Goal: Task Accomplishment & Management: Manage account settings

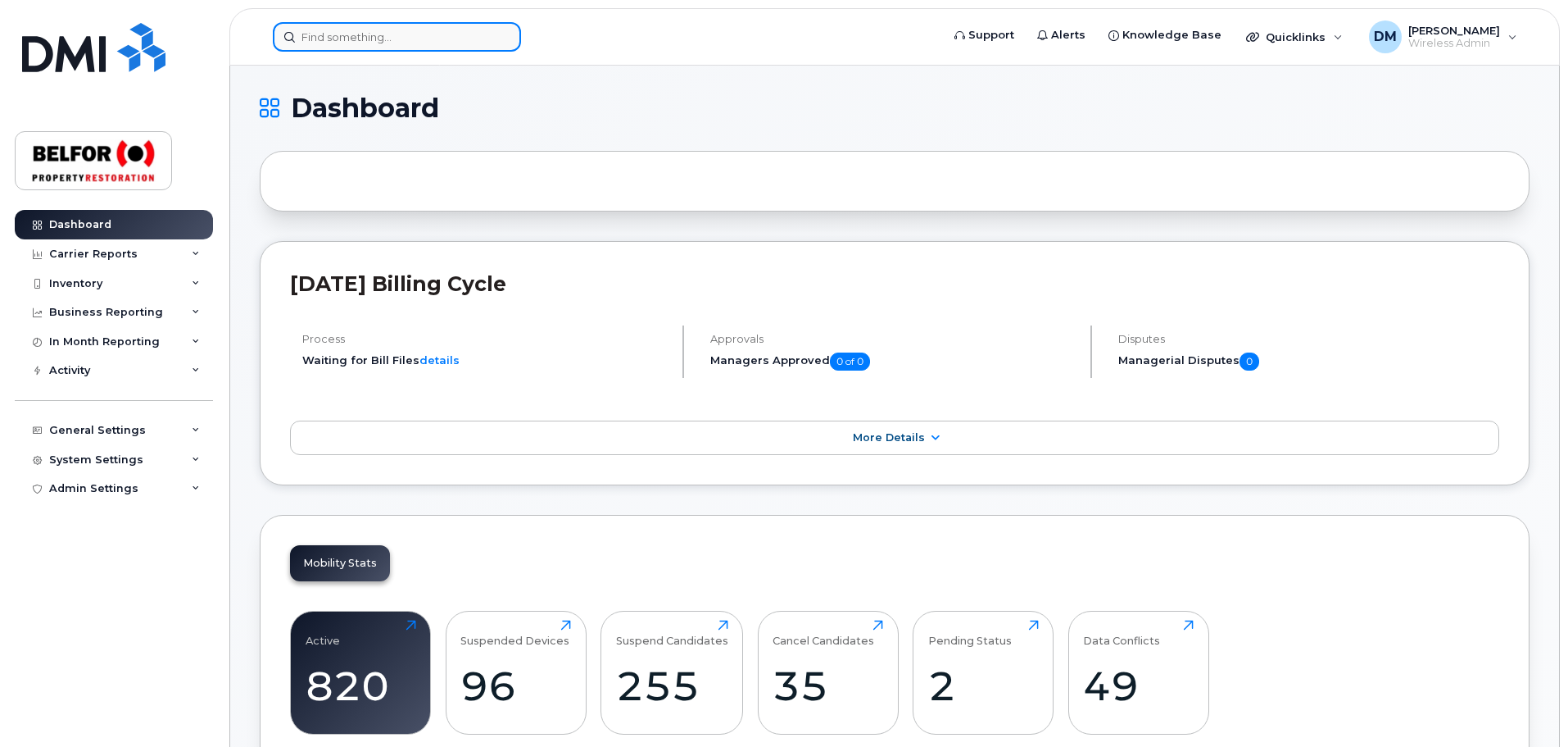
click at [320, 43] on input at bounding box center [396, 37] width 248 height 30
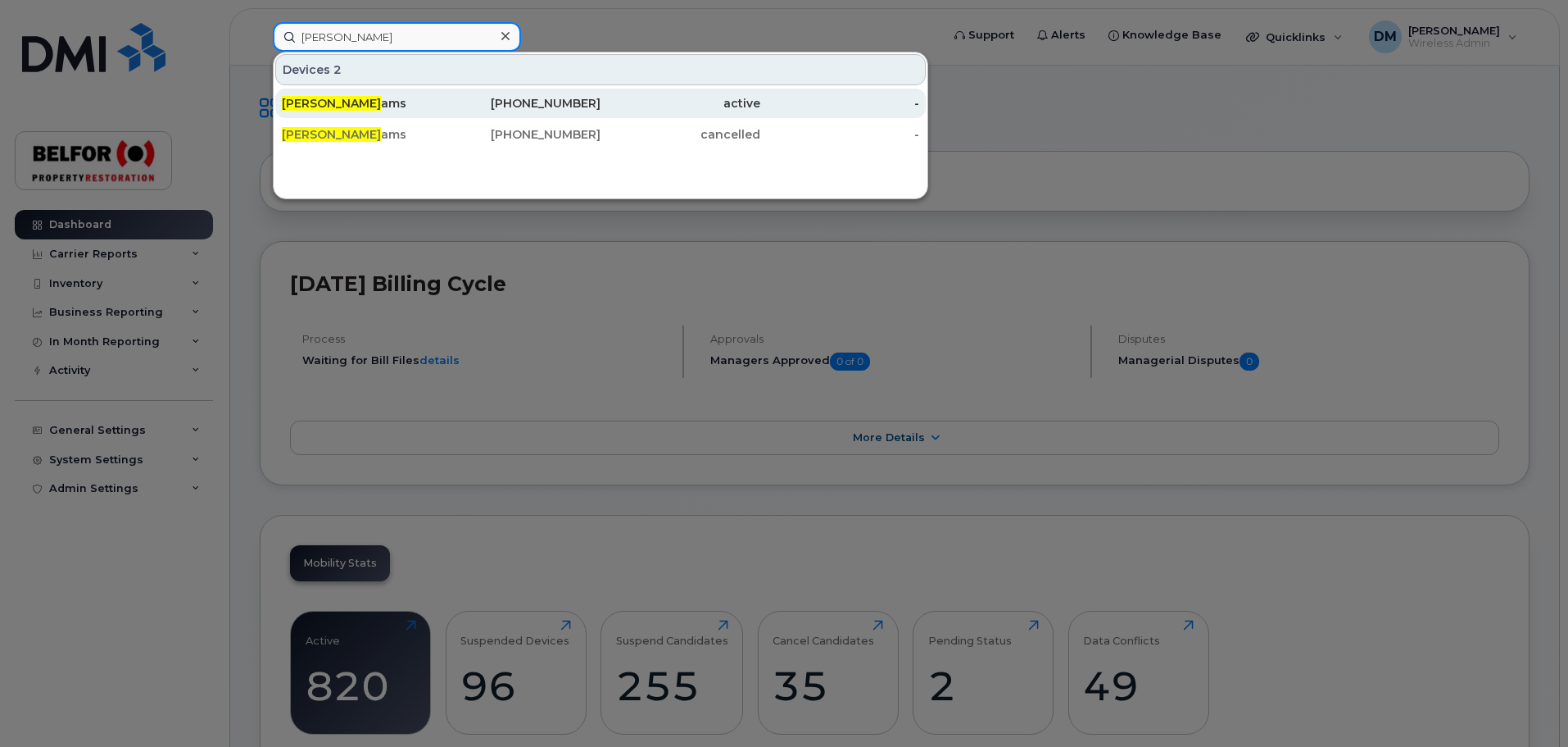
type input "cody ell"
click at [398, 98] on div "Cody Ell ams" at bounding box center [361, 103] width 159 height 16
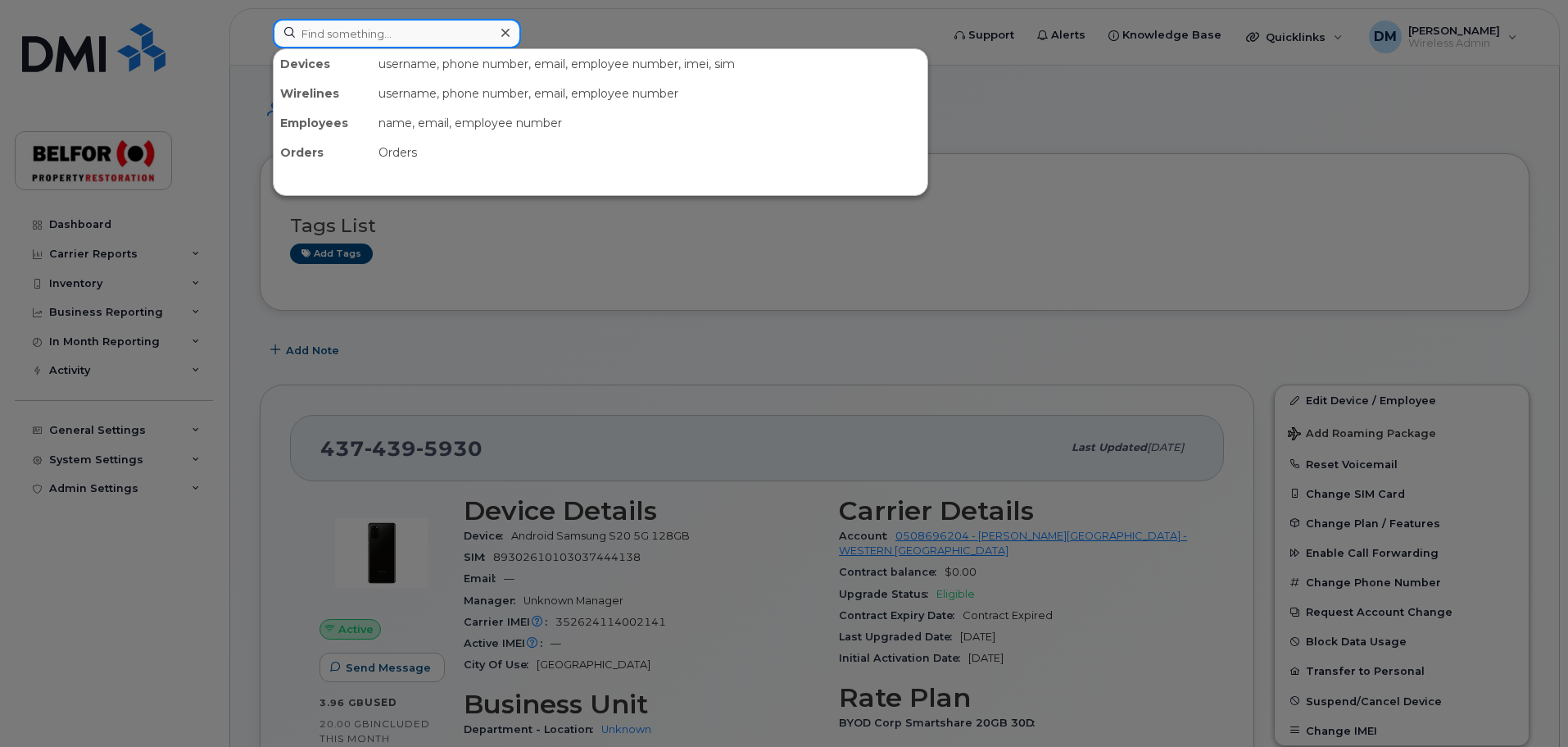
click at [322, 41] on input at bounding box center [396, 33] width 248 height 30
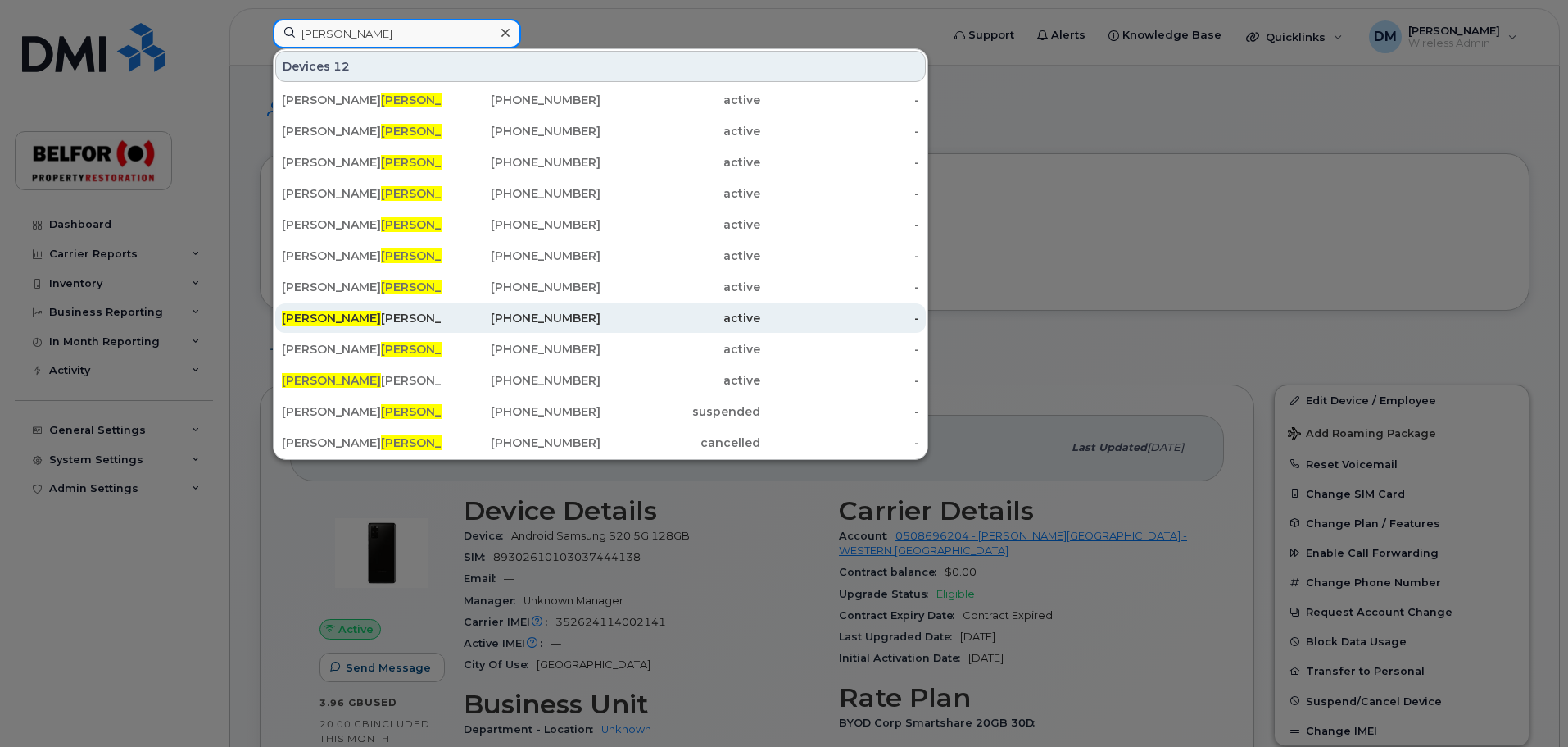
type input "ken"
click at [354, 316] on div "Ken Thibeault" at bounding box center [361, 317] width 159 height 16
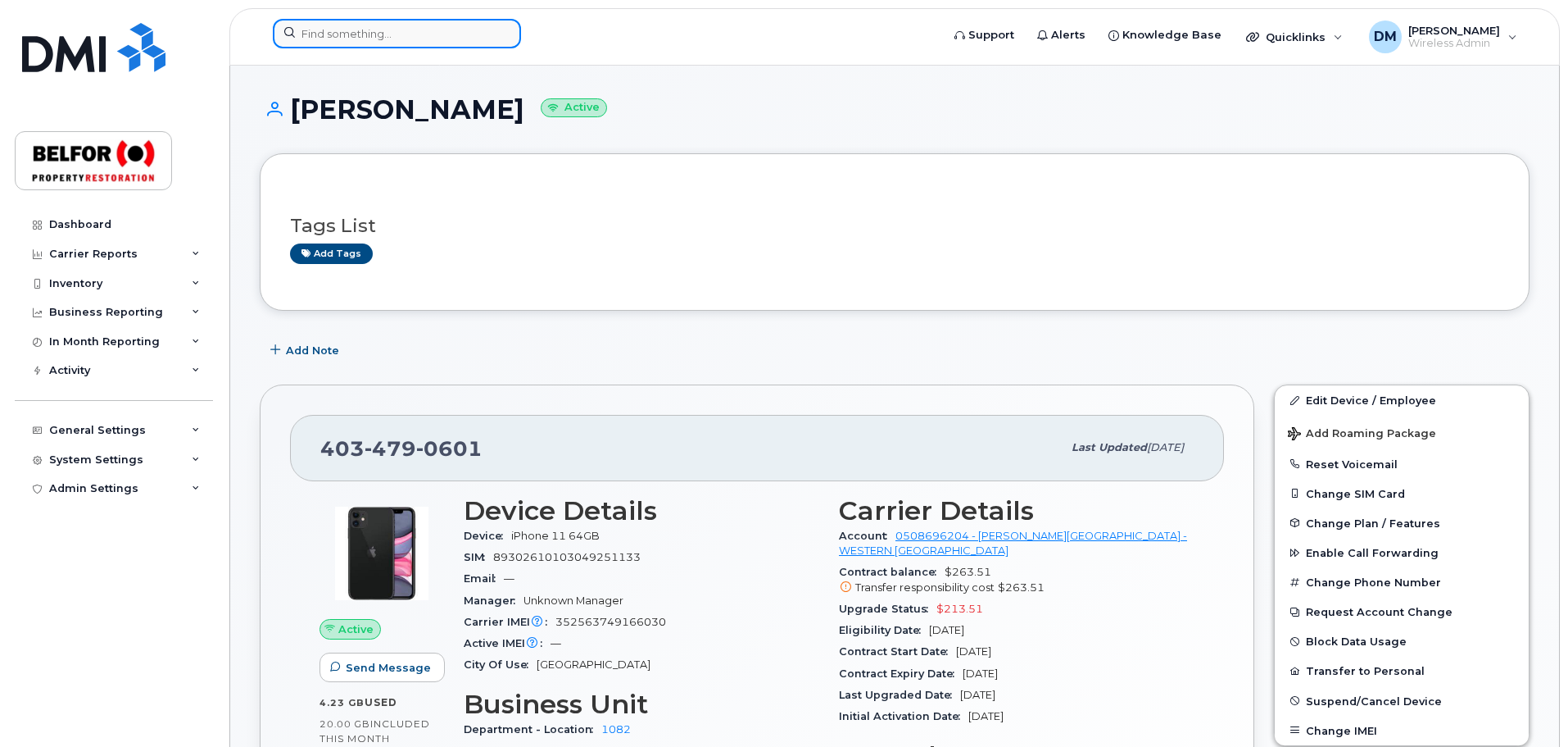
click at [324, 34] on input at bounding box center [396, 33] width 248 height 30
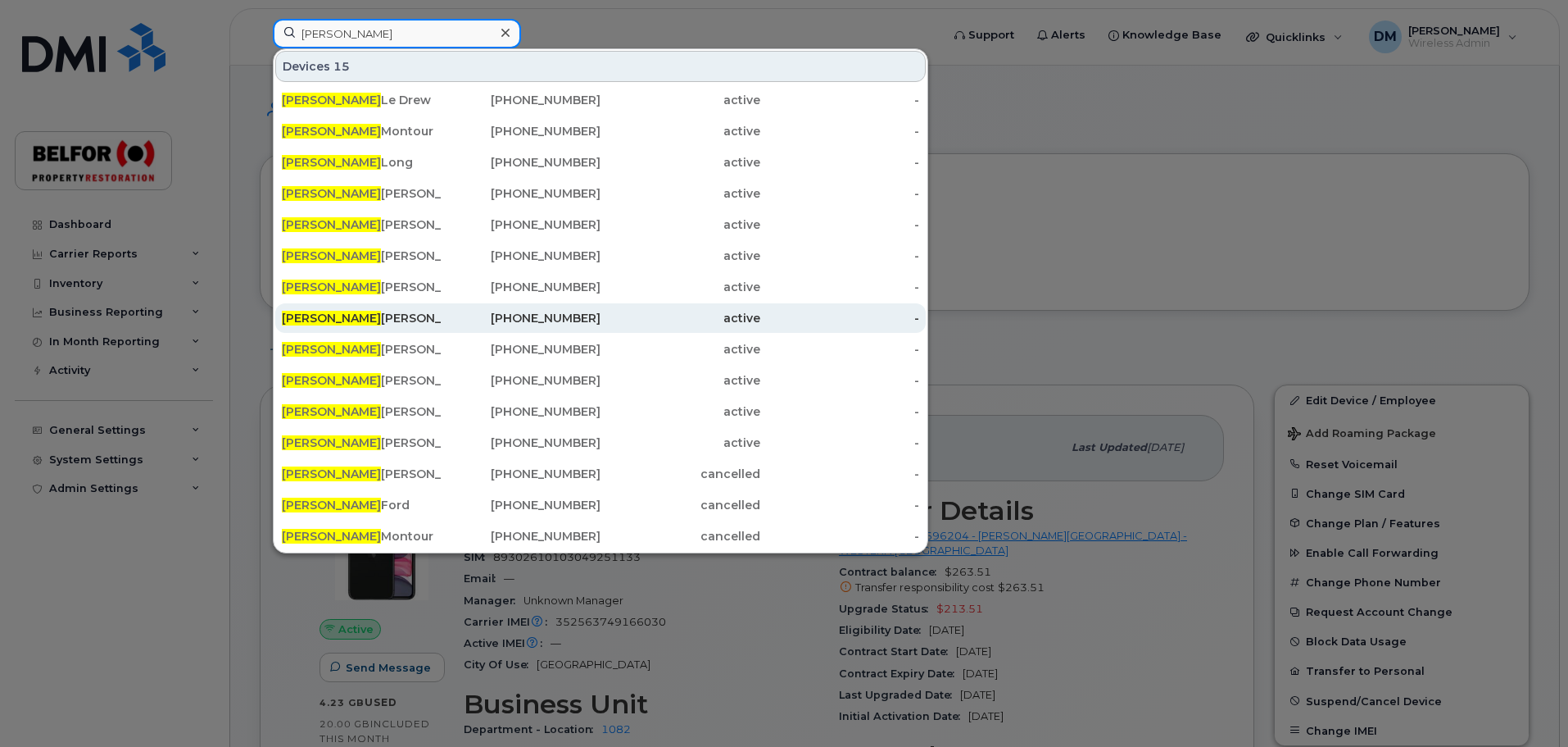
type input "chris"
click at [332, 315] on div "Chris Winsor" at bounding box center [361, 317] width 159 height 16
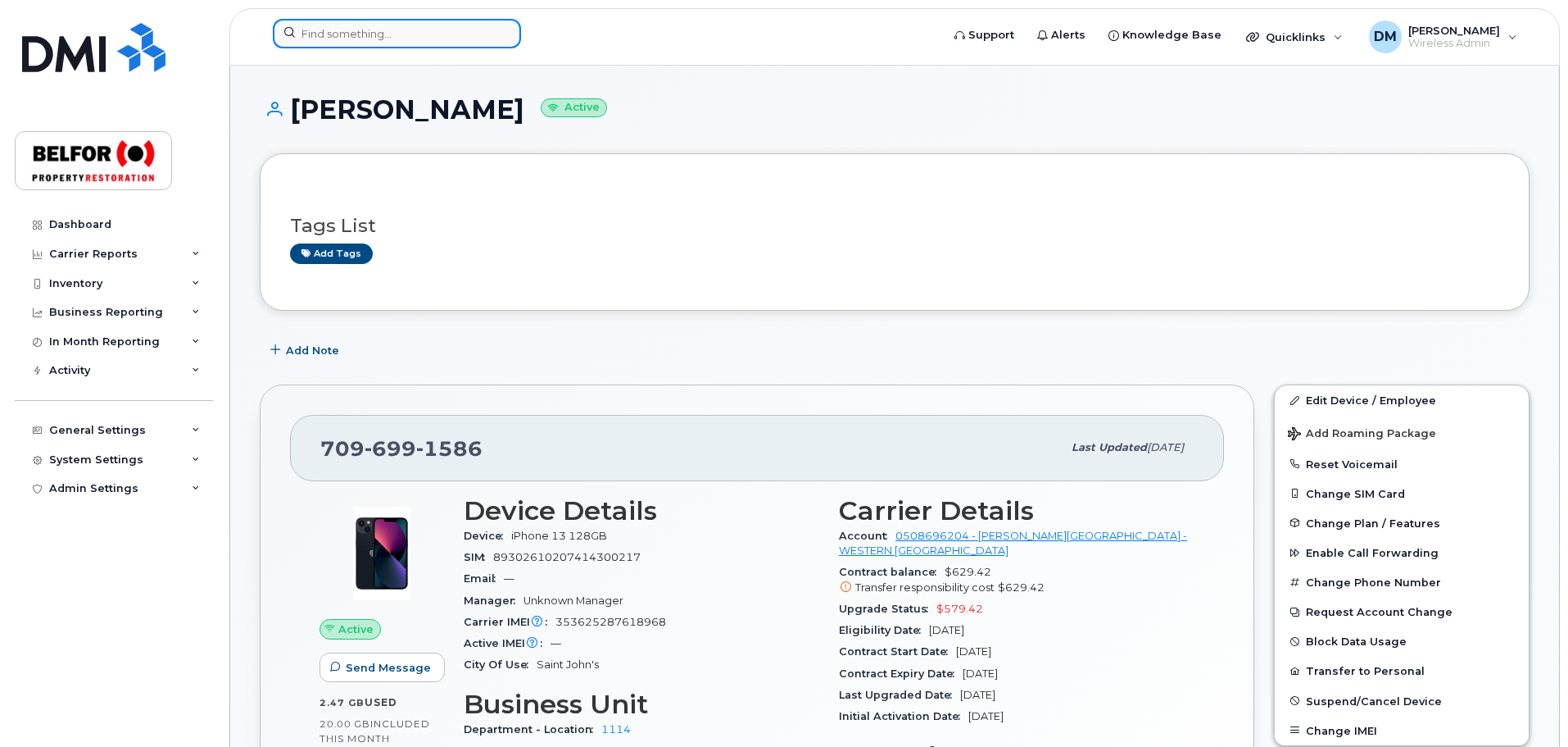
click at [328, 32] on input at bounding box center [396, 33] width 248 height 30
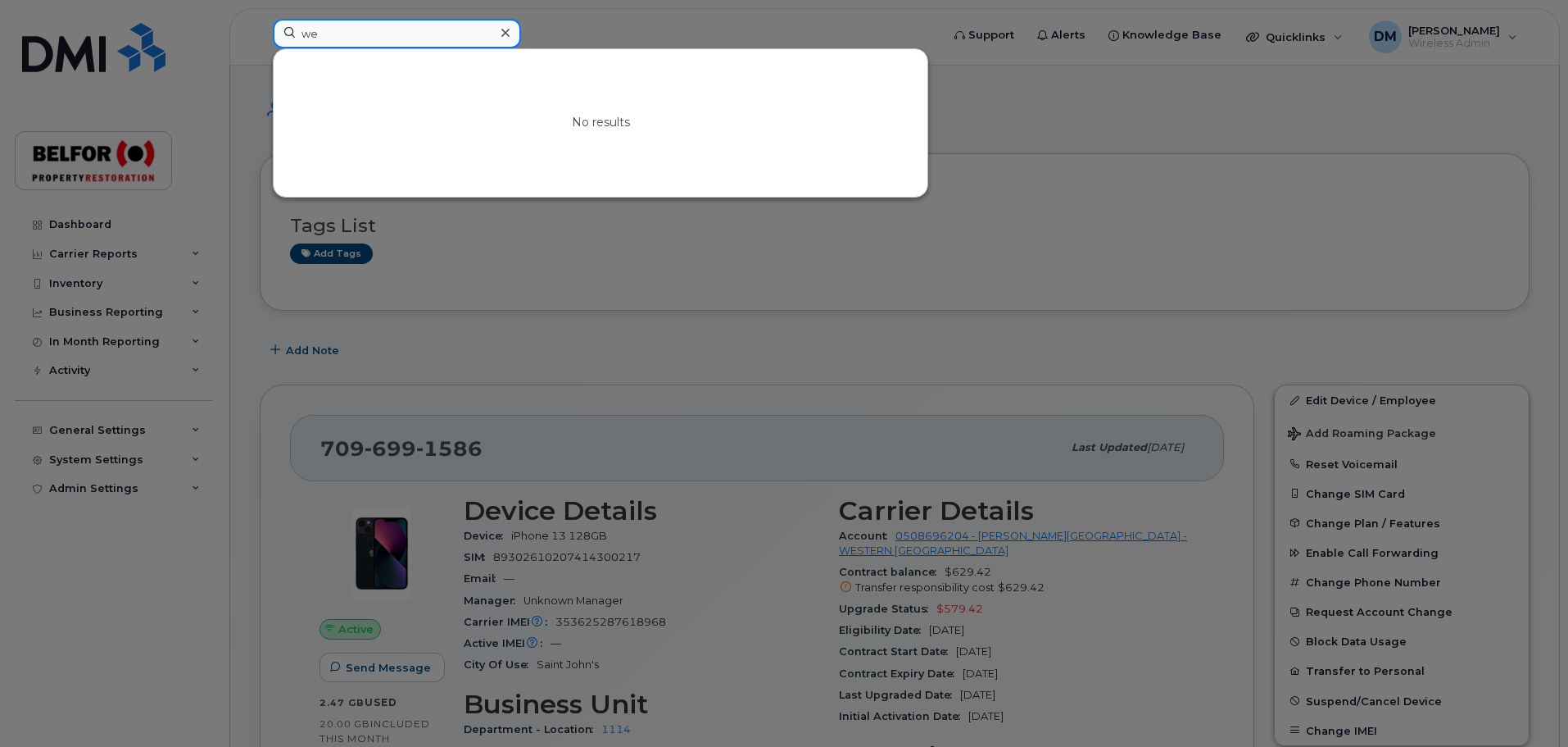
type input "w"
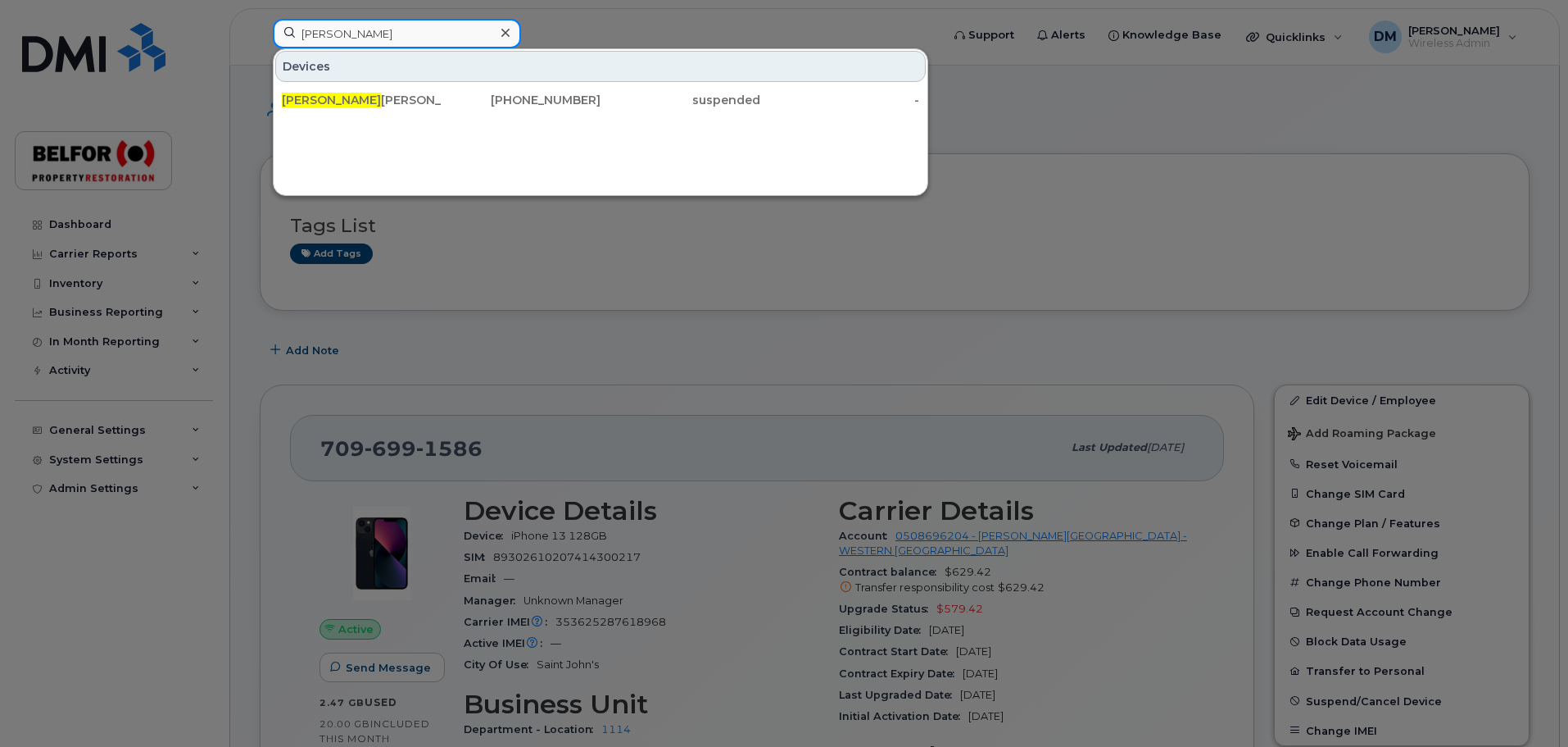
click at [326, 31] on input "barry" at bounding box center [396, 33] width 248 height 30
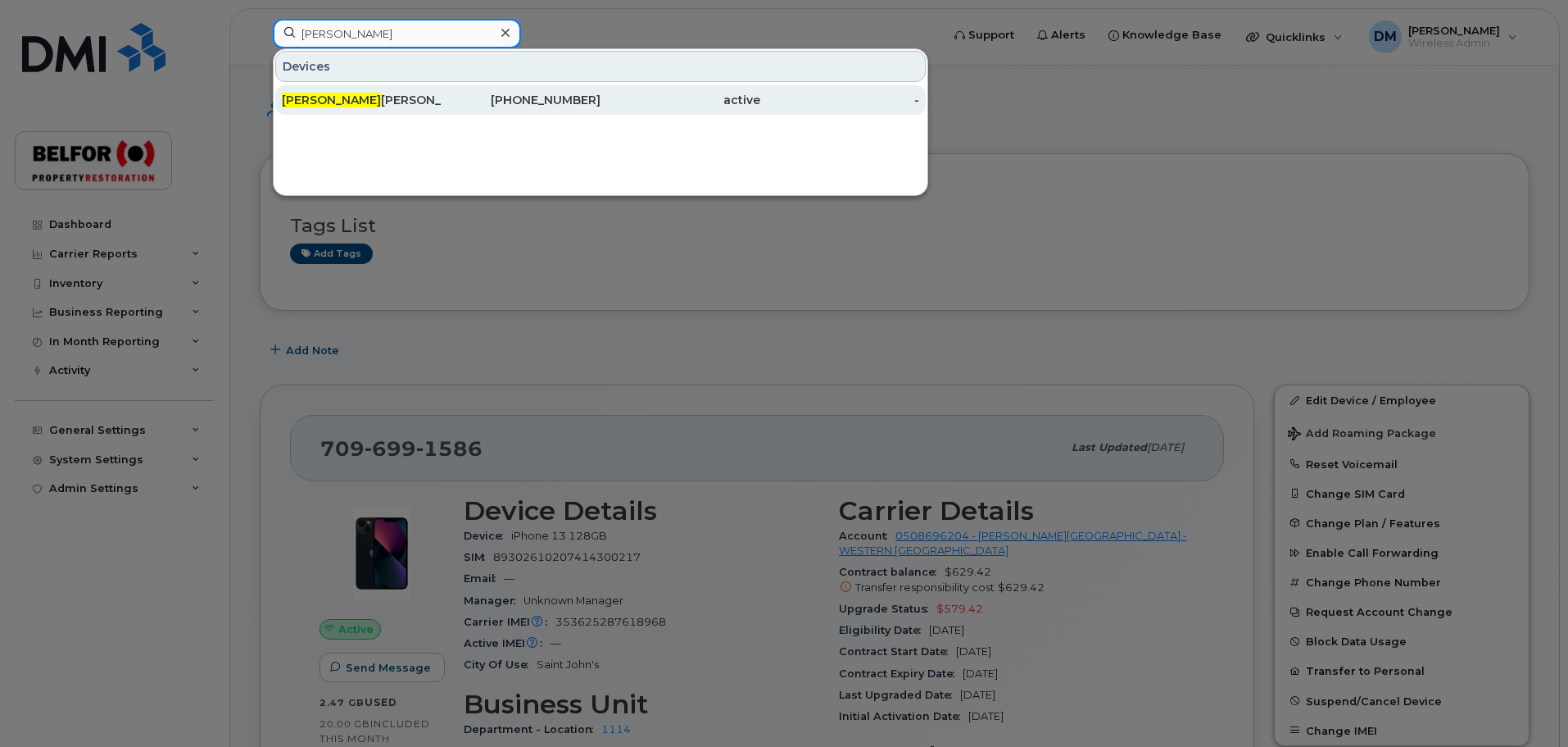
type input "anthony"
click at [349, 105] on div "Anthony Whan Corkum" at bounding box center [361, 100] width 159 height 16
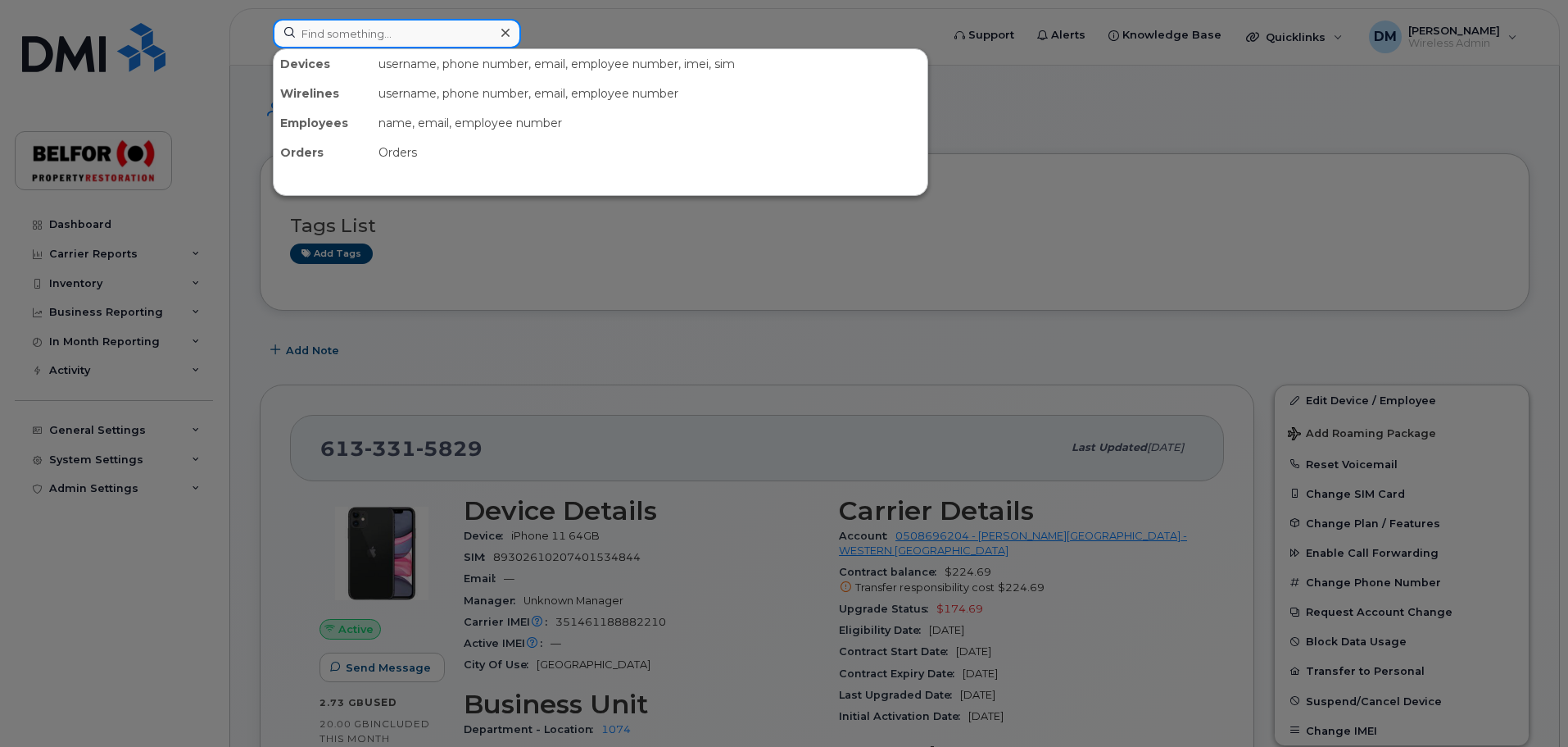
click at [326, 36] on input at bounding box center [396, 33] width 248 height 30
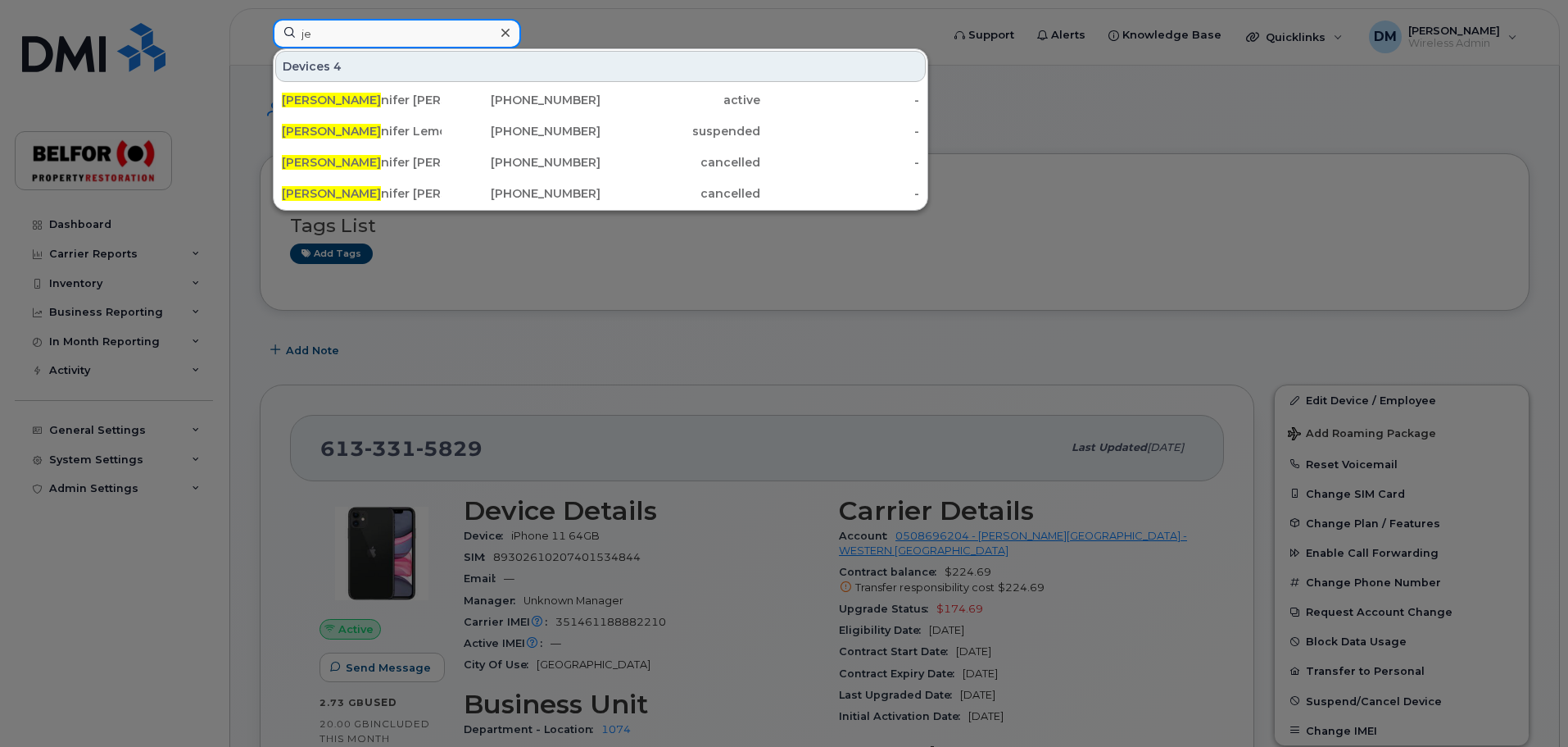
type input "j"
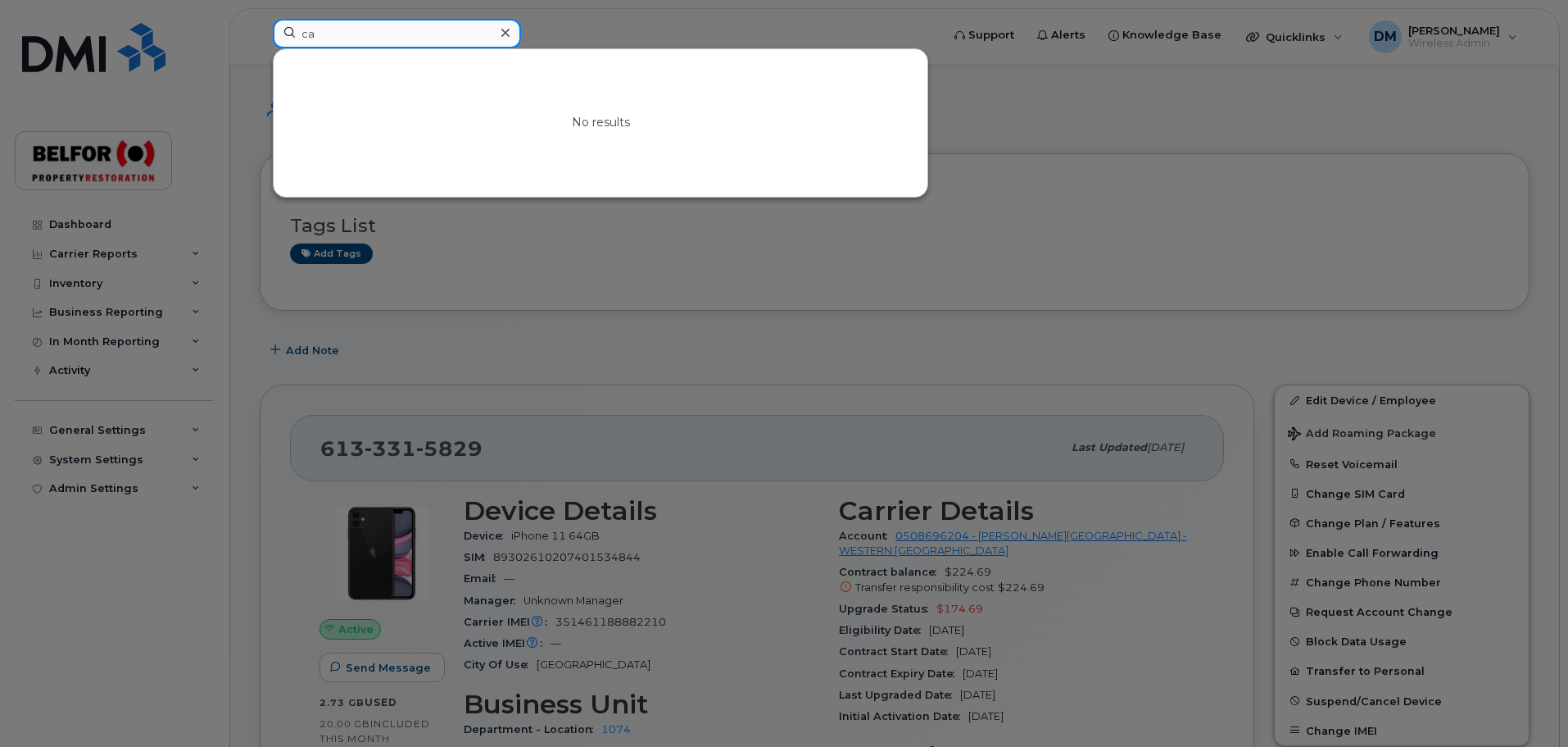
type input "c"
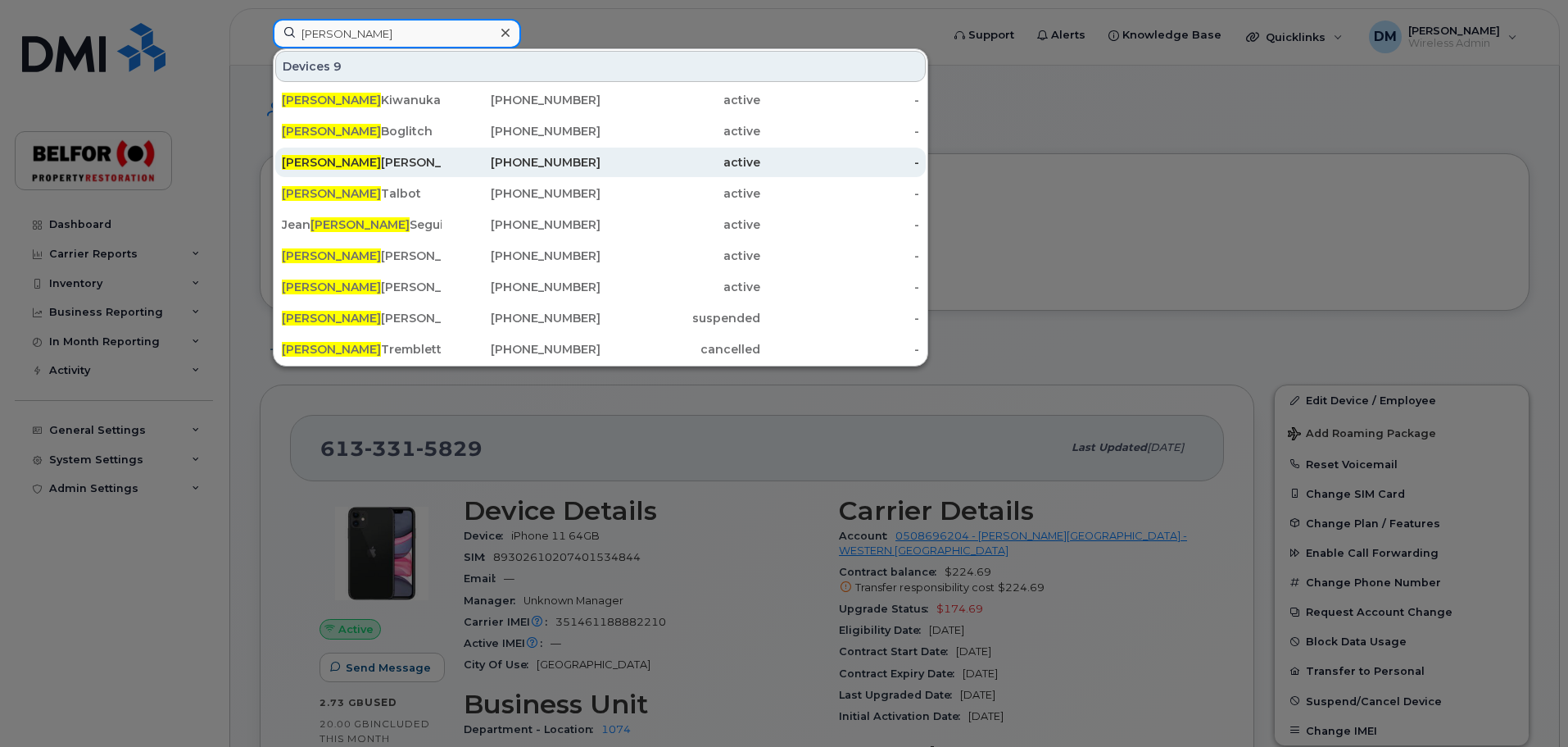
type input "paul"
click at [323, 165] on div "Paul Paradis" at bounding box center [361, 162] width 159 height 16
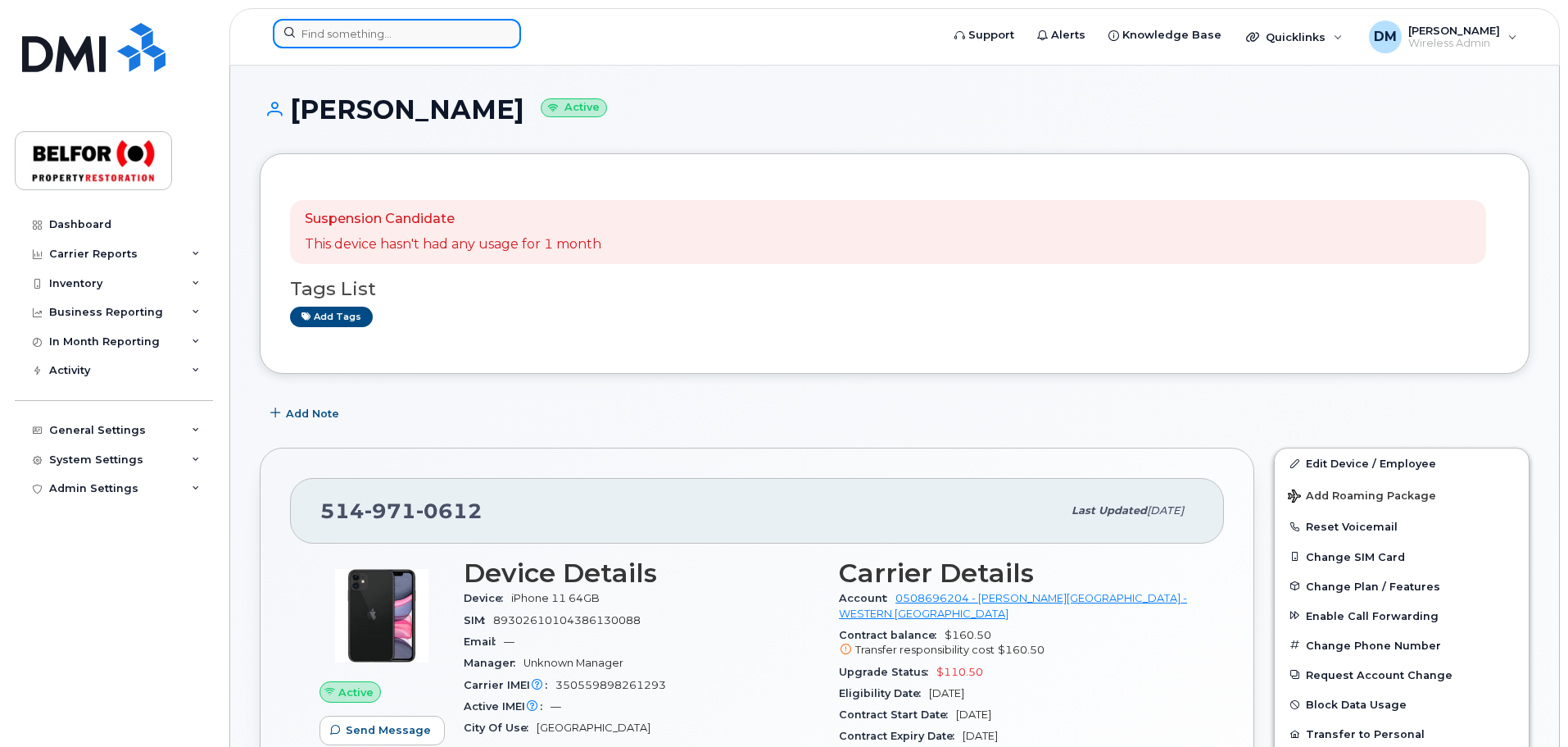
click at [370, 32] on input at bounding box center [396, 33] width 248 height 30
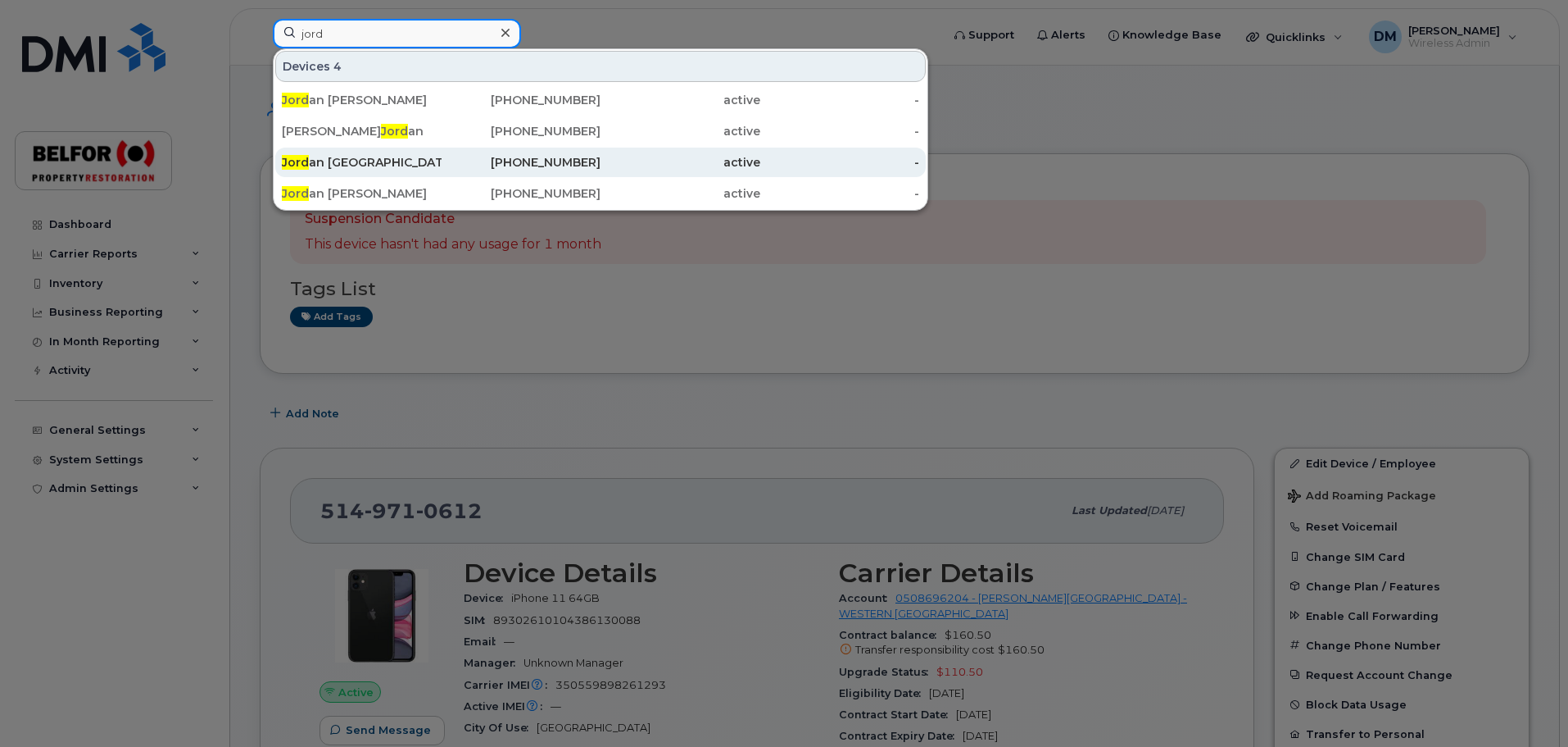
type input "jord"
click at [409, 161] on div "Jord an Richmond" at bounding box center [361, 162] width 159 height 16
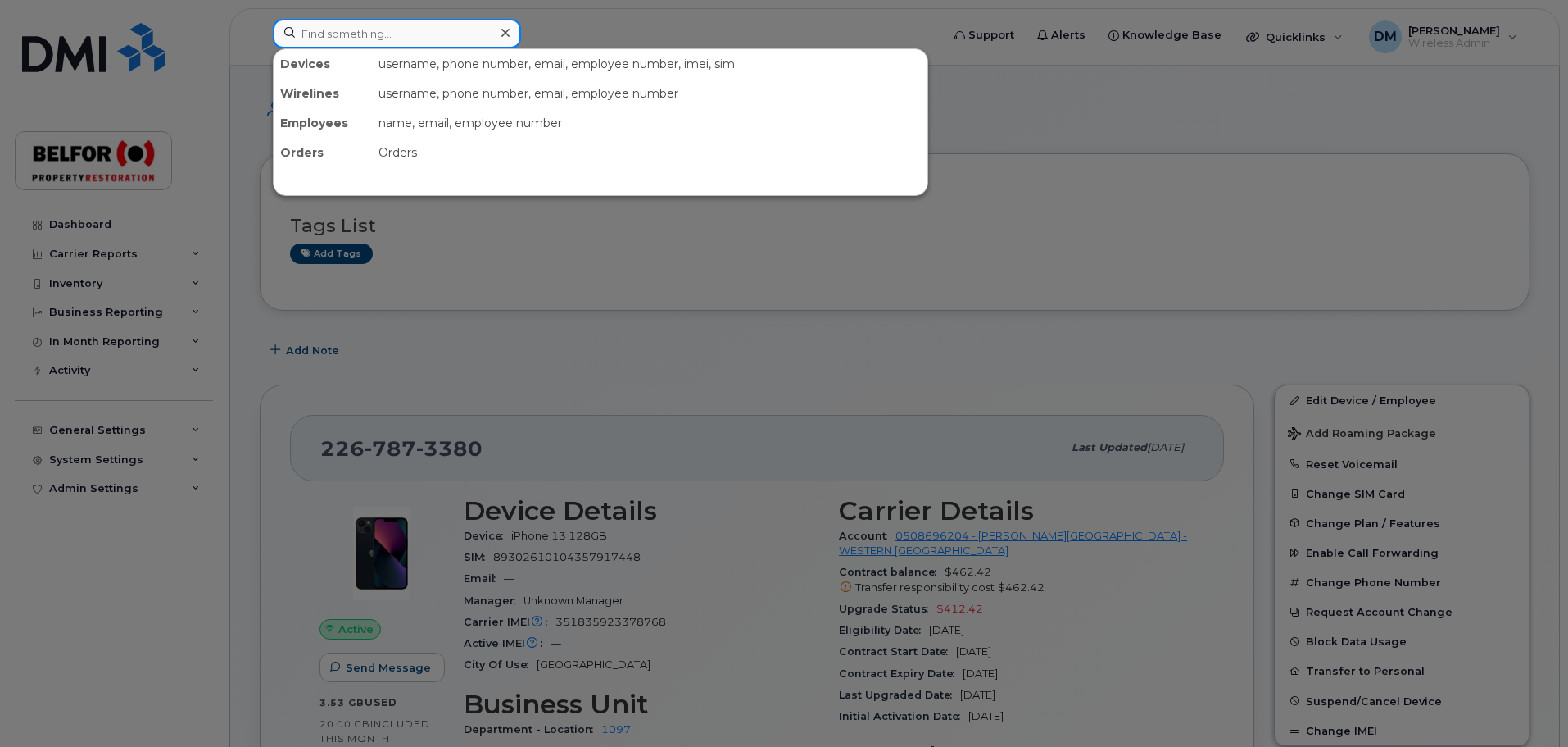
click at [331, 40] on input at bounding box center [396, 33] width 248 height 30
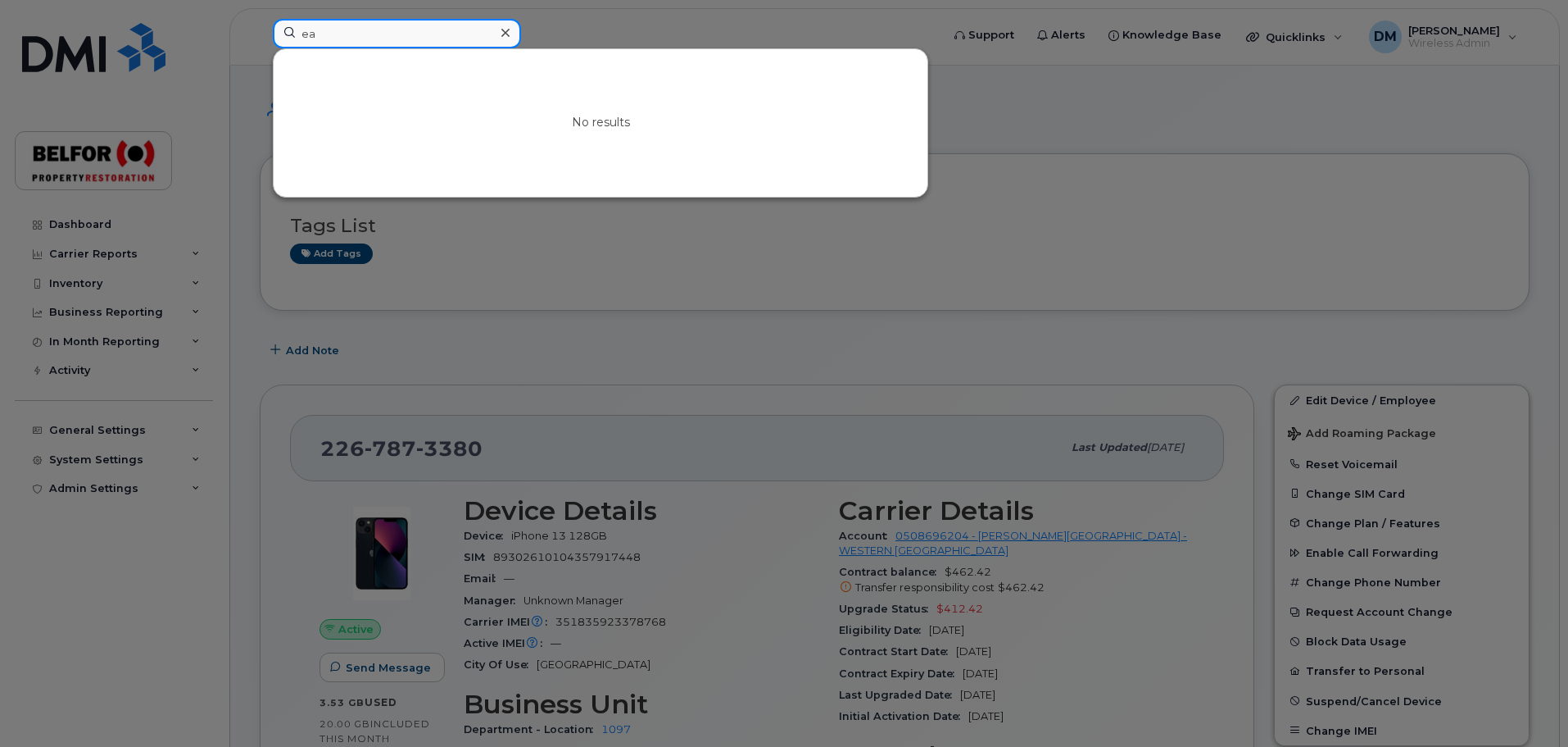
type input "e"
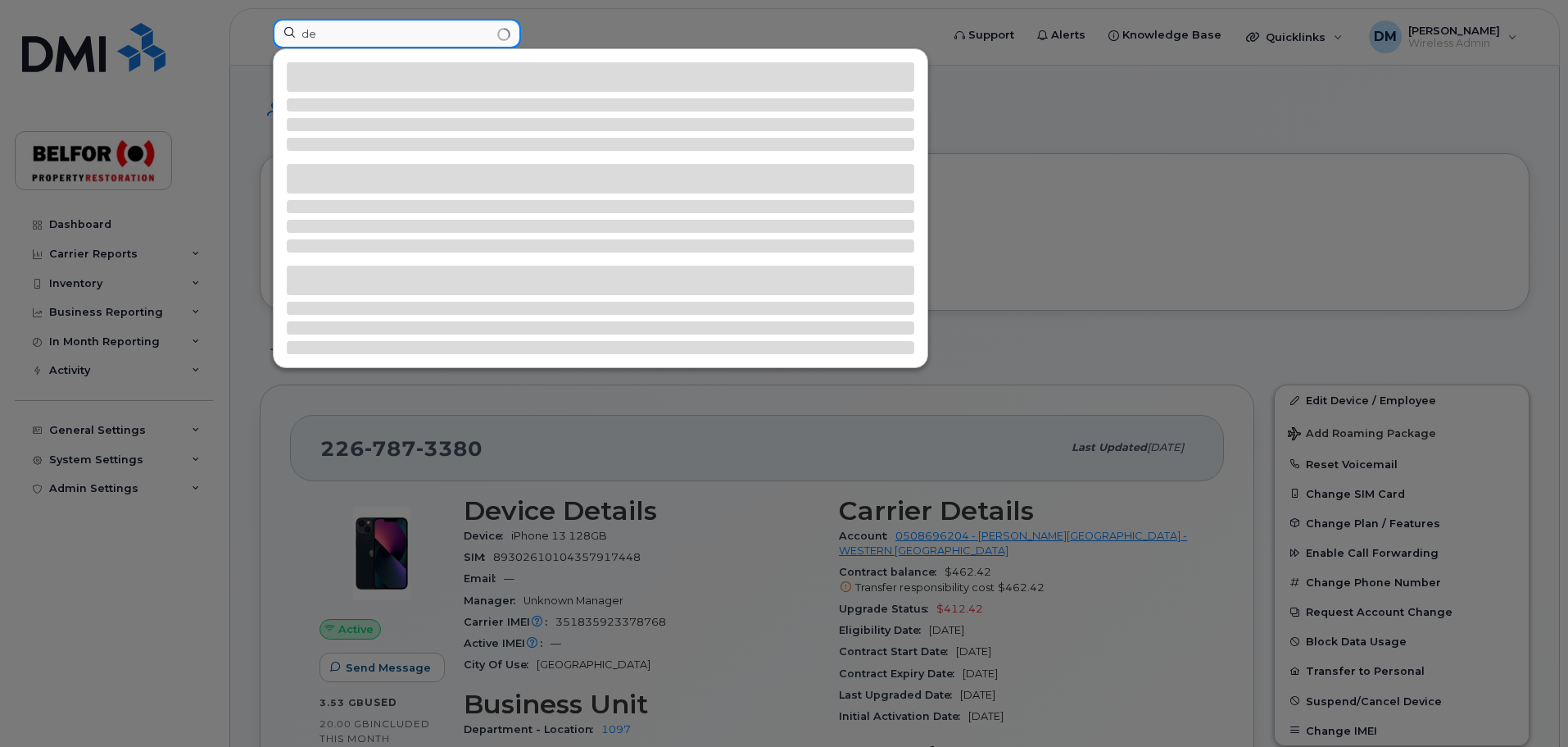
type input "d"
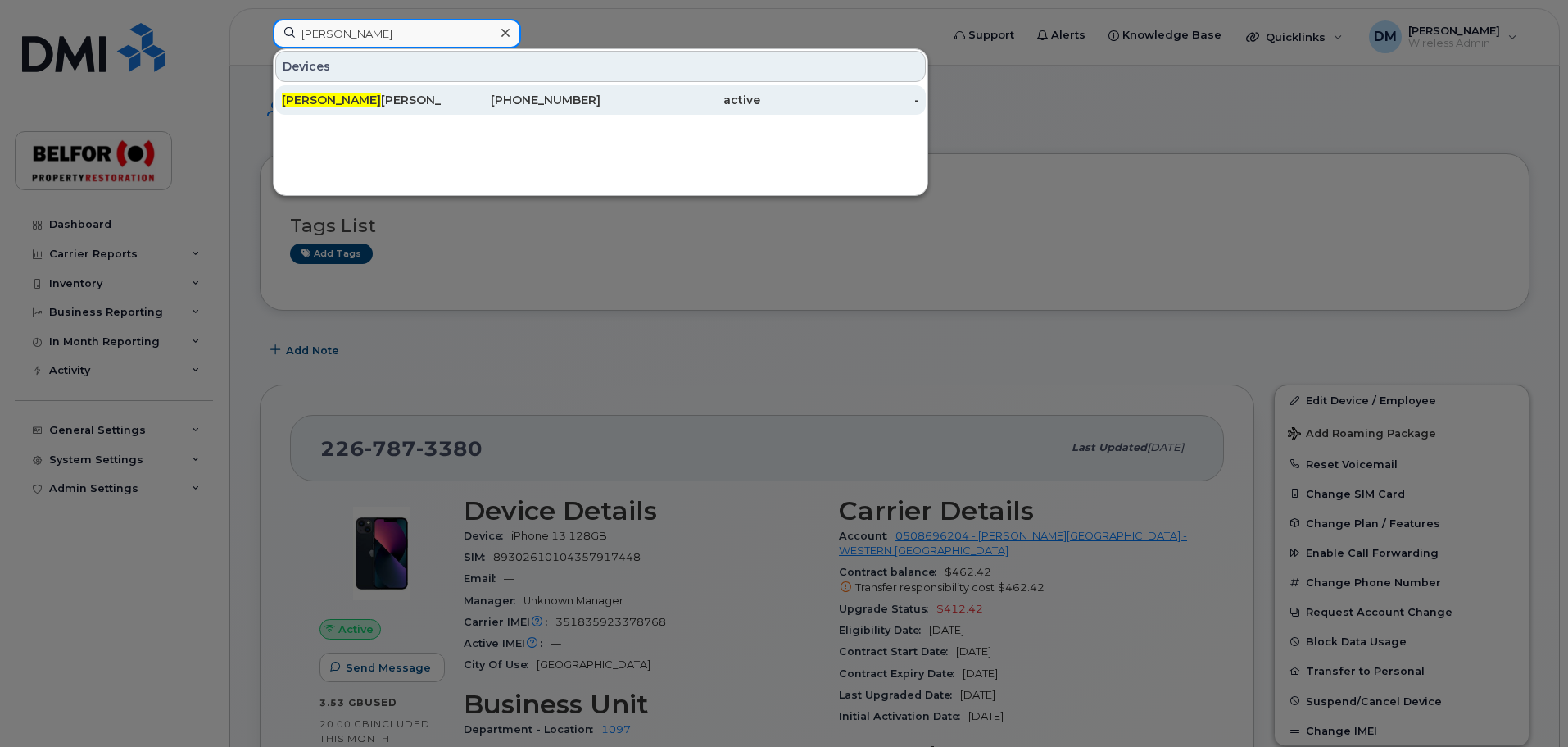
type input "glendon"
click at [332, 106] on div "Glendon Parsons" at bounding box center [361, 100] width 159 height 16
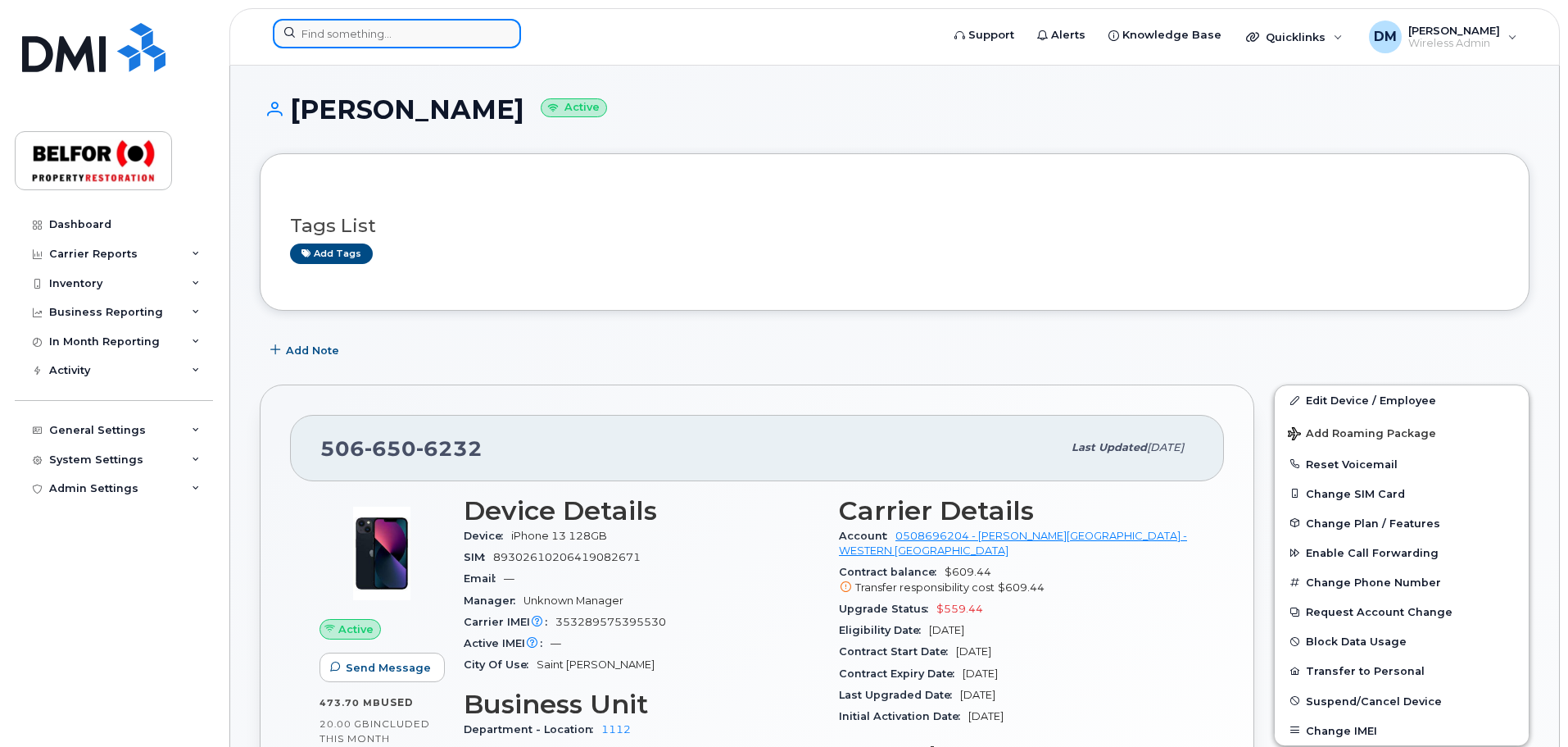
click at [347, 26] on input at bounding box center [396, 33] width 248 height 30
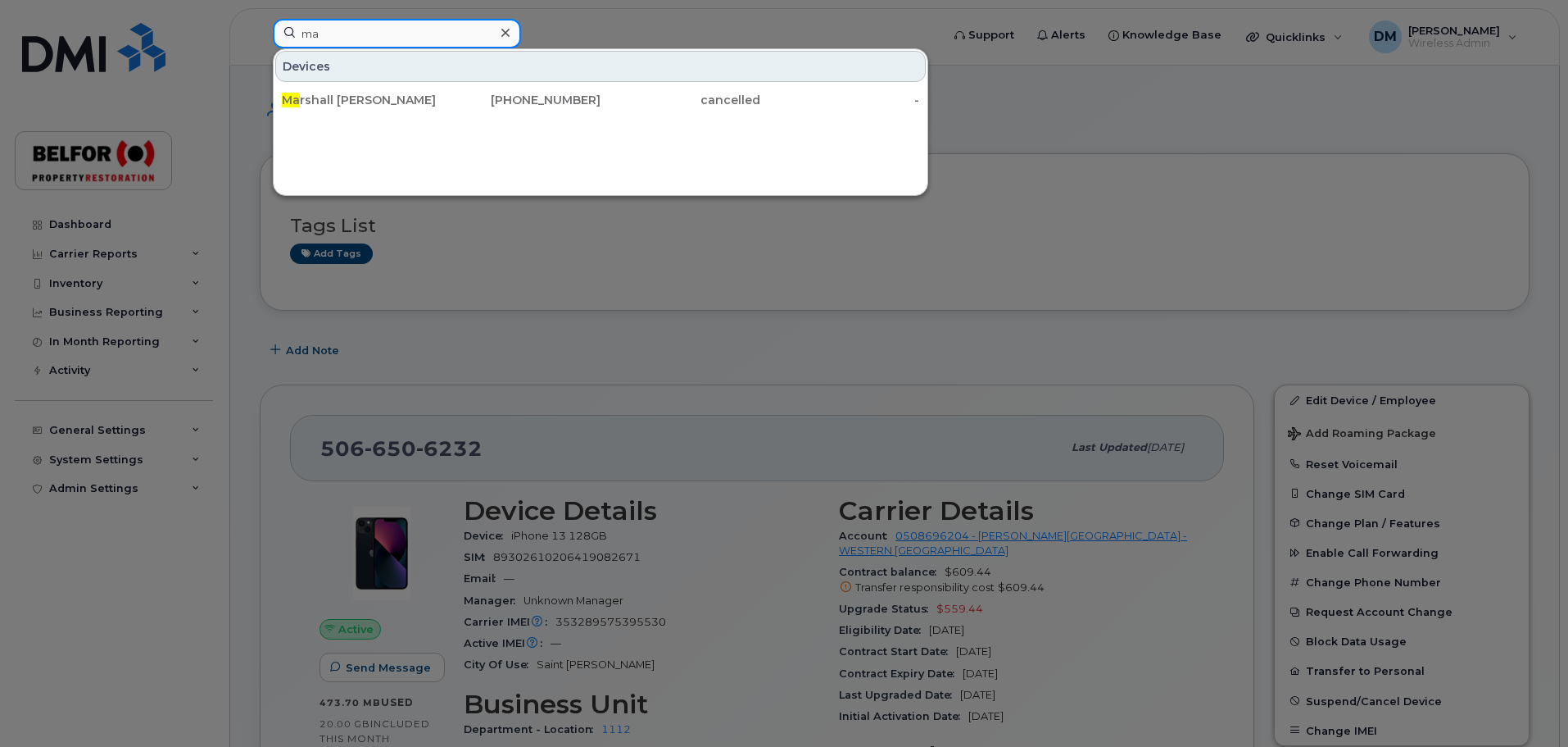
type input "m"
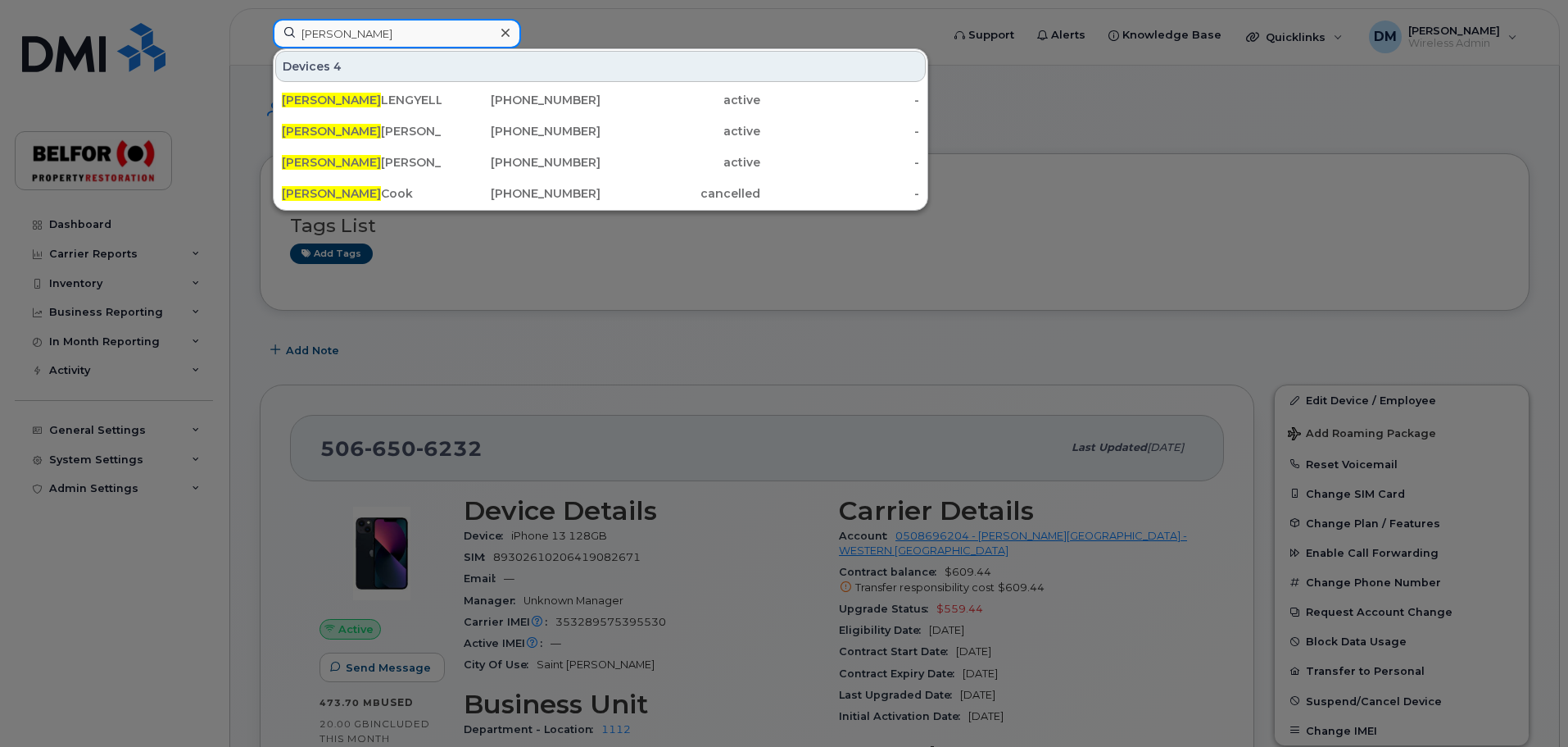
click at [314, 29] on input "matthew" at bounding box center [396, 33] width 248 height 30
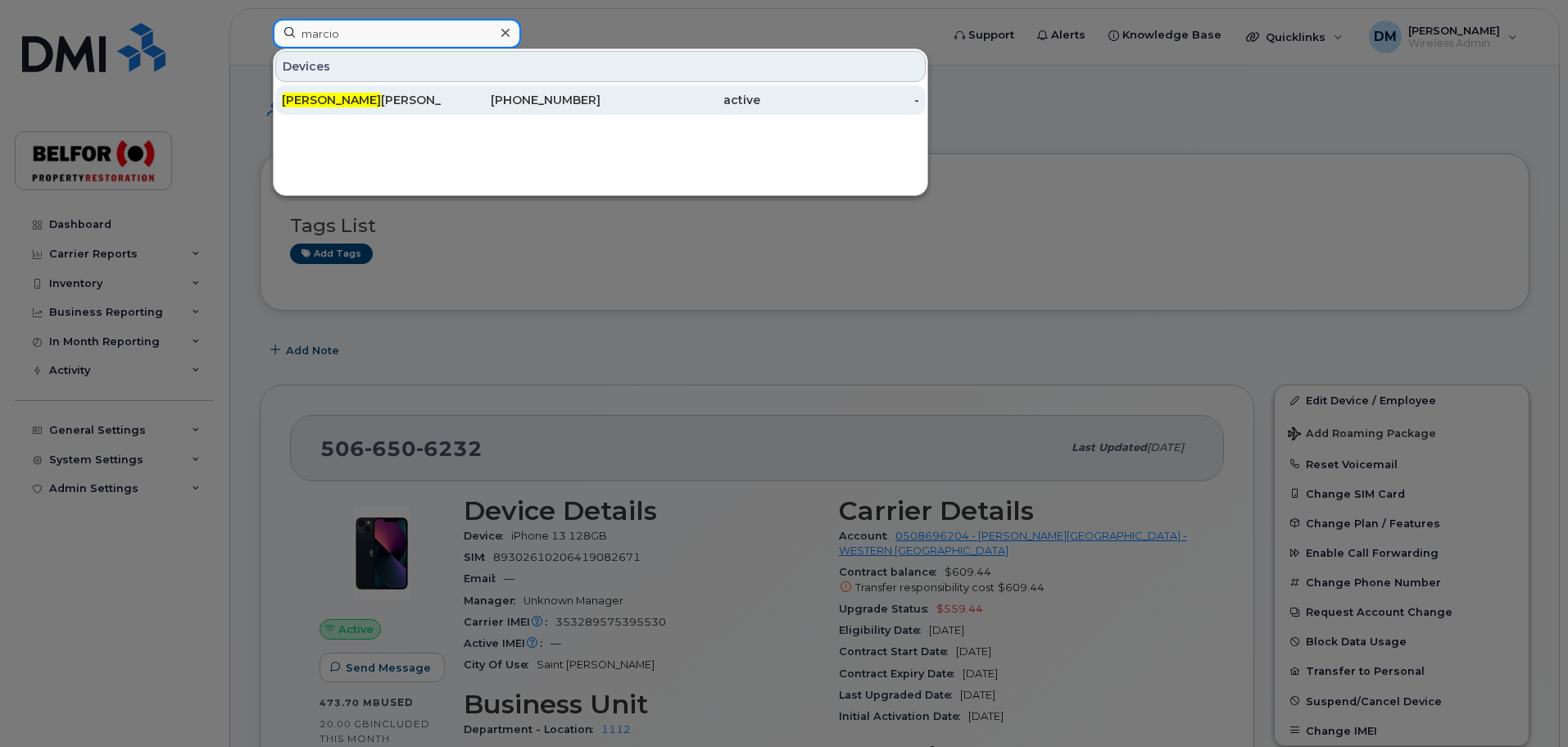
type input "marcio"
click at [351, 100] on div "Marcio Domingues" at bounding box center [361, 100] width 159 height 16
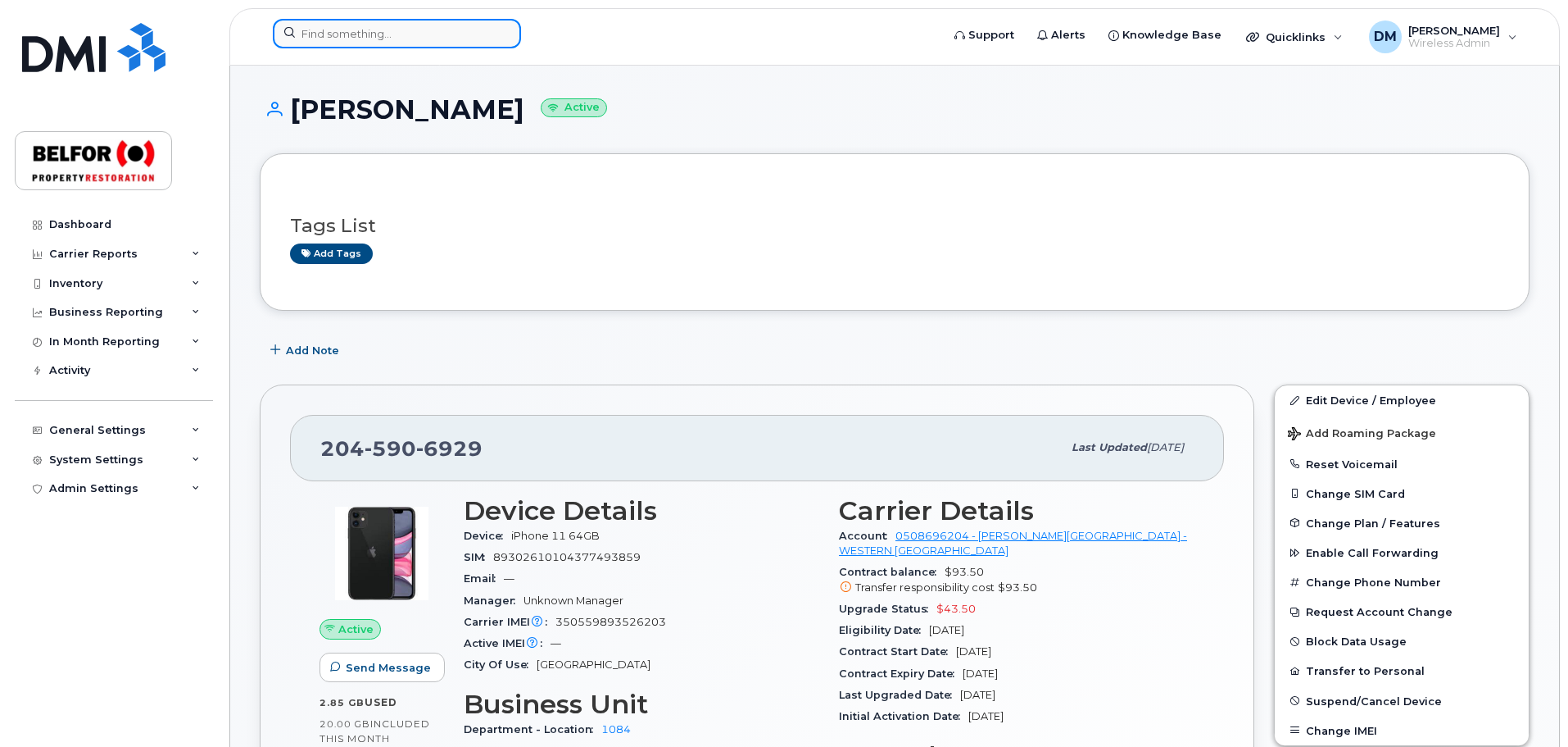
click at [334, 30] on input at bounding box center [396, 33] width 248 height 30
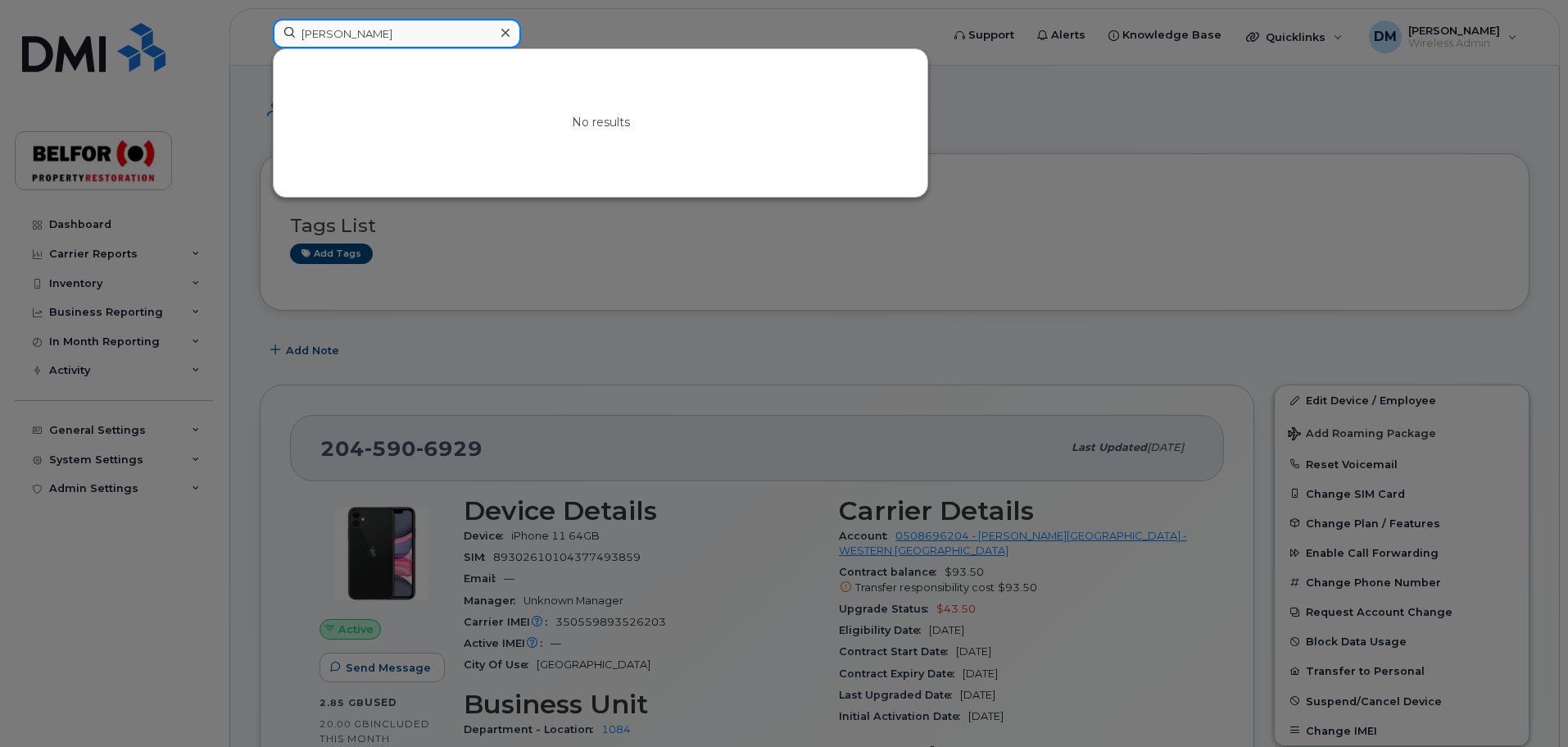
click at [316, 39] on input "karisa" at bounding box center [396, 33] width 248 height 30
click at [325, 33] on input "karisa" at bounding box center [396, 33] width 248 height 30
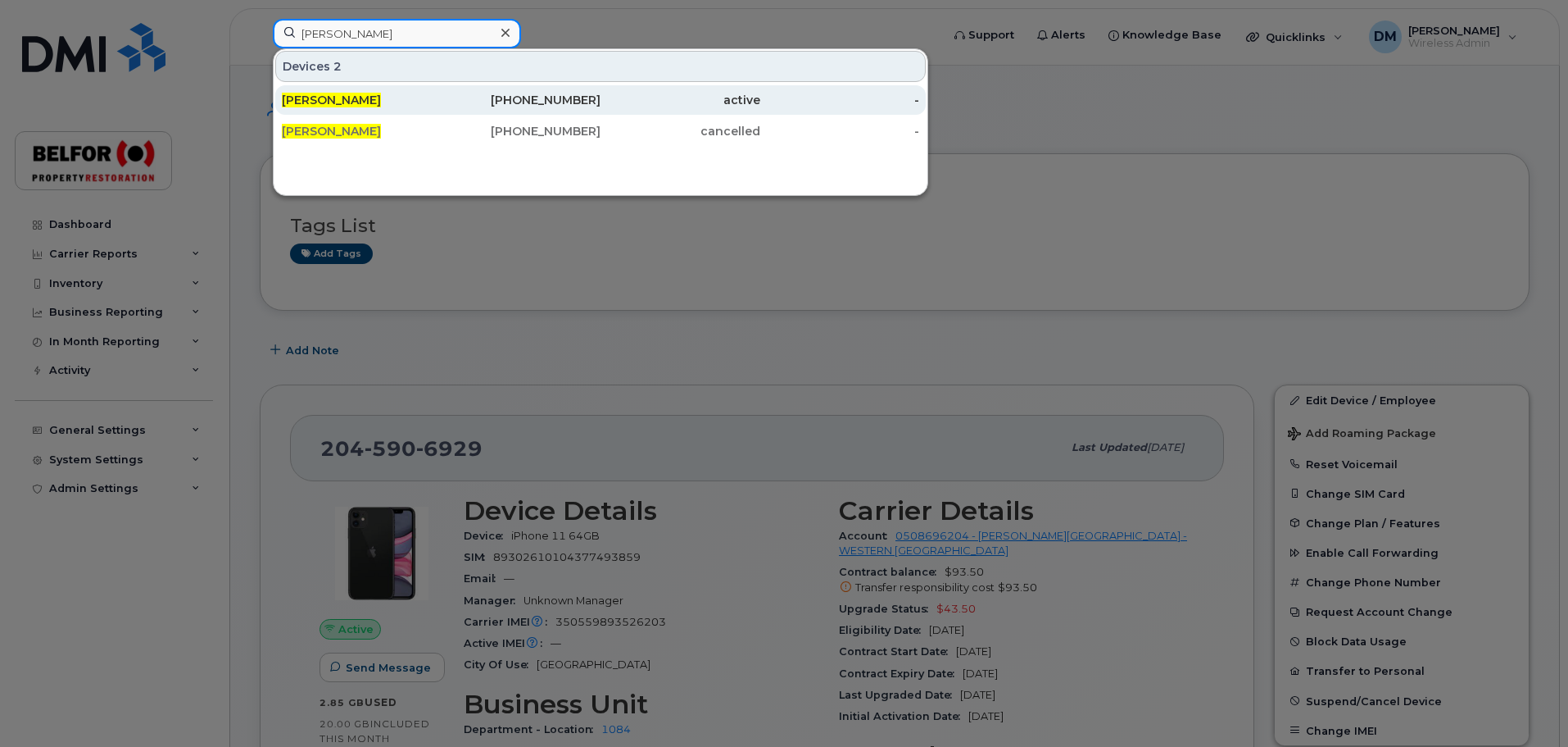
type input "gary bird"
click at [391, 94] on div "Gary Bird" at bounding box center [361, 100] width 159 height 16
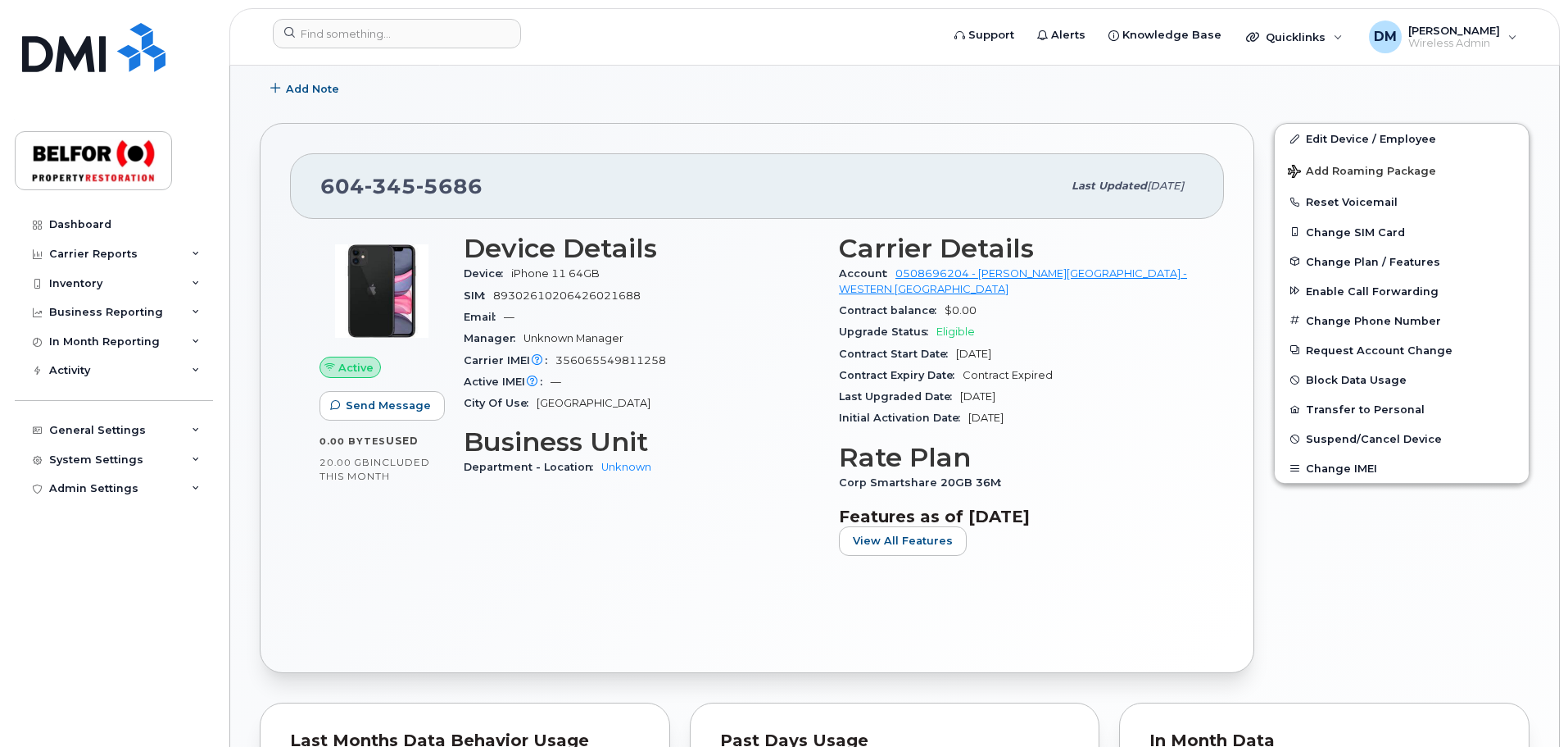
scroll to position [328, 0]
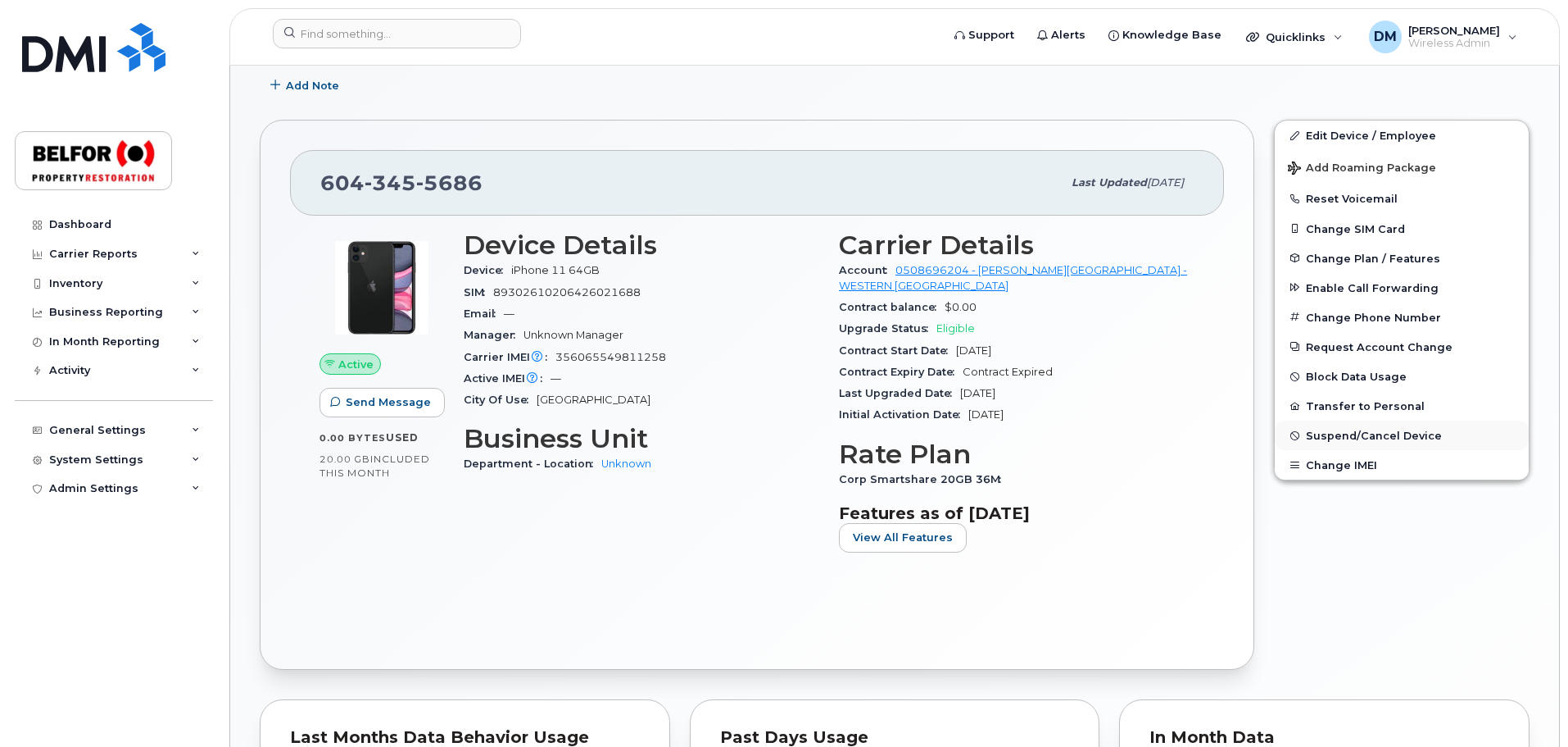
click at [1358, 436] on span "Suspend/Cancel Device" at bounding box center [1374, 436] width 136 height 12
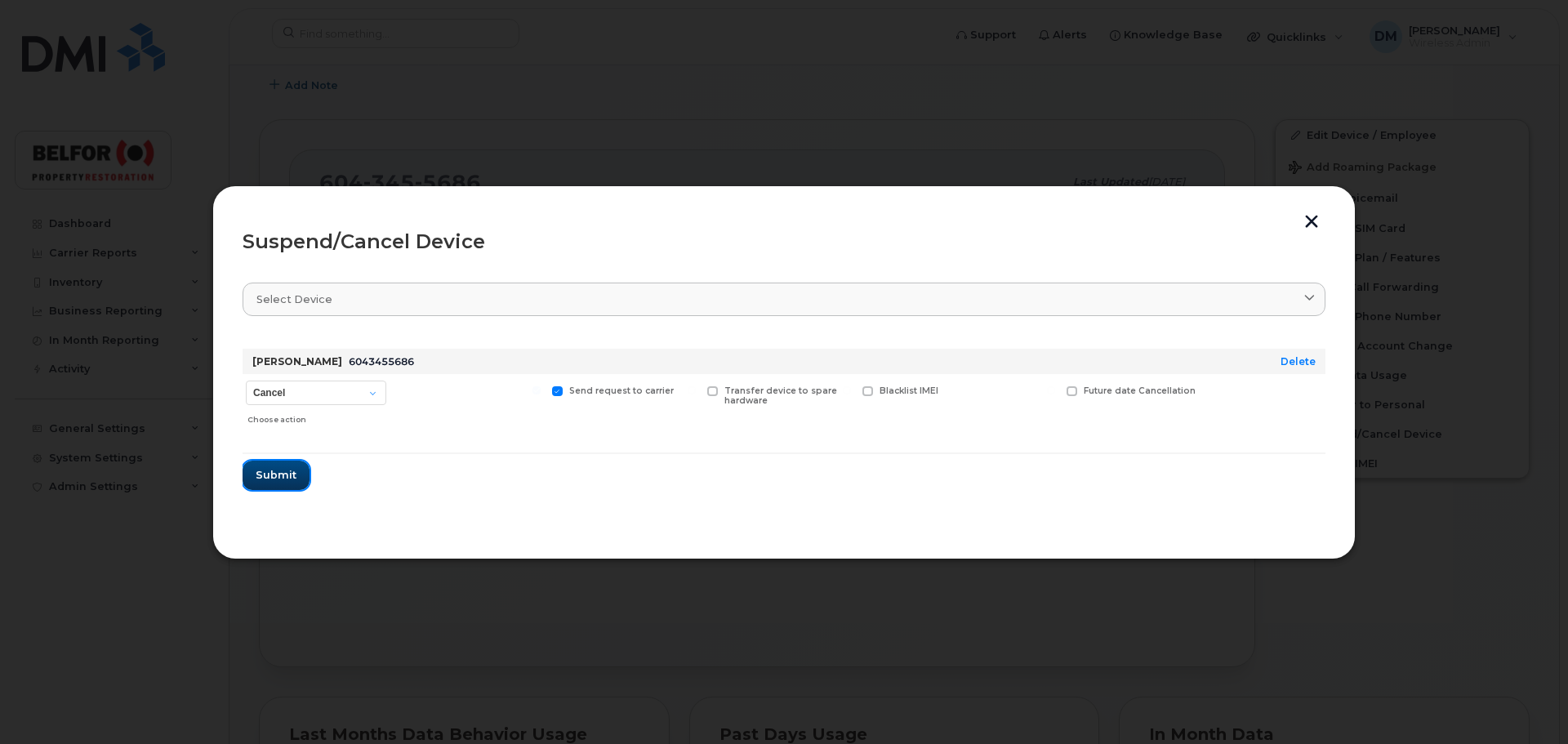
click at [285, 471] on span "Submit" at bounding box center [276, 475] width 41 height 15
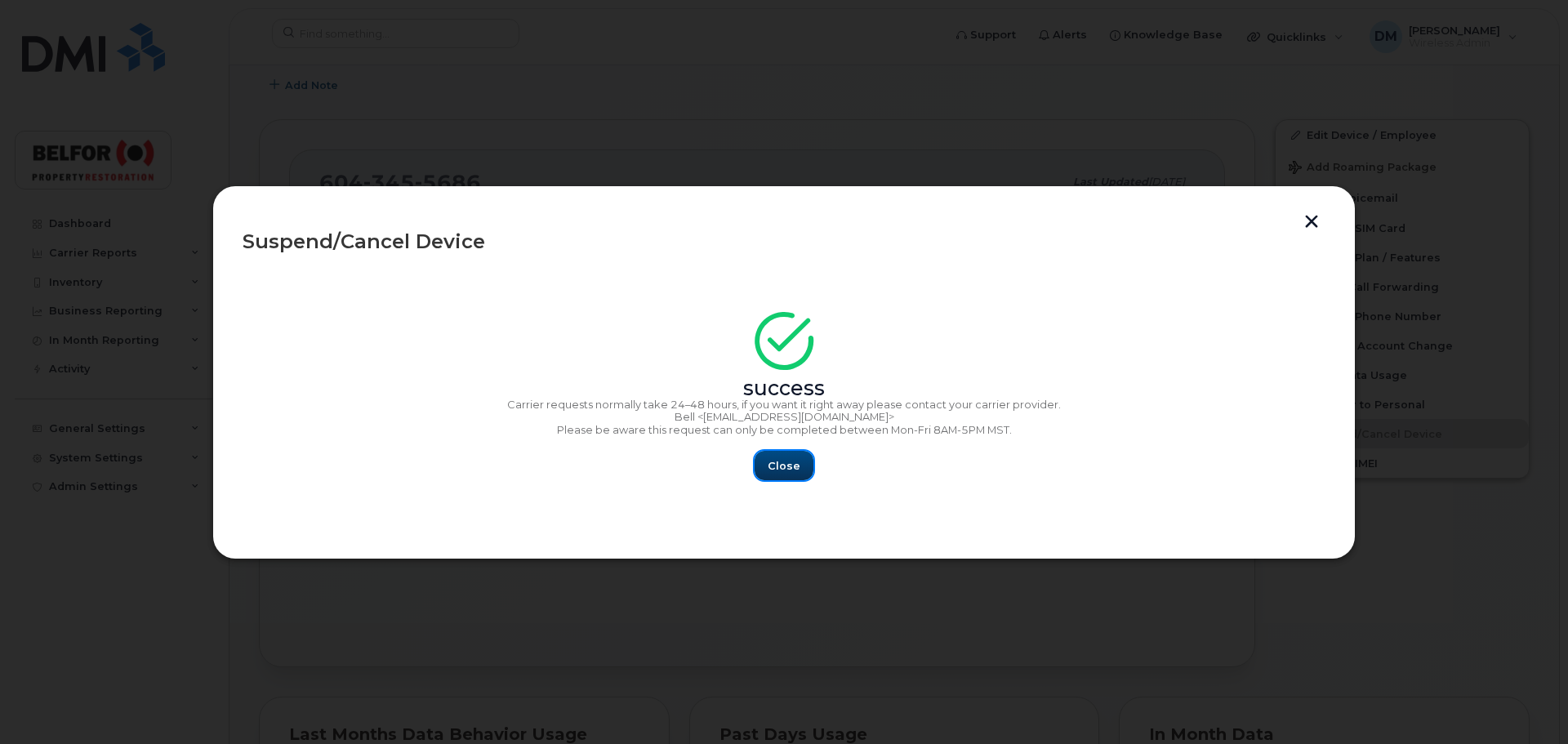
click at [784, 467] on span "Close" at bounding box center [784, 465] width 32 height 15
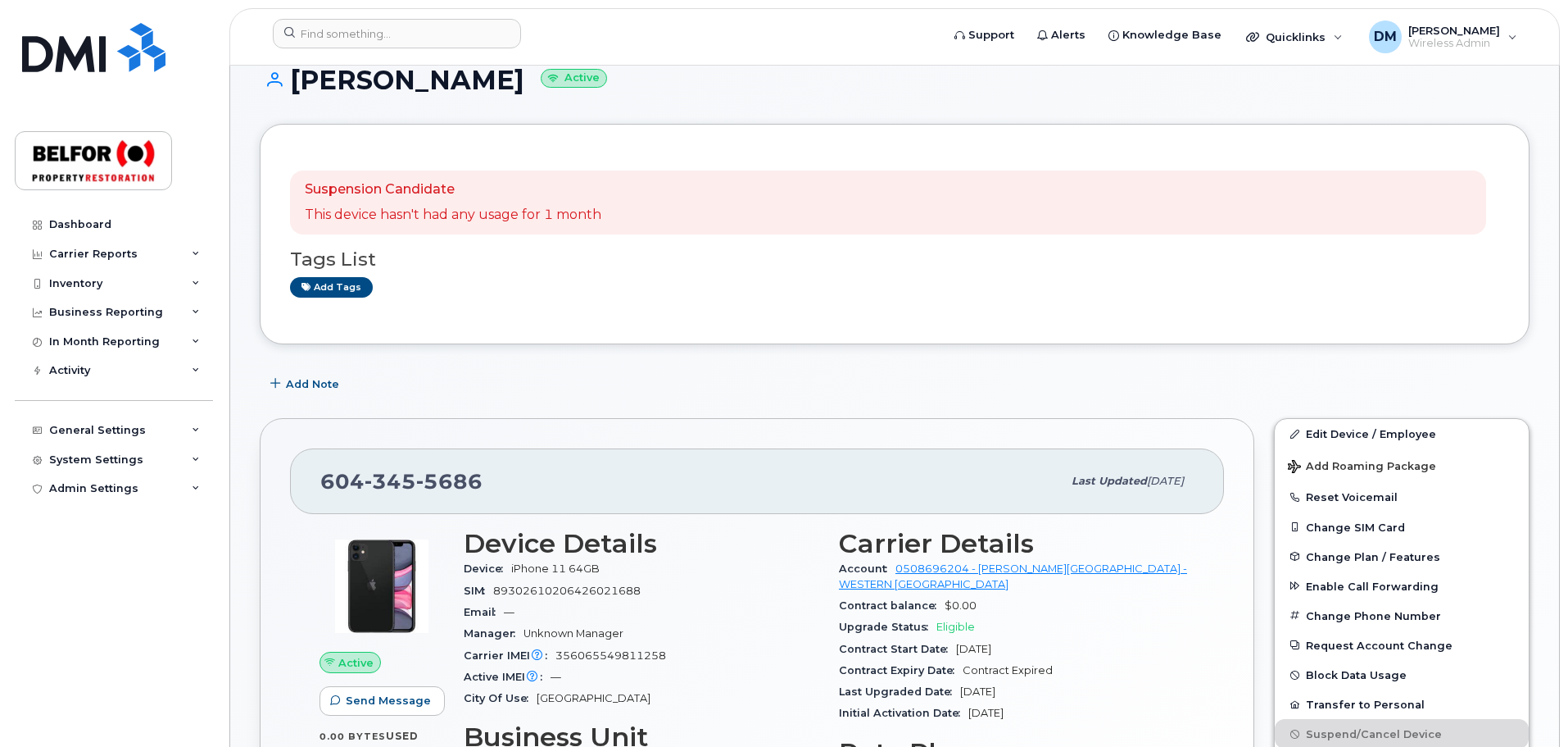
scroll to position [0, 0]
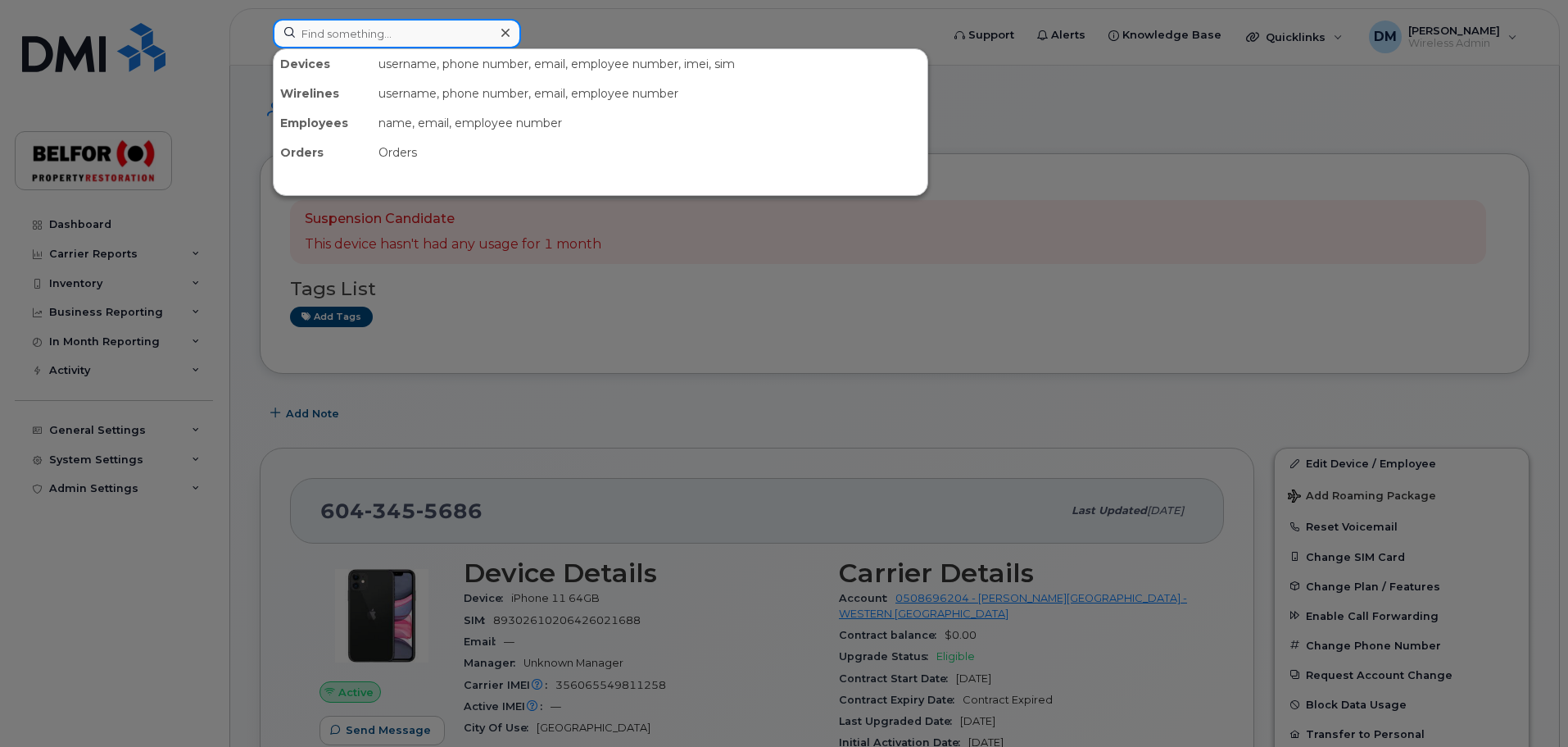
click at [337, 38] on input at bounding box center [396, 33] width 248 height 30
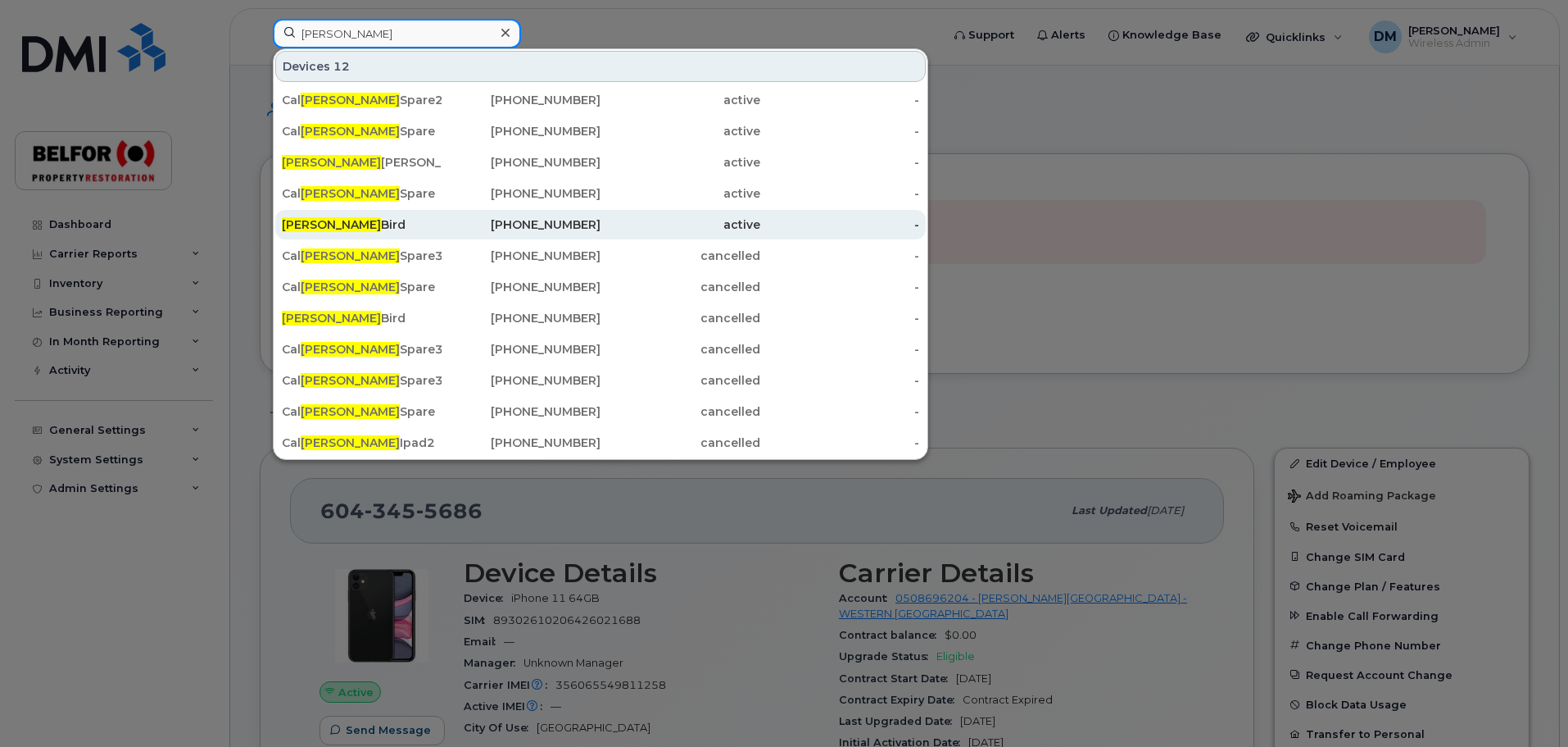
type input "[PERSON_NAME]"
click at [318, 226] on div "Gary Bird" at bounding box center [361, 224] width 159 height 16
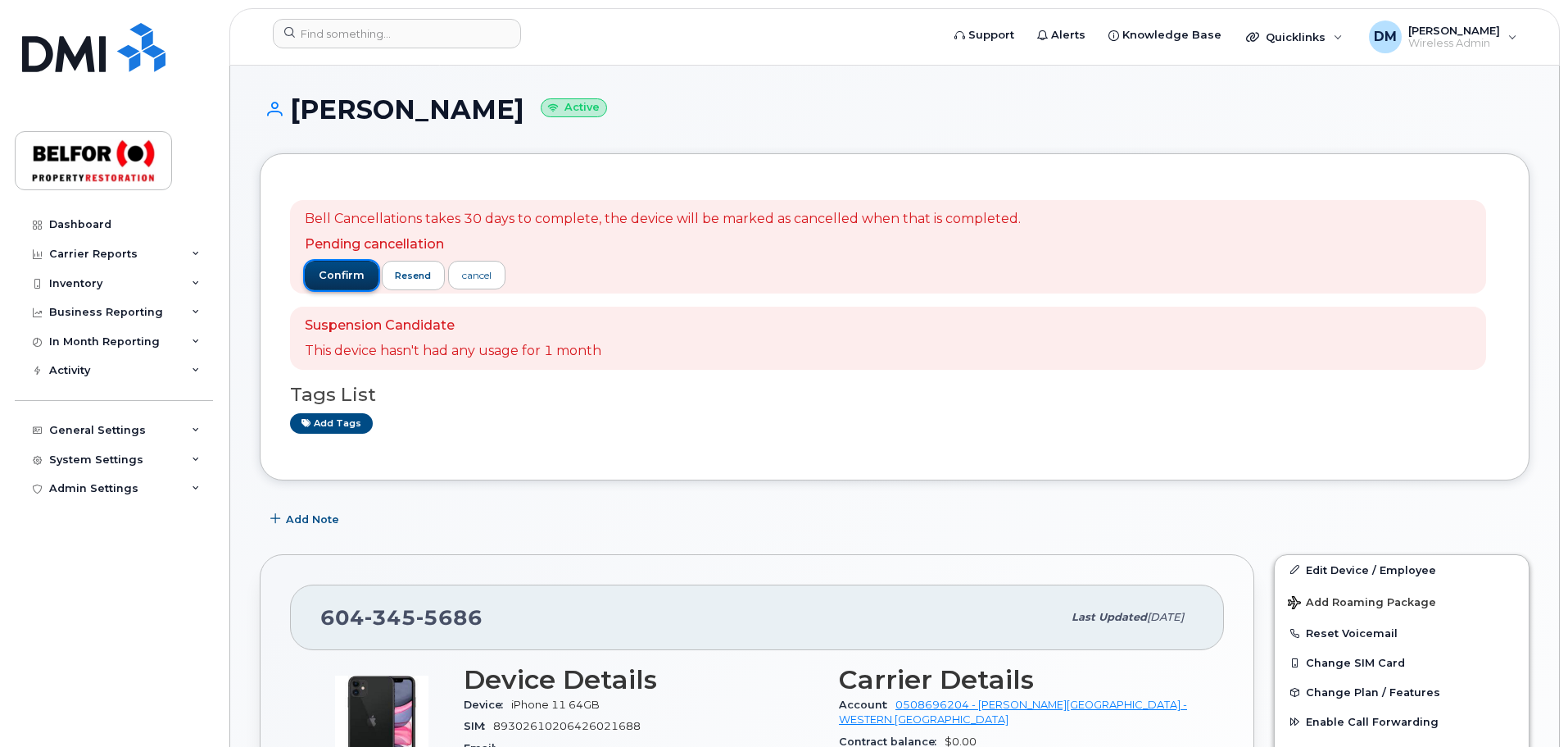
click at [338, 275] on span "confirm" at bounding box center [342, 275] width 46 height 14
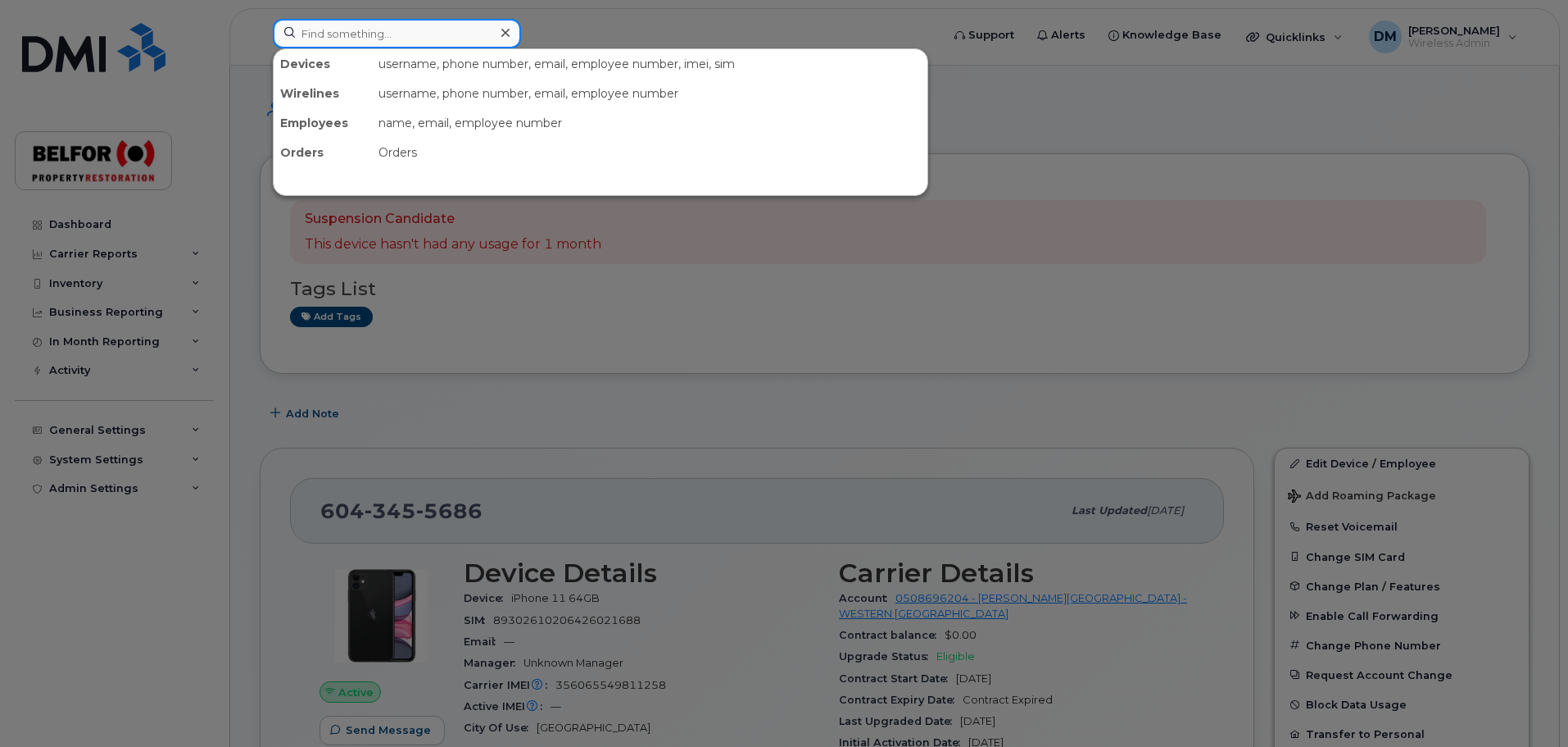
click at [322, 34] on input at bounding box center [396, 33] width 248 height 30
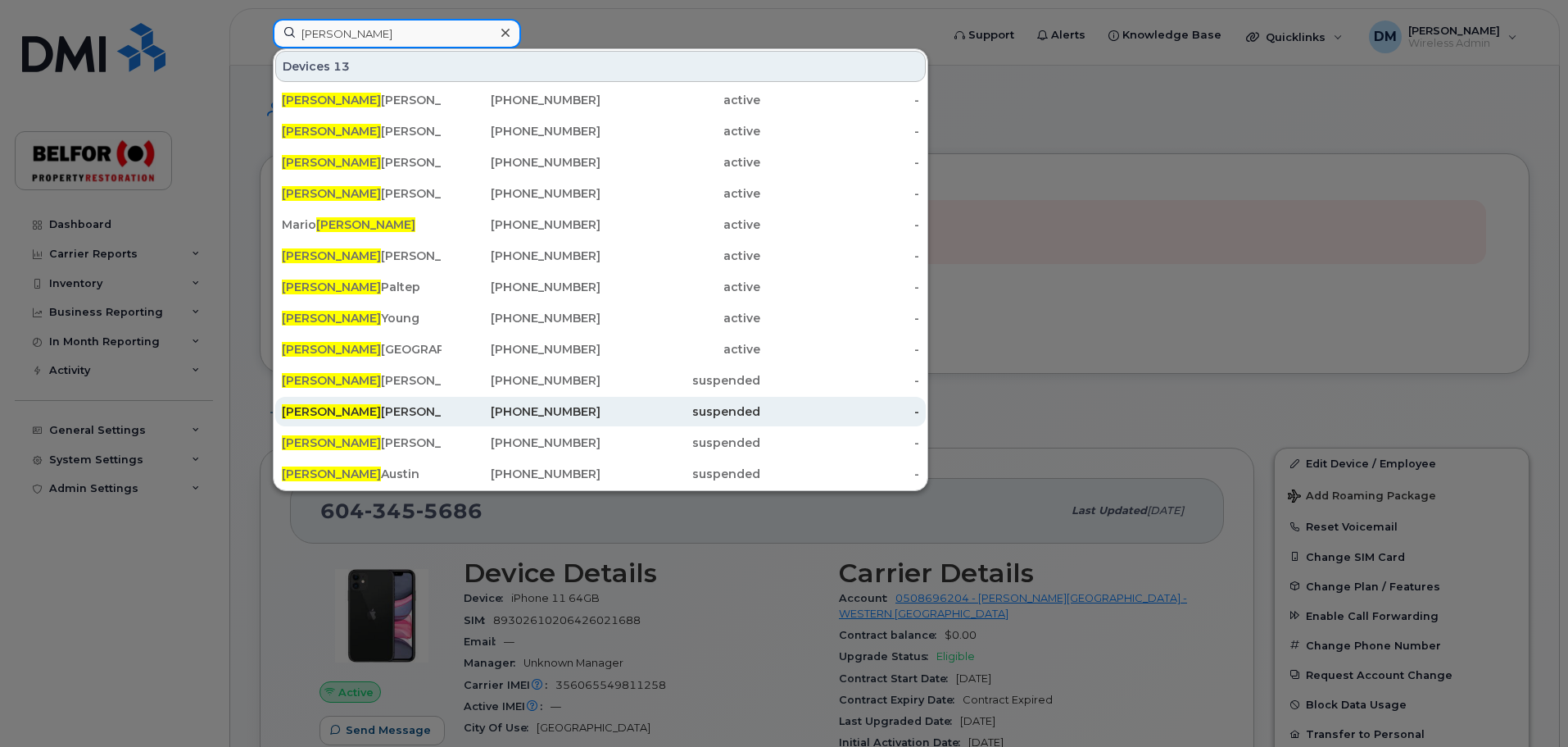
type input "ryan"
click at [352, 413] on div "Ryan Roberts" at bounding box center [361, 411] width 159 height 16
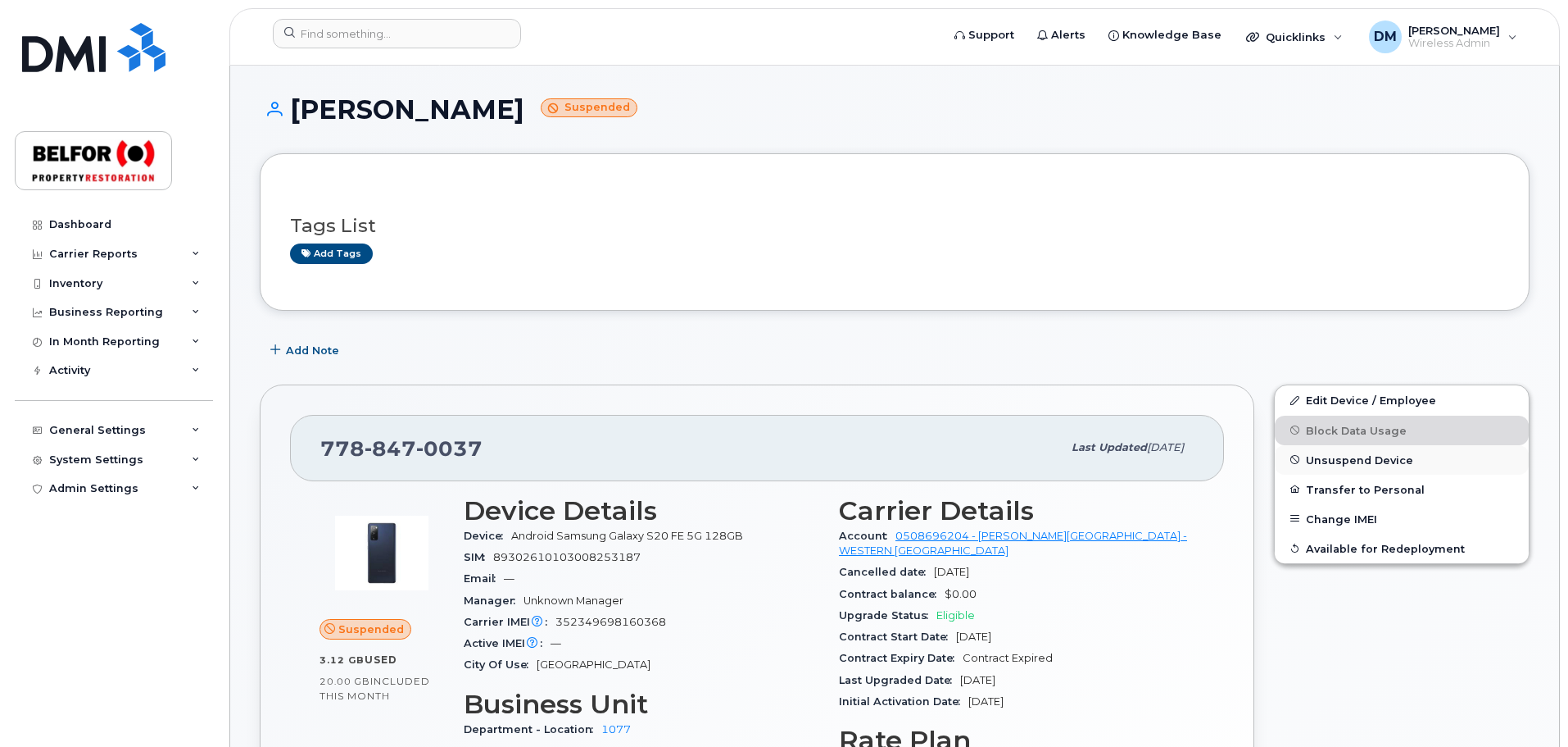
click at [1337, 460] on span "Unsuspend Device" at bounding box center [1359, 460] width 107 height 12
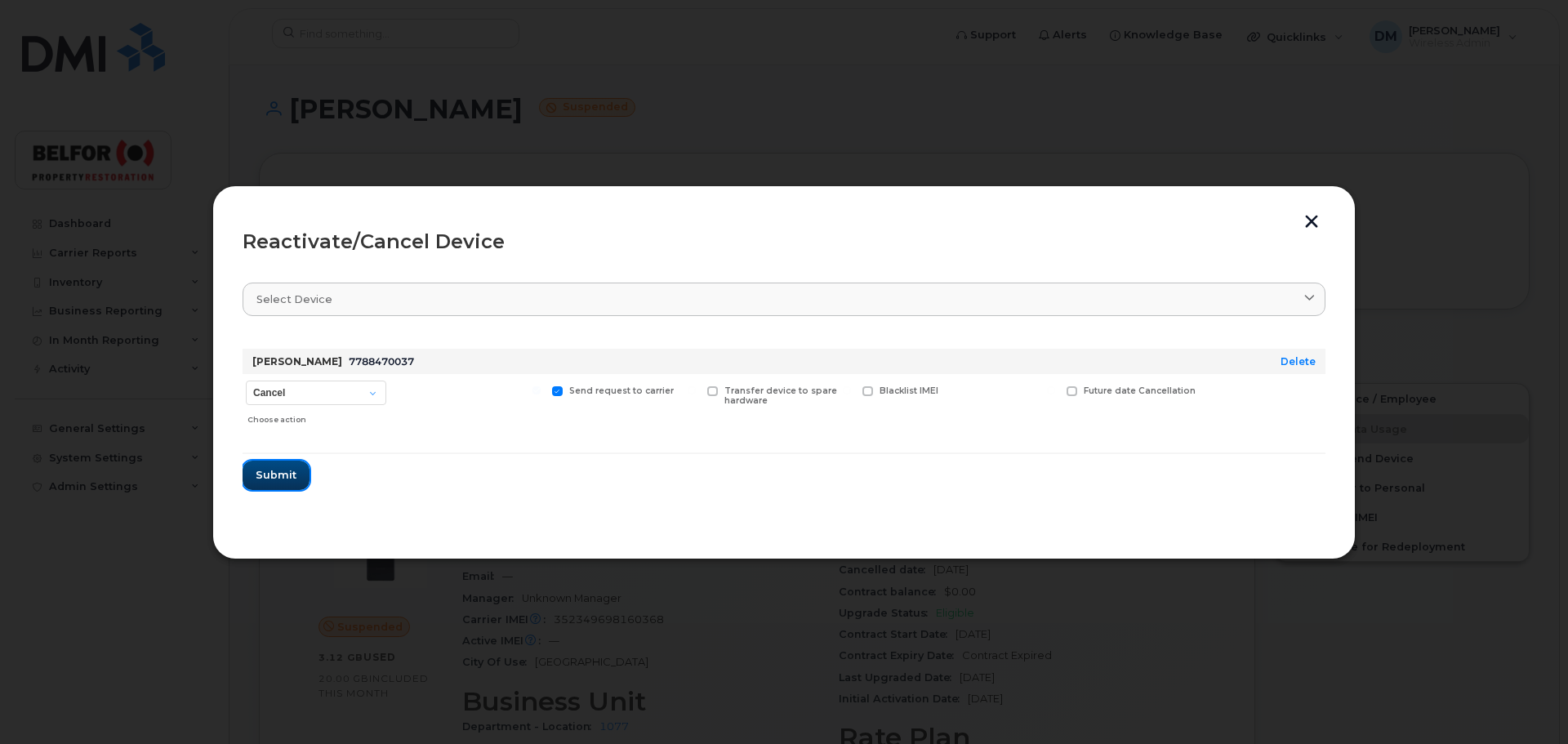
click at [276, 477] on span "Submit" at bounding box center [276, 475] width 41 height 15
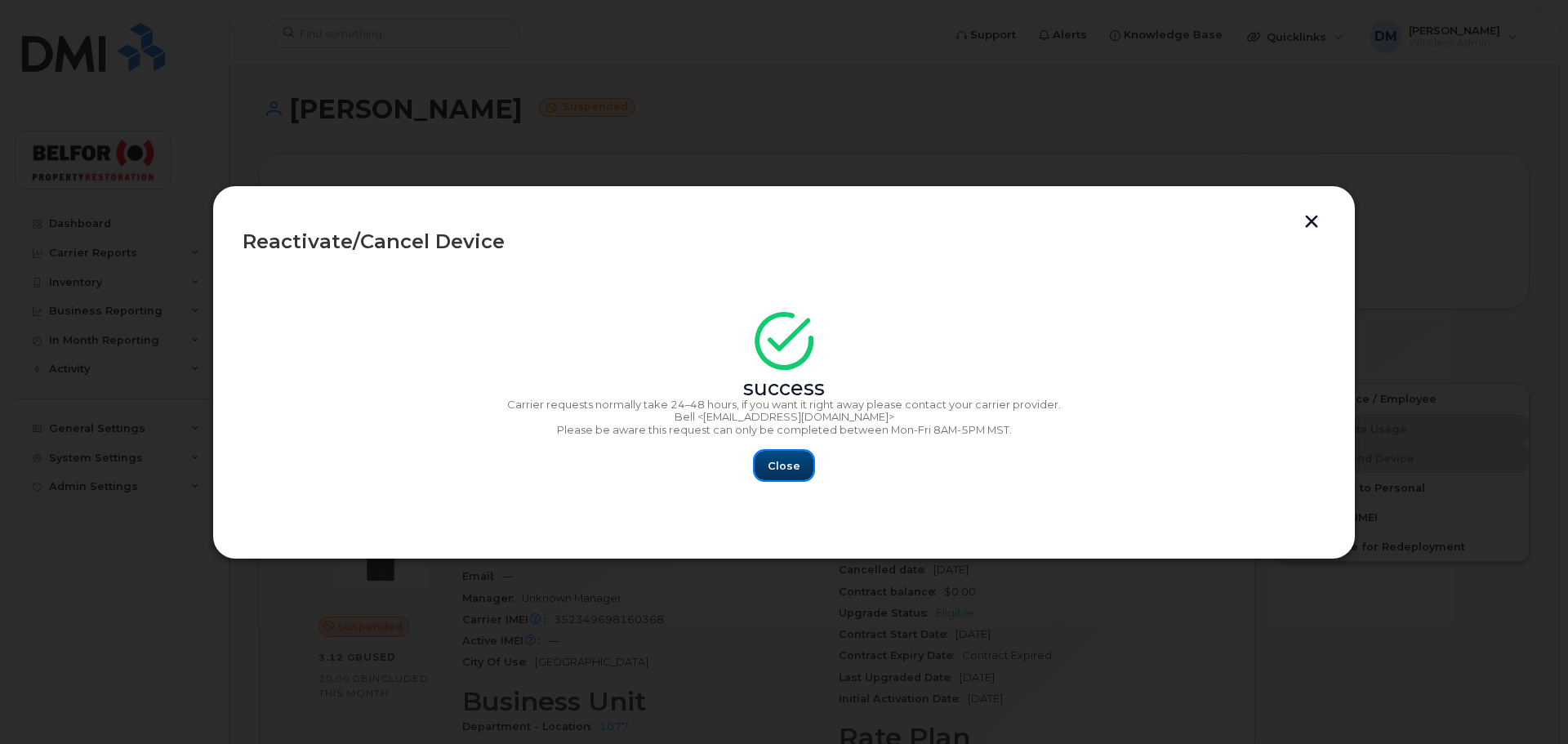
click at [793, 464] on span "Close" at bounding box center [784, 465] width 32 height 15
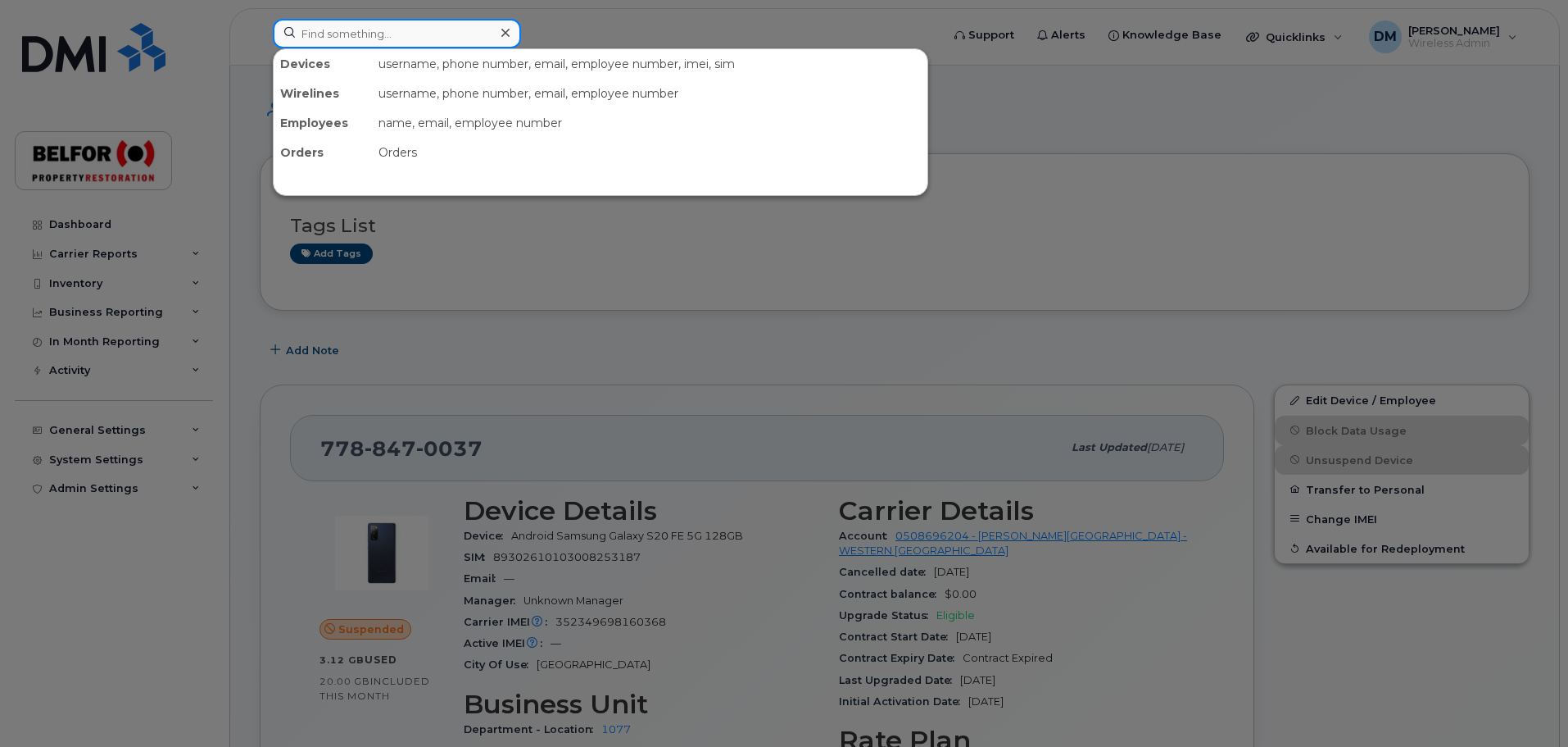
click at [322, 27] on input at bounding box center [396, 33] width 248 height 30
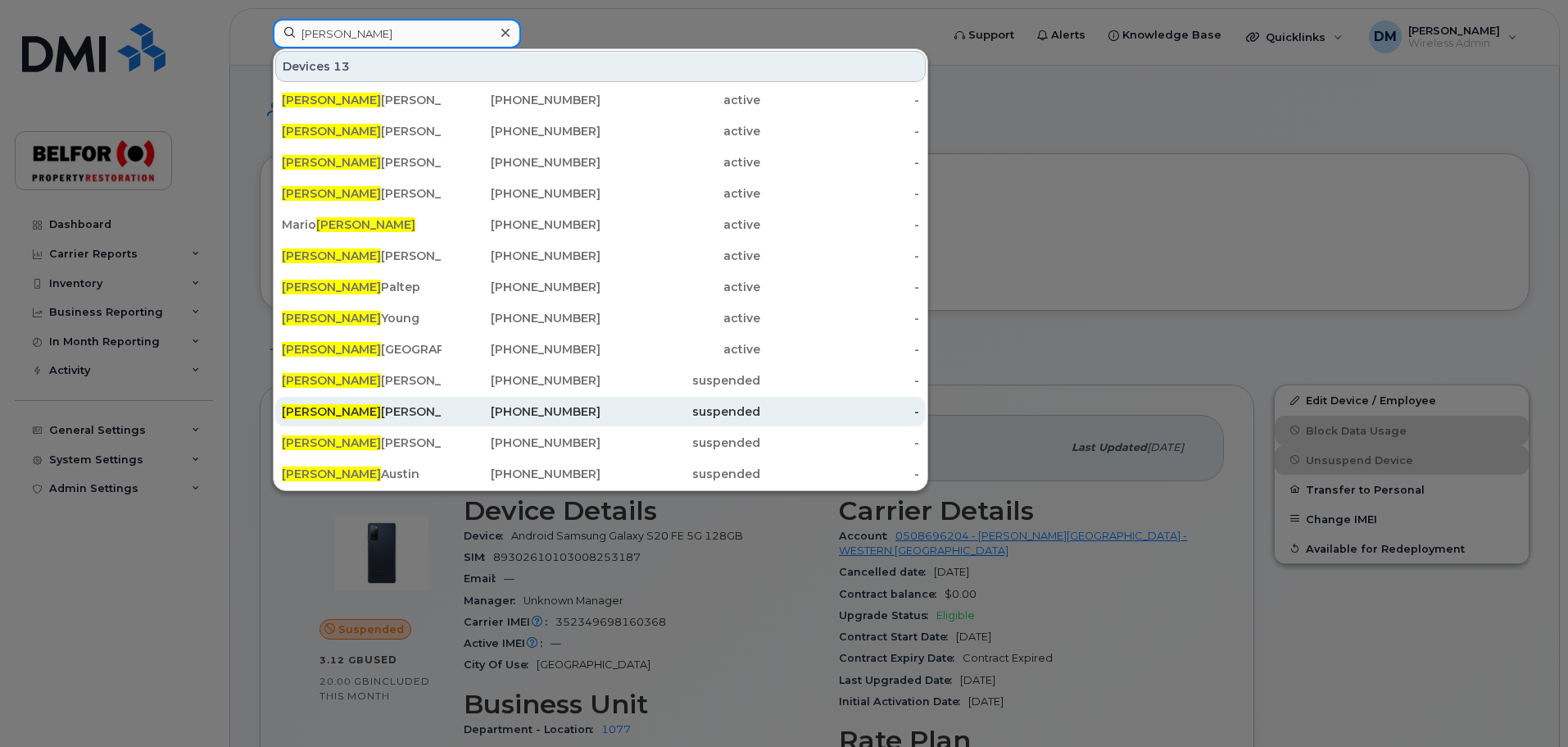
type input "ryan"
click at [352, 414] on div "Ryan Roberts" at bounding box center [361, 411] width 159 height 16
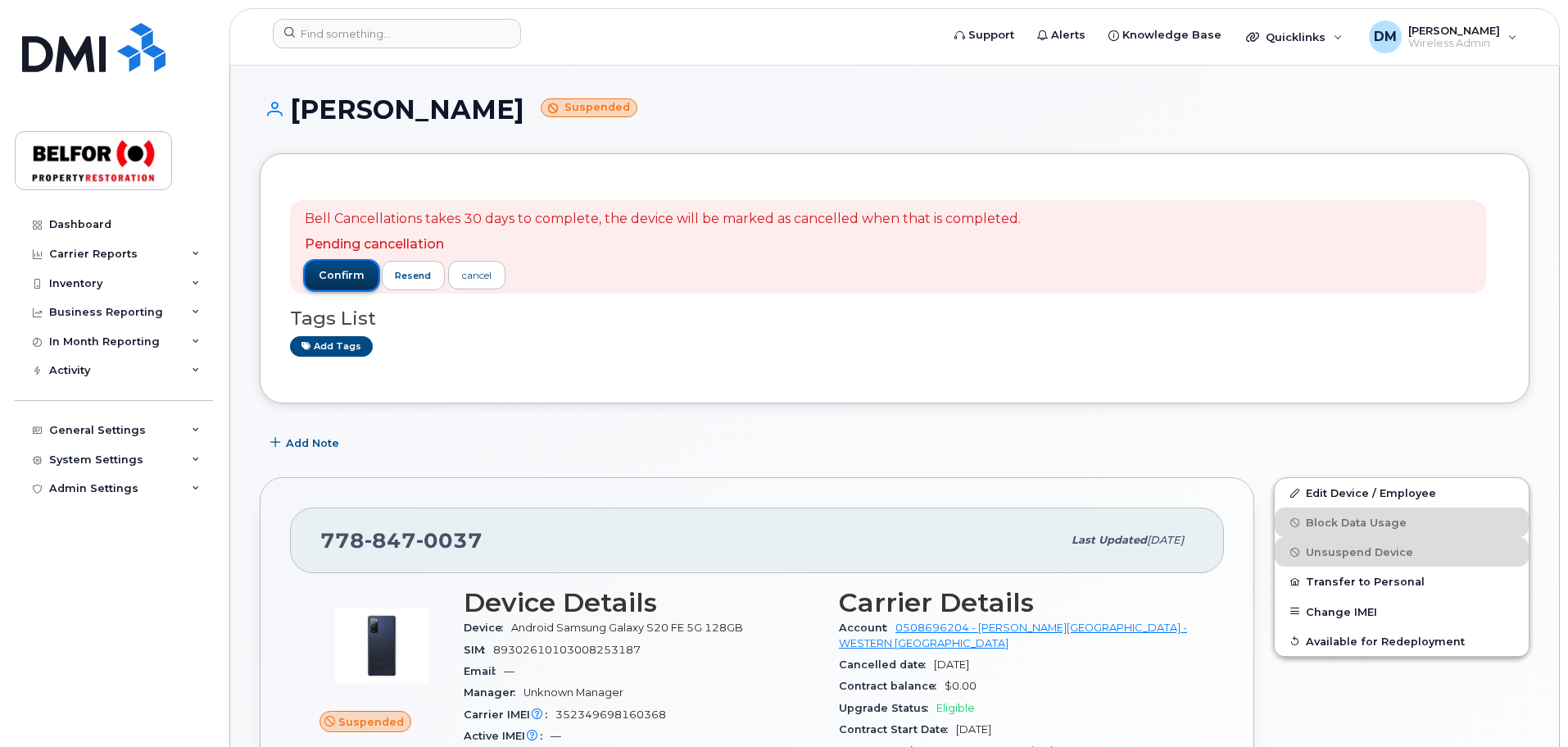
click at [343, 275] on span "confirm" at bounding box center [342, 275] width 46 height 14
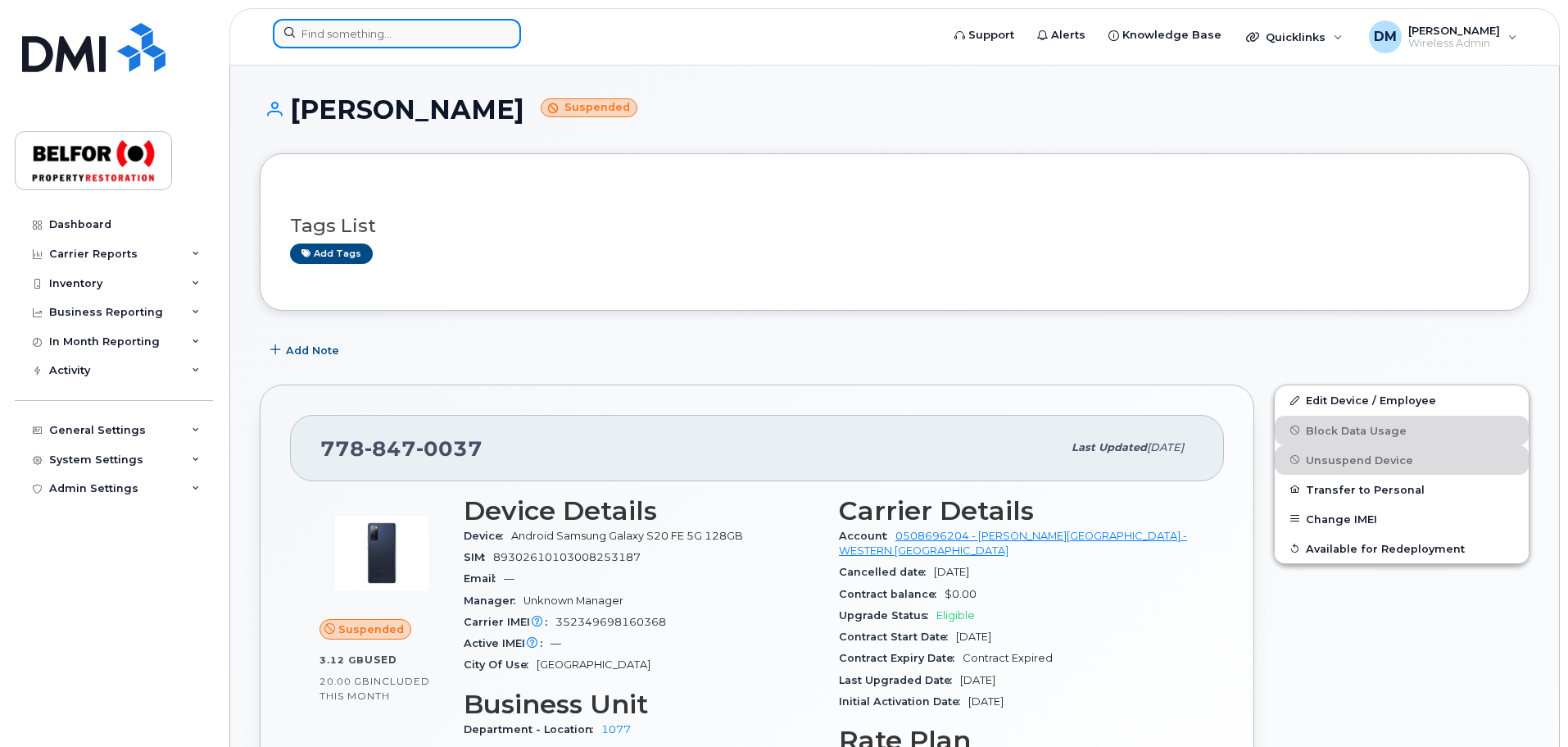
click at [323, 37] on input at bounding box center [396, 33] width 248 height 30
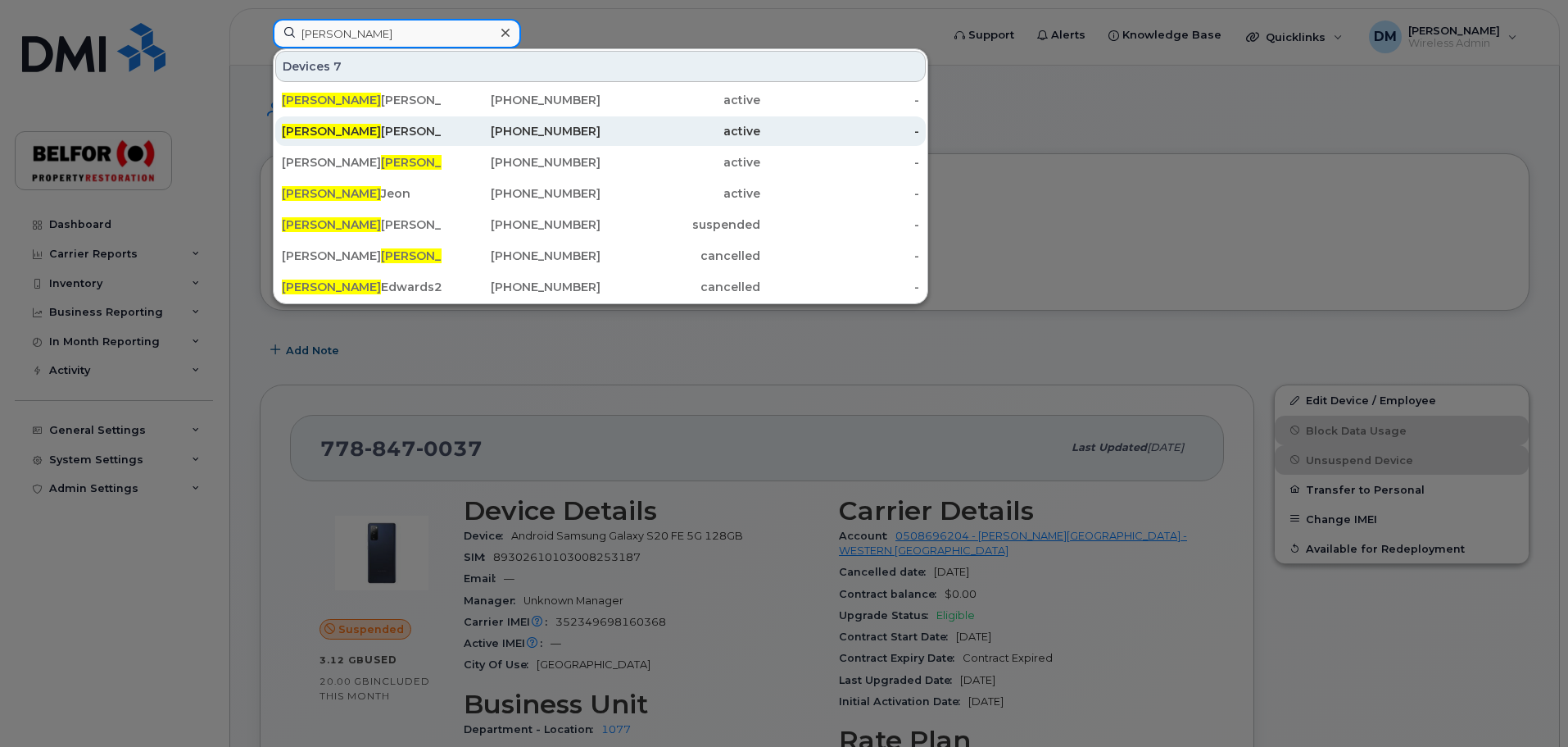
type input "david"
click at [360, 134] on div "David Leggett" at bounding box center [361, 130] width 159 height 16
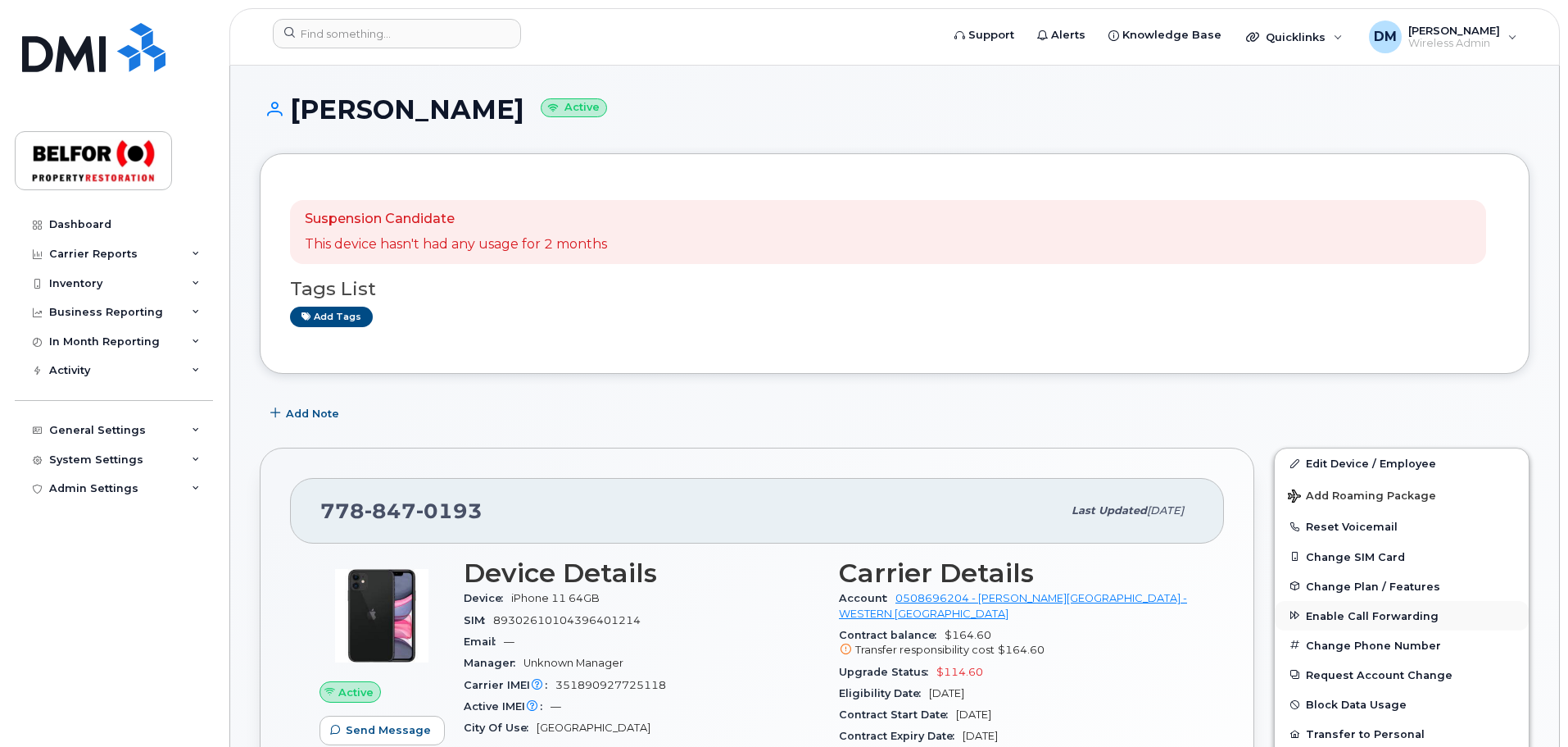
scroll to position [82, 0]
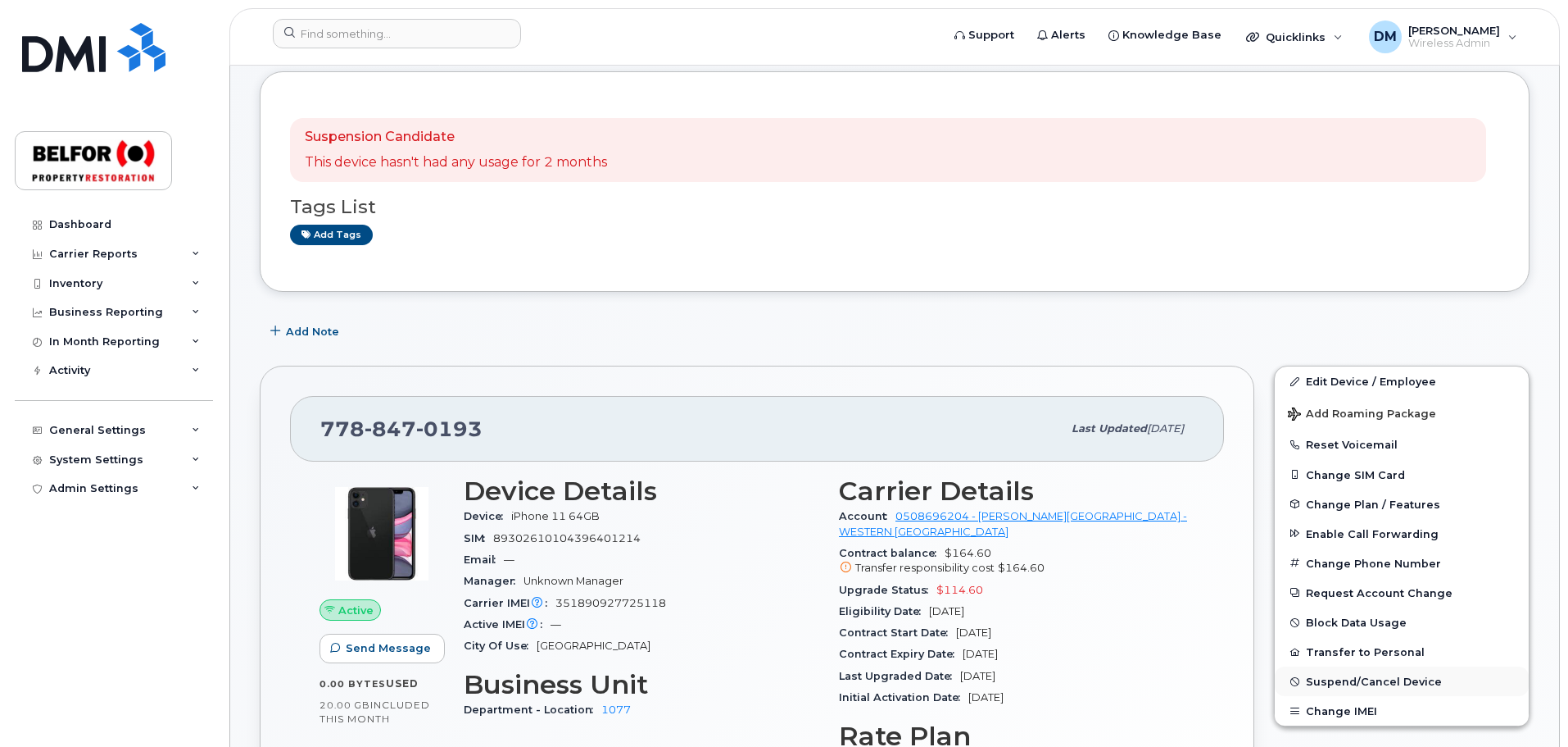
click at [1351, 679] on span "Suspend/Cancel Device" at bounding box center [1374, 681] width 136 height 12
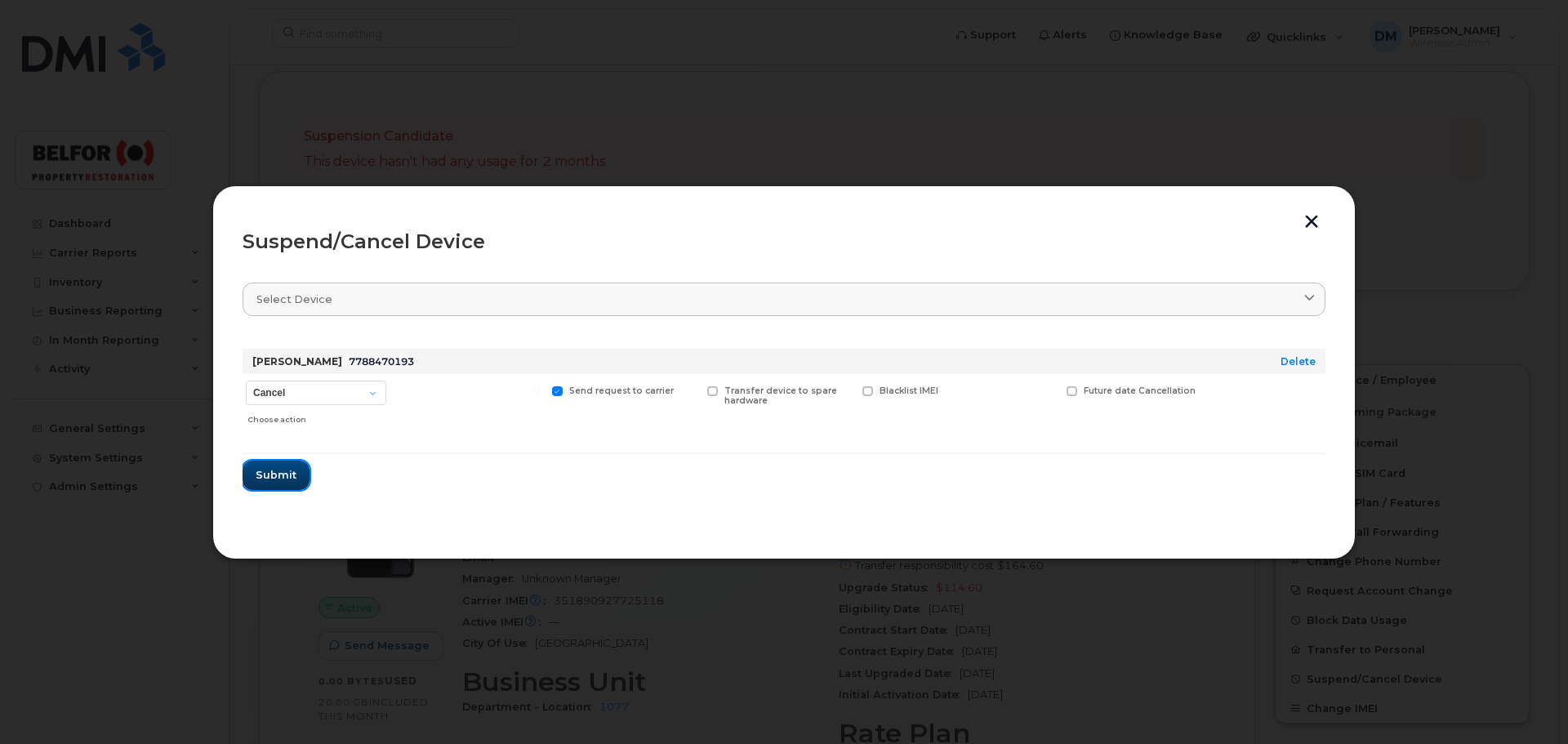
click at [268, 469] on span "Submit" at bounding box center [276, 475] width 41 height 15
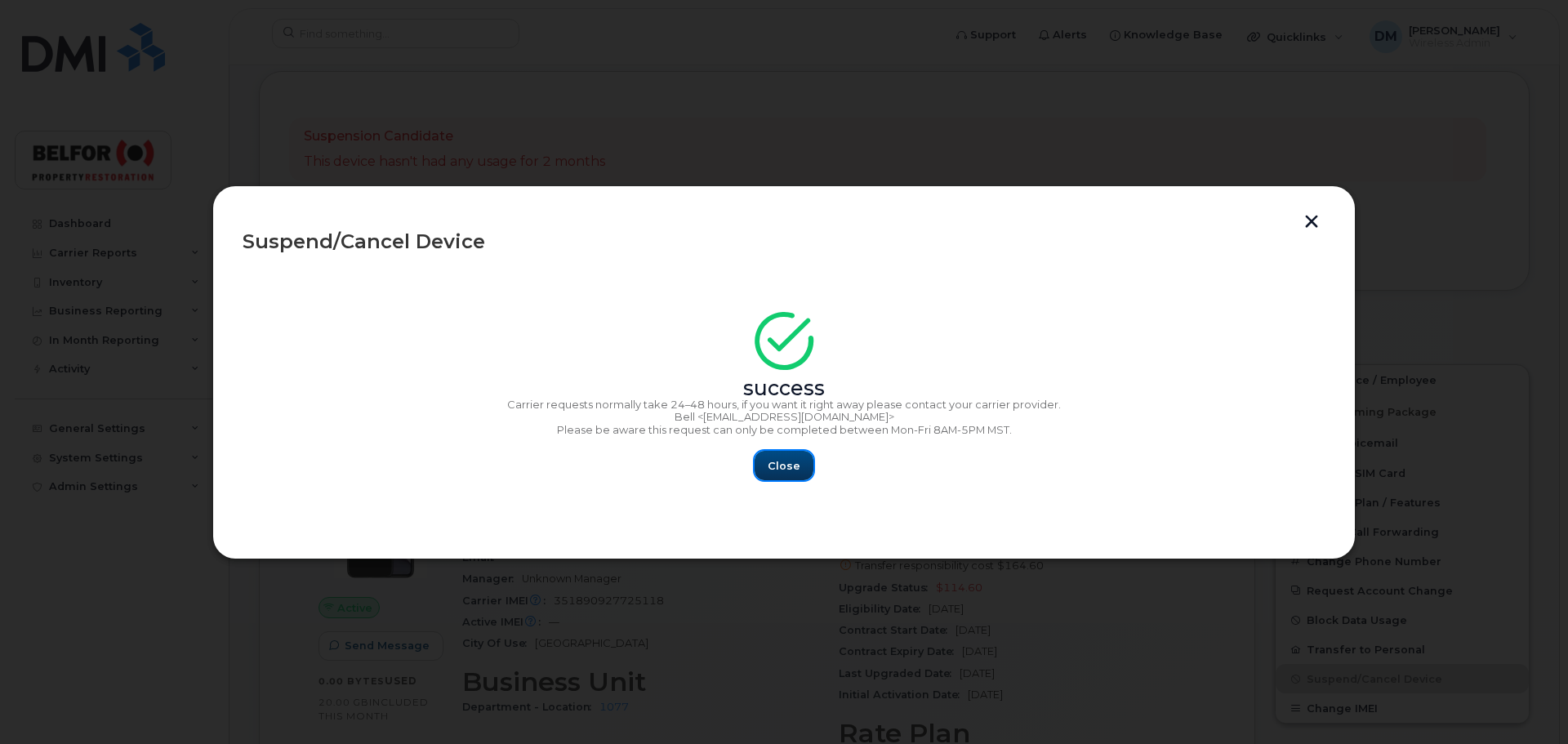
click at [765, 453] on button "Close" at bounding box center [783, 465] width 59 height 30
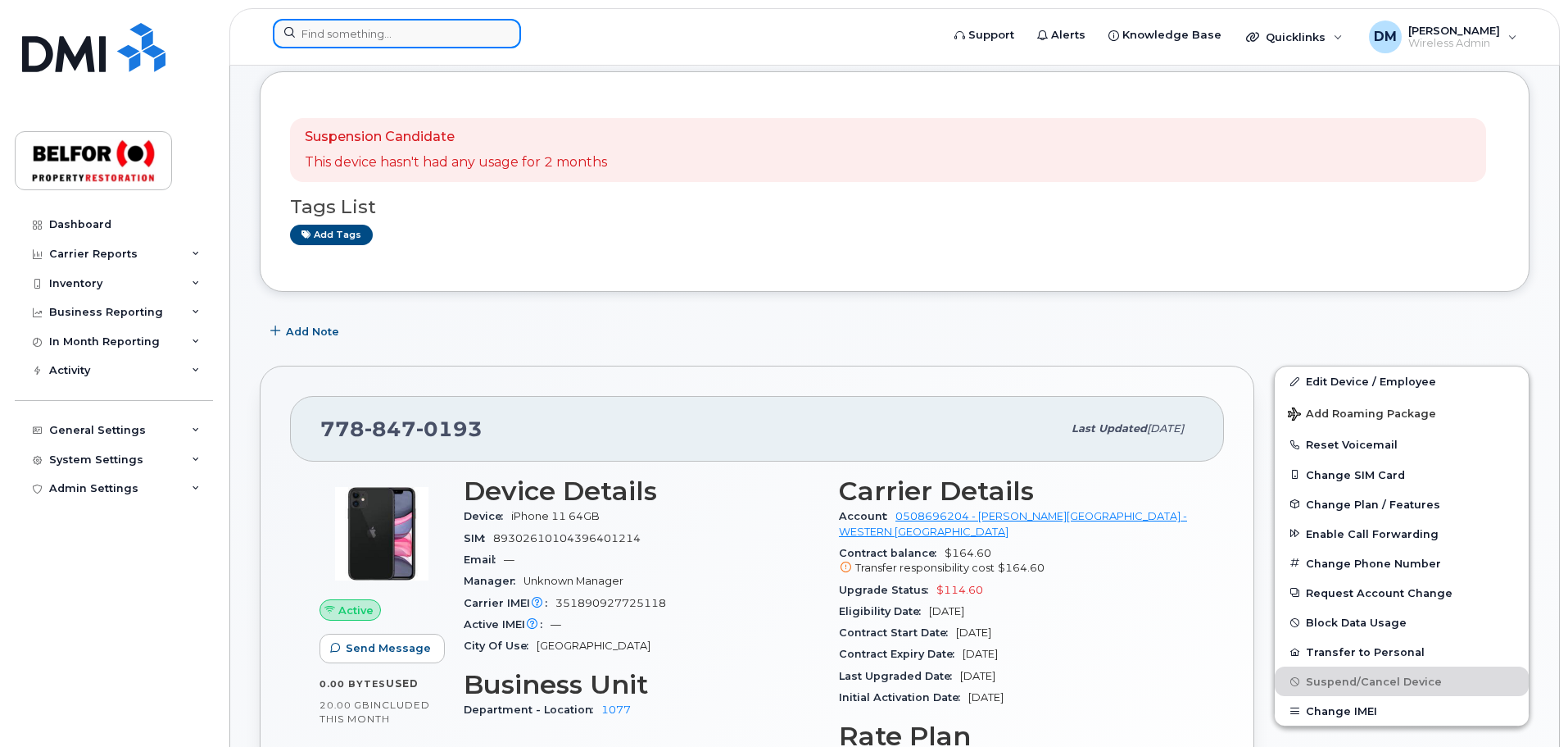
click at [315, 32] on input at bounding box center [396, 33] width 248 height 30
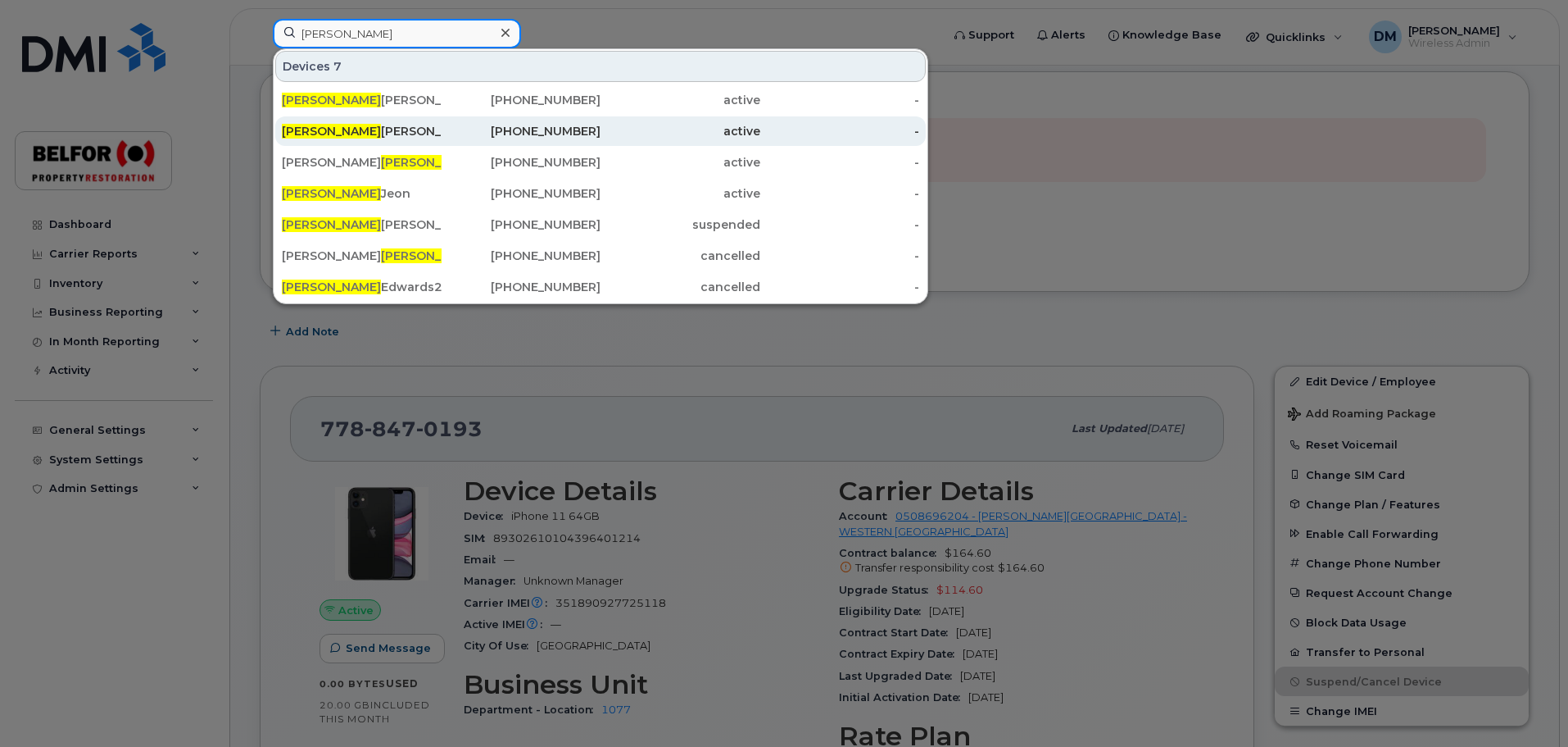
type input "david"
click at [337, 135] on div "David Leggett" at bounding box center [361, 130] width 159 height 16
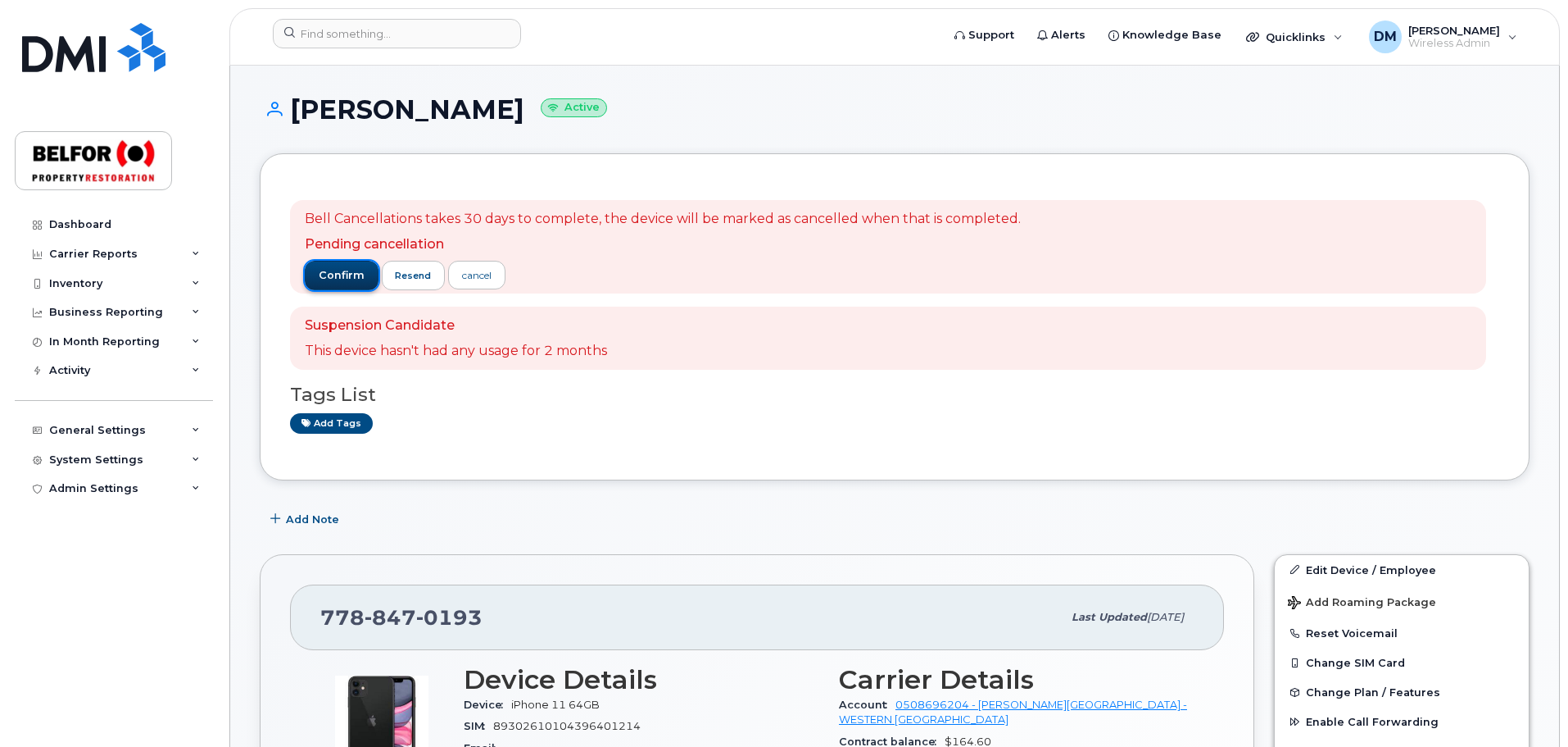
click at [343, 275] on span "confirm" at bounding box center [342, 275] width 46 height 14
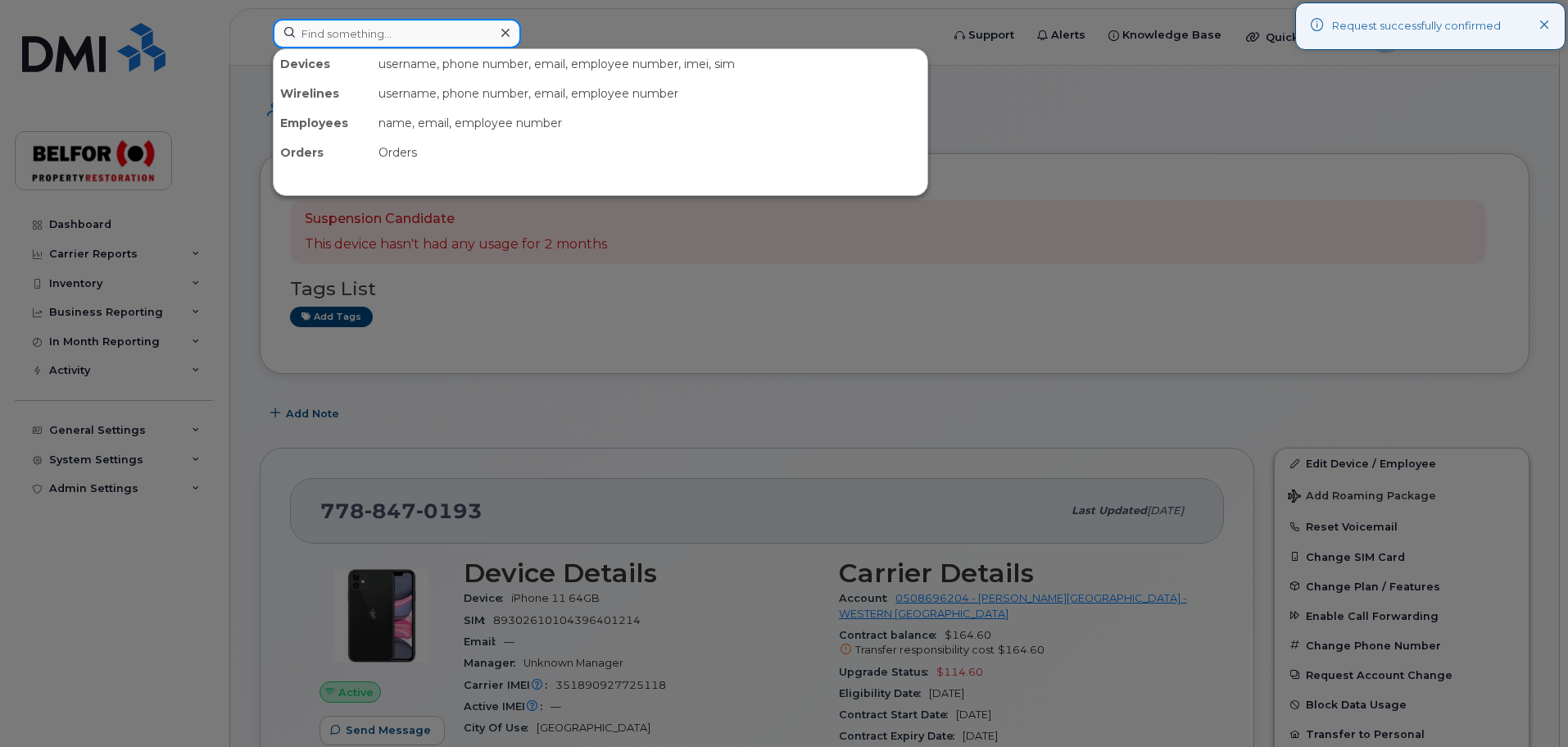
click at [346, 27] on input at bounding box center [396, 33] width 248 height 30
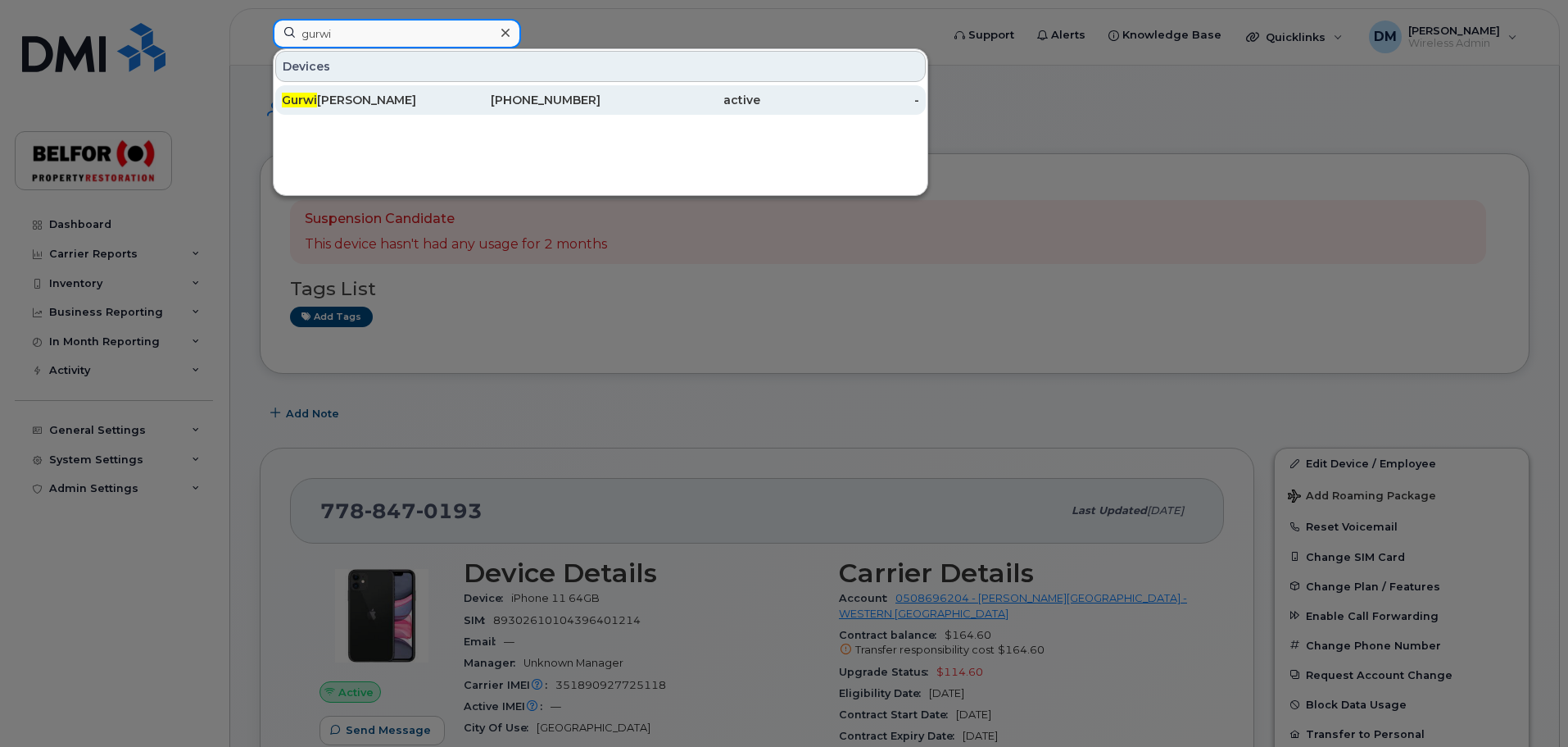
type input "gurwi"
click at [368, 100] on div "Gurwi nder Singh" at bounding box center [361, 100] width 159 height 16
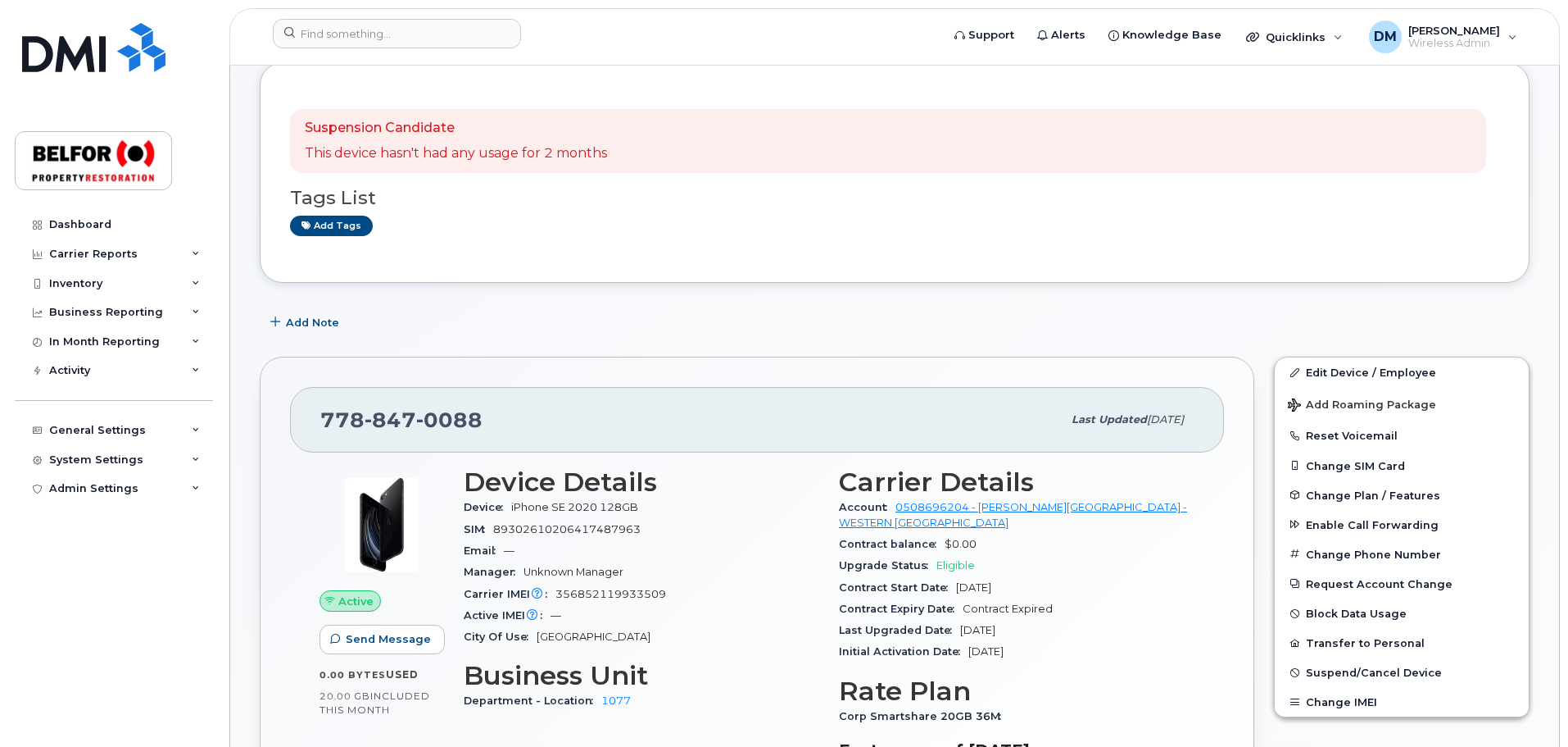
scroll to position [246, 0]
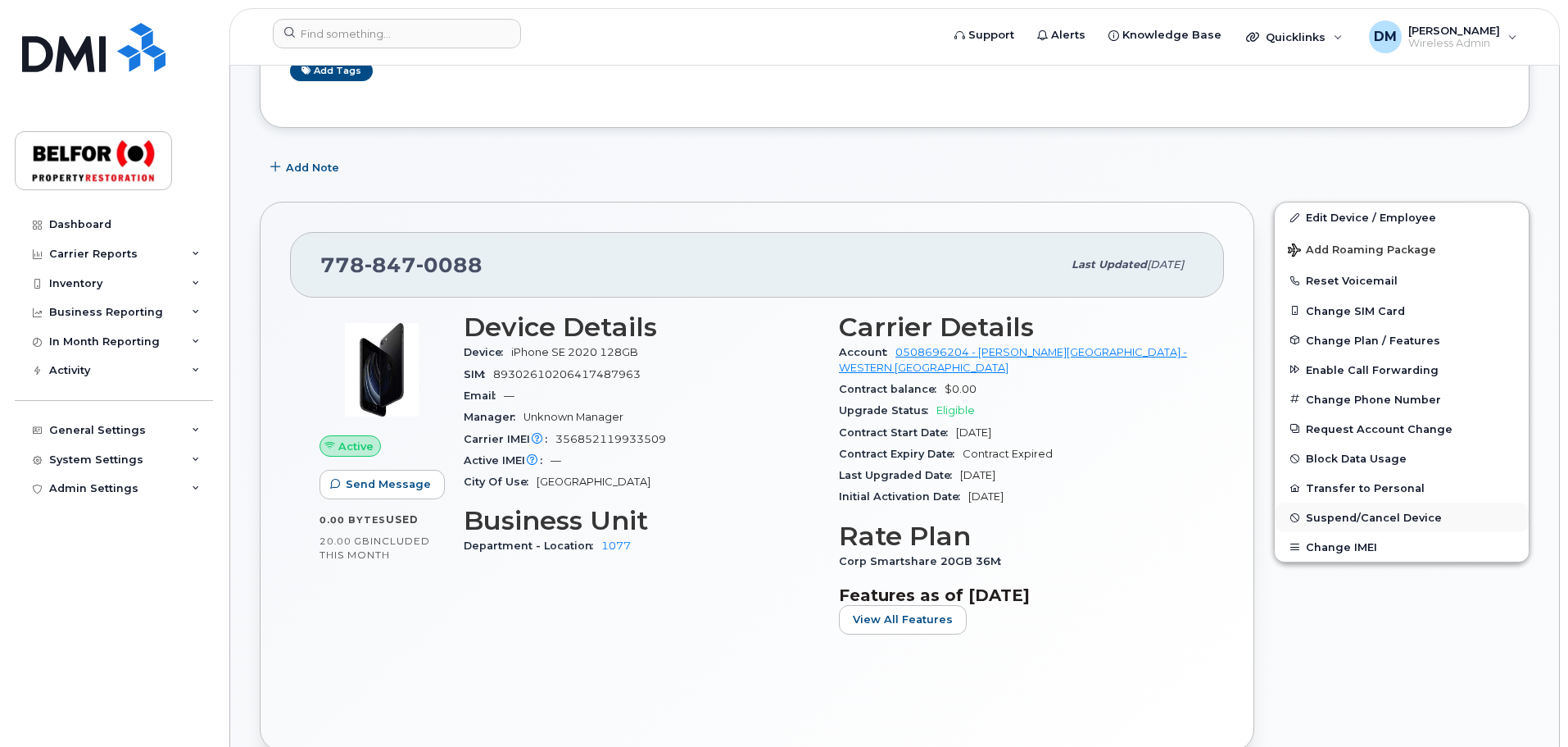
click at [1328, 518] on span "Suspend/Cancel Device" at bounding box center [1374, 518] width 136 height 12
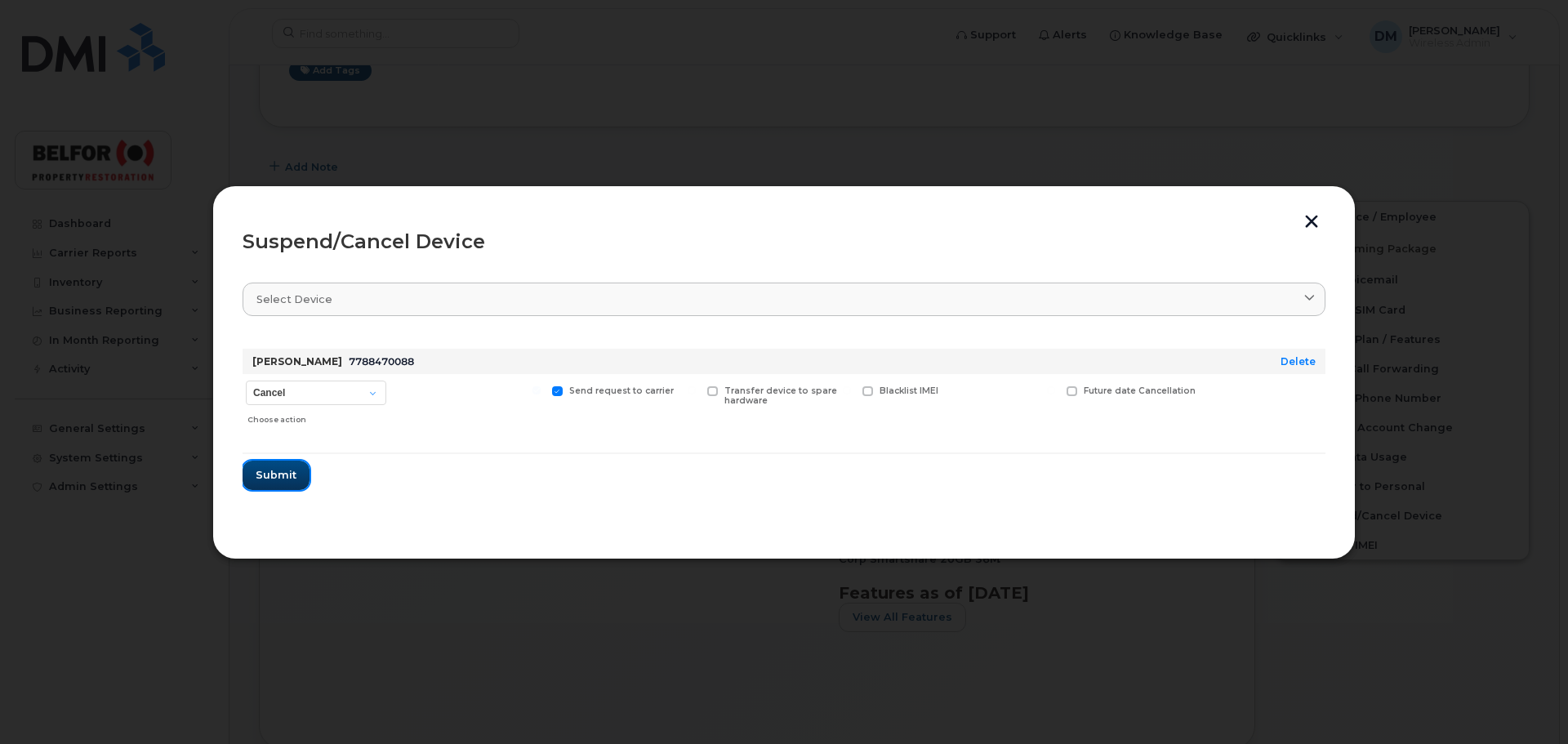
click at [276, 471] on span "Submit" at bounding box center [276, 475] width 41 height 15
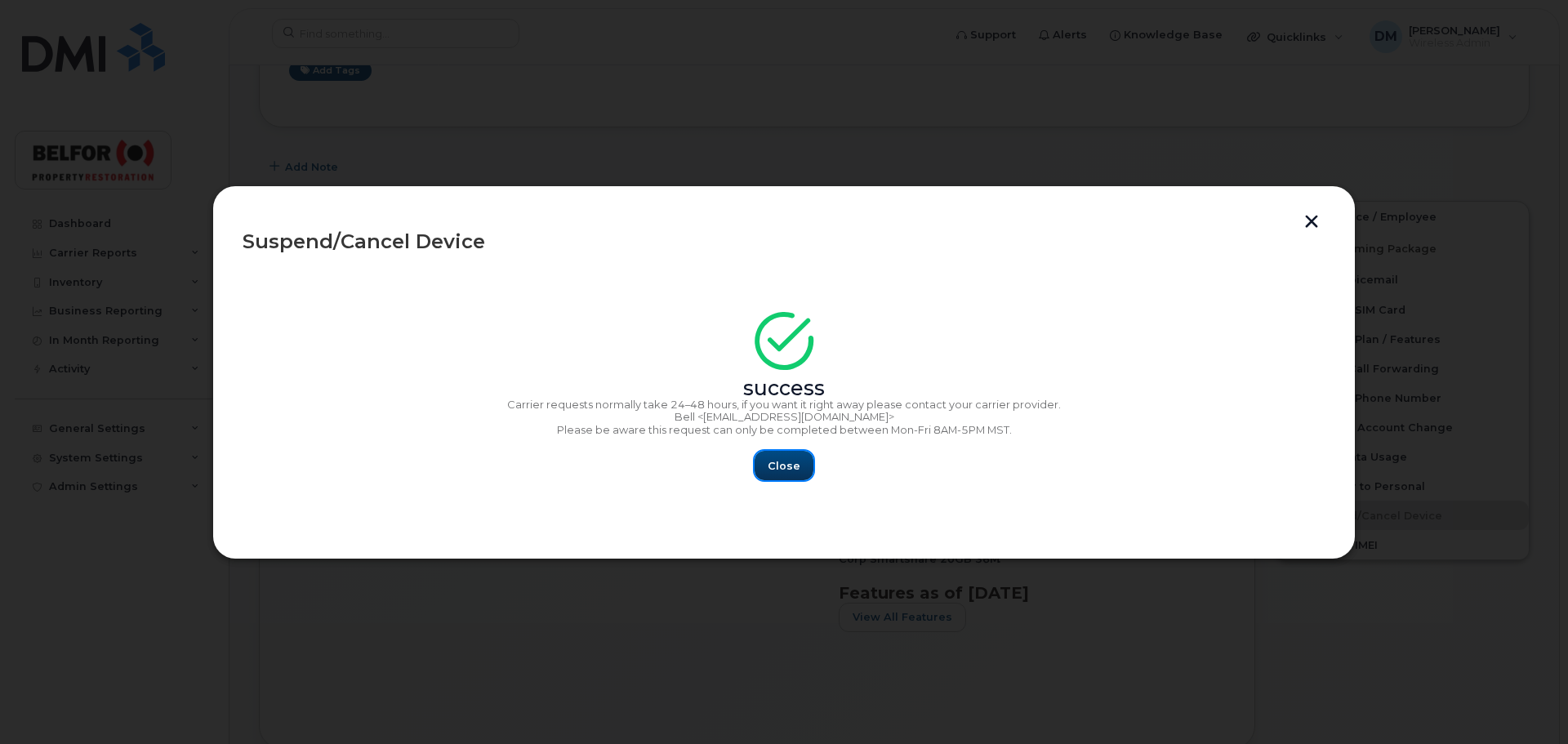
click at [779, 469] on span "Close" at bounding box center [784, 465] width 32 height 15
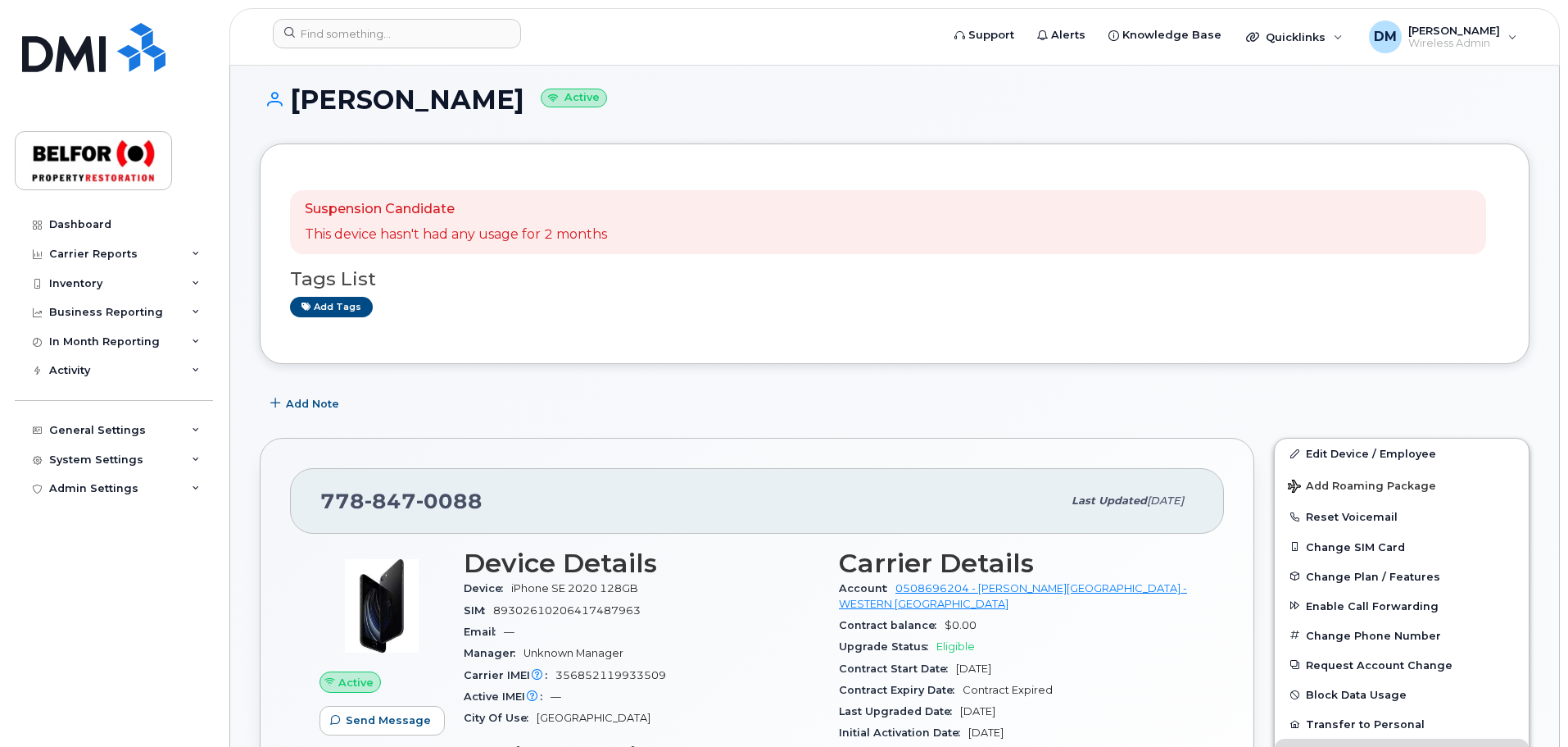
scroll to position [0, 0]
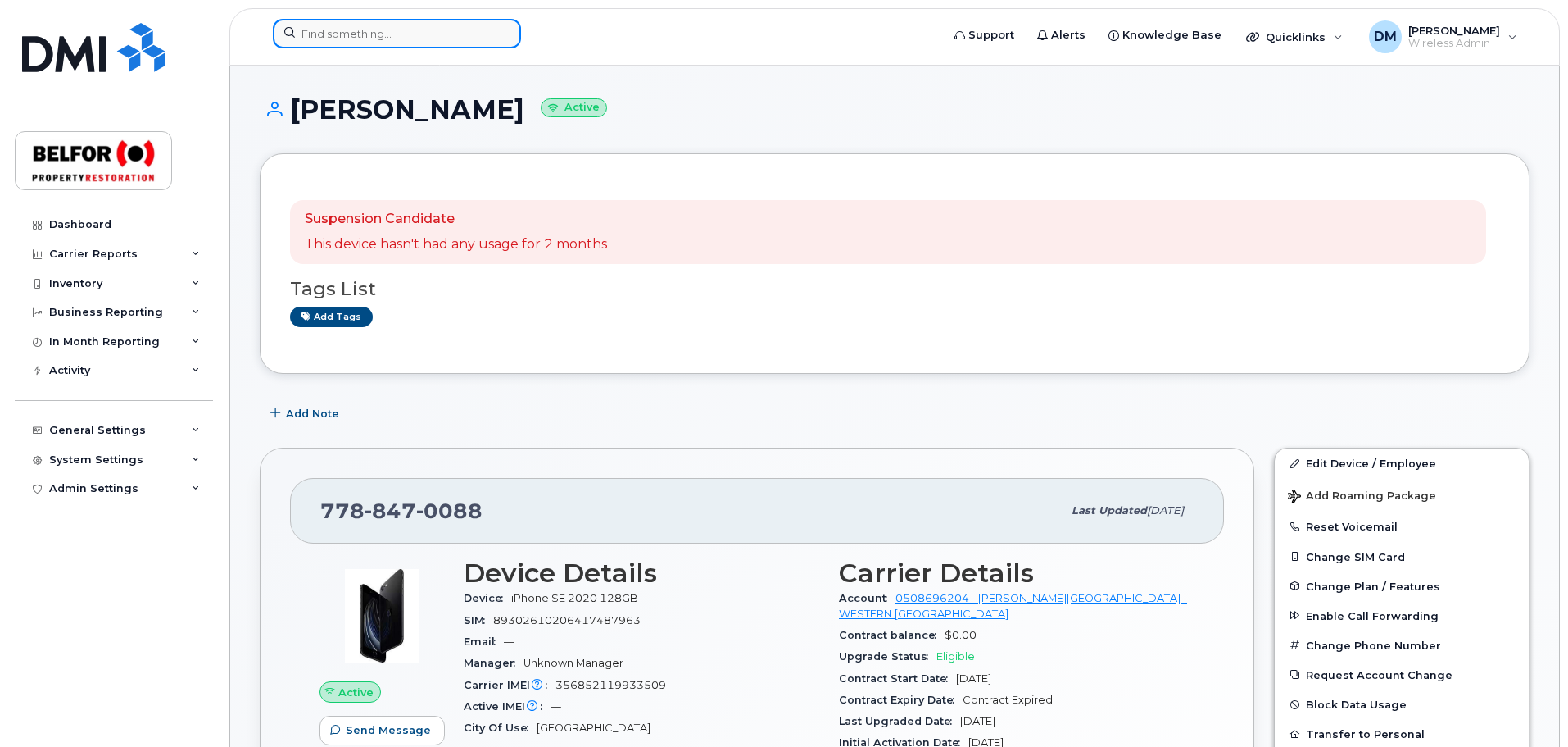
click at [309, 36] on input at bounding box center [396, 33] width 248 height 30
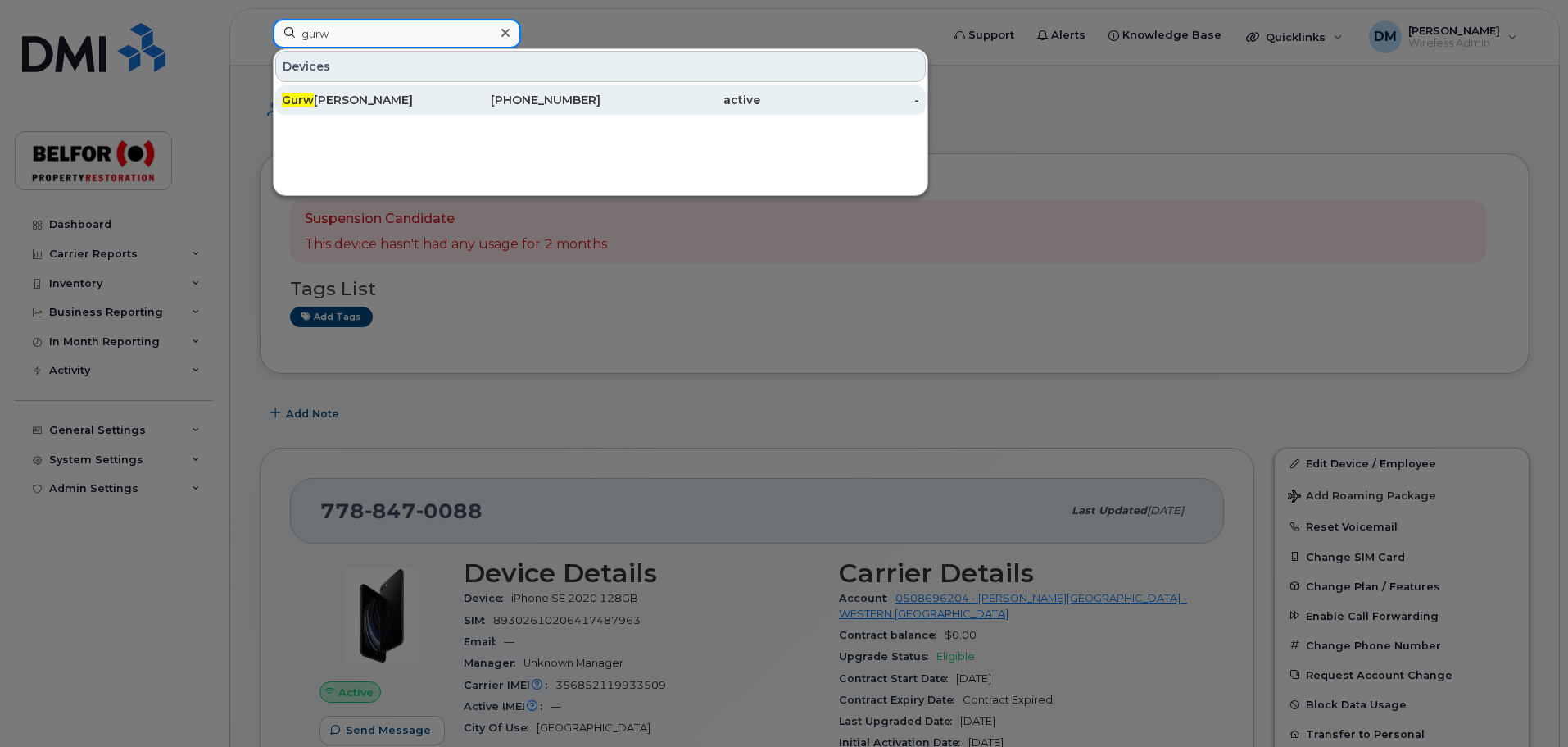
type input "gurw"
click at [424, 101] on div "Gurw inder Singh" at bounding box center [361, 100] width 159 height 16
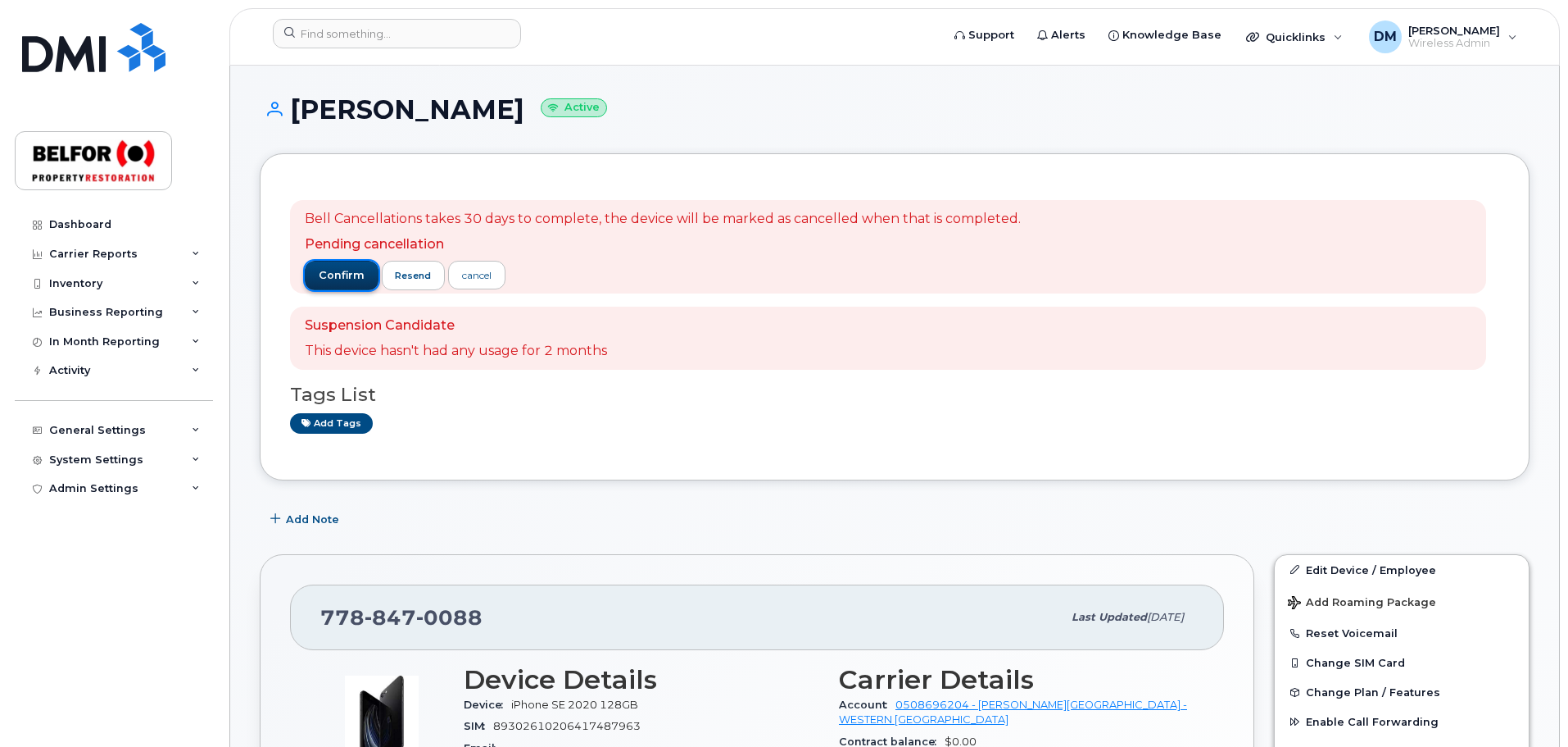
click at [326, 274] on span "confirm" at bounding box center [342, 275] width 46 height 14
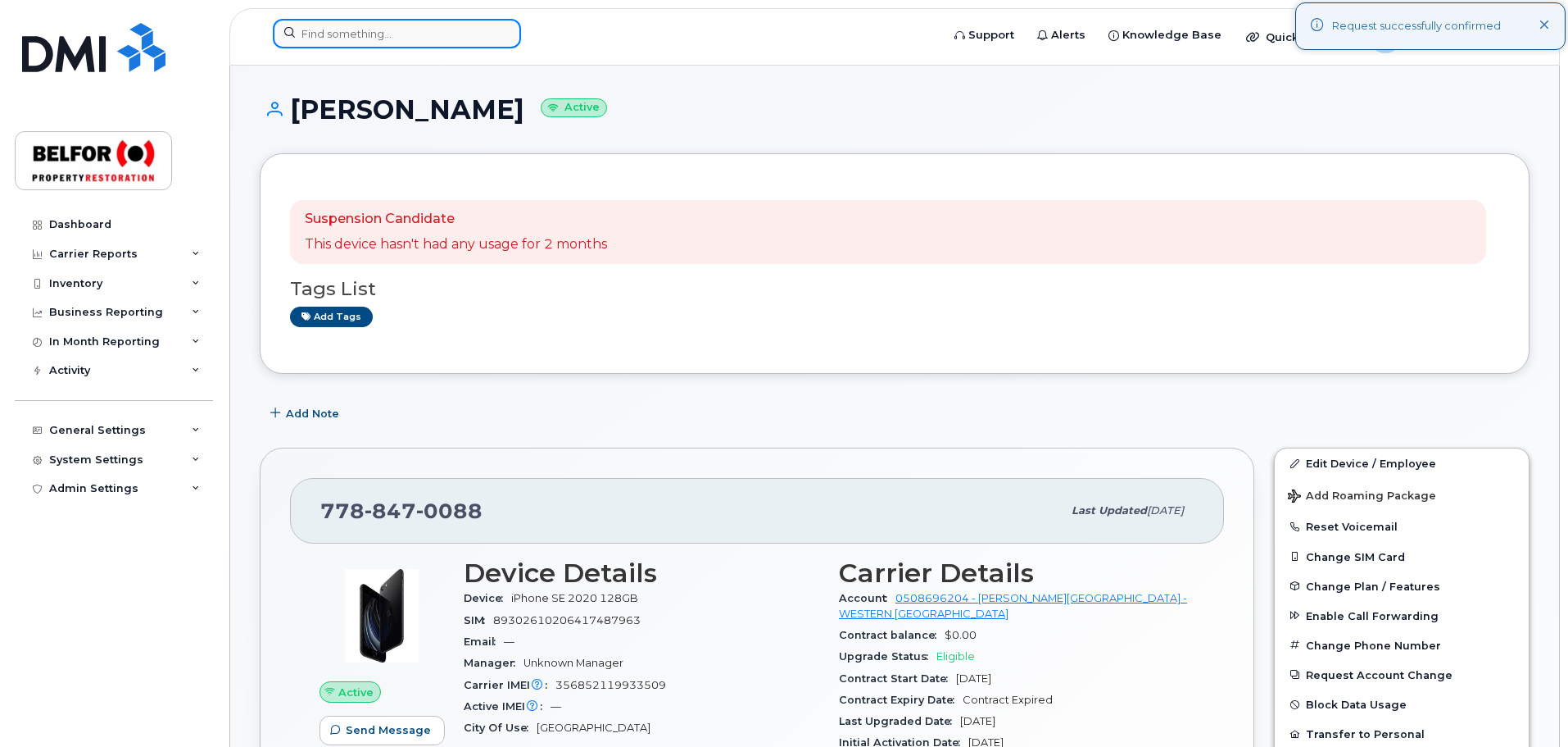
click at [329, 31] on input at bounding box center [396, 33] width 248 height 30
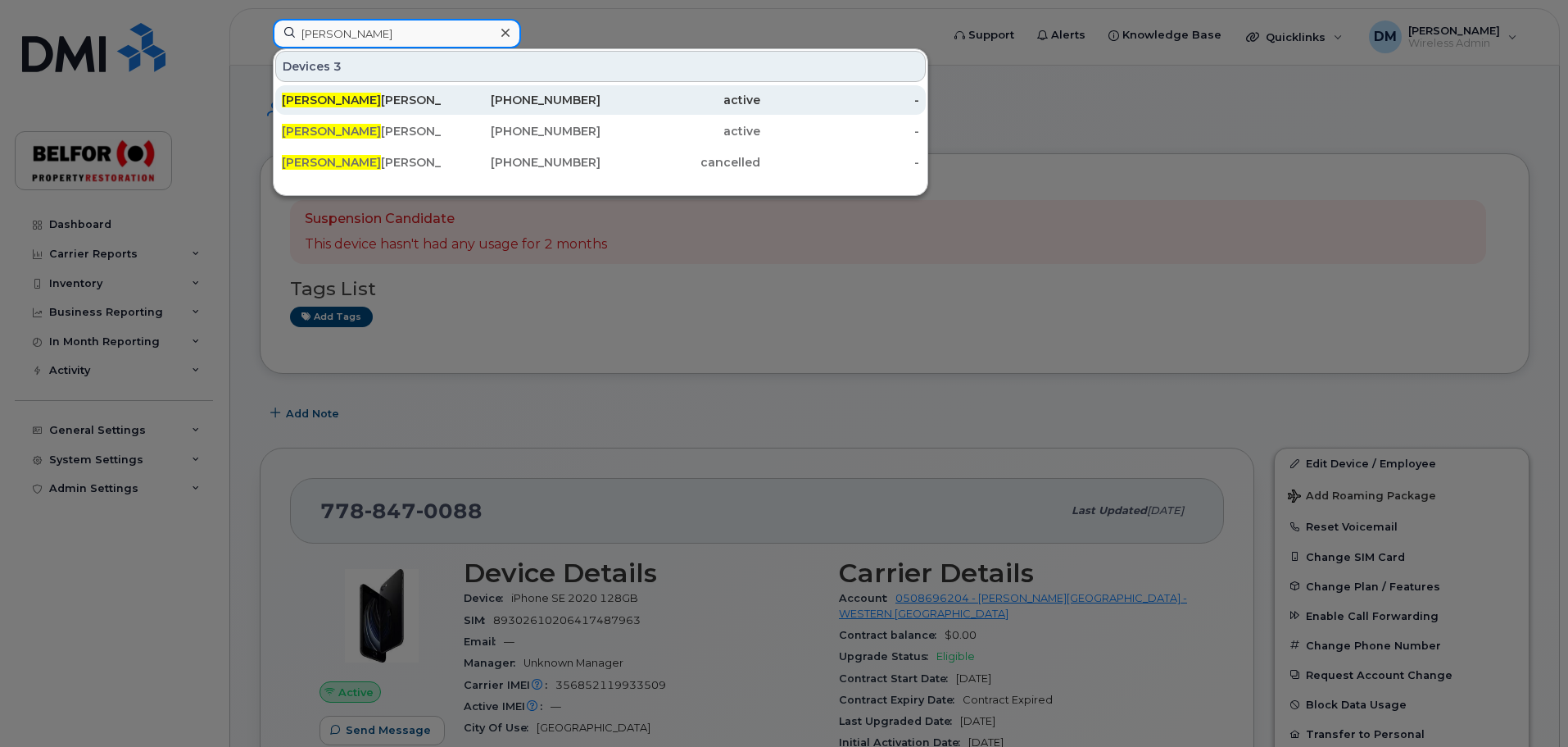
type input "[PERSON_NAME]"
click at [332, 103] on div "[PERSON_NAME]" at bounding box center [361, 100] width 159 height 16
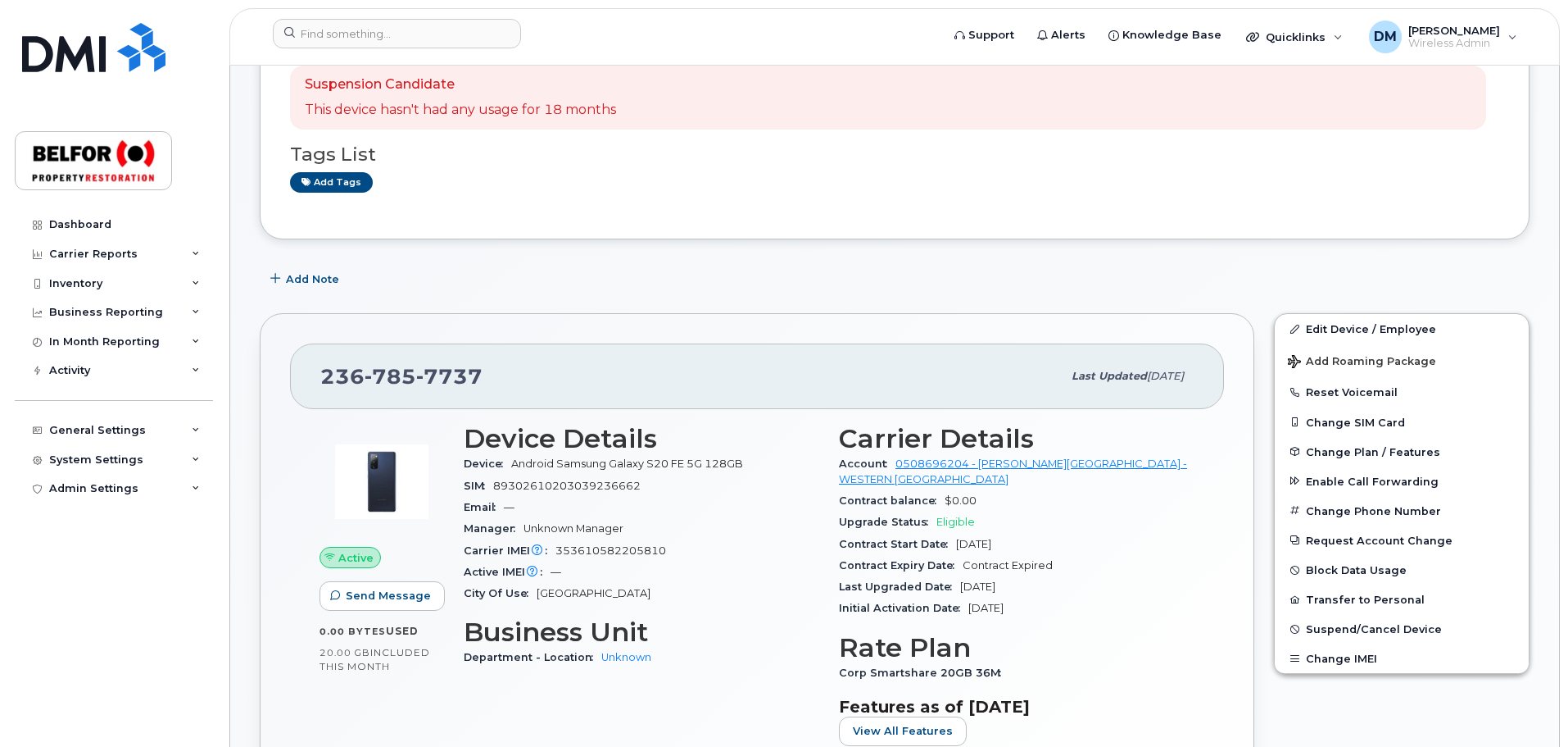
scroll to position [164, 0]
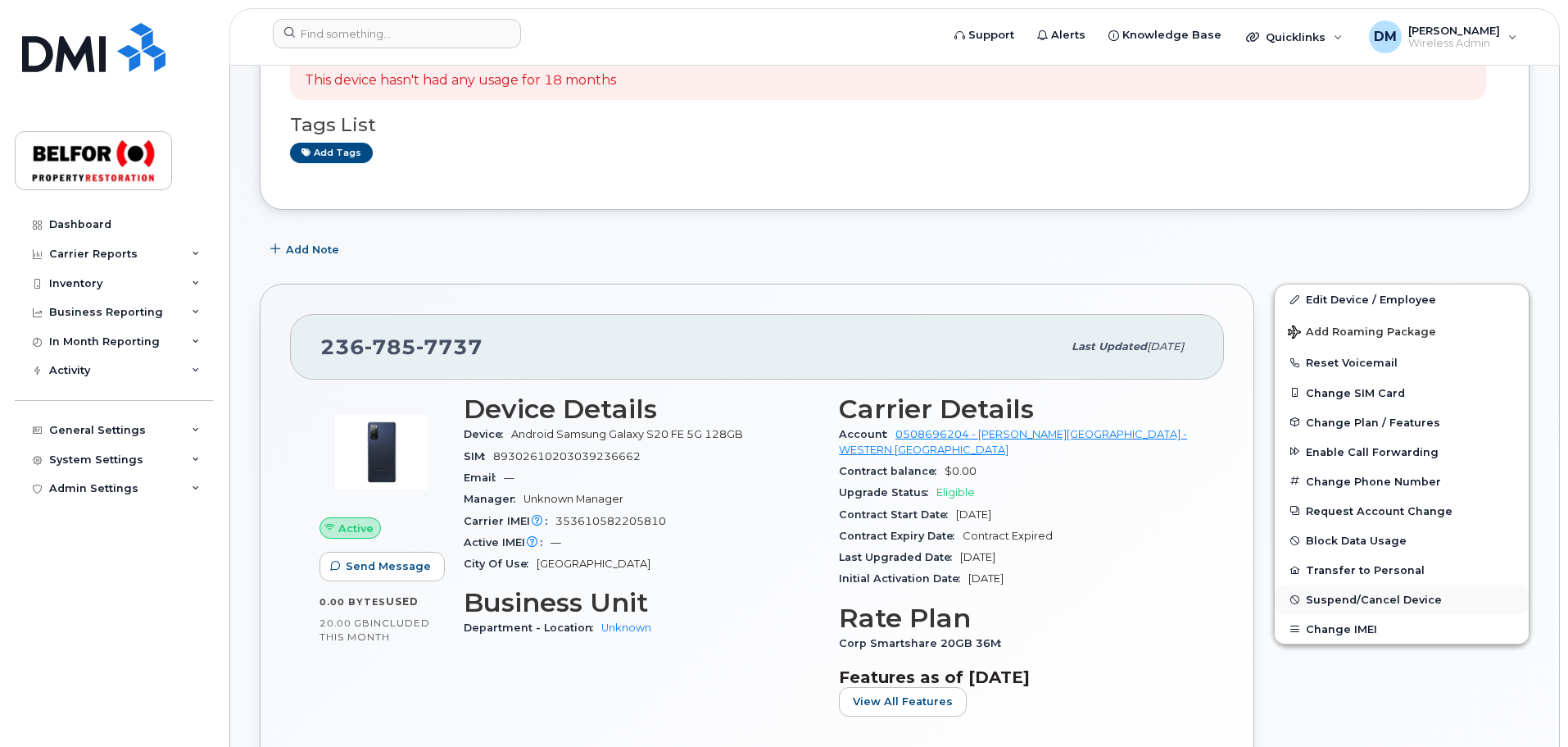
click at [1338, 601] on span "Suspend/Cancel Device" at bounding box center [1374, 599] width 136 height 12
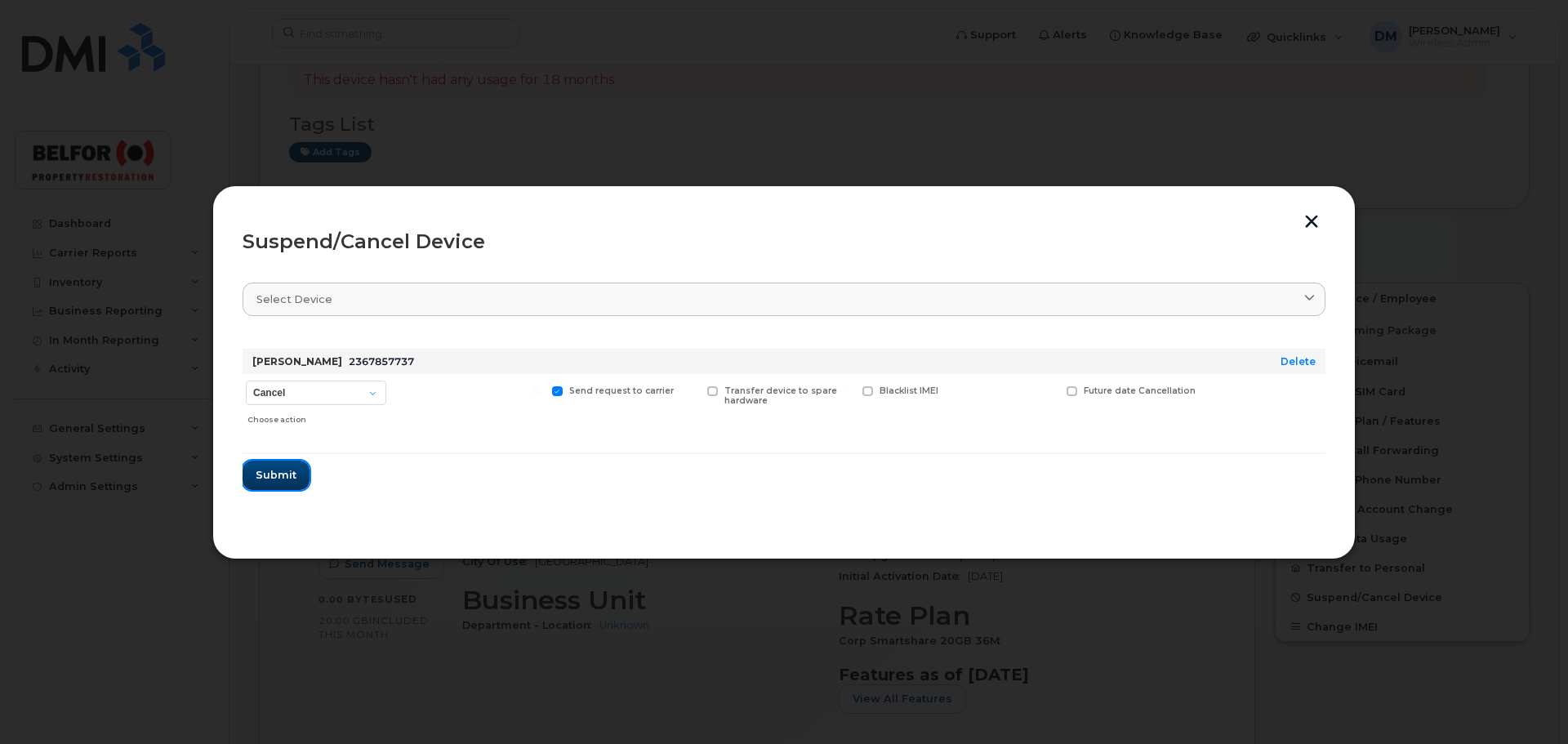
click at [277, 467] on span "Submit" at bounding box center [276, 475] width 41 height 15
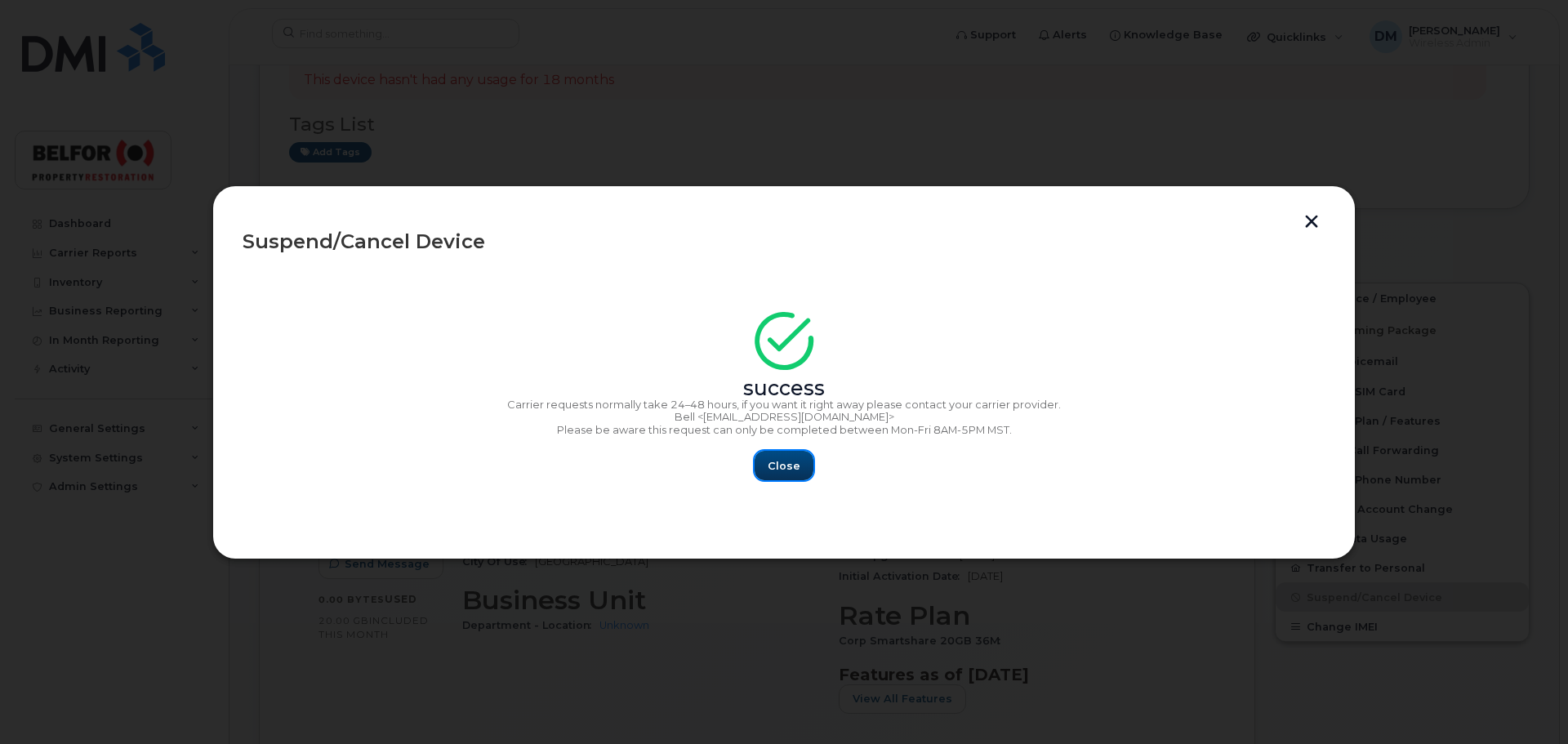
click at [798, 465] on button "Close" at bounding box center [783, 465] width 59 height 30
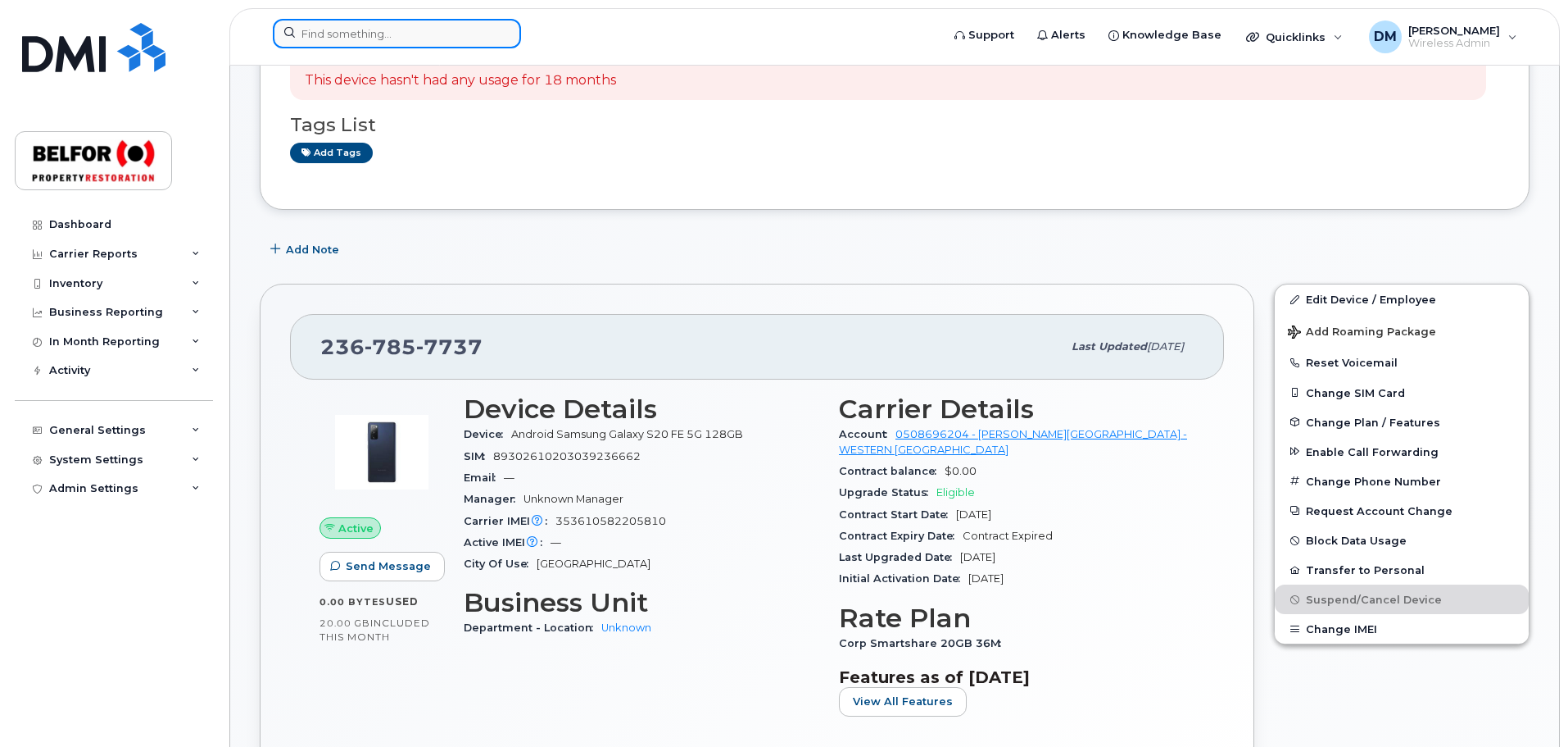
click at [330, 32] on input at bounding box center [396, 33] width 248 height 30
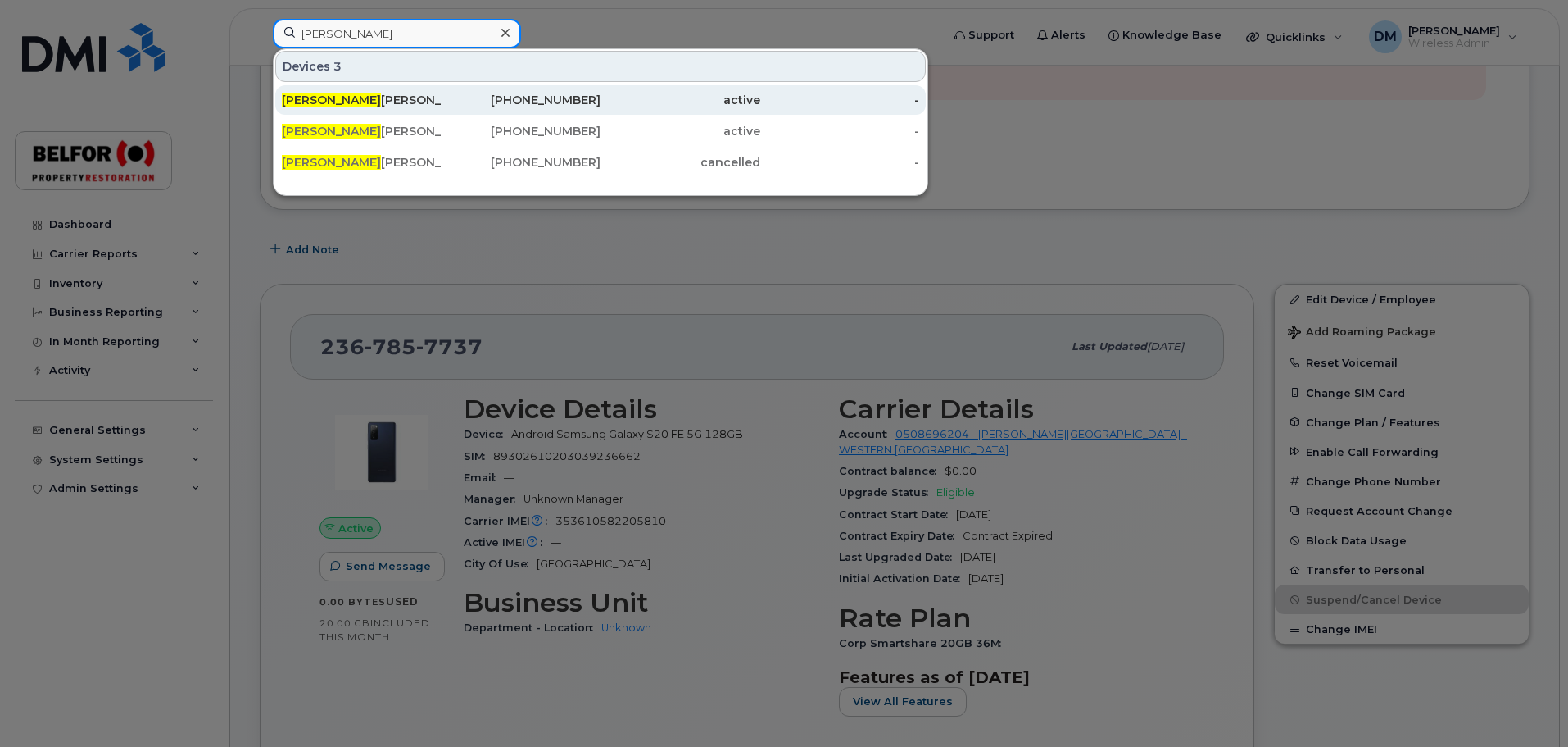
type input "[PERSON_NAME]"
click at [351, 103] on div "[PERSON_NAME]" at bounding box center [361, 100] width 159 height 16
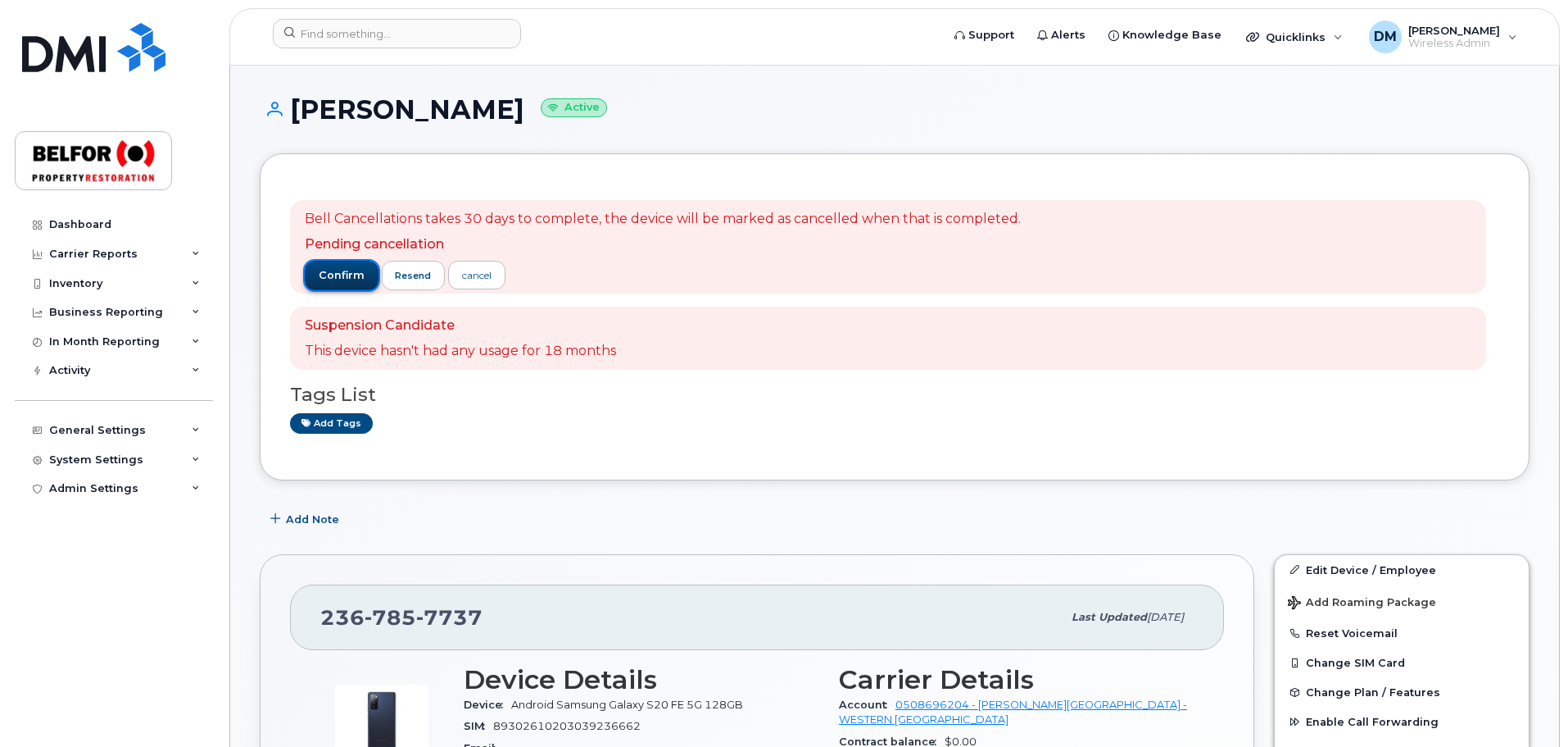
click at [347, 283] on button "confirm" at bounding box center [342, 275] width 74 height 30
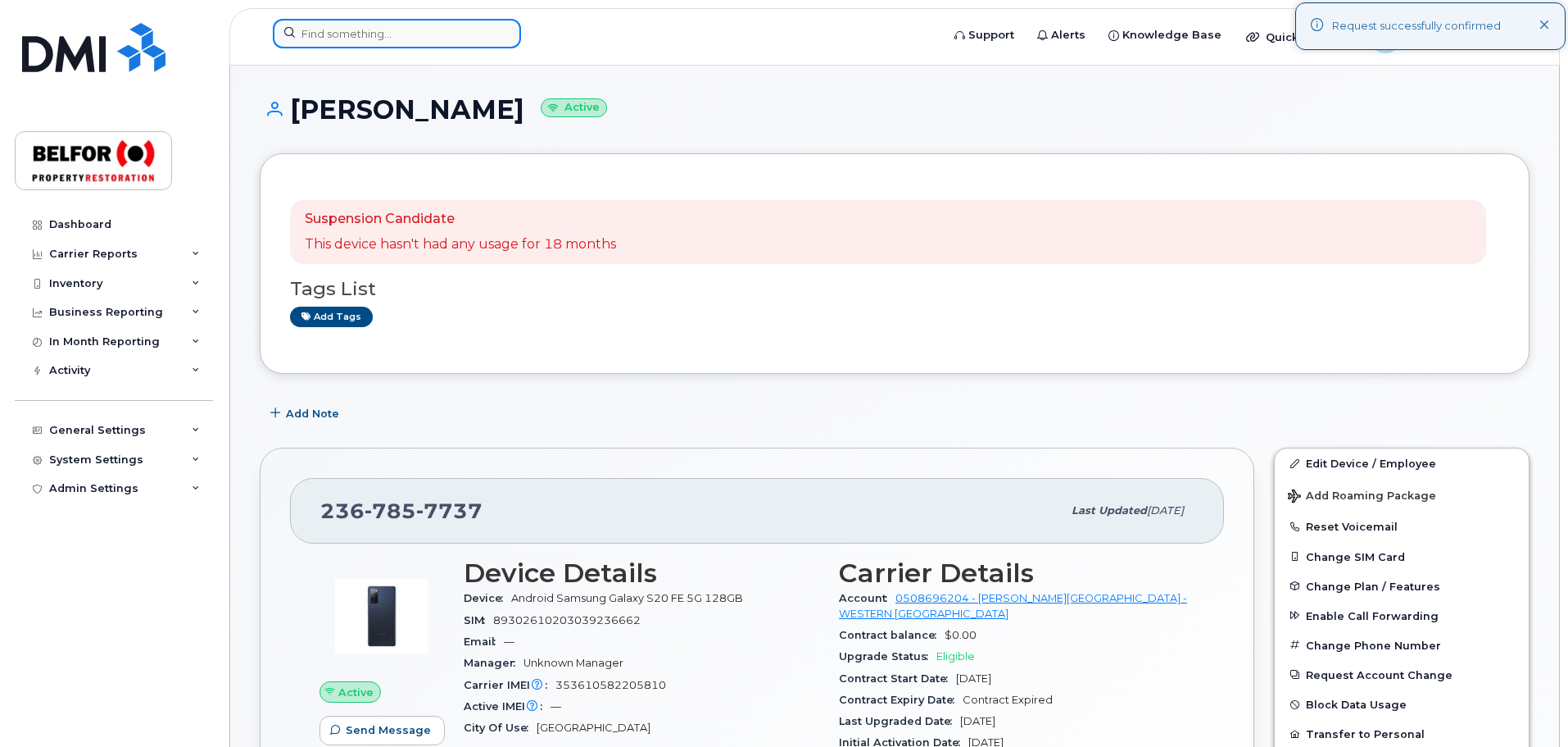
click at [317, 25] on input at bounding box center [396, 33] width 248 height 30
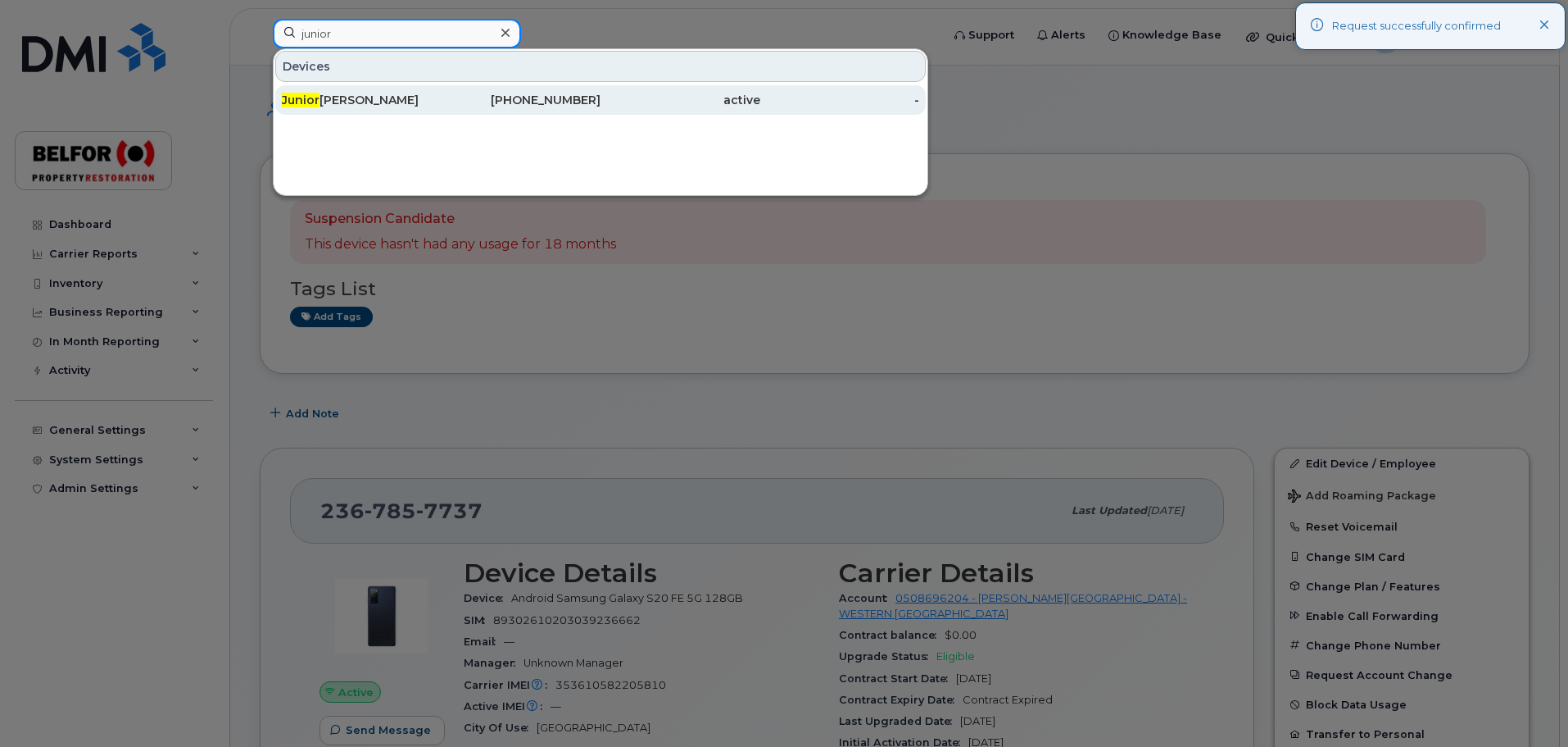
type input "junior"
click at [351, 107] on div "Junior Vargas" at bounding box center [361, 100] width 159 height 16
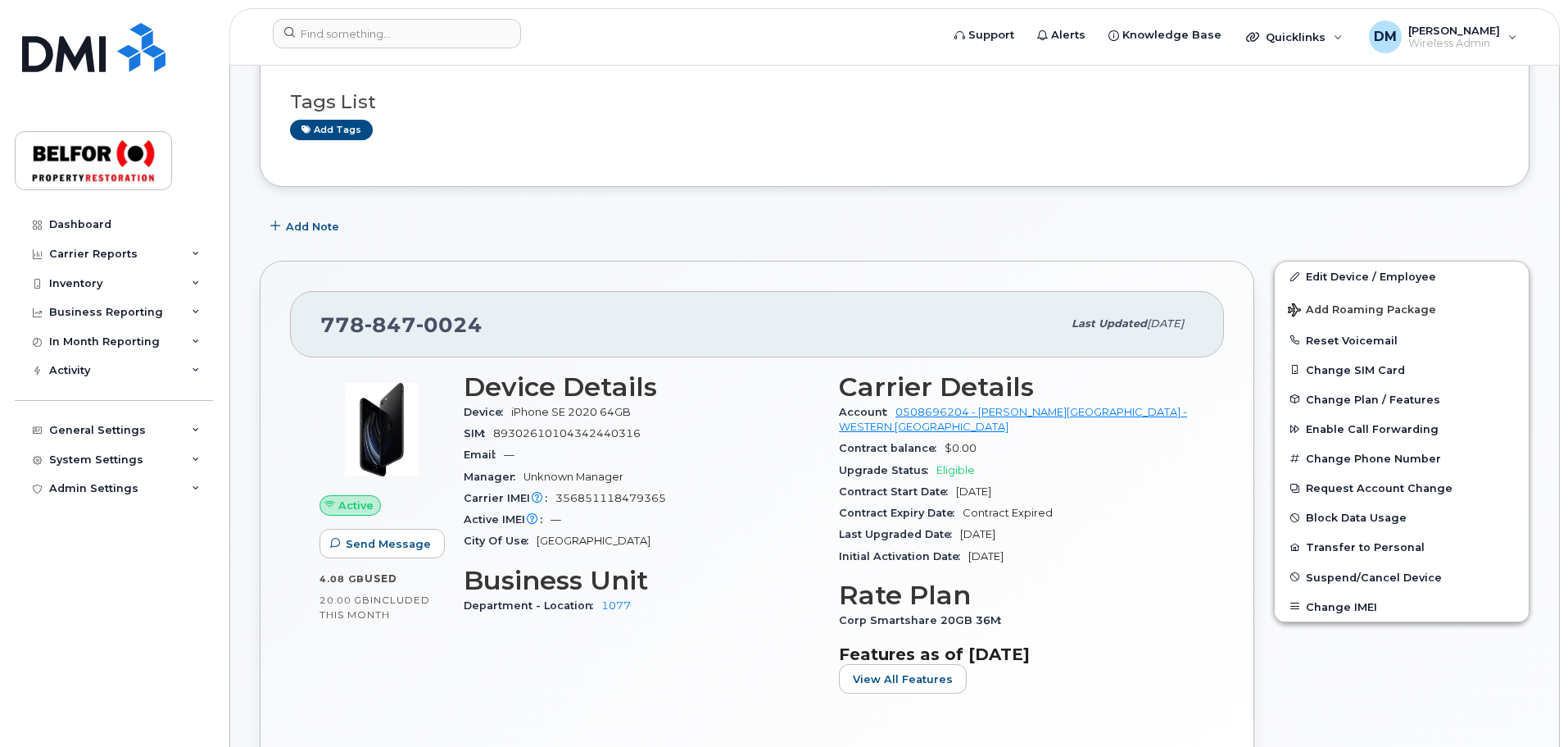
scroll to position [246, 0]
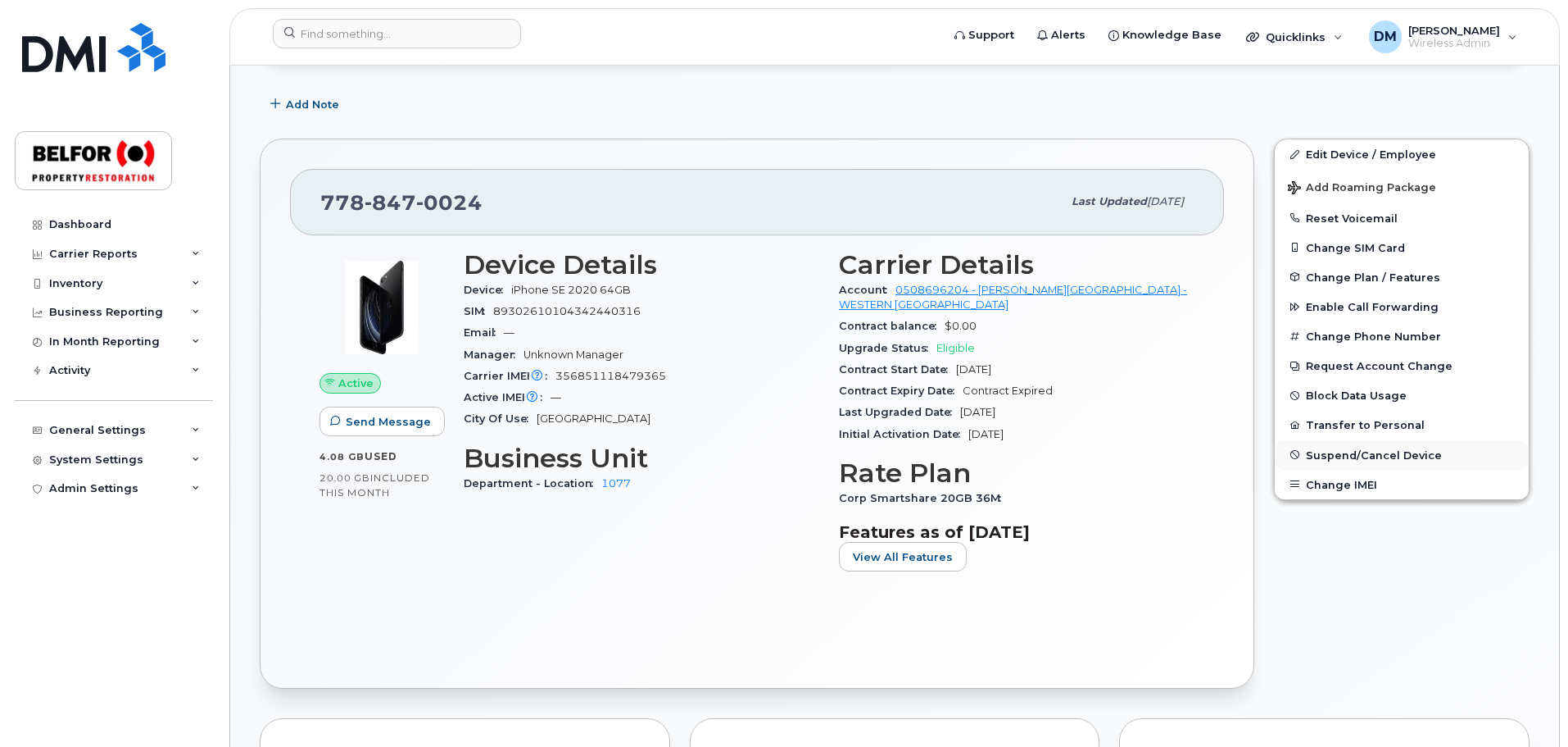
click at [1343, 454] on span "Suspend/Cancel Device" at bounding box center [1374, 455] width 136 height 12
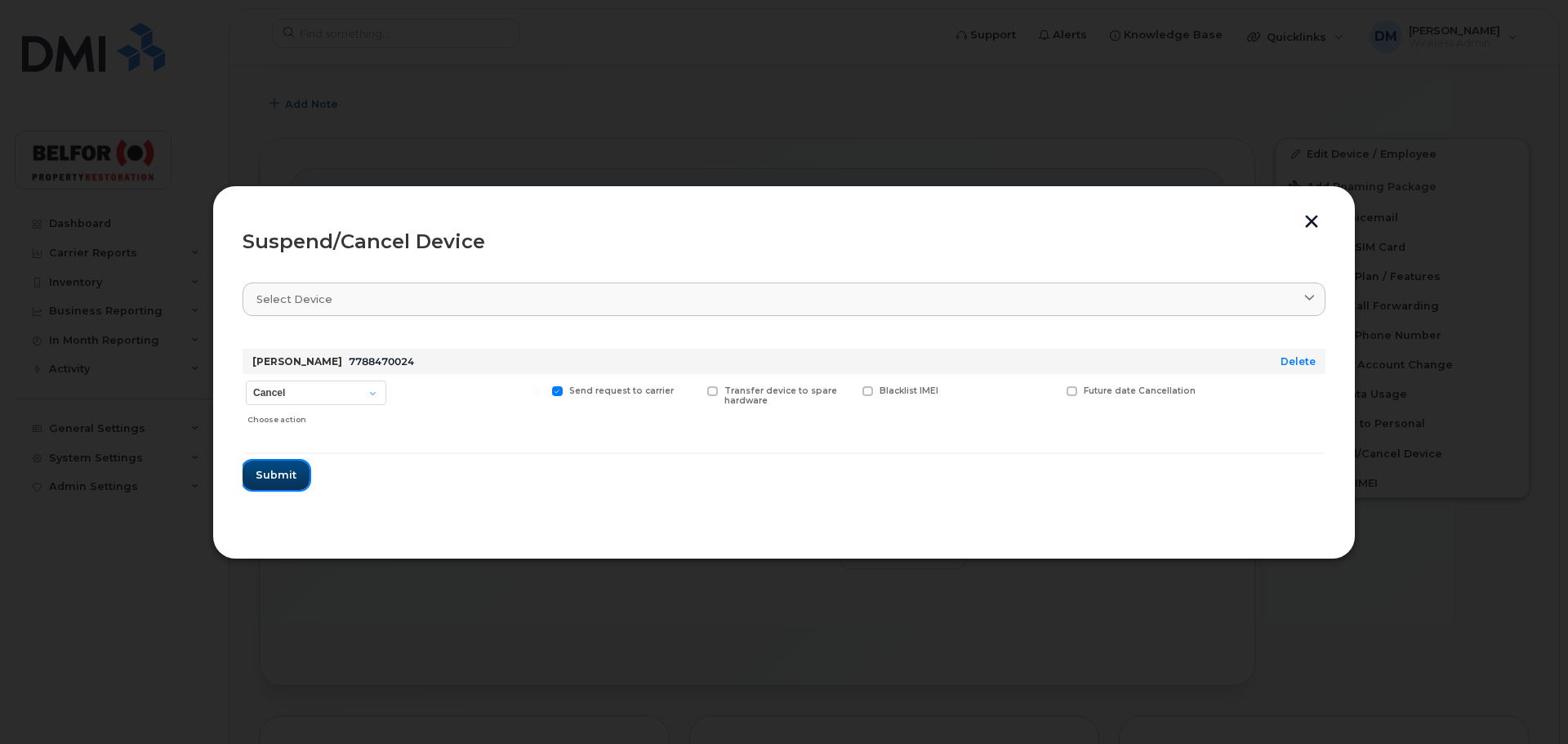
click at [274, 469] on span "Submit" at bounding box center [276, 475] width 41 height 15
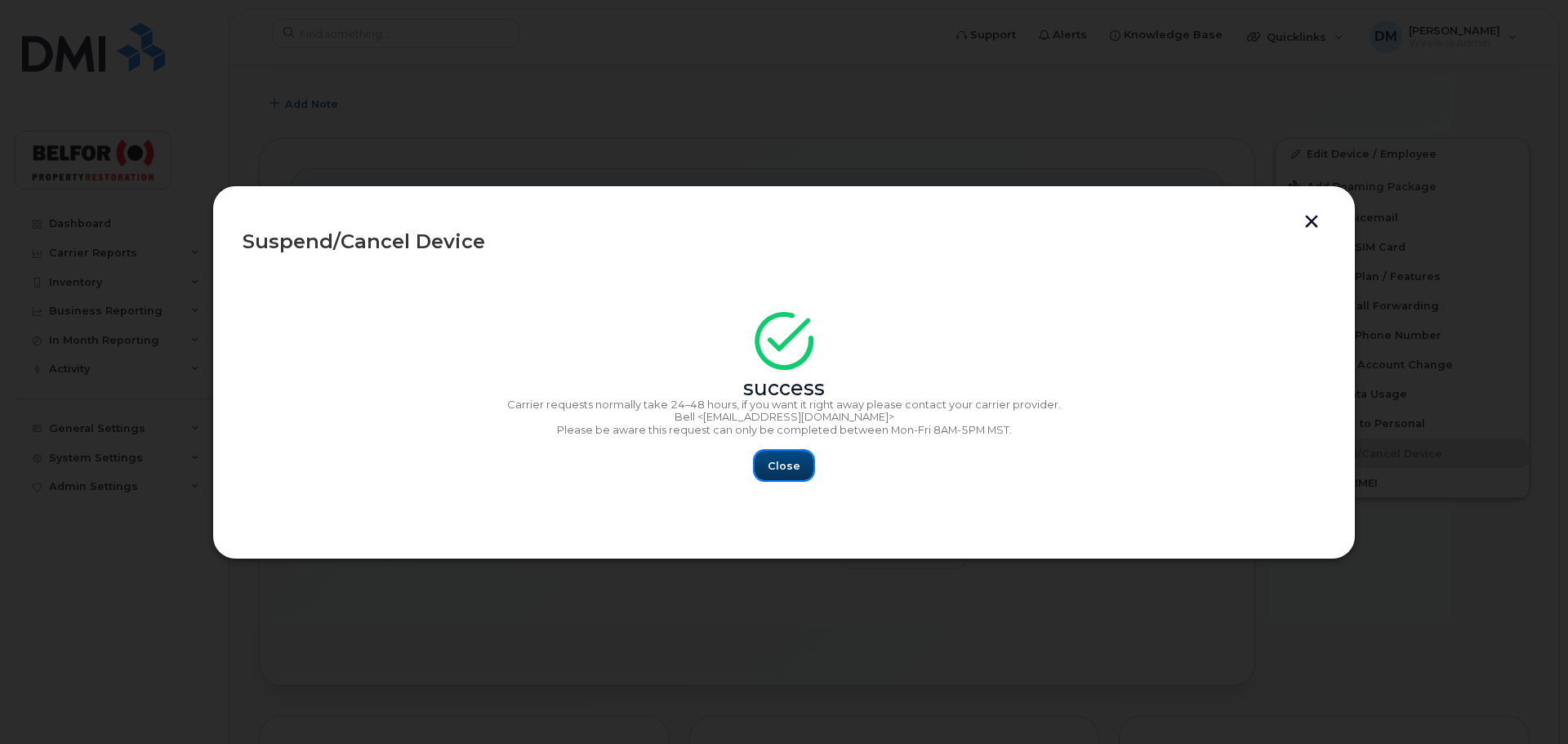
click at [796, 451] on button "Close" at bounding box center [783, 465] width 59 height 30
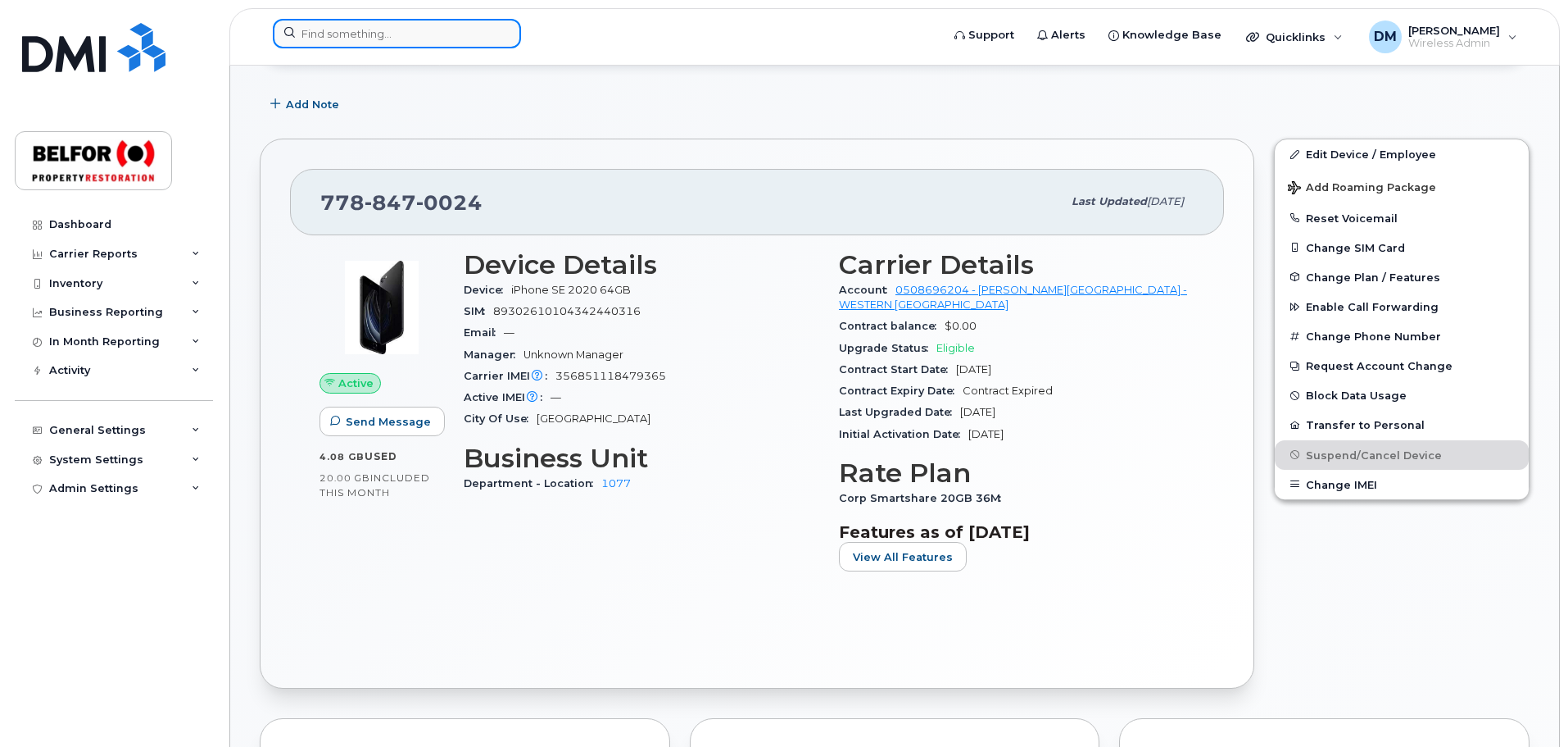
click at [337, 41] on input at bounding box center [396, 33] width 248 height 30
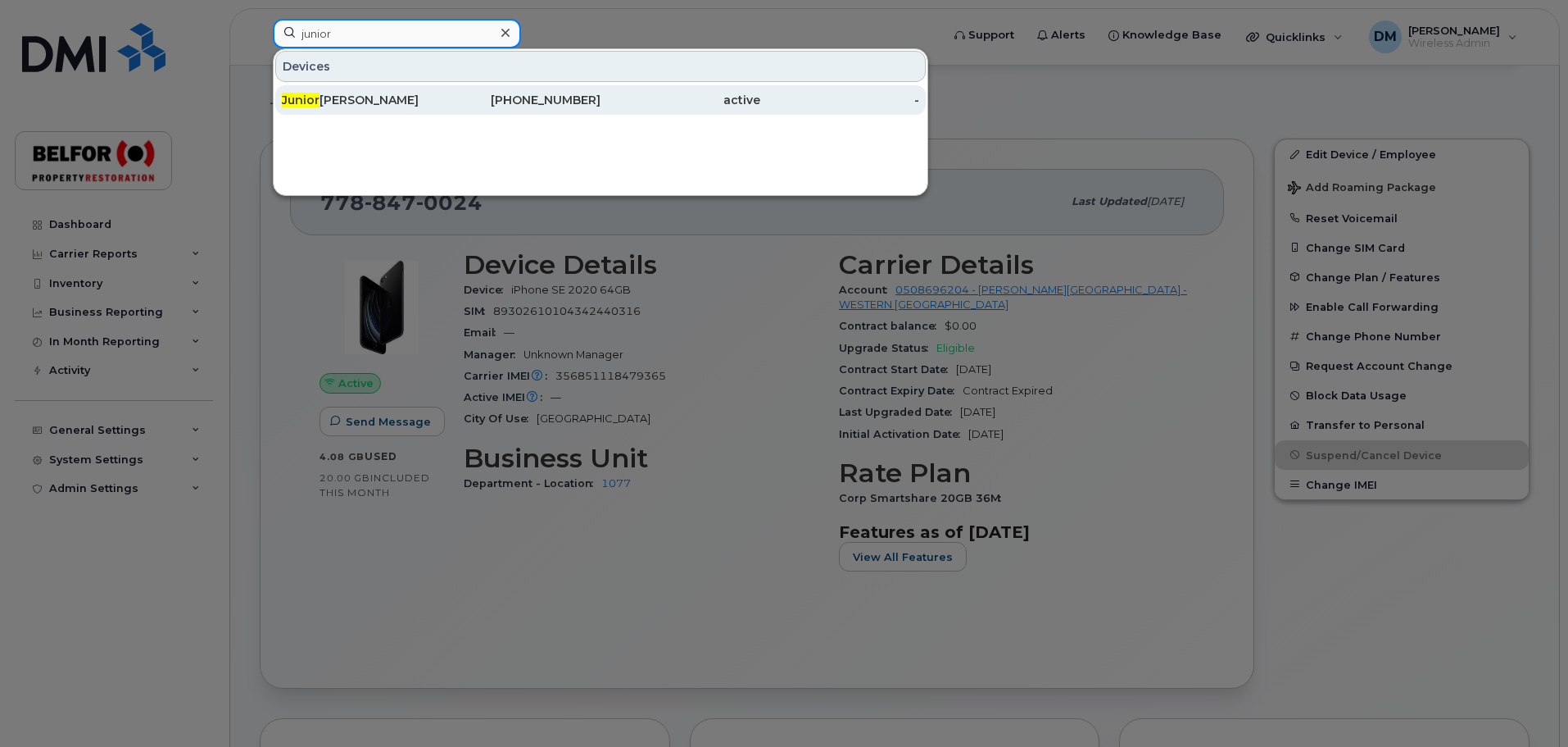
type input "junior"
click at [355, 107] on div "Junior Vargas" at bounding box center [361, 100] width 159 height 16
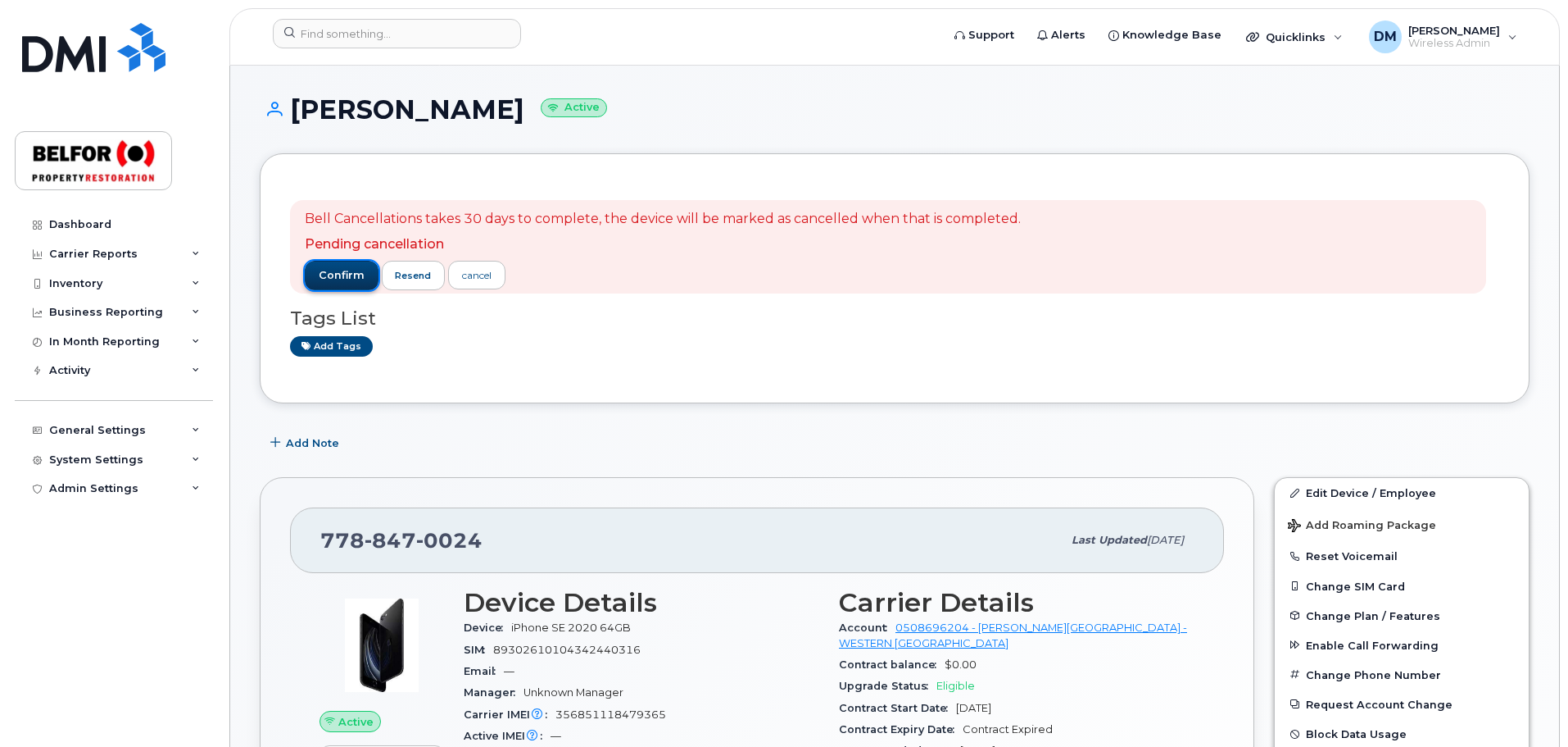
click at [338, 269] on span "confirm" at bounding box center [342, 275] width 46 height 14
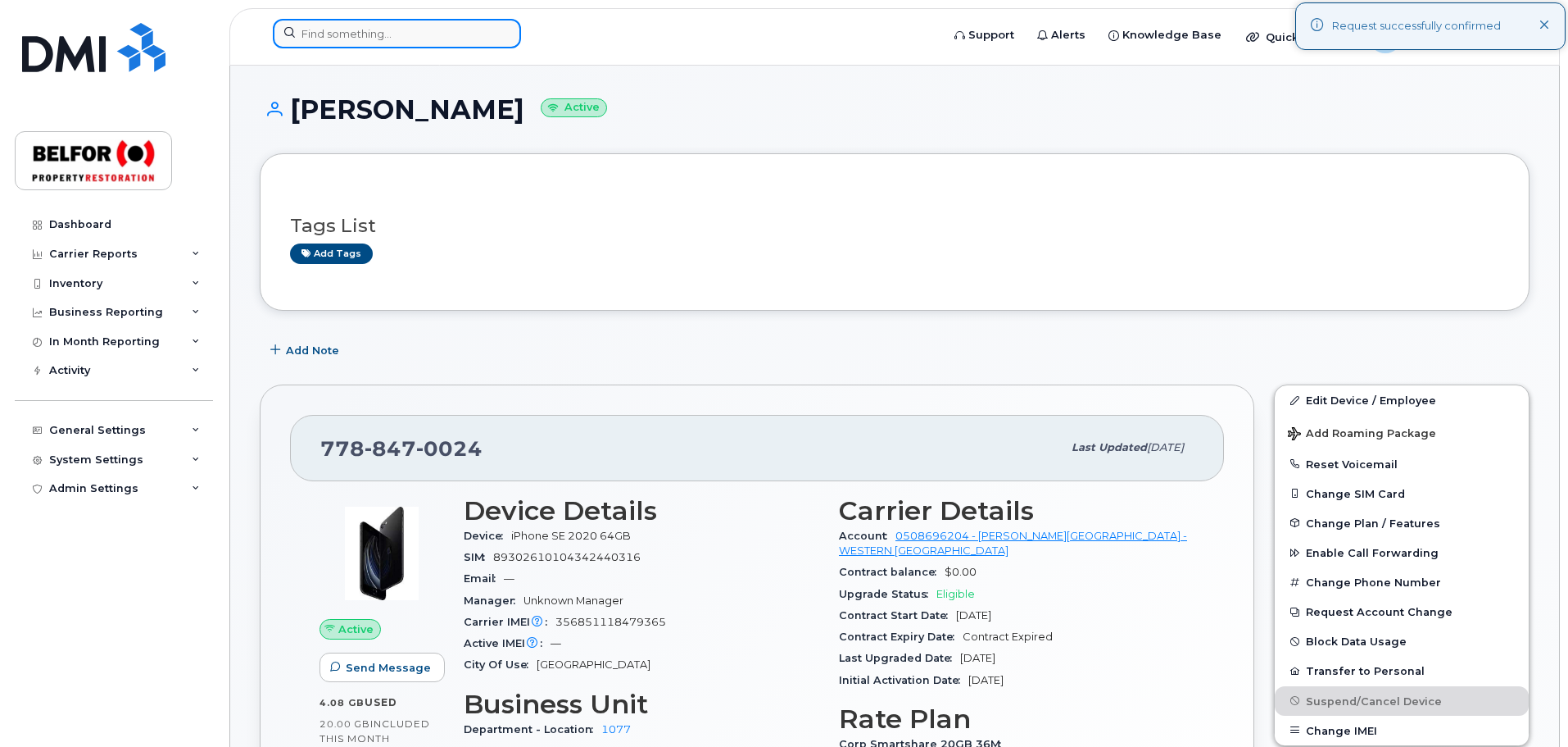
click at [349, 36] on input at bounding box center [396, 33] width 248 height 30
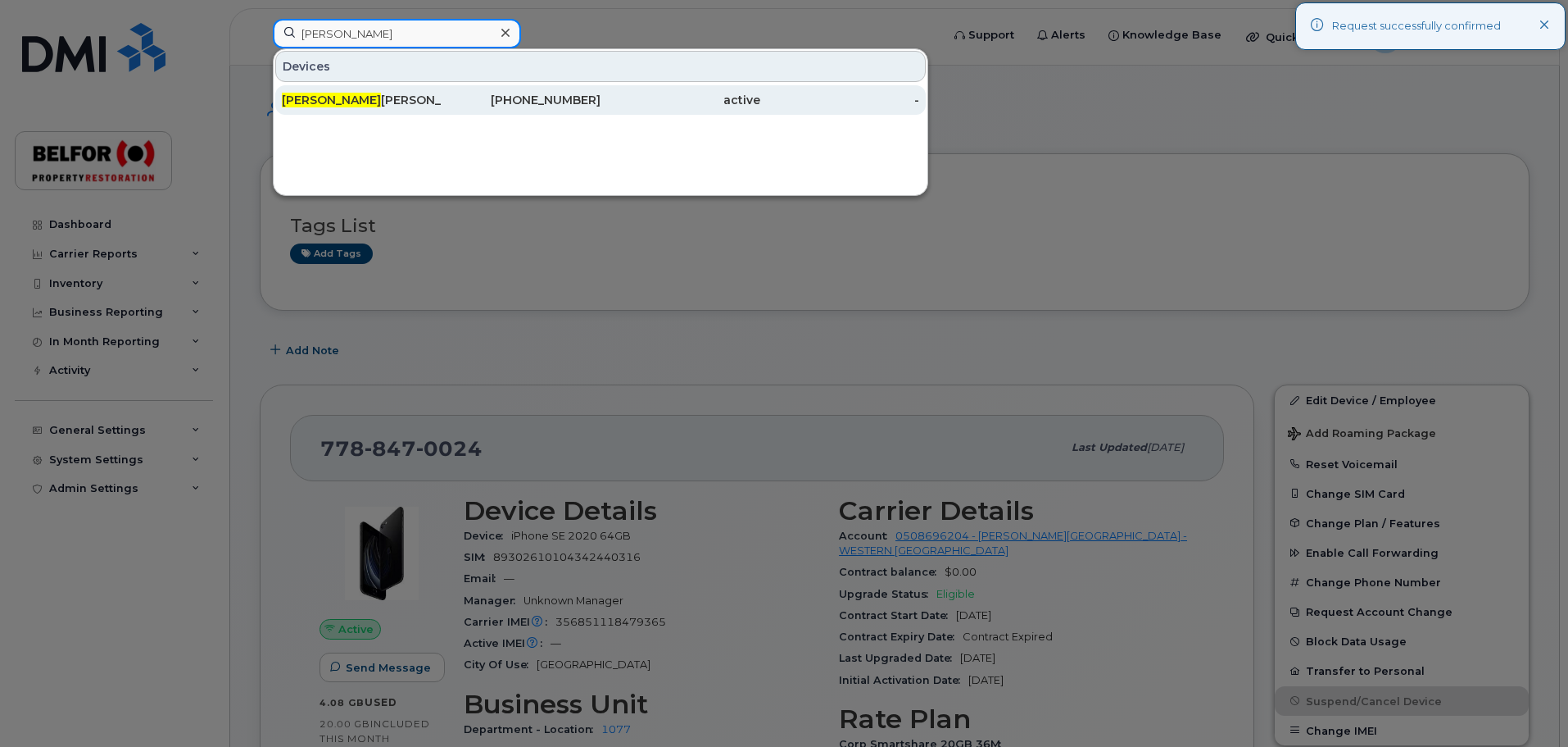
type input "donnie"
click at [356, 103] on div "Donnie Skov" at bounding box center [361, 100] width 159 height 16
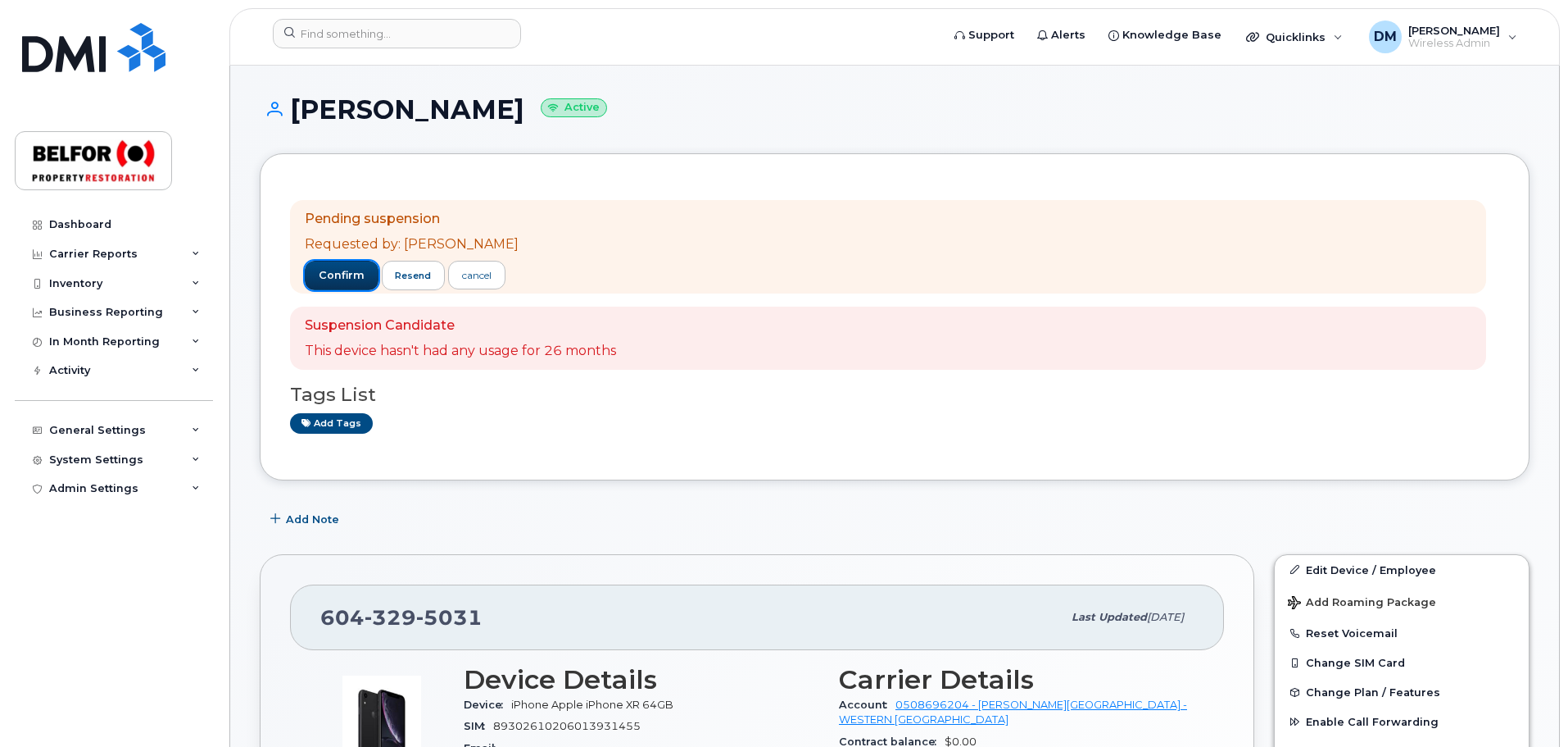
click at [338, 281] on span "confirm" at bounding box center [342, 275] width 46 height 14
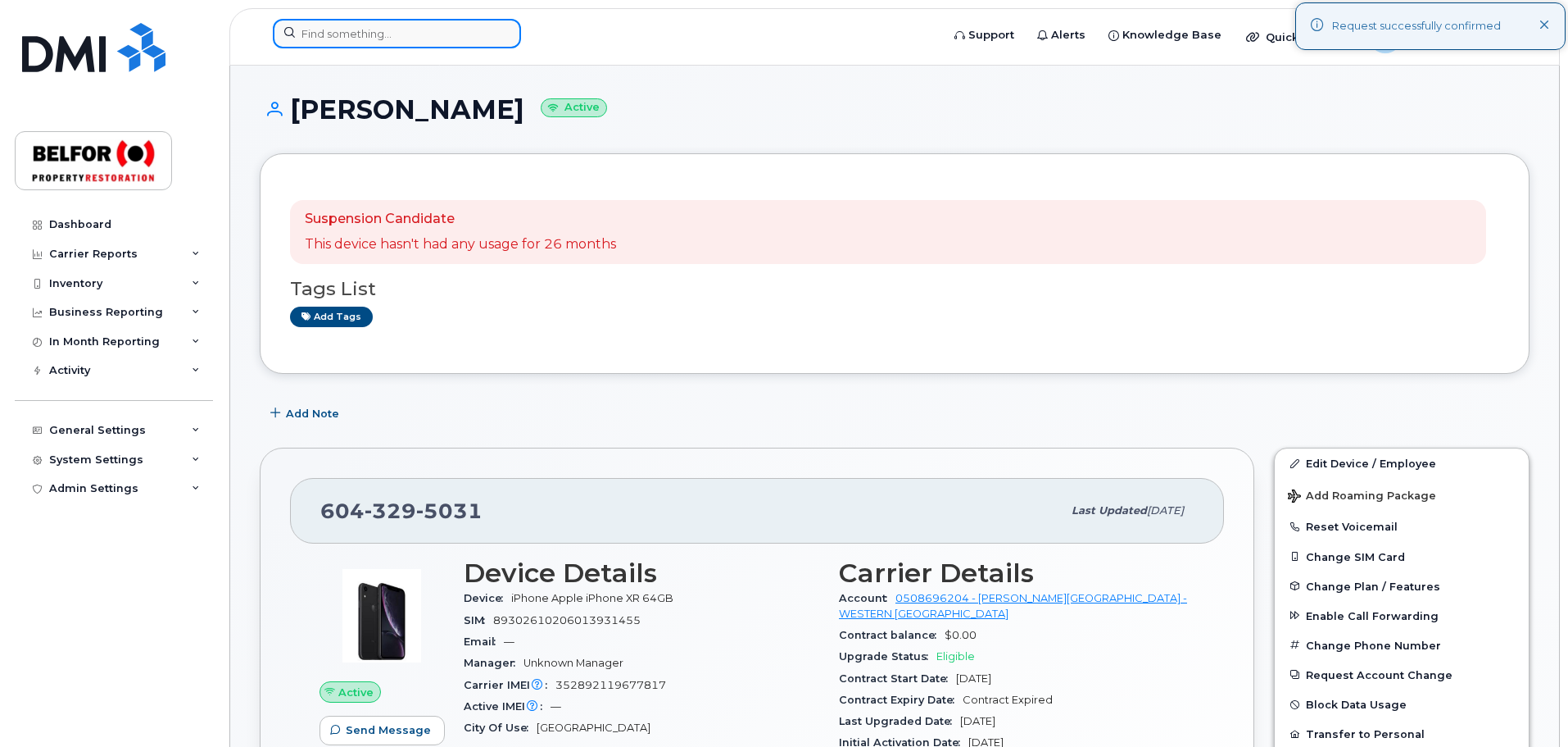
click at [328, 38] on input at bounding box center [396, 33] width 248 height 30
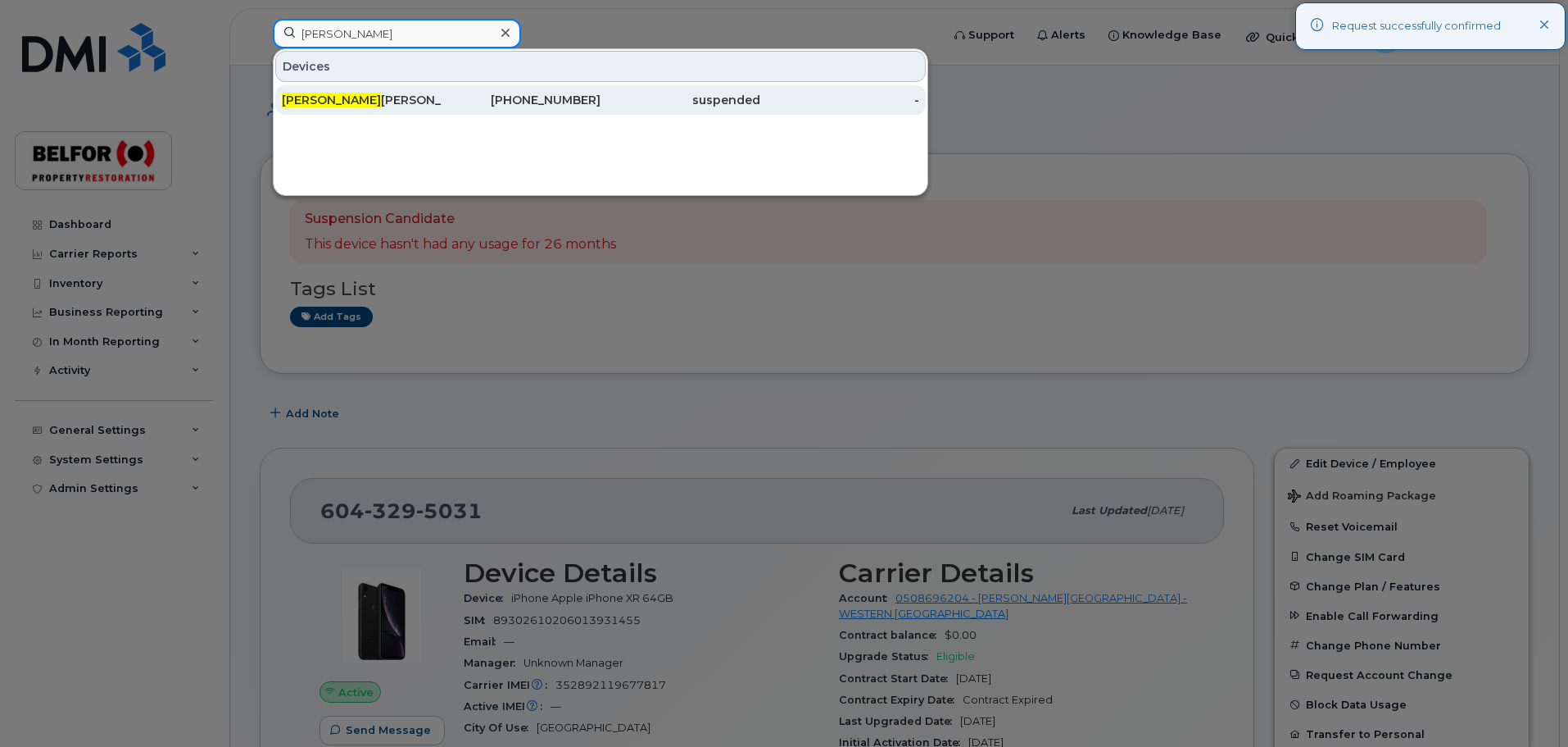
type input "[PERSON_NAME]"
click at [329, 101] on div "[PERSON_NAME]" at bounding box center [361, 100] width 159 height 16
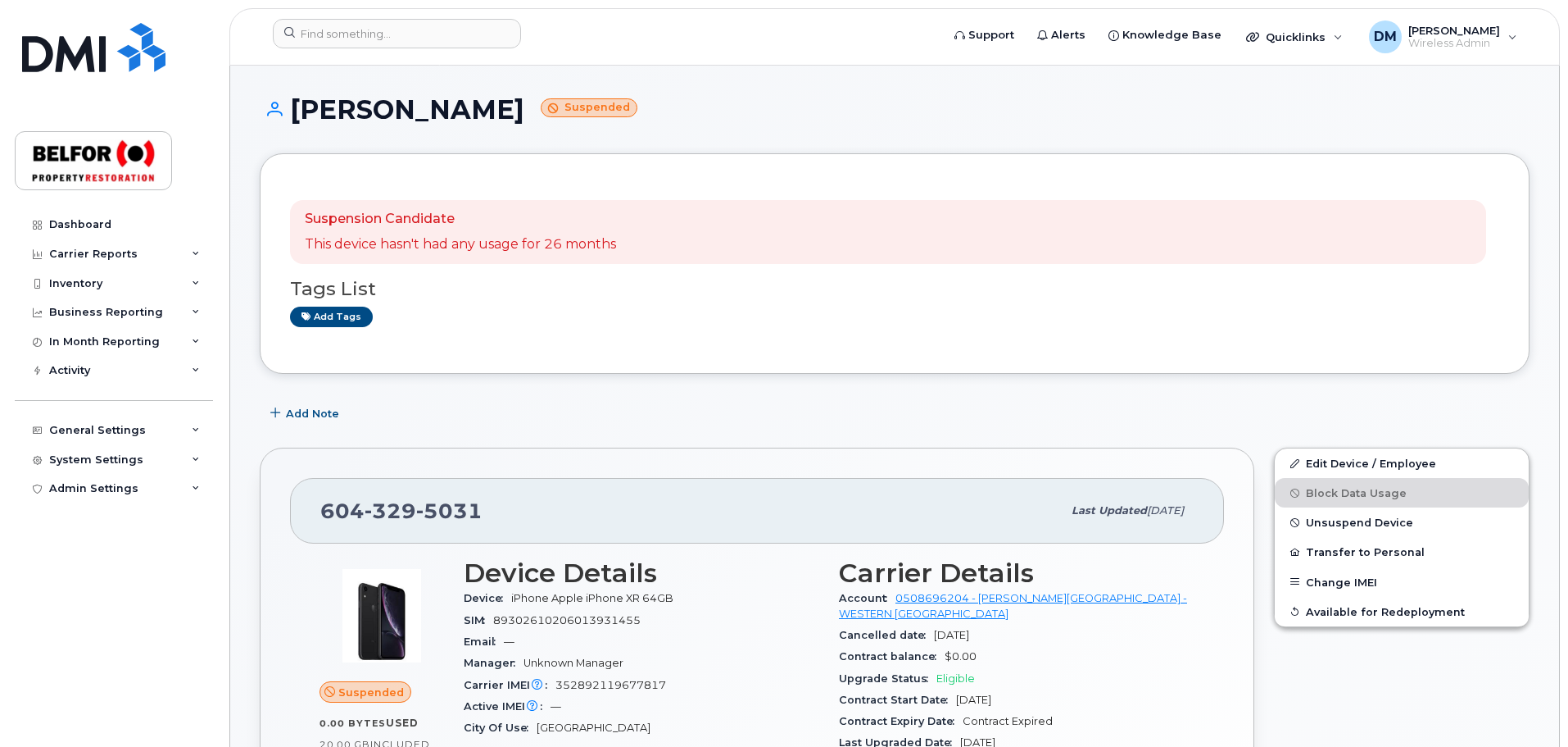
click at [435, 243] on p "This device hasn't had any usage for 26 months" at bounding box center [460, 245] width 311 height 19
click at [1341, 522] on span "Unsuspend Device" at bounding box center [1359, 523] width 107 height 12
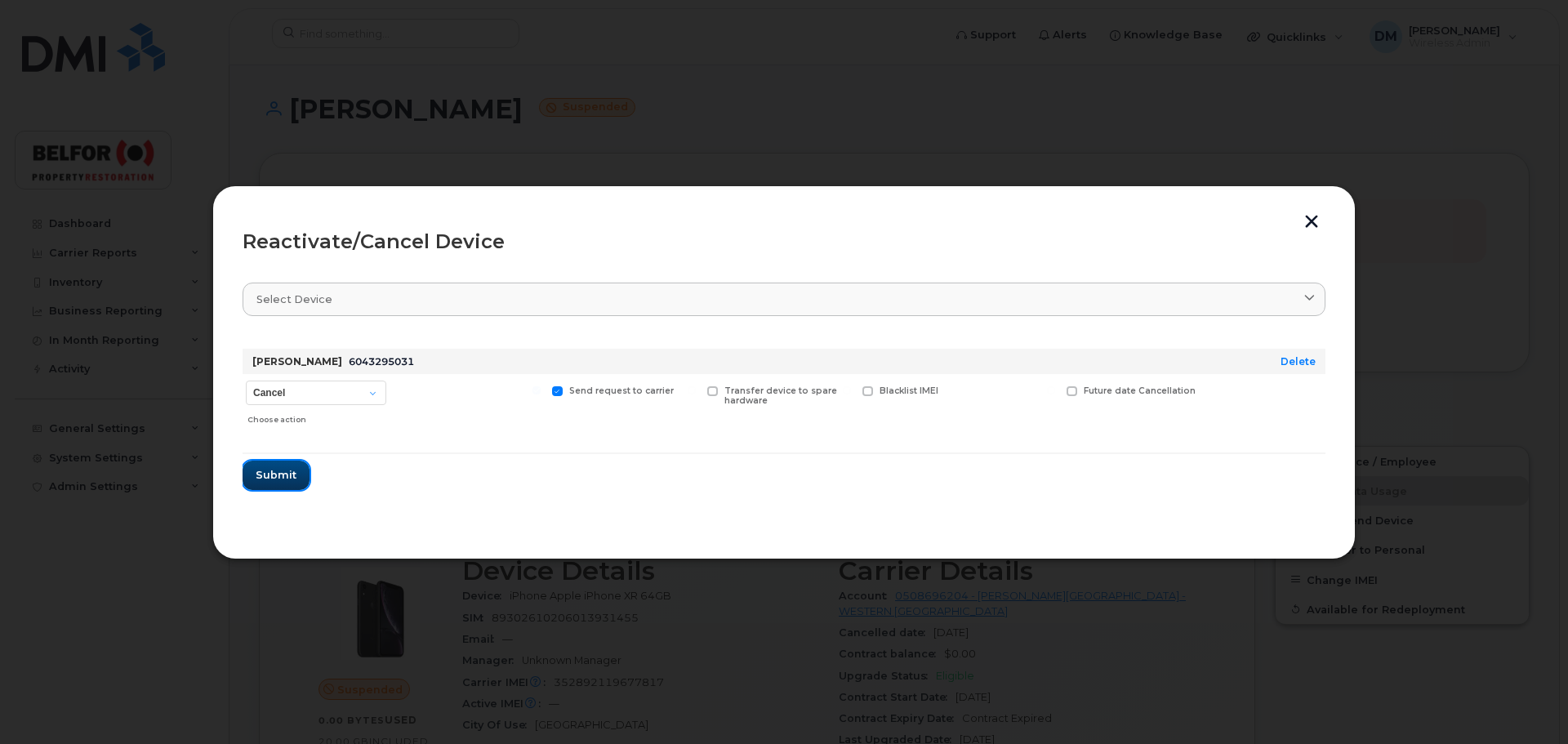
click at [276, 469] on span "Submit" at bounding box center [276, 475] width 41 height 15
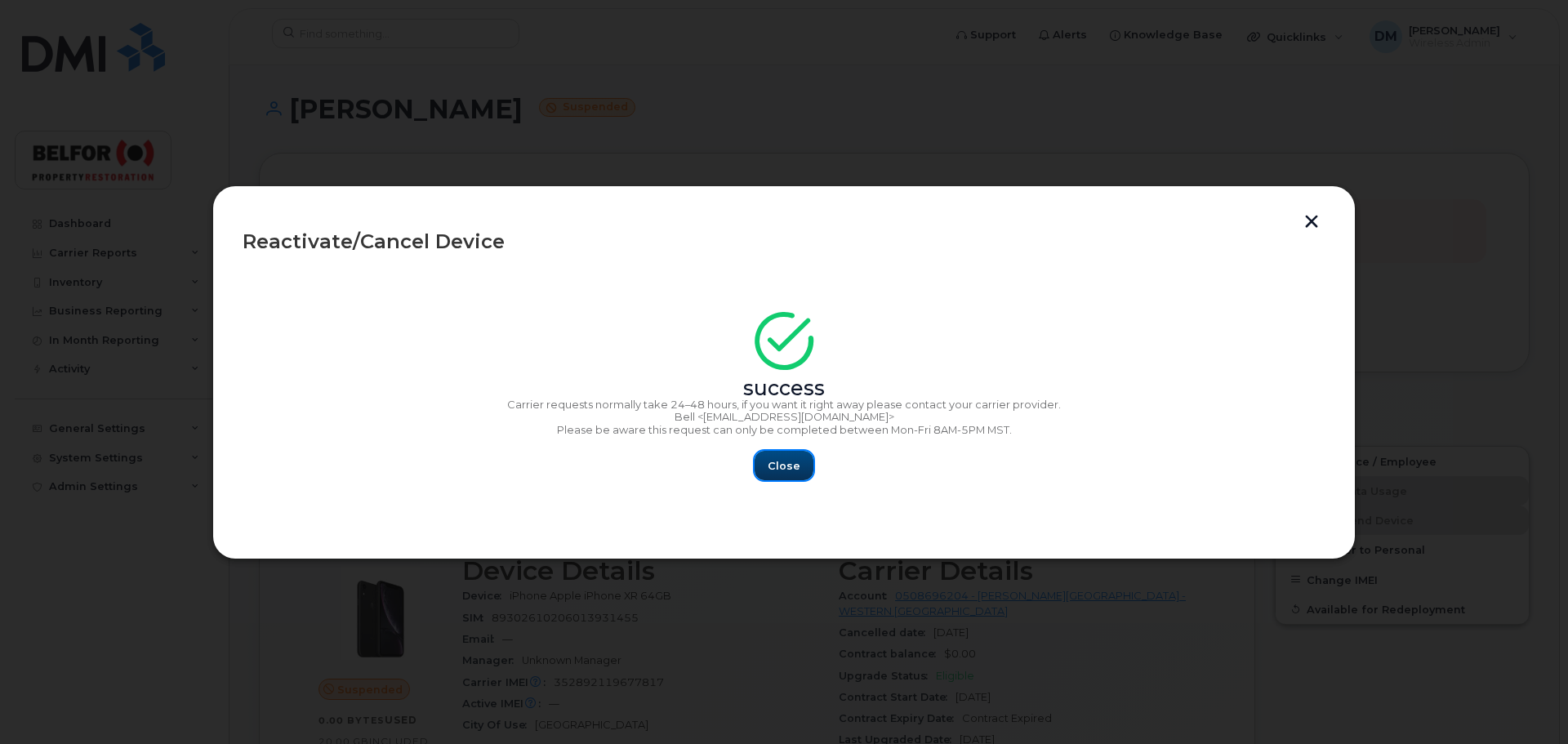
click at [798, 465] on button "Close" at bounding box center [783, 465] width 59 height 30
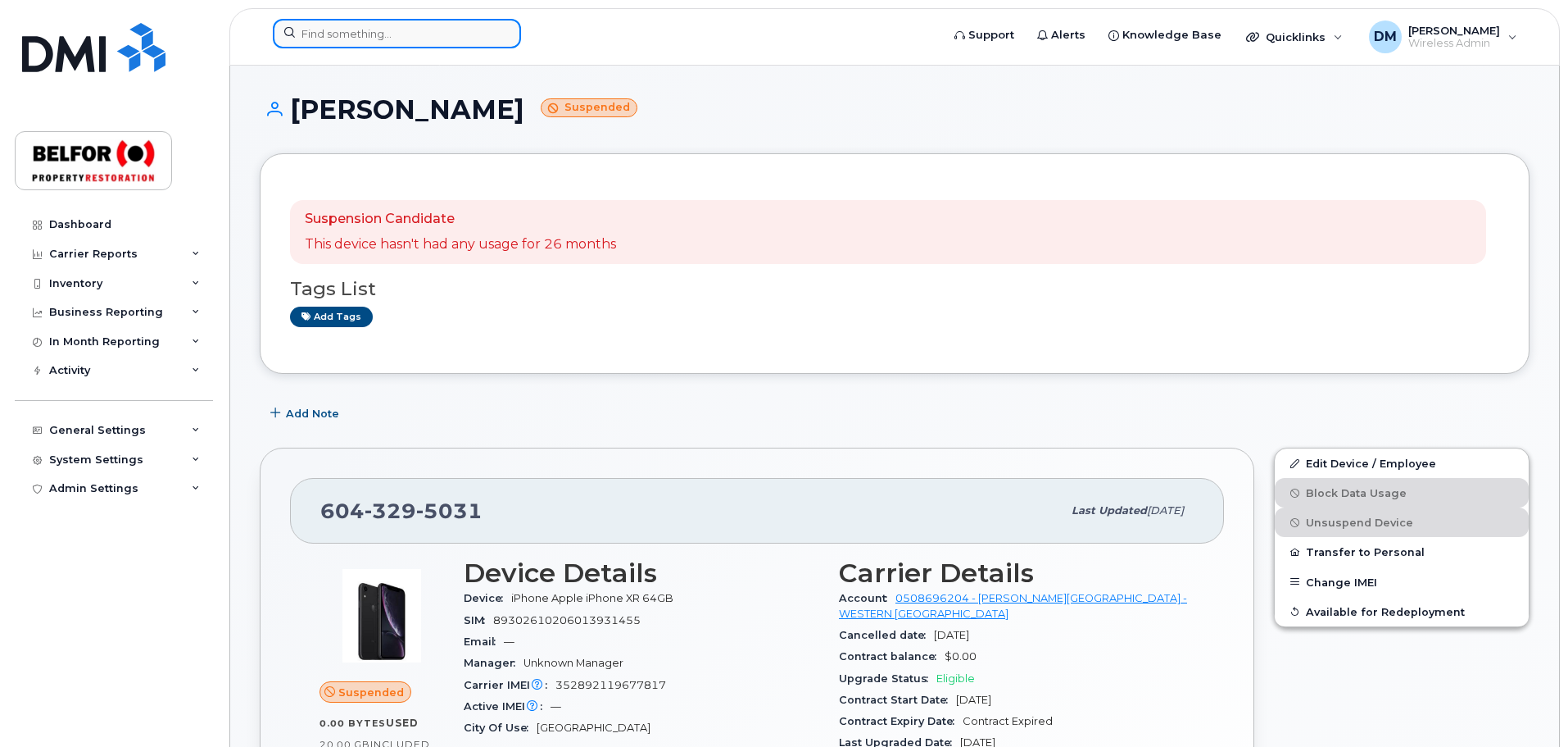
click at [335, 38] on input at bounding box center [396, 33] width 248 height 30
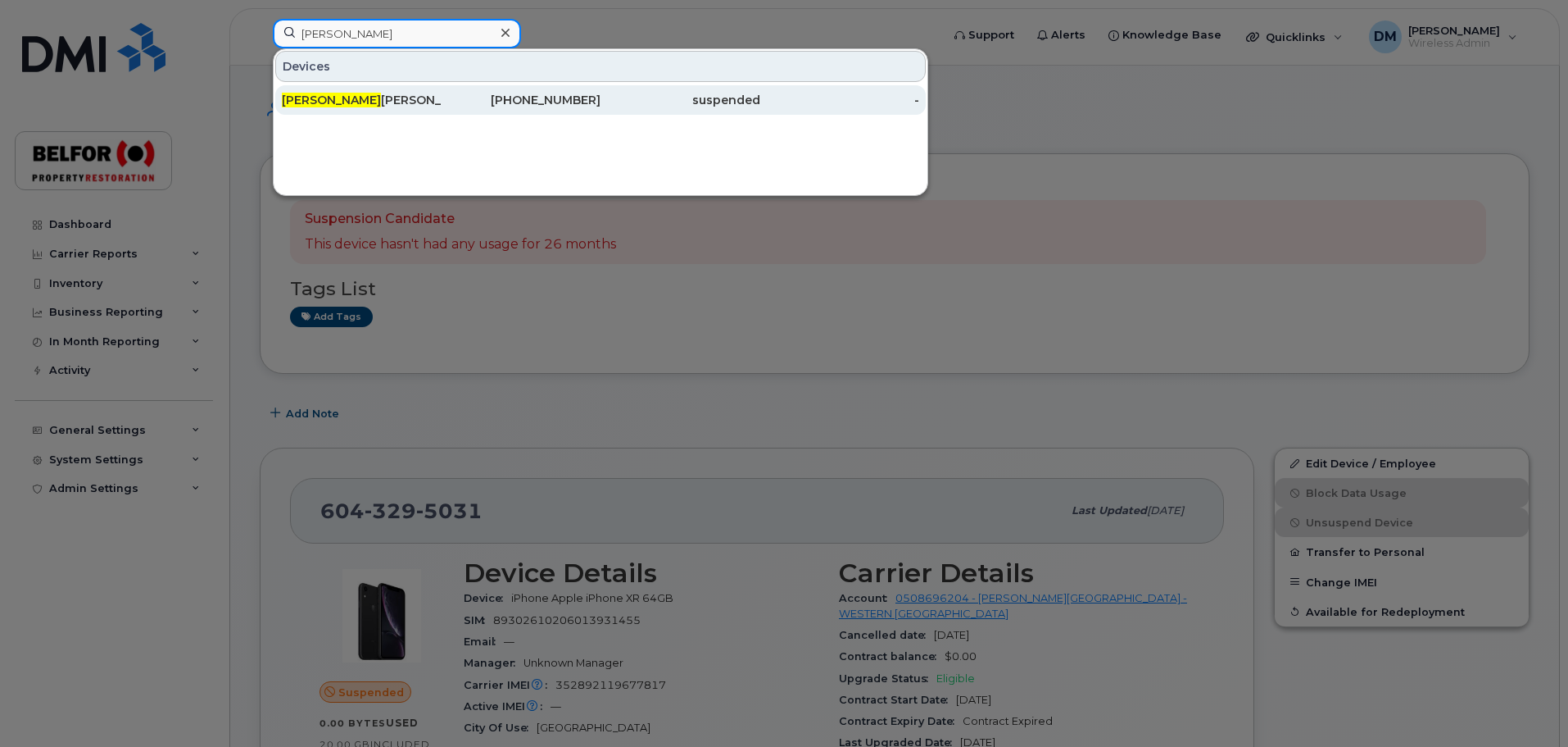
type input "[PERSON_NAME]"
click at [340, 100] on div "[PERSON_NAME]" at bounding box center [361, 100] width 159 height 16
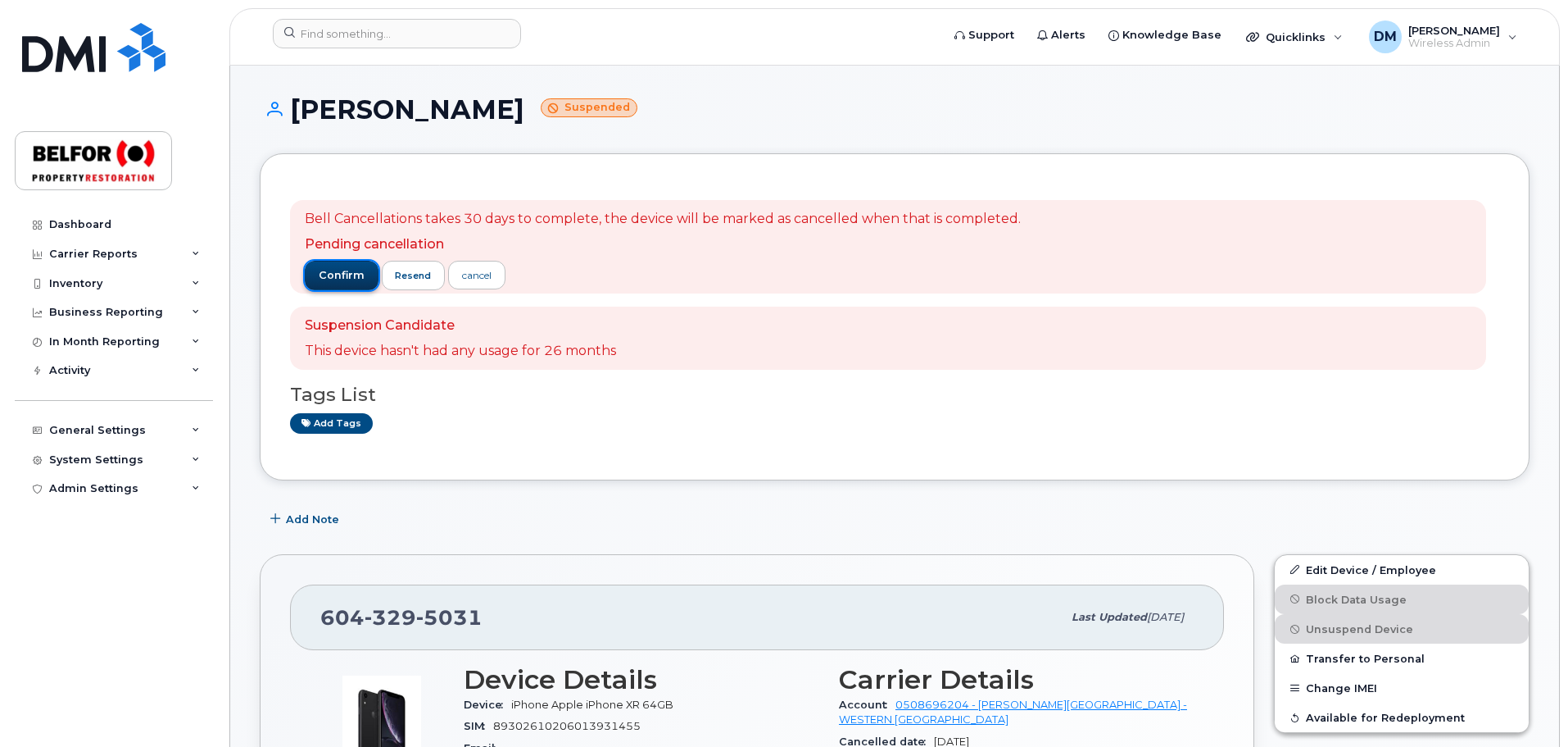
click at [335, 274] on span "confirm" at bounding box center [342, 275] width 46 height 14
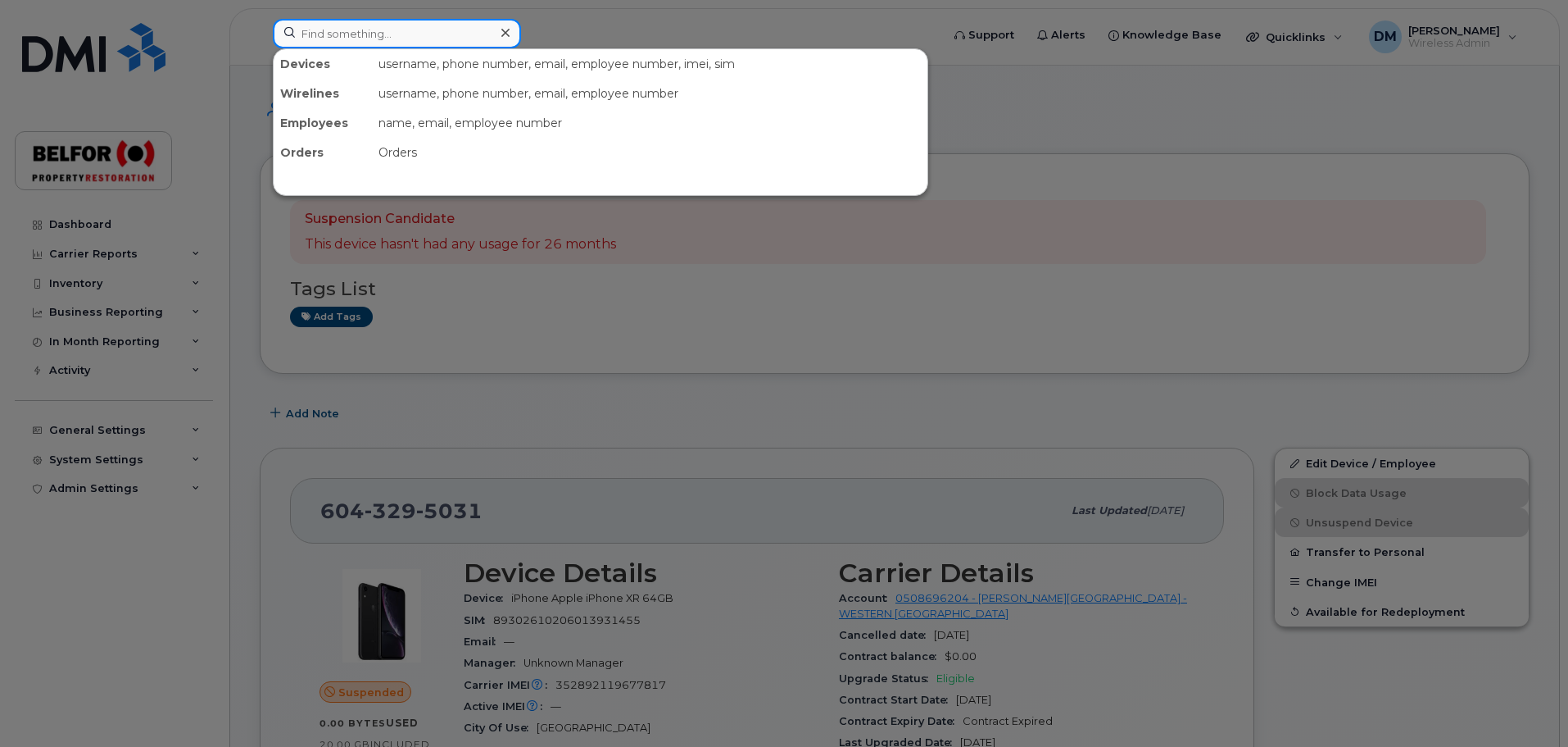
click at [310, 34] on input at bounding box center [396, 33] width 248 height 30
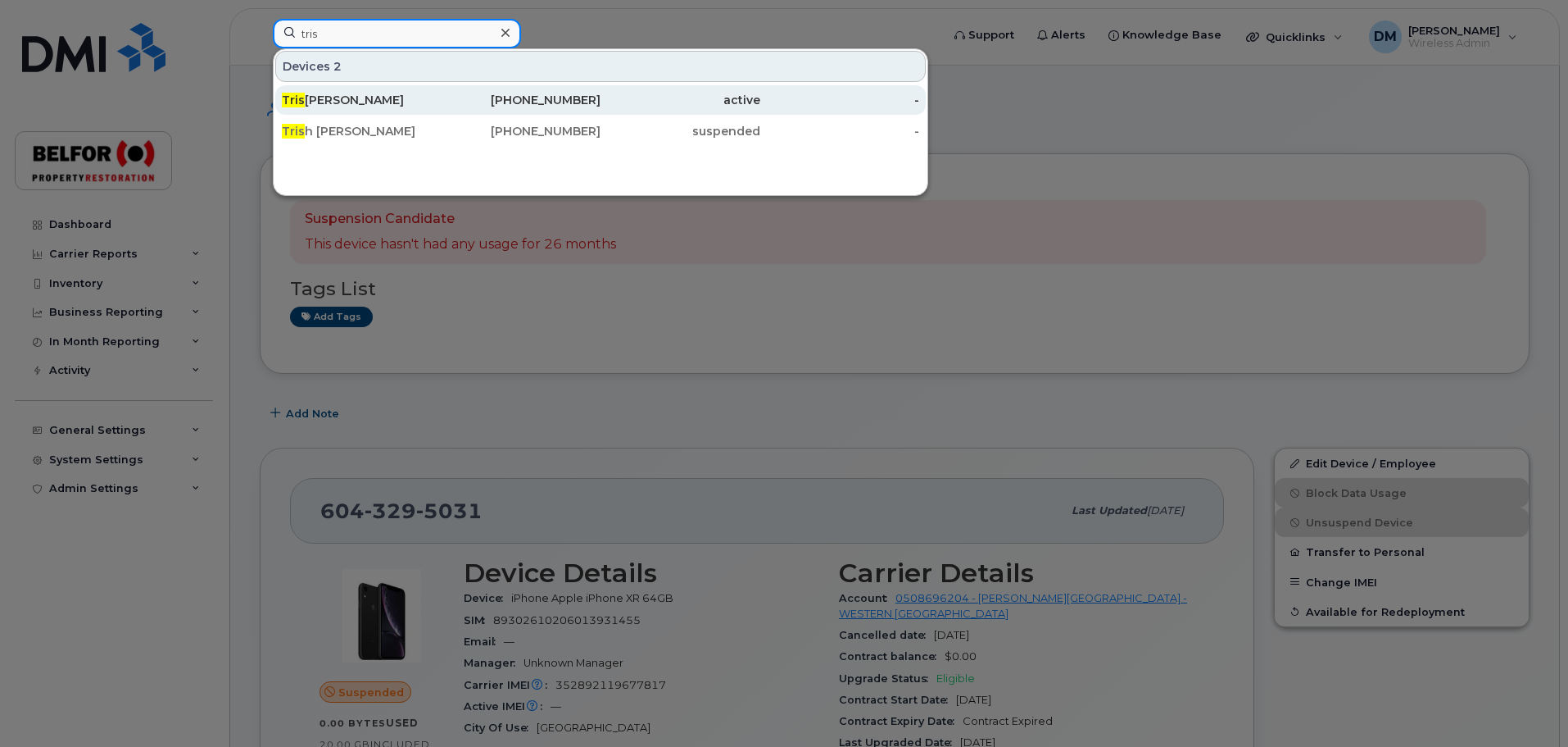
type input "tris"
click at [354, 102] on div "Tris tan [PERSON_NAME]" at bounding box center [361, 100] width 159 height 16
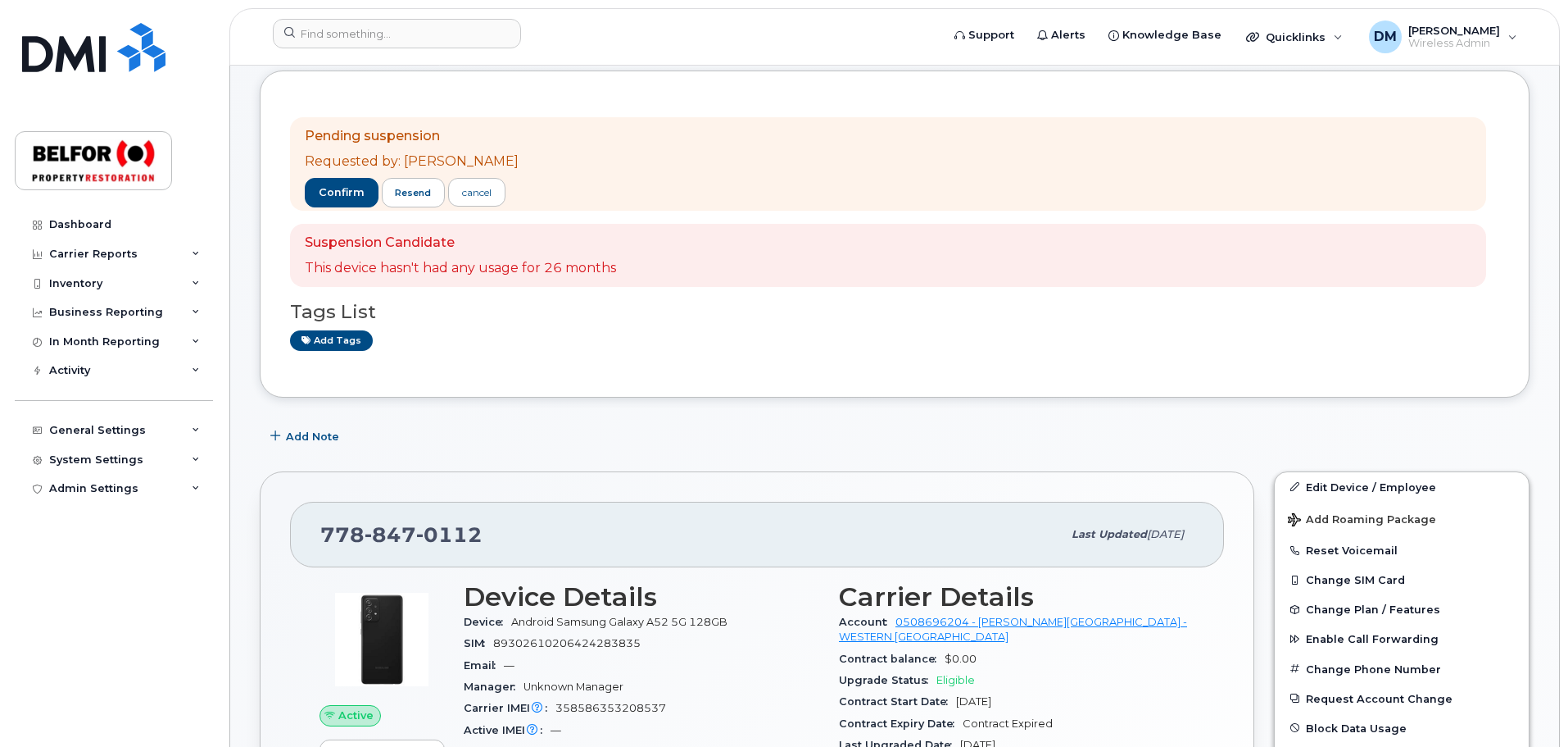
scroll to position [82, 0]
click at [336, 200] on button "confirm" at bounding box center [342, 194] width 74 height 30
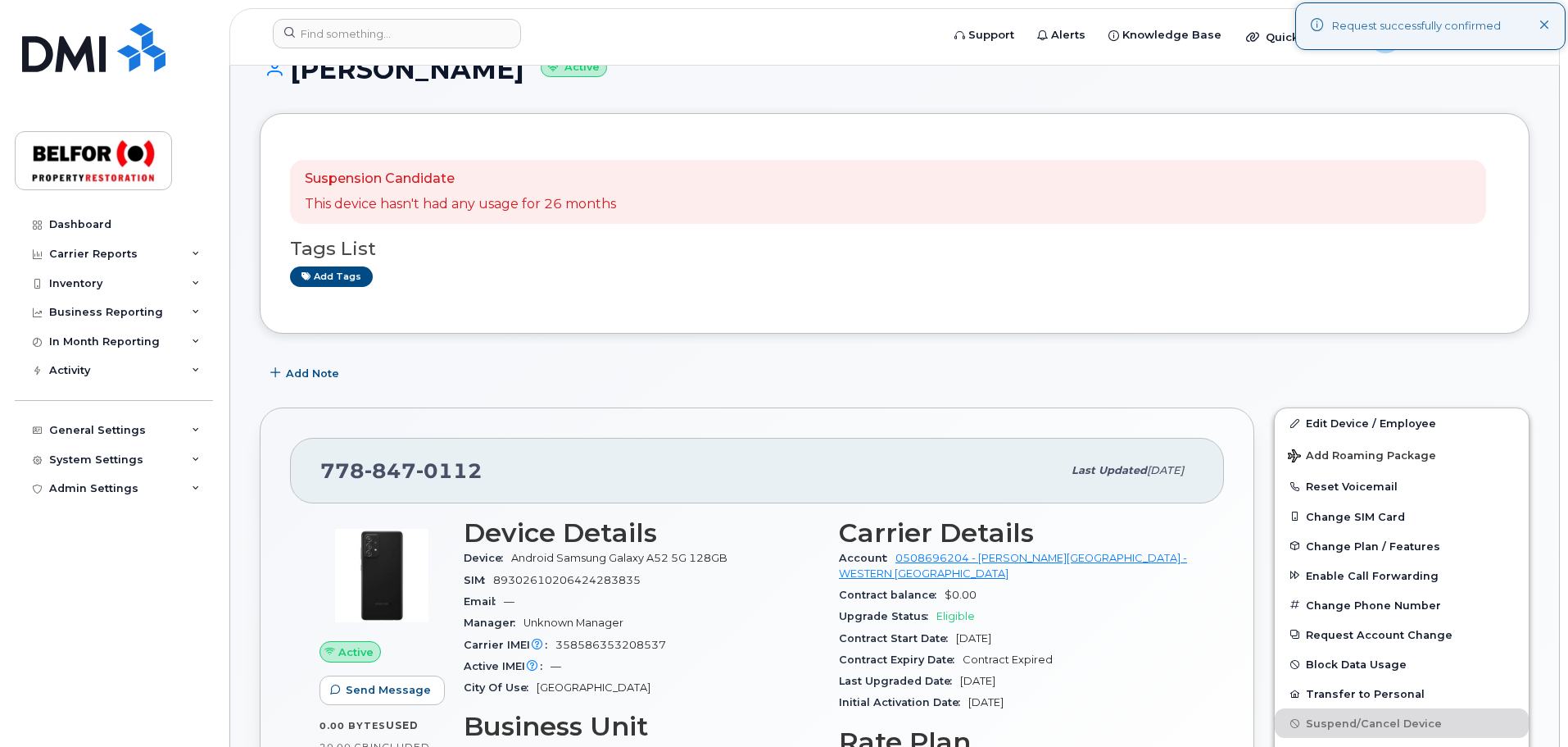
scroll to position [0, 0]
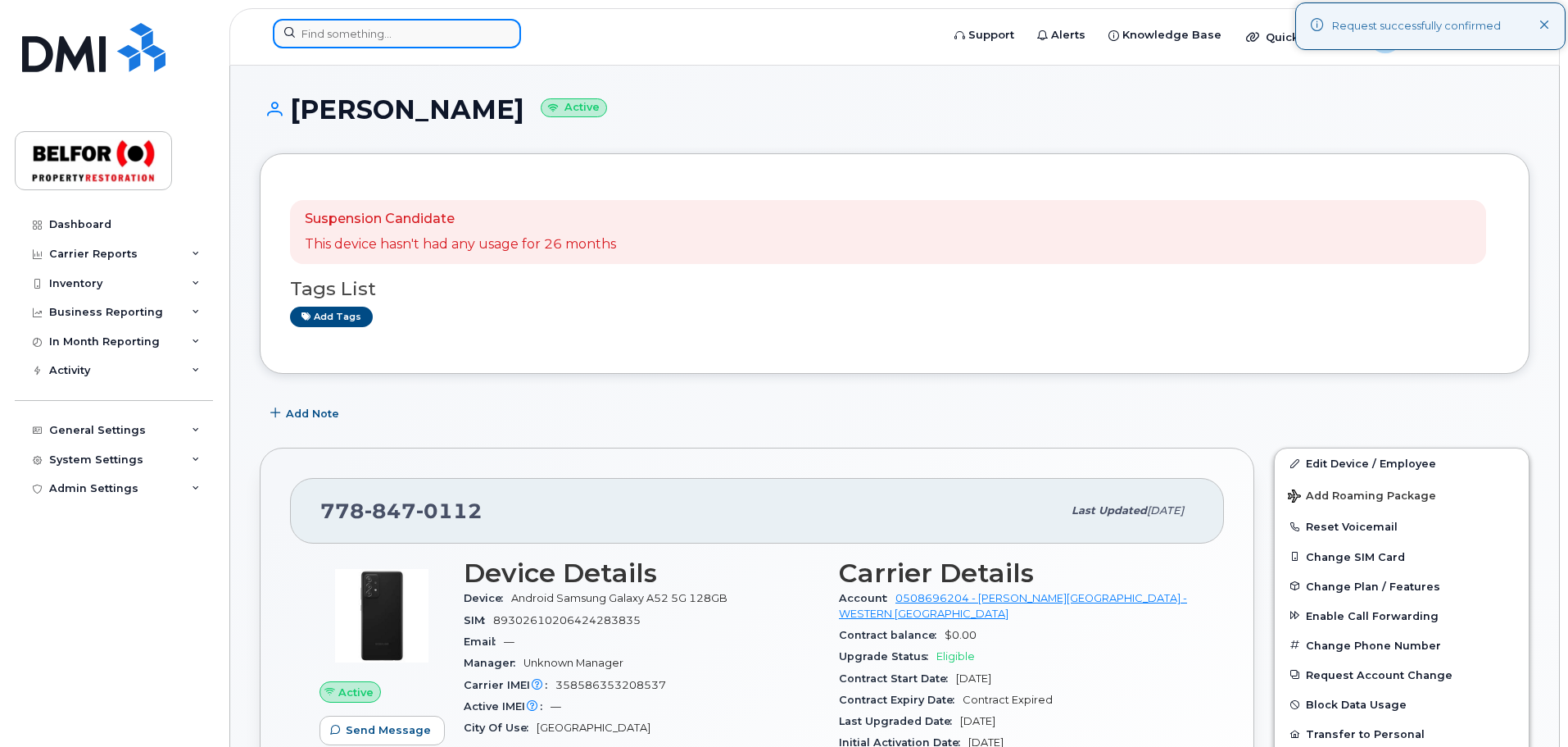
click at [333, 43] on input at bounding box center [396, 33] width 248 height 30
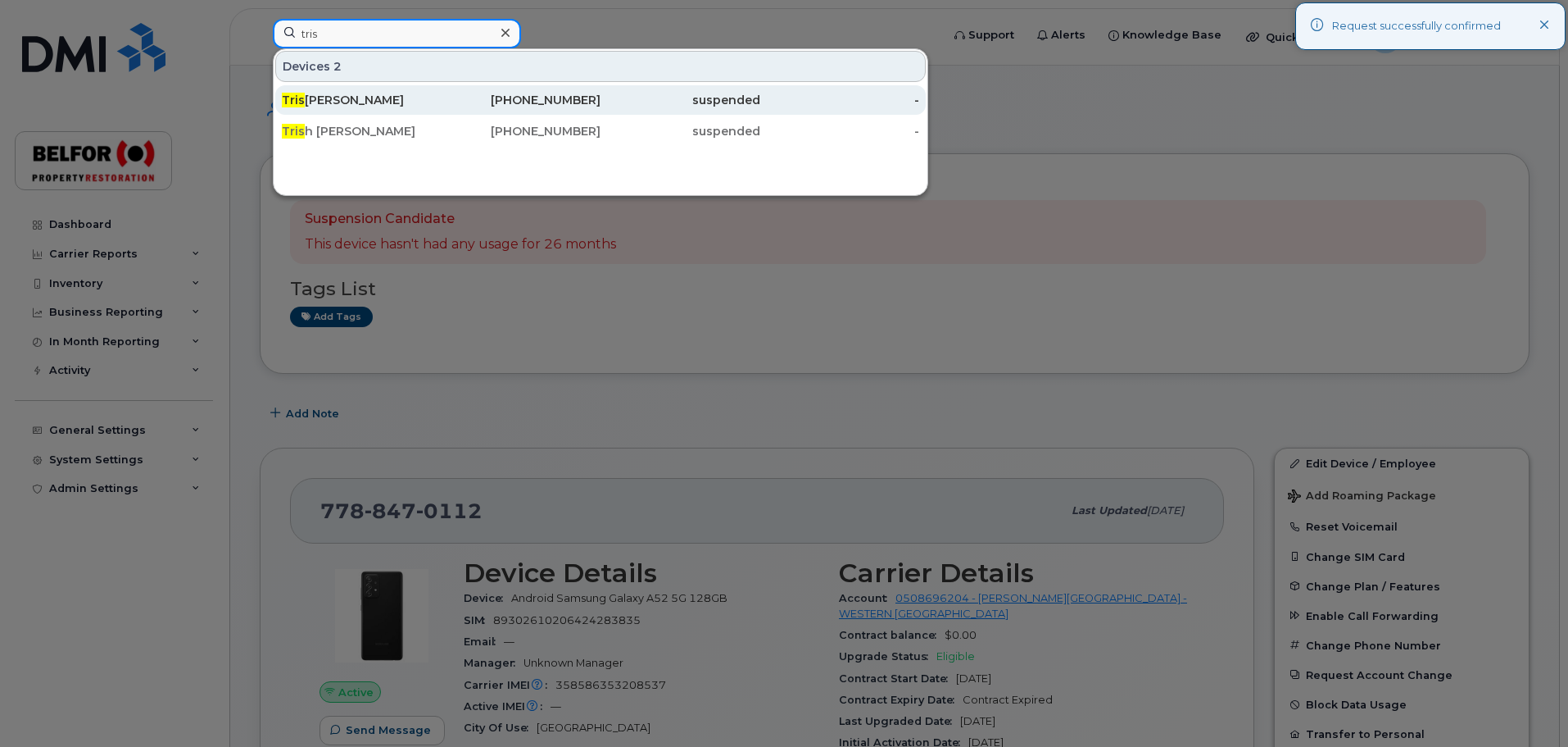
type input "tris"
click at [329, 103] on div "Tris tan [PERSON_NAME]" at bounding box center [361, 100] width 159 height 16
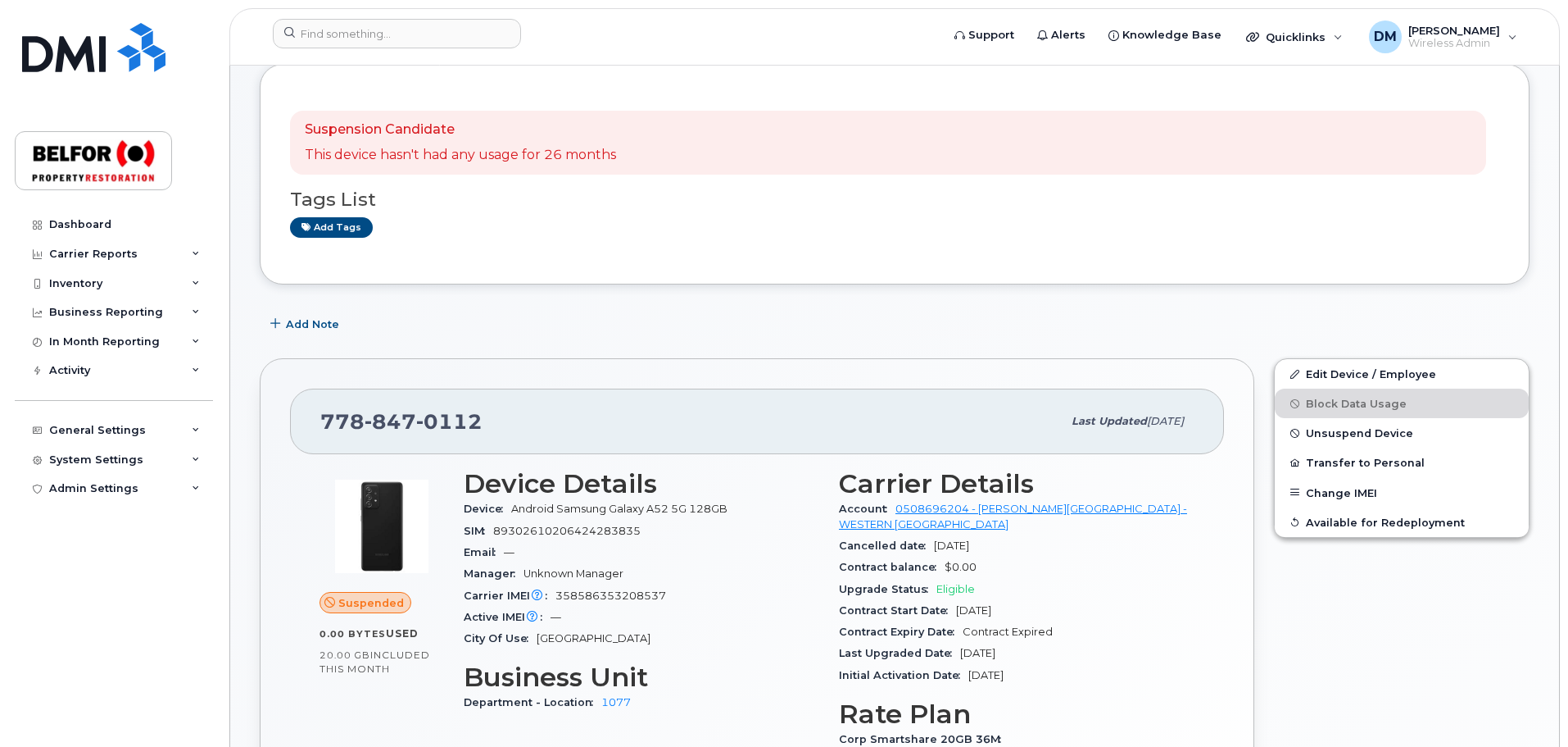
scroll to position [164, 0]
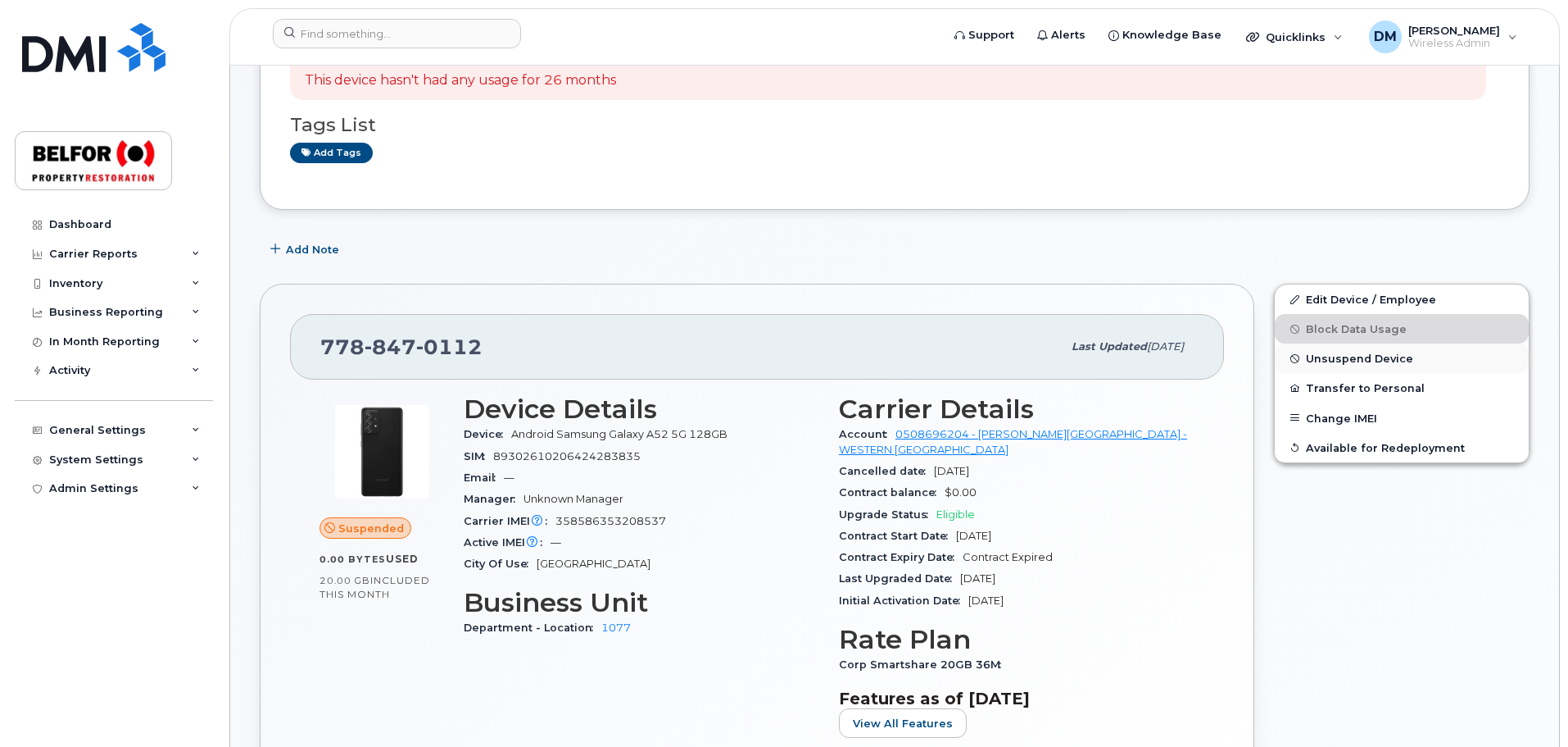
click at [1344, 354] on span "Unsuspend Device" at bounding box center [1359, 358] width 107 height 12
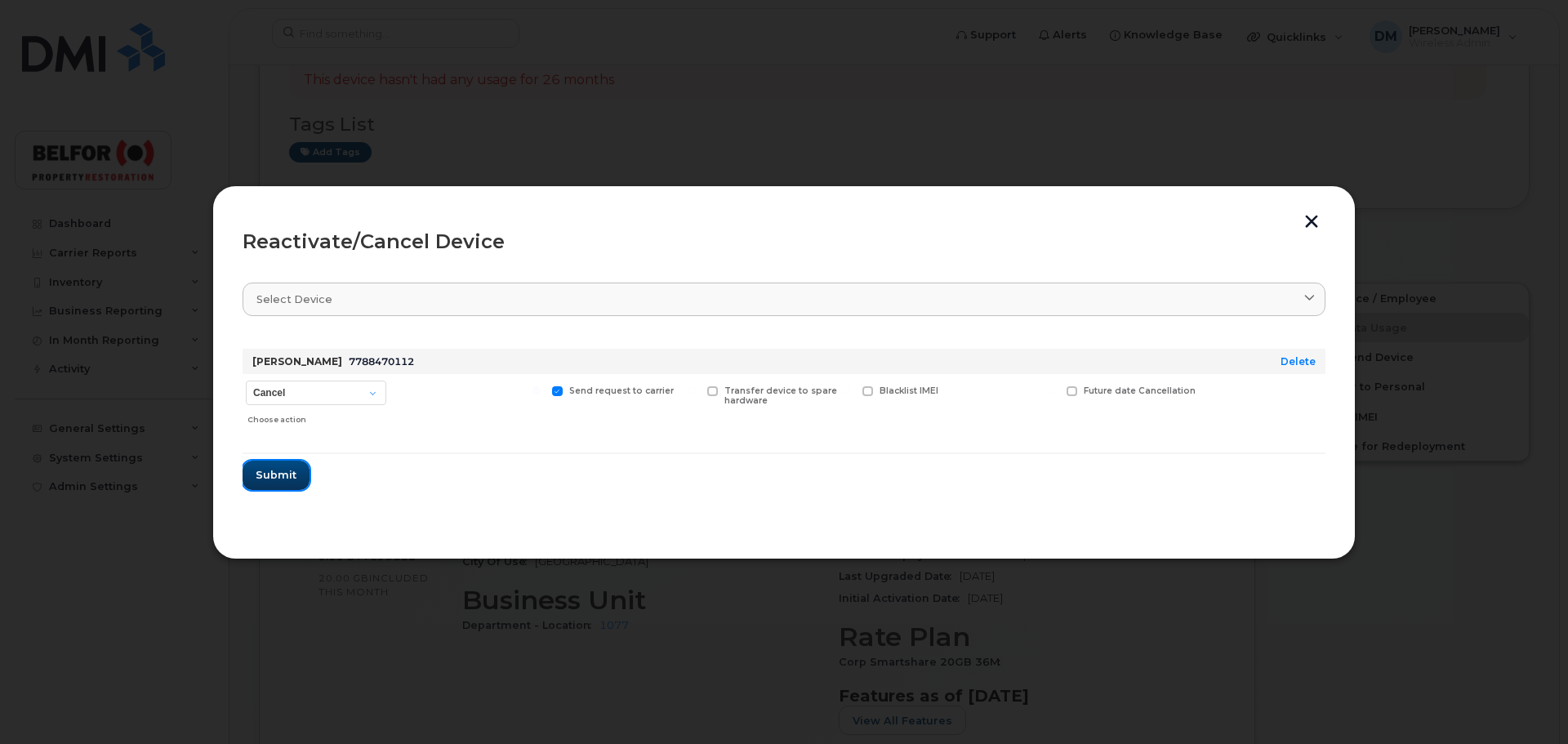
click at [279, 469] on span "Submit" at bounding box center [276, 475] width 41 height 15
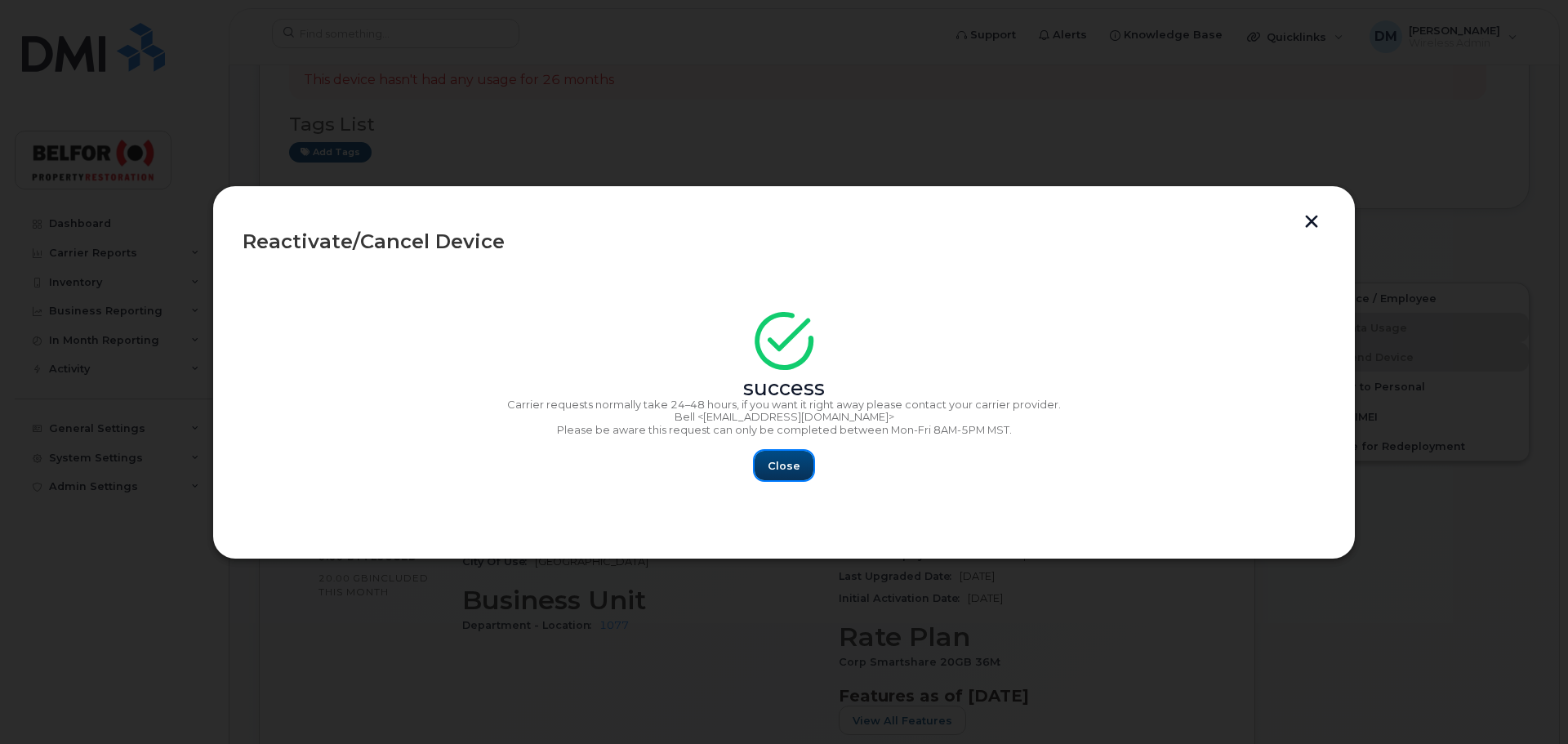
click at [793, 464] on span "Close" at bounding box center [784, 465] width 32 height 15
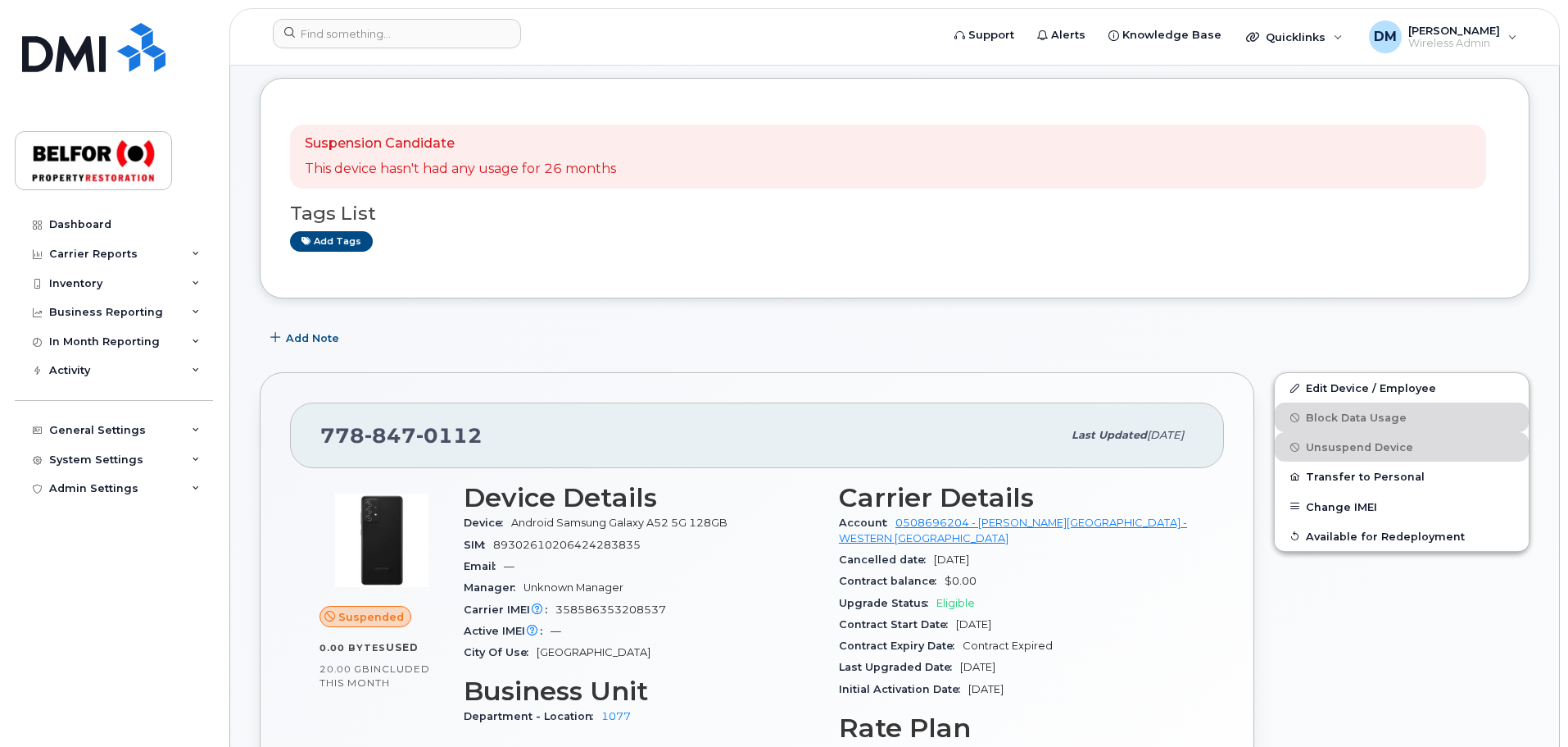
scroll to position [0, 0]
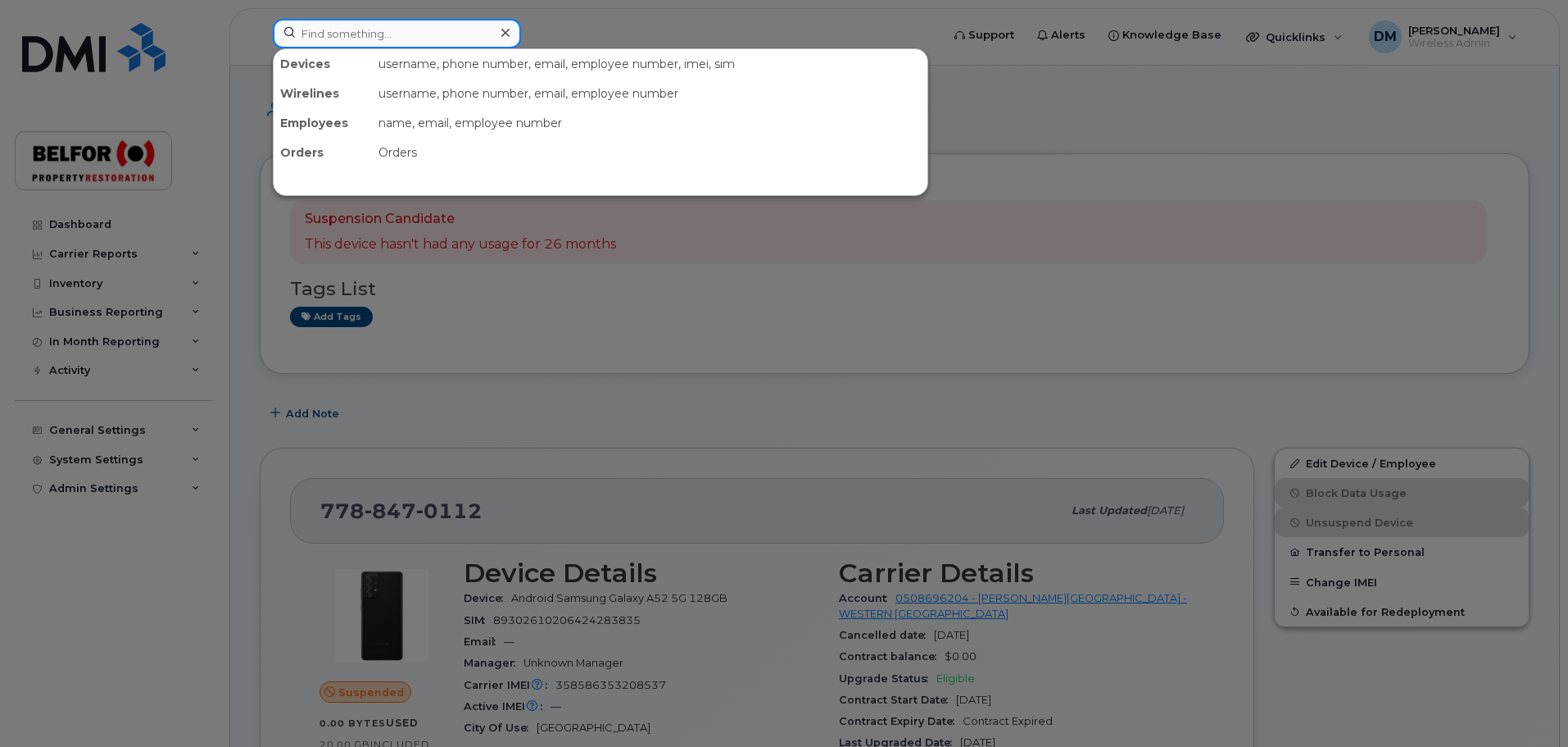
click at [344, 32] on input at bounding box center [396, 33] width 248 height 30
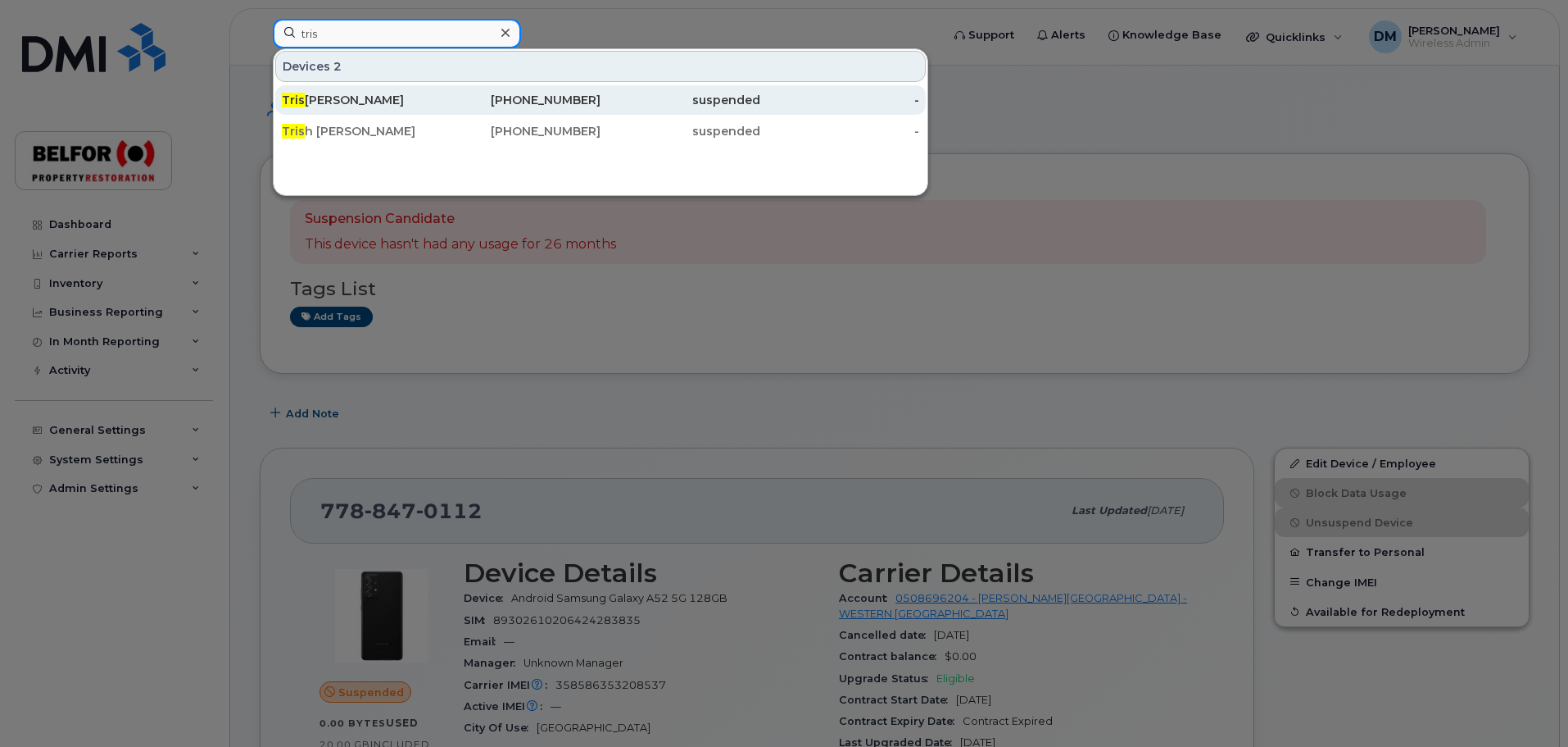
type input "tris"
click at [355, 99] on div "Tris tan Sheppard" at bounding box center [361, 100] width 159 height 16
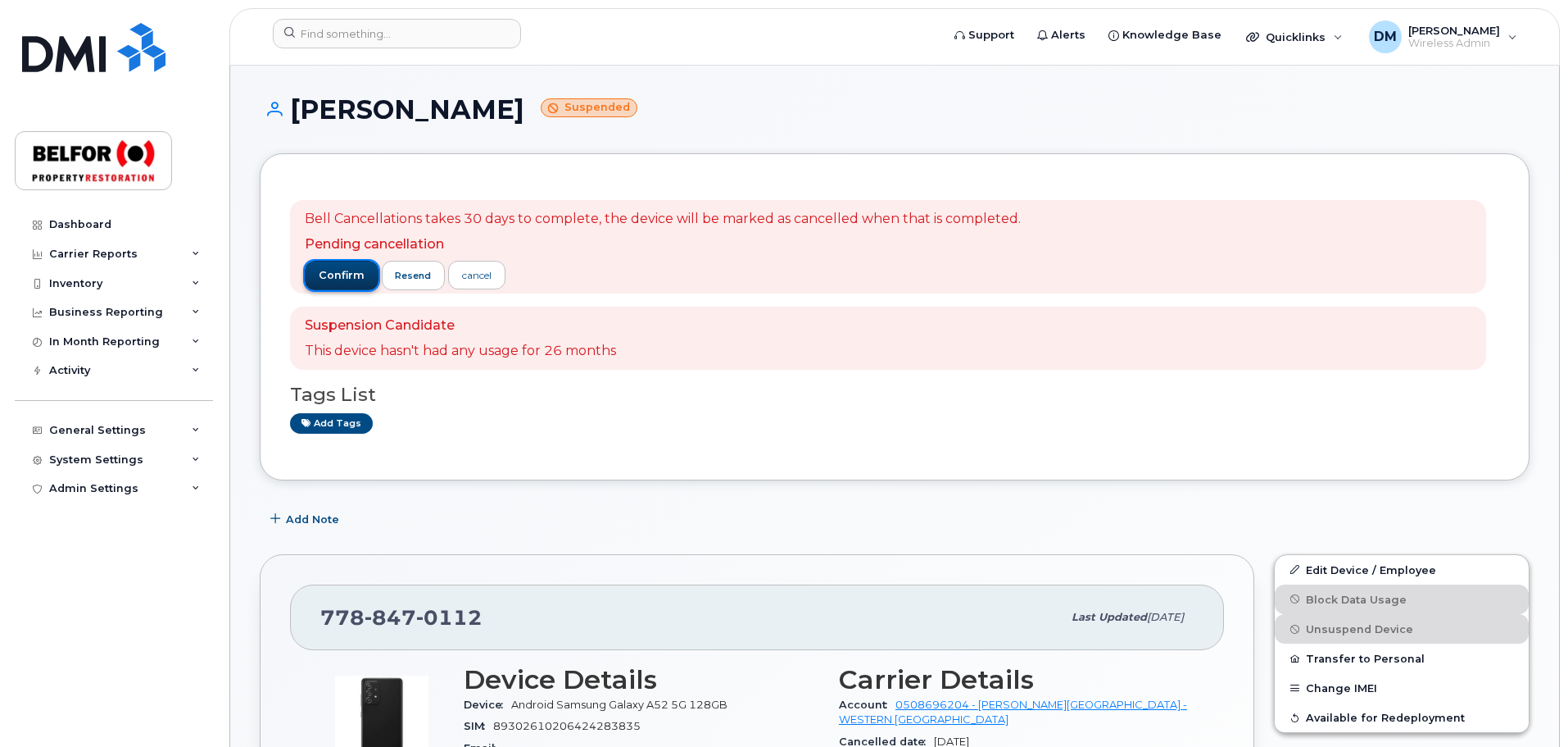
click at [330, 268] on span "confirm" at bounding box center [342, 275] width 46 height 14
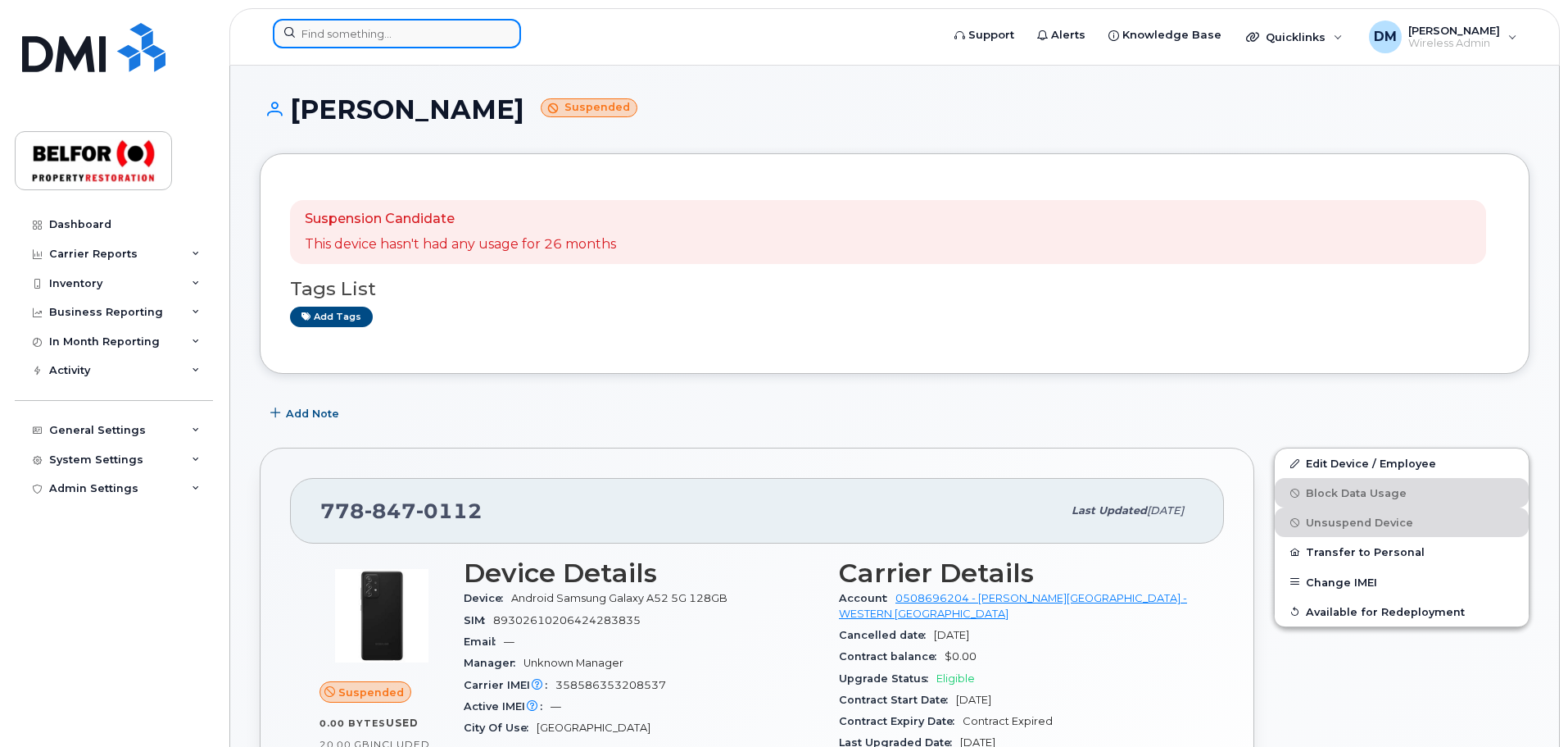
click at [328, 36] on input at bounding box center [396, 33] width 248 height 30
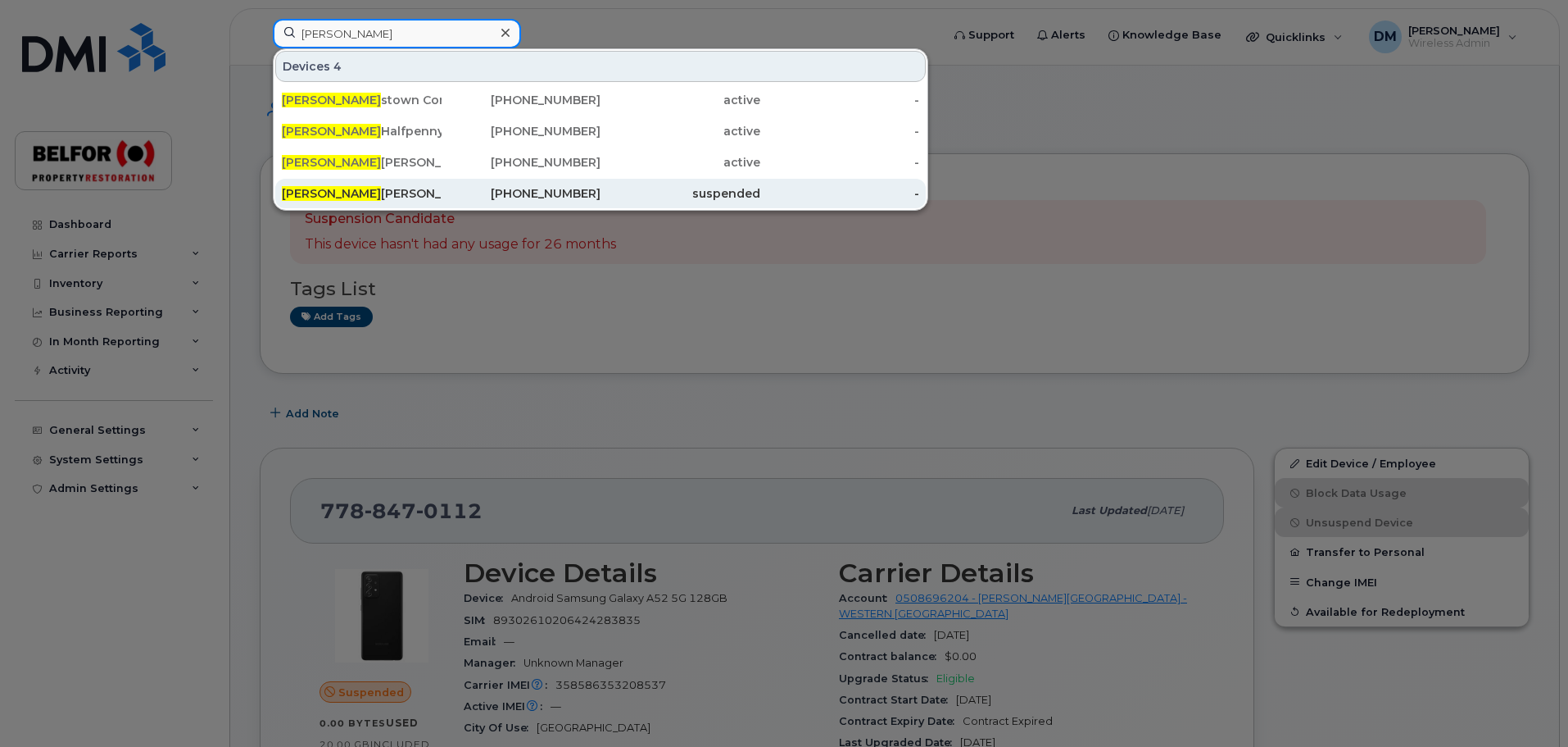
type input "[PERSON_NAME]"
click at [349, 196] on div "[PERSON_NAME]" at bounding box center [361, 193] width 159 height 16
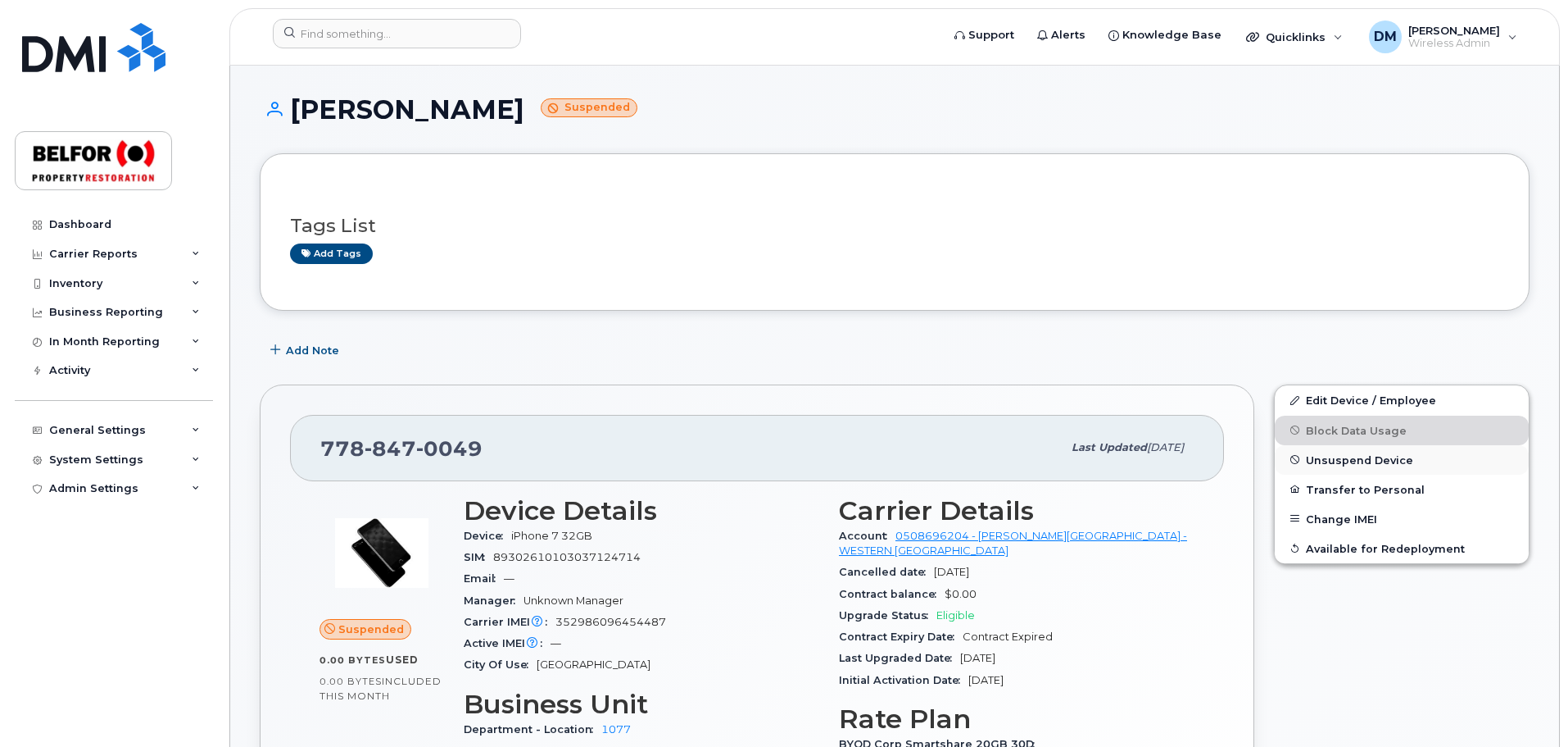
click at [1351, 457] on span "Unsuspend Device" at bounding box center [1359, 460] width 107 height 12
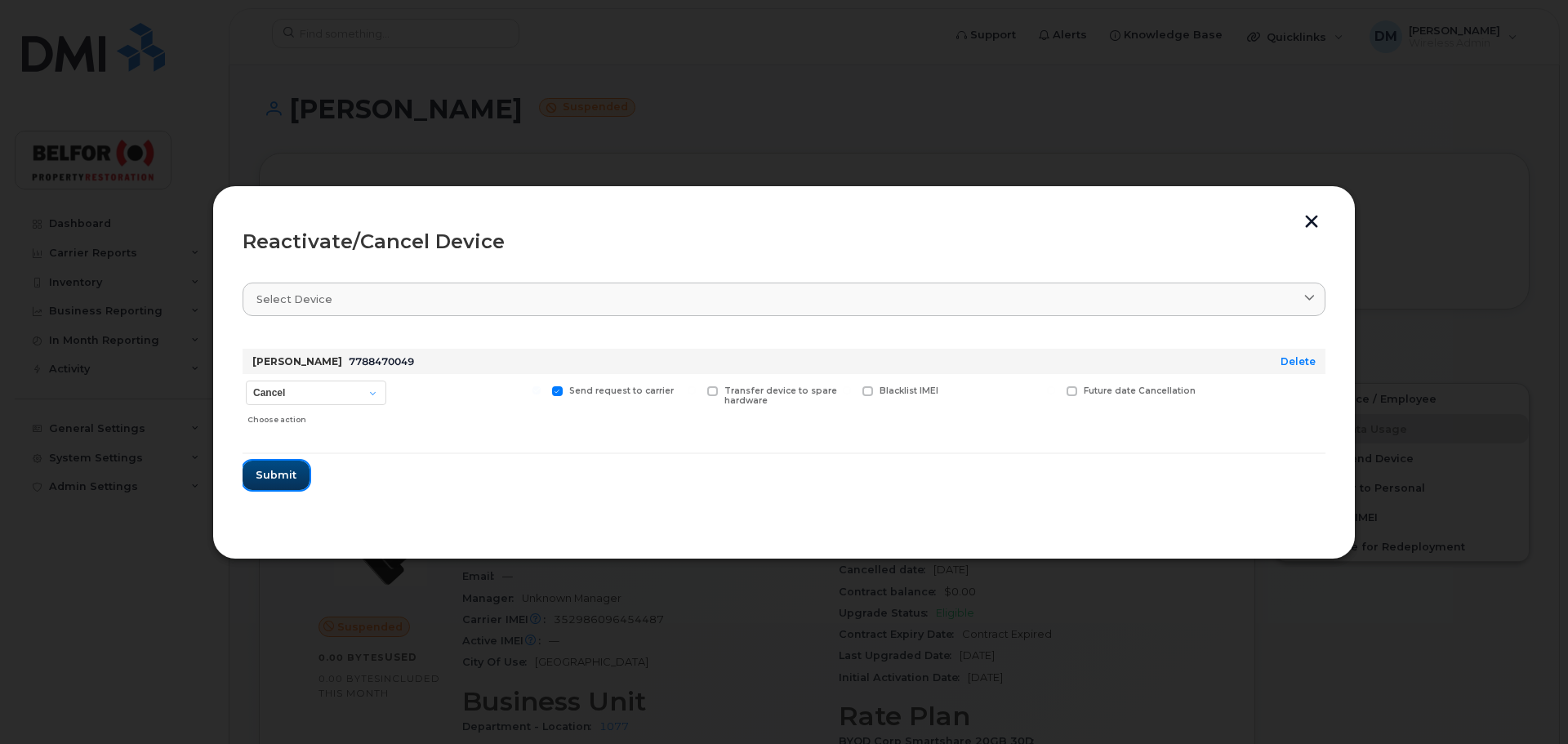
click at [272, 475] on span "Submit" at bounding box center [276, 475] width 41 height 15
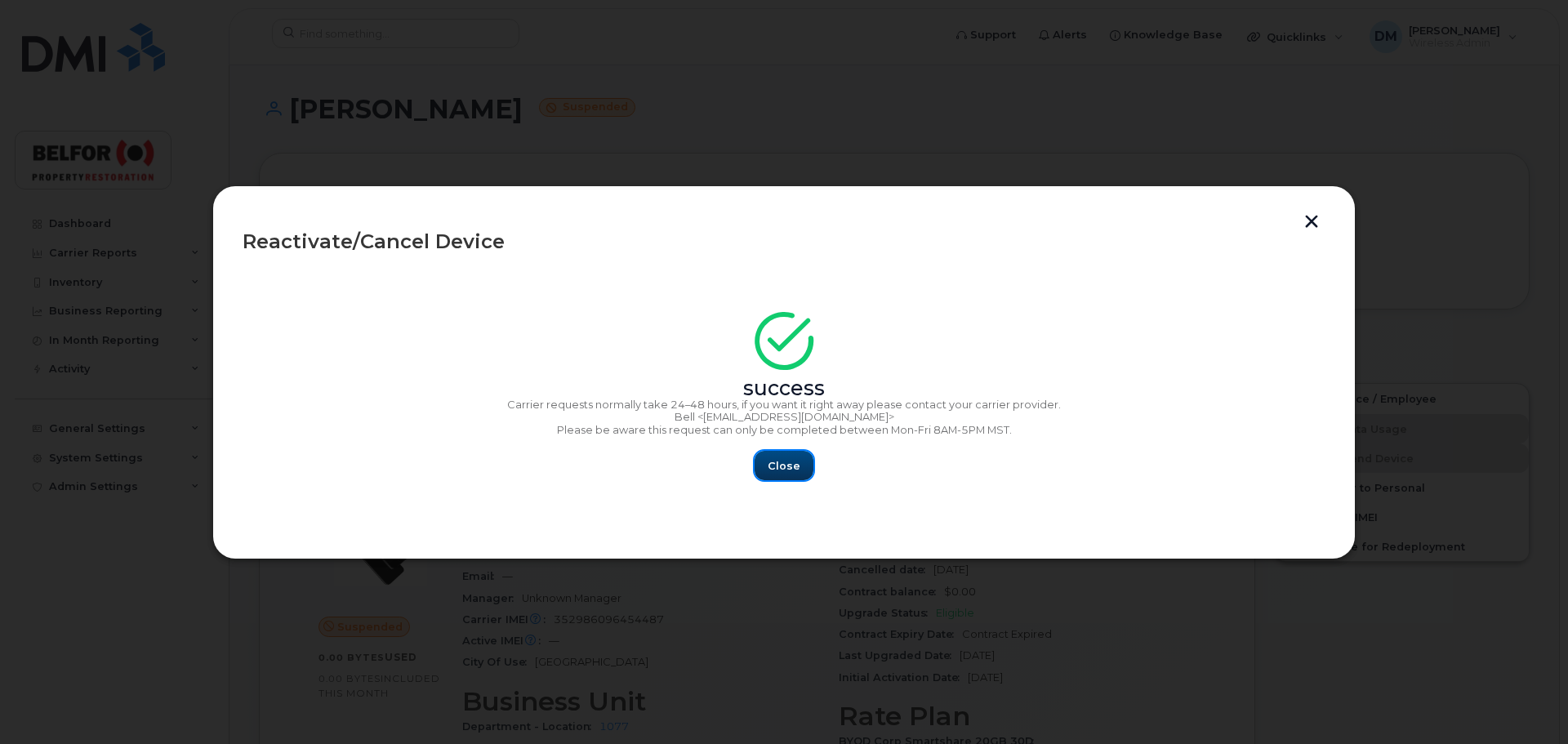
click at [787, 468] on span "Close" at bounding box center [784, 465] width 32 height 15
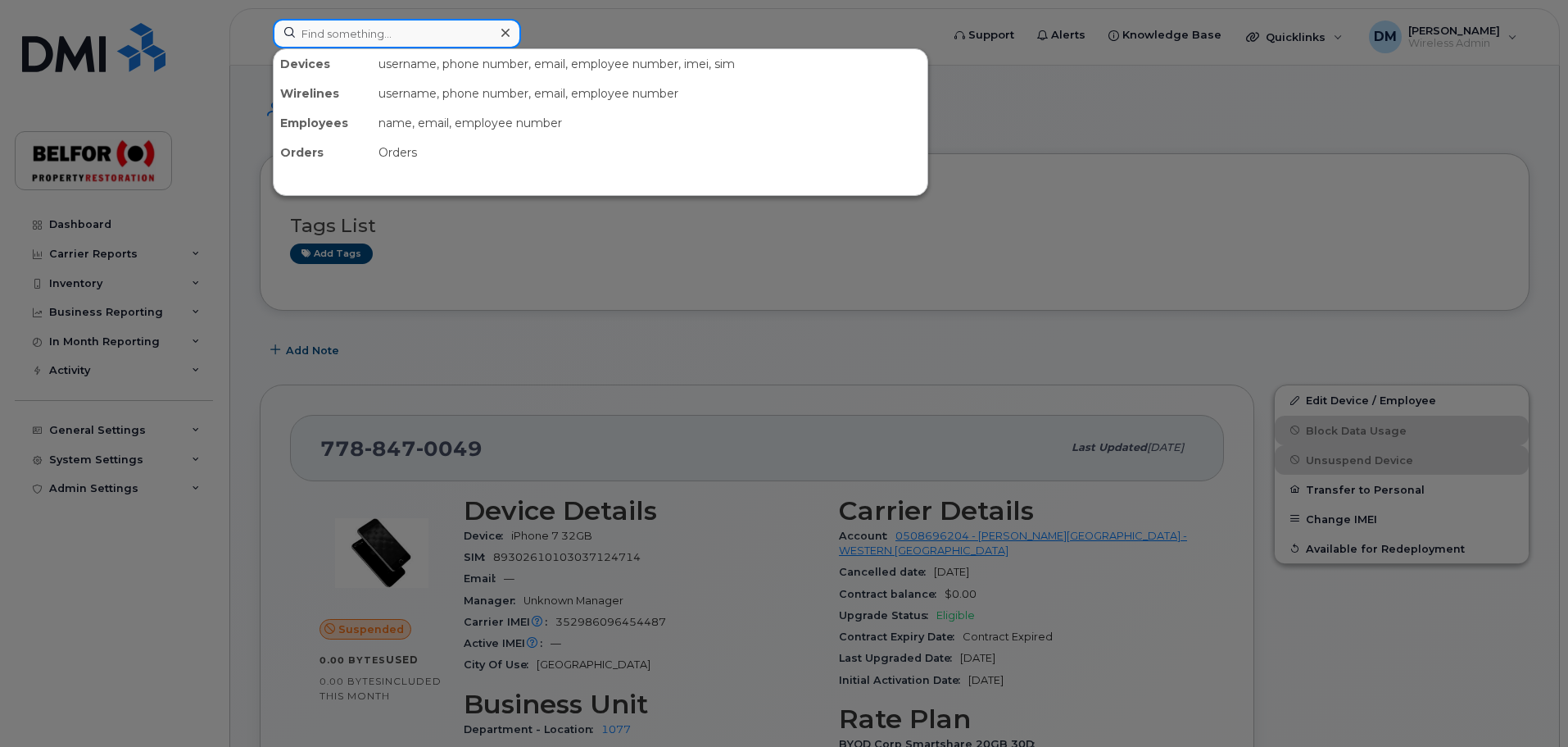
click at [330, 38] on input at bounding box center [396, 33] width 248 height 30
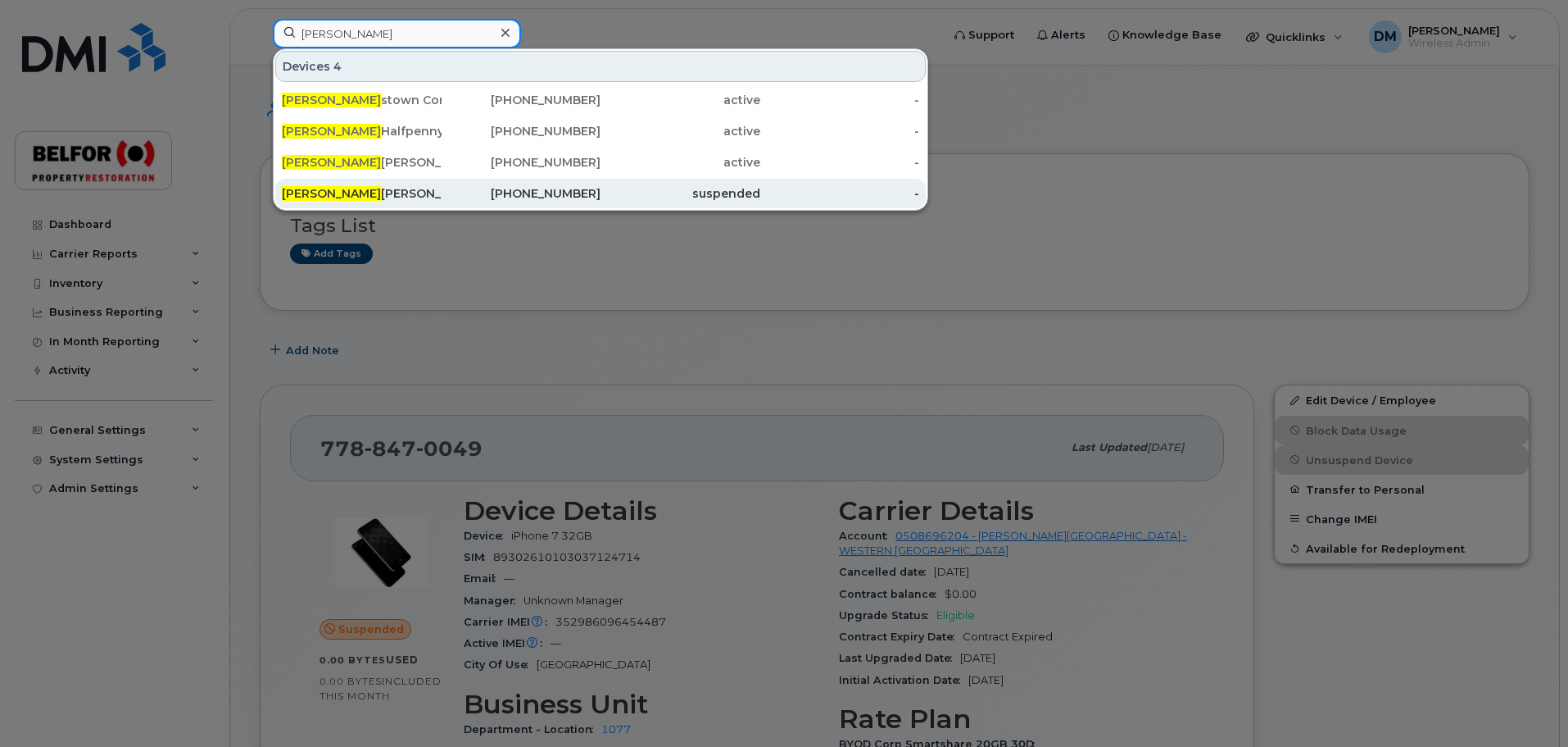
type input "mary"
click at [370, 194] on div "Mary Jane Corbett" at bounding box center [361, 193] width 159 height 16
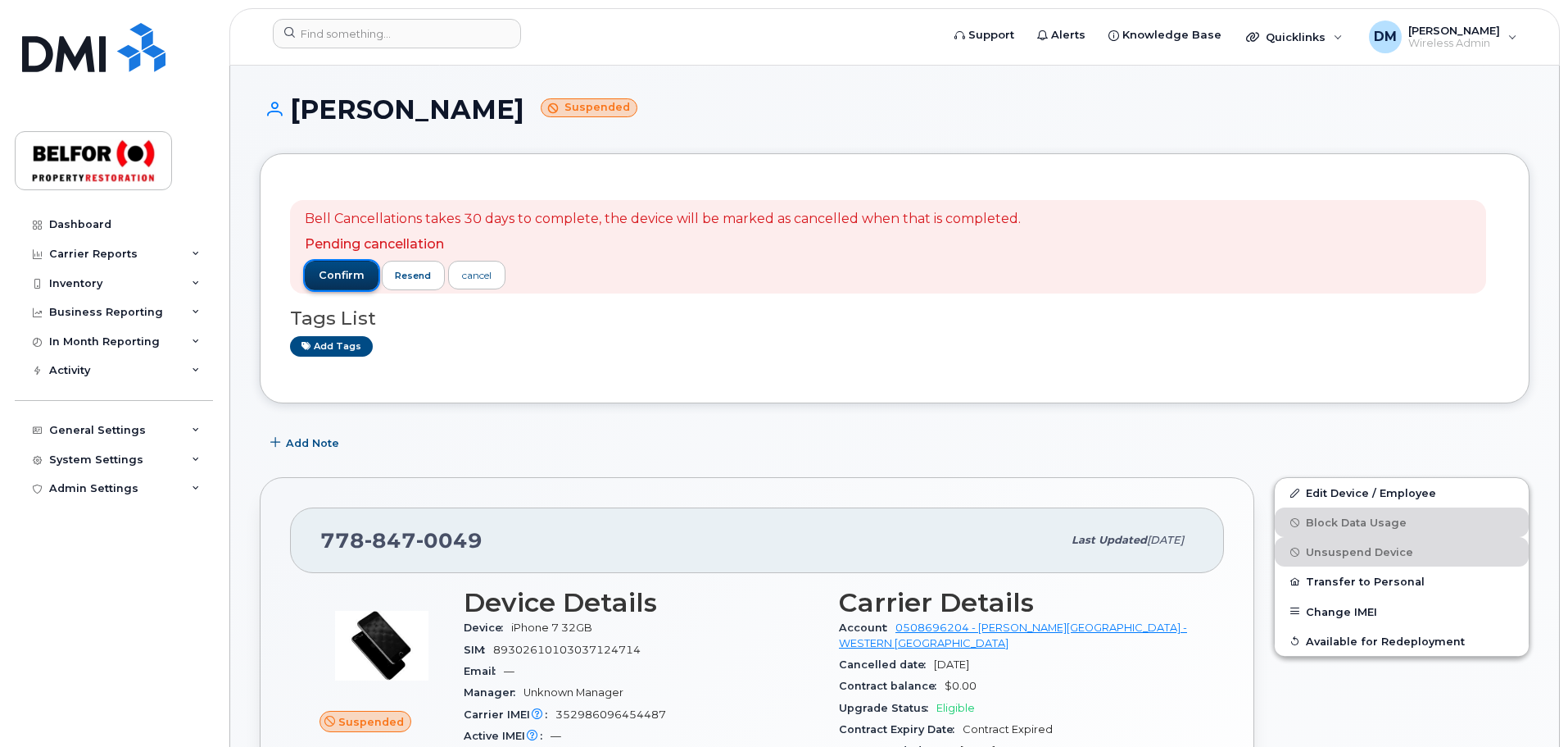
click at [340, 273] on span "confirm" at bounding box center [342, 275] width 46 height 14
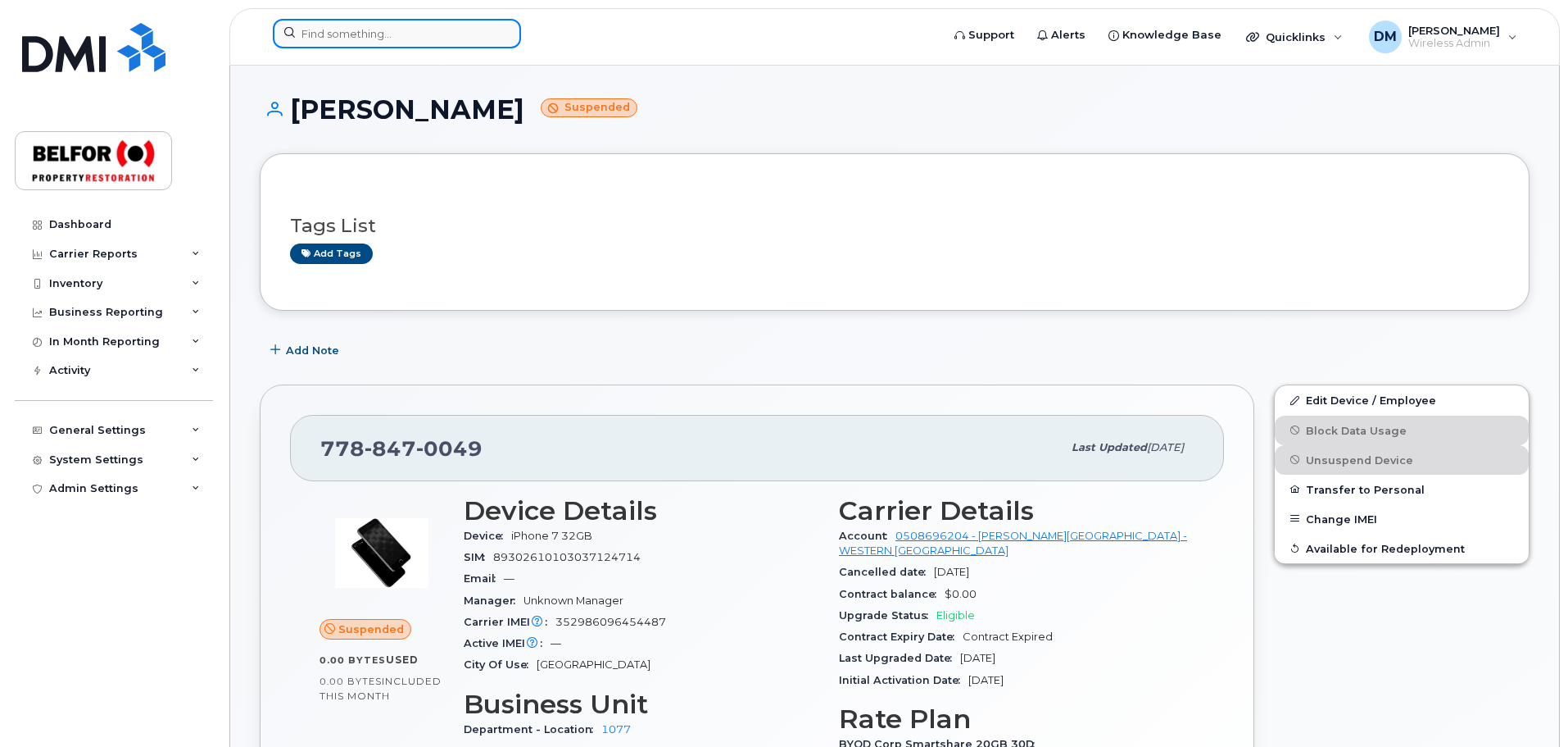
click at [314, 27] on input at bounding box center [396, 33] width 248 height 30
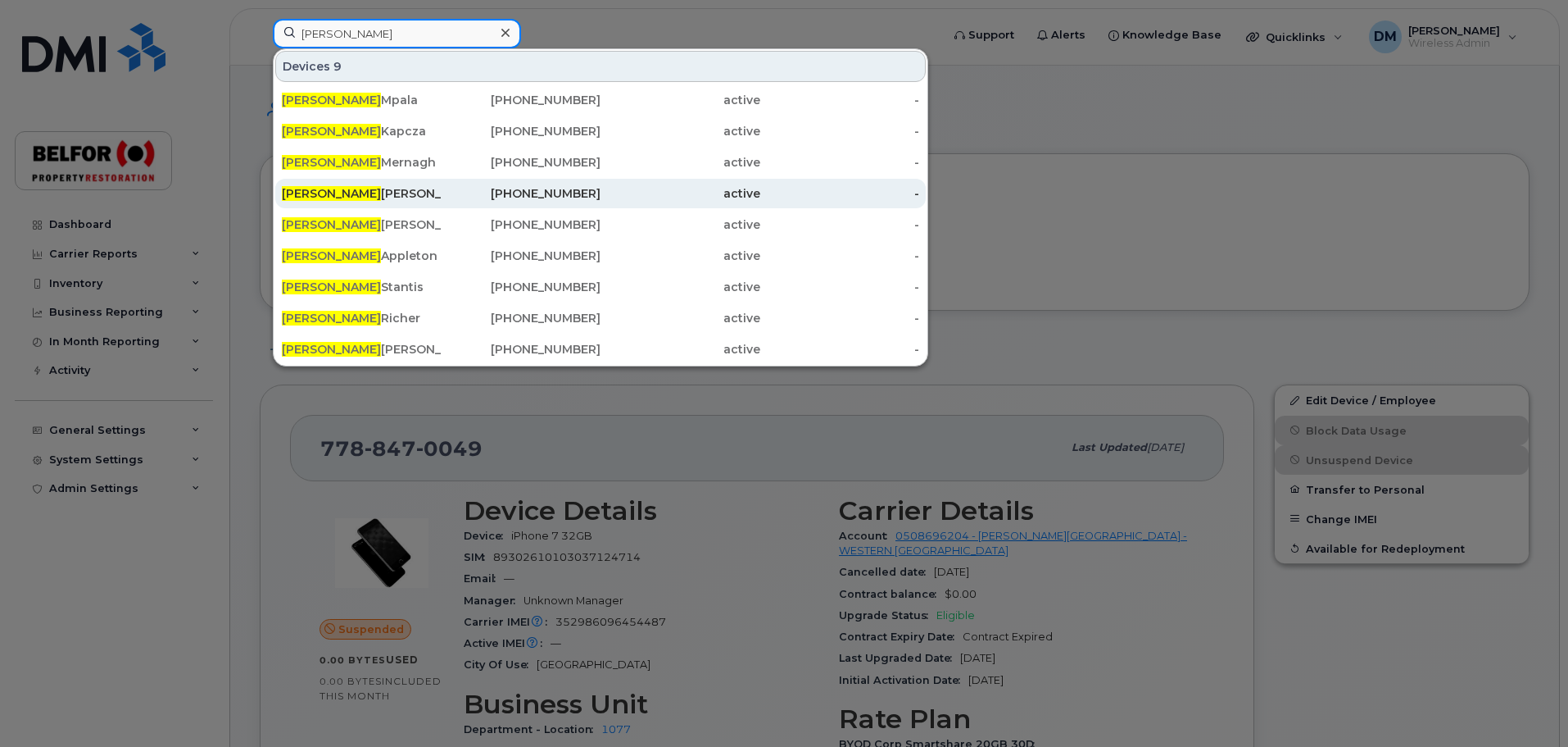
type input "[PERSON_NAME]"
click at [341, 193] on div "[PERSON_NAME]" at bounding box center [361, 193] width 159 height 16
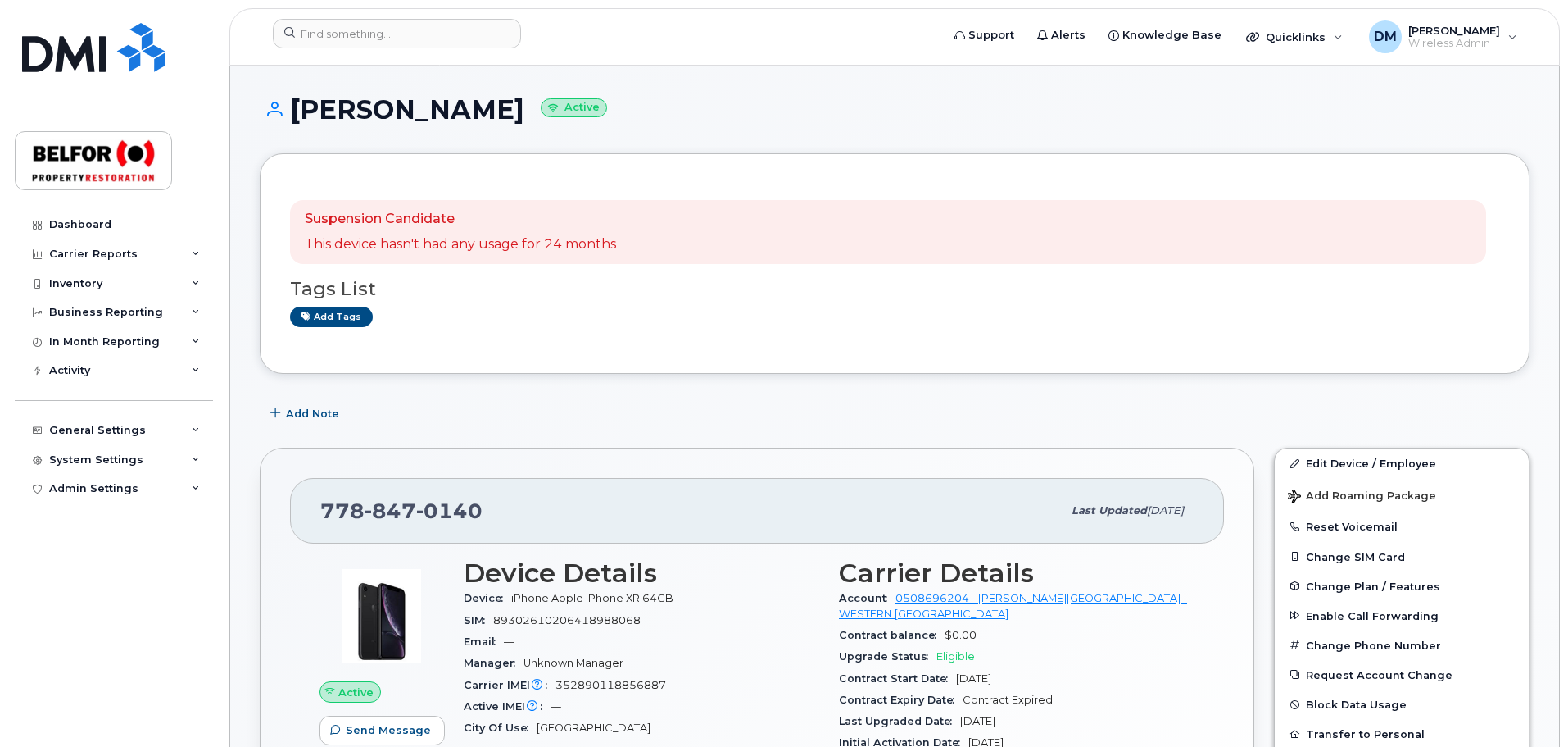
scroll to position [164, 0]
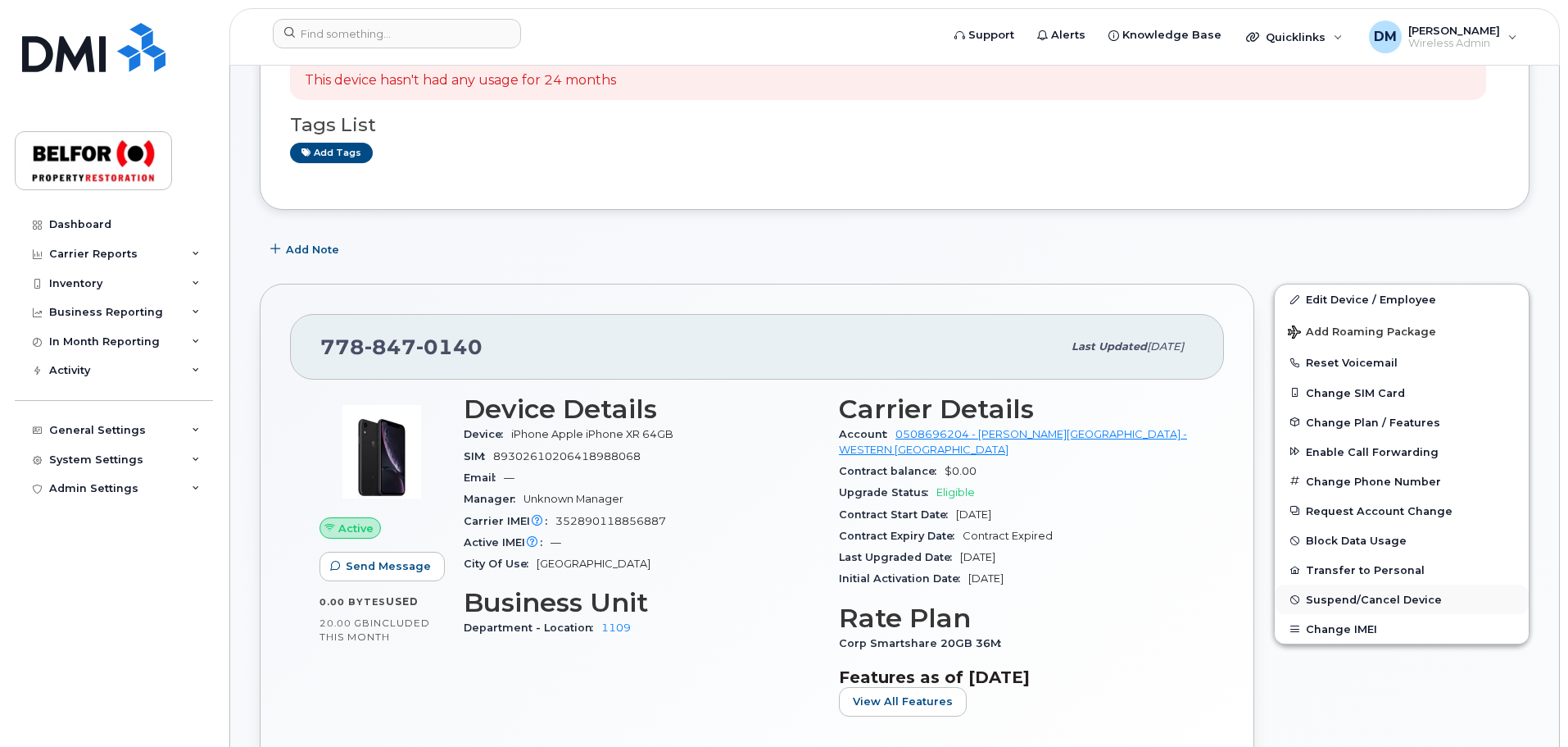
click at [1352, 595] on span "Suspend/Cancel Device" at bounding box center [1374, 599] width 136 height 12
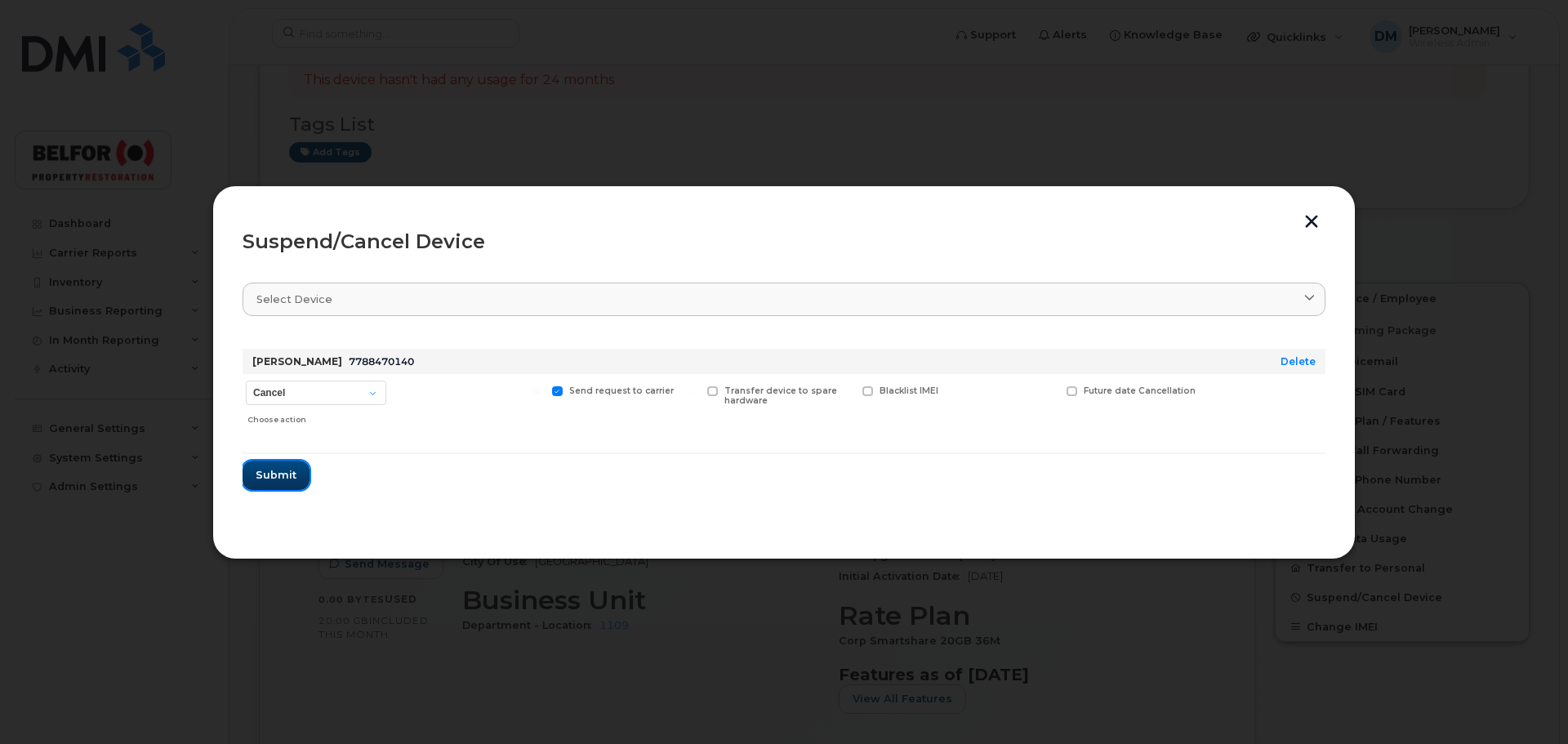
click at [272, 484] on button "Submit" at bounding box center [275, 475] width 67 height 30
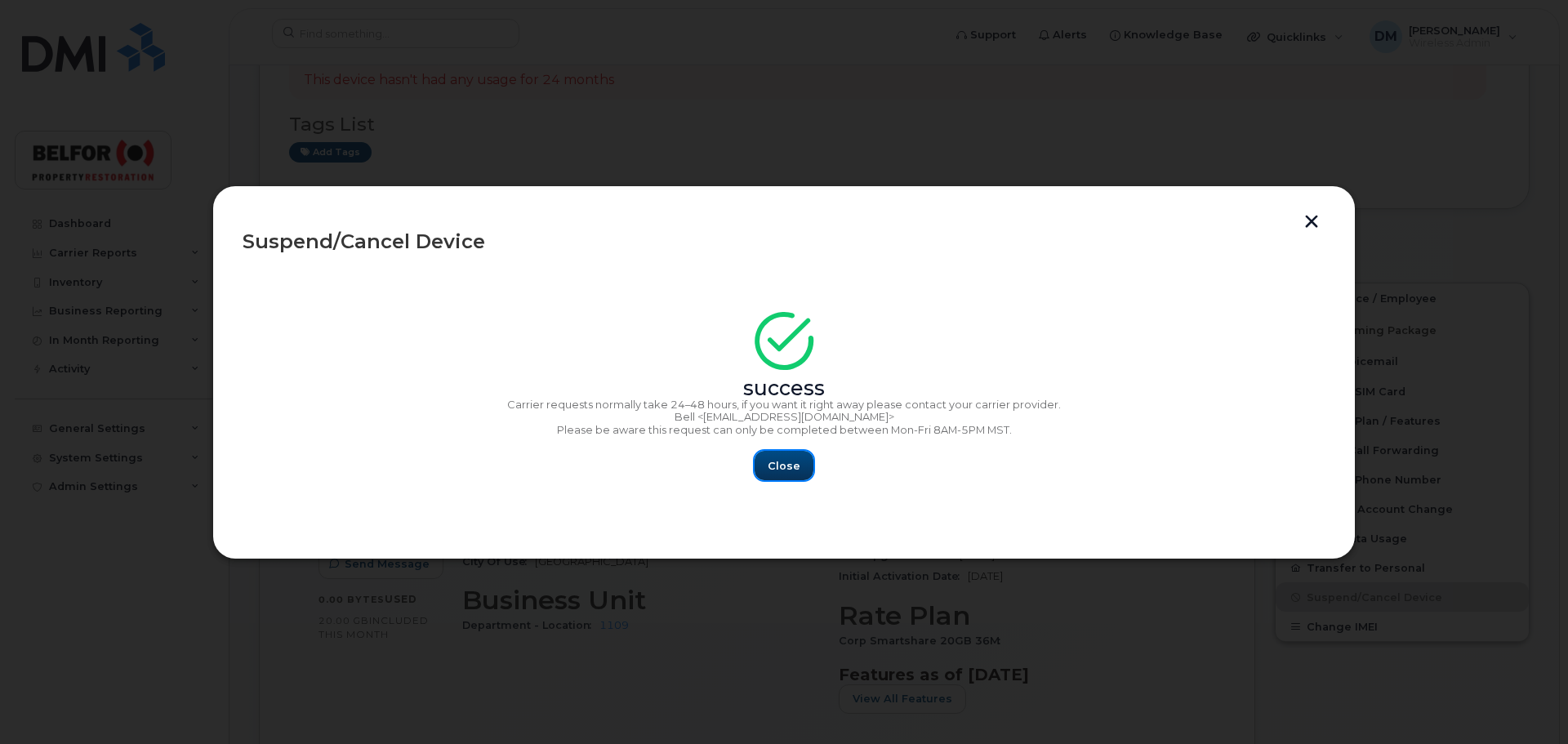
click at [782, 468] on span "Close" at bounding box center [784, 465] width 32 height 15
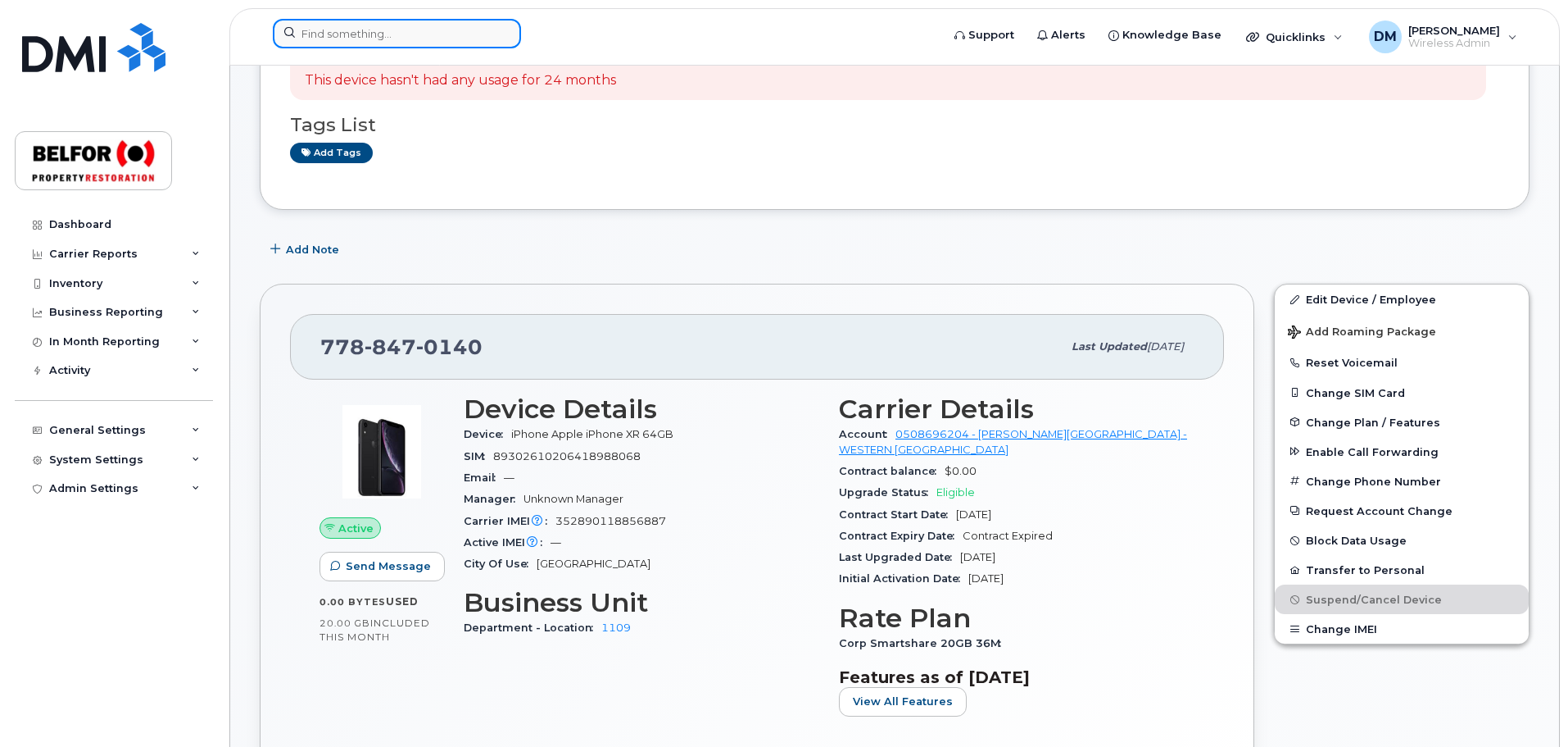
click at [326, 35] on input at bounding box center [396, 33] width 248 height 30
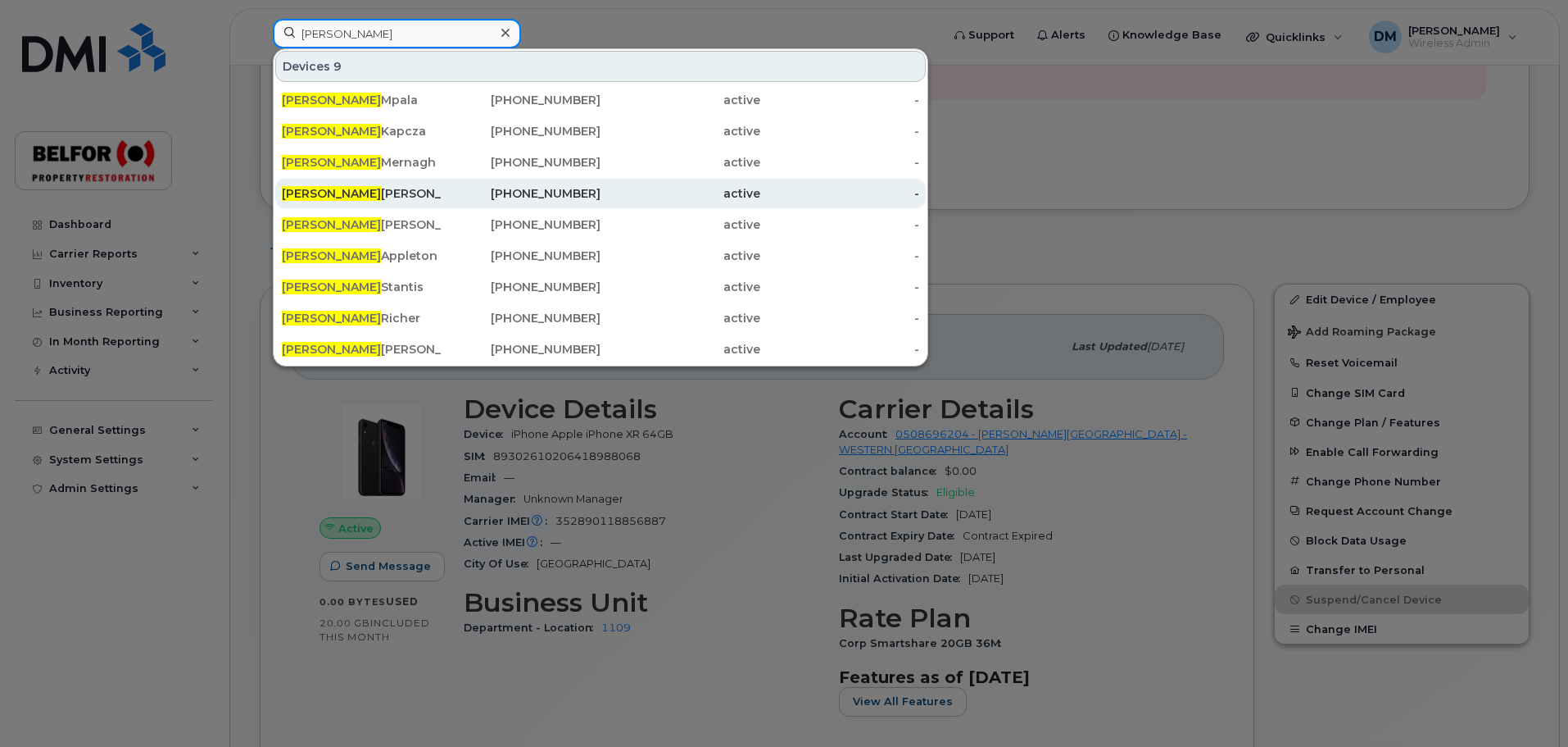
type input "[PERSON_NAME]"
click at [357, 193] on div "[PERSON_NAME]" at bounding box center [361, 193] width 159 height 16
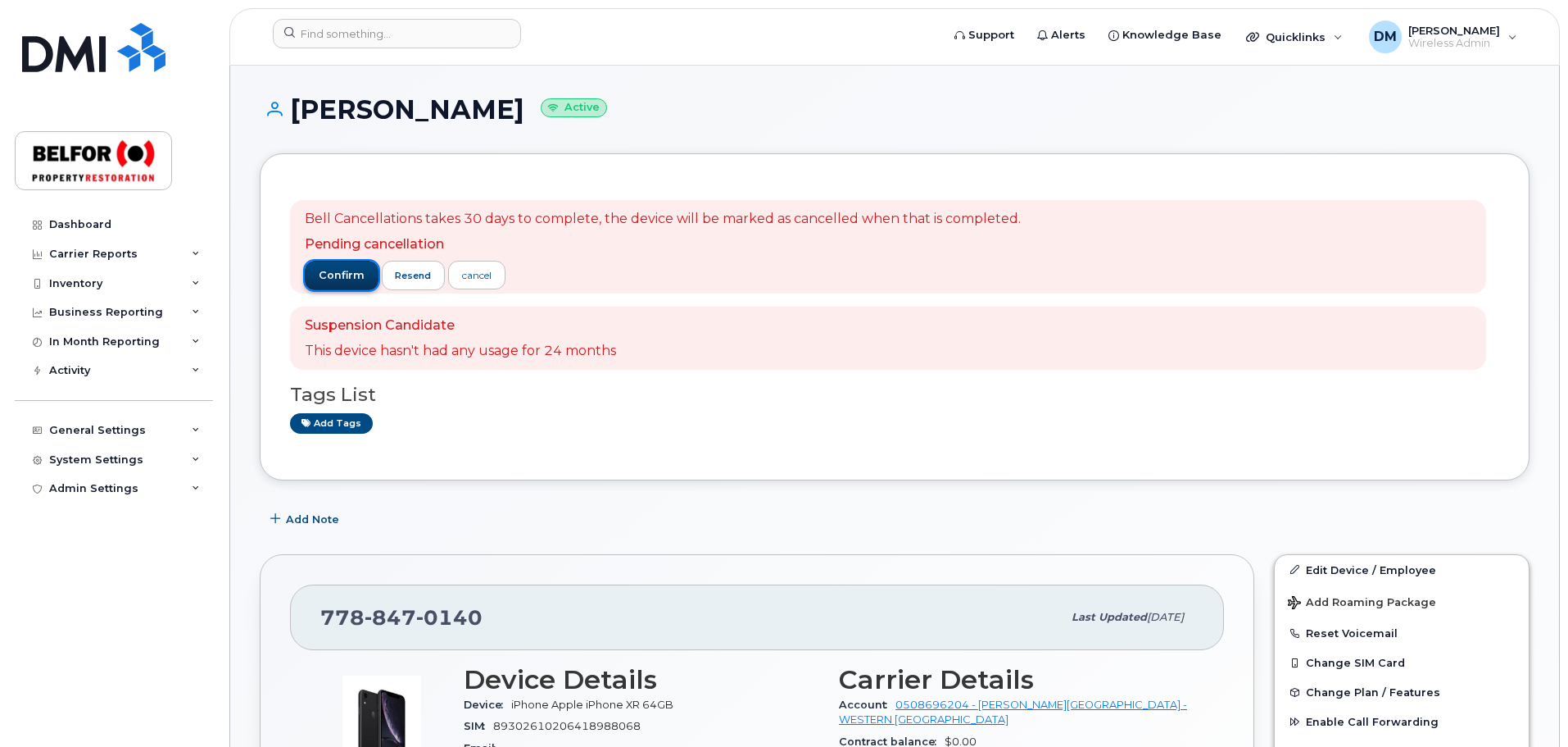
click at [330, 277] on span "confirm" at bounding box center [342, 275] width 46 height 14
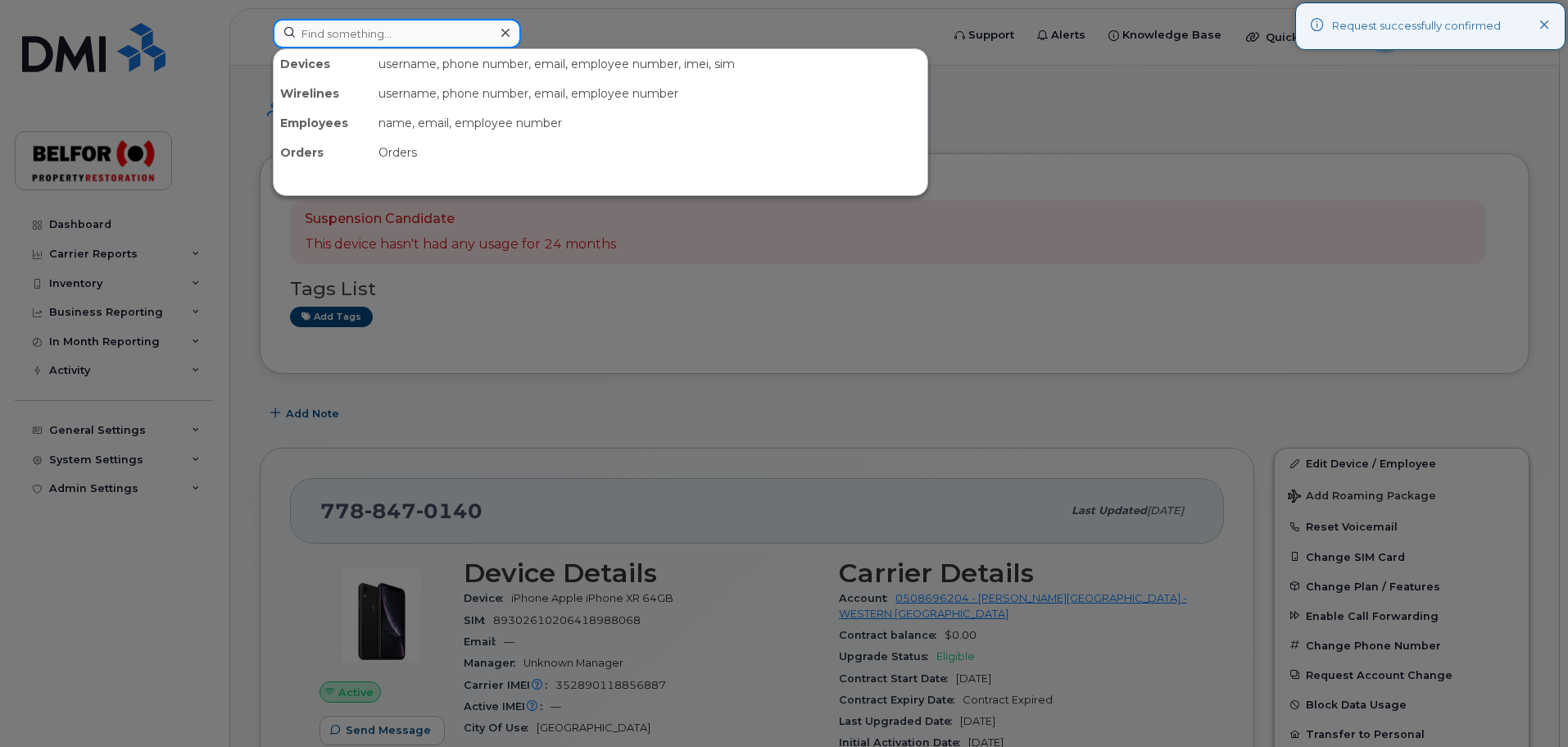
click at [307, 48] on input at bounding box center [396, 33] width 248 height 30
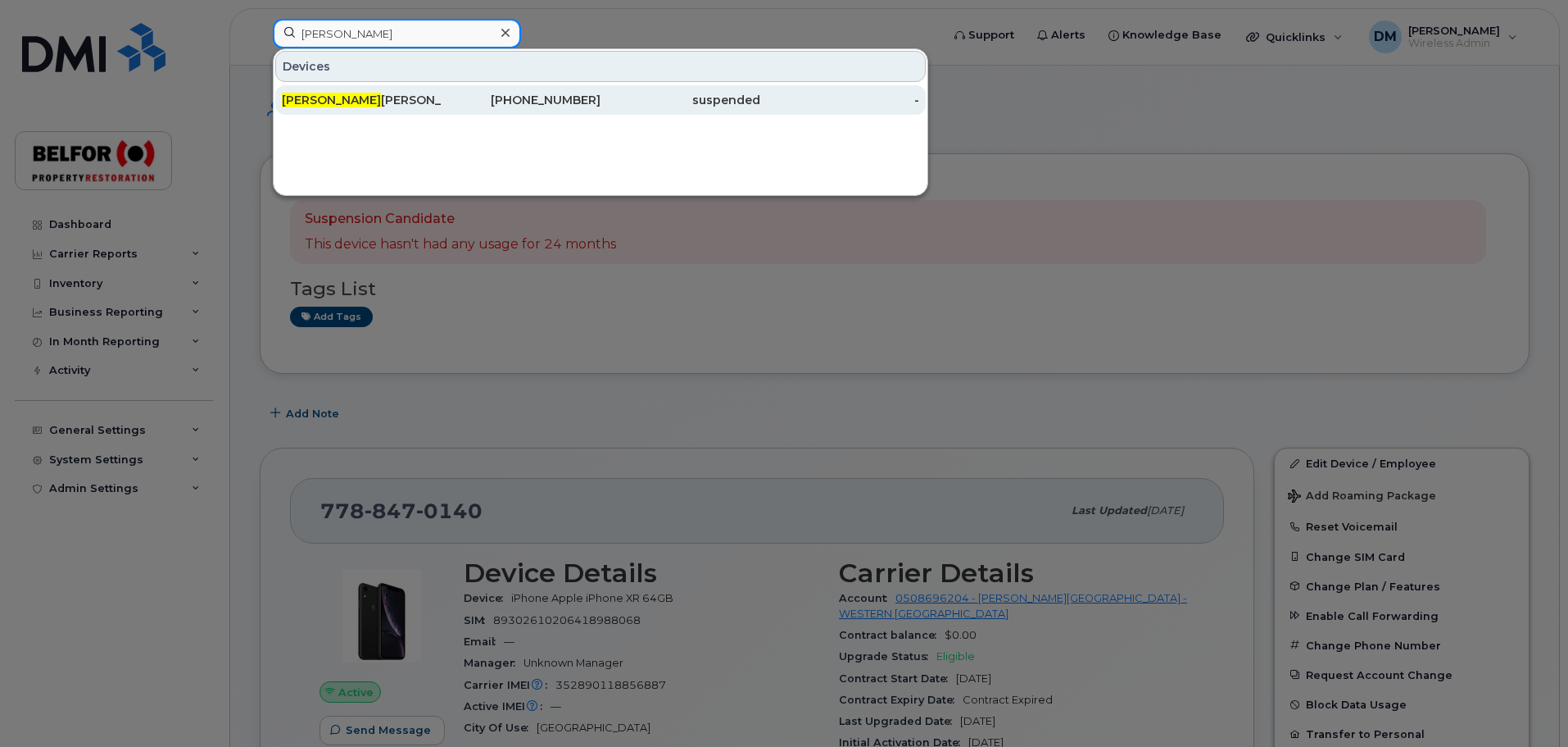
type input "[PERSON_NAME]"
click at [375, 102] on div "[PERSON_NAME]" at bounding box center [361, 100] width 159 height 16
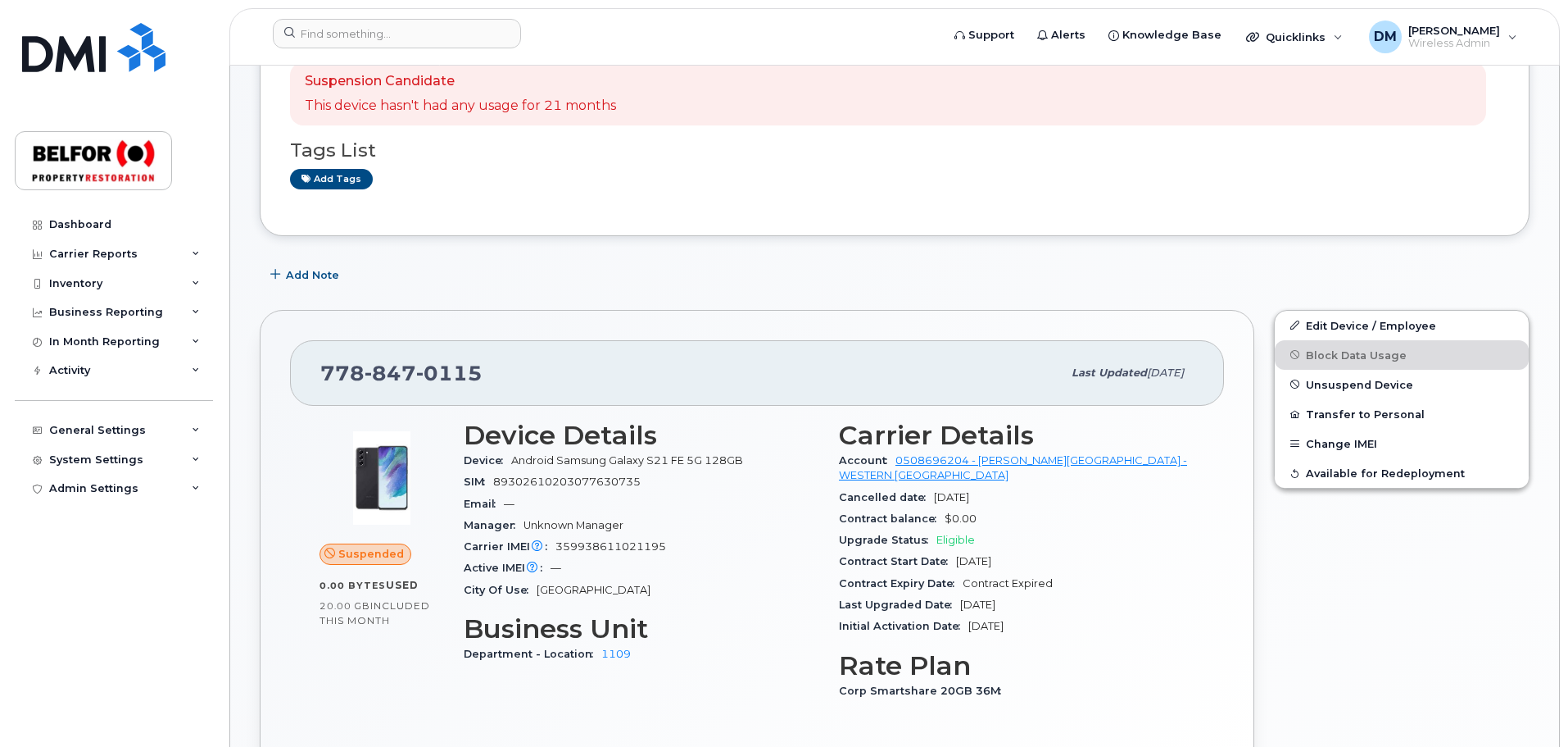
scroll to position [328, 0]
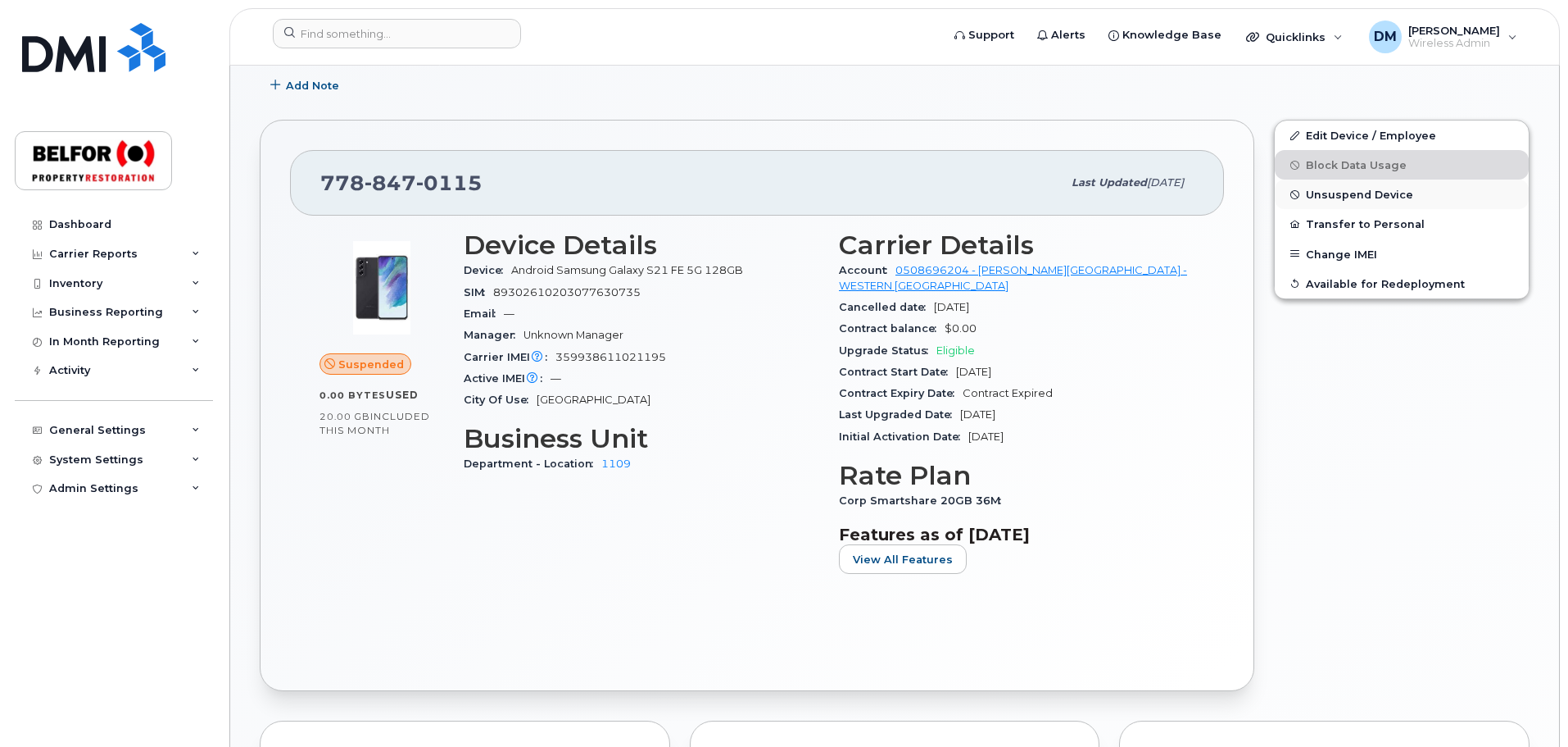
click at [1354, 189] on span "Unsuspend Device" at bounding box center [1359, 194] width 107 height 12
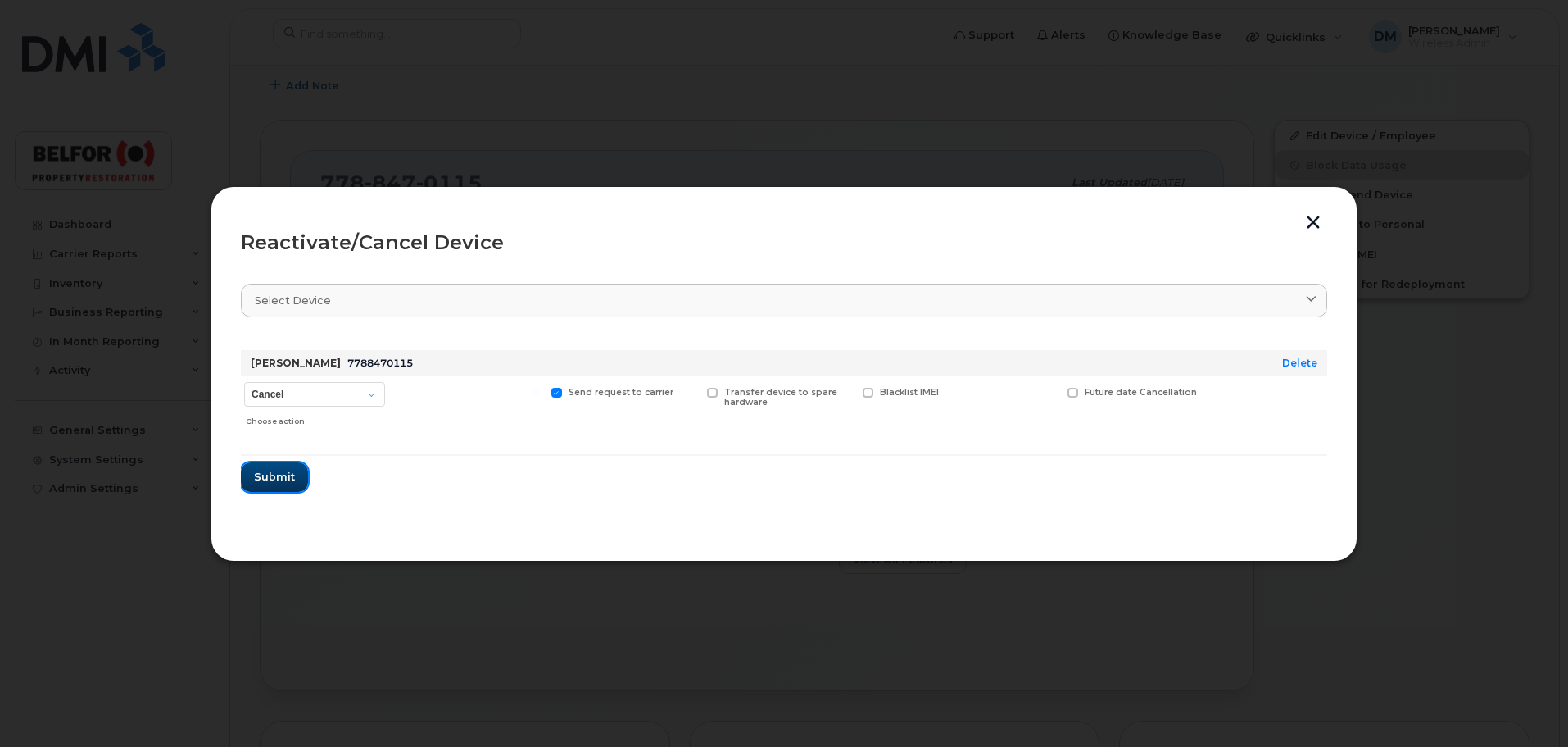
click at [284, 481] on span "Submit" at bounding box center [274, 477] width 41 height 15
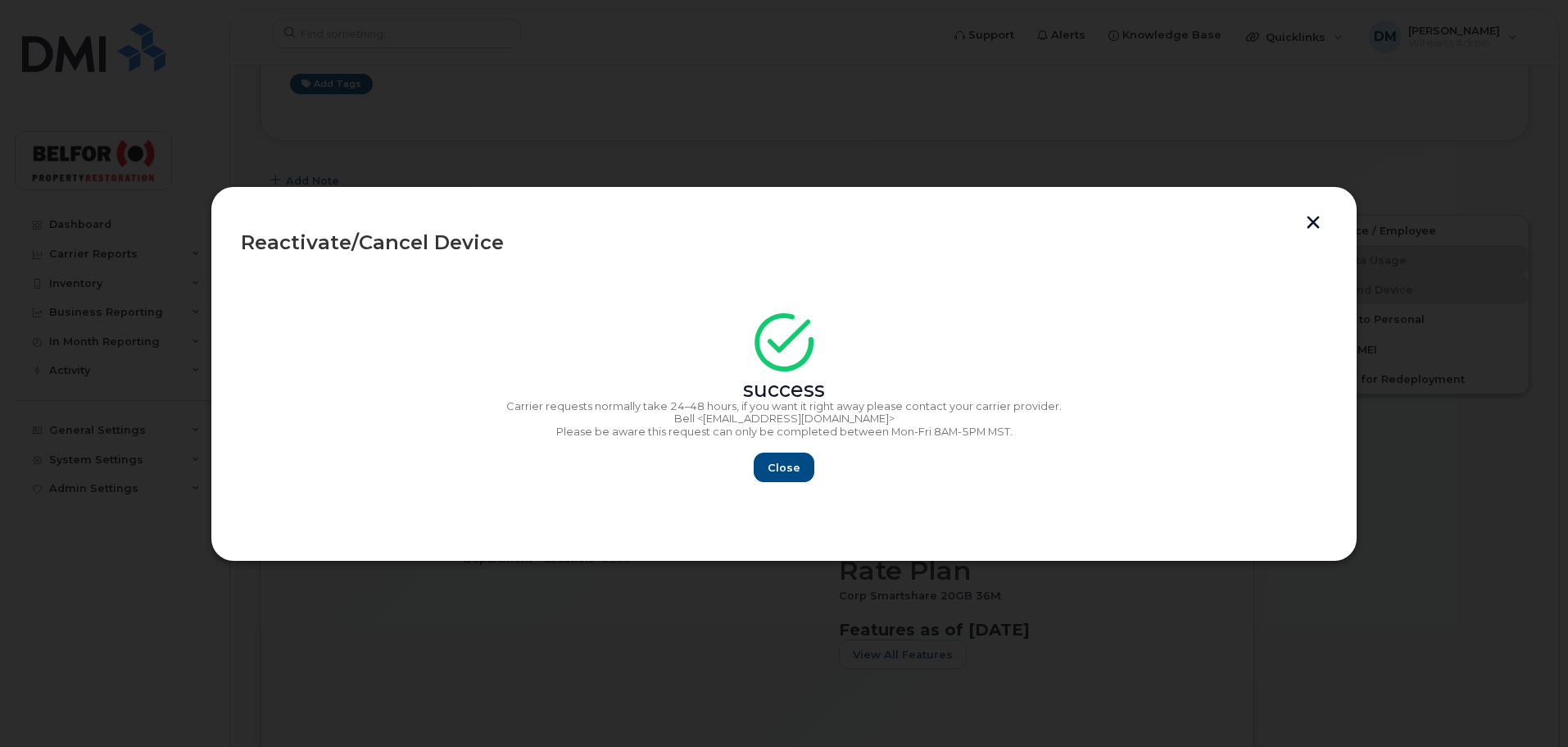
scroll to position [82, 0]
click at [1322, 222] on button "button" at bounding box center [1313, 224] width 25 height 17
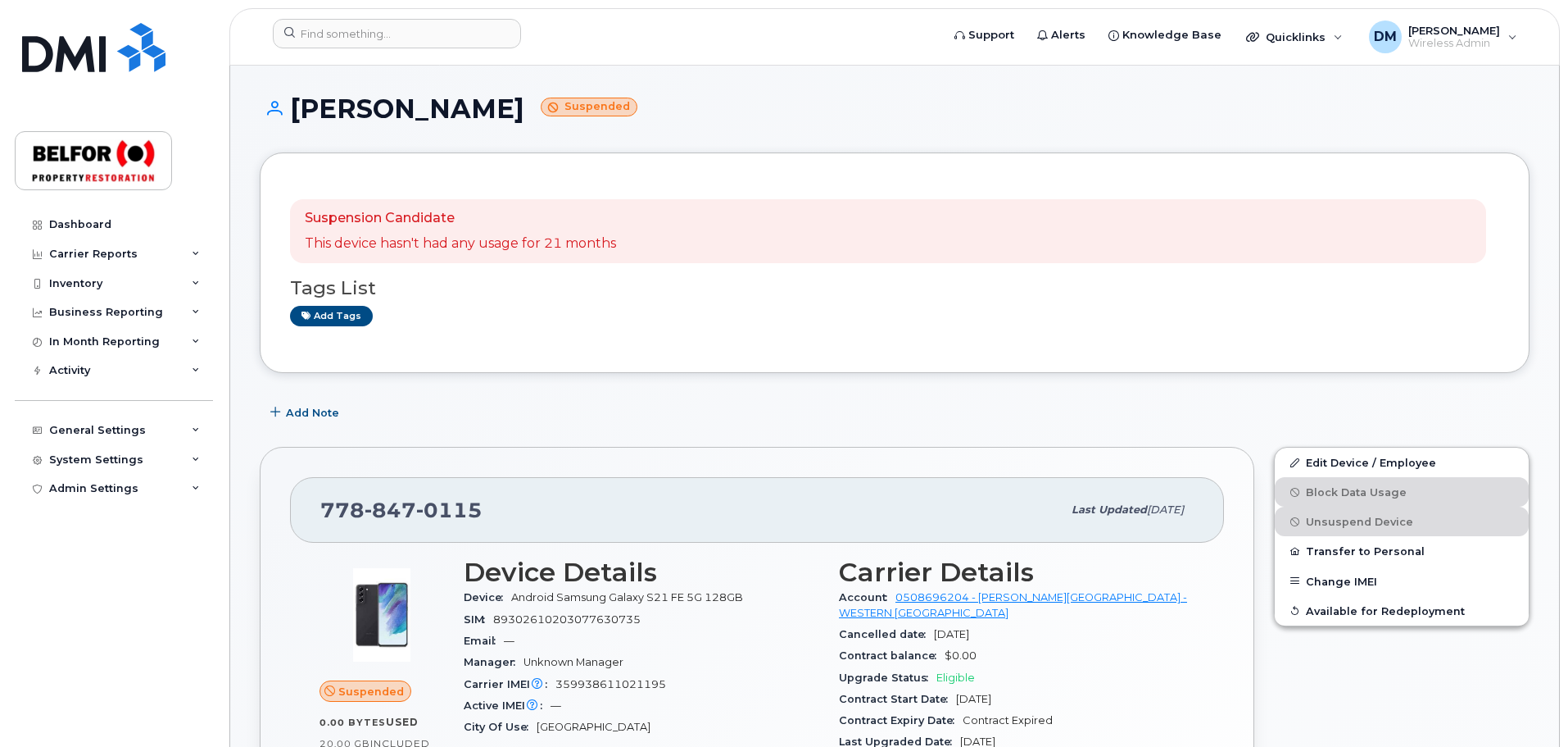
scroll to position [0, 0]
click at [323, 43] on input at bounding box center [396, 33] width 248 height 30
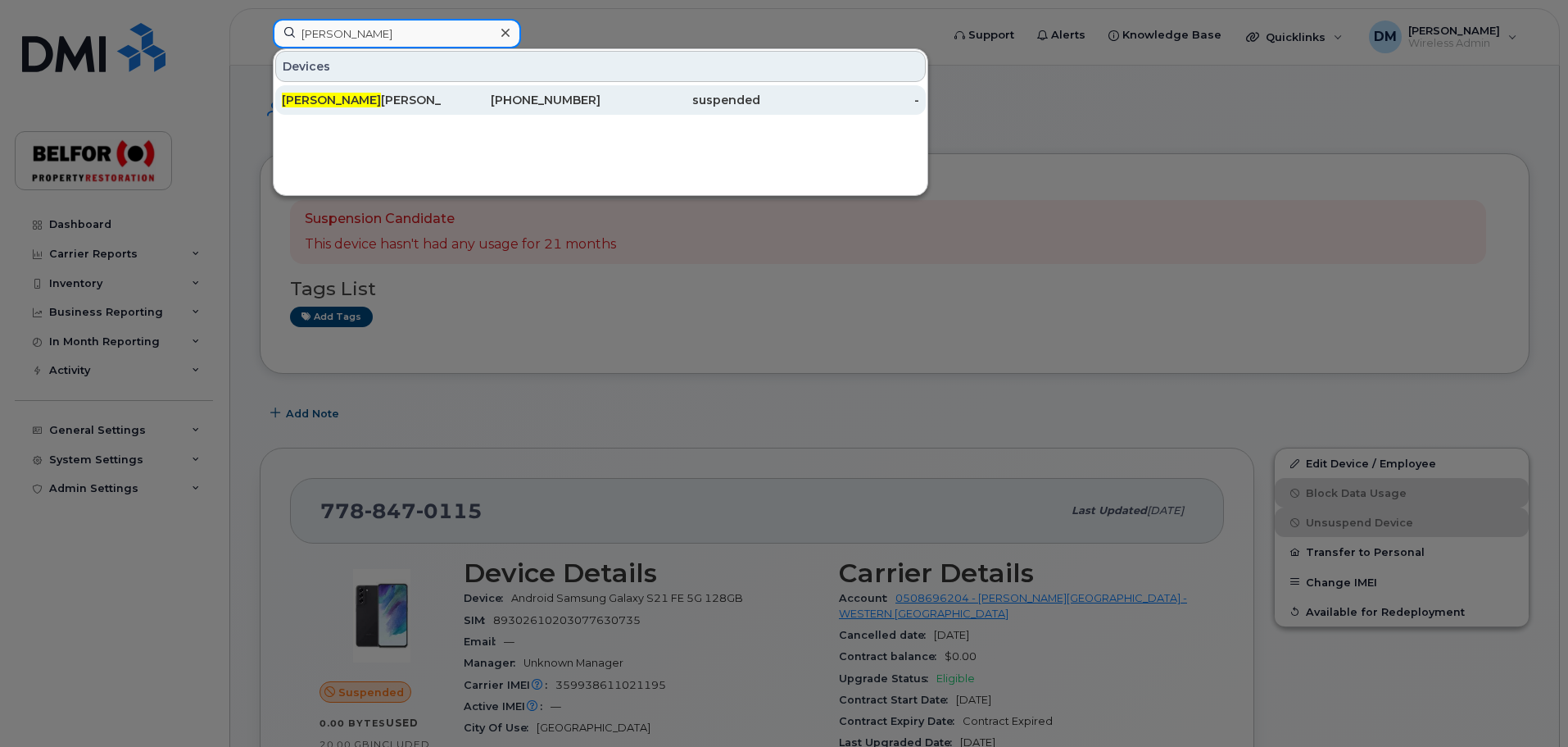
type input "meghan"
click at [366, 100] on div "Meghan Williams" at bounding box center [361, 100] width 159 height 16
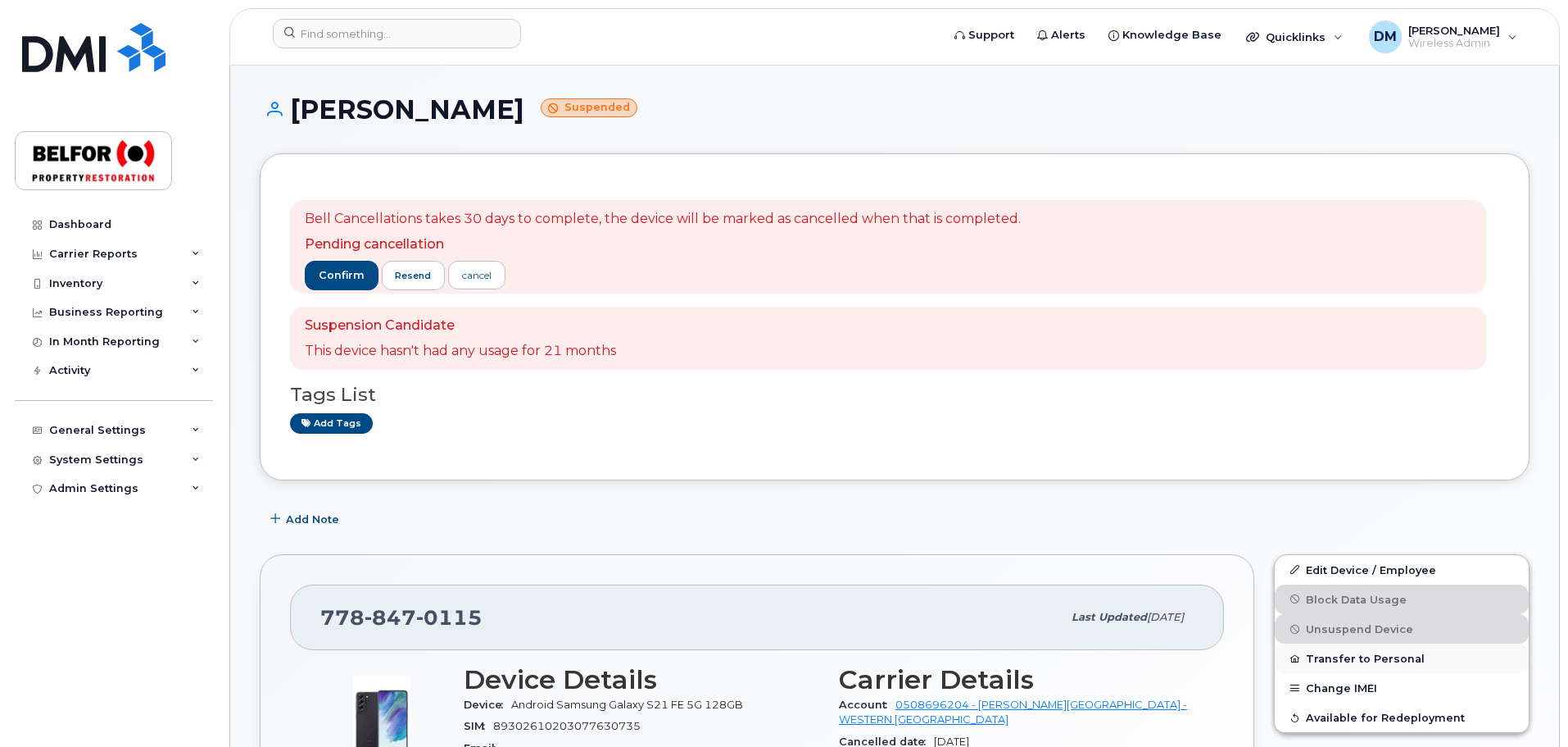
scroll to position [82, 0]
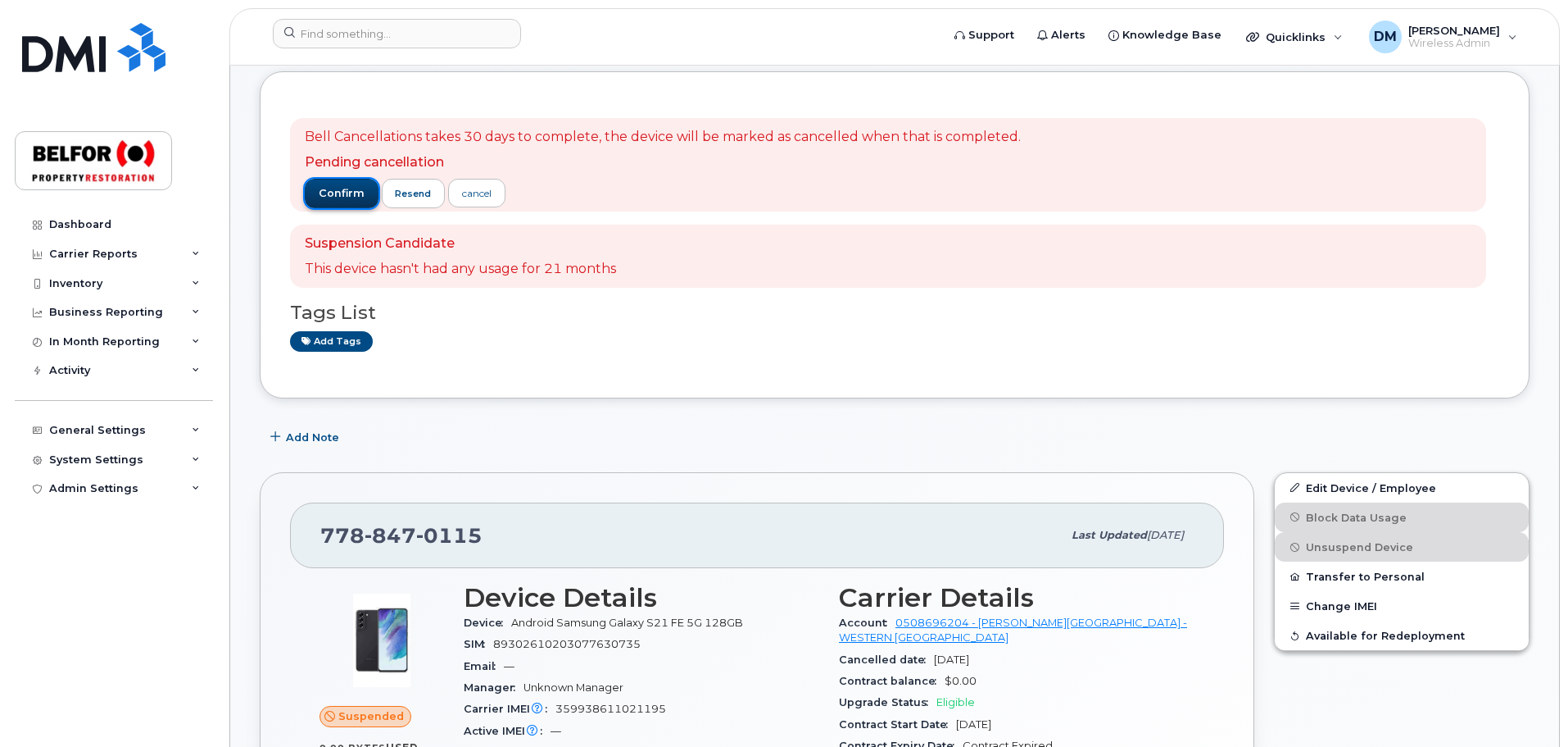
click at [324, 188] on span "confirm" at bounding box center [342, 193] width 46 height 14
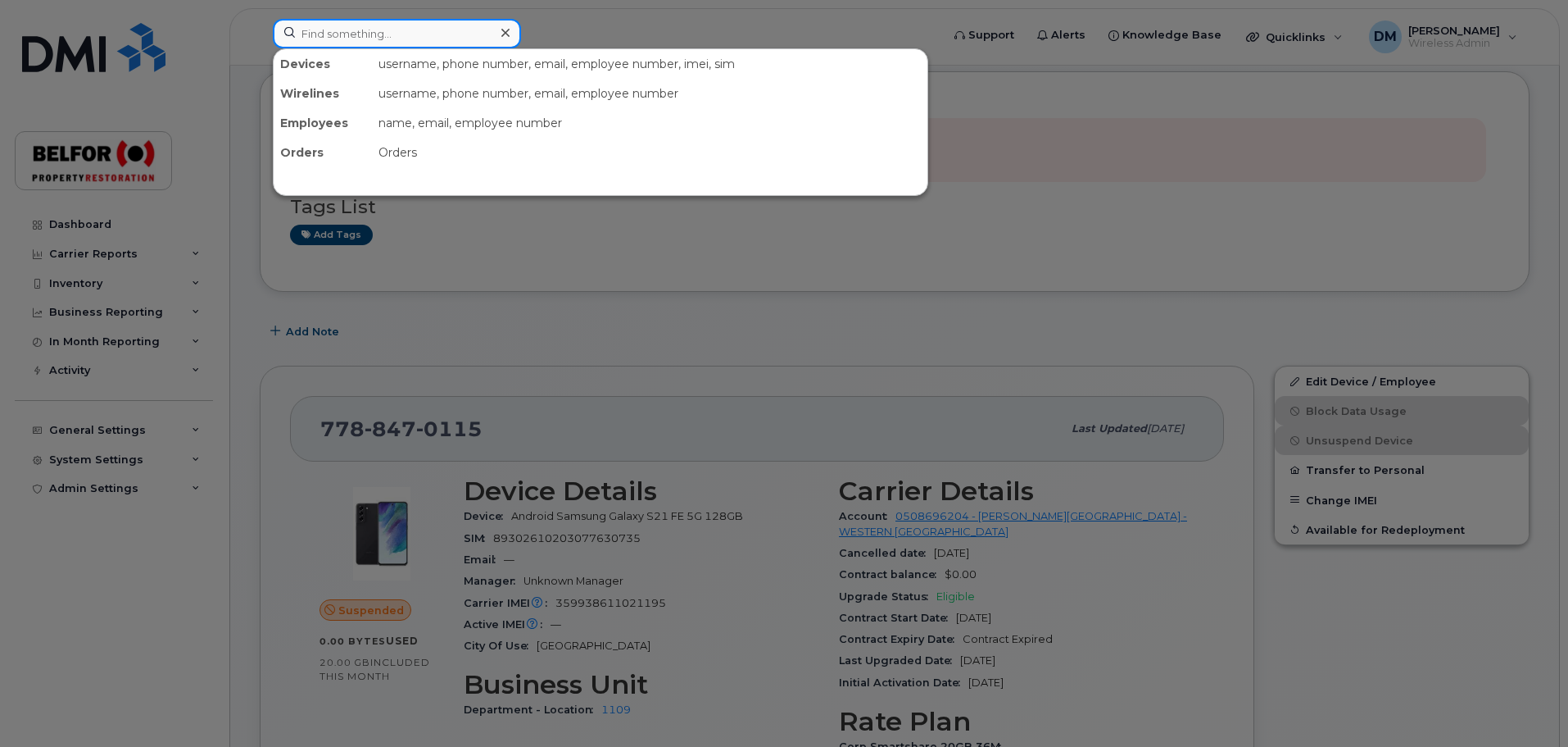
click at [312, 37] on input at bounding box center [396, 33] width 248 height 30
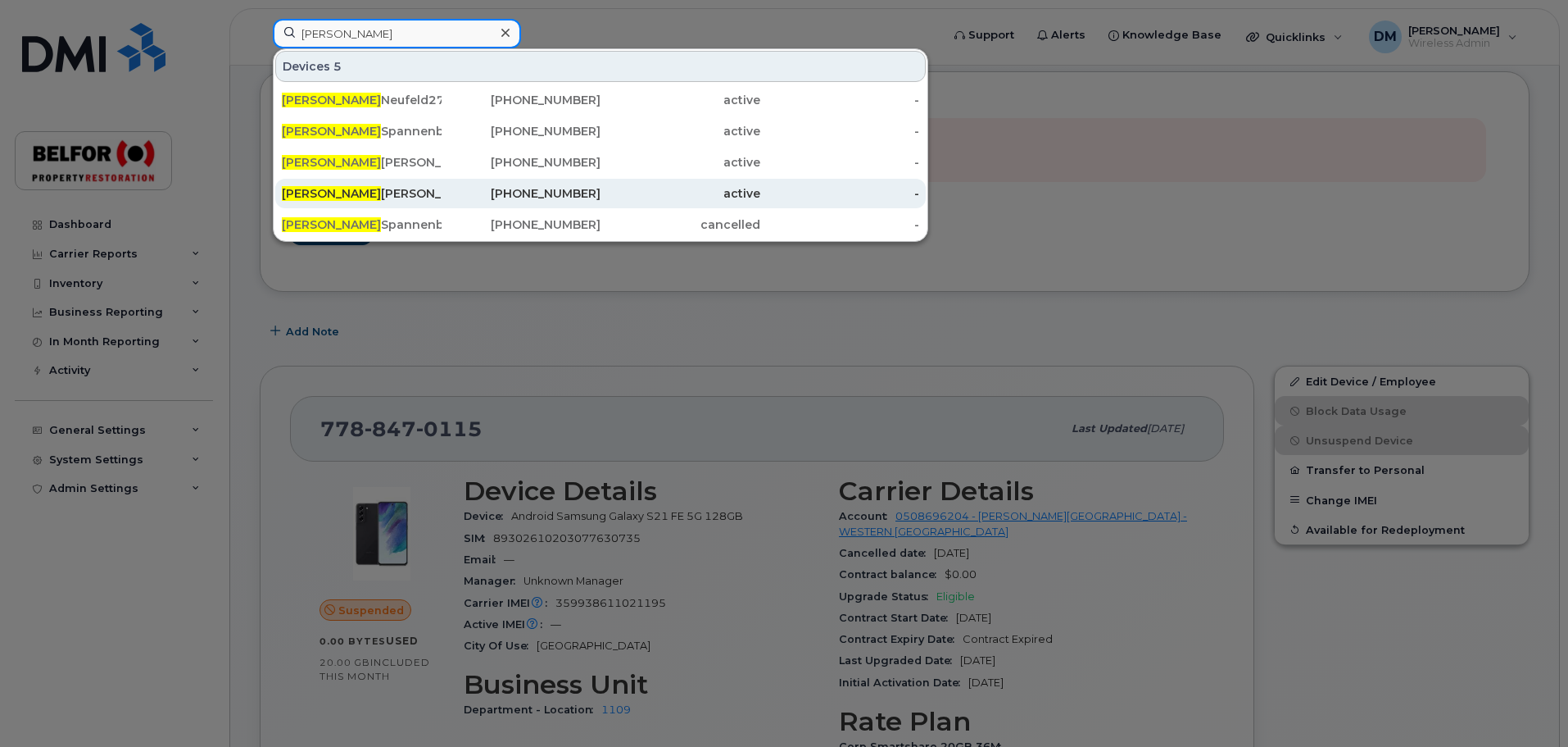
type input "ashley"
click at [333, 190] on div "Ashley Walker" at bounding box center [361, 193] width 159 height 16
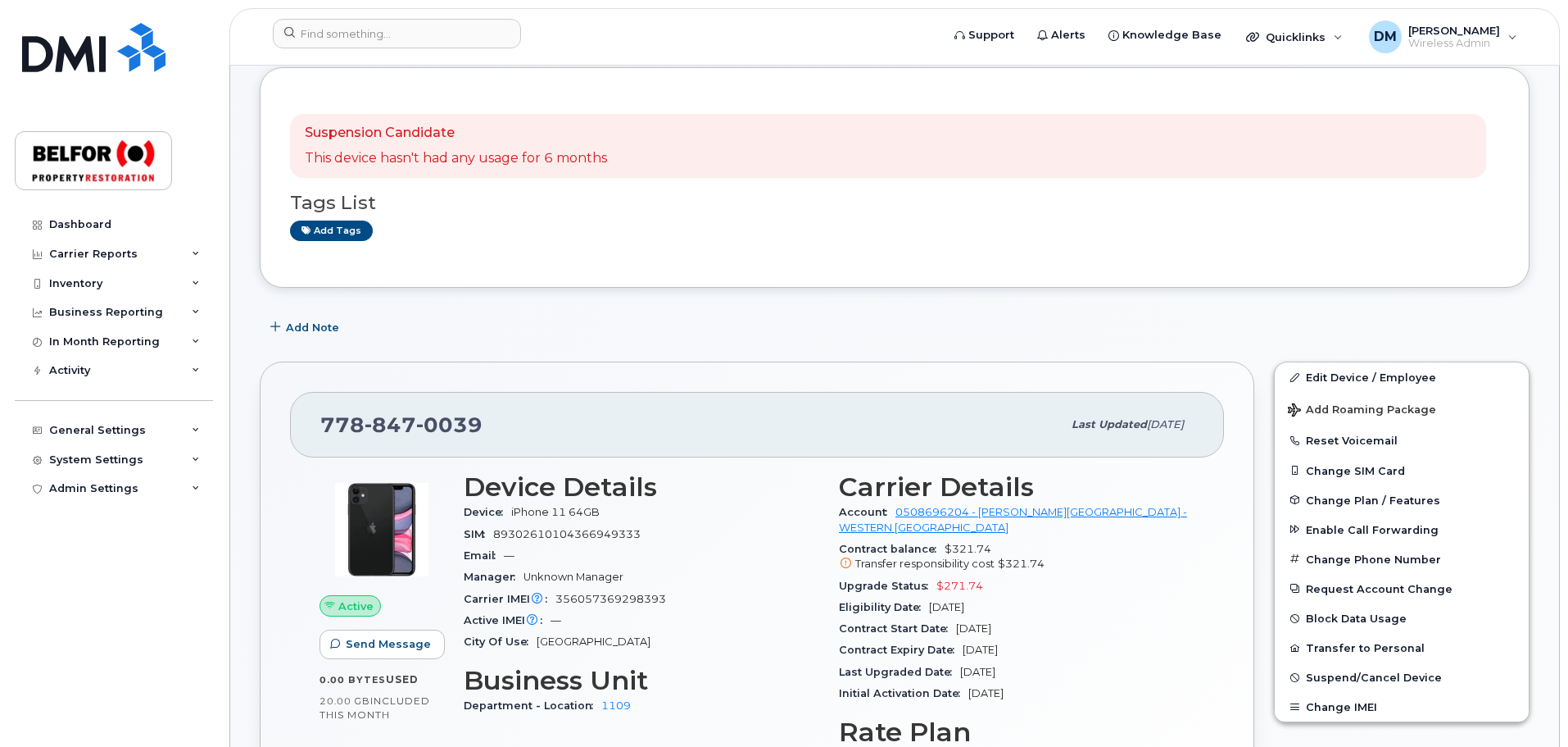
scroll to position [82, 0]
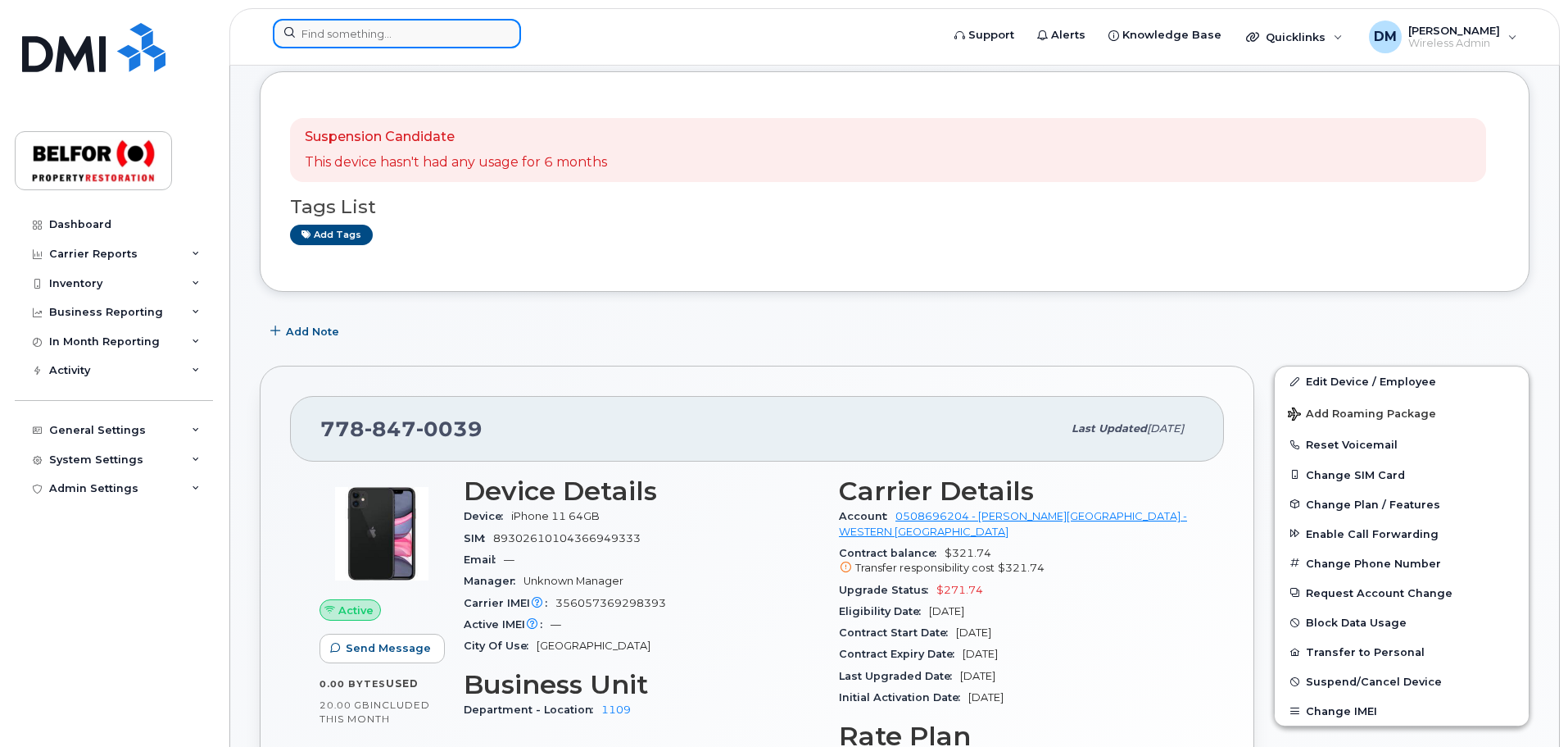
click at [342, 32] on input at bounding box center [396, 33] width 248 height 30
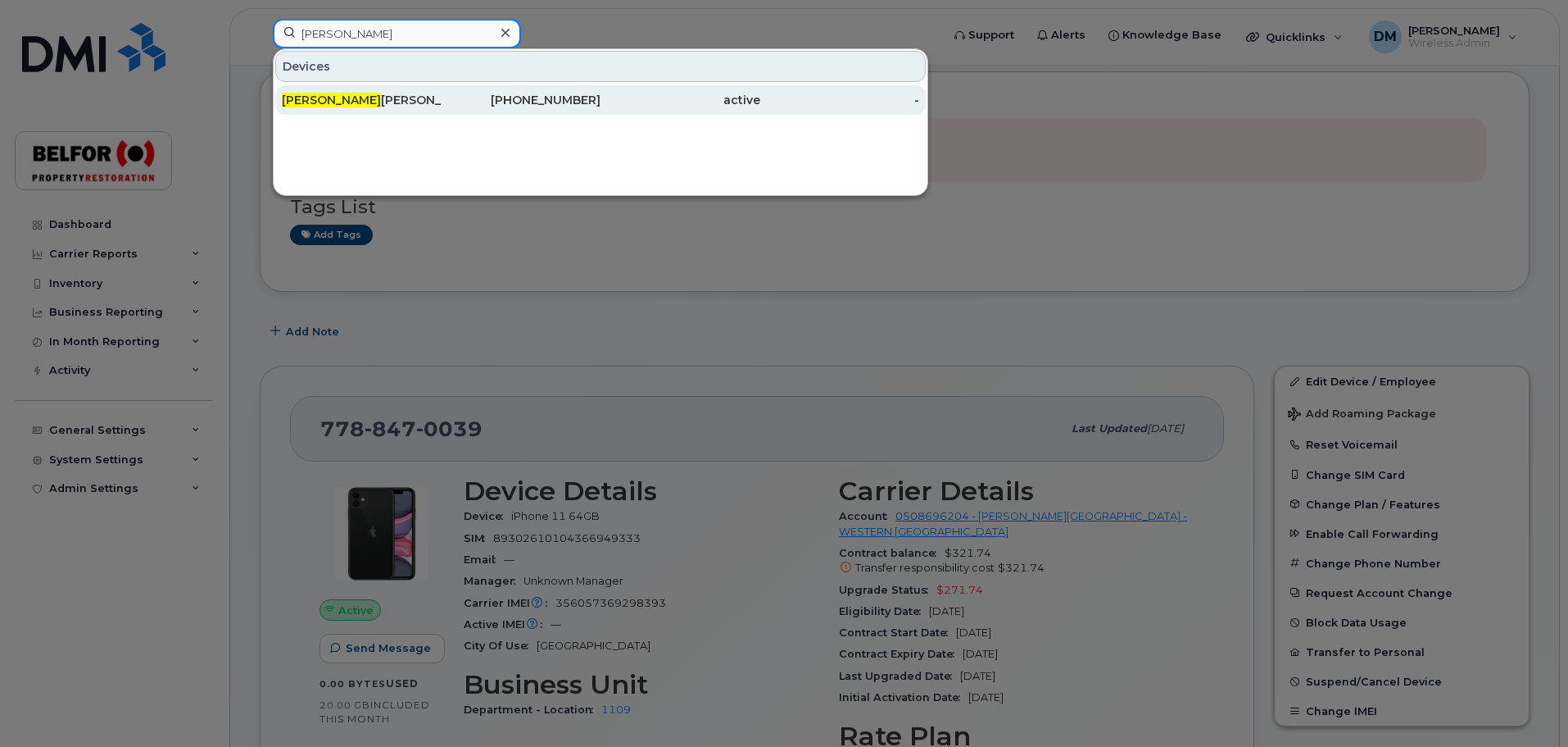
type input "[PERSON_NAME]"
click at [339, 101] on div "[PERSON_NAME]" at bounding box center [361, 100] width 159 height 16
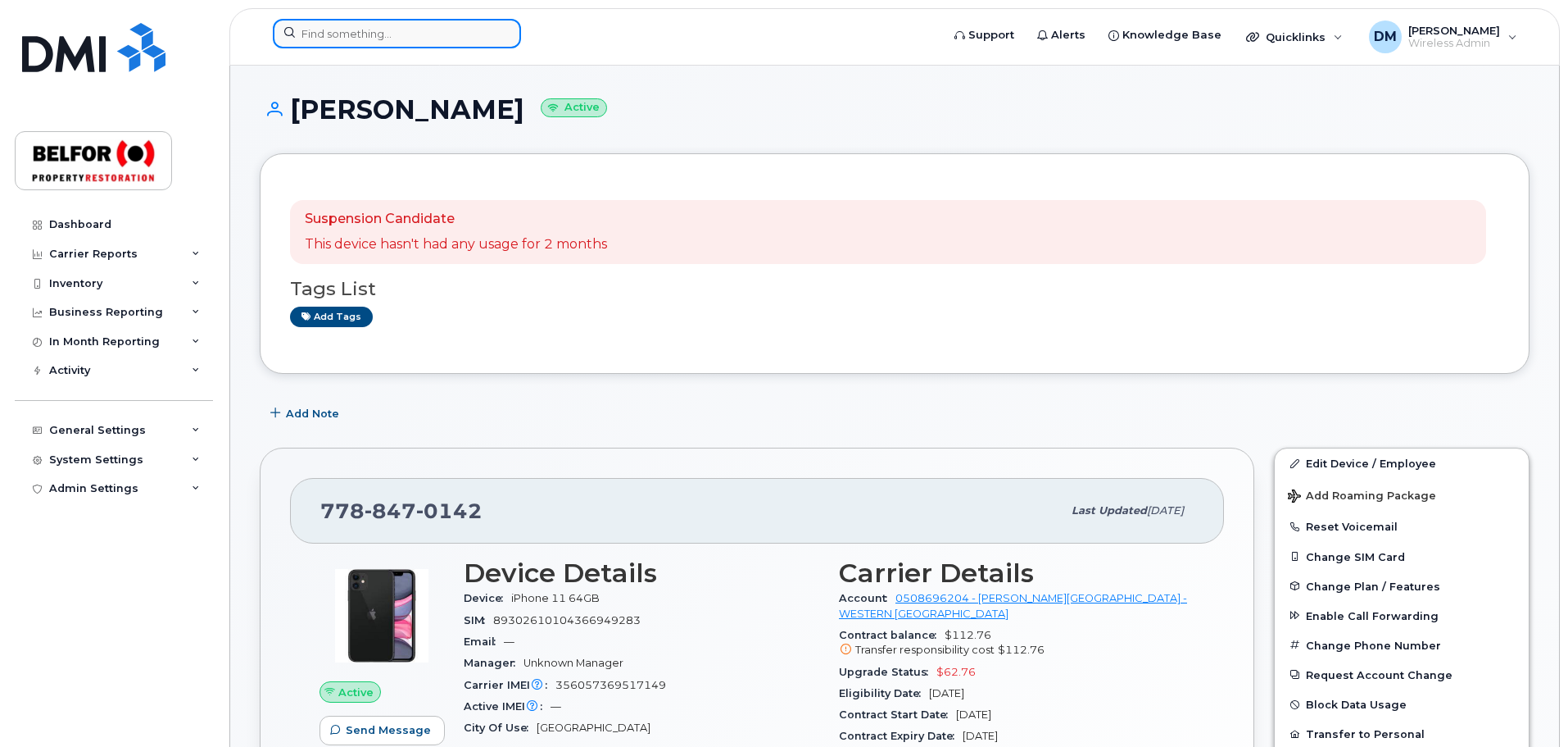
click at [322, 29] on input at bounding box center [396, 33] width 248 height 30
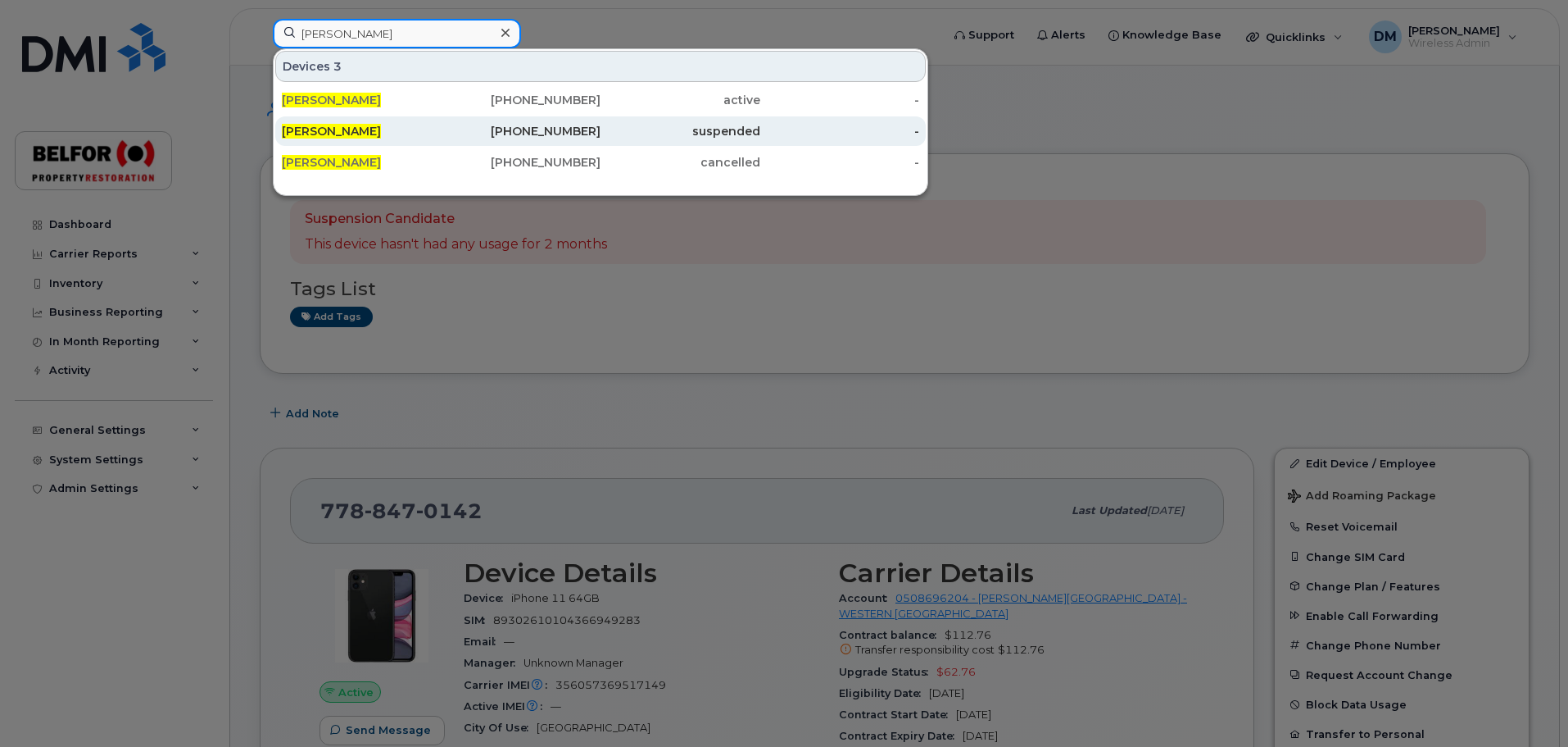
type input "mike koronko"
click at [376, 123] on div "[PERSON_NAME]" at bounding box center [361, 131] width 159 height 30
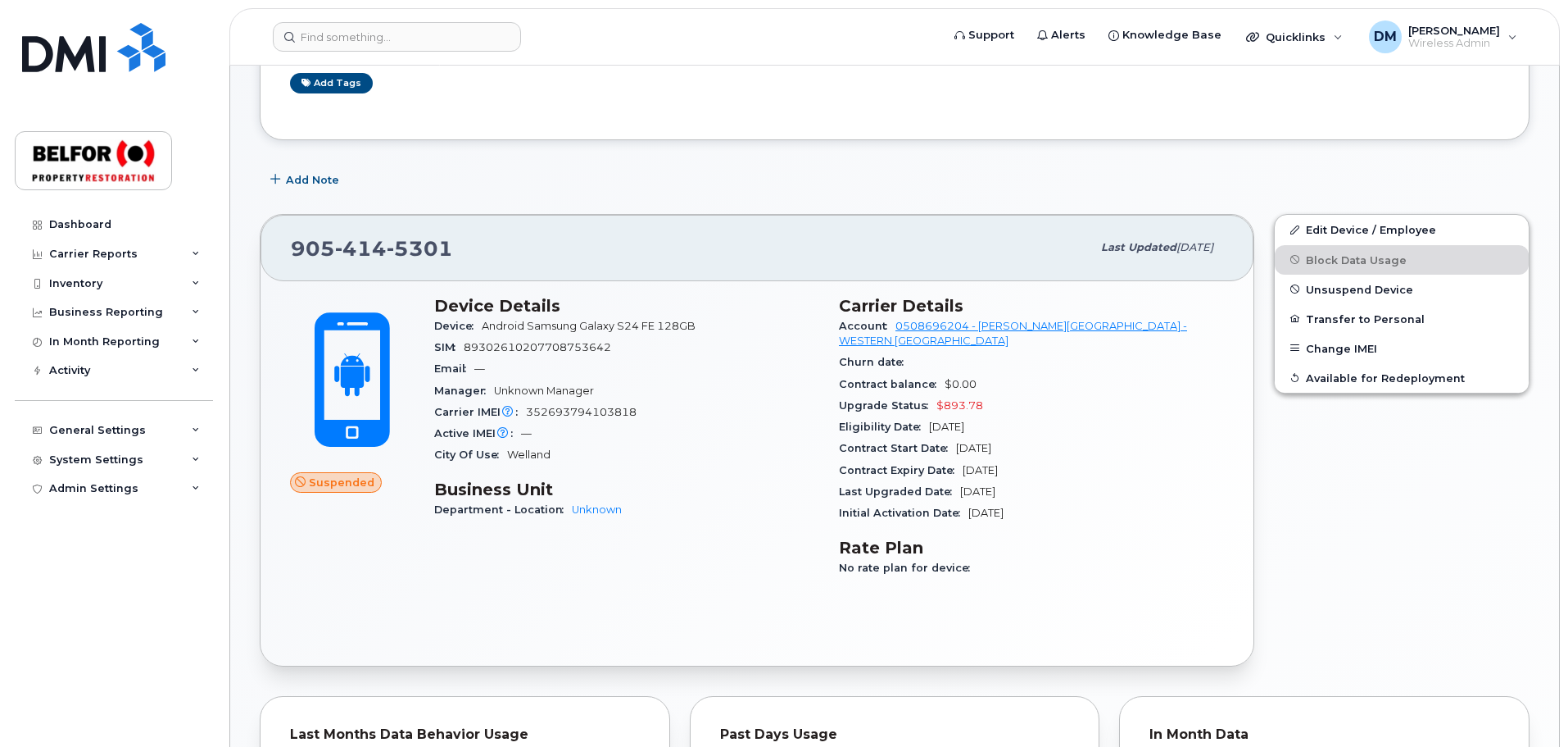
scroll to position [164, 0]
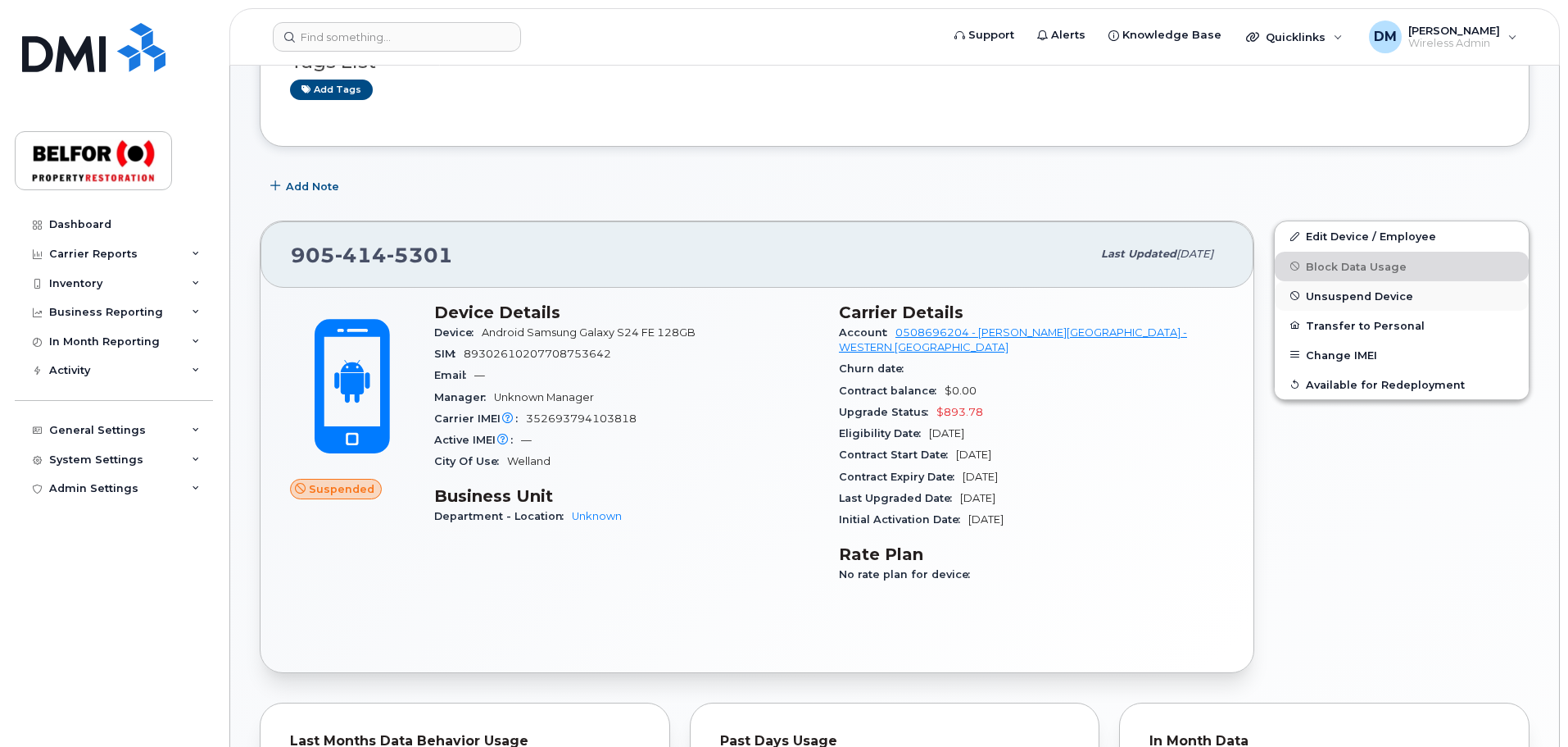
click at [1341, 296] on span "Unsuspend Device" at bounding box center [1359, 295] width 107 height 12
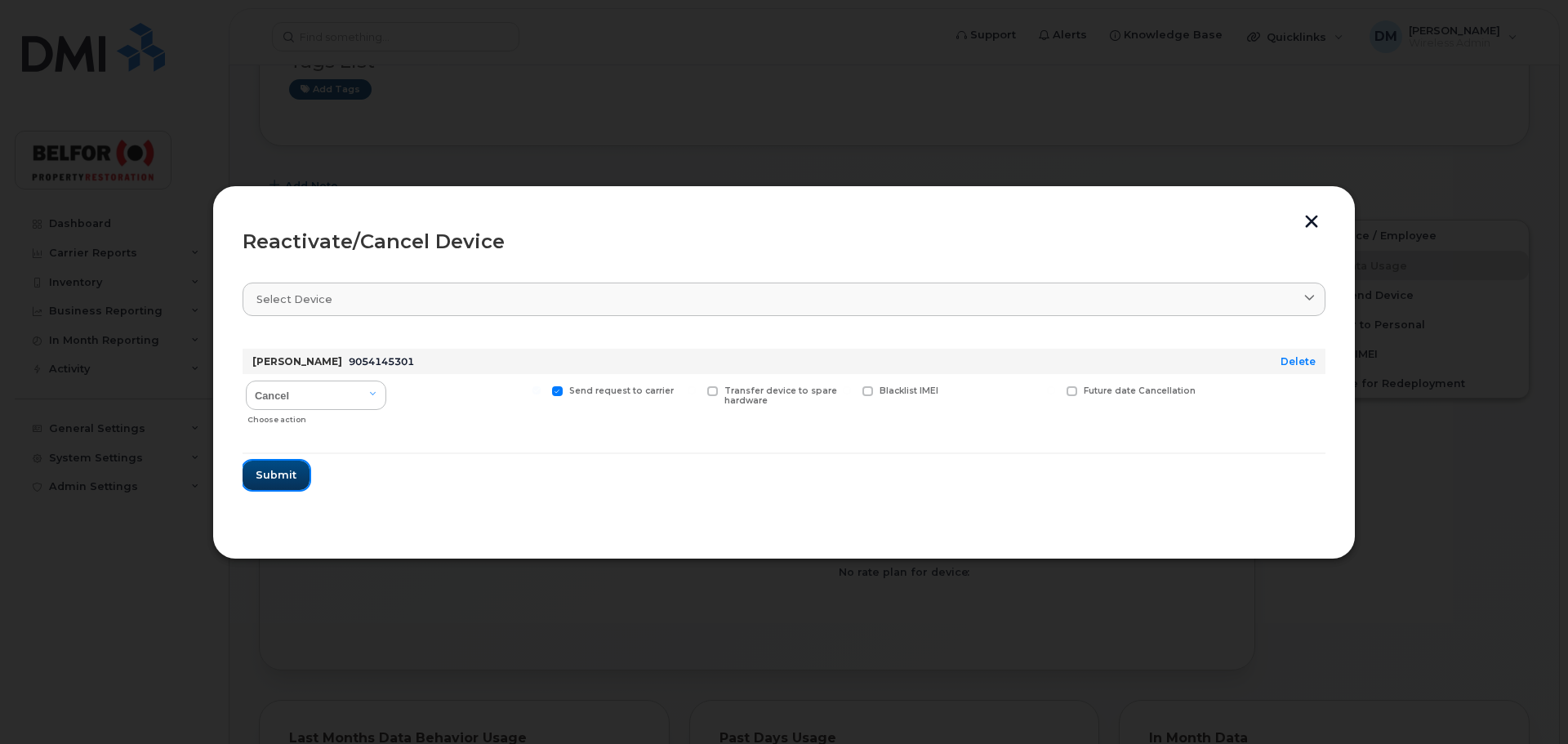
click at [262, 472] on span "Submit" at bounding box center [276, 475] width 41 height 15
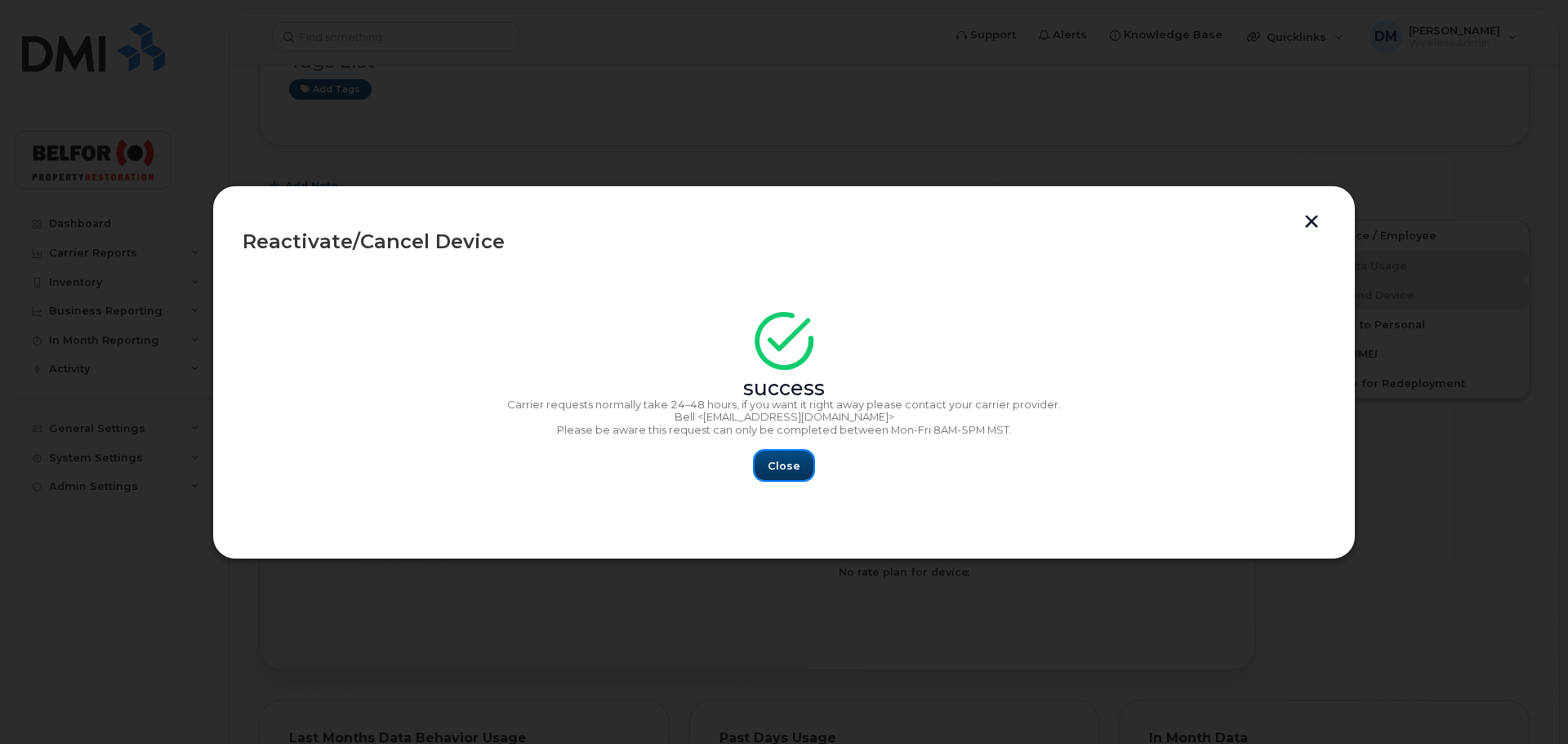
click at [783, 462] on span "Close" at bounding box center [784, 465] width 32 height 15
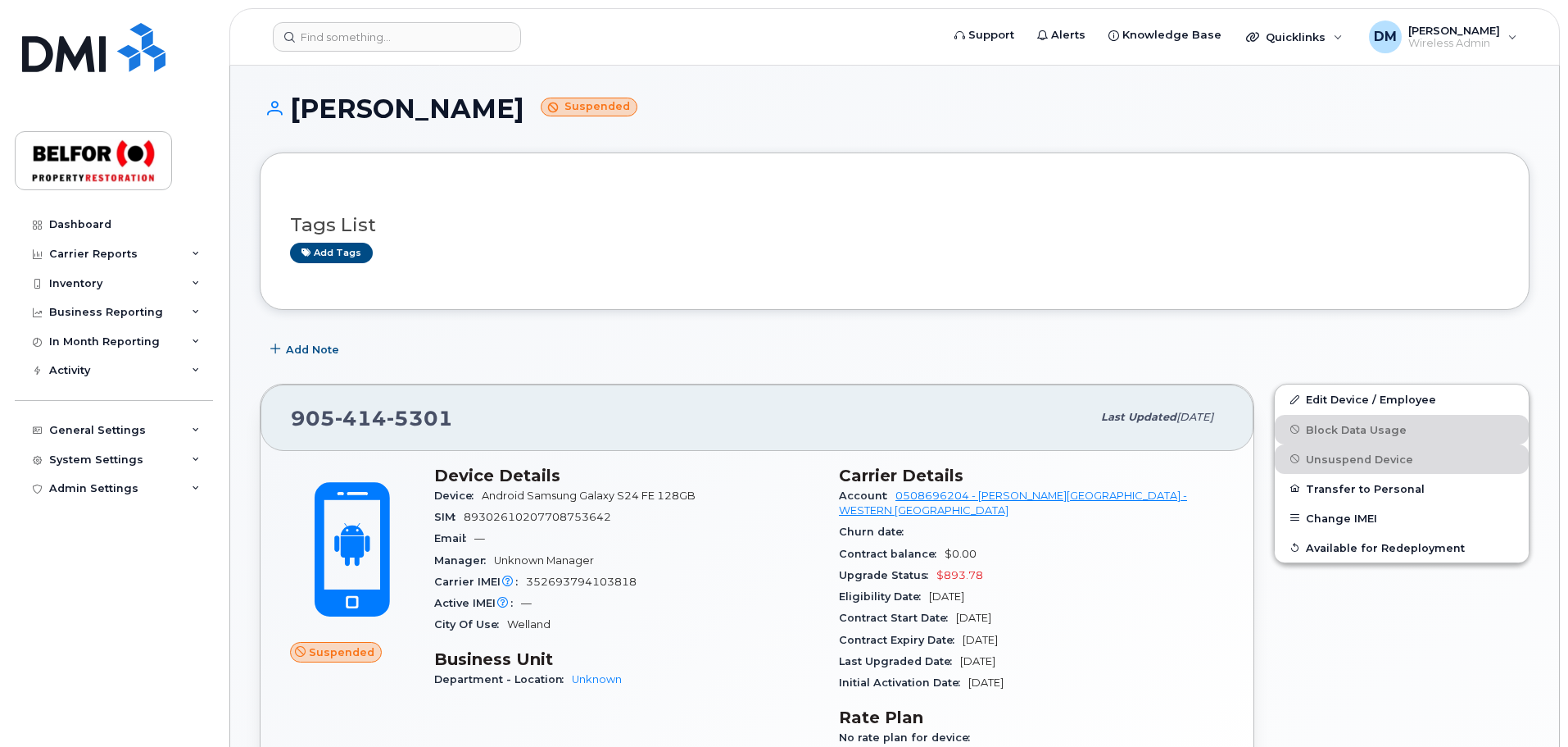
scroll to position [0, 0]
click at [331, 35] on input at bounding box center [396, 37] width 248 height 30
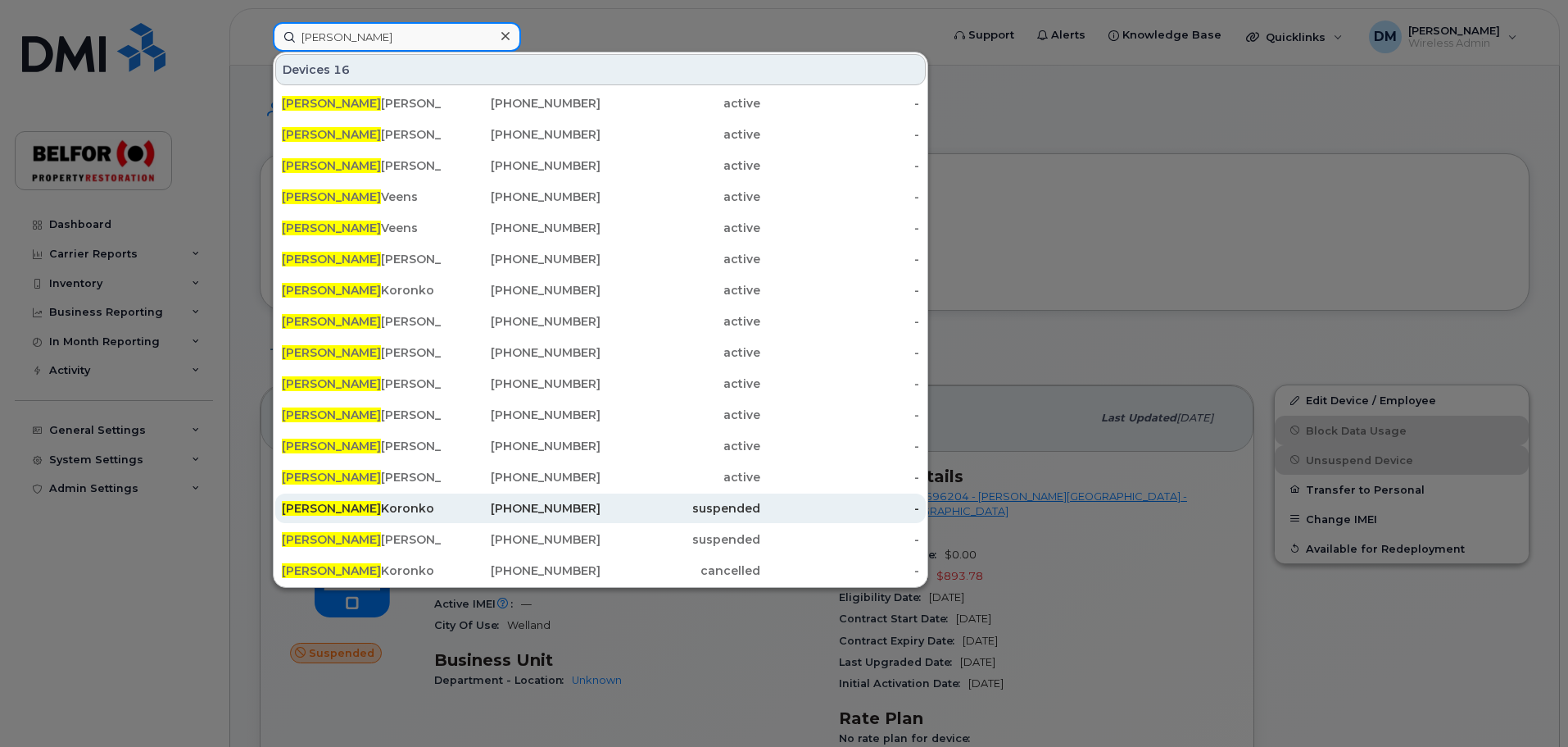
type input "[PERSON_NAME]"
click at [355, 507] on div "[PERSON_NAME]" at bounding box center [361, 507] width 159 height 16
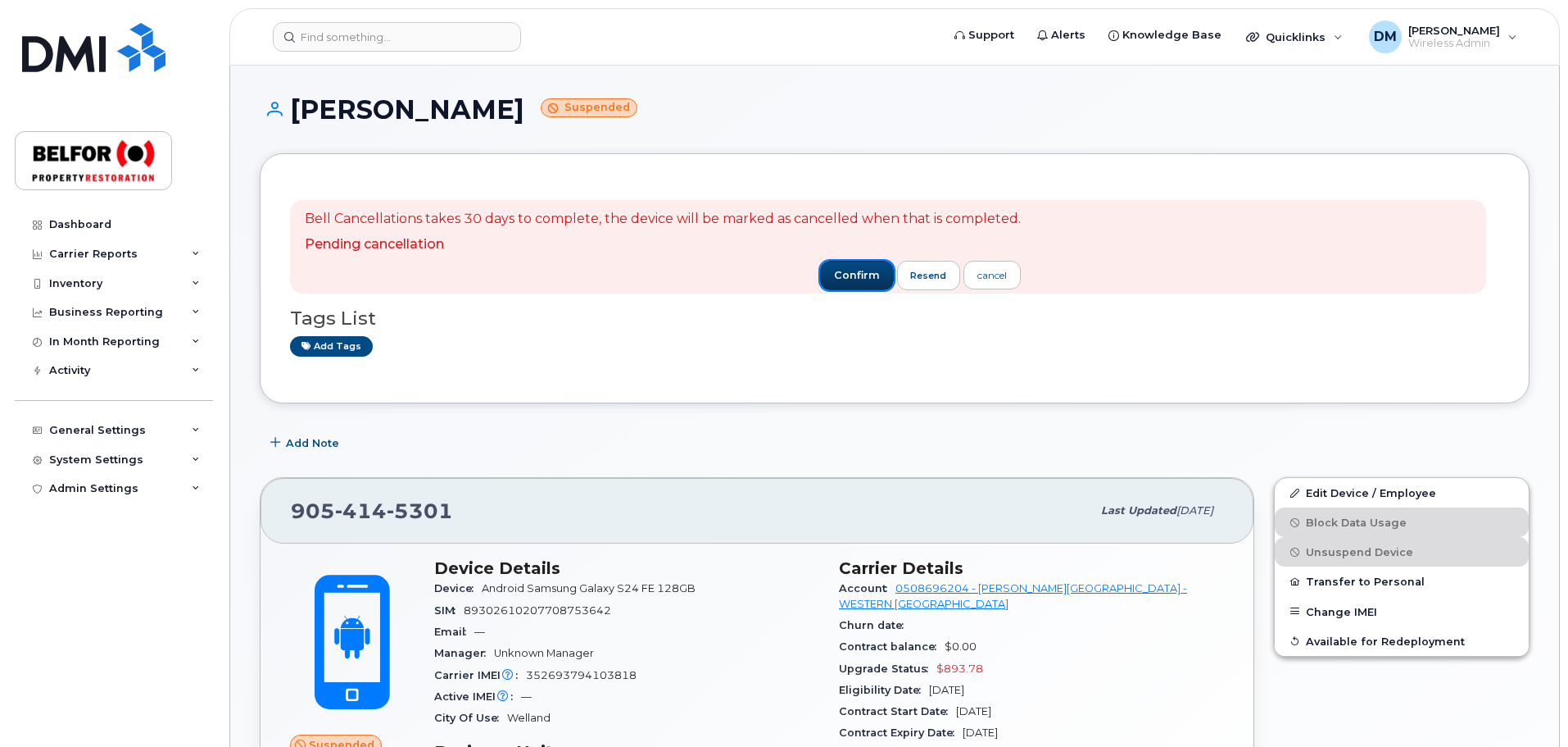
click at [862, 266] on button "confirm" at bounding box center [856, 275] width 74 height 30
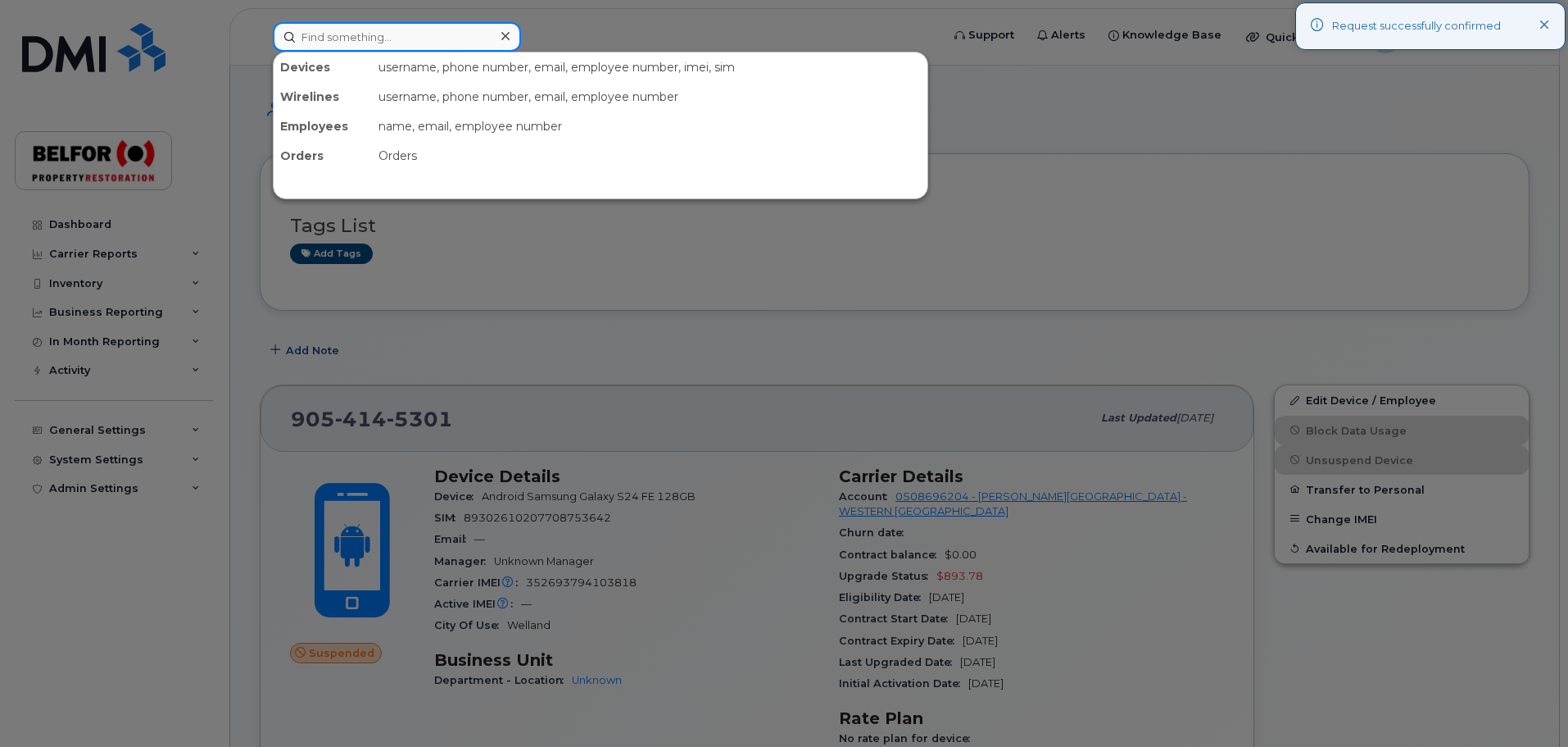
click at [330, 37] on input at bounding box center [396, 37] width 248 height 30
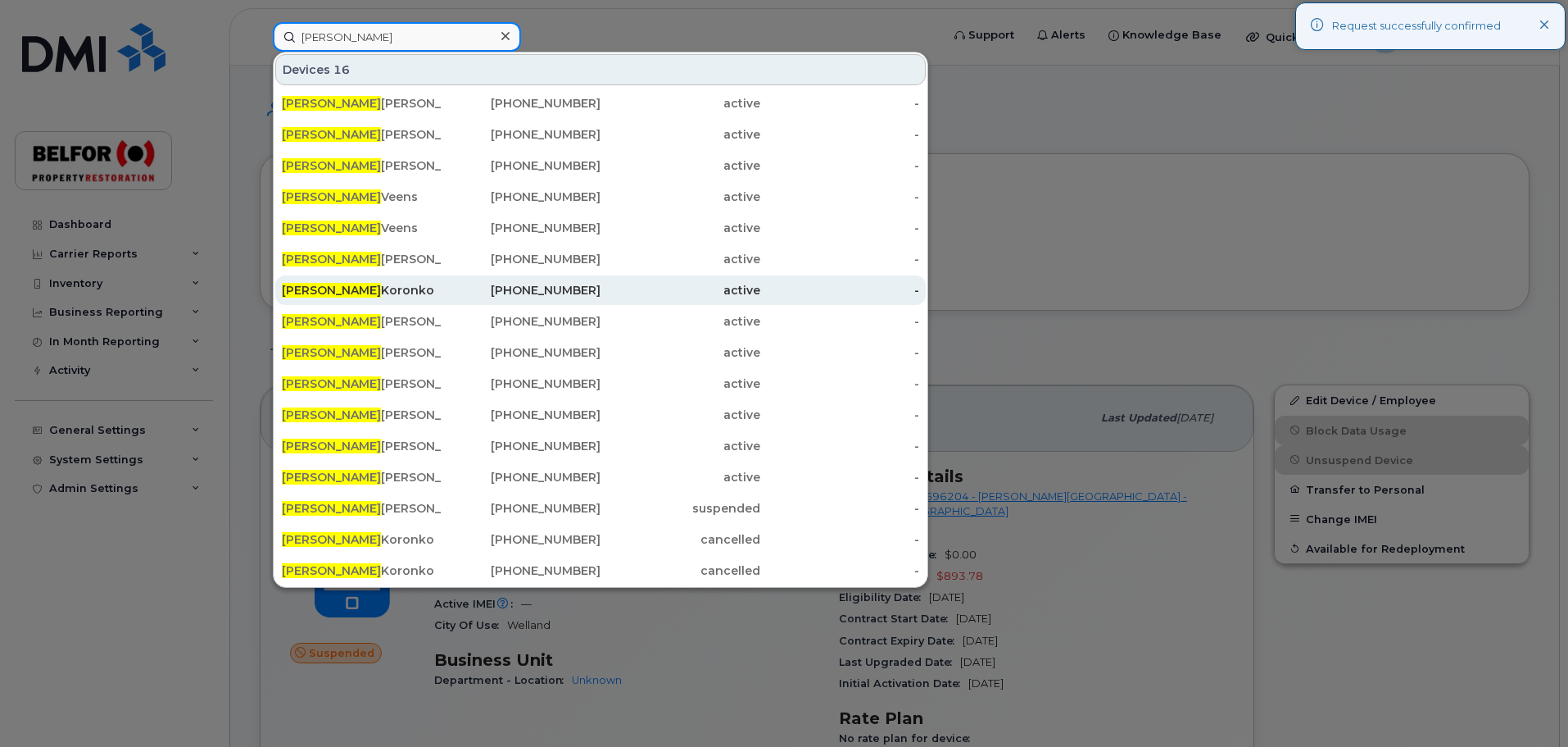
type input "[PERSON_NAME]"
click at [344, 292] on div "[PERSON_NAME]" at bounding box center [361, 290] width 159 height 16
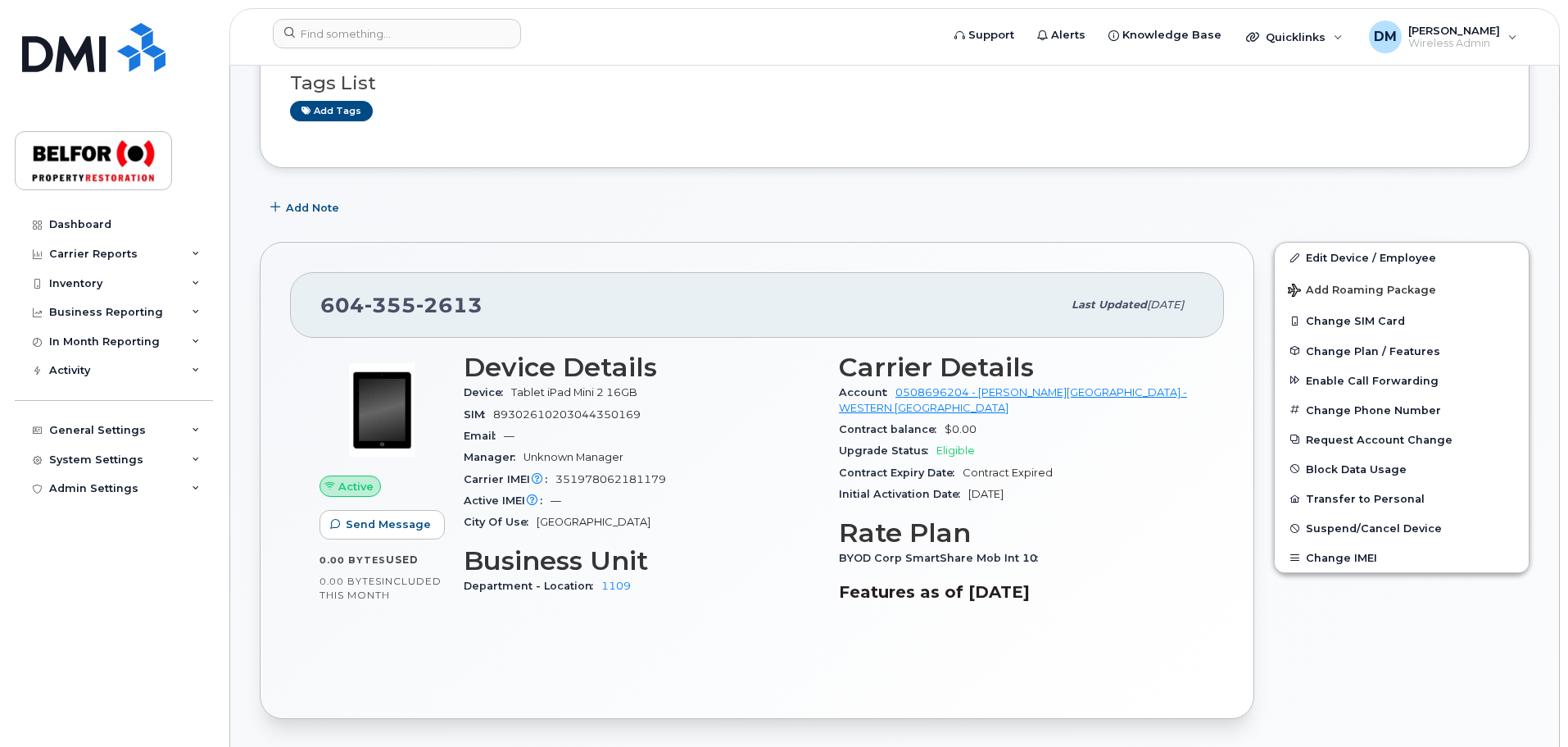
scroll to position [246, 0]
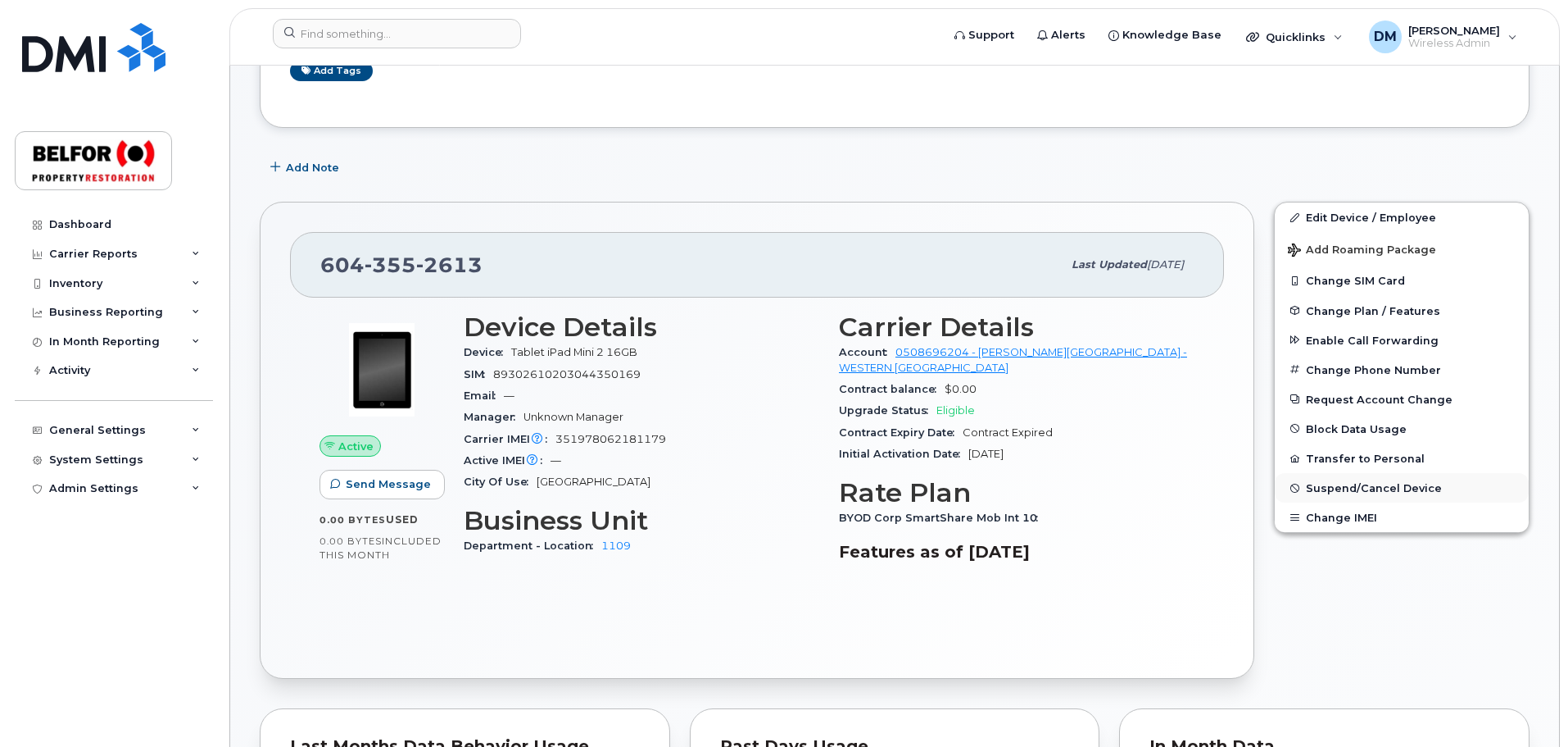
click at [1325, 485] on span "Suspend/Cancel Device" at bounding box center [1374, 488] width 136 height 12
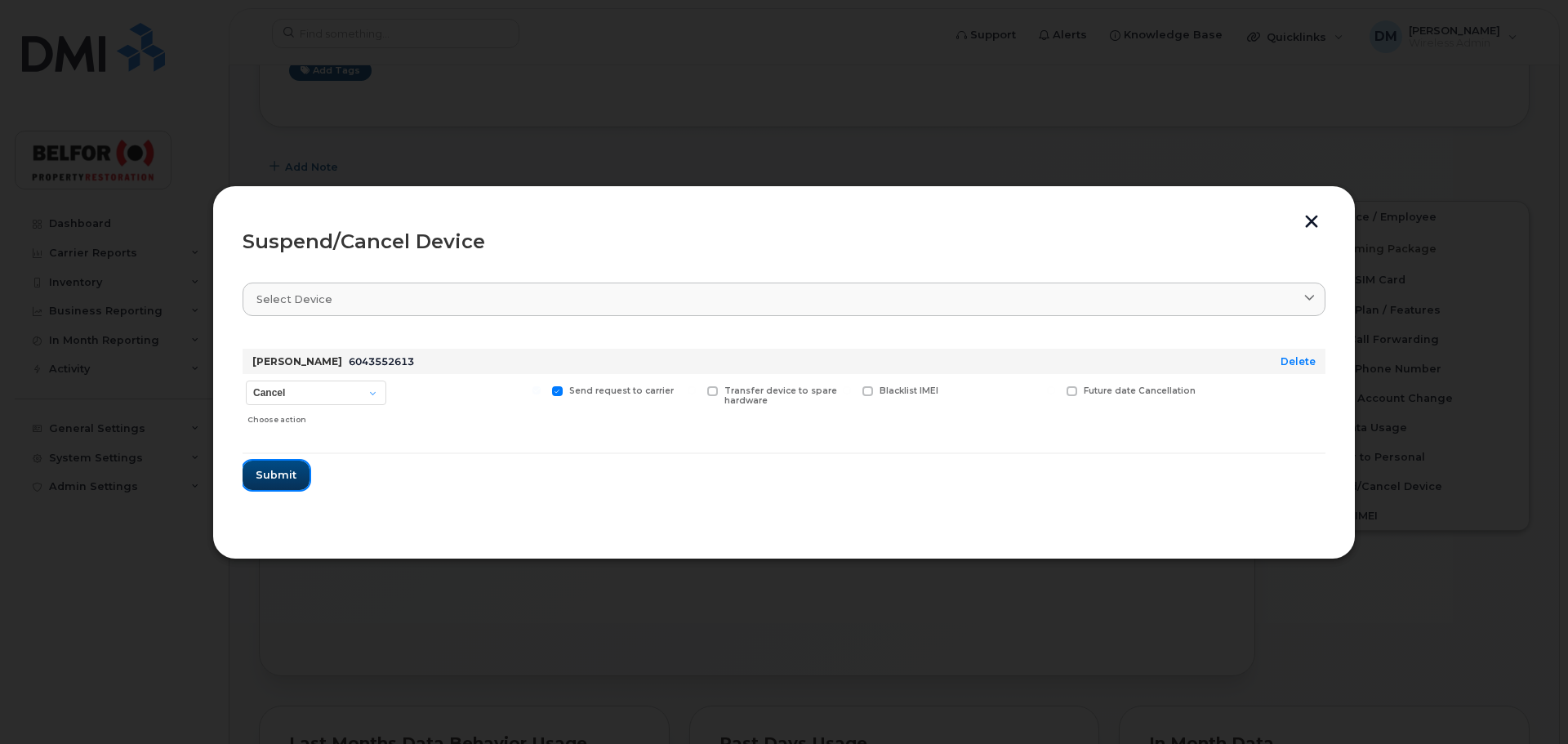
click at [283, 476] on span "Submit" at bounding box center [276, 475] width 41 height 15
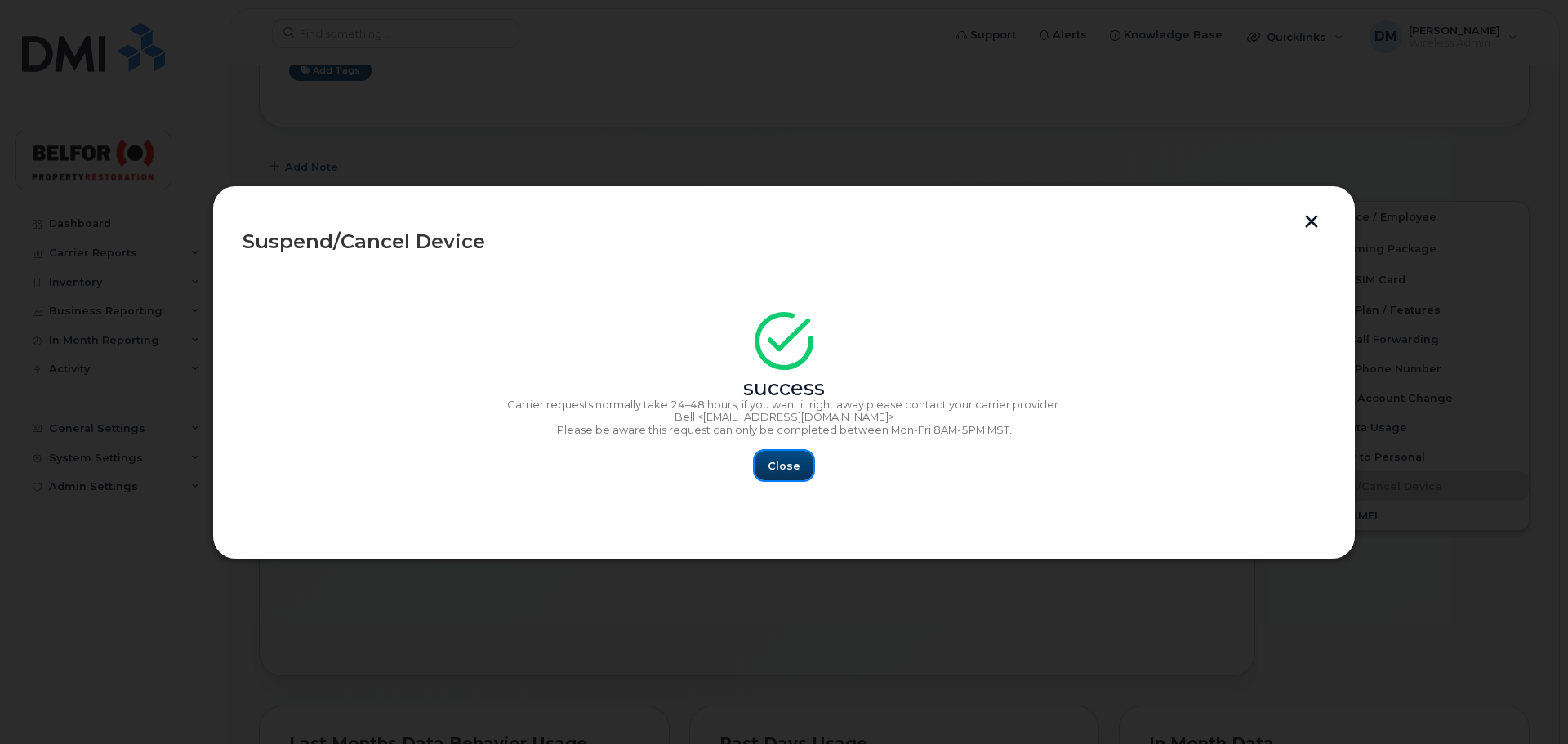
click at [777, 461] on span "Close" at bounding box center [784, 465] width 32 height 15
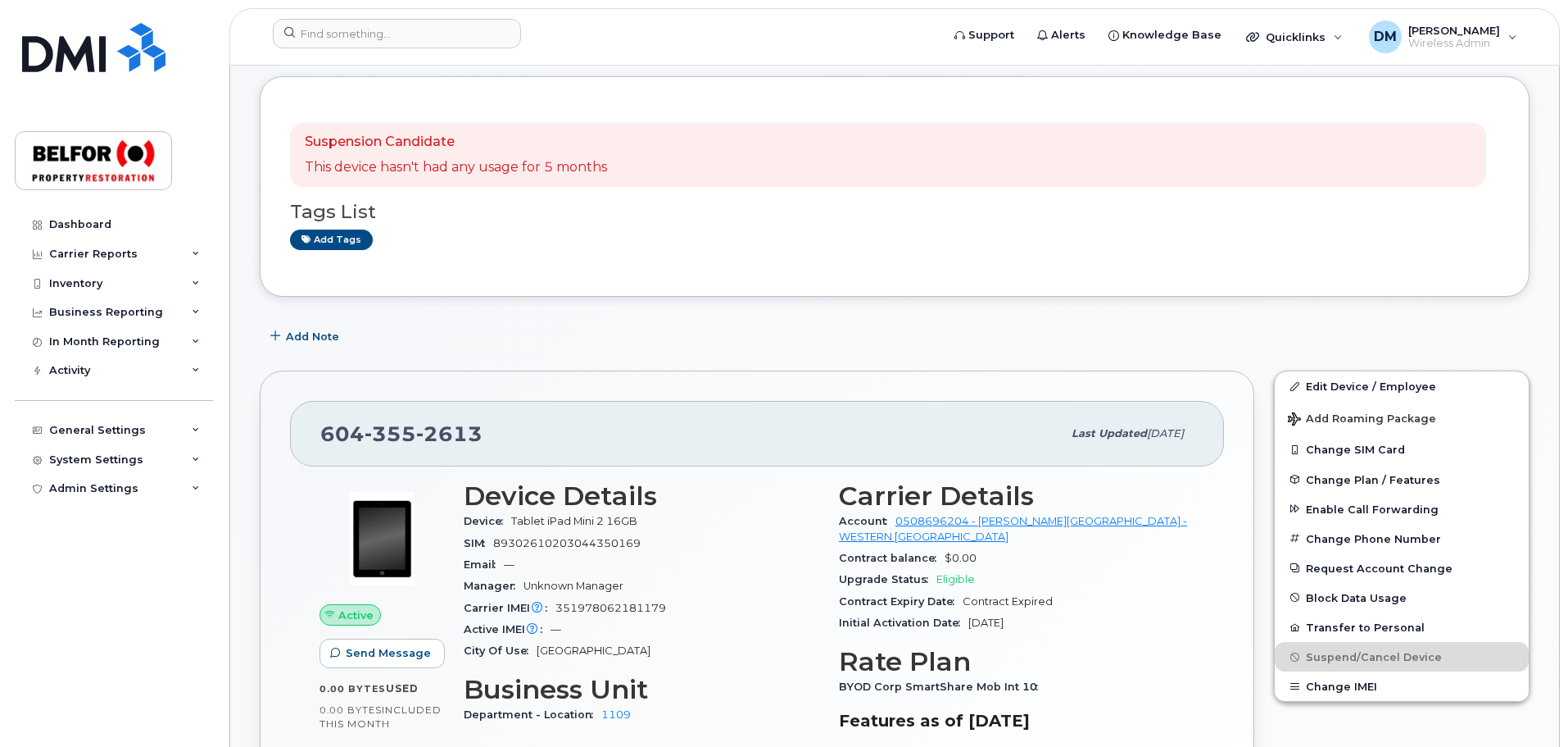
scroll to position [0, 0]
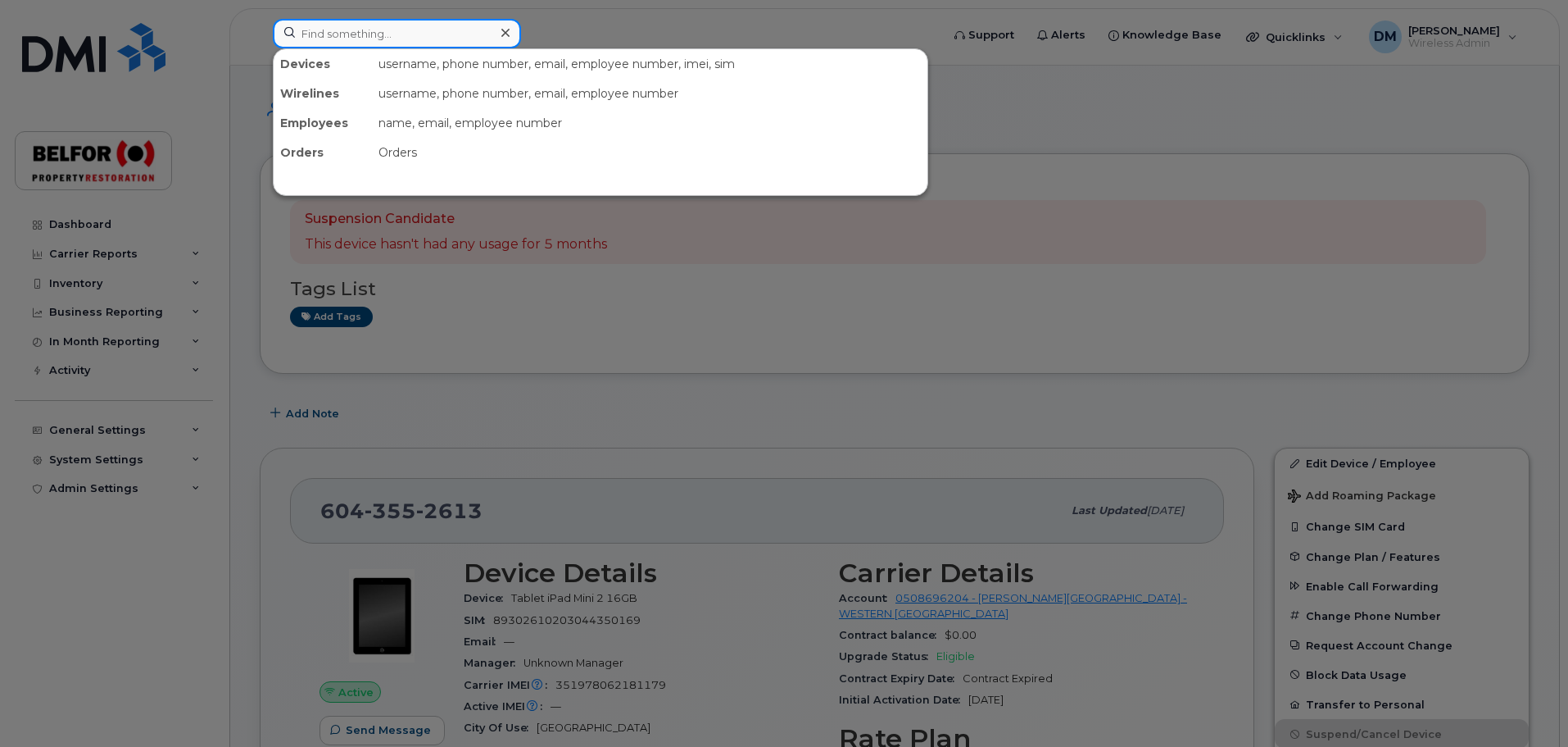
click at [331, 34] on input at bounding box center [396, 33] width 248 height 30
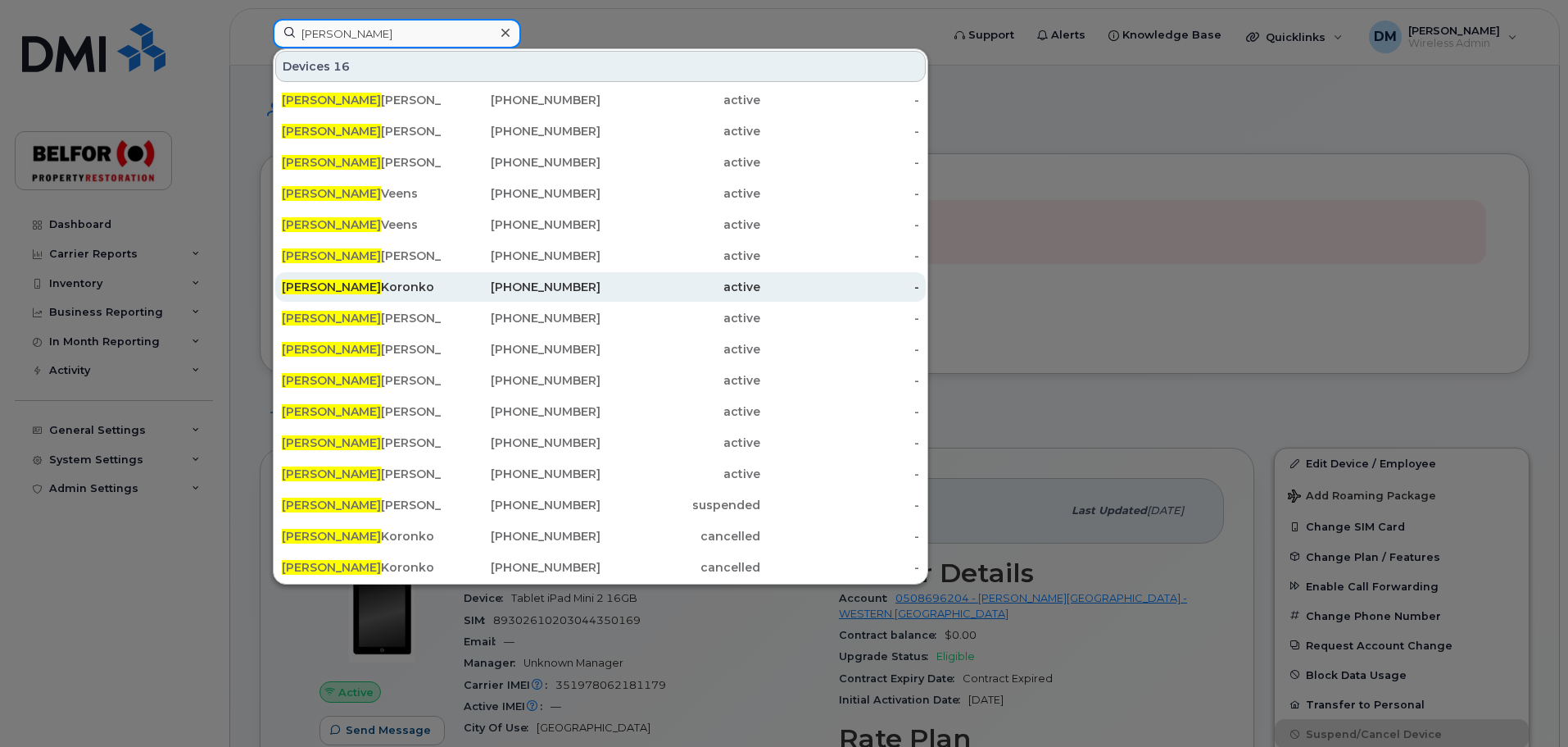
type input "mike"
click at [340, 287] on div "Mike Koronko" at bounding box center [361, 287] width 159 height 16
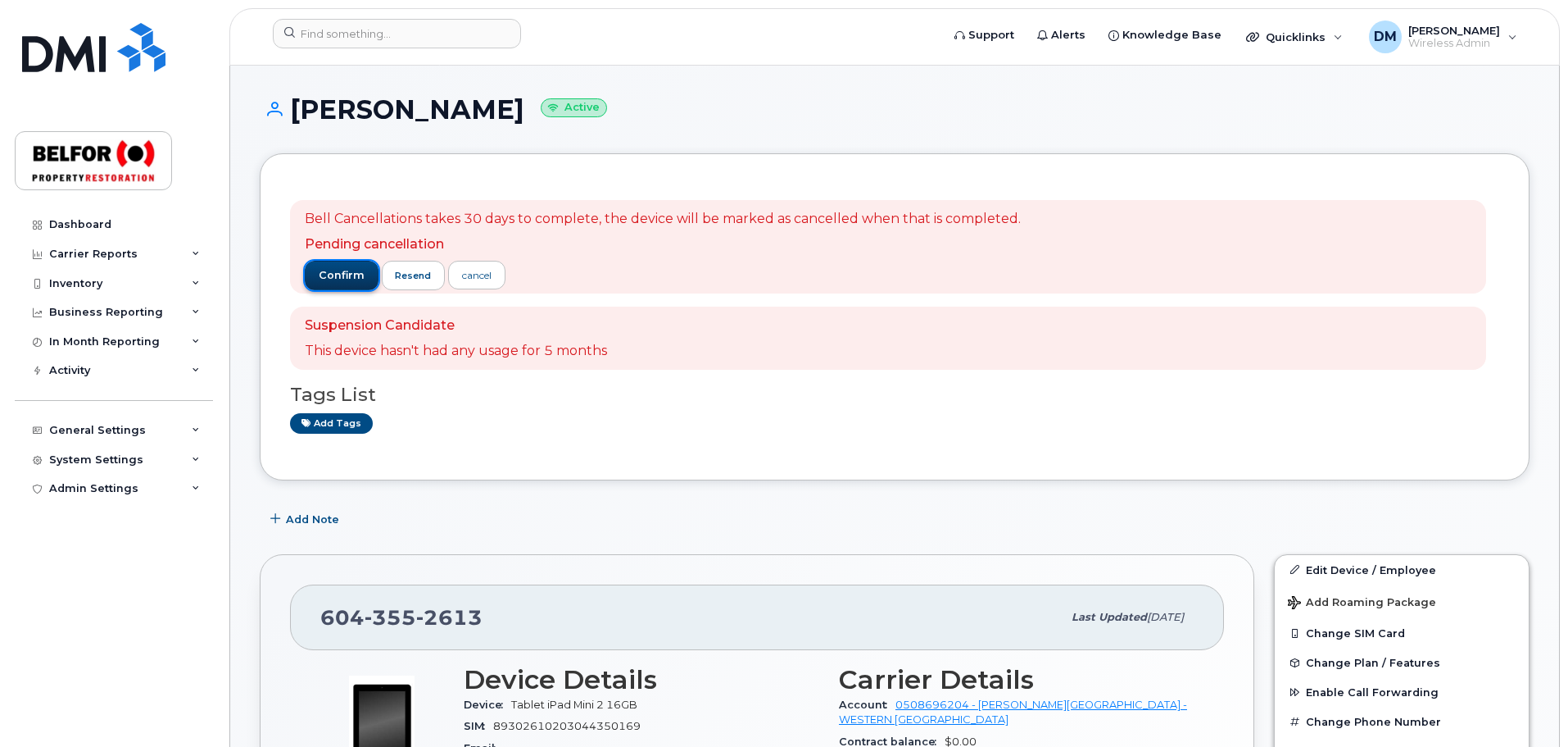
click at [340, 280] on span "confirm" at bounding box center [342, 275] width 46 height 14
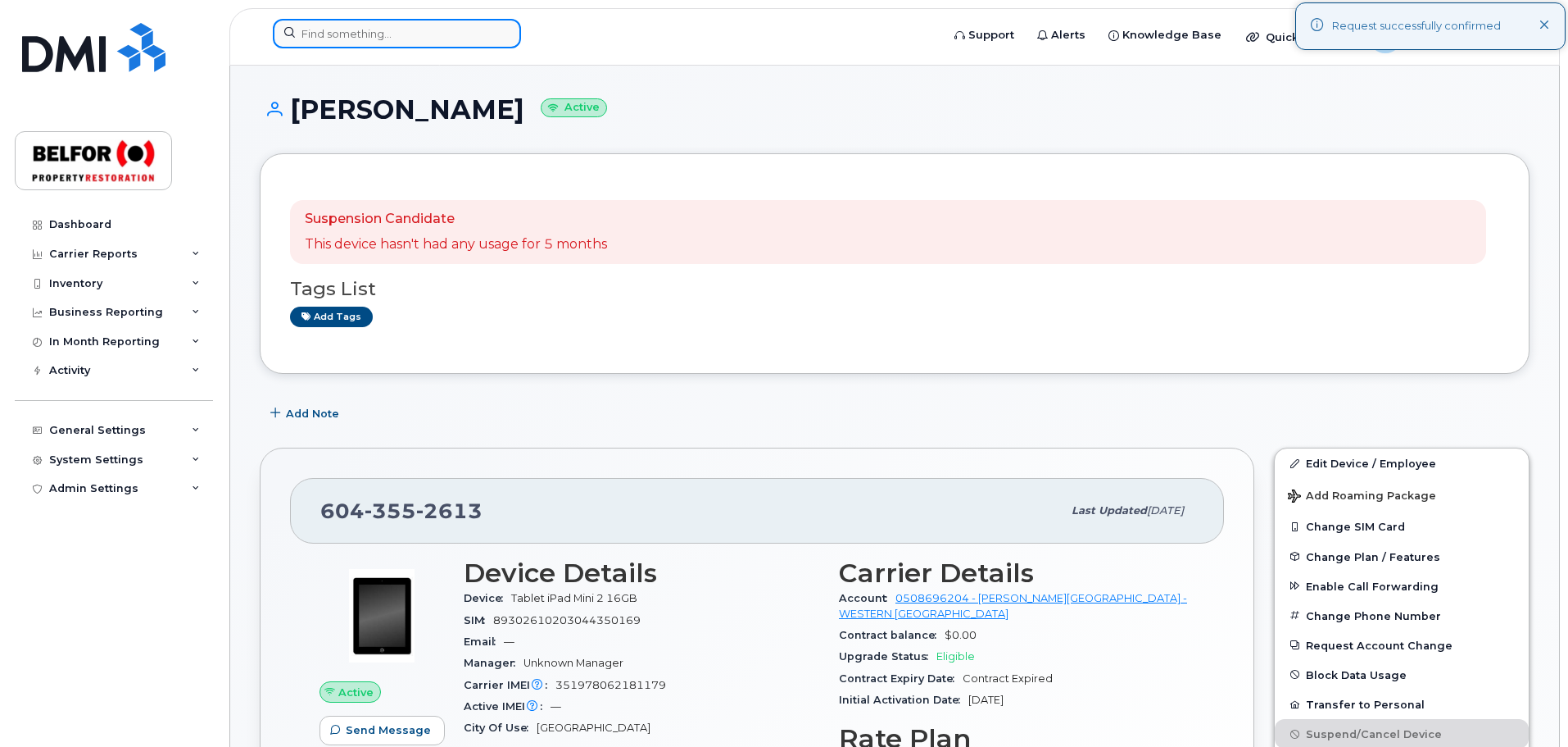
click at [345, 34] on input at bounding box center [396, 33] width 248 height 30
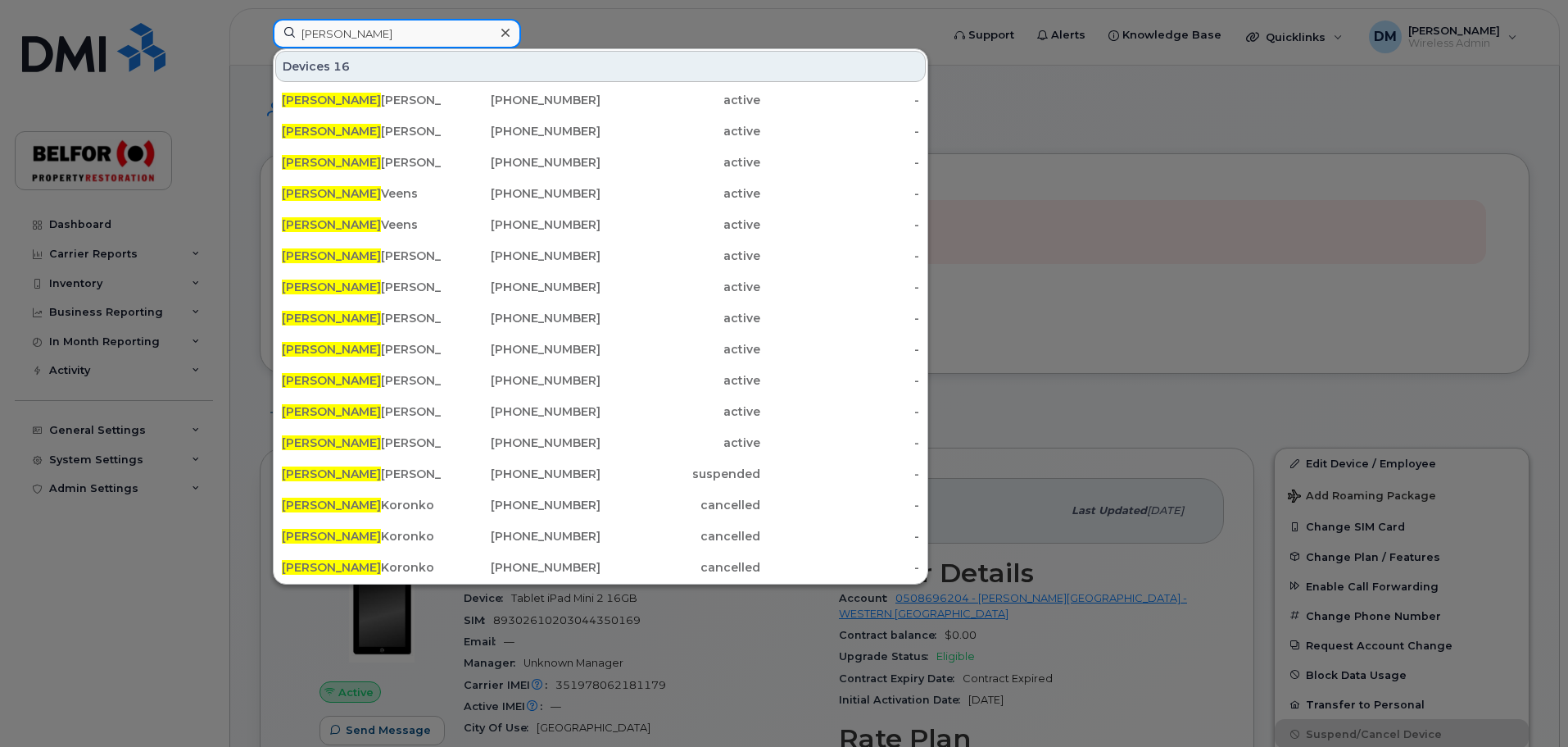
click at [313, 38] on input "mike" at bounding box center [396, 33] width 248 height 30
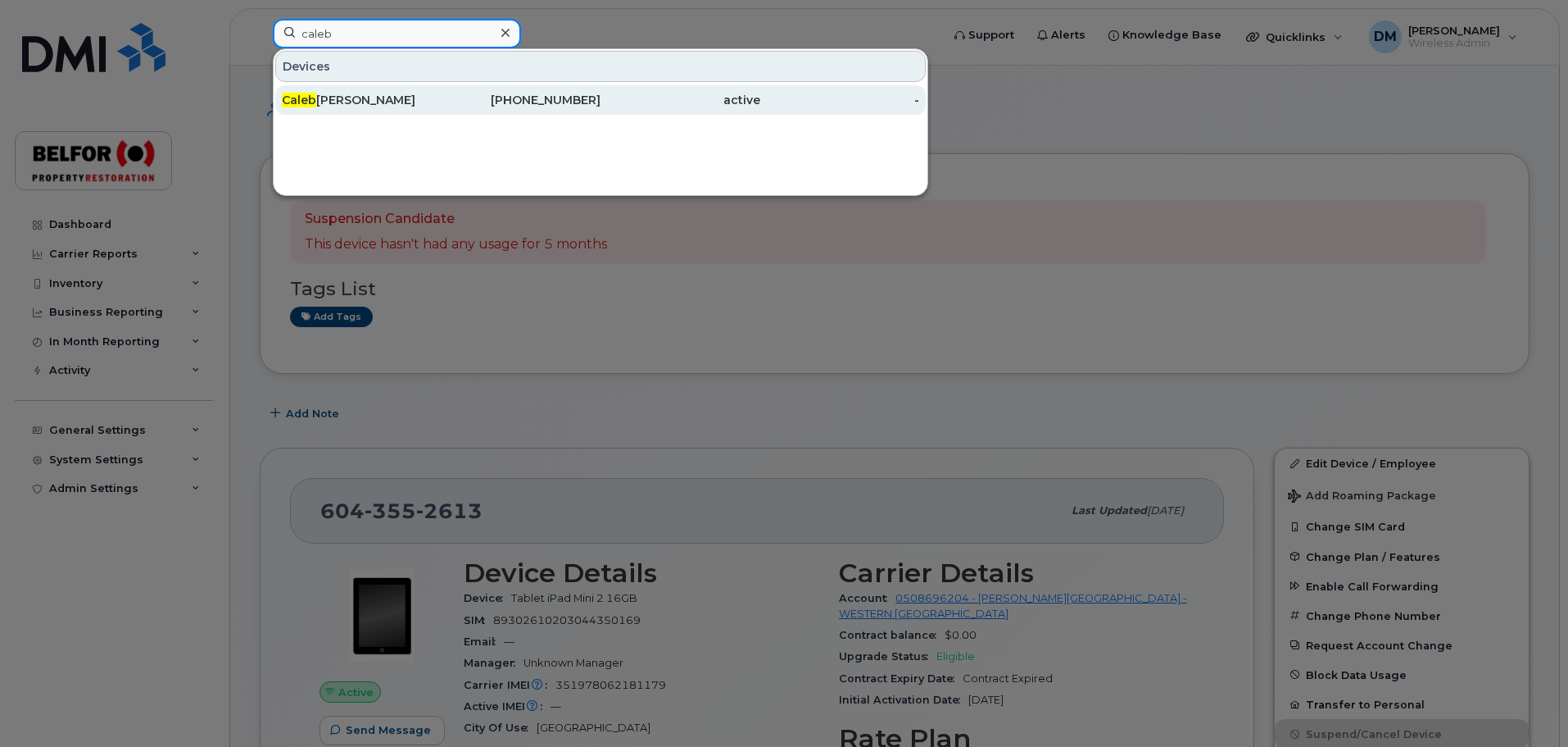
type input "caleb"
click at [346, 102] on div "Caleb Donald" at bounding box center [361, 100] width 159 height 16
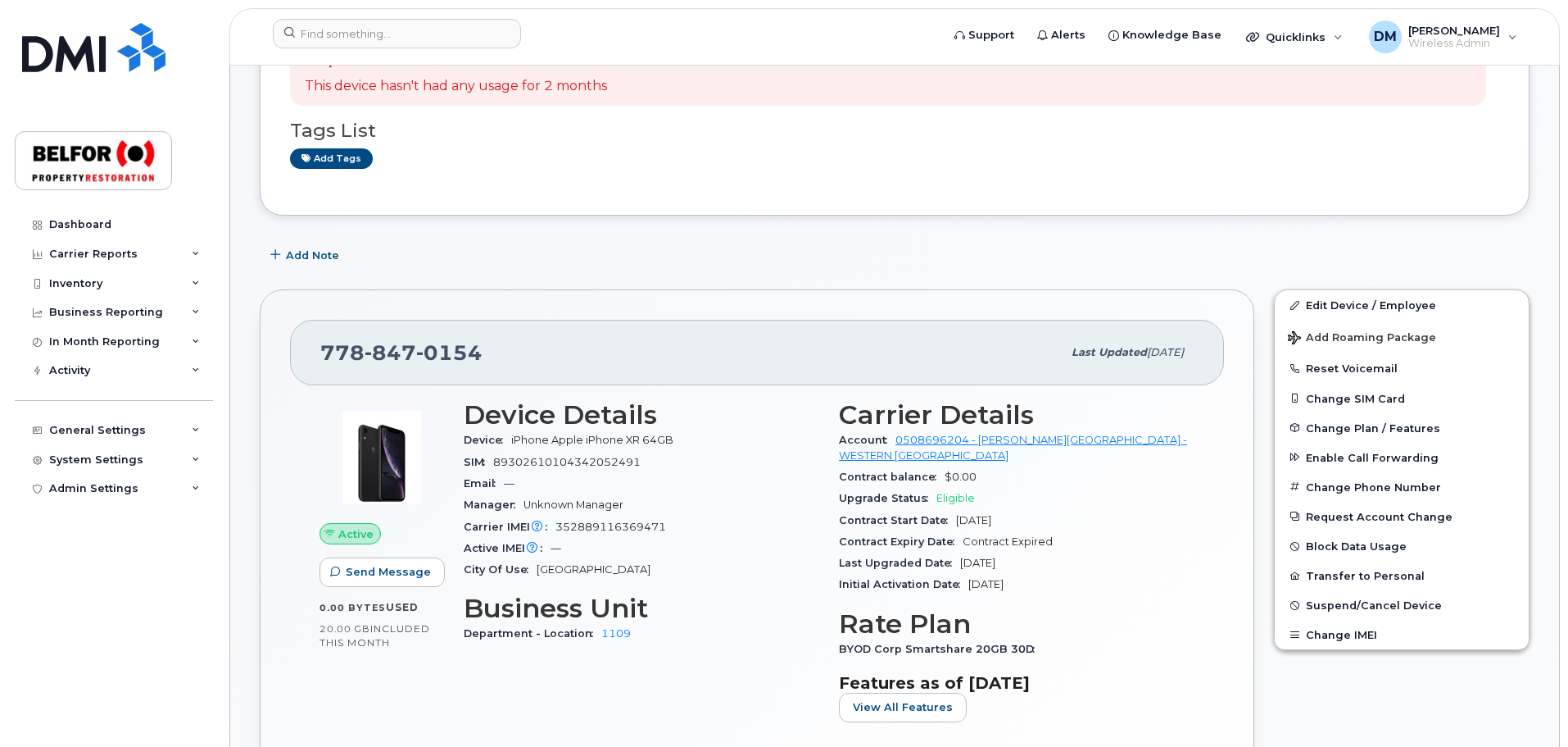
scroll to position [246, 0]
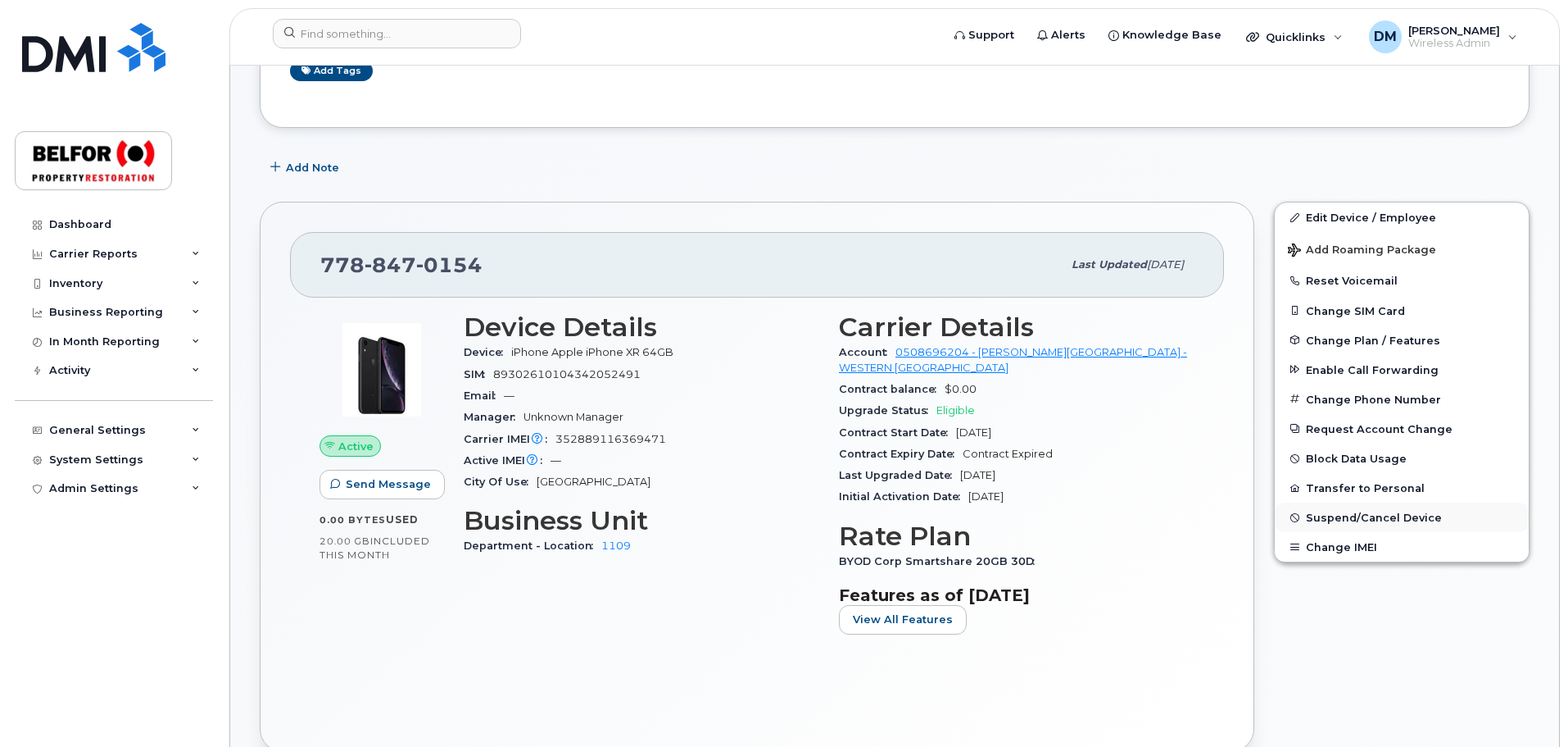
click at [1338, 519] on span "Suspend/Cancel Device" at bounding box center [1374, 518] width 136 height 12
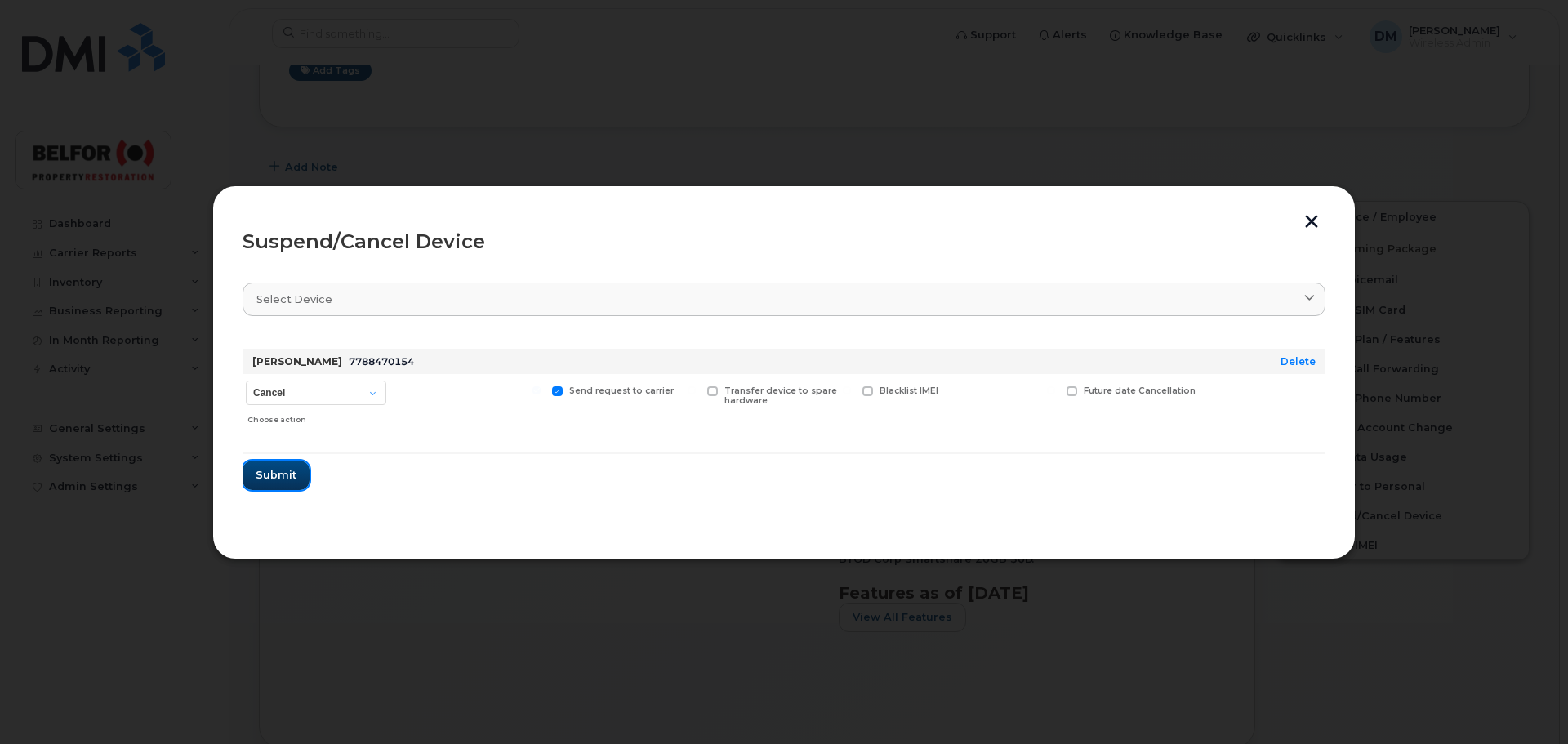
click at [262, 477] on span "Submit" at bounding box center [276, 475] width 41 height 15
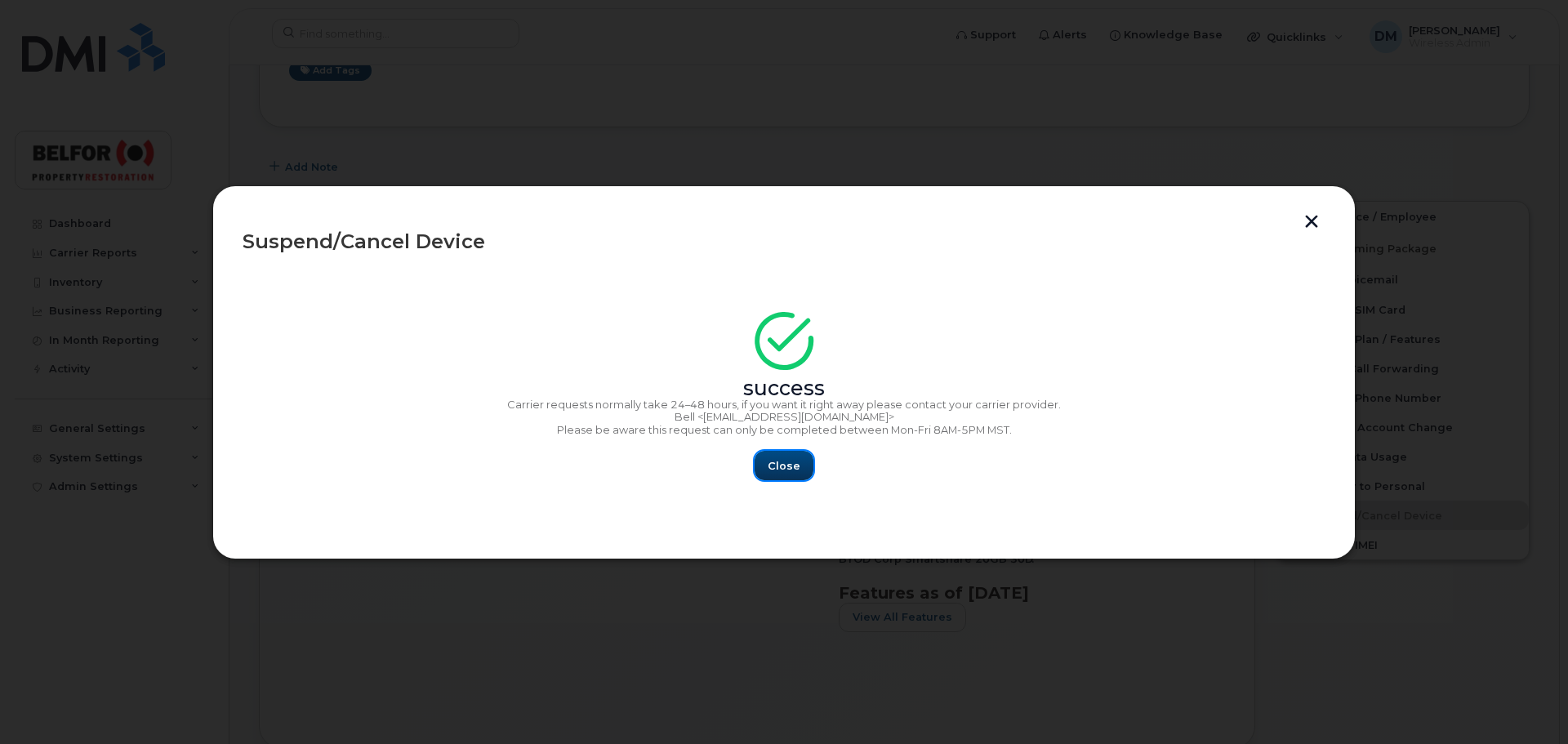
click at [793, 465] on span "Close" at bounding box center [784, 465] width 32 height 15
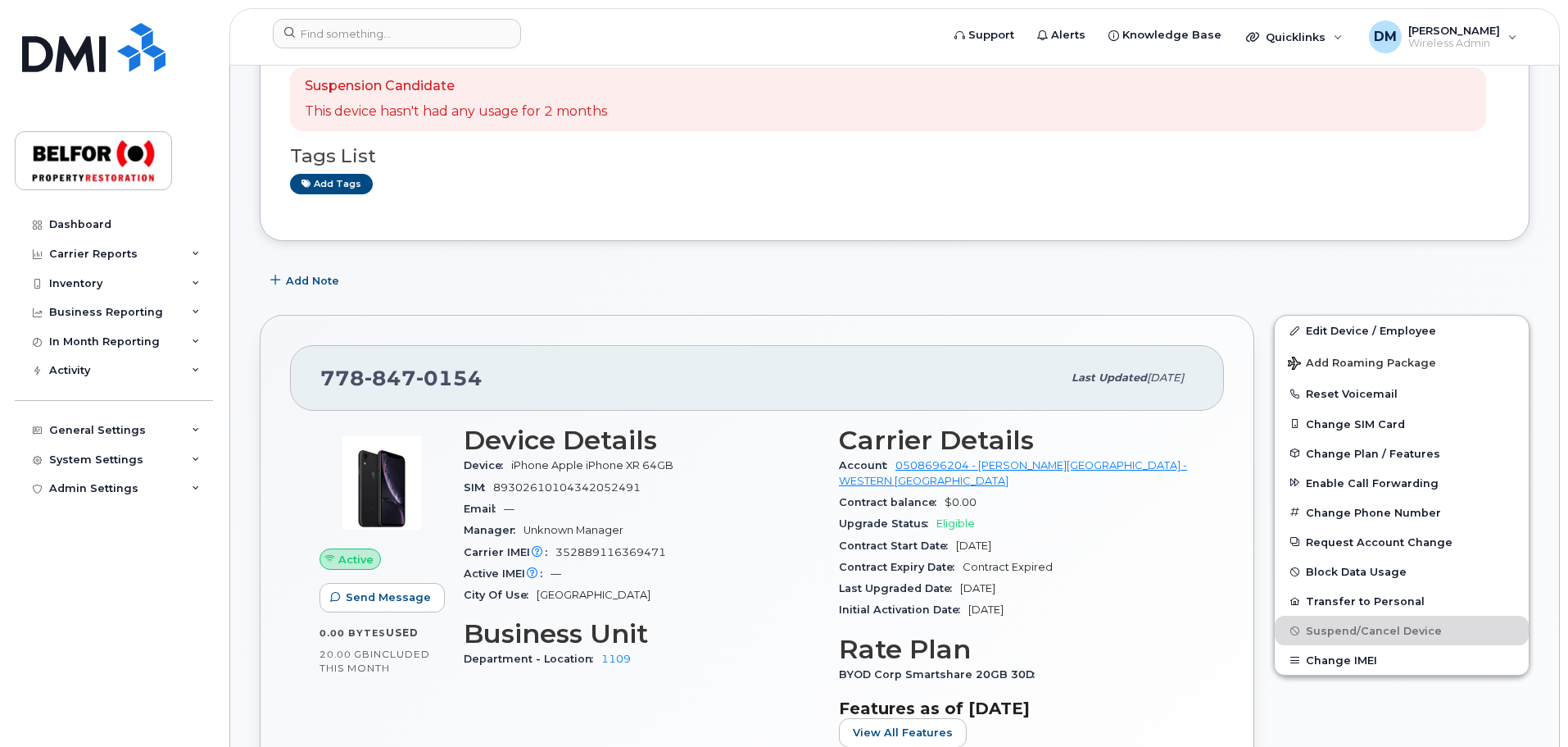
scroll to position [0, 0]
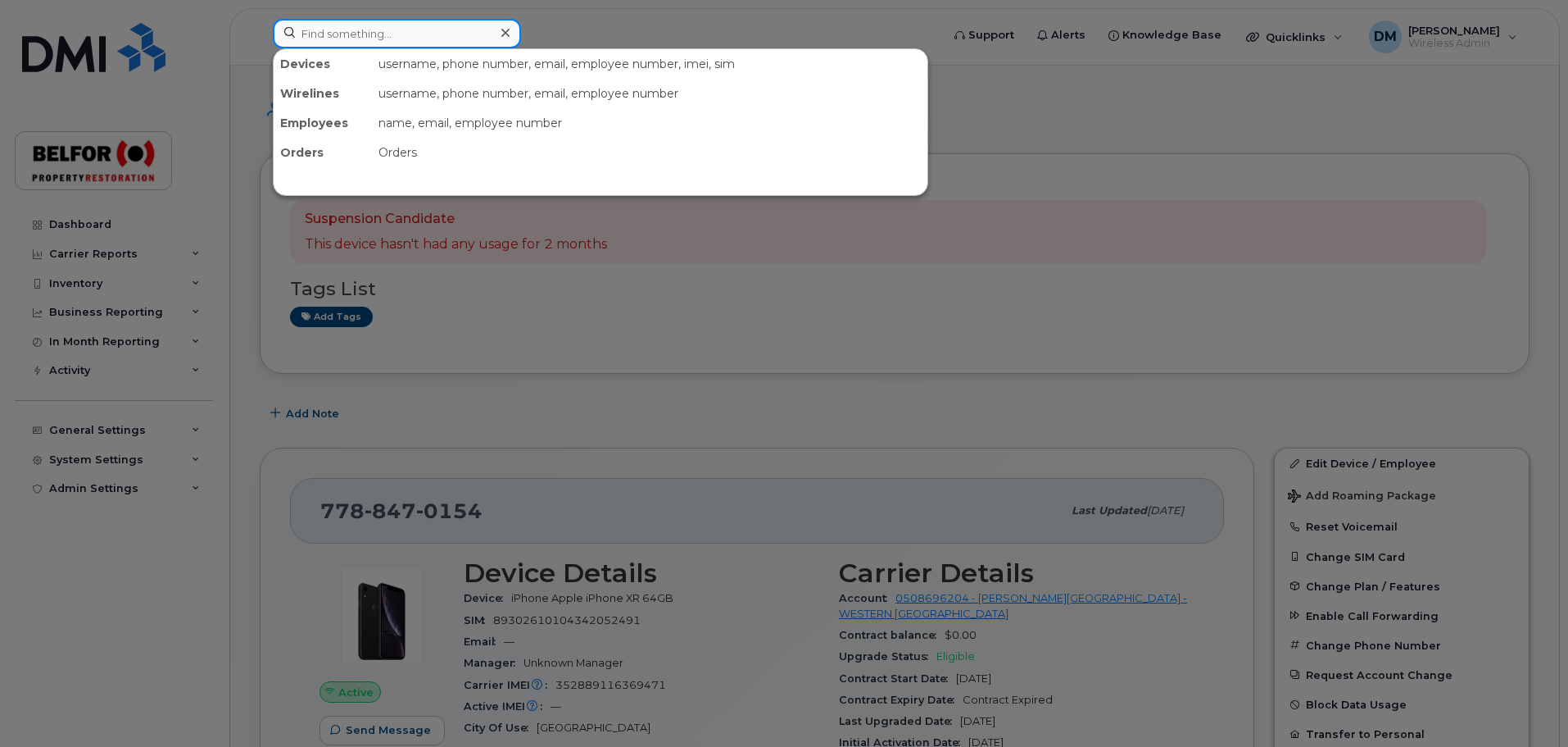
click at [313, 28] on input at bounding box center [396, 33] width 248 height 30
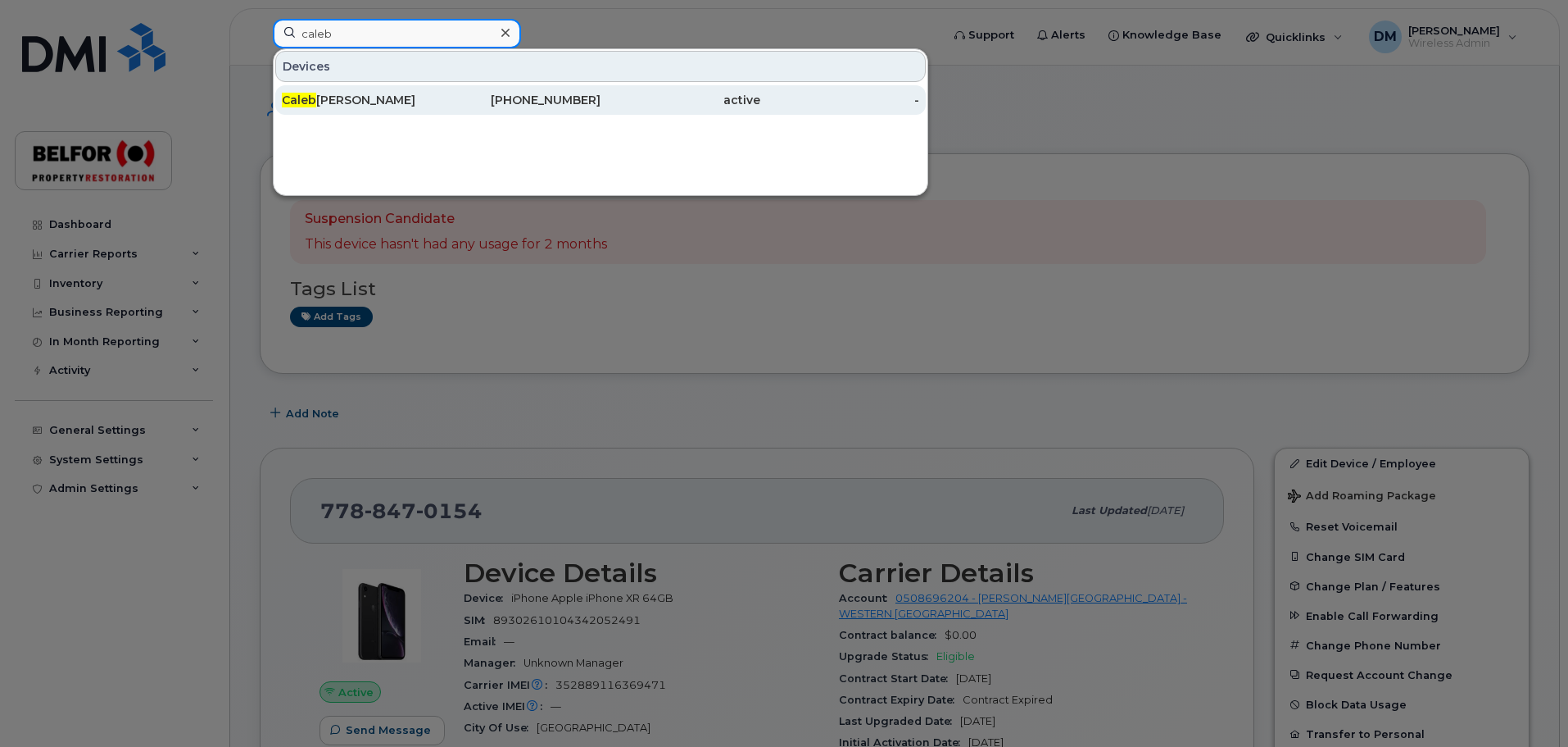
type input "caleb"
click at [349, 105] on div "Caleb Donald" at bounding box center [361, 100] width 159 height 16
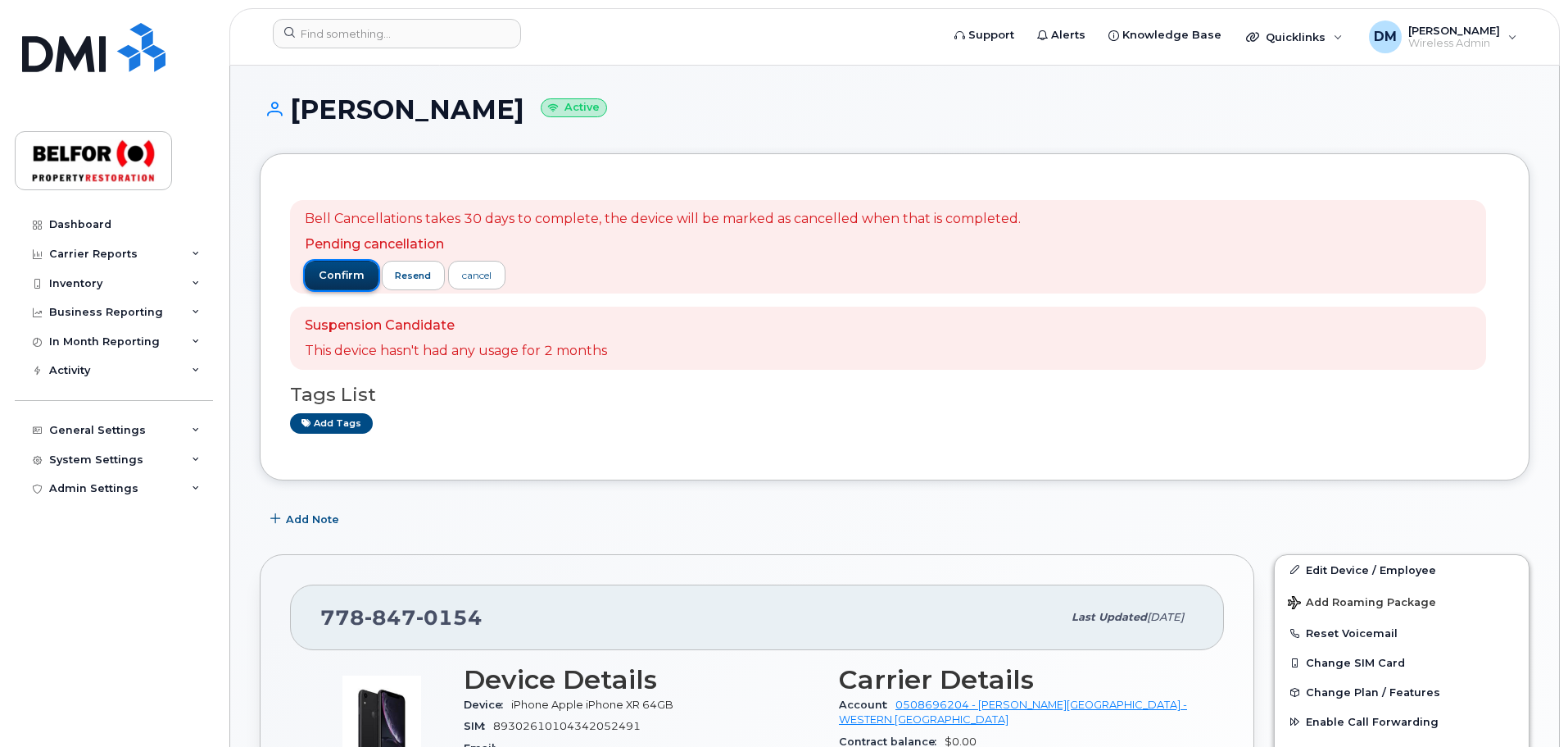
click at [343, 274] on span "confirm" at bounding box center [342, 275] width 46 height 14
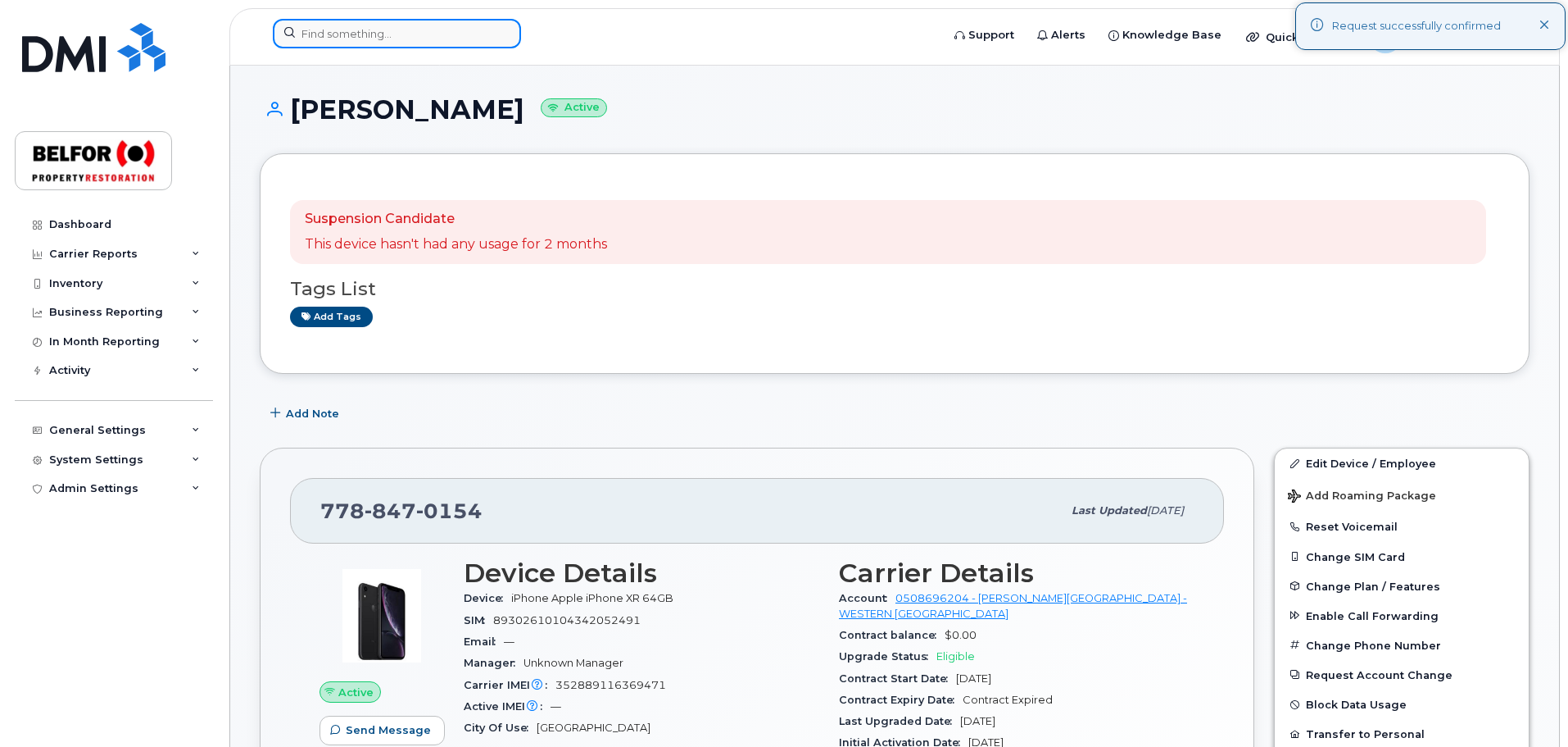
click at [344, 33] on input at bounding box center [396, 33] width 248 height 30
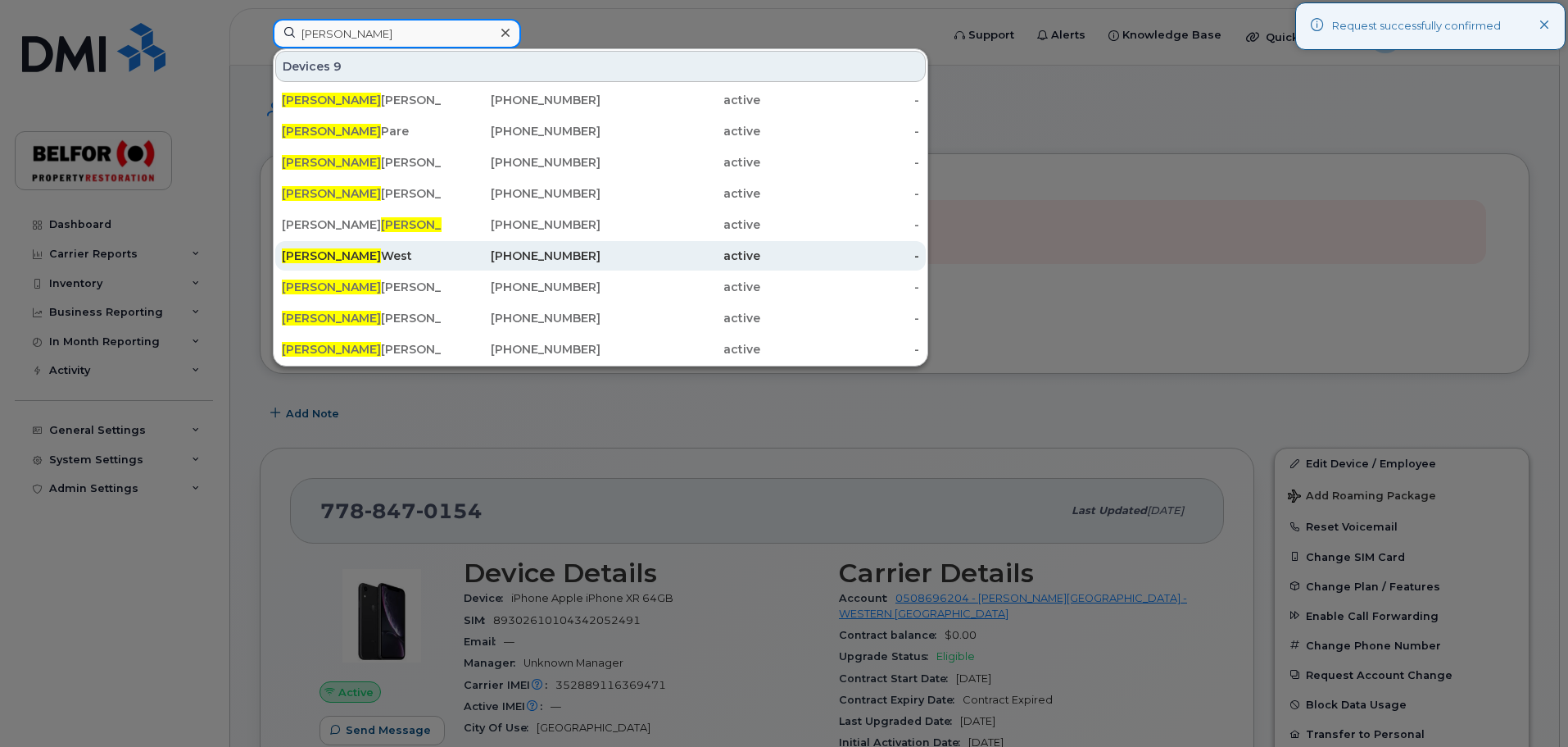
type input "[PERSON_NAME]"
click at [328, 261] on div "[PERSON_NAME]" at bounding box center [361, 255] width 159 height 16
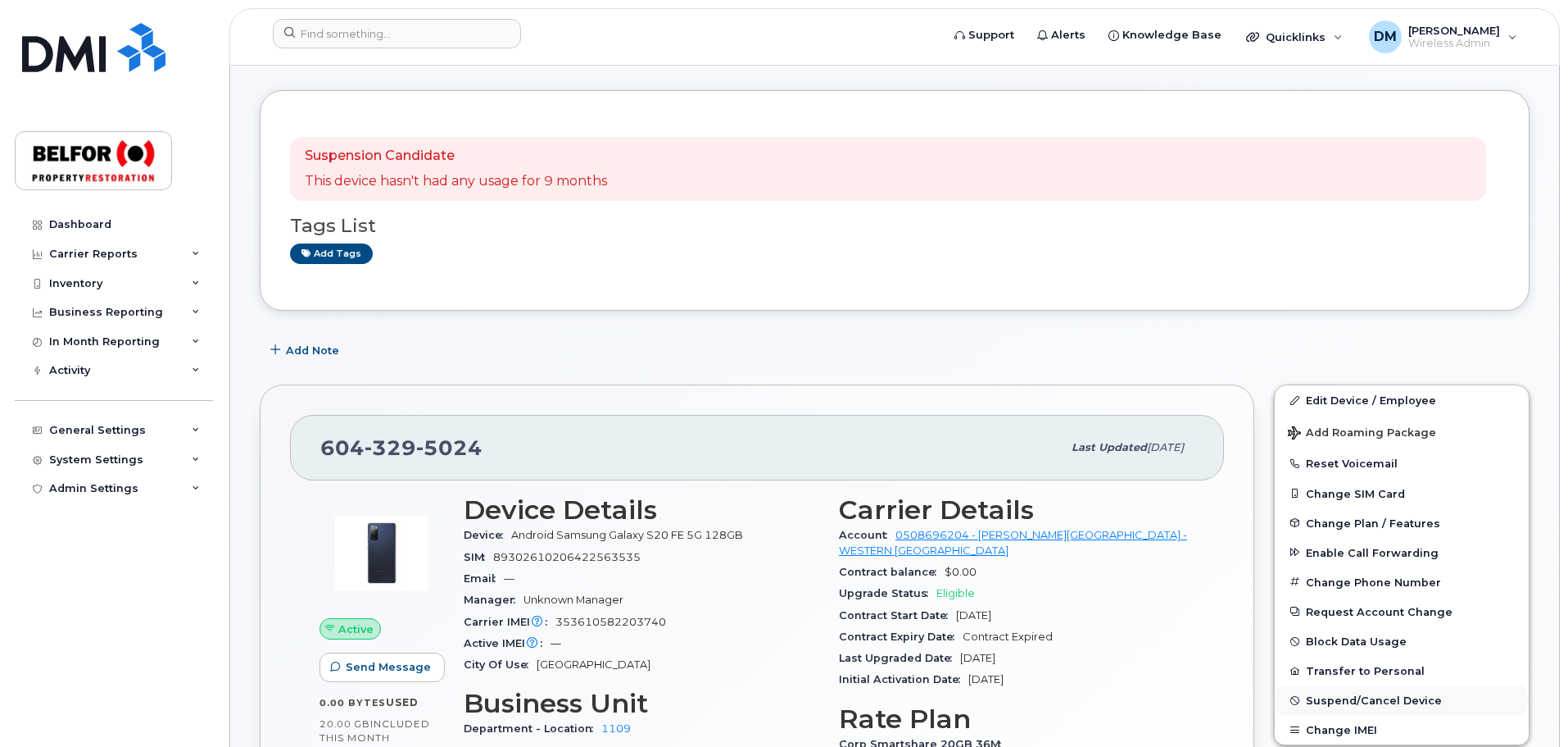
scroll to position [82, 0]
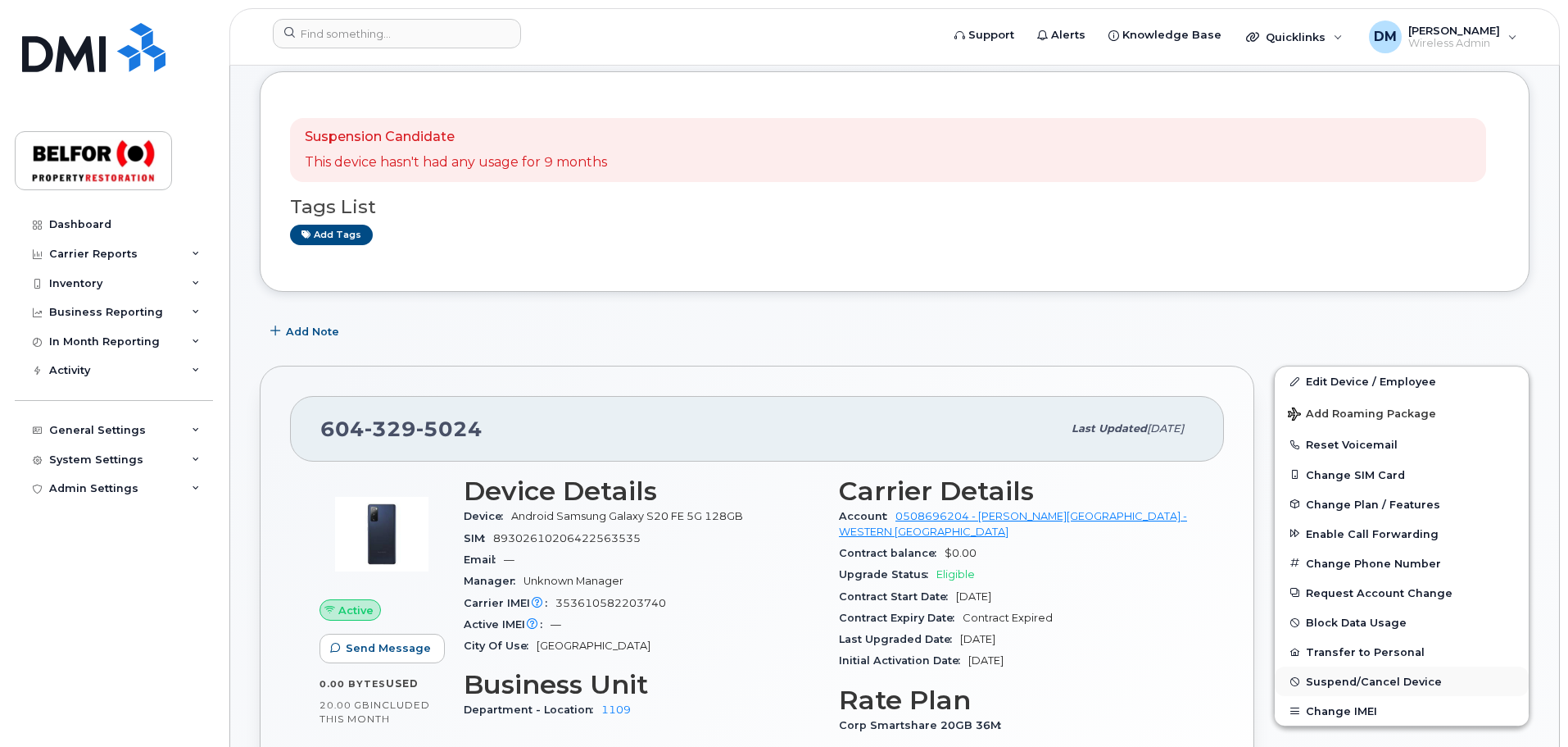
click at [1343, 680] on span "Suspend/Cancel Device" at bounding box center [1374, 681] width 136 height 12
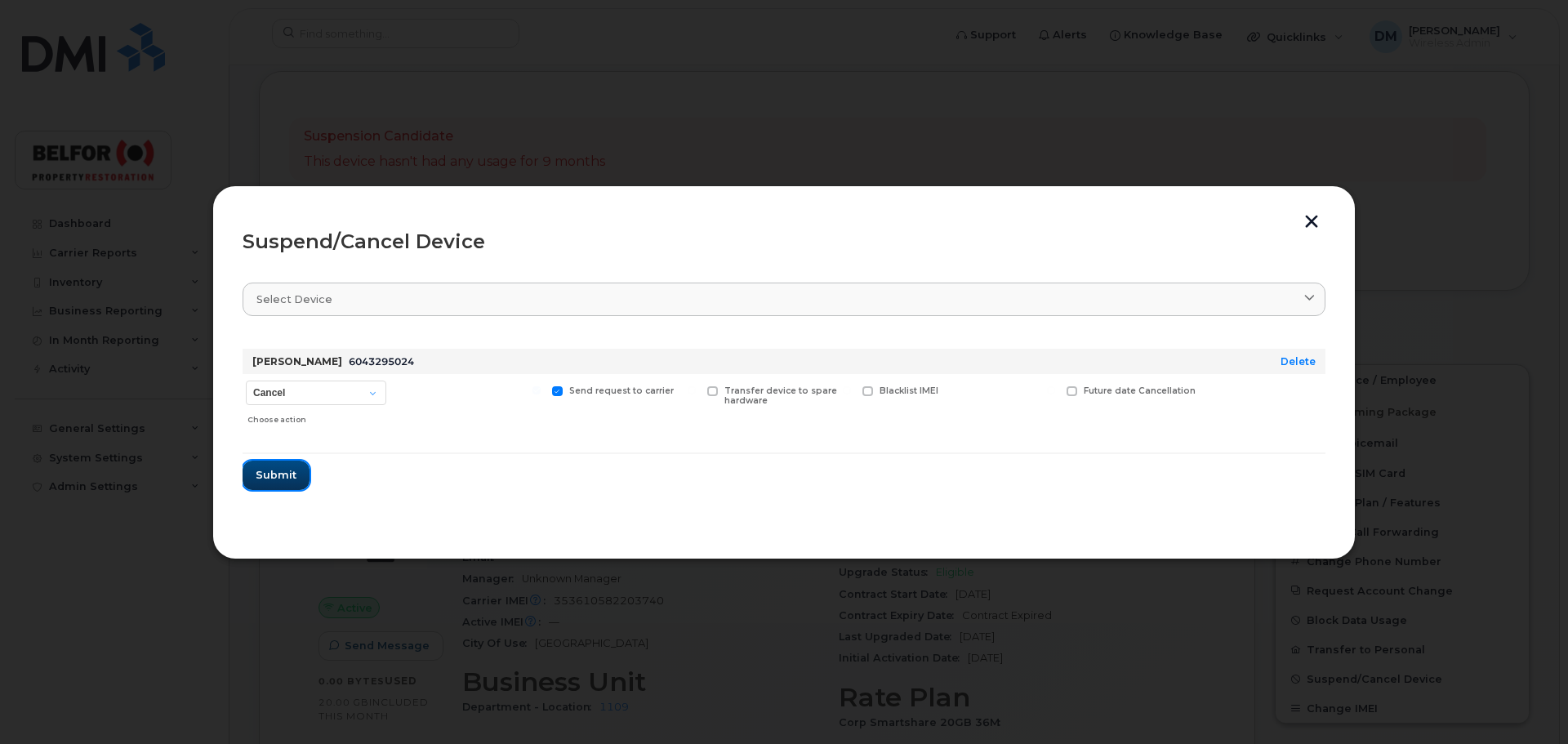
click at [269, 470] on span "Submit" at bounding box center [276, 475] width 41 height 15
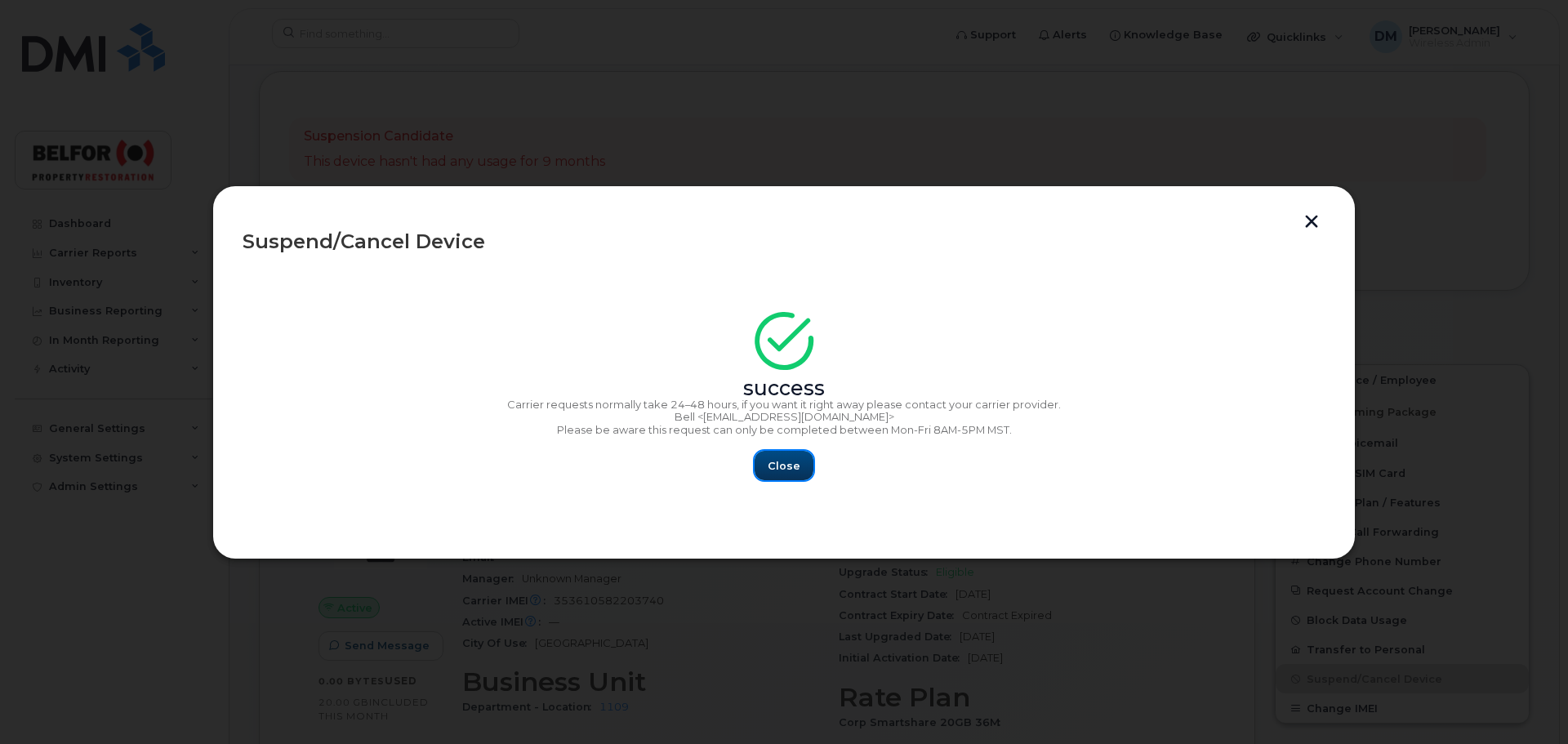
click at [796, 459] on span "Close" at bounding box center [784, 465] width 32 height 15
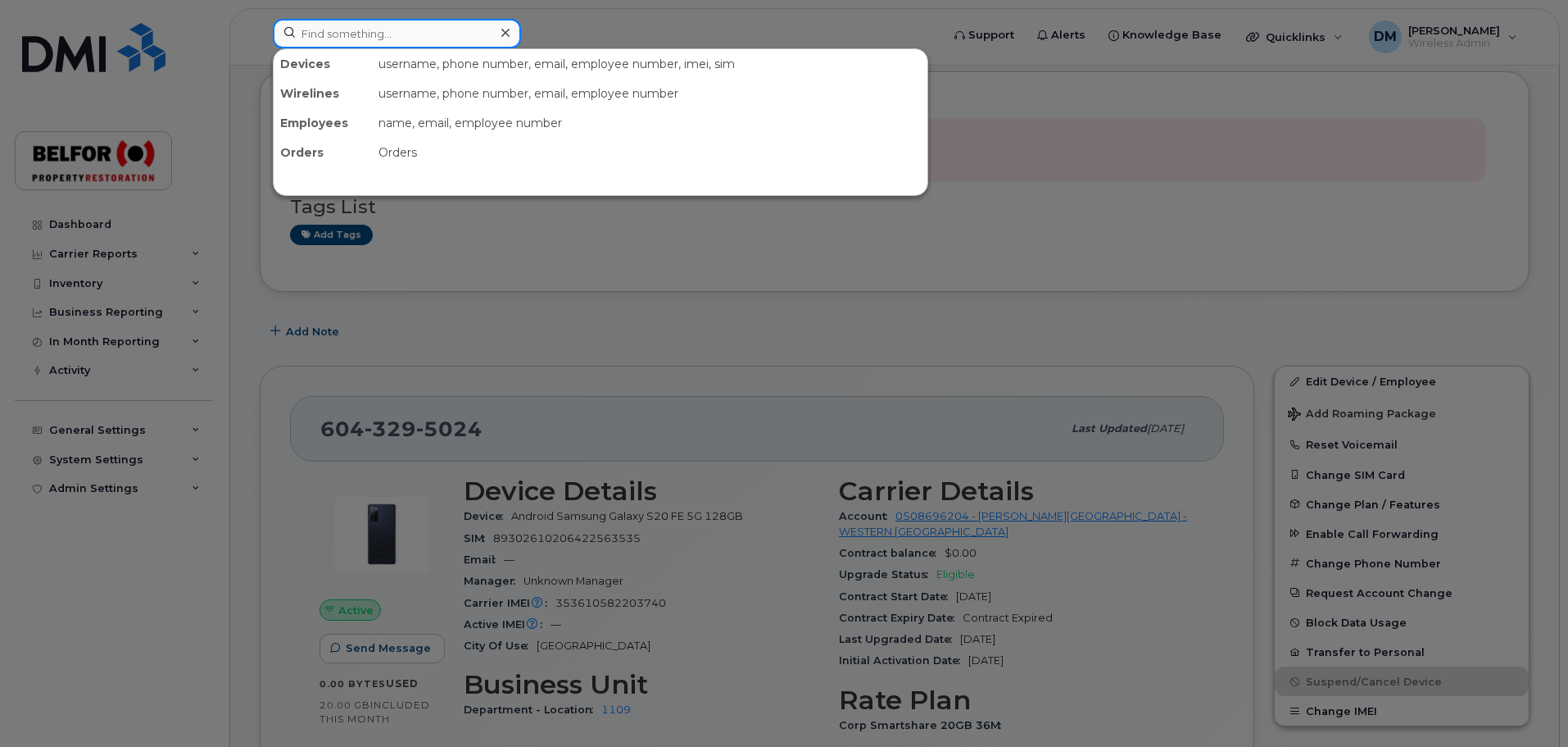
click at [317, 20] on input at bounding box center [396, 33] width 248 height 30
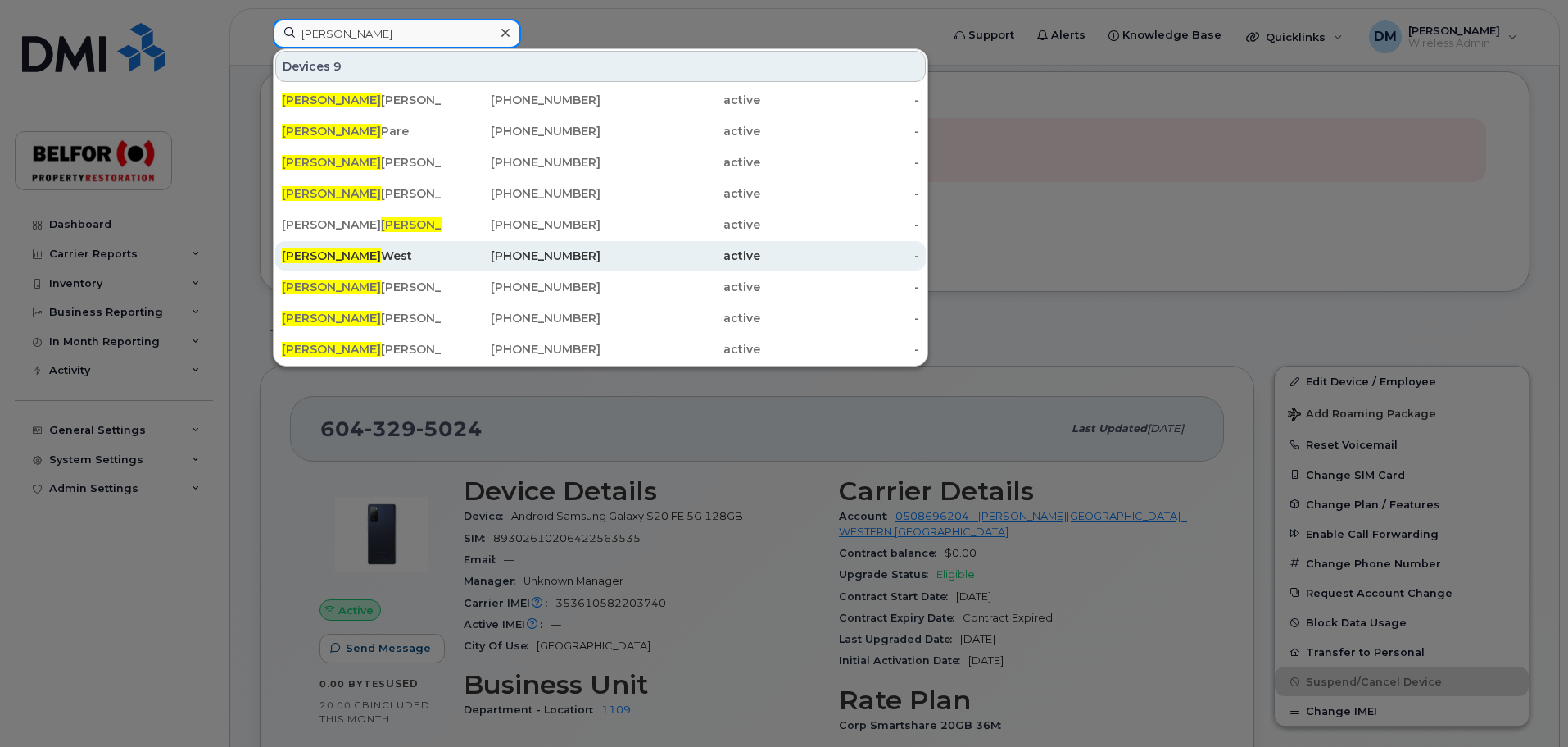
type input "adam"
click at [328, 255] on div "Adam West" at bounding box center [361, 255] width 159 height 16
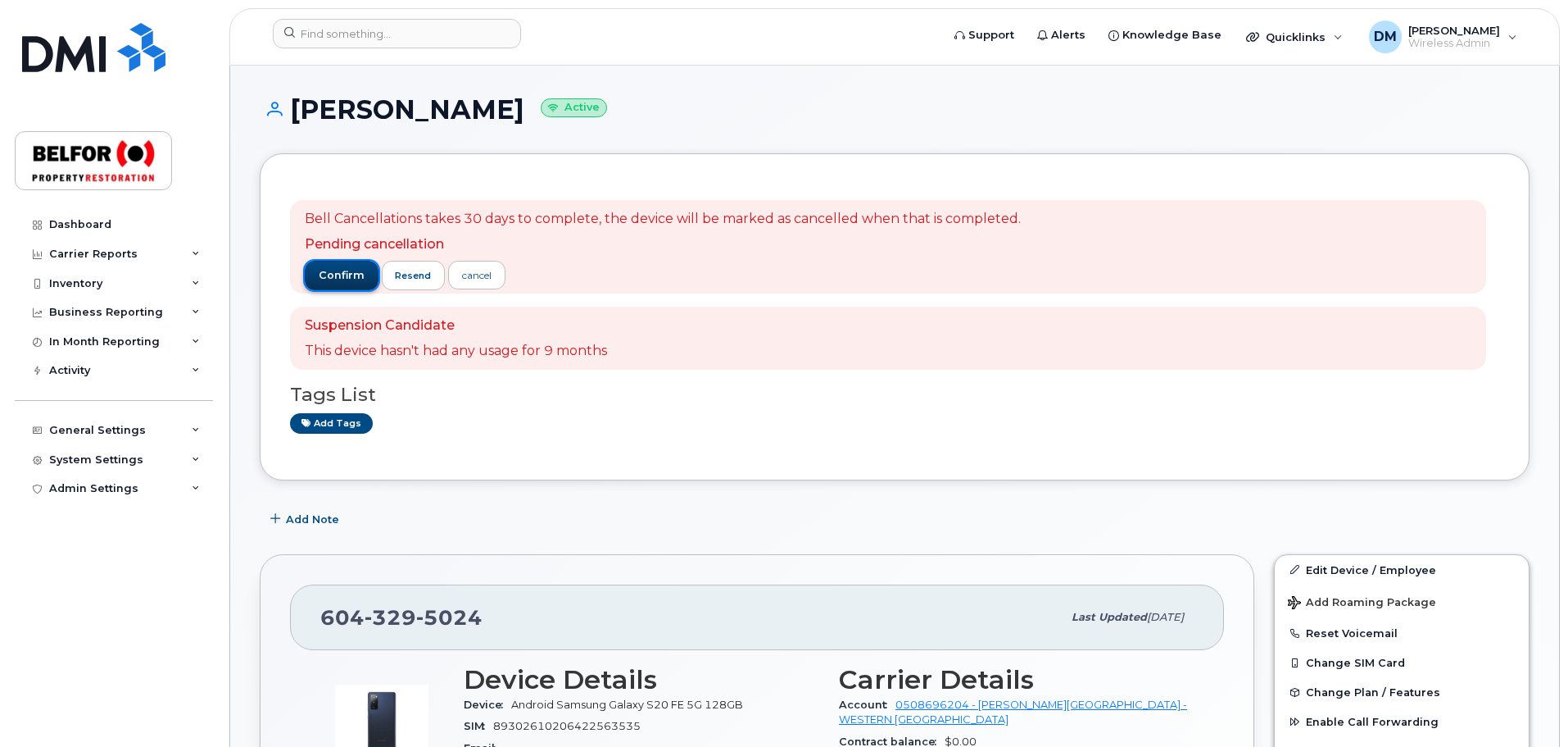
click at [334, 279] on span "confirm" at bounding box center [342, 275] width 46 height 14
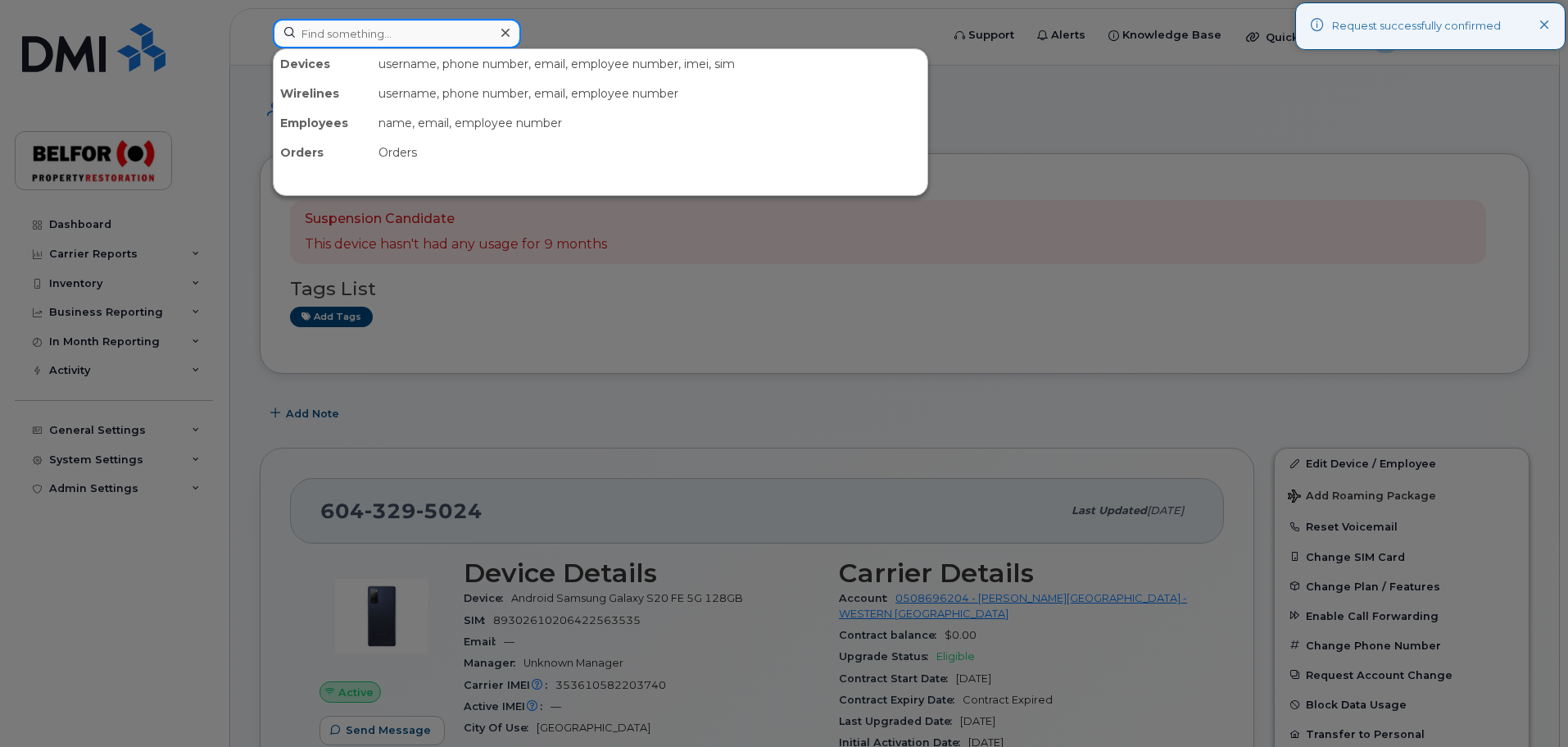
click at [355, 35] on input at bounding box center [396, 33] width 248 height 30
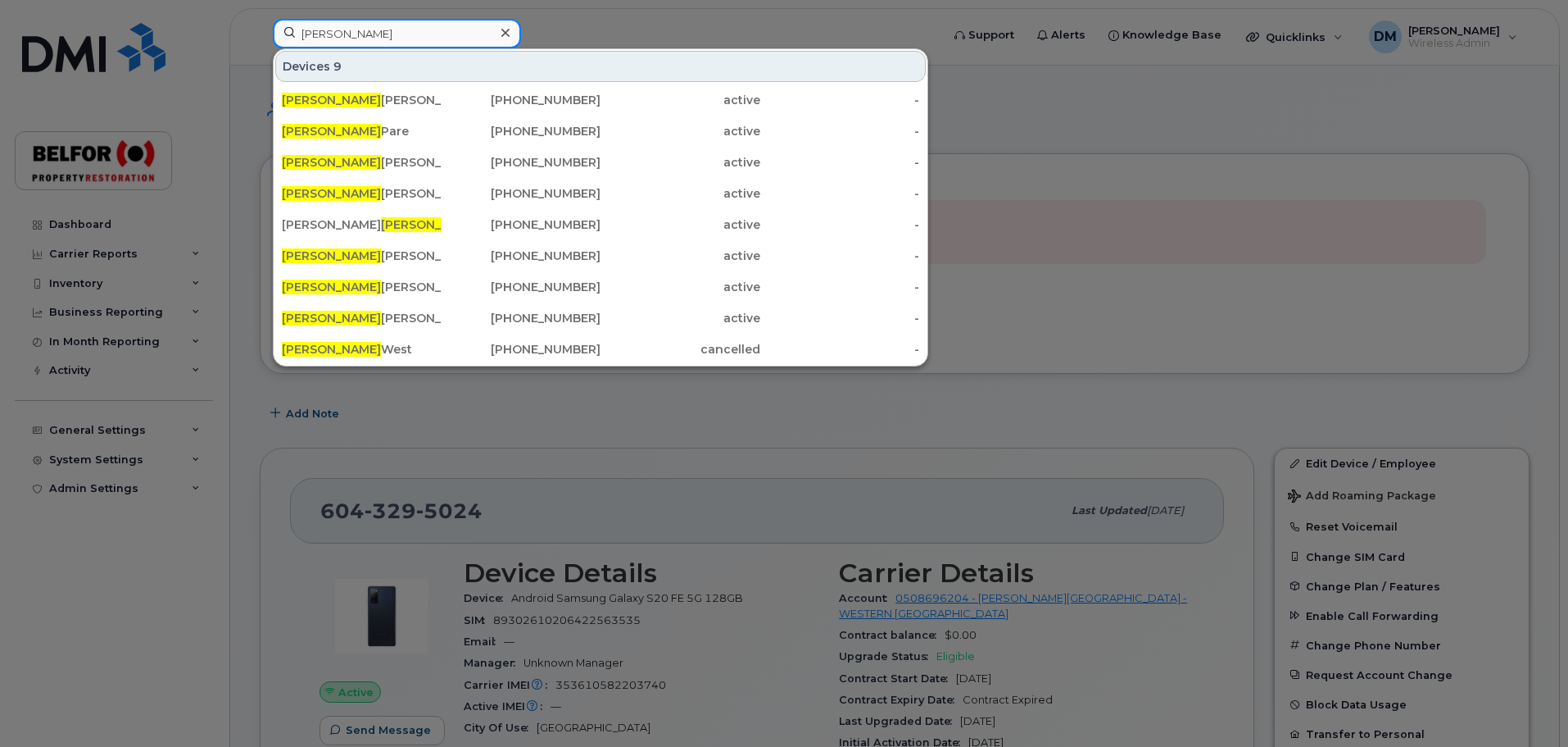
click at [308, 39] on input "adam" at bounding box center [396, 33] width 248 height 30
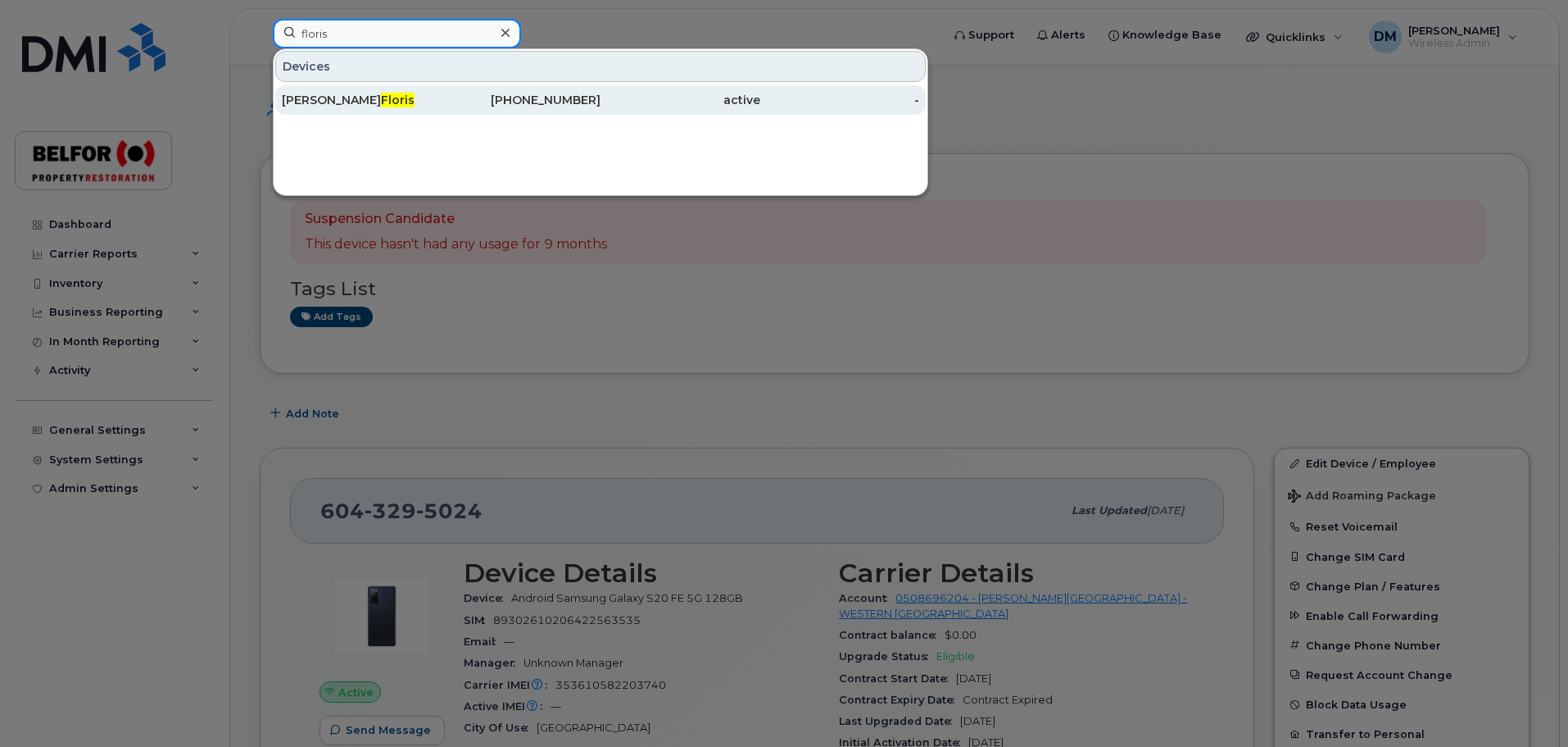
type input "floris"
click at [362, 92] on div "Catharina Floris" at bounding box center [361, 100] width 159 height 30
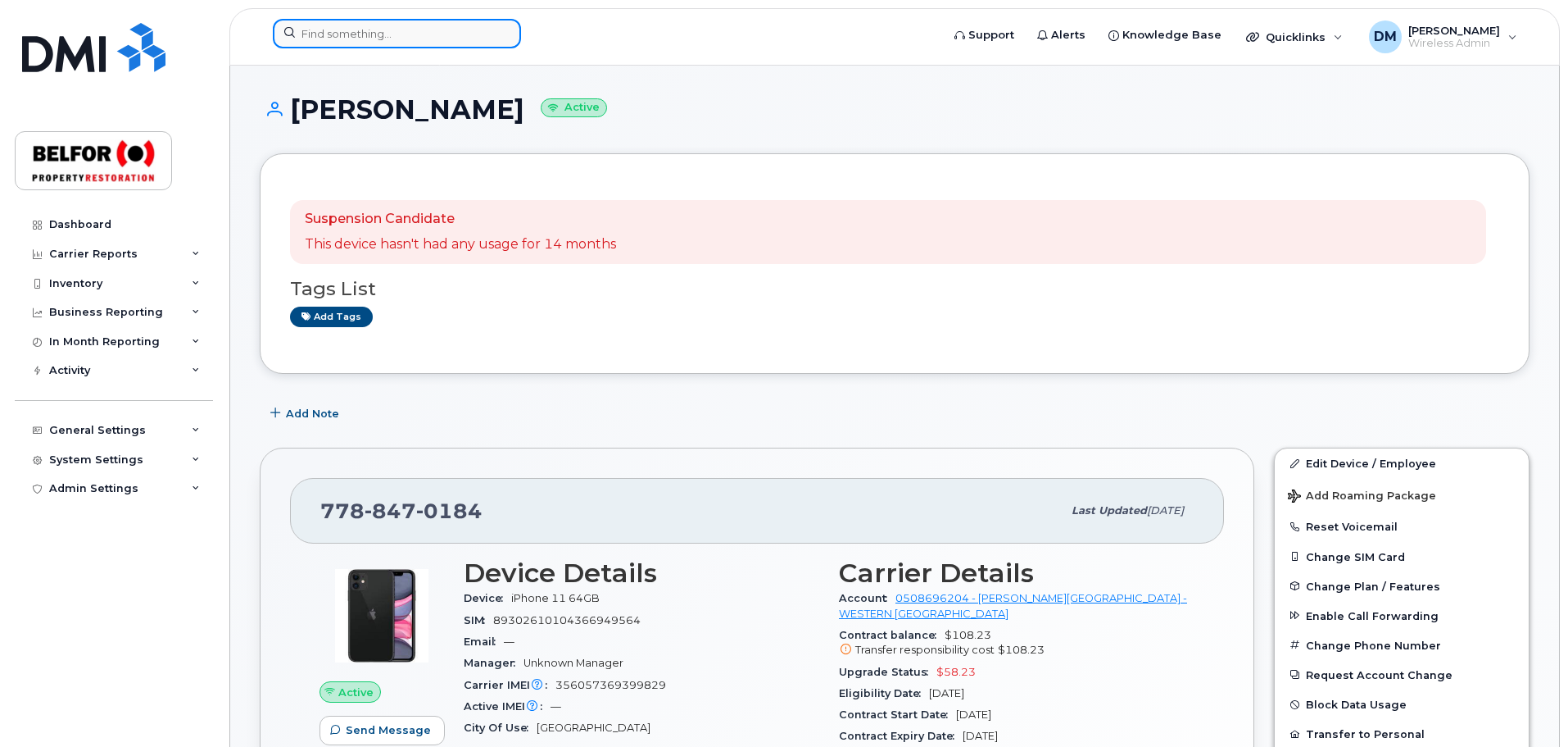
click at [336, 31] on input at bounding box center [396, 33] width 248 height 30
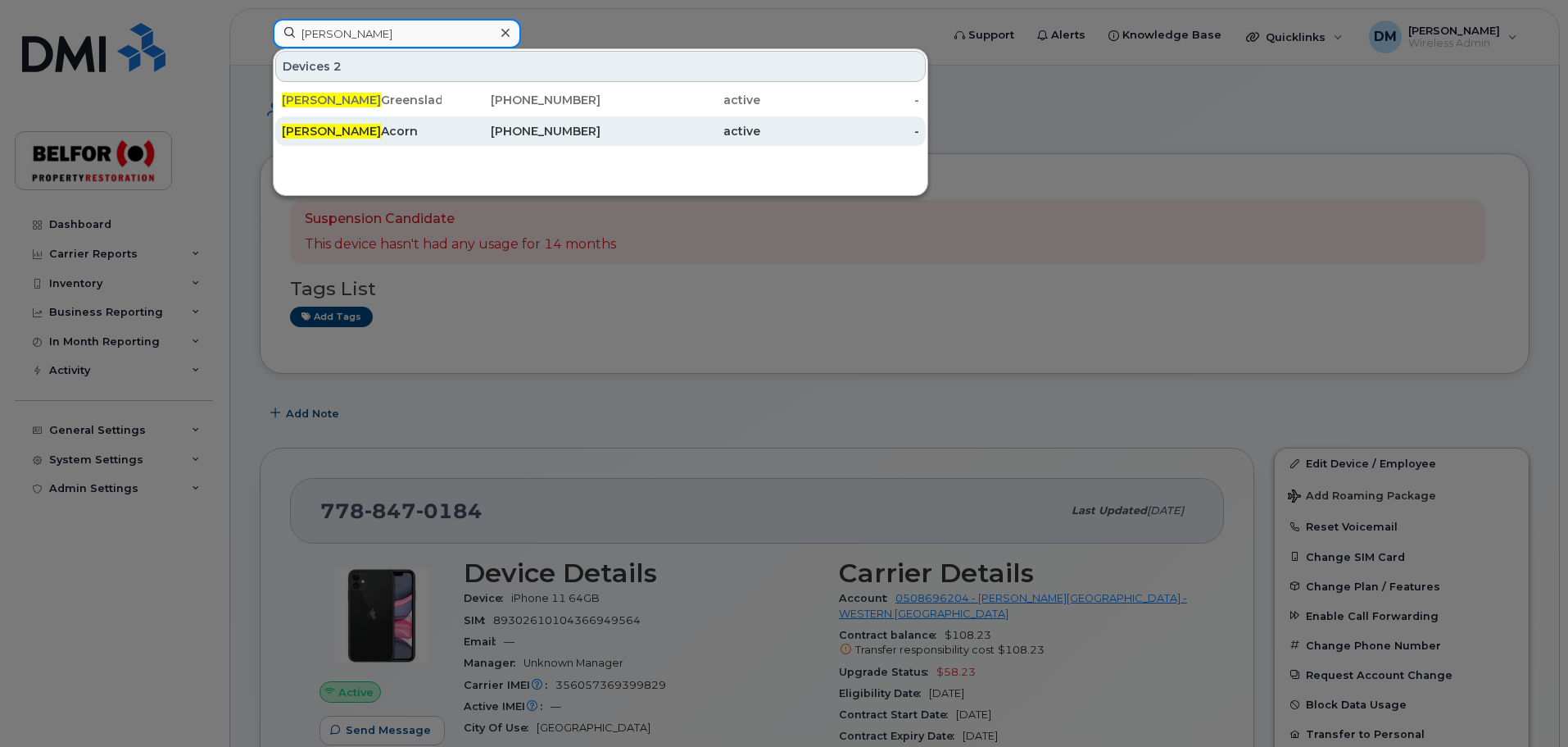
type input "[PERSON_NAME]"
click at [330, 134] on div "[PERSON_NAME]" at bounding box center [361, 130] width 159 height 16
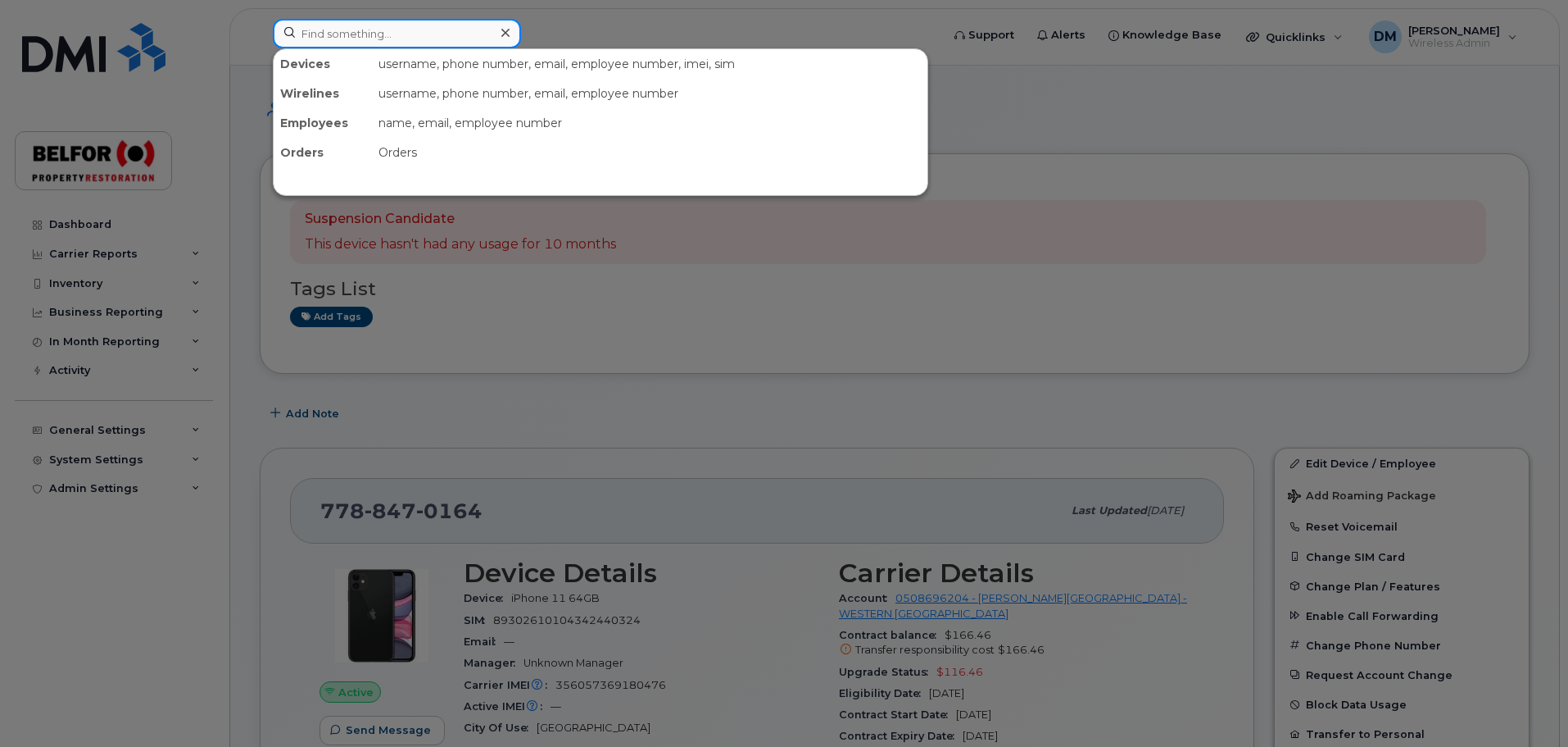
click at [335, 25] on input at bounding box center [396, 33] width 248 height 30
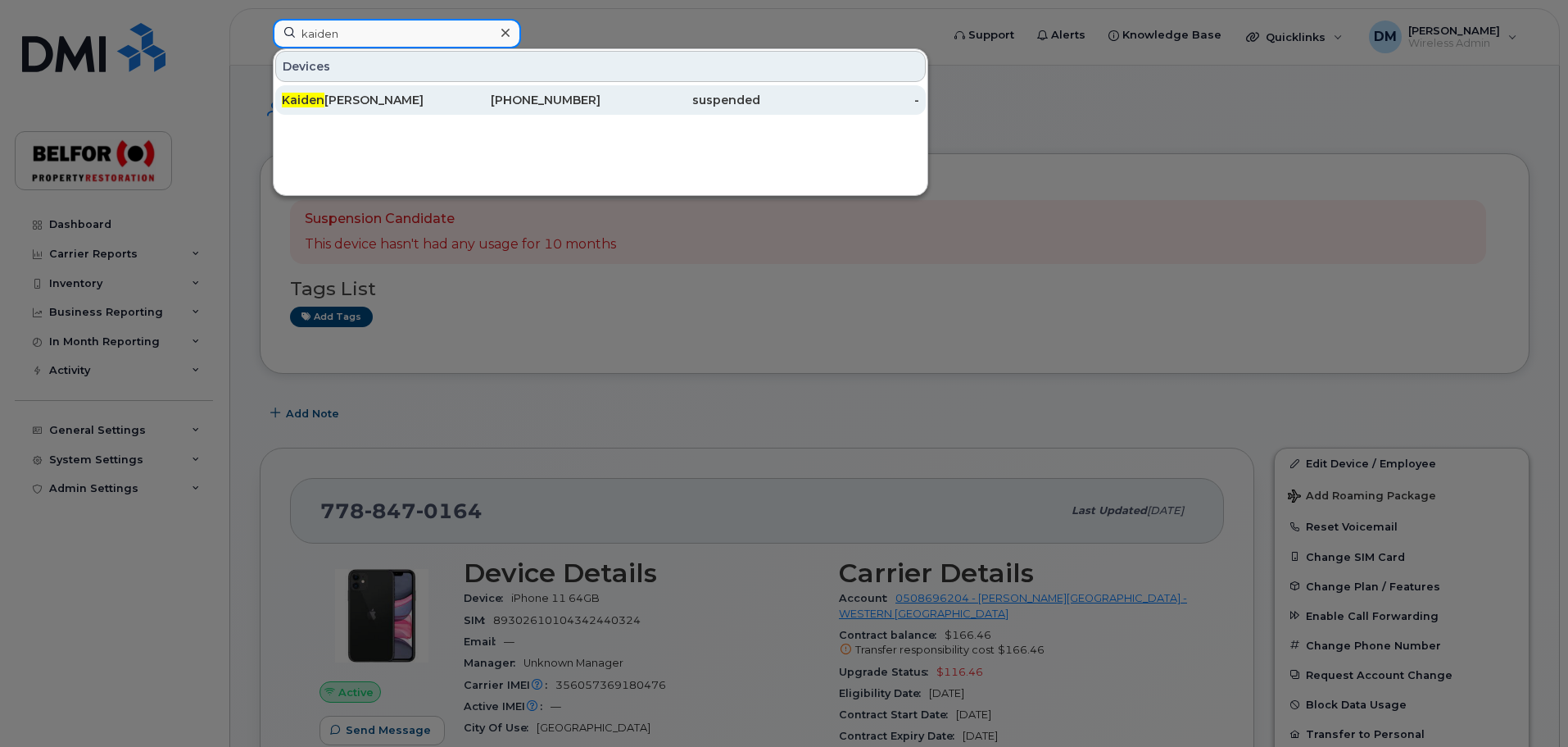
type input "kaiden"
click at [361, 96] on div "Kaiden Alford" at bounding box center [361, 100] width 159 height 16
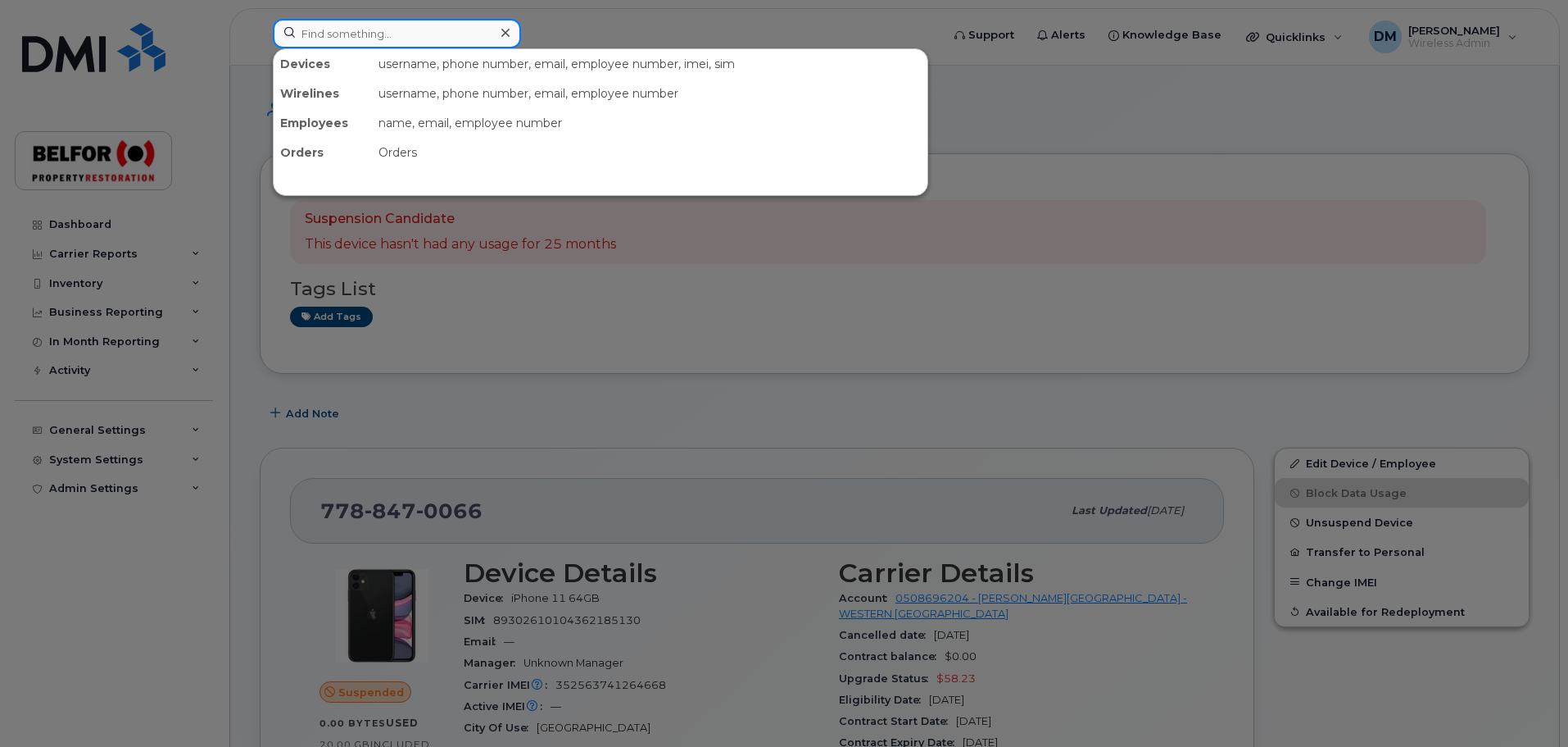
click at [346, 38] on input at bounding box center [396, 33] width 248 height 30
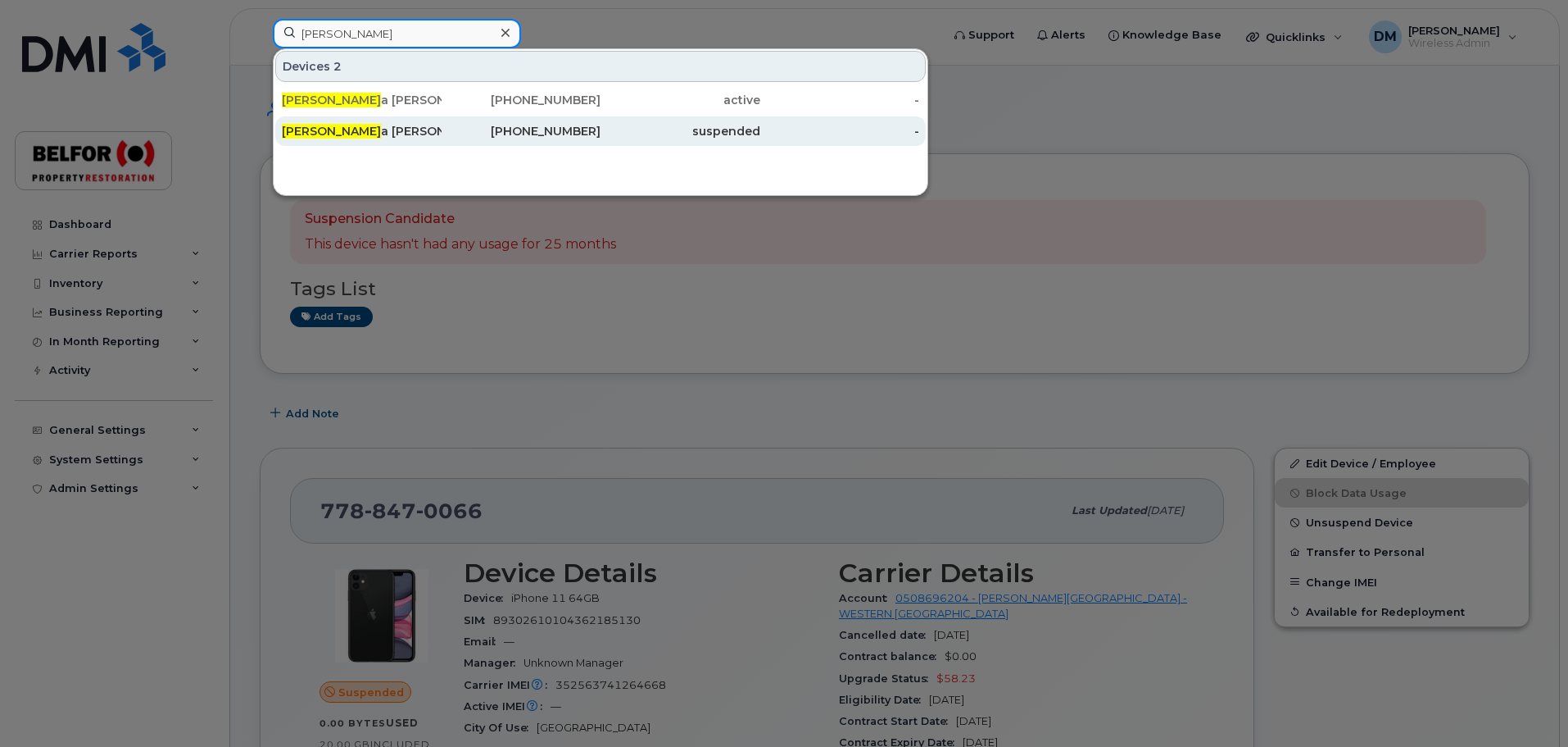
type input "[PERSON_NAME]"
click at [363, 134] on div "Sheil a Jones" at bounding box center [361, 130] width 159 height 16
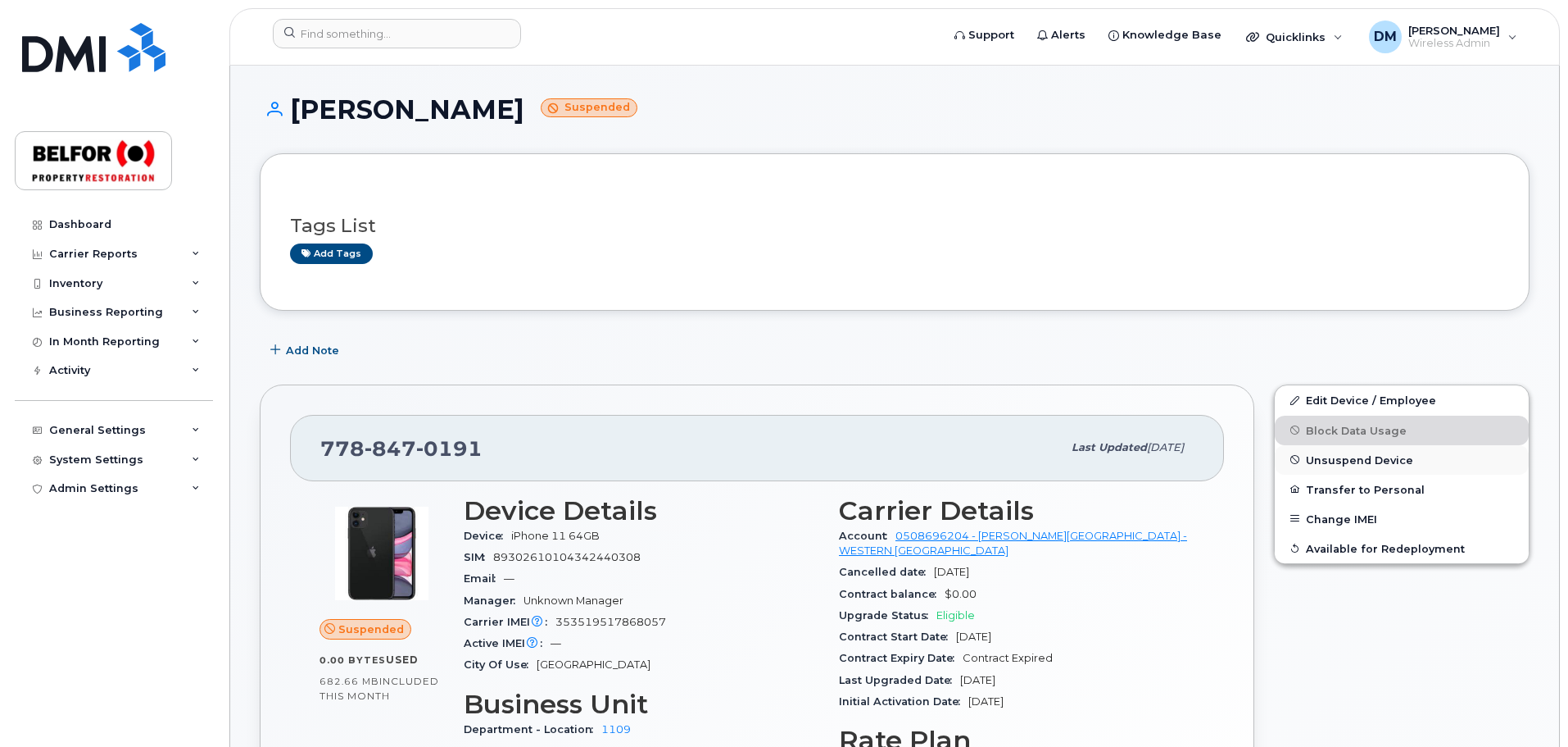
click at [1355, 455] on span "Unsuspend Device" at bounding box center [1359, 460] width 107 height 12
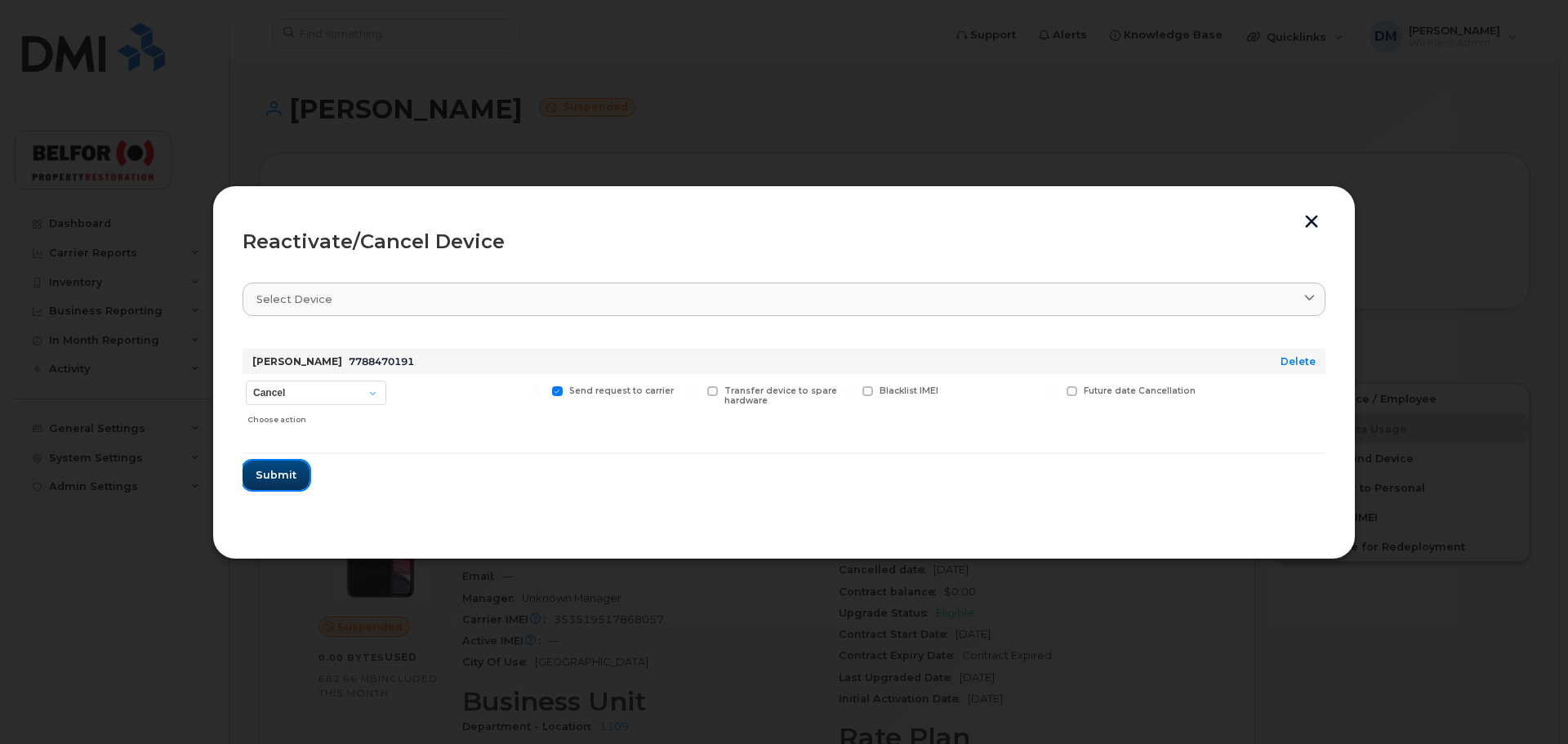
click at [278, 480] on span "Submit" at bounding box center [276, 475] width 41 height 15
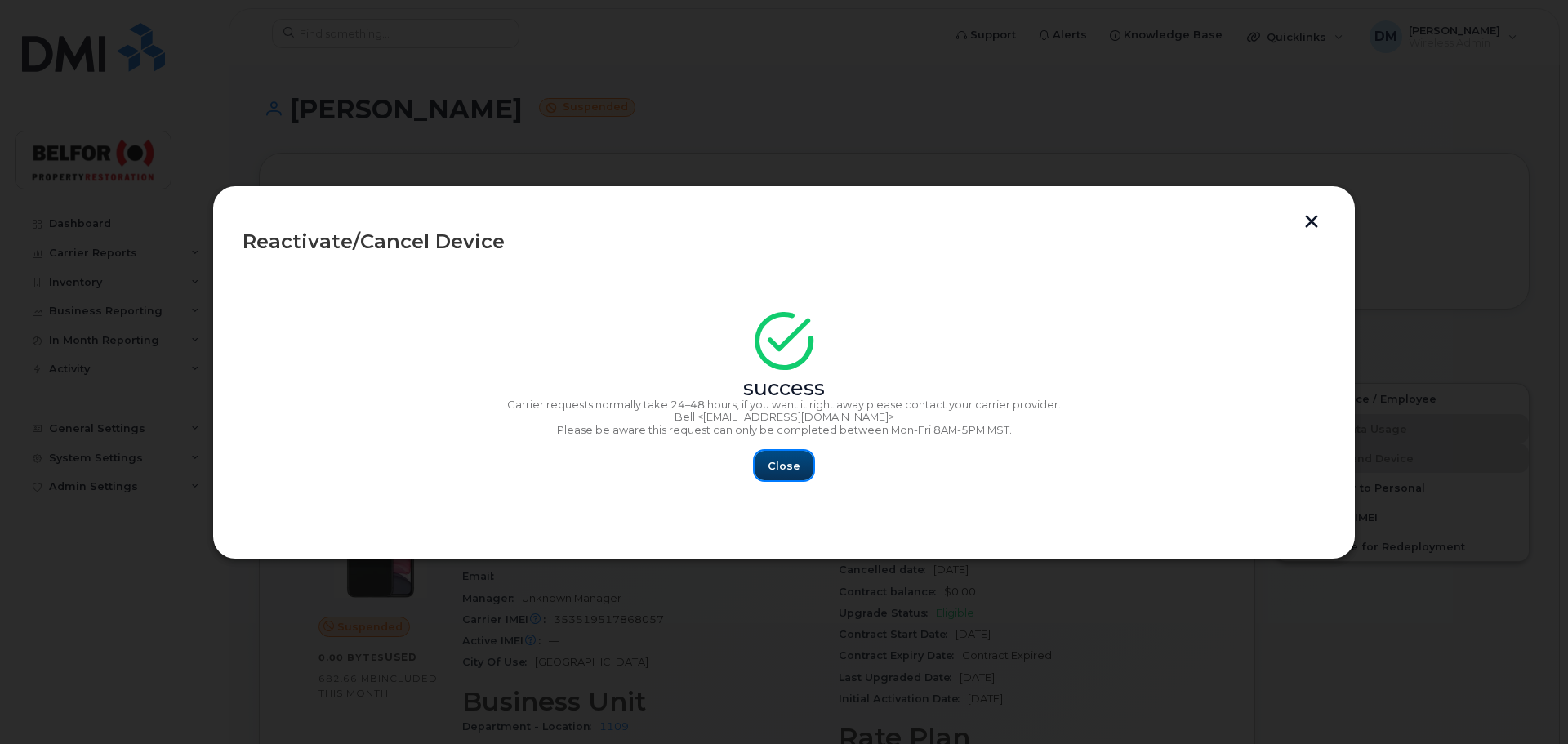
click at [779, 464] on span "Close" at bounding box center [784, 465] width 32 height 15
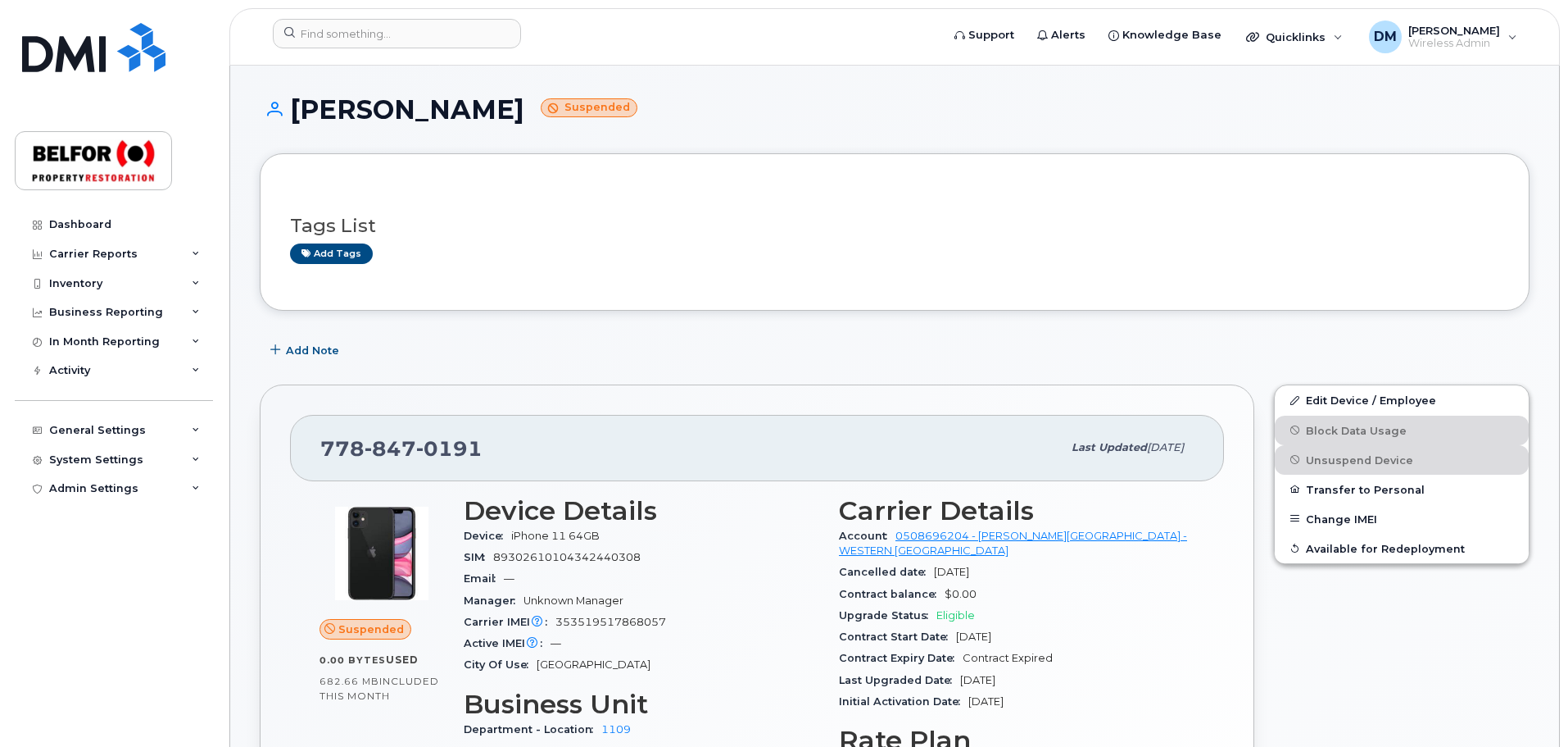
click at [323, 18] on header "Support Alerts Knowledge Base Quicklinks Suspend / Cancel Device Change SIM Car…" at bounding box center [894, 37] width 1330 height 57
click at [320, 31] on input at bounding box center [396, 33] width 248 height 30
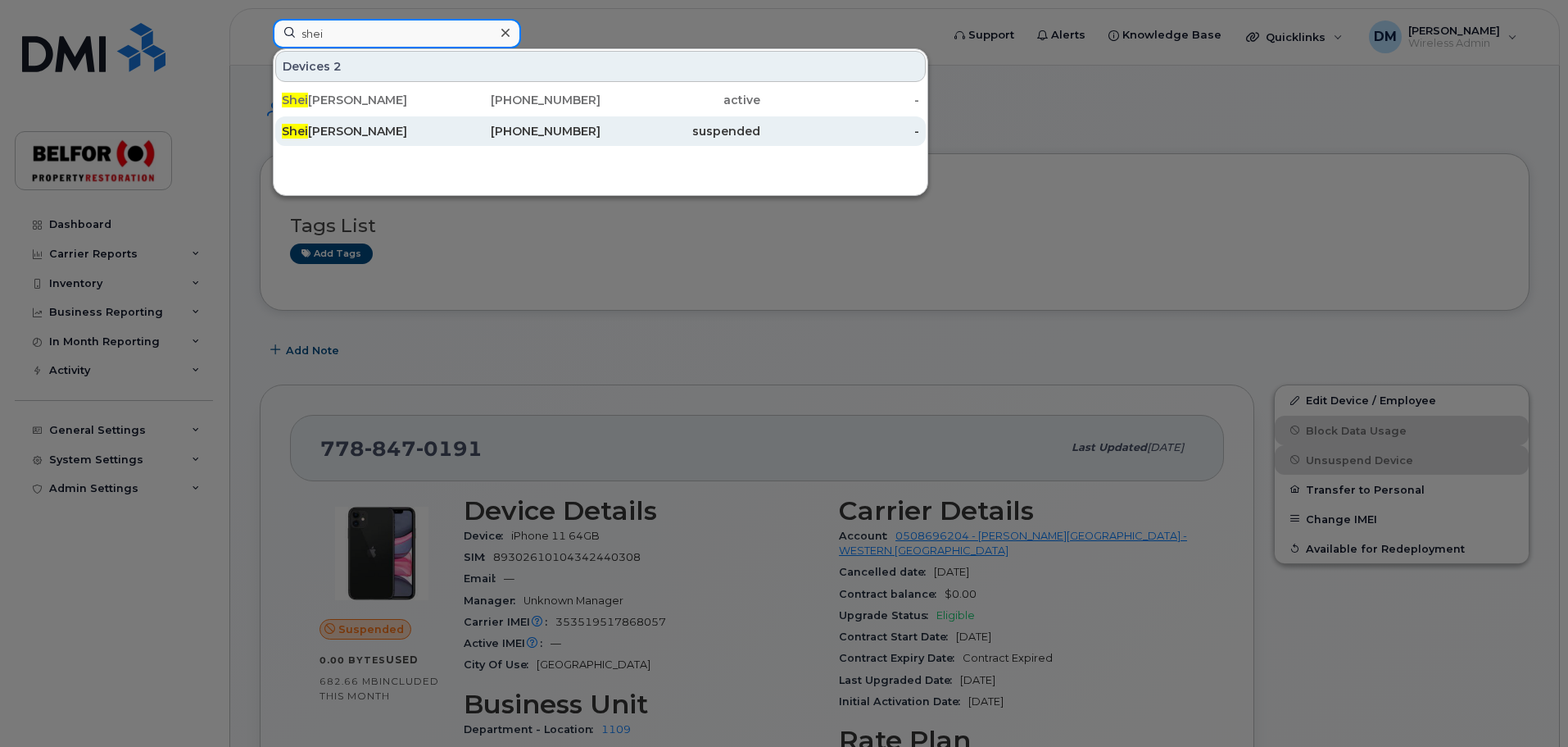
type input "shei"
click at [356, 137] on div "Shei la Jones" at bounding box center [361, 130] width 159 height 16
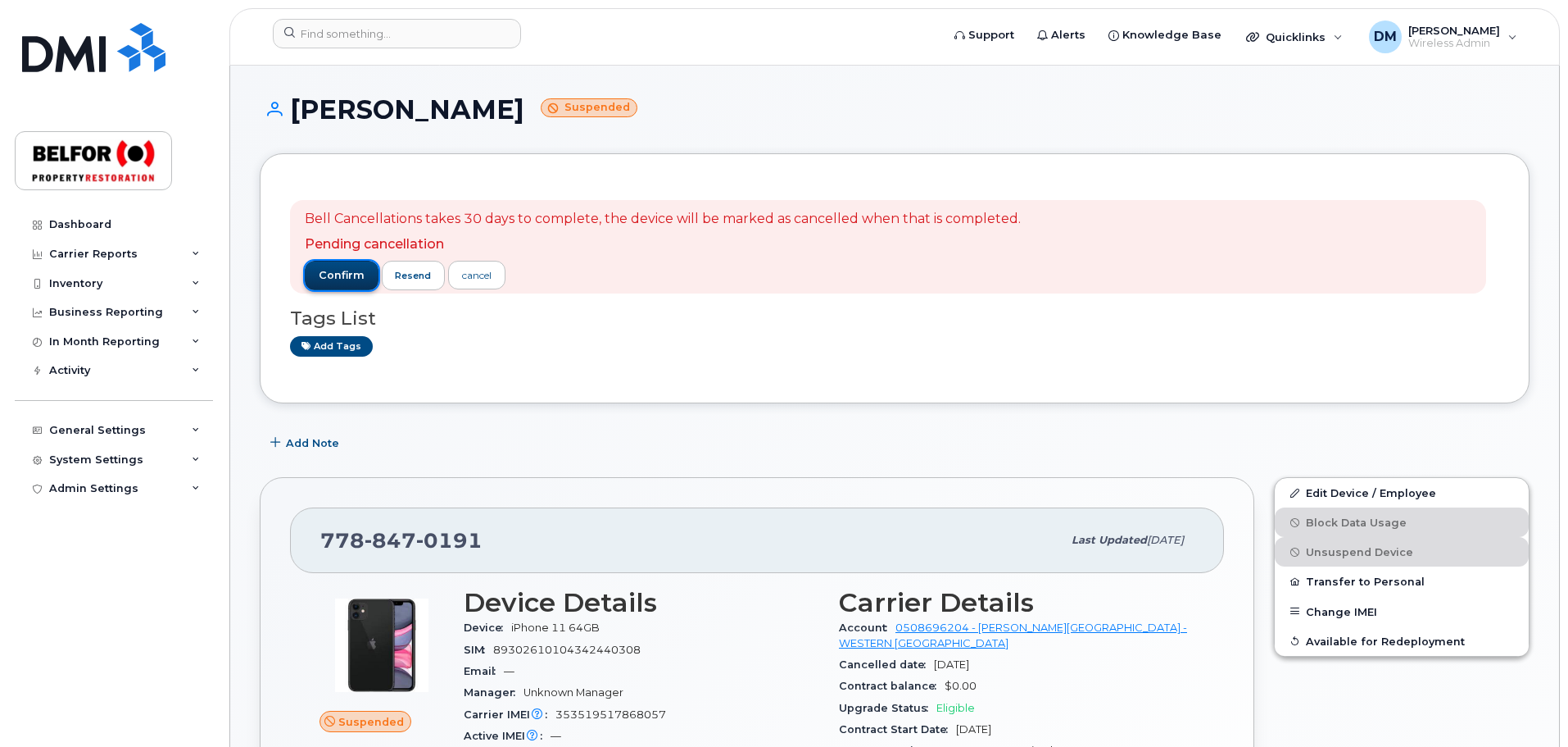
click at [337, 278] on span "confirm" at bounding box center [342, 275] width 46 height 14
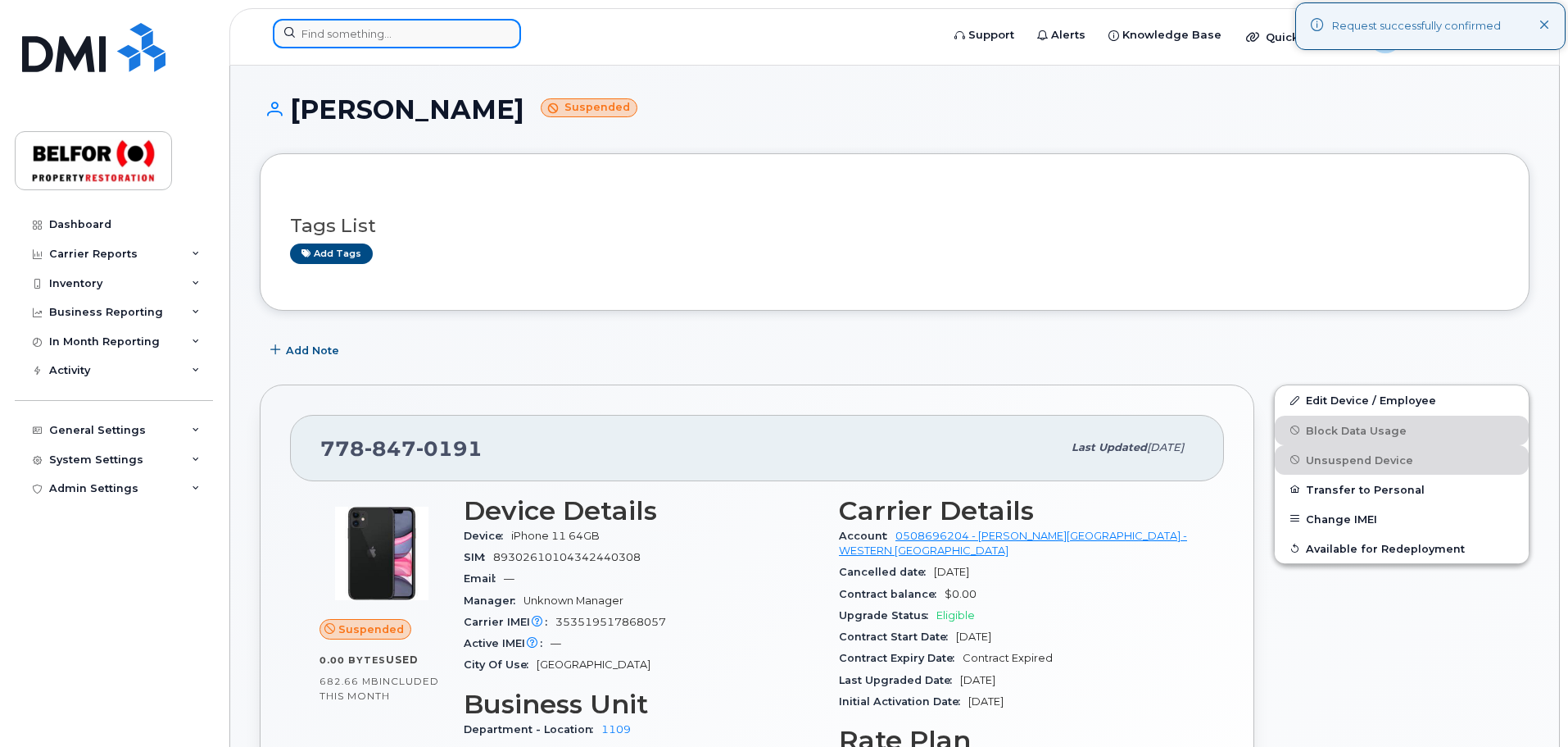
click at [303, 29] on input at bounding box center [396, 33] width 248 height 30
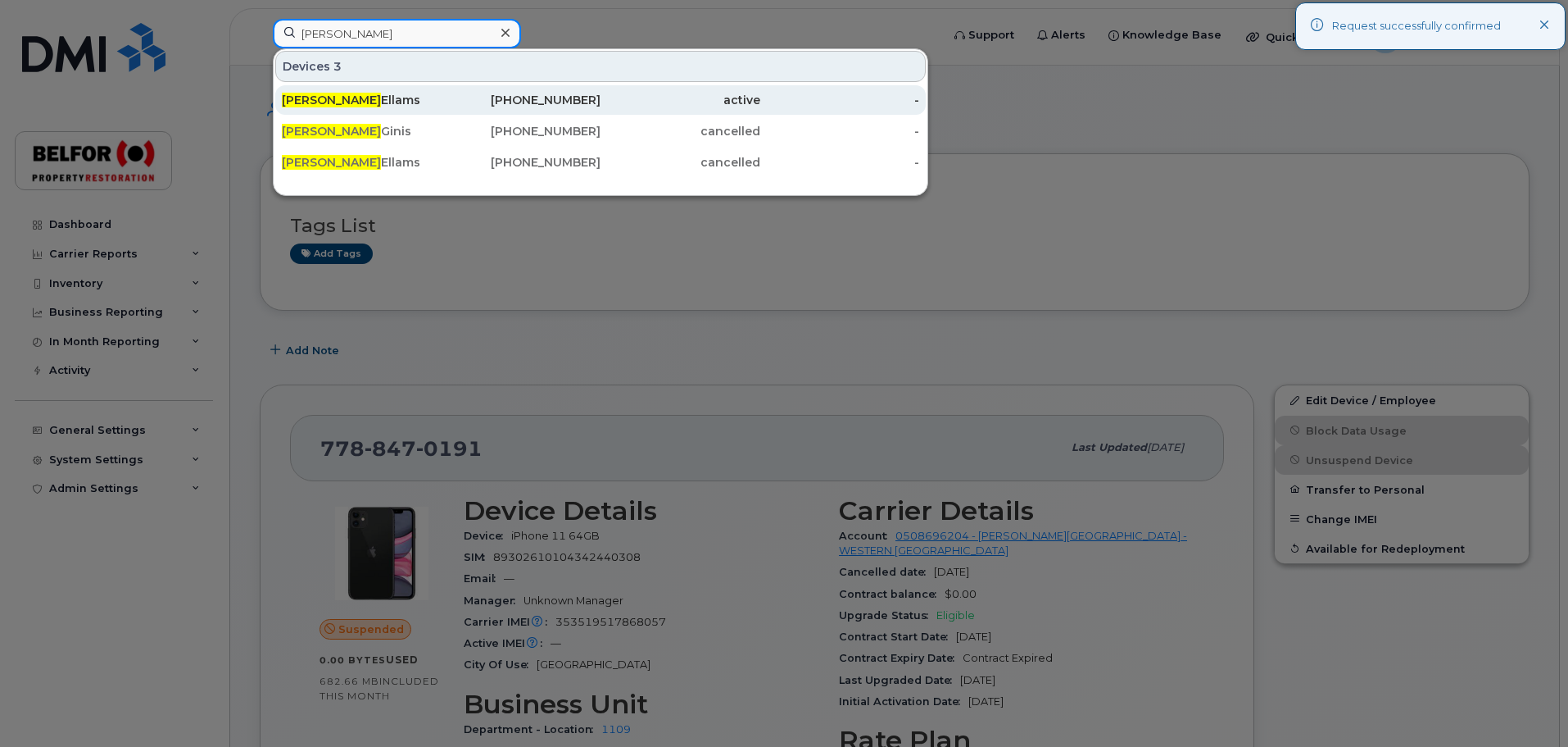
type input "cody"
click at [344, 97] on div "Cody Ellams" at bounding box center [361, 100] width 159 height 16
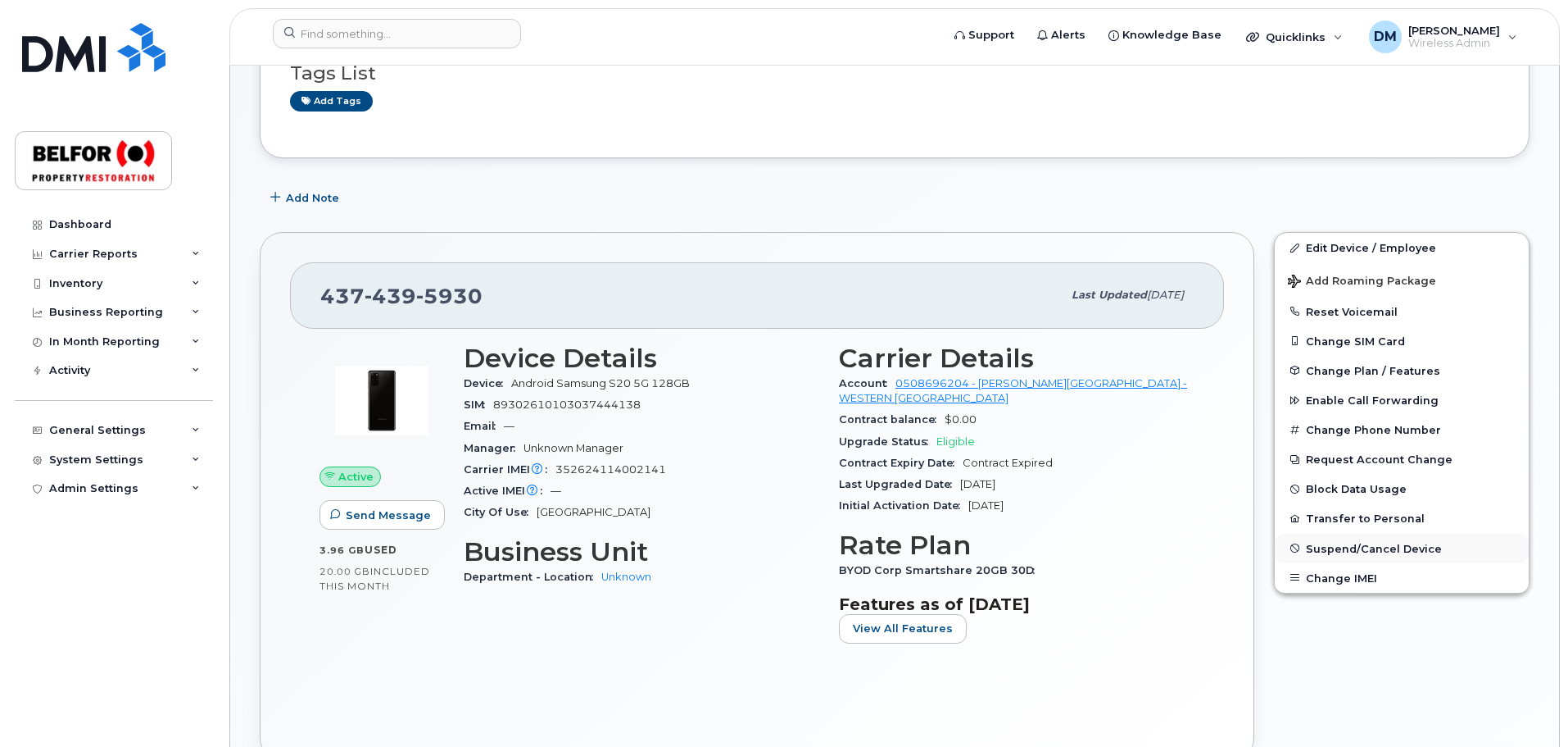
scroll to position [164, 0]
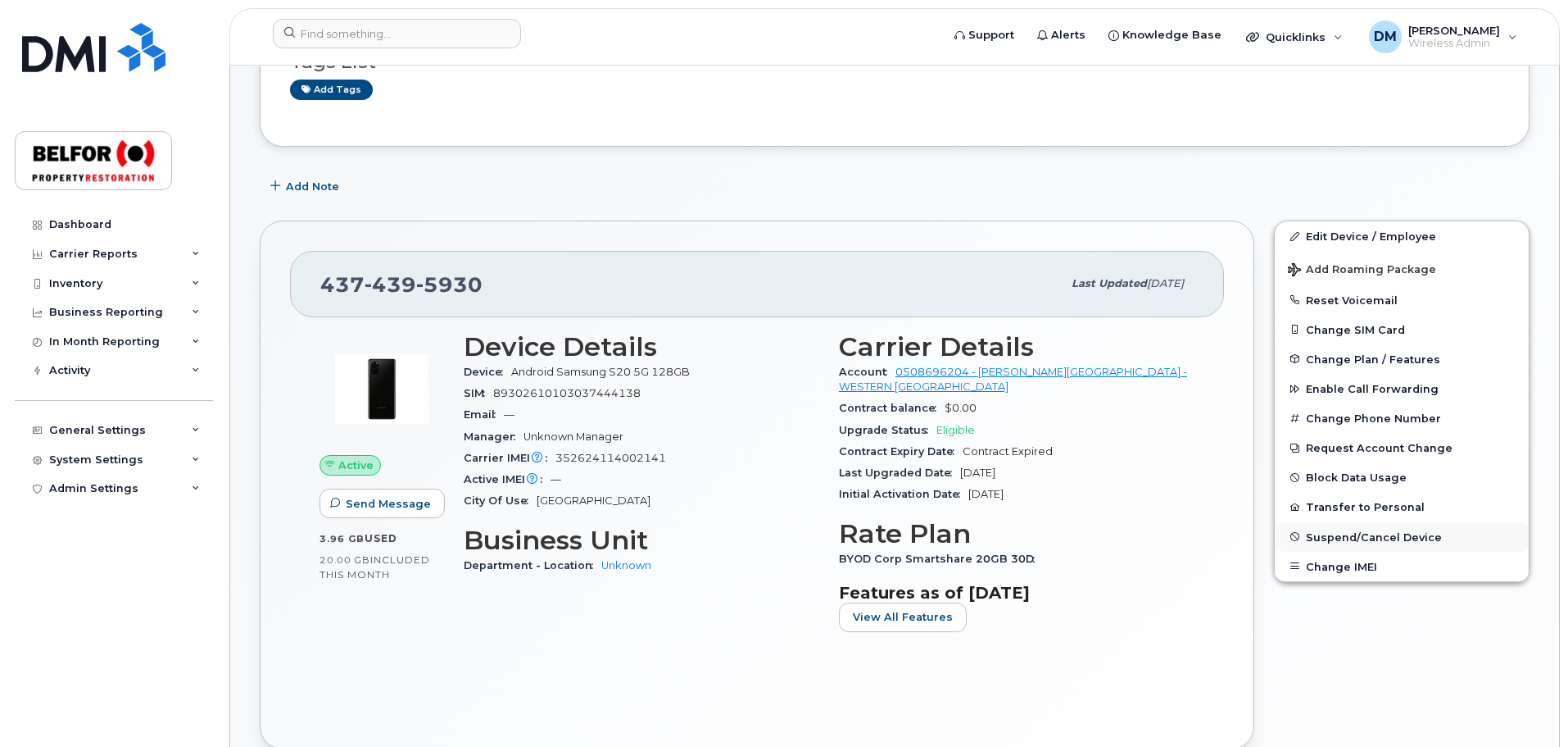
click at [1370, 534] on span "Suspend/Cancel Device" at bounding box center [1374, 536] width 136 height 12
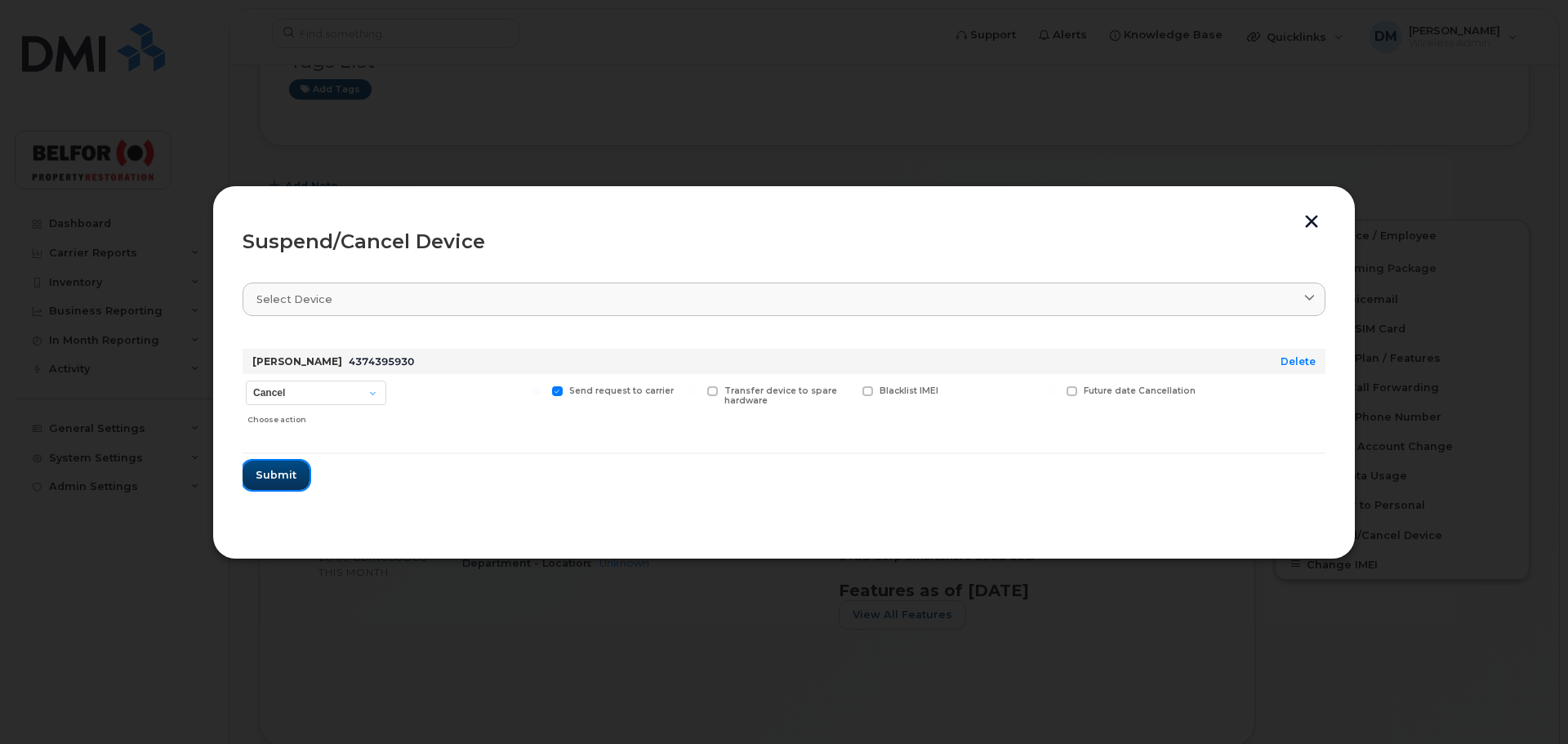
click at [271, 475] on span "Submit" at bounding box center [276, 475] width 41 height 15
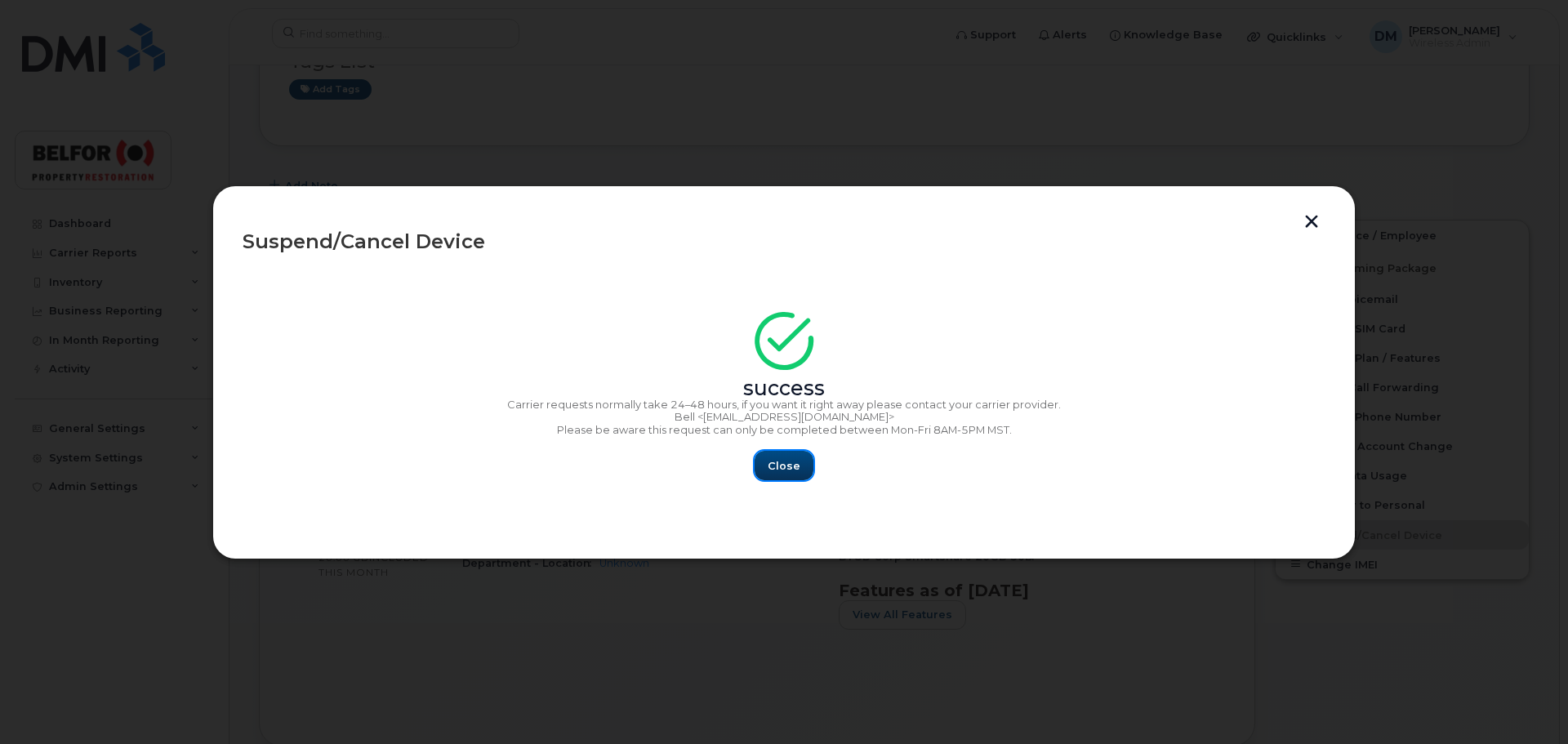
click at [787, 465] on span "Close" at bounding box center [784, 465] width 32 height 15
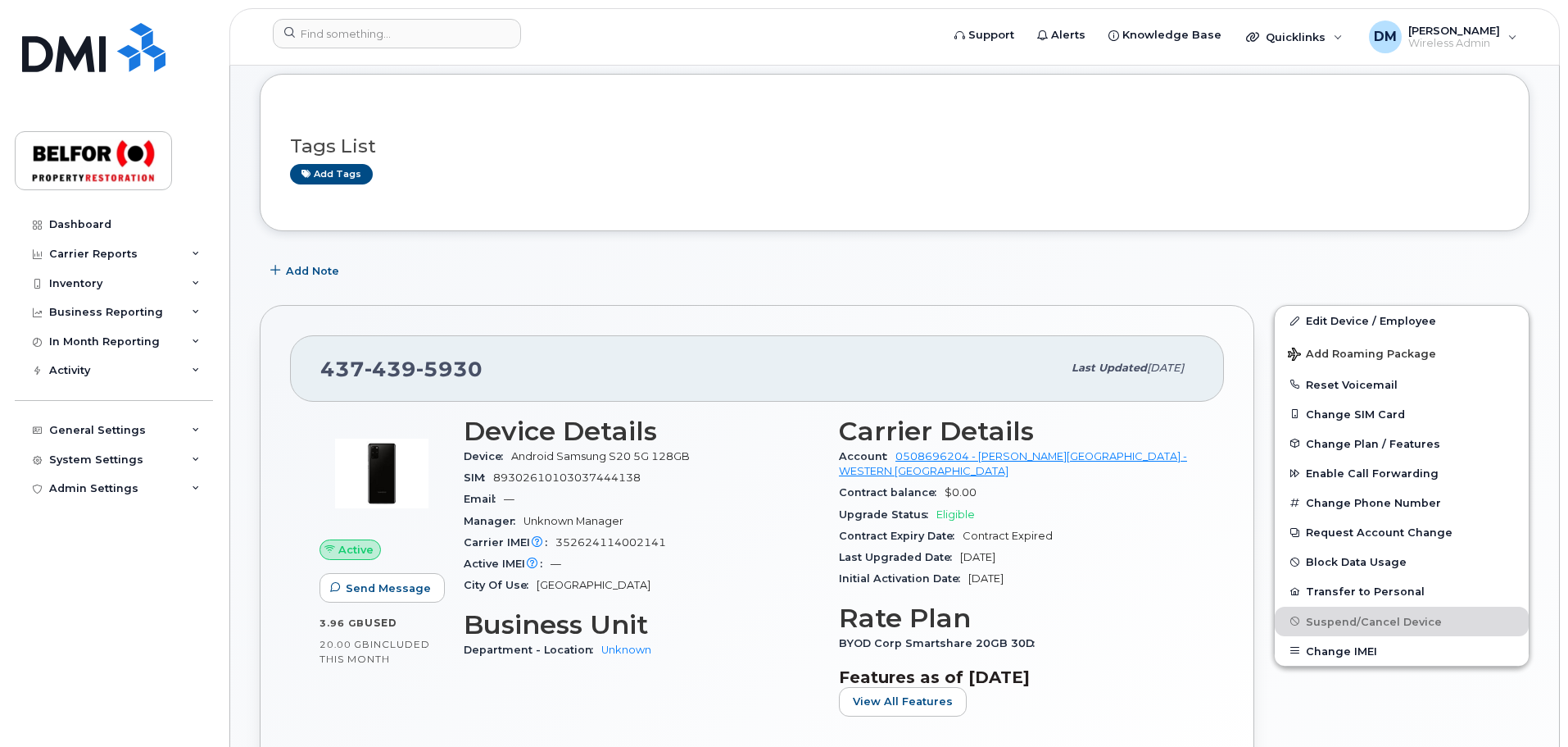
scroll to position [0, 0]
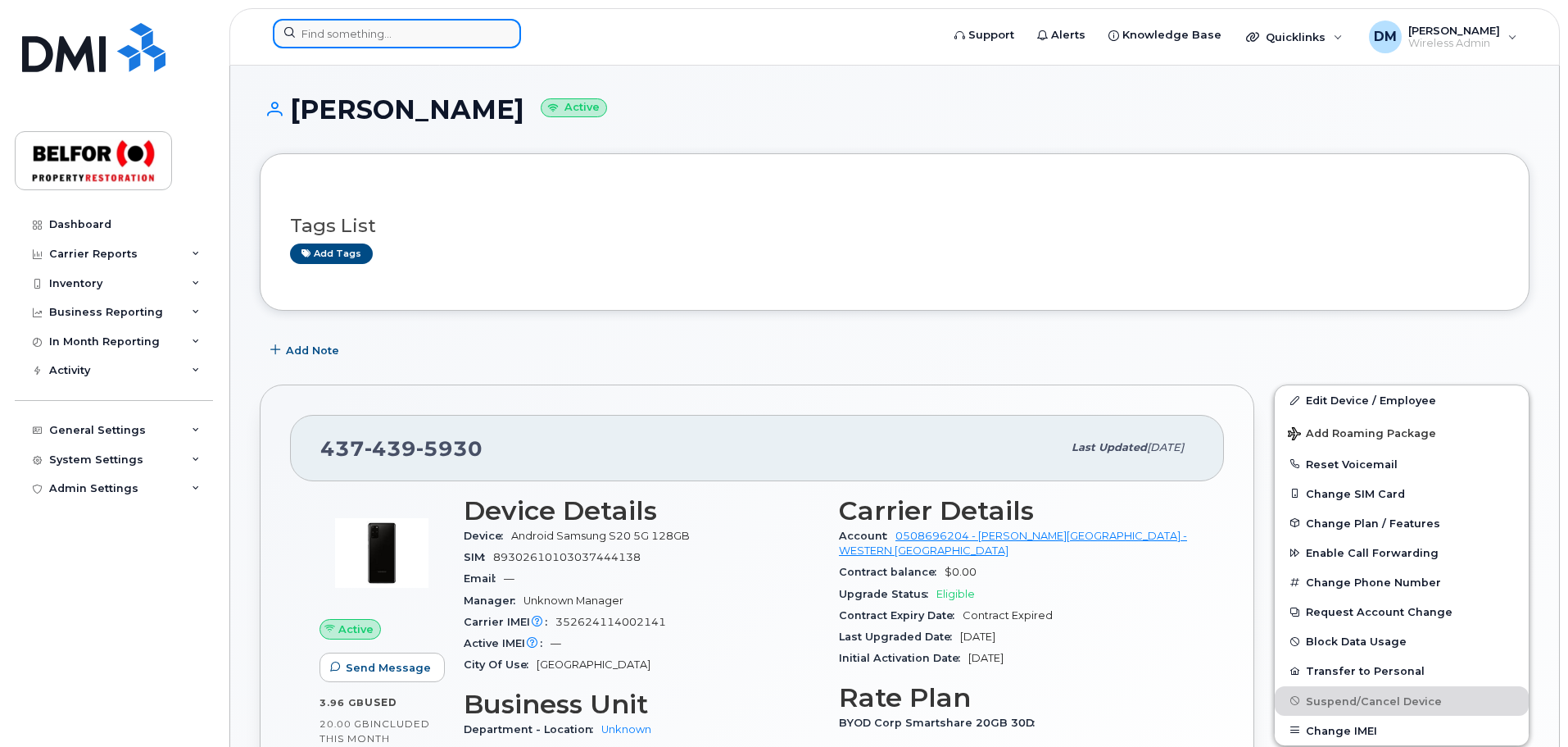
click at [337, 32] on input at bounding box center [396, 33] width 248 height 30
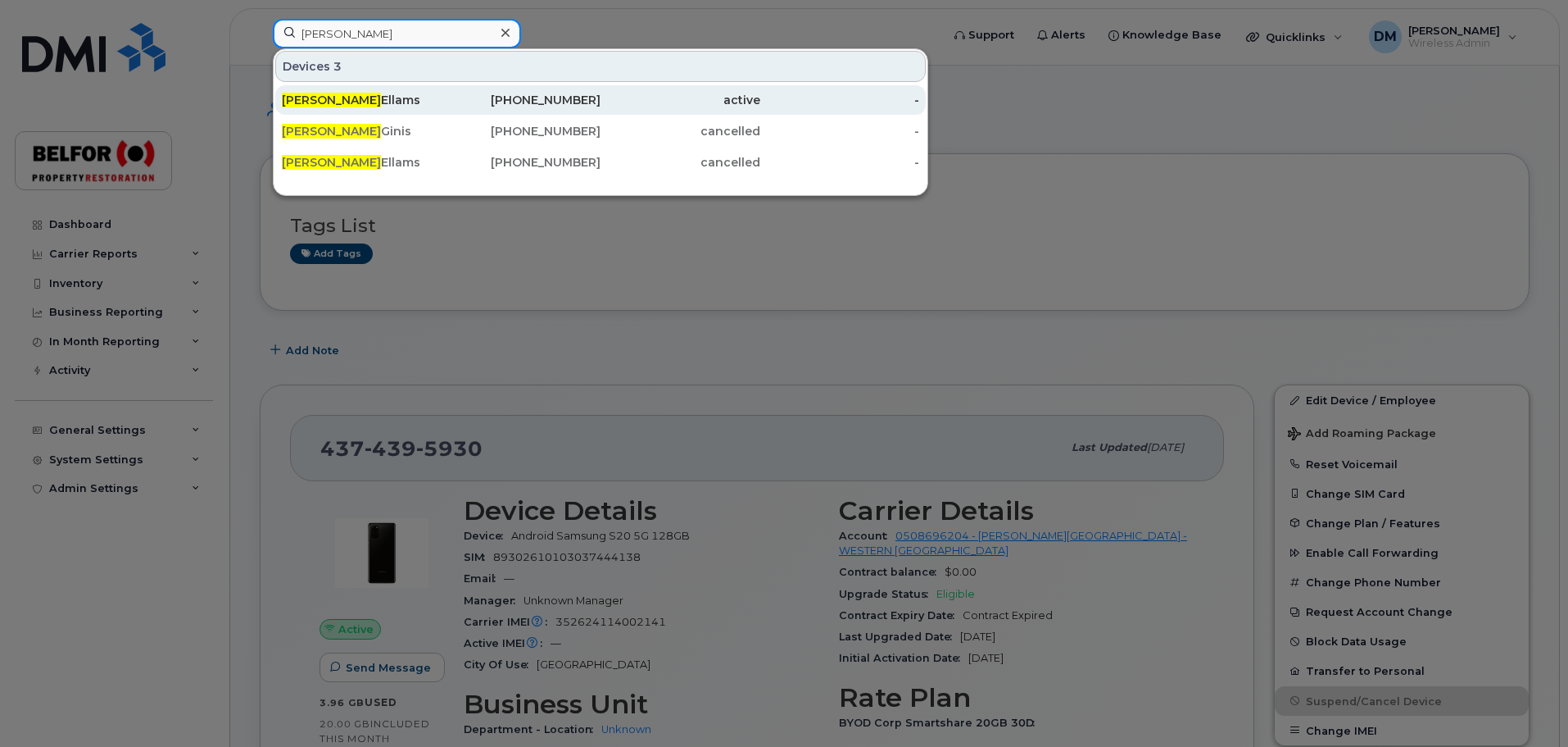
type input "cody"
click at [321, 101] on div "Cody Ellams" at bounding box center [361, 100] width 159 height 16
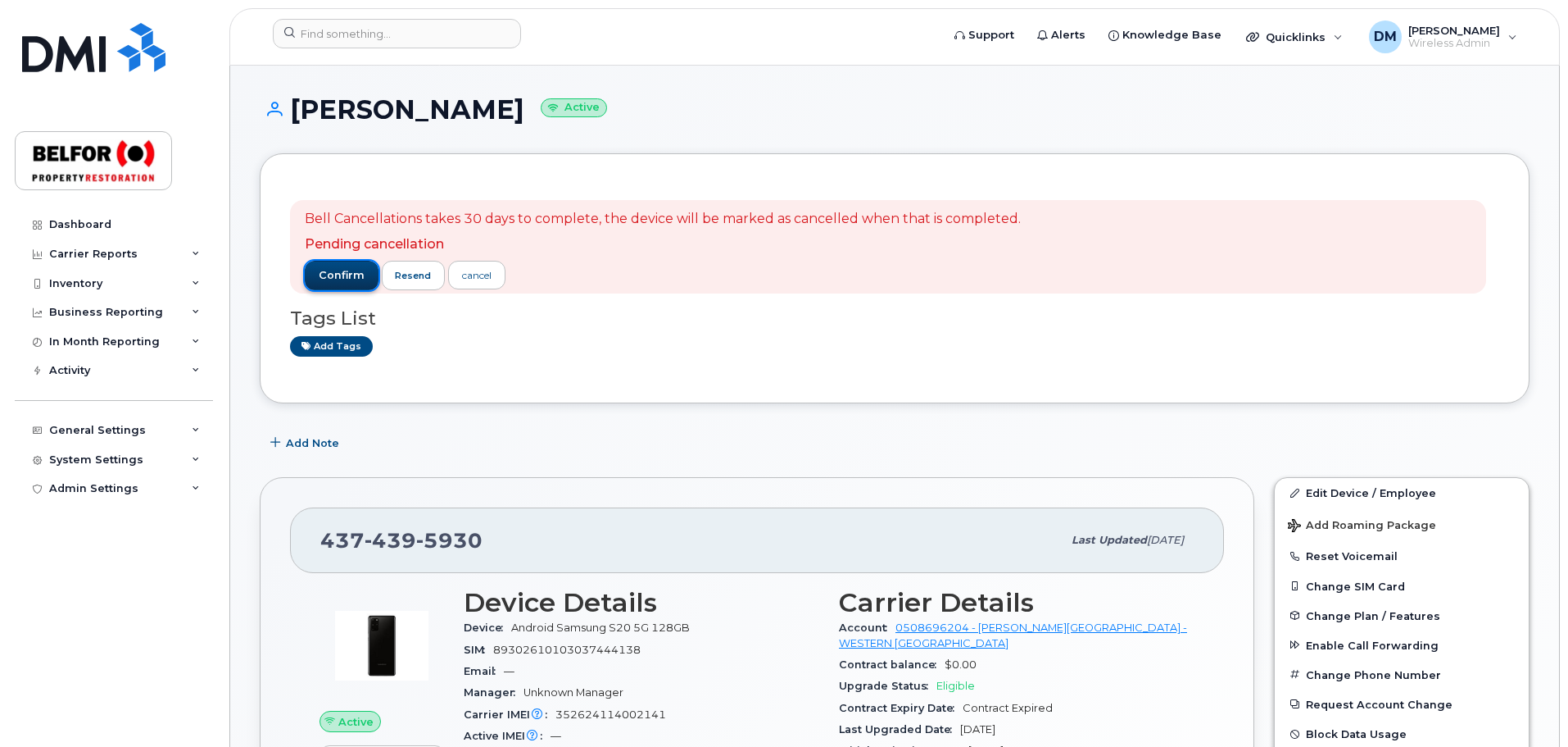
click at [343, 275] on span "confirm" at bounding box center [342, 275] width 46 height 14
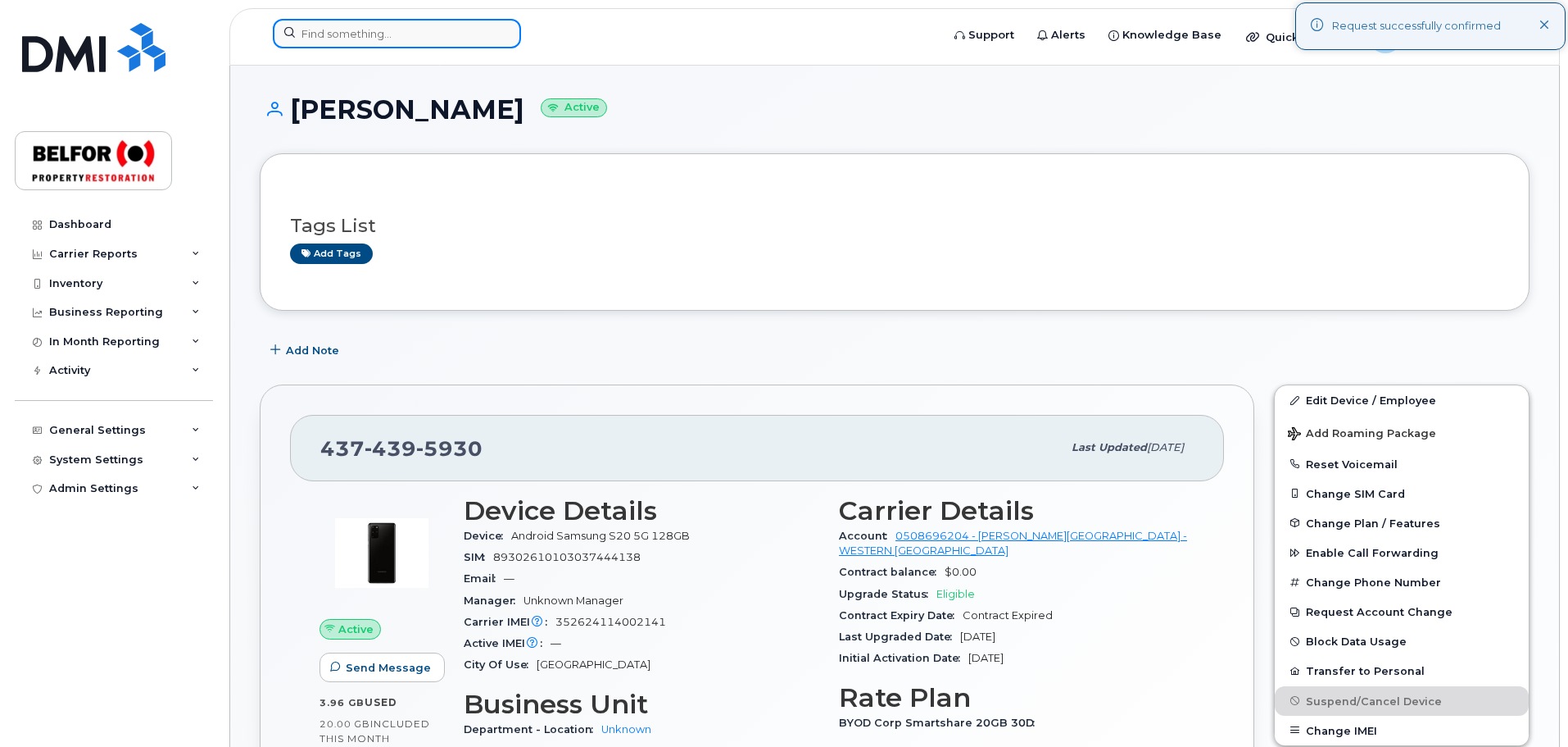
click at [334, 38] on input at bounding box center [396, 33] width 248 height 30
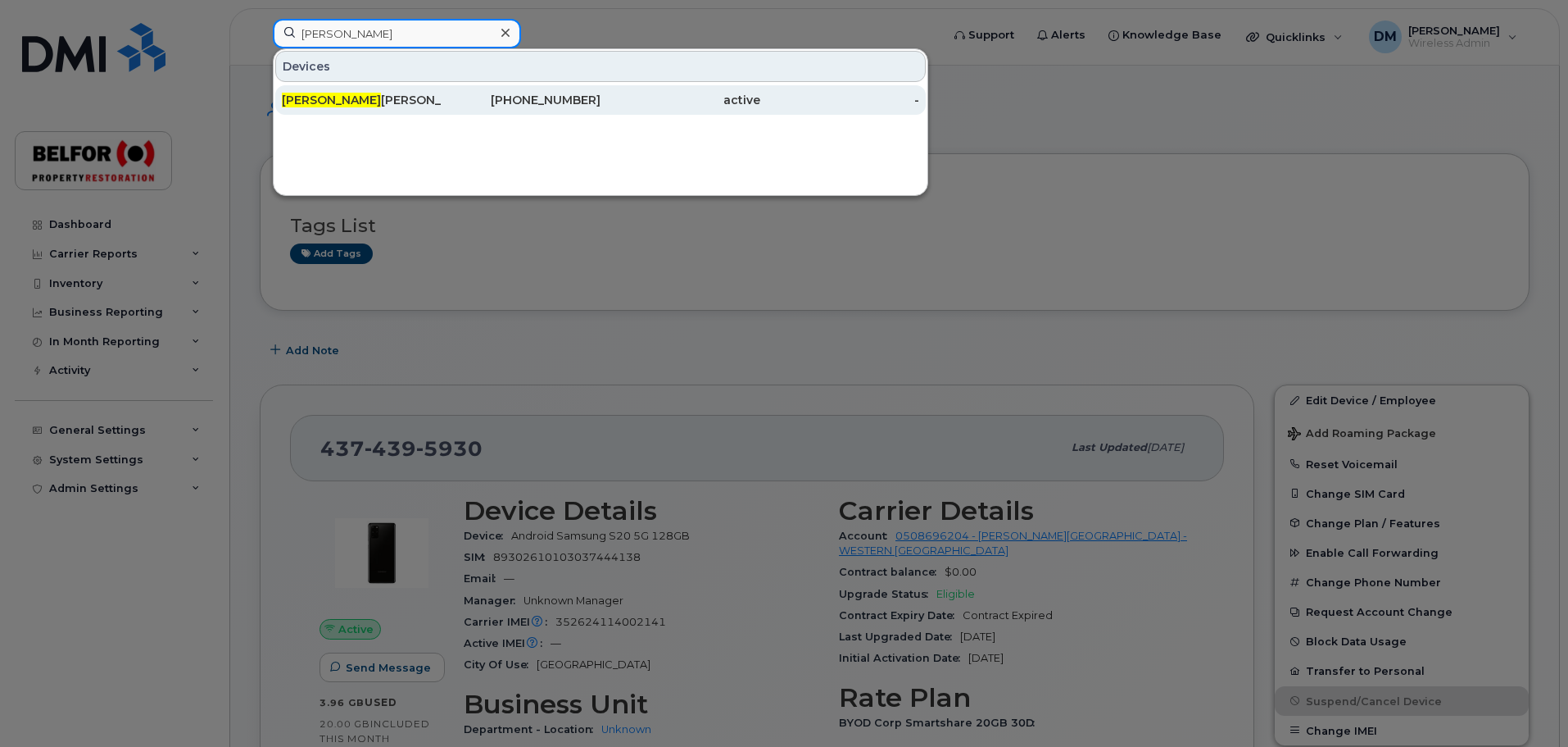
type input "[PERSON_NAME]"
click at [314, 99] on div "[PERSON_NAME] [PERSON_NAME]" at bounding box center [361, 100] width 159 height 16
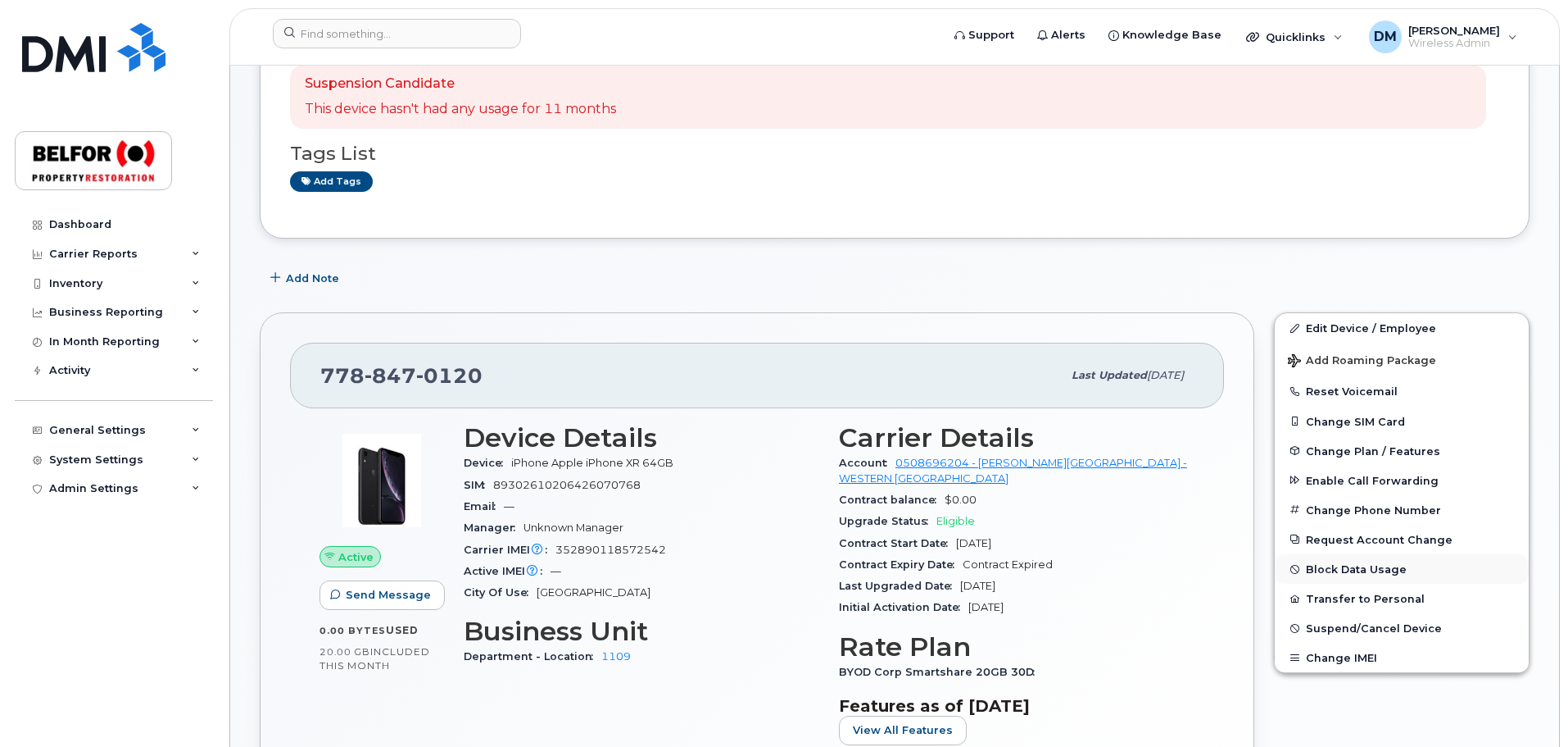
scroll to position [164, 0]
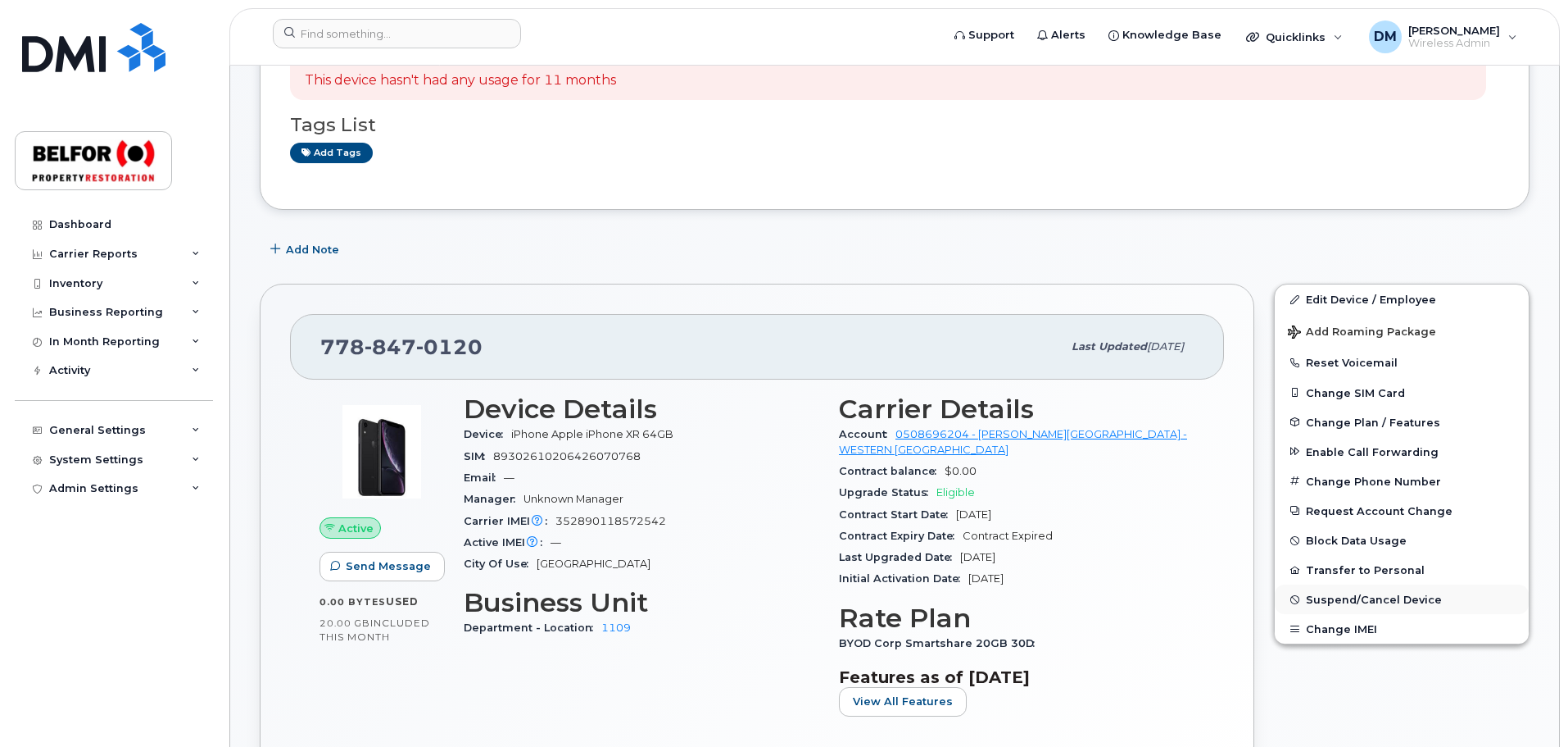
click at [1352, 594] on span "Suspend/Cancel Device" at bounding box center [1374, 599] width 136 height 12
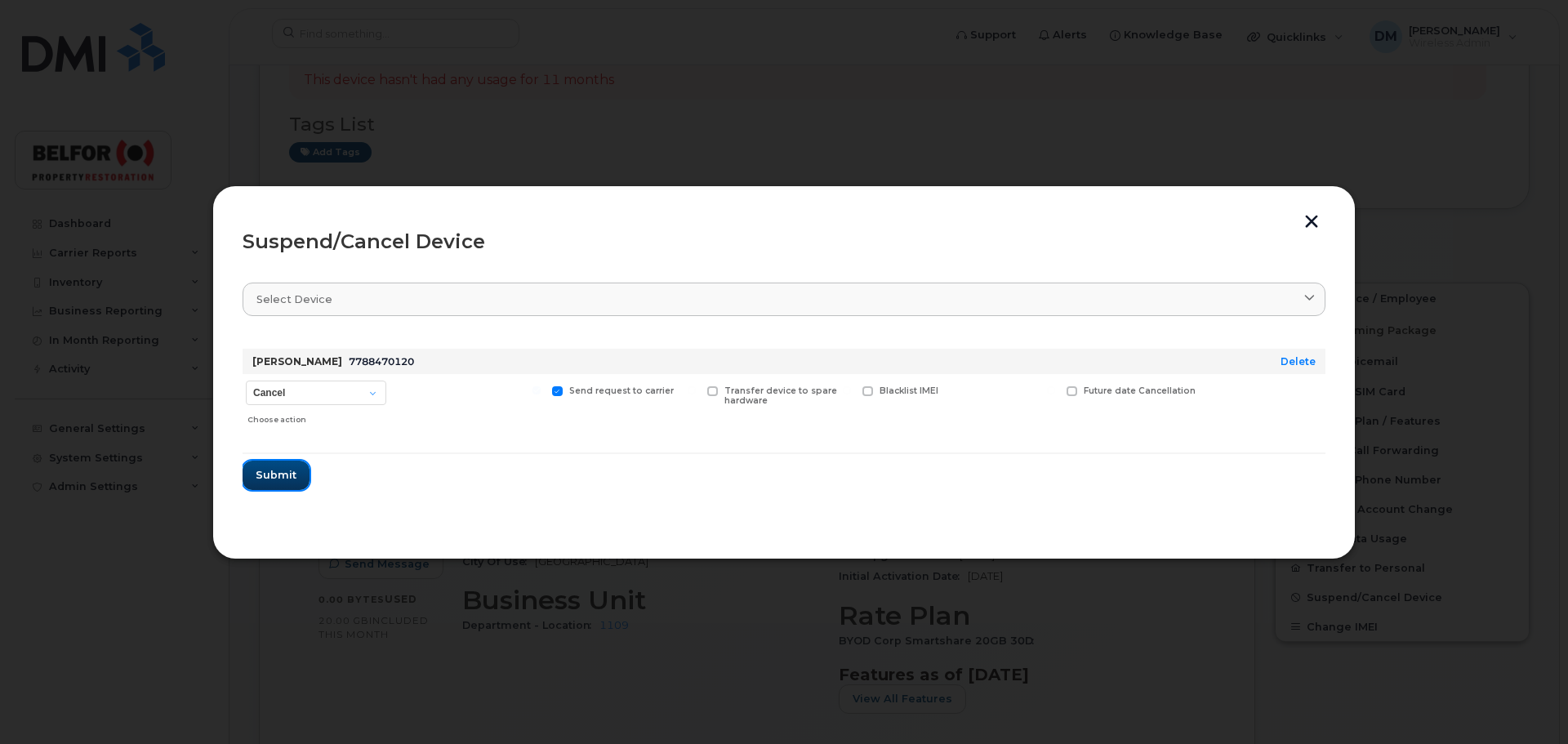
click at [276, 478] on span "Submit" at bounding box center [276, 475] width 41 height 15
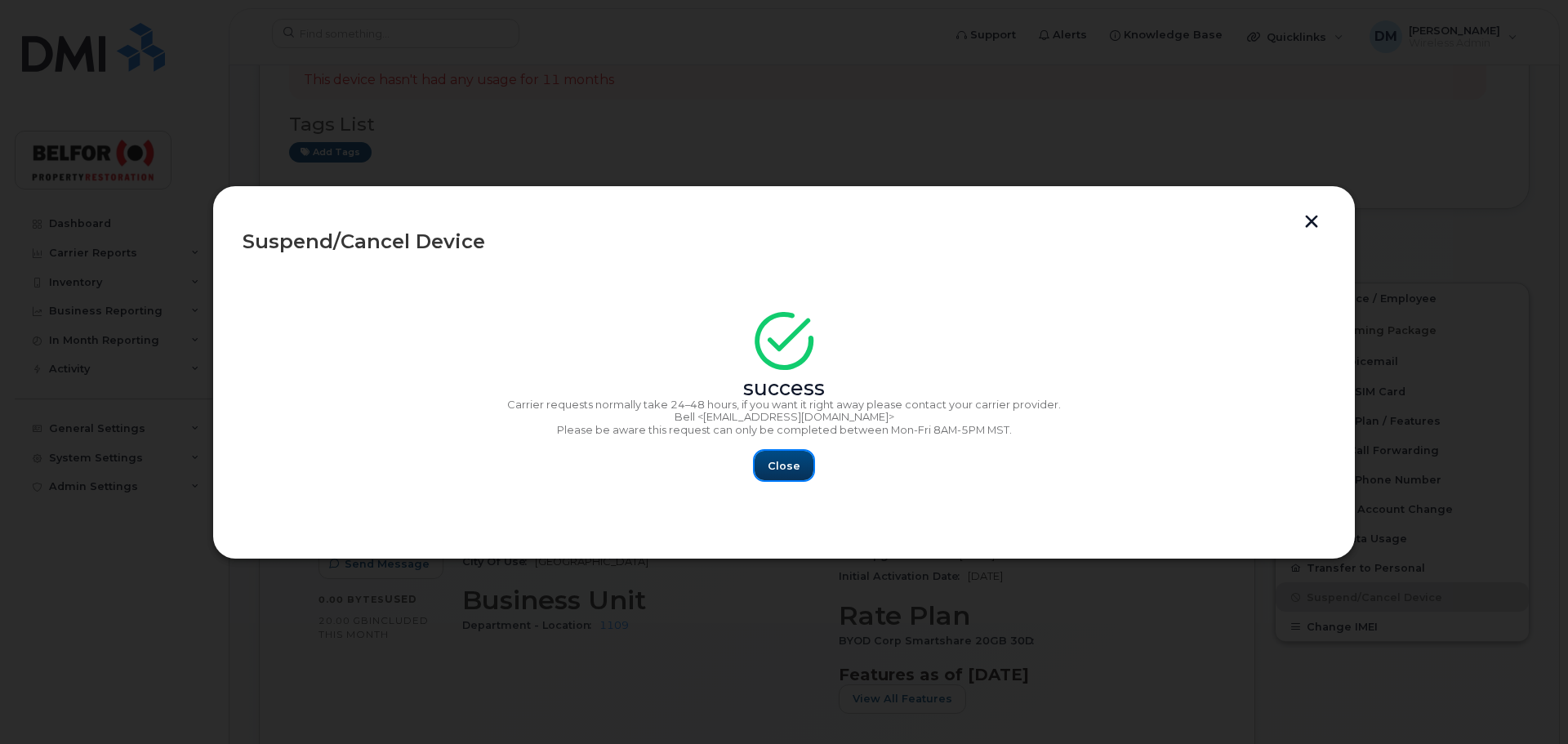
click at [777, 467] on span "Close" at bounding box center [784, 465] width 32 height 15
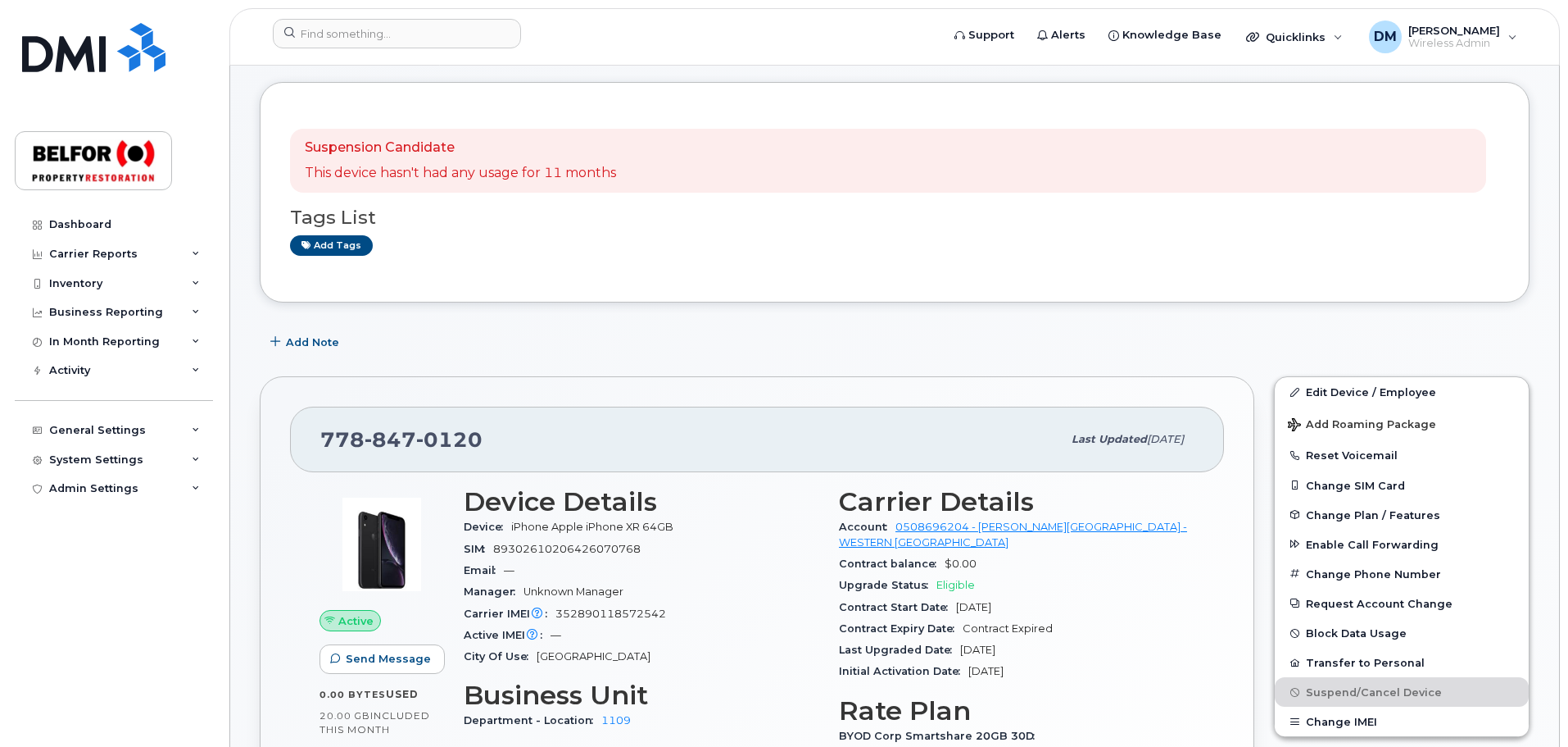
scroll to position [0, 0]
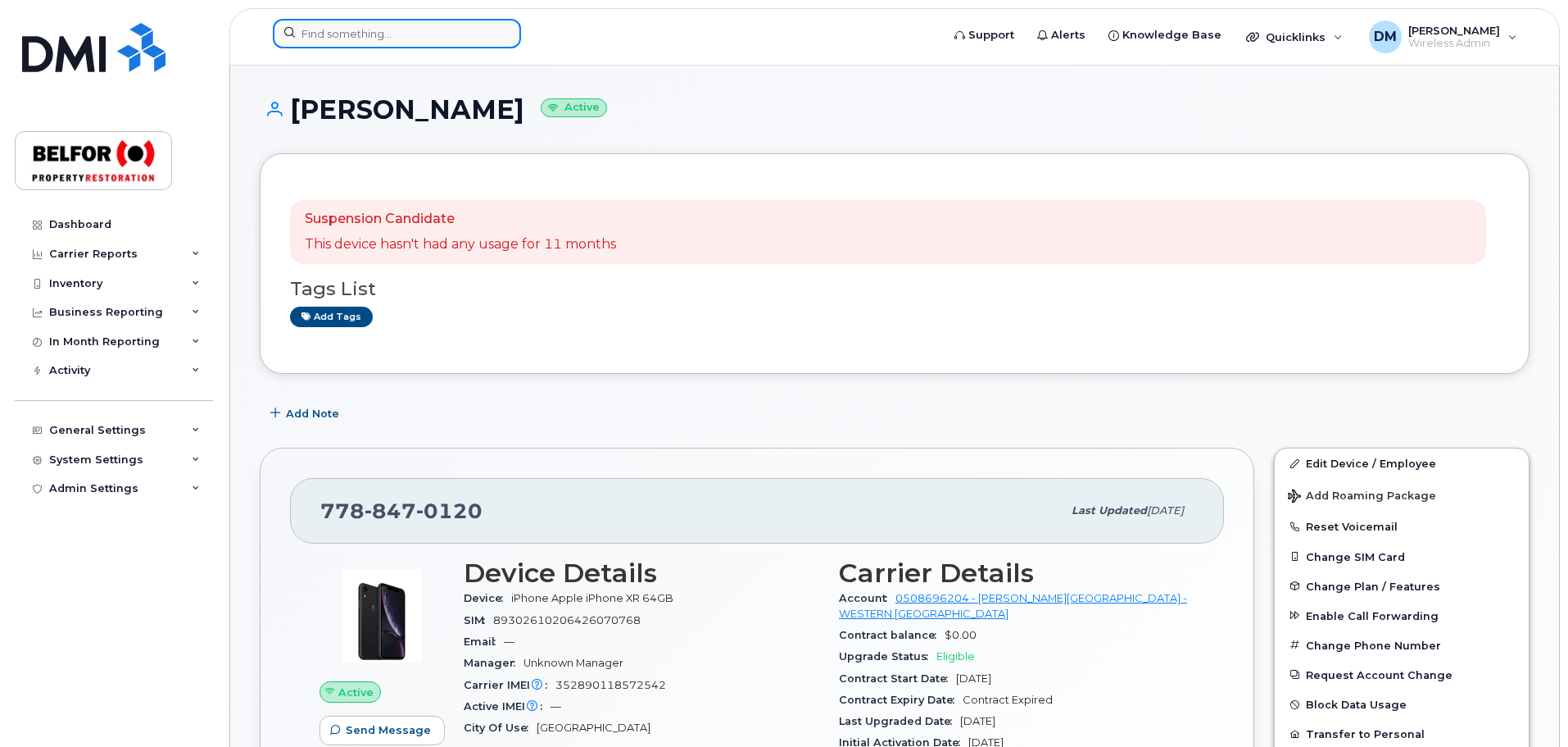
click at [339, 33] on input at bounding box center [396, 33] width 248 height 30
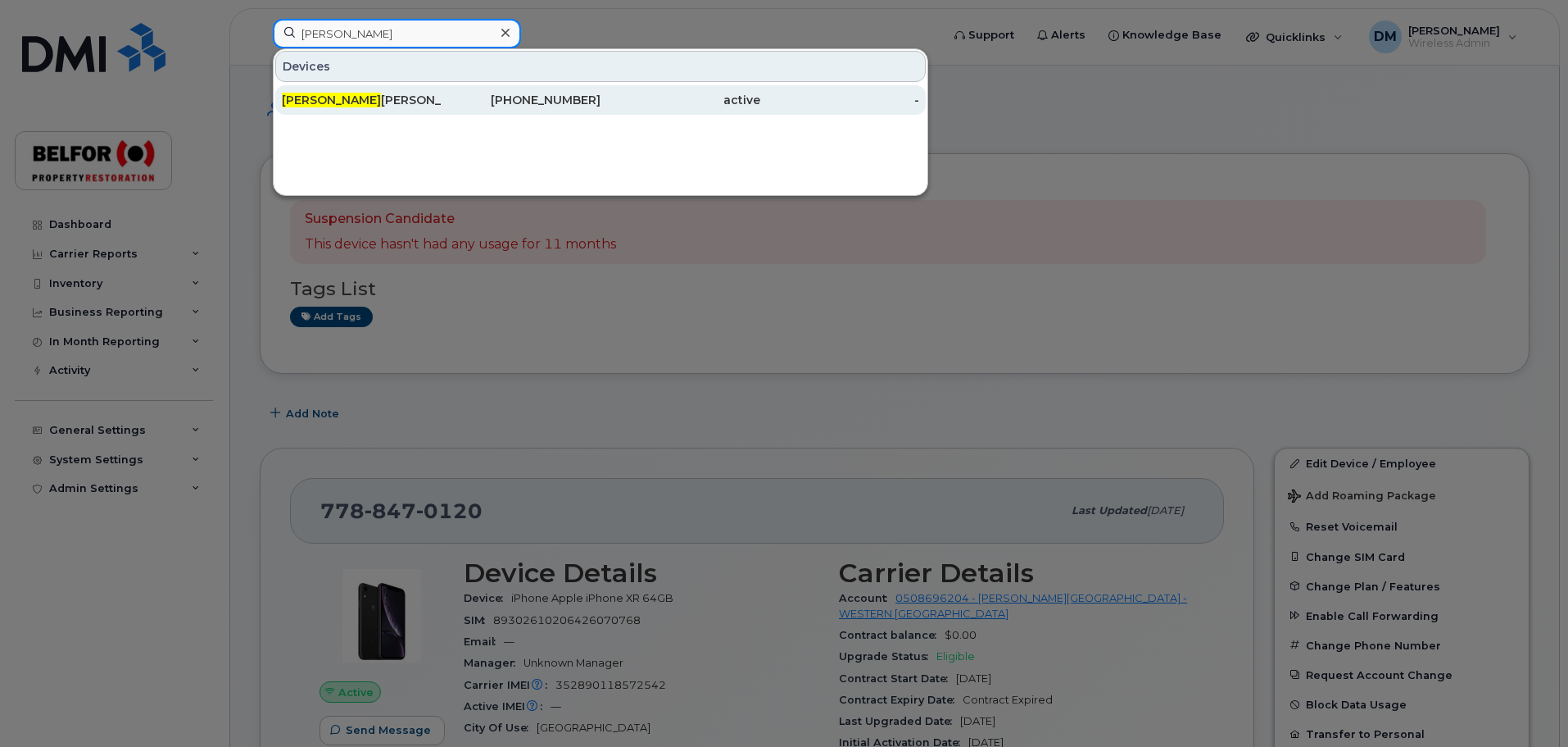
type input "[PERSON_NAME]"
click at [355, 101] on div "Cris tal Simpson" at bounding box center [361, 100] width 159 height 16
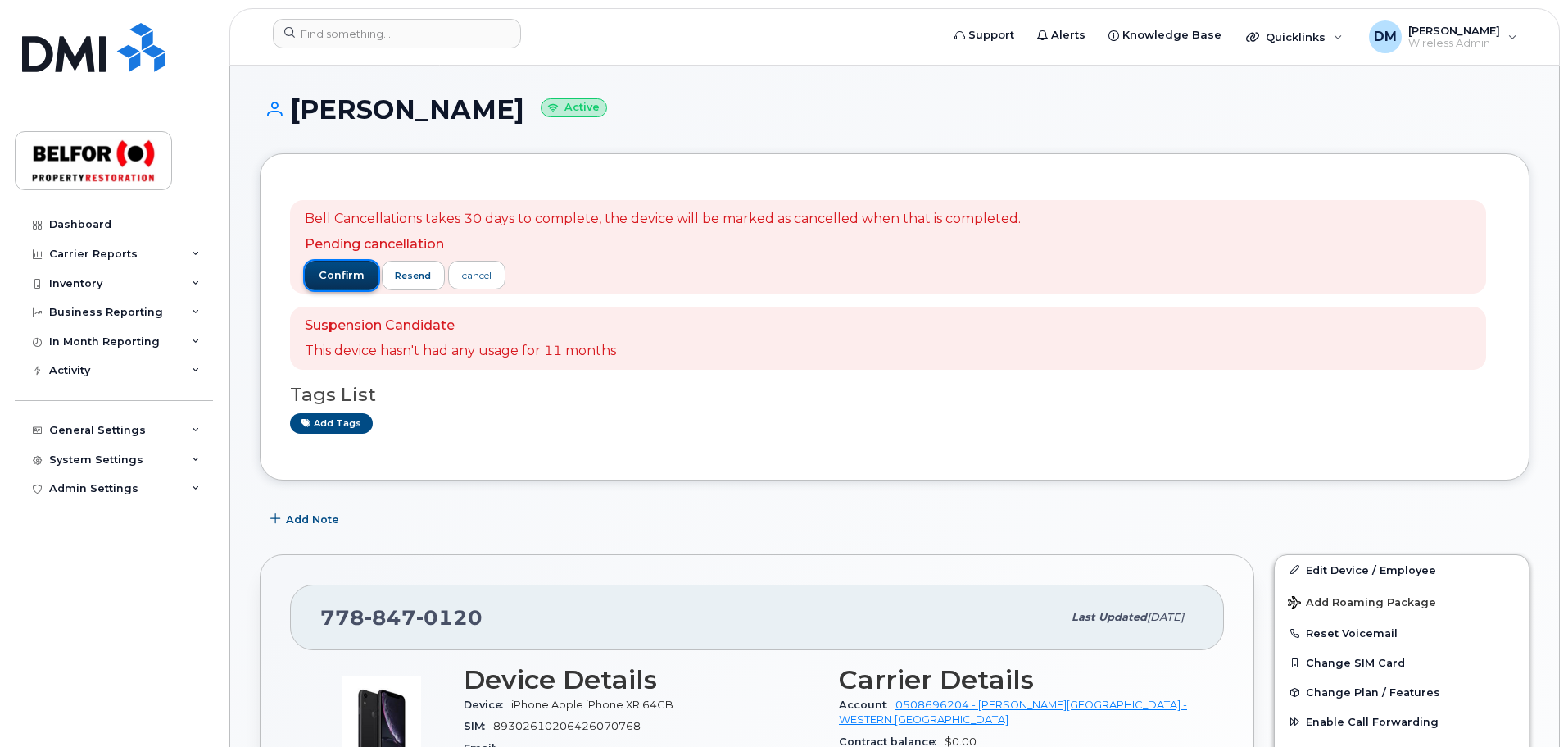
click at [338, 279] on span "confirm" at bounding box center [342, 275] width 46 height 14
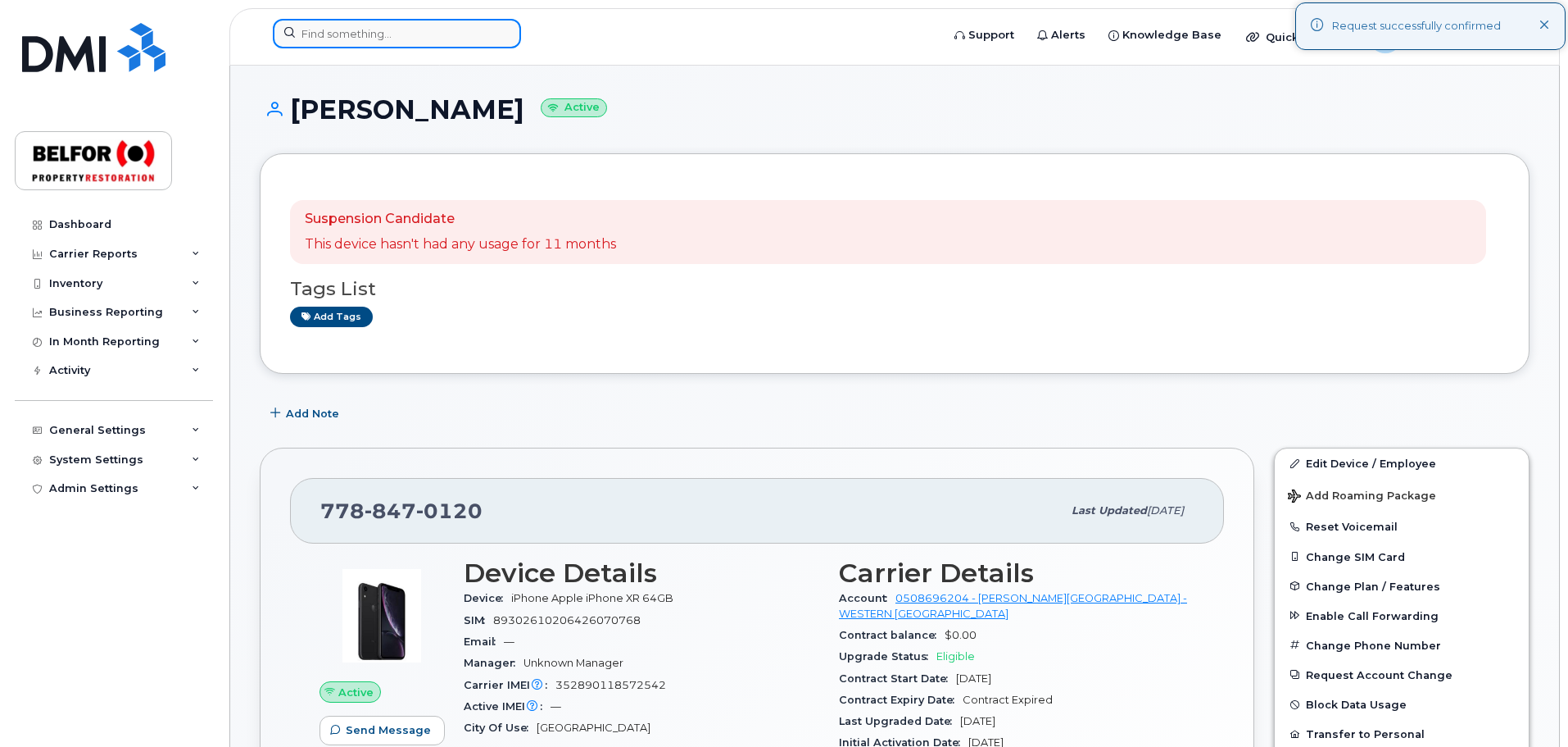
click at [341, 32] on input at bounding box center [396, 33] width 248 height 30
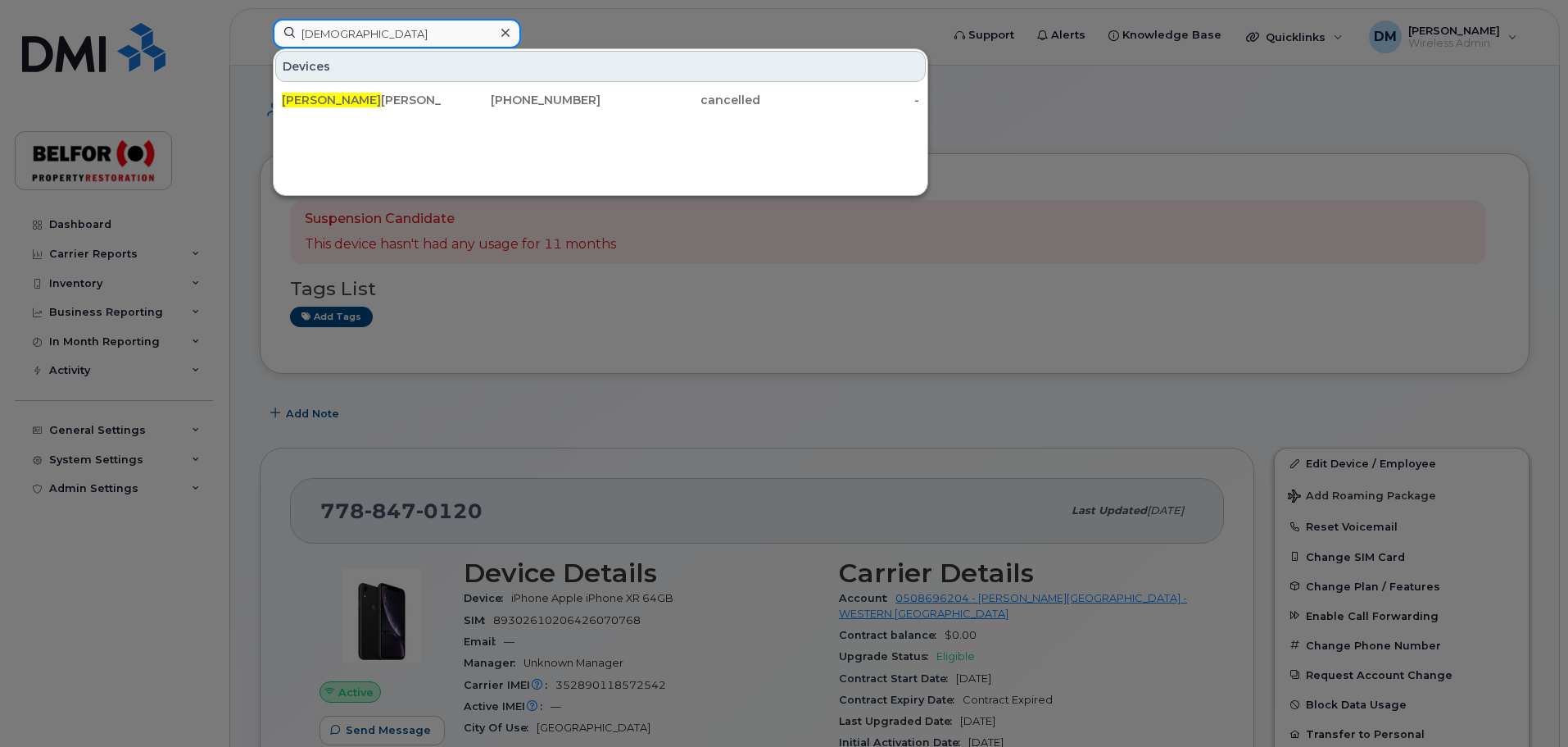
click at [322, 38] on input "[DEMOGRAPHIC_DATA]" at bounding box center [396, 33] width 248 height 30
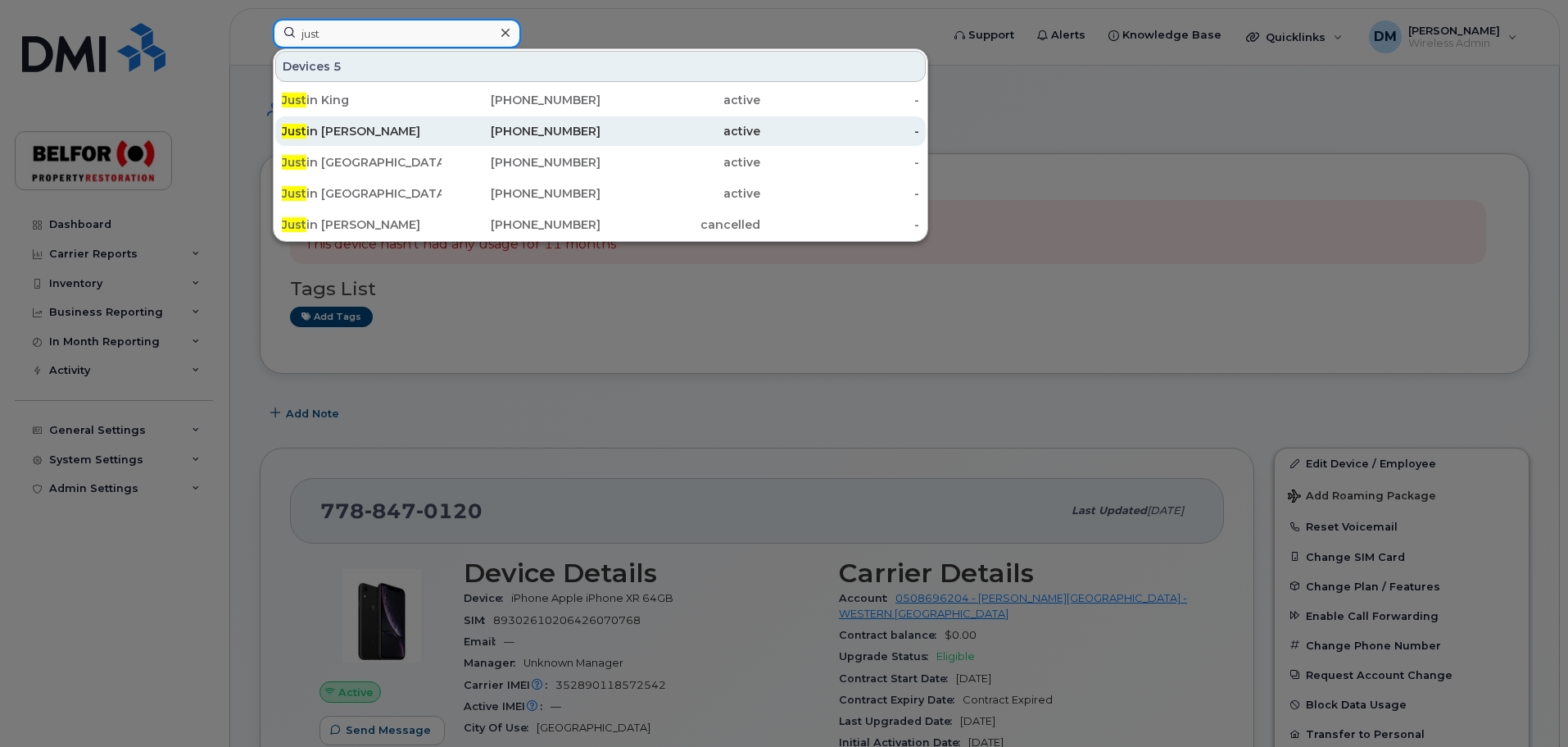
type input "just"
click at [335, 120] on div "Just in [PERSON_NAME]" at bounding box center [361, 131] width 159 height 30
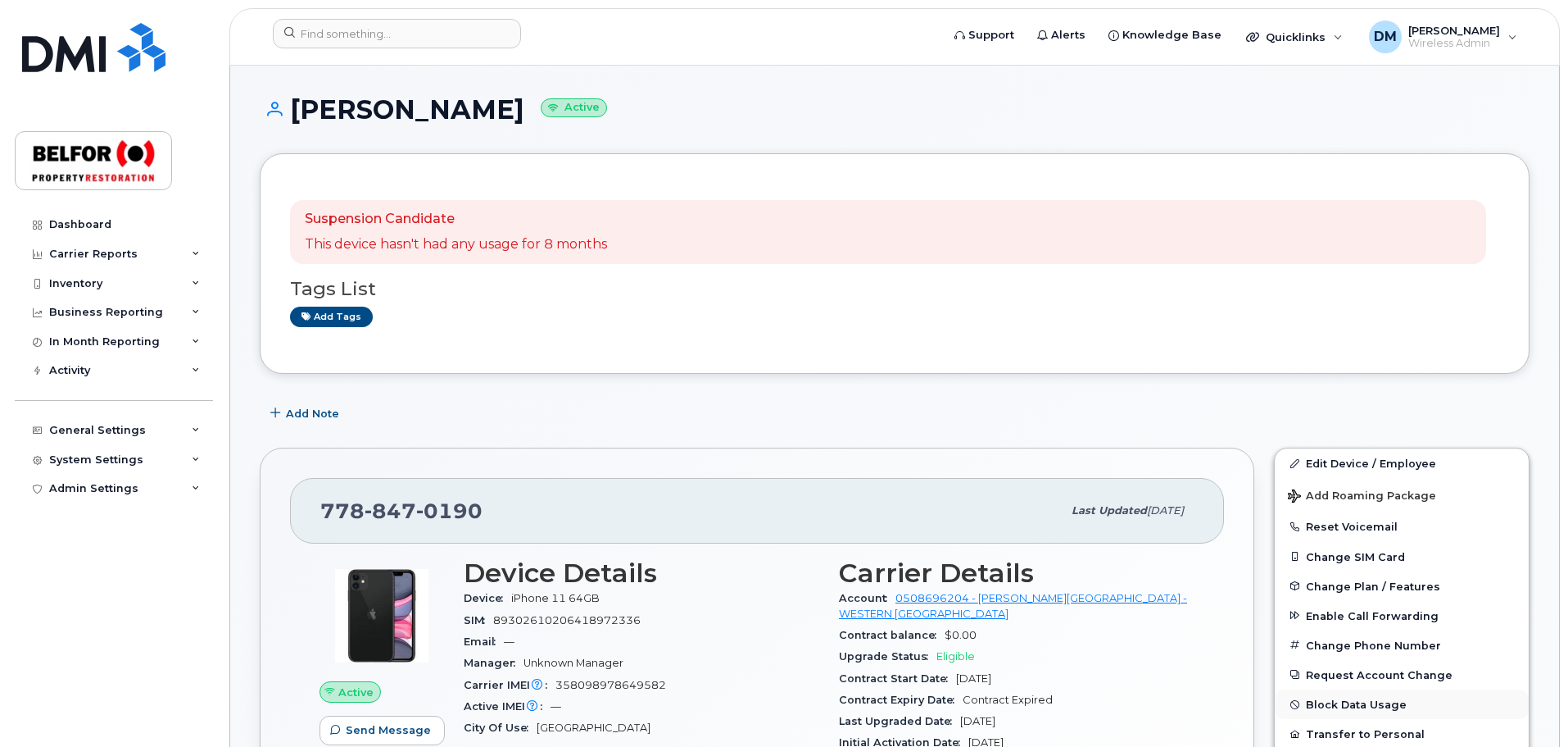
scroll to position [164, 0]
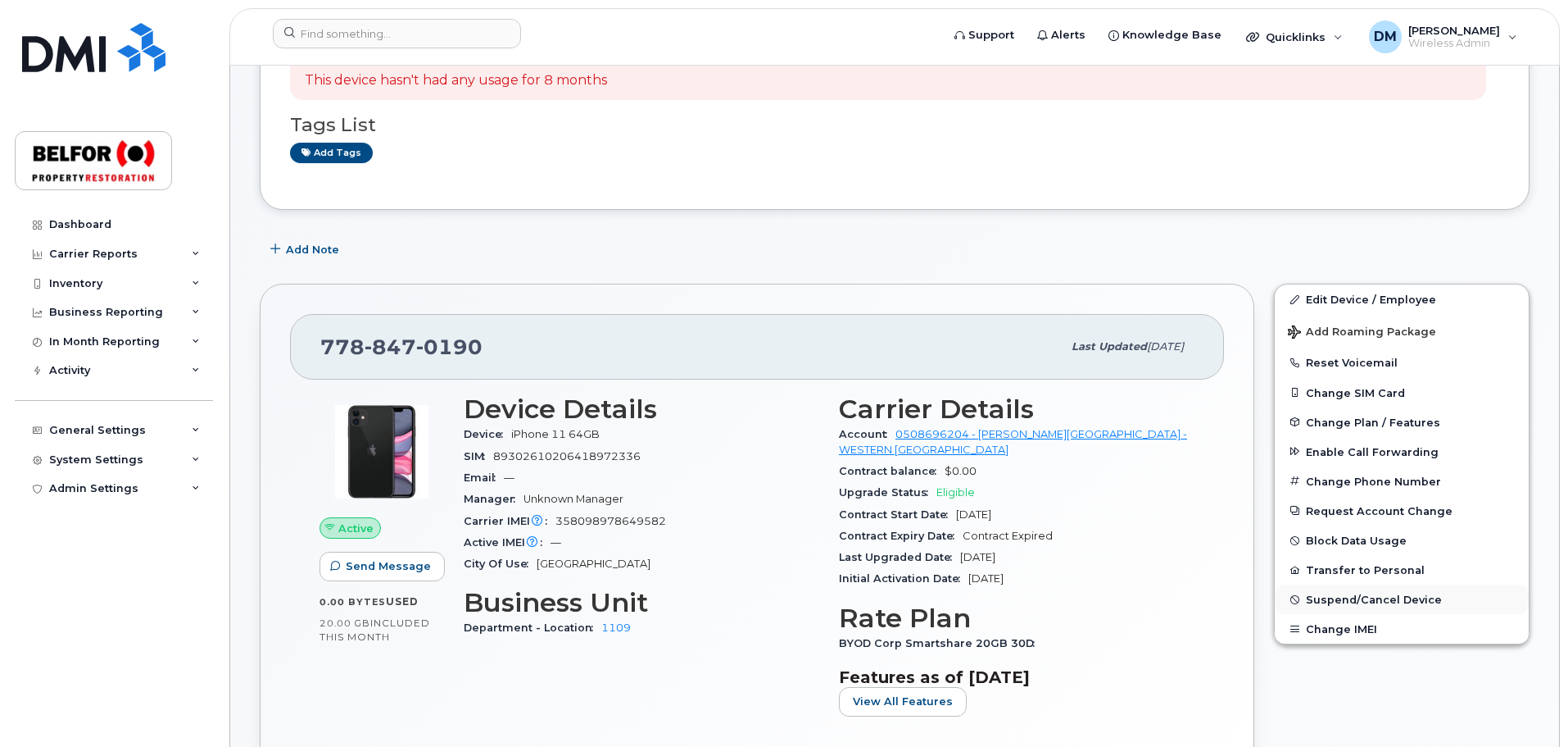
click at [1358, 599] on span "Suspend/Cancel Device" at bounding box center [1374, 599] width 136 height 12
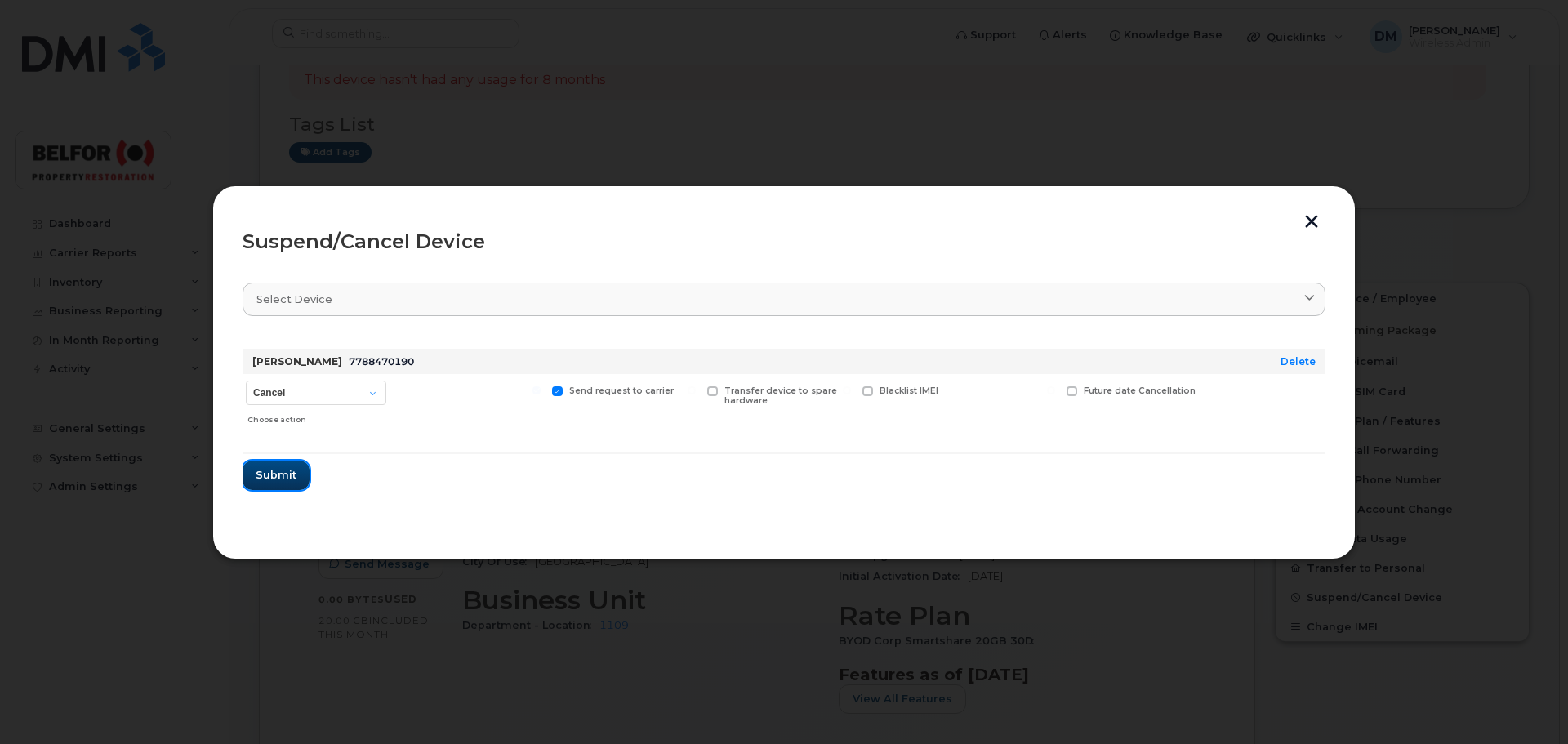
click at [284, 471] on span "Submit" at bounding box center [276, 475] width 41 height 15
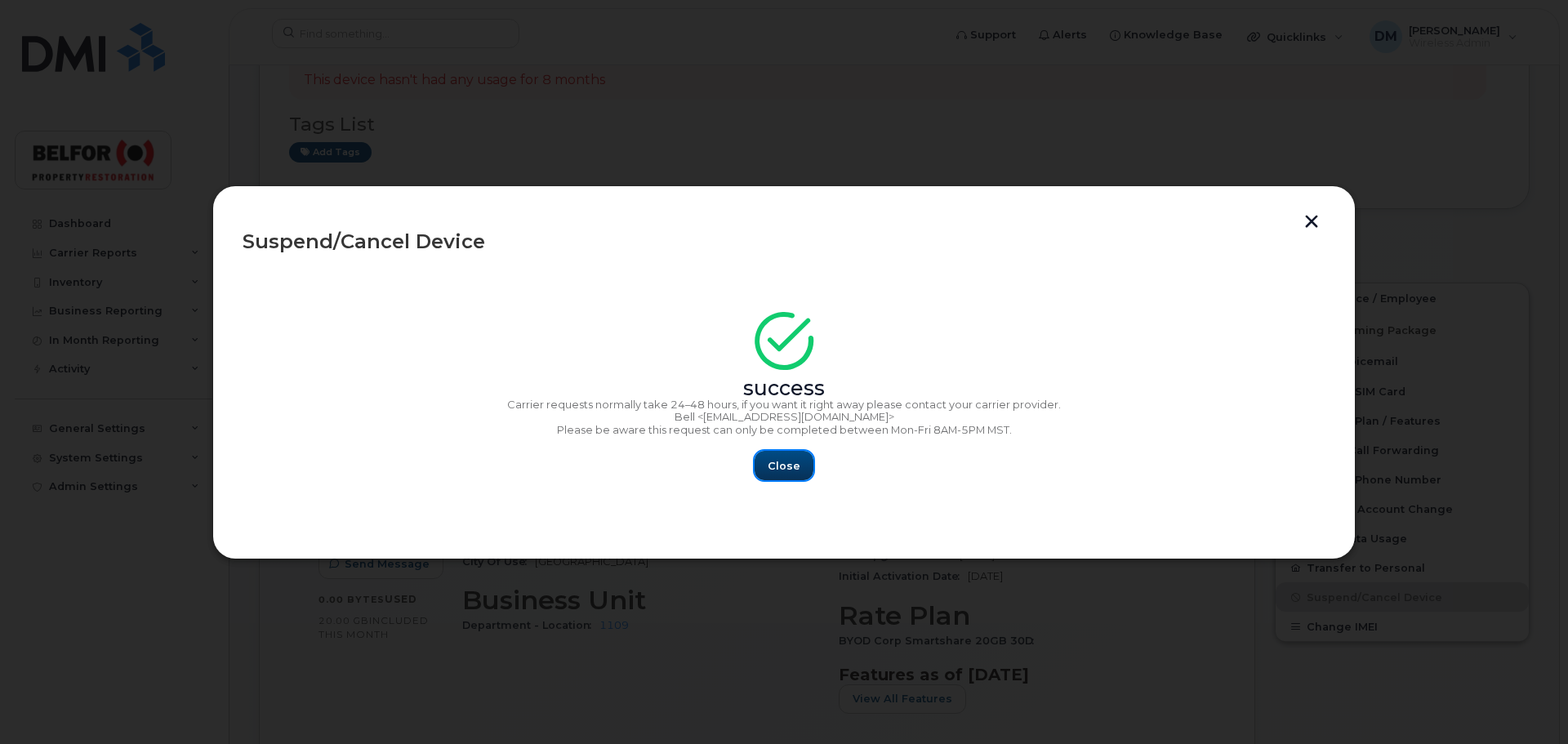
click at [787, 469] on span "Close" at bounding box center [784, 465] width 32 height 15
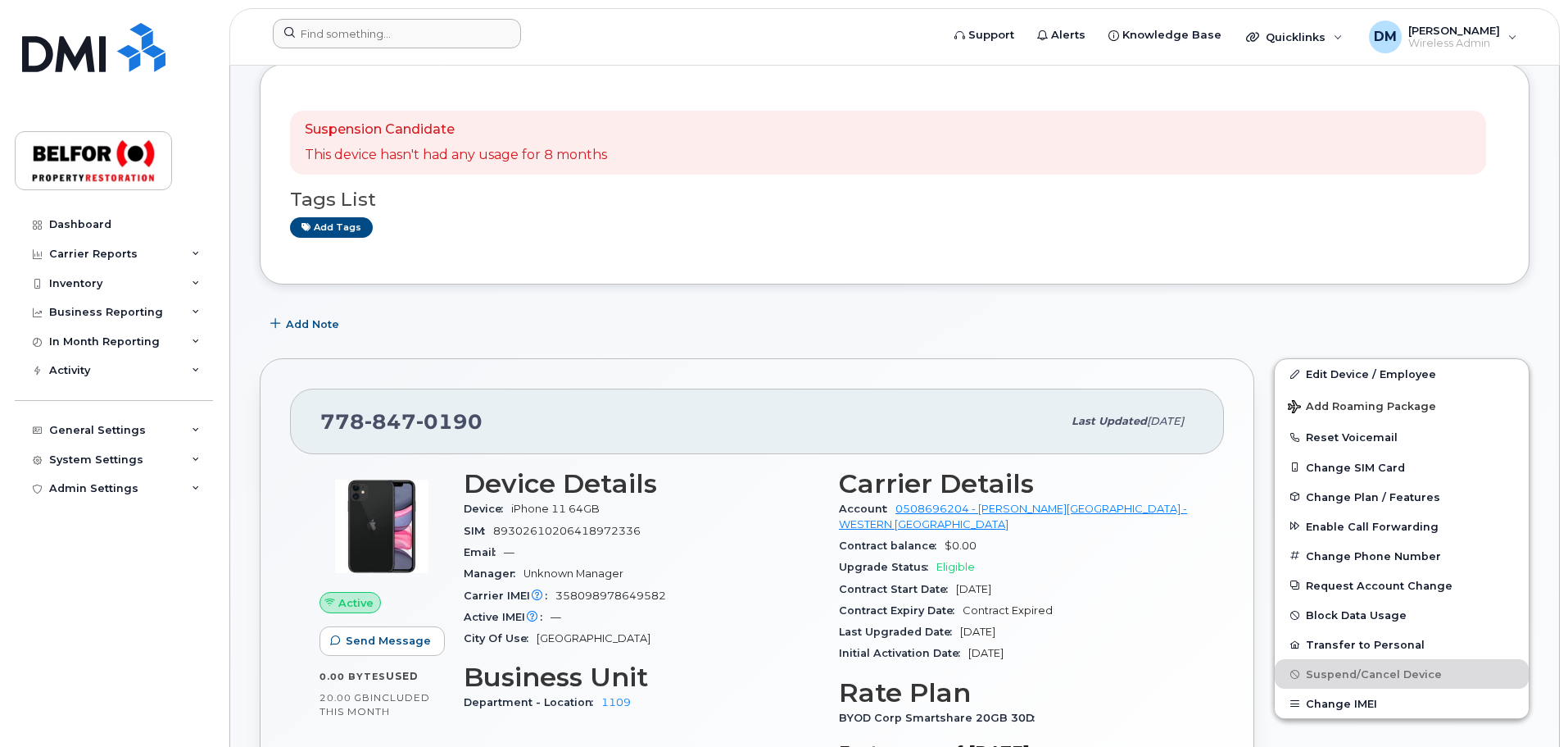
scroll to position [0, 0]
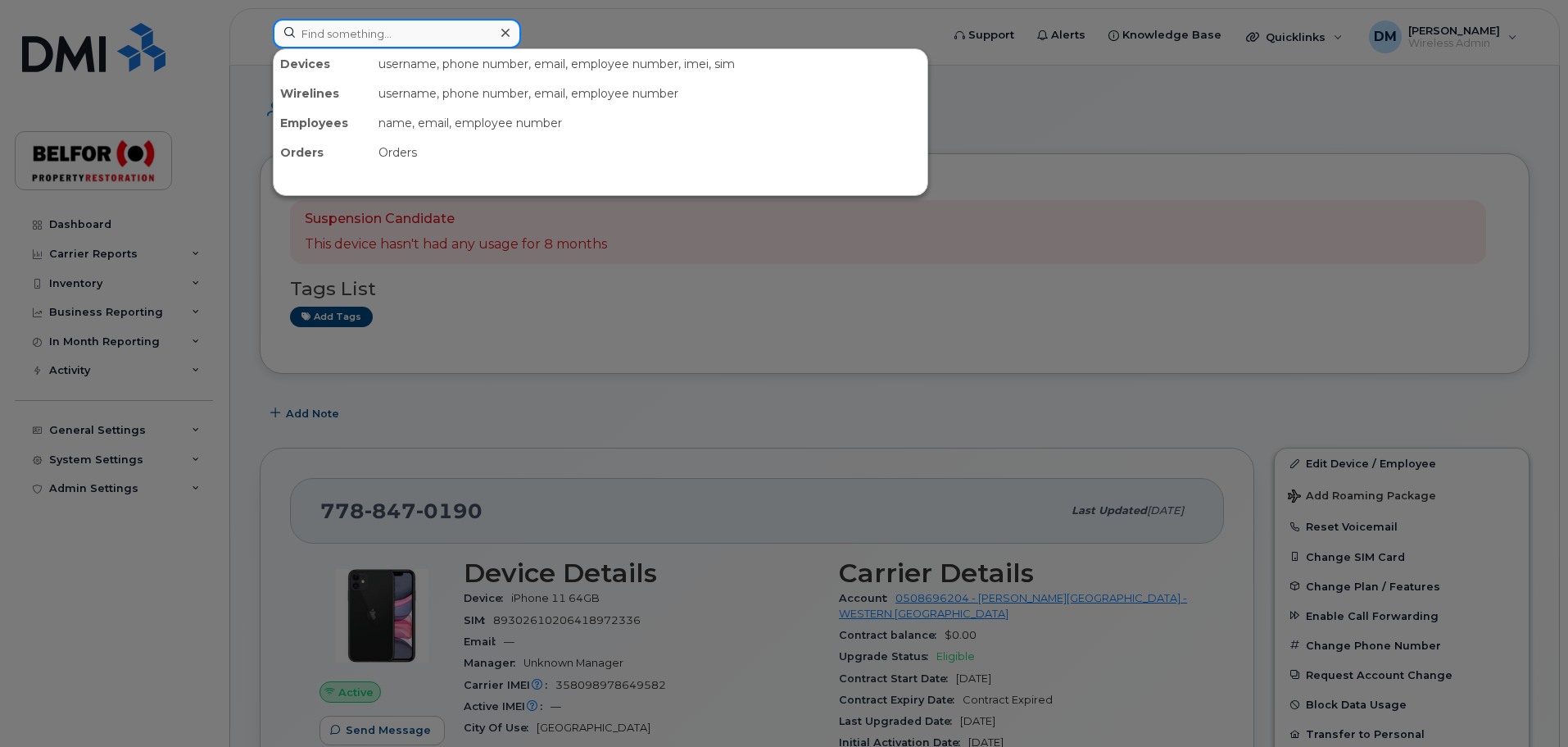
click at [325, 38] on input at bounding box center [396, 33] width 248 height 30
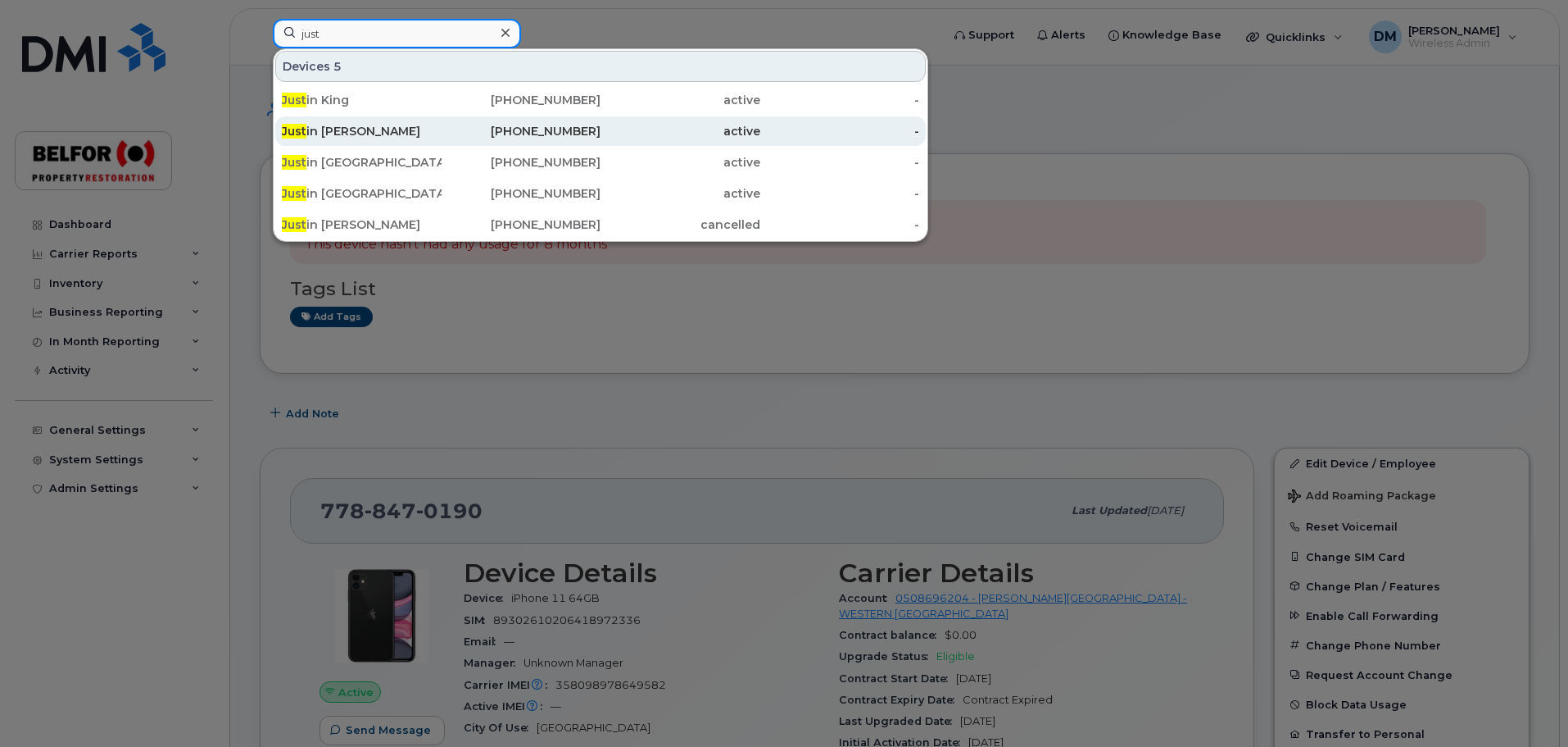
type input "just"
click at [336, 129] on div "Just in Dumont" at bounding box center [361, 130] width 159 height 16
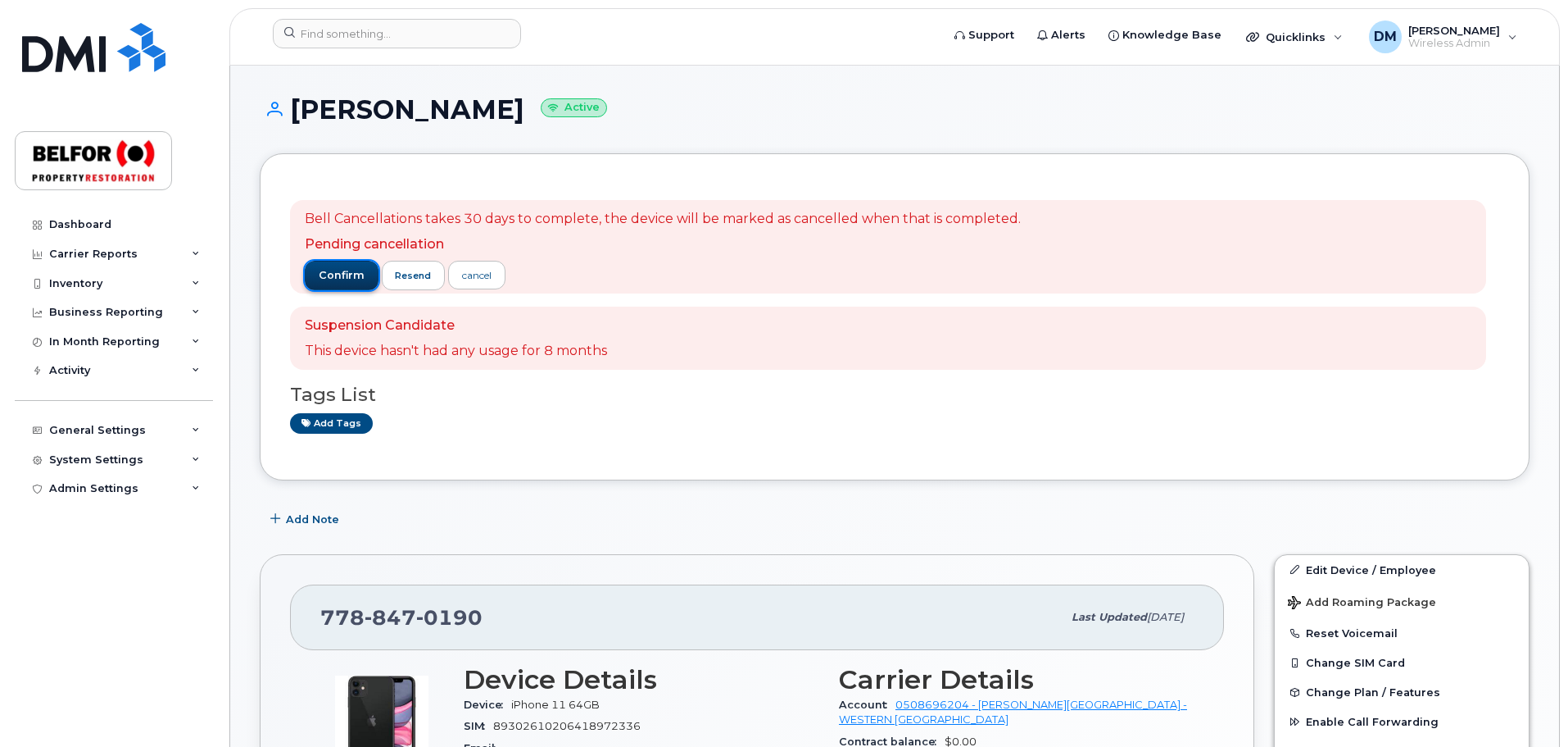
click at [340, 280] on span "confirm" at bounding box center [342, 275] width 46 height 14
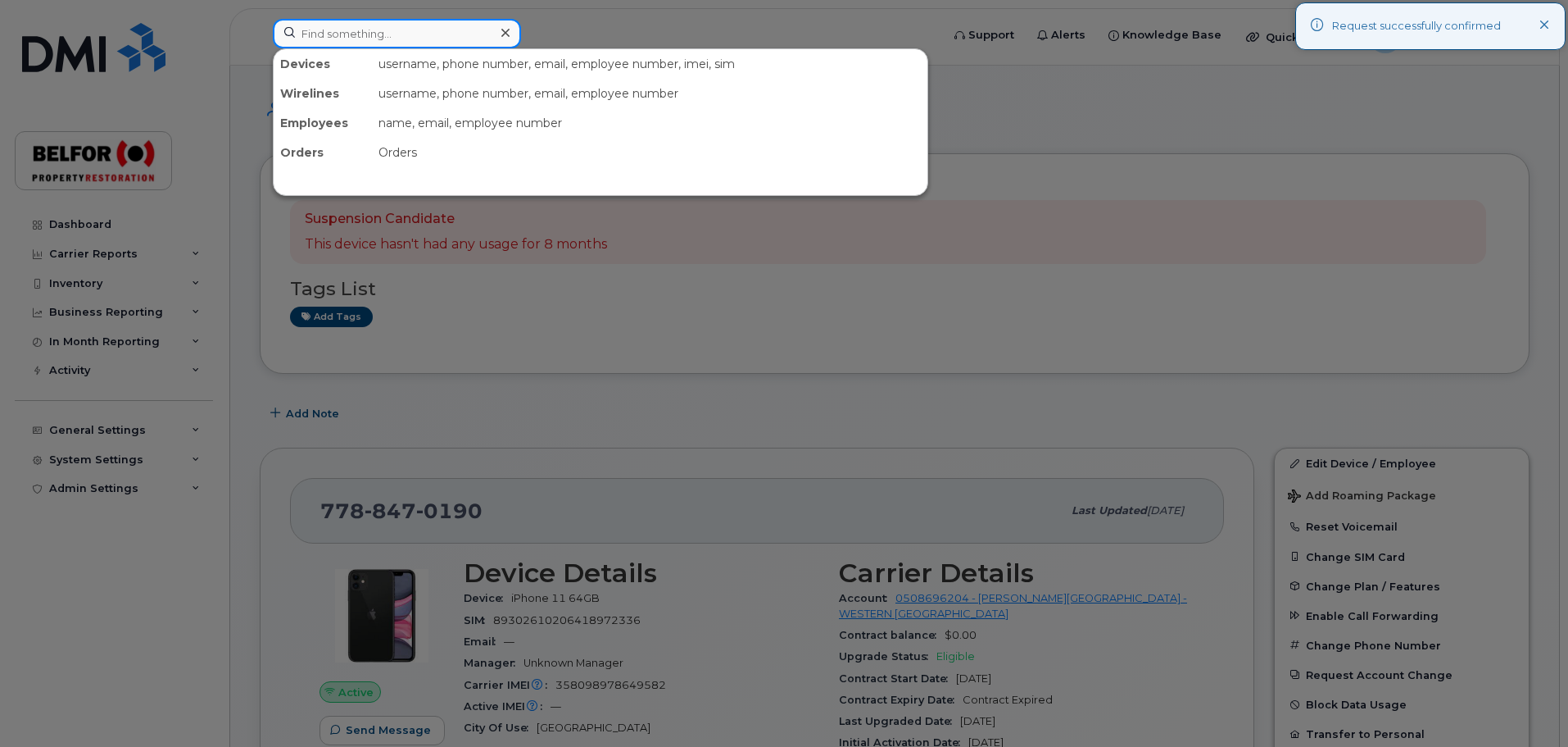
click at [334, 32] on input at bounding box center [396, 33] width 248 height 30
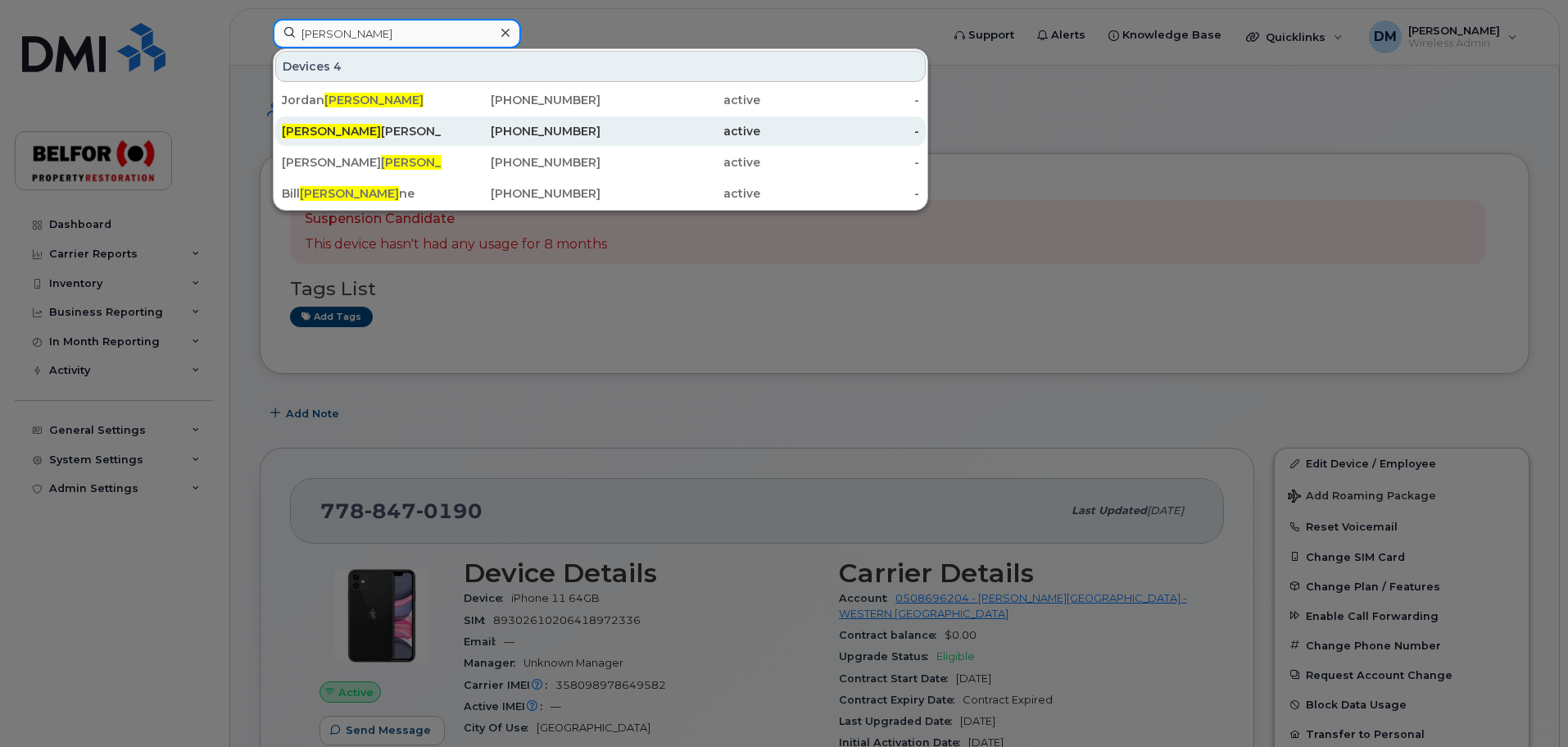
type input "[PERSON_NAME]"
click at [327, 129] on div "[PERSON_NAME]" at bounding box center [361, 130] width 159 height 16
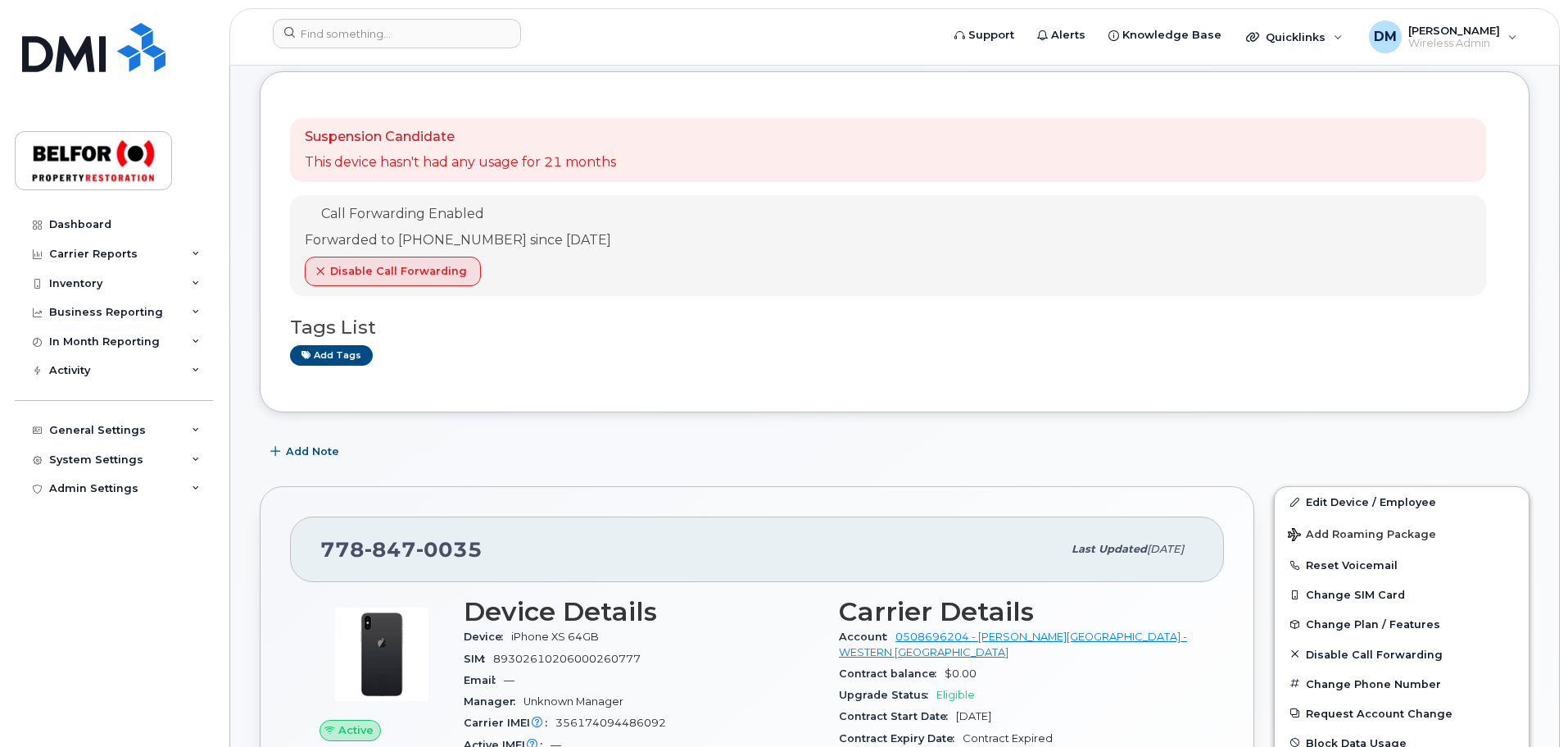
scroll to position [410, 0]
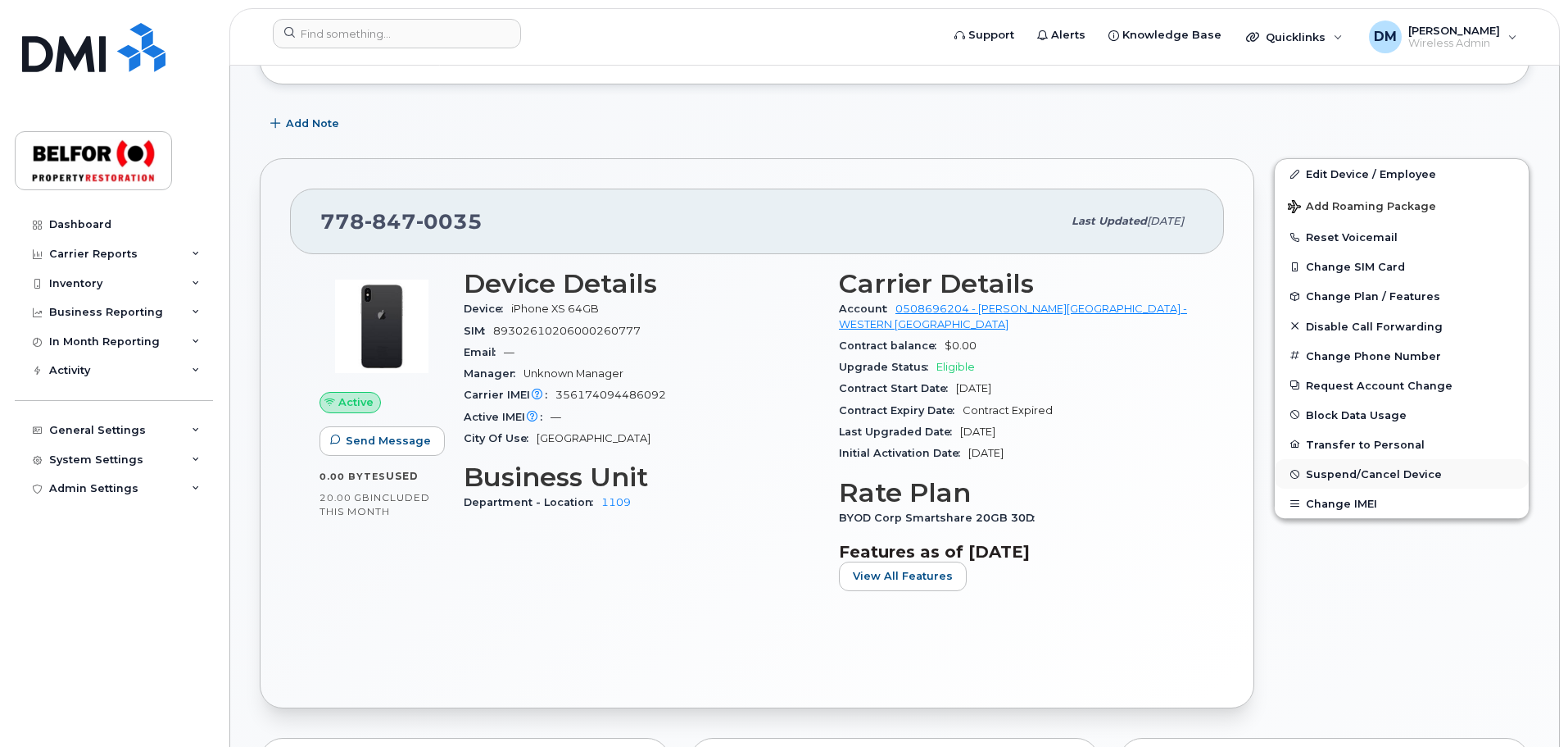
click at [1372, 472] on span "Suspend/Cancel Device" at bounding box center [1374, 474] width 136 height 12
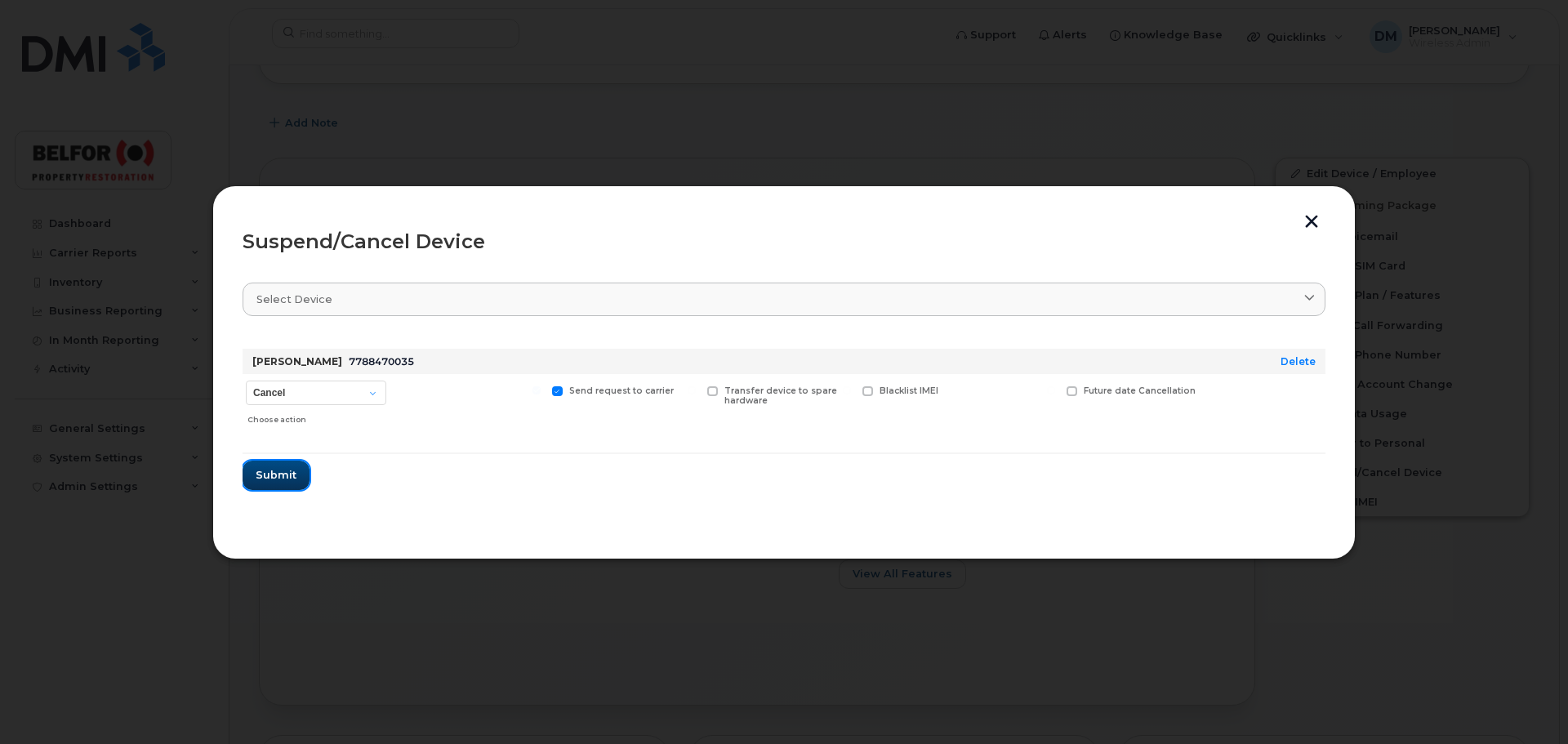
click at [282, 475] on span "Submit" at bounding box center [276, 475] width 41 height 15
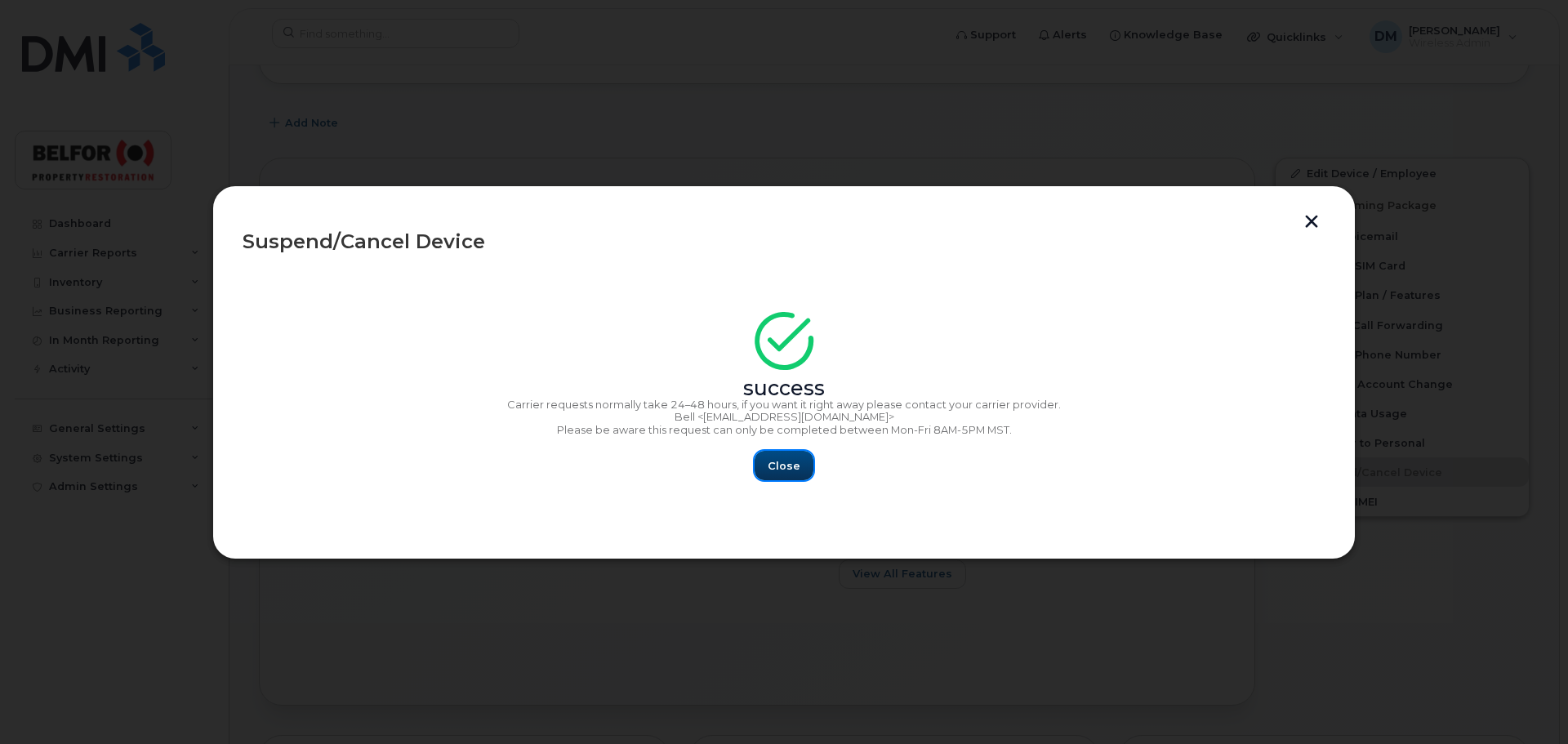
click at [783, 471] on span "Close" at bounding box center [784, 465] width 32 height 15
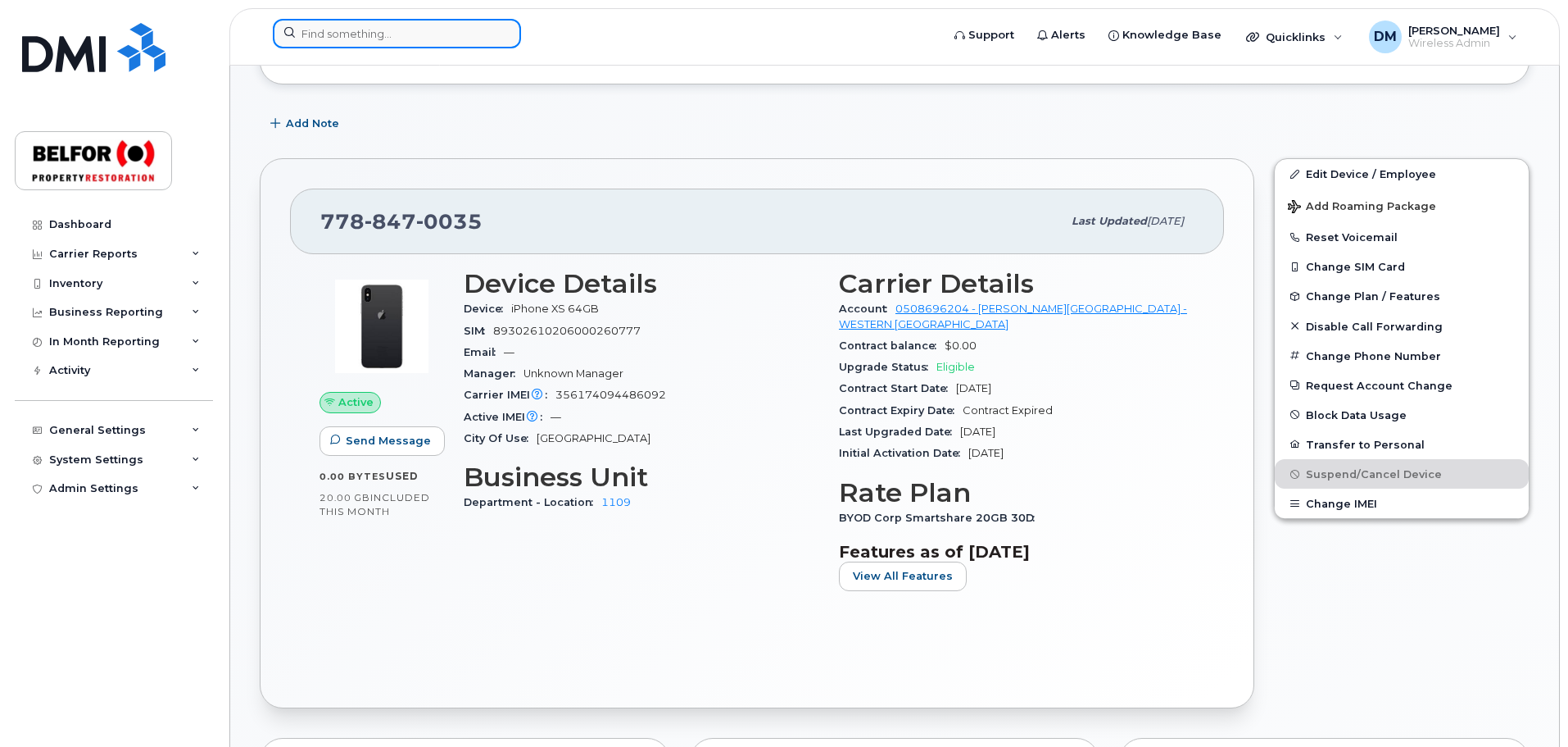
click at [326, 21] on input at bounding box center [396, 33] width 248 height 30
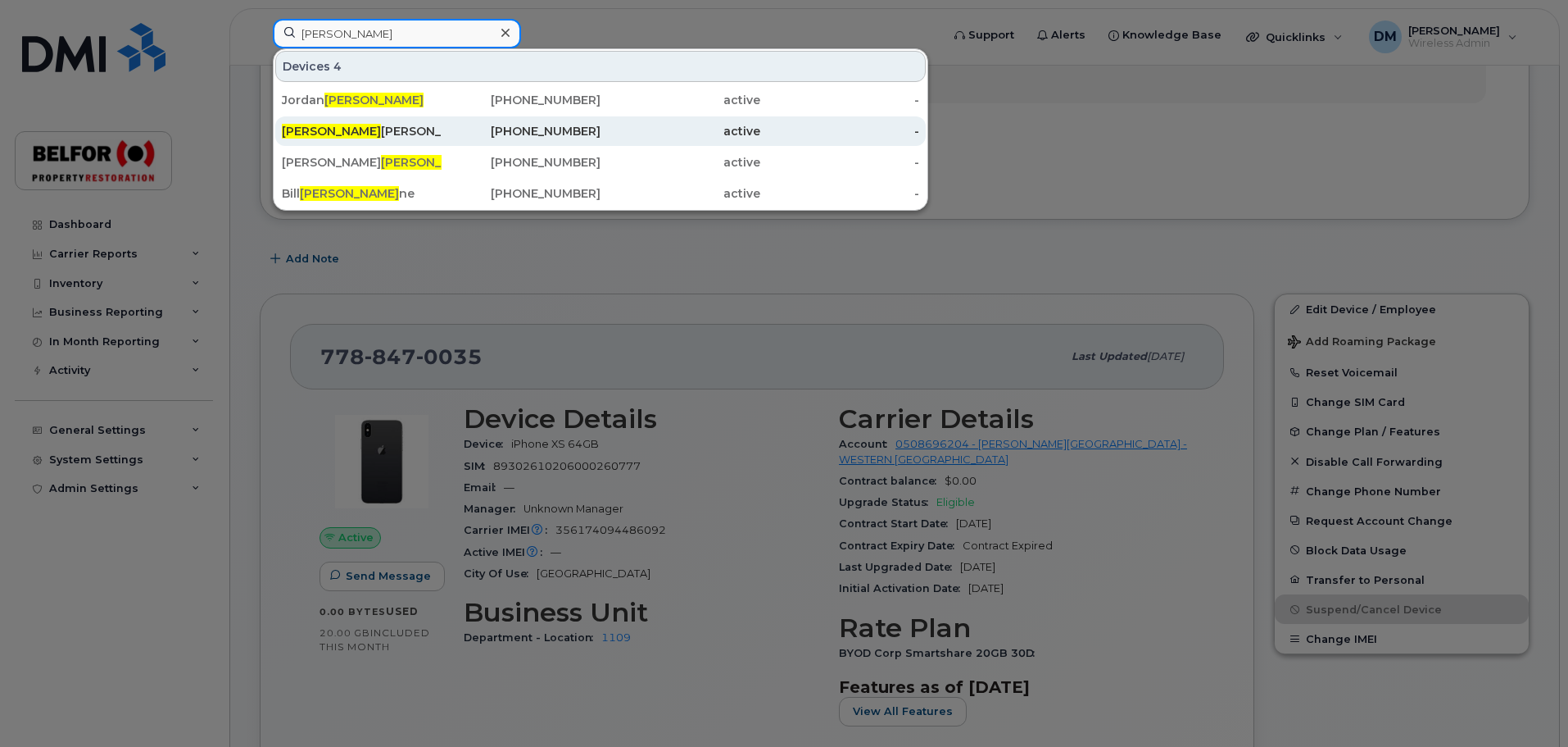
type input "[PERSON_NAME]"
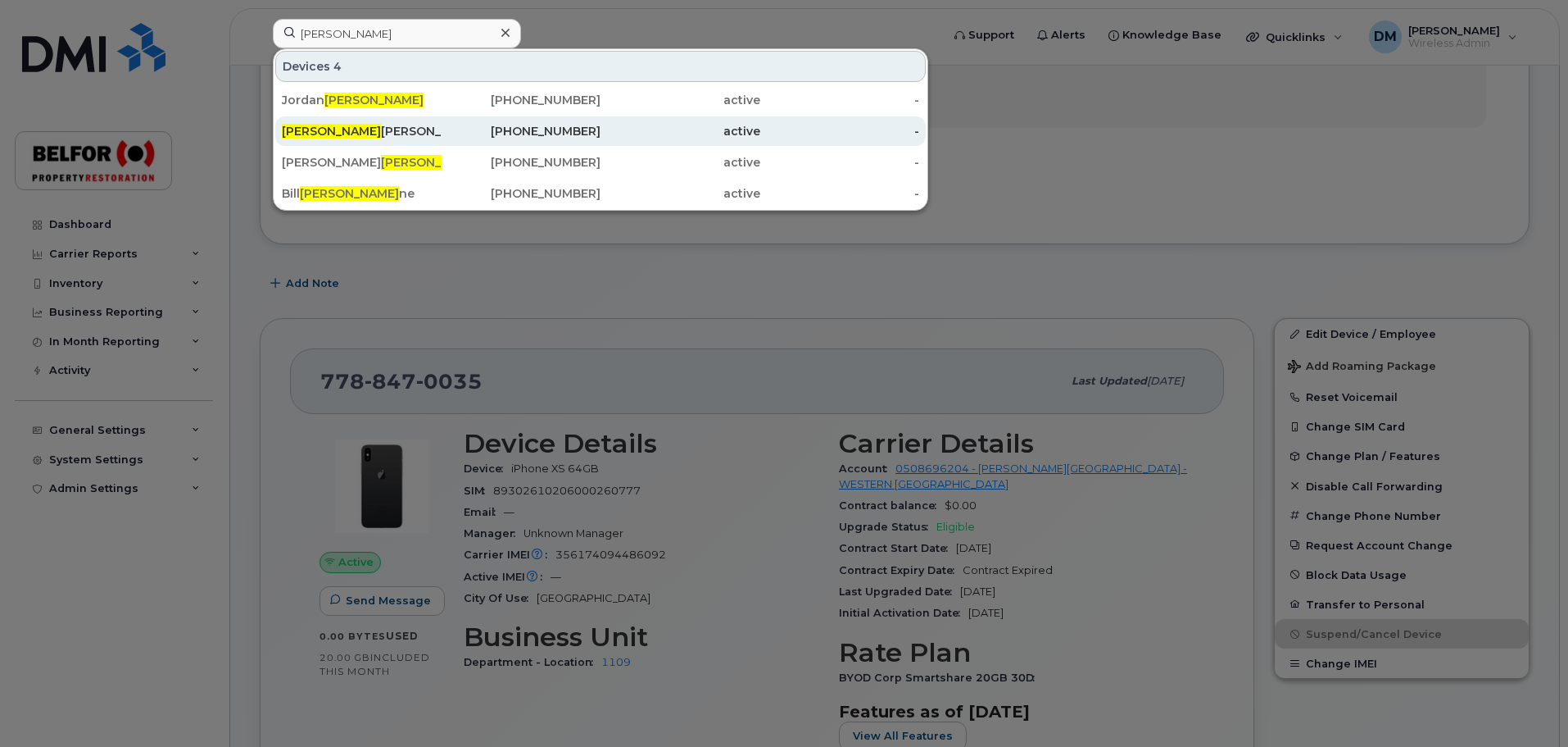
click at [340, 130] on div "Shea Lowry" at bounding box center [361, 130] width 159 height 16
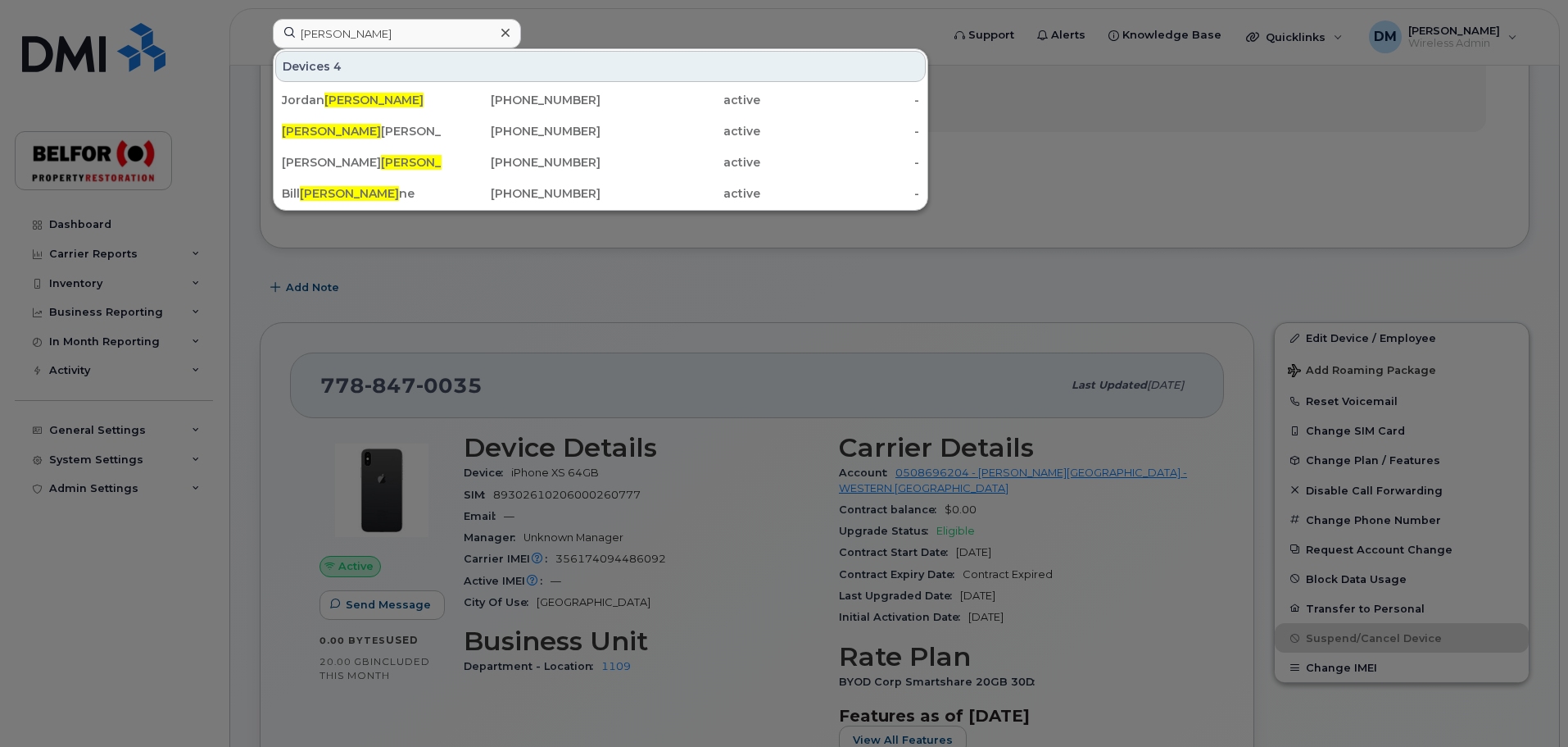
scroll to position [200, 0]
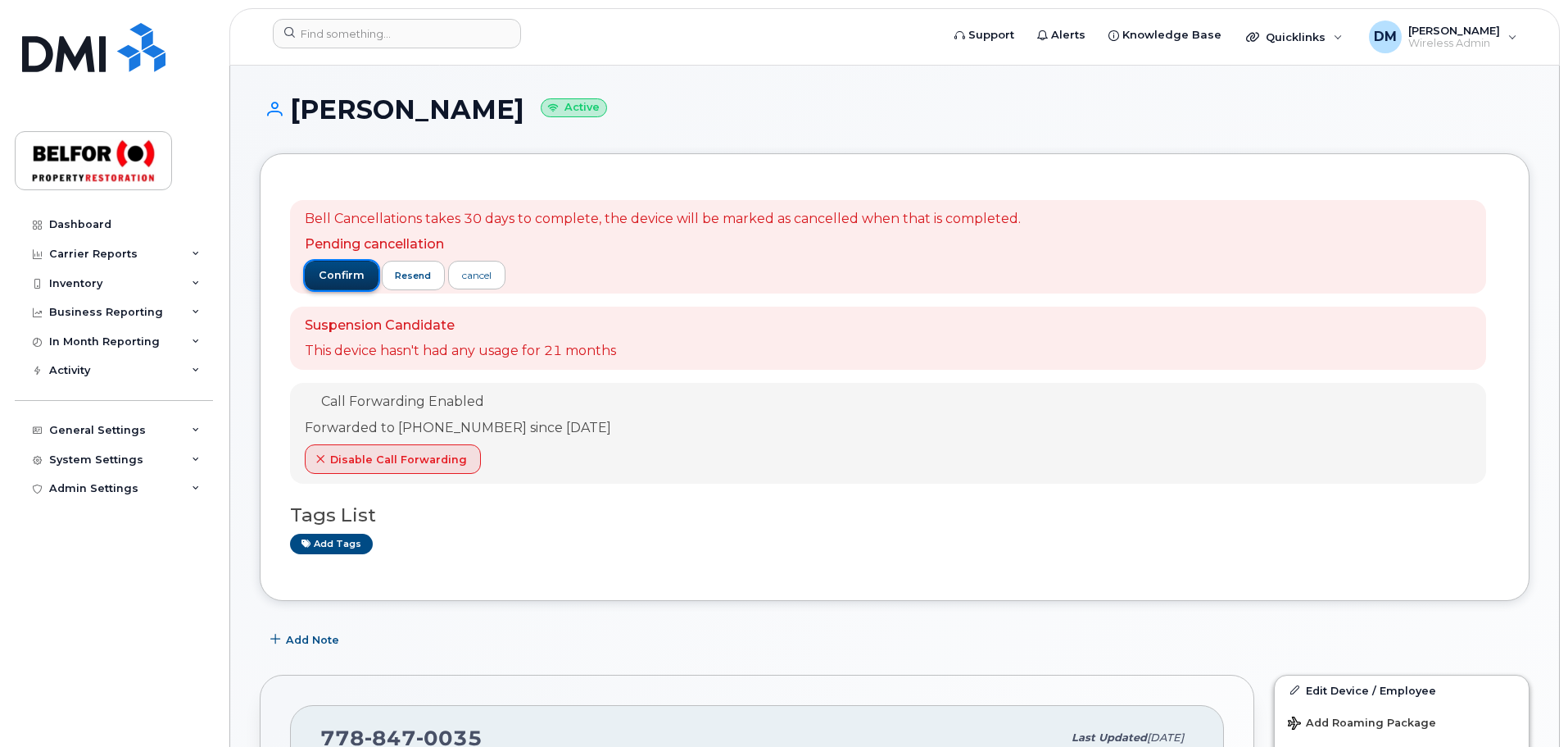
click at [339, 270] on span "confirm" at bounding box center [342, 275] width 46 height 14
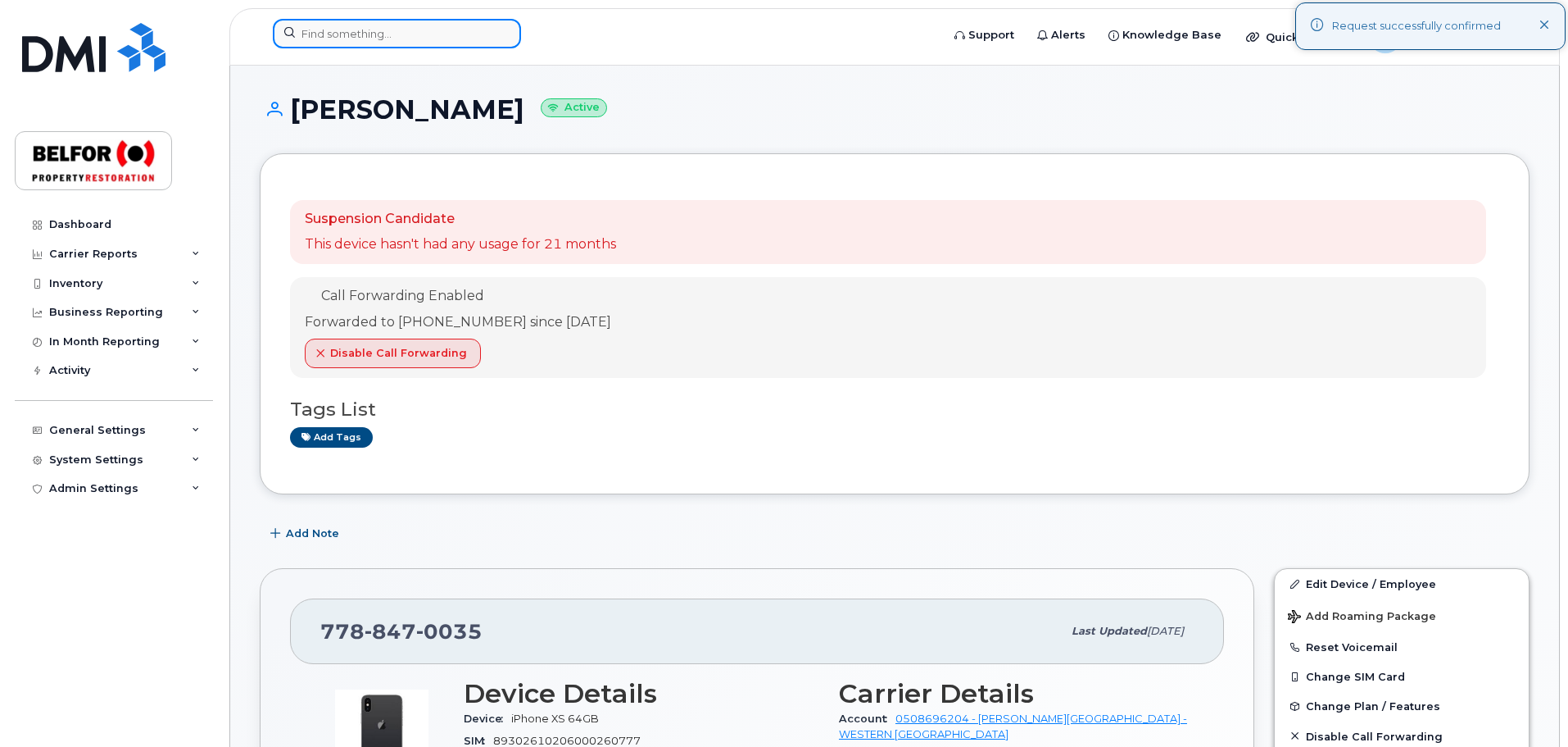
click at [329, 40] on input at bounding box center [396, 33] width 248 height 30
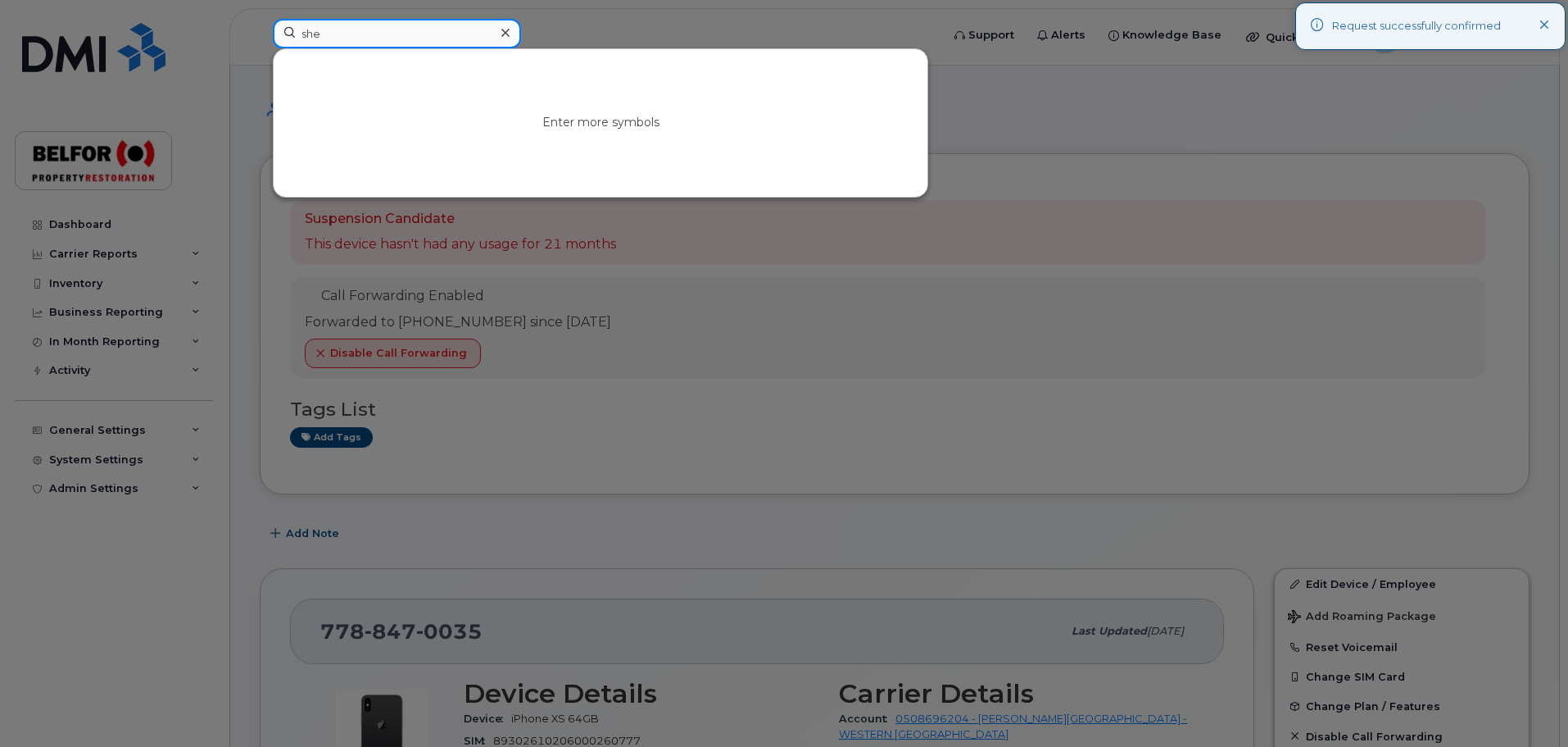
type input "shea"
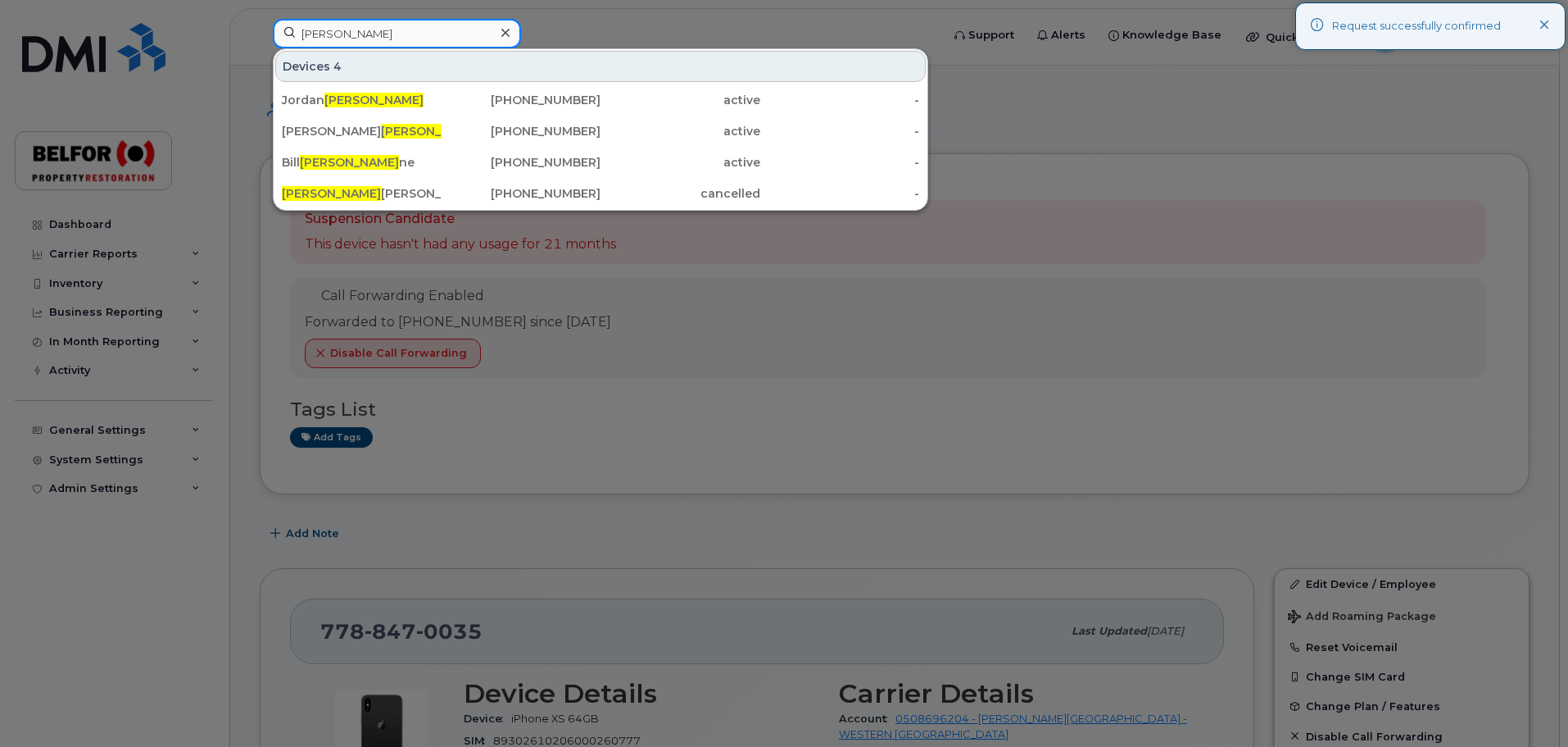
click at [309, 37] on input "shea" at bounding box center [396, 33] width 248 height 30
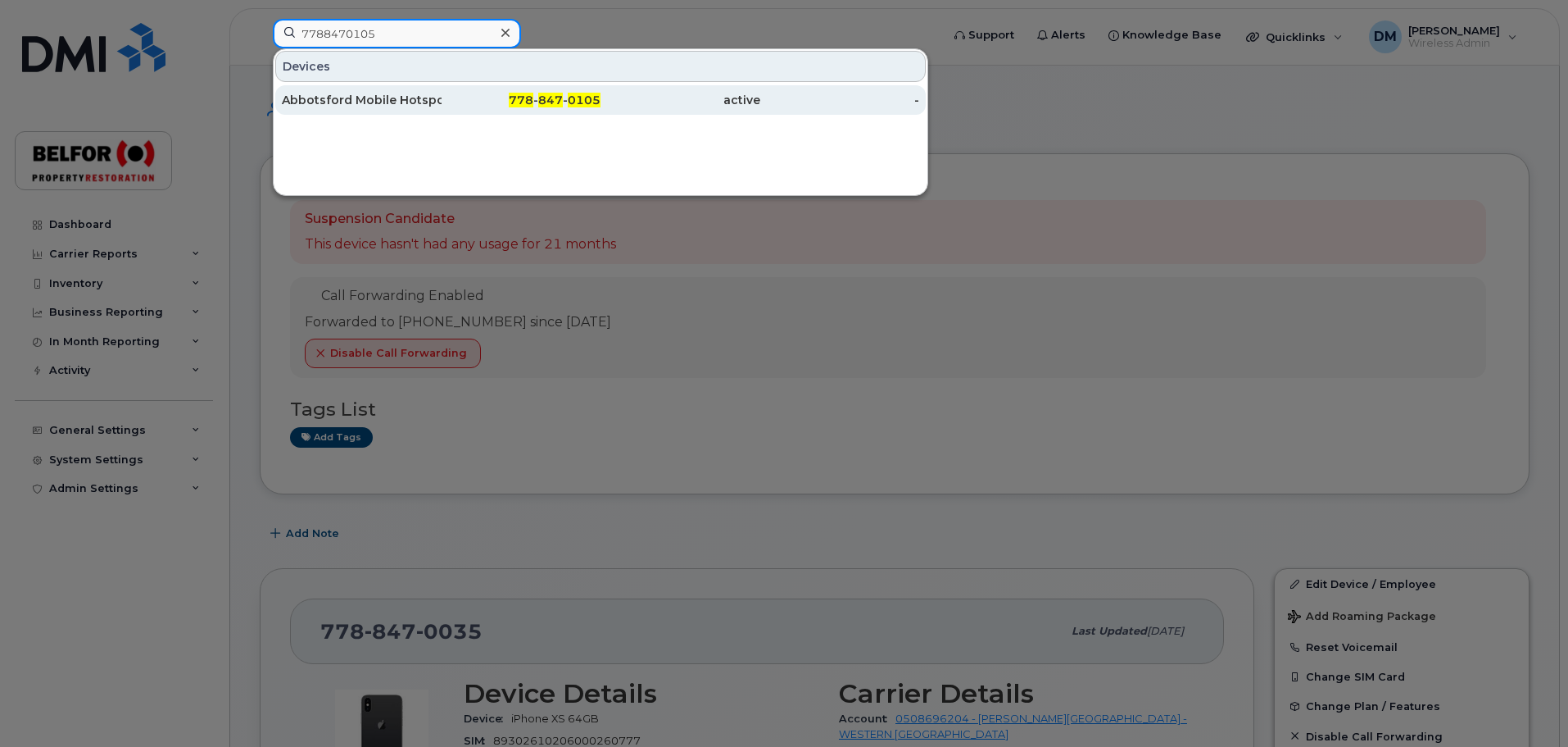
type input "7788470105"
click at [391, 98] on div "Abbotsford Mobile Hotspot" at bounding box center [361, 100] width 159 height 16
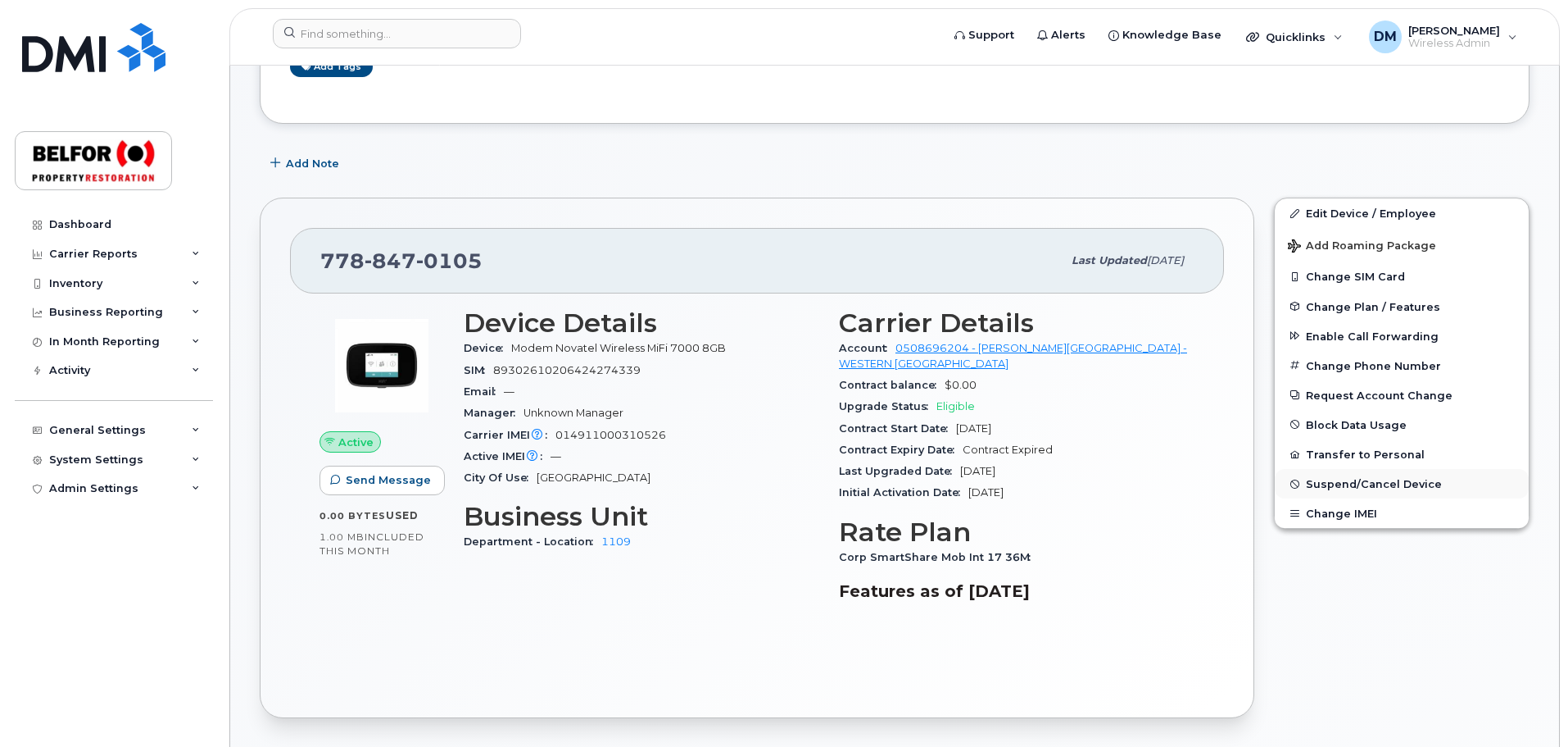
scroll to position [246, 0]
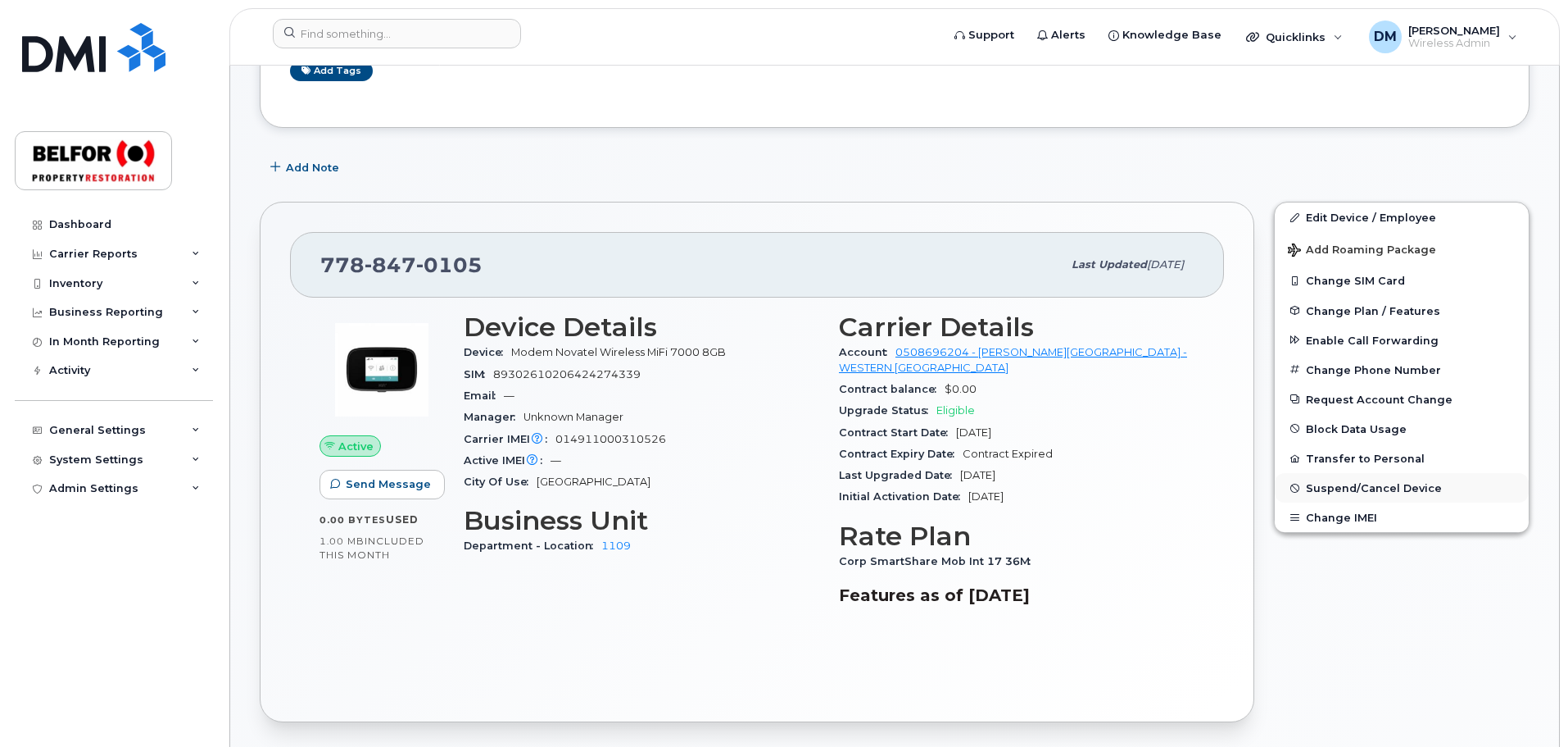
click at [1353, 490] on span "Suspend/Cancel Device" at bounding box center [1374, 488] width 136 height 12
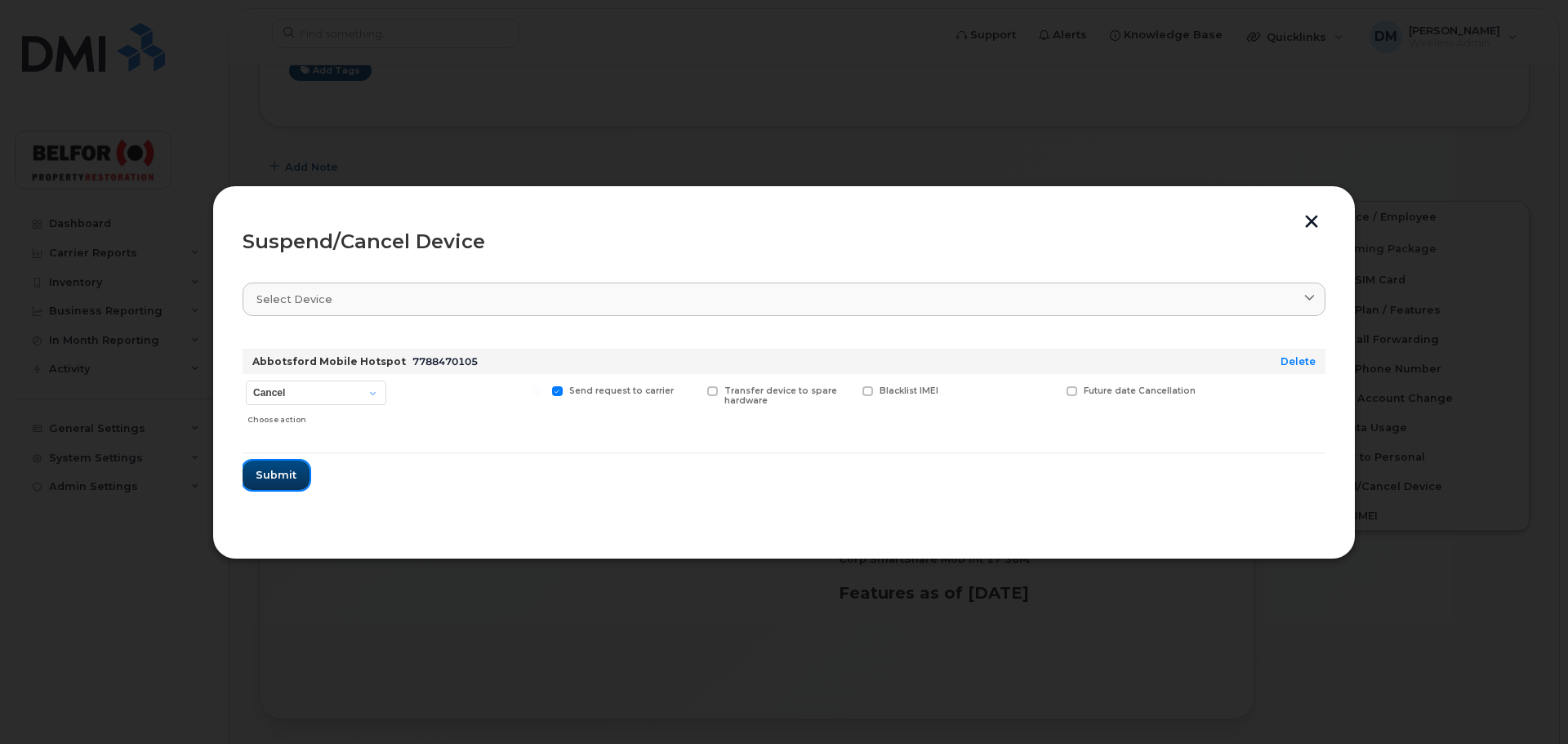
click at [286, 465] on button "Submit" at bounding box center [275, 475] width 67 height 30
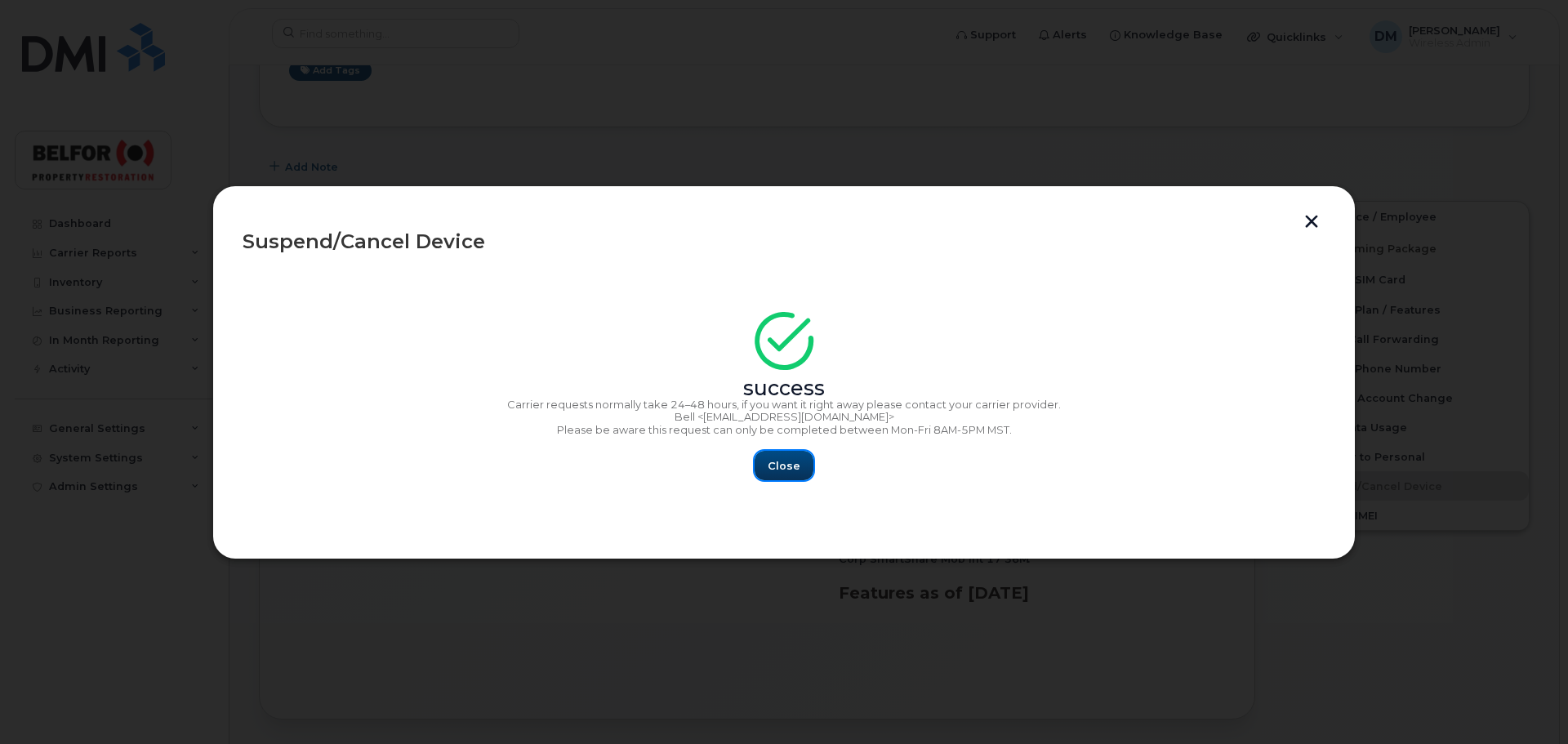
click at [770, 471] on span "Close" at bounding box center [784, 465] width 32 height 15
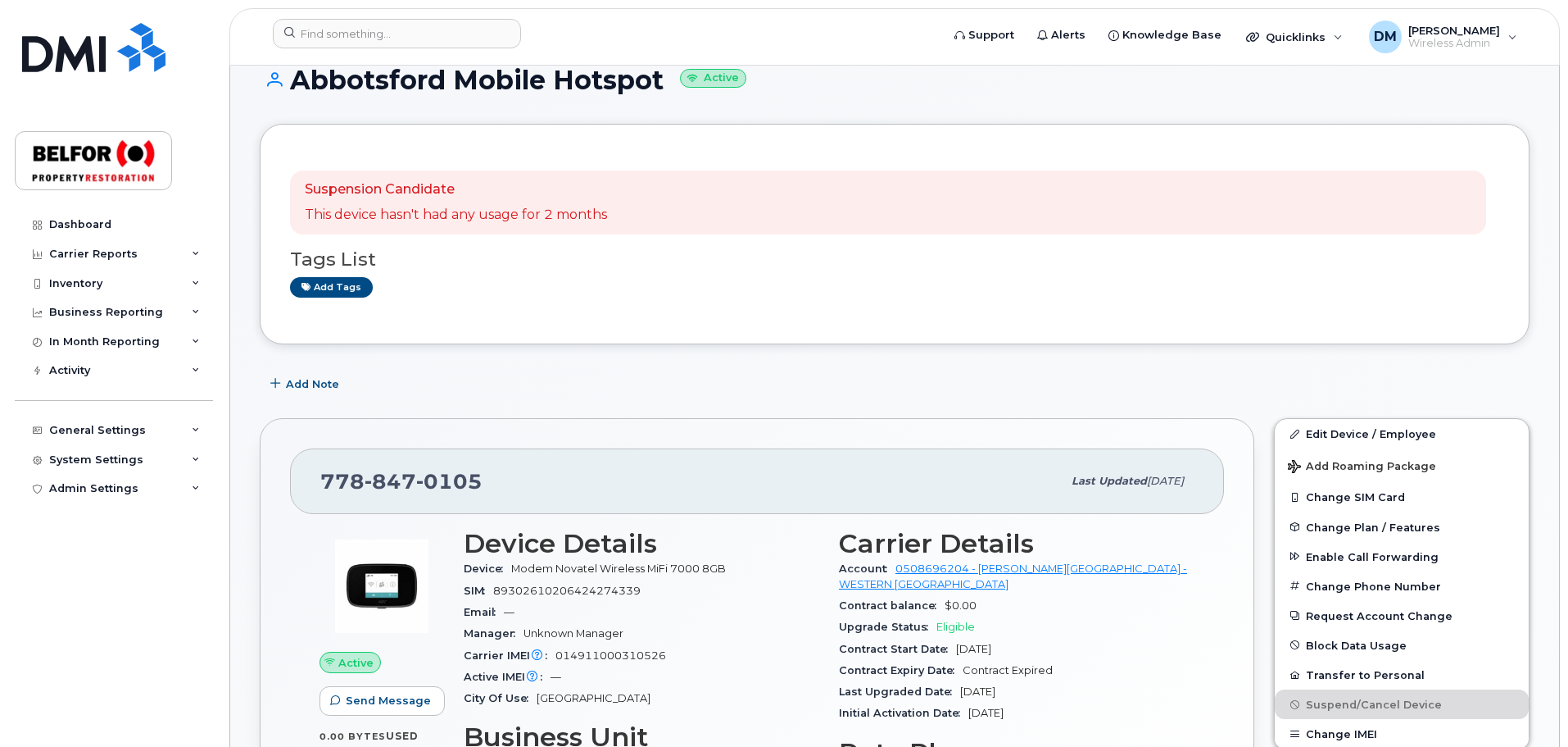
scroll to position [0, 0]
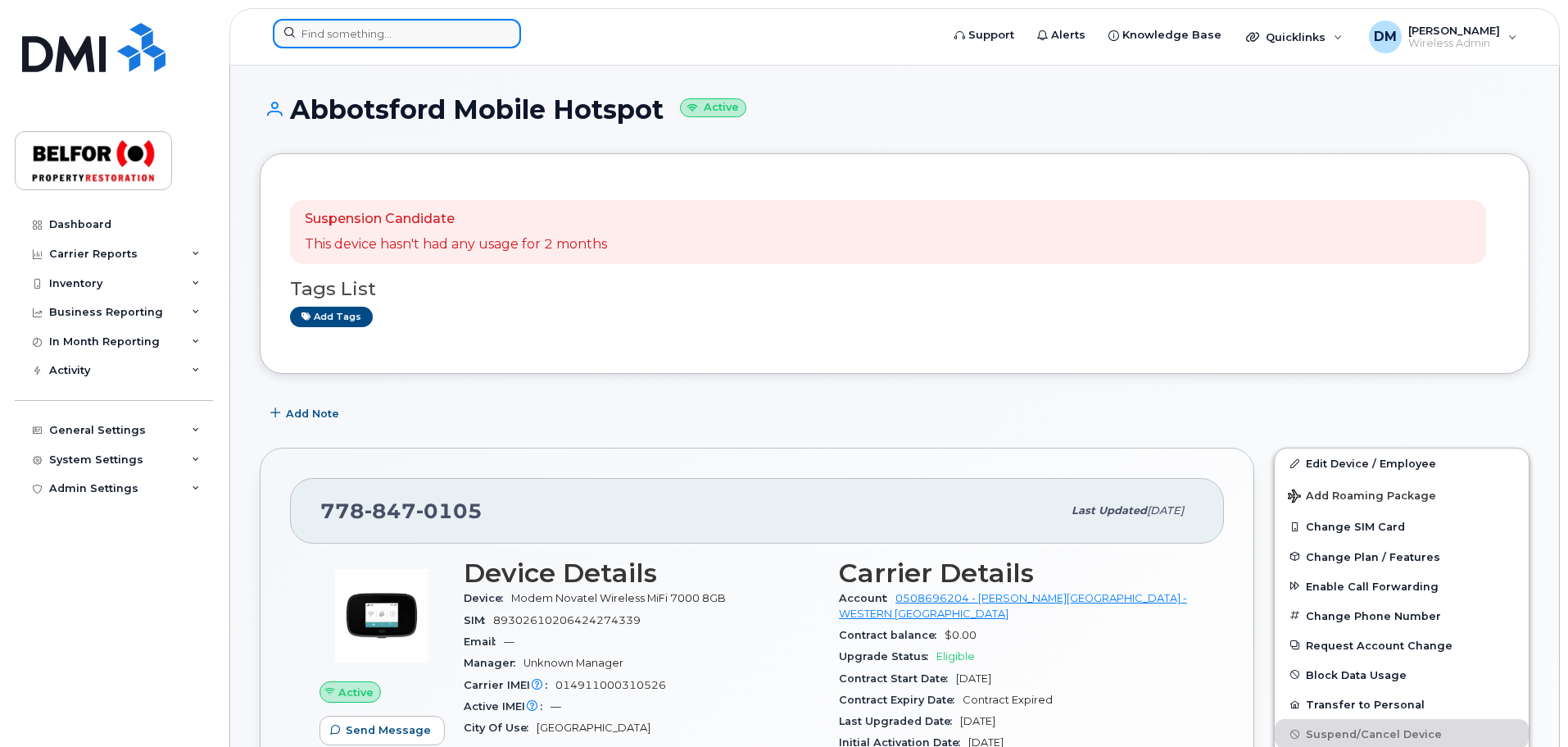
click at [339, 32] on input at bounding box center [396, 33] width 248 height 30
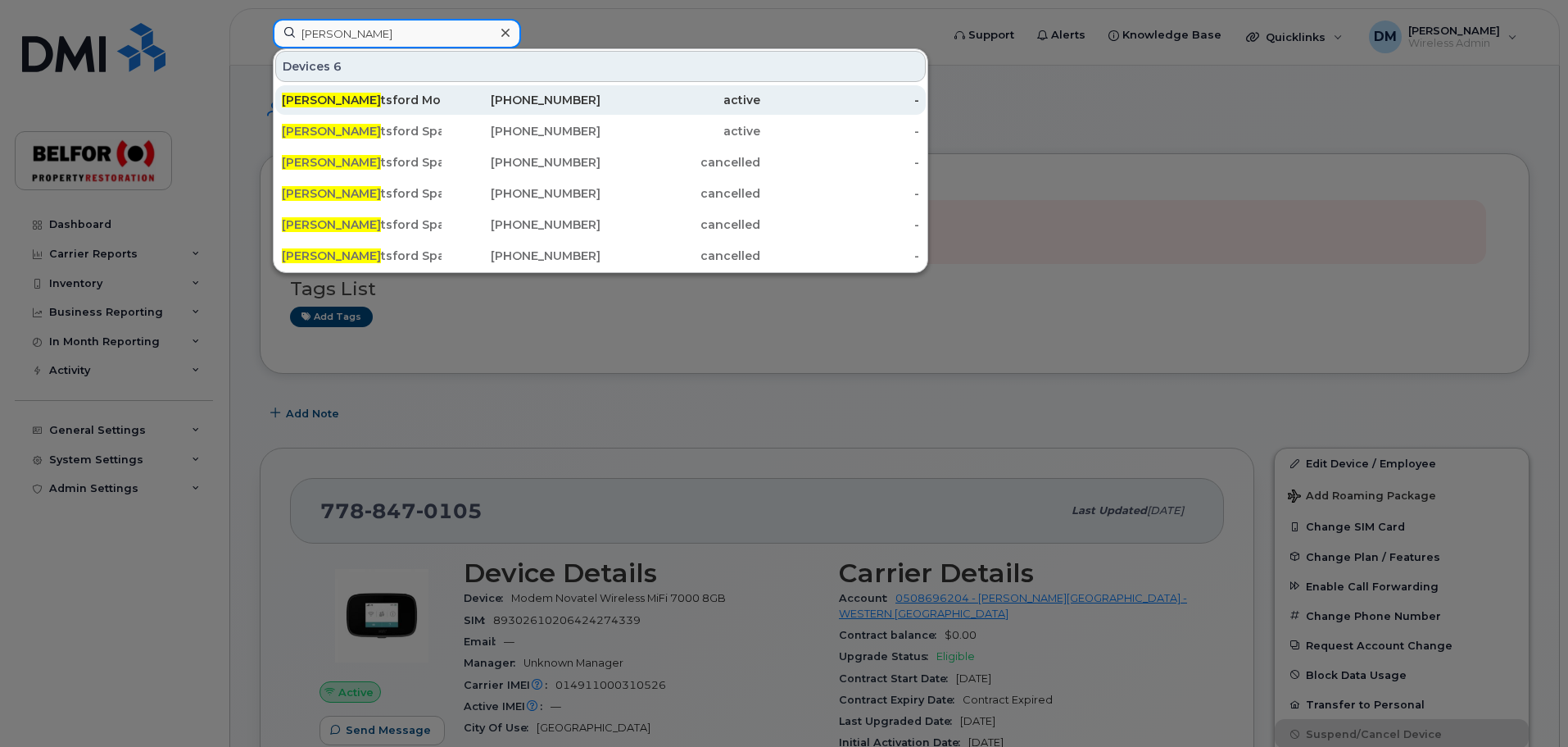
type input "[PERSON_NAME]"
click at [363, 93] on div "[PERSON_NAME] tsford Mobile Hotspot" at bounding box center [361, 100] width 159 height 16
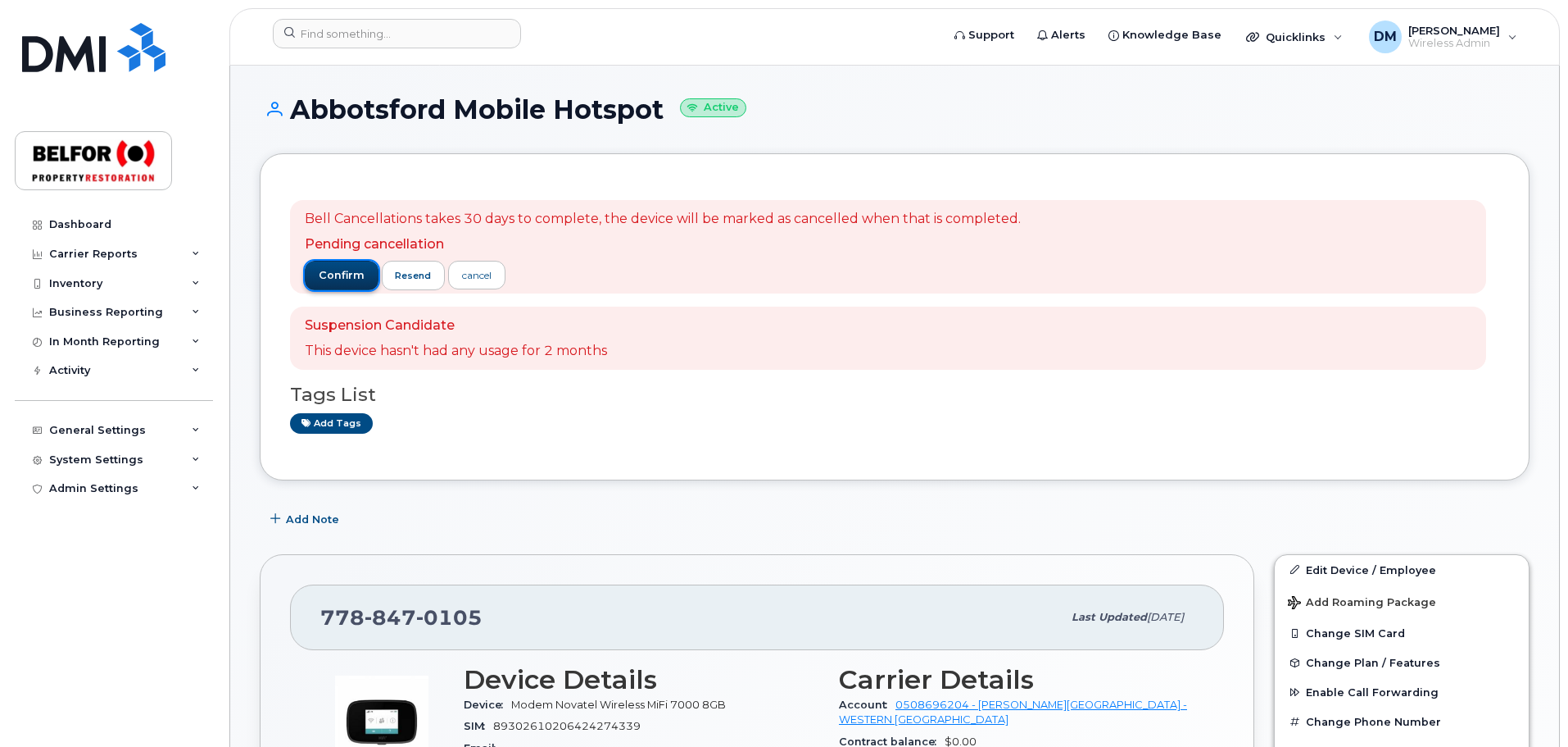
click at [336, 282] on span "confirm" at bounding box center [342, 275] width 46 height 14
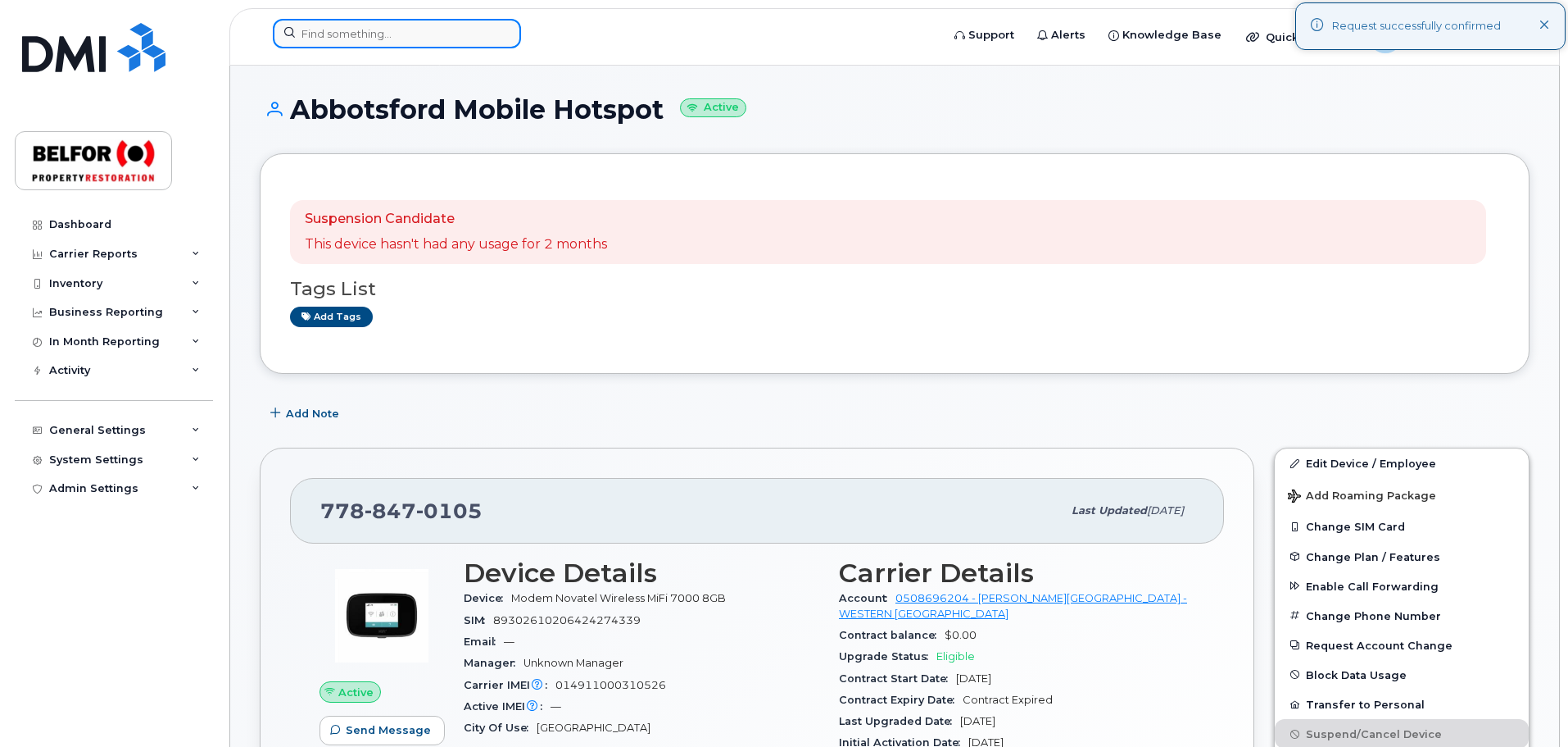
click at [320, 37] on input at bounding box center [396, 33] width 248 height 30
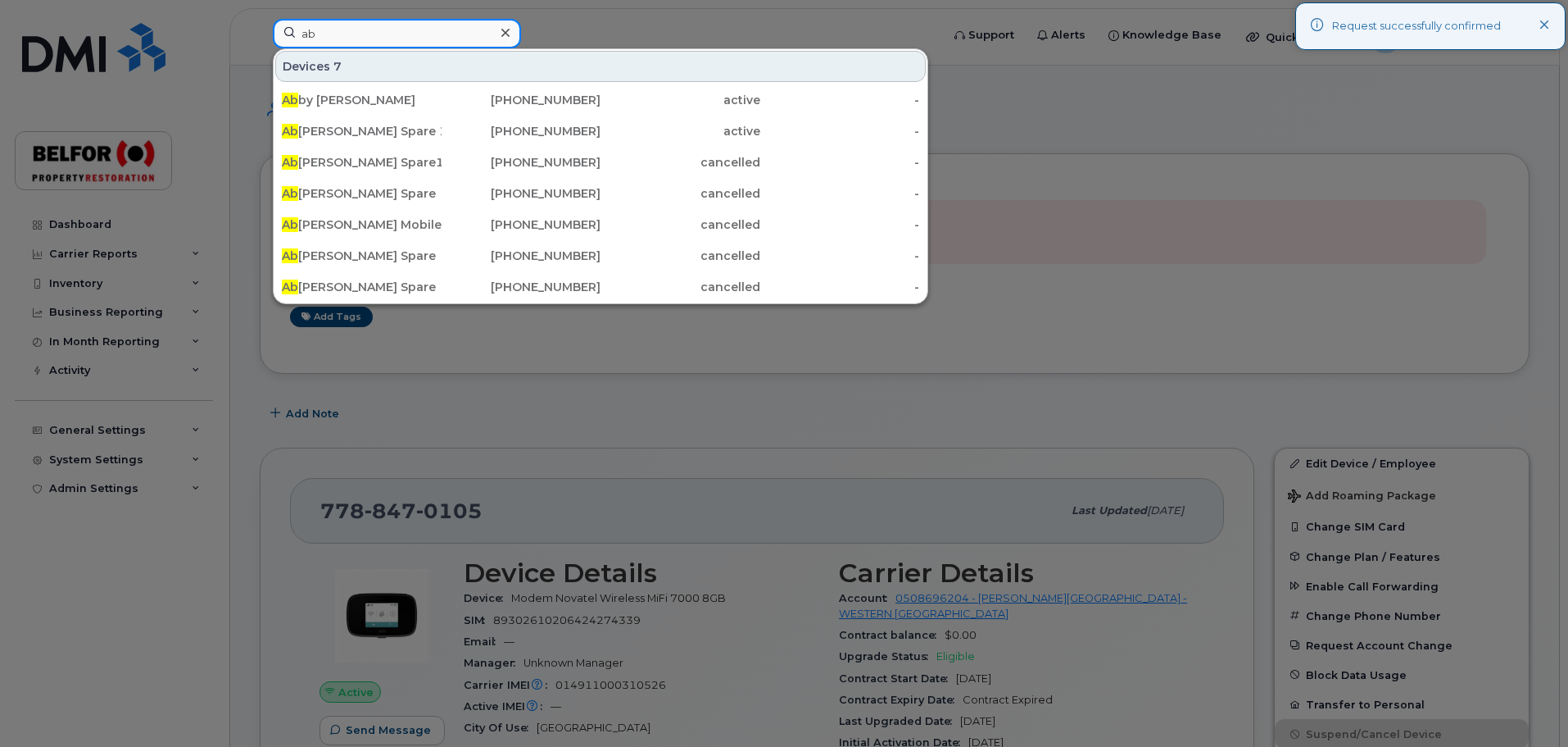
type input "a"
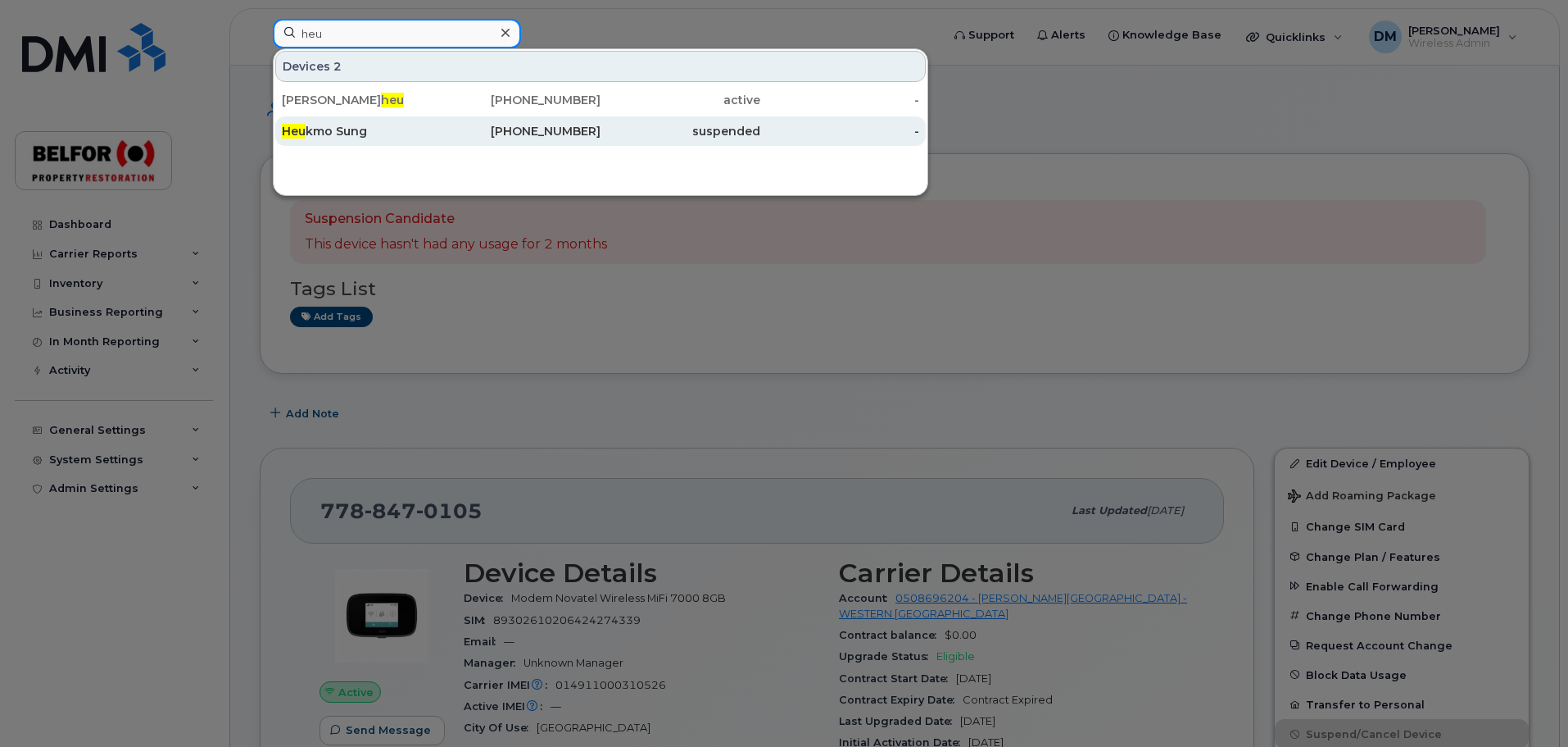
type input "heu"
click at [336, 130] on div "Heu kmo Sung" at bounding box center [361, 130] width 159 height 16
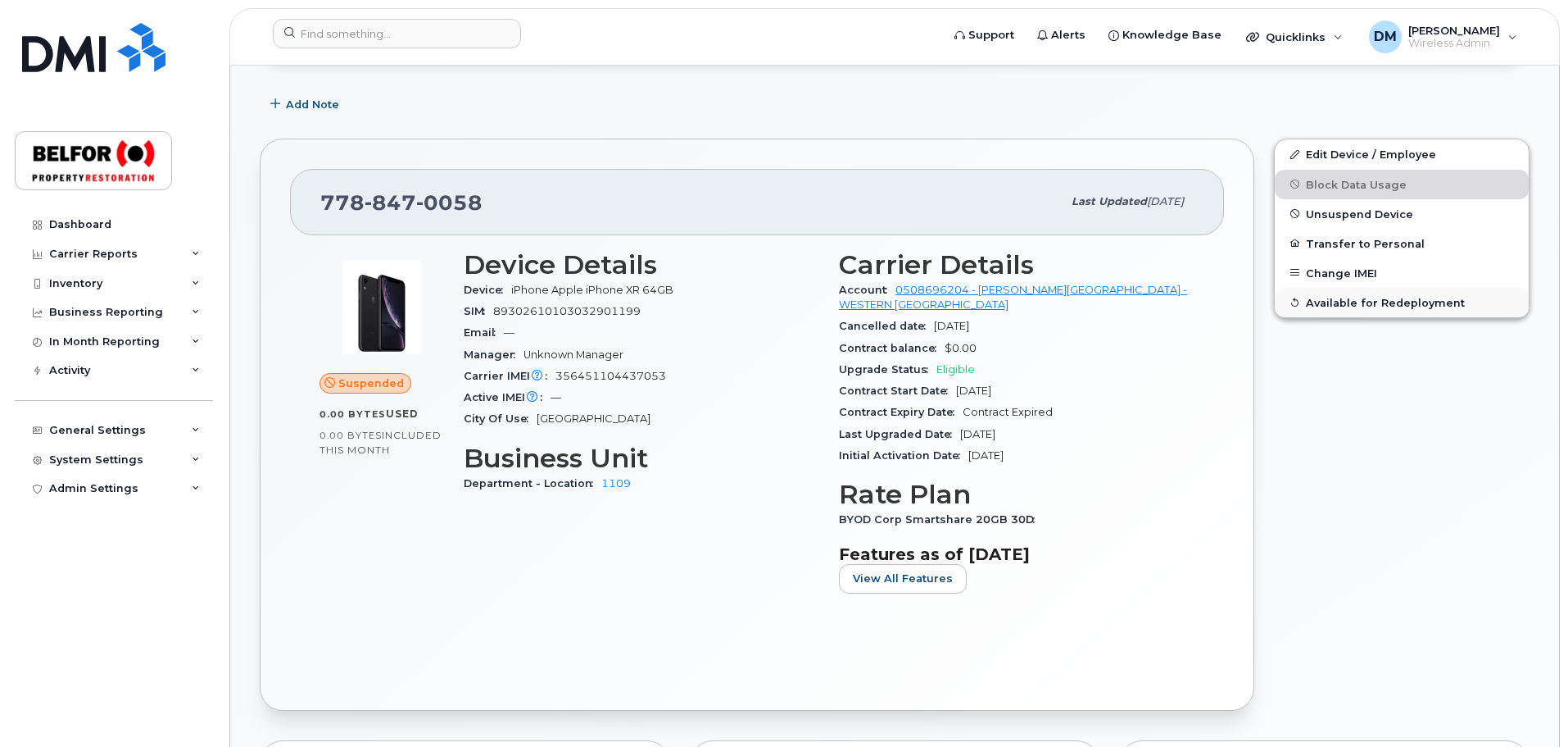
scroll to position [164, 0]
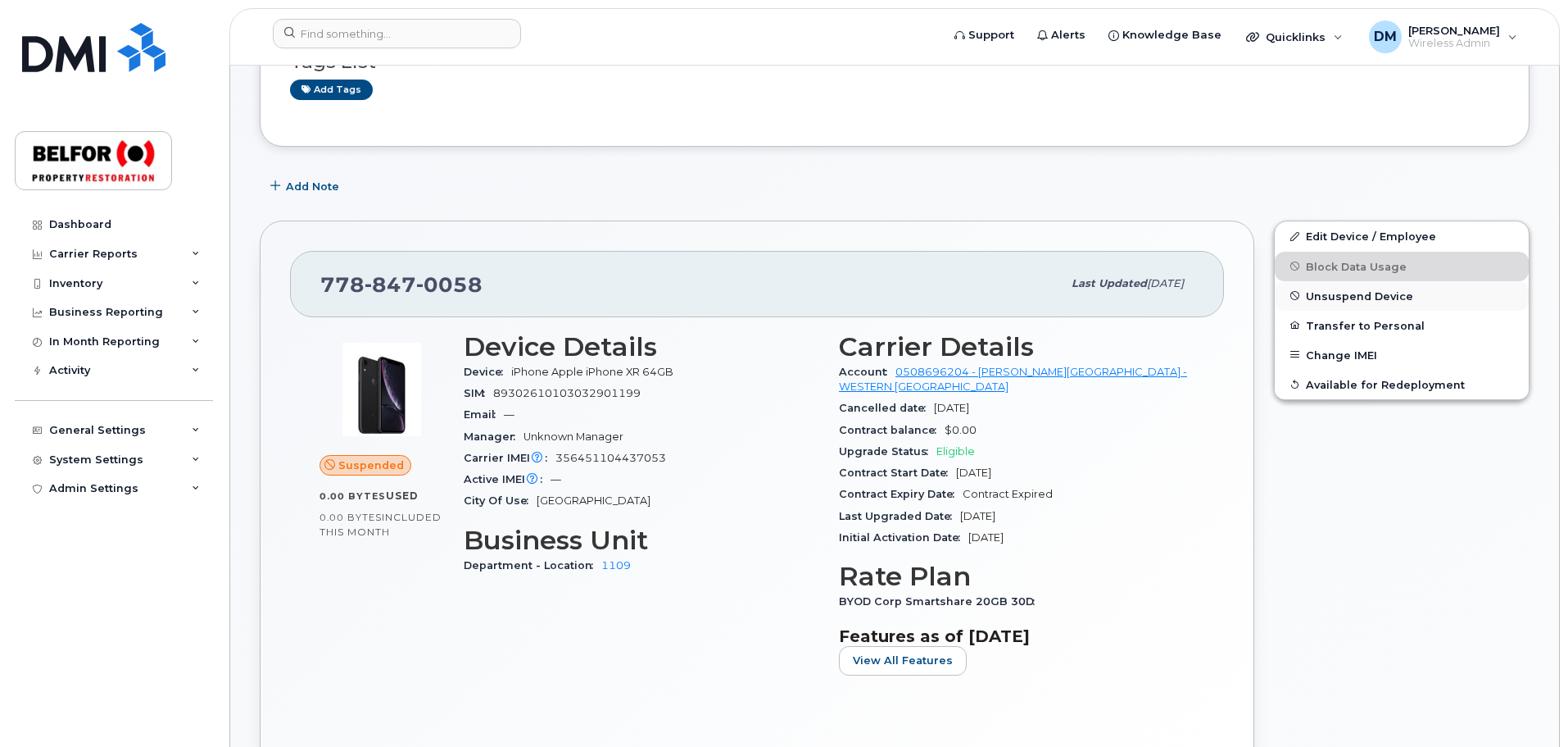
click at [1336, 292] on span "Unsuspend Device" at bounding box center [1359, 295] width 107 height 12
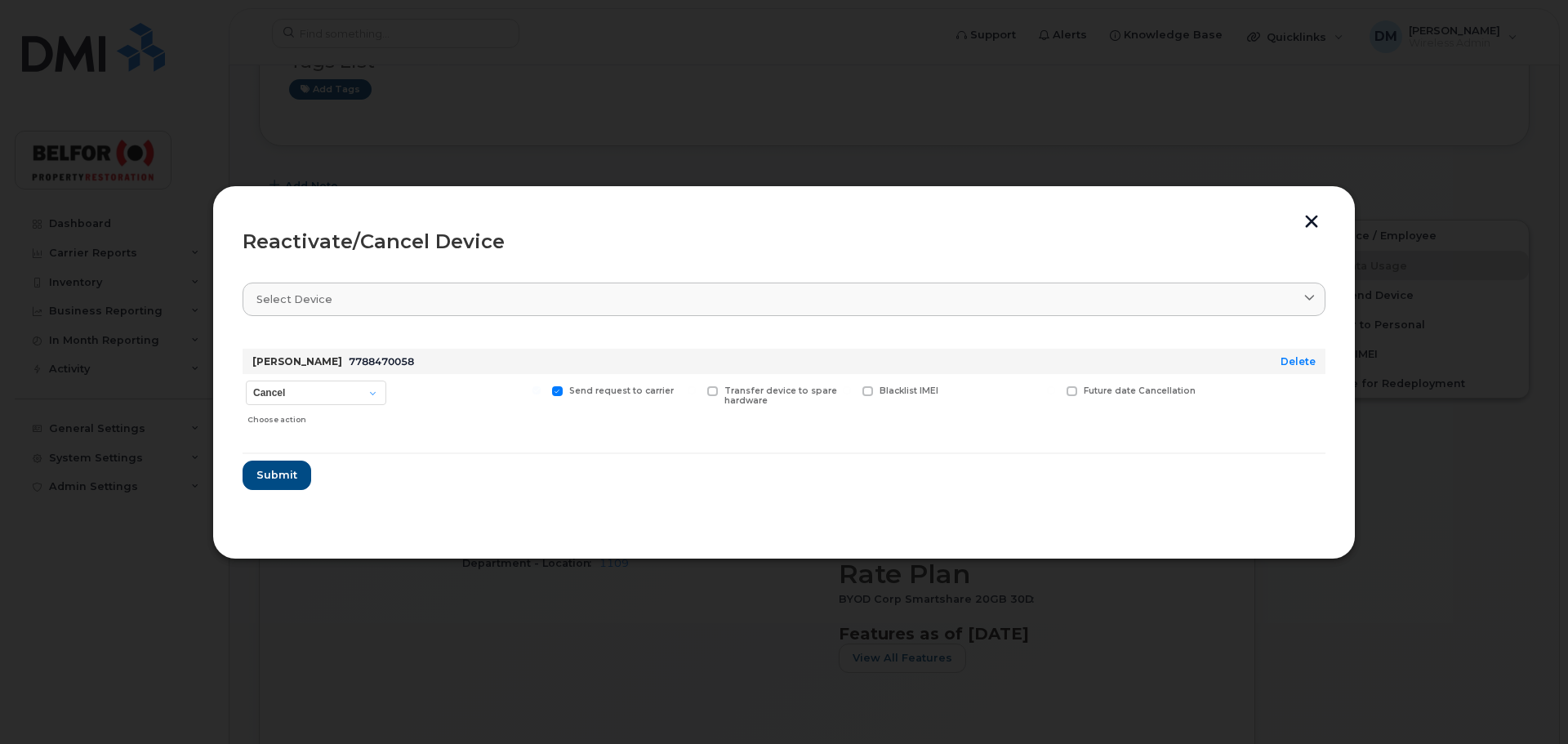
click at [1310, 219] on button "button" at bounding box center [1311, 223] width 25 height 17
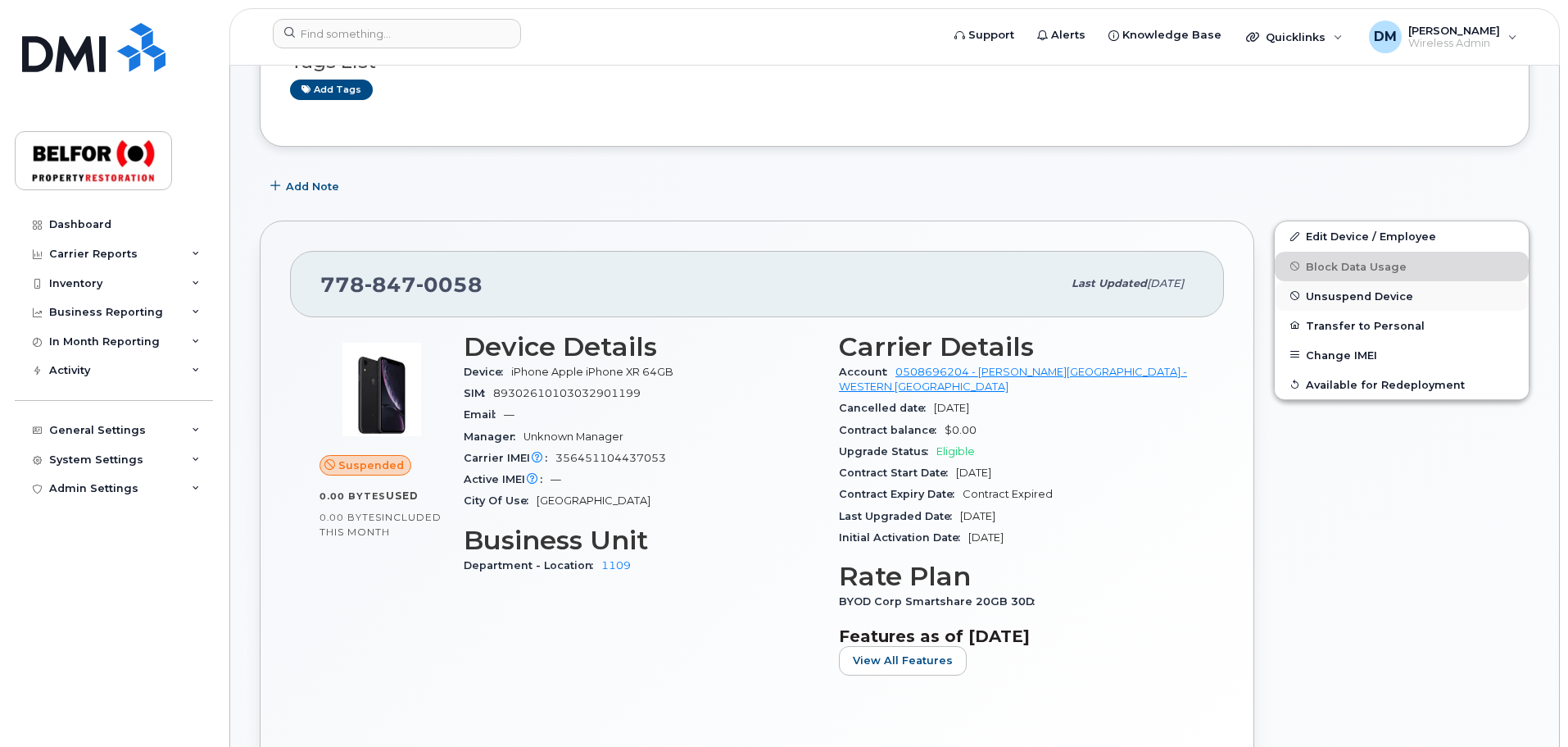
click at [1350, 295] on span "Unsuspend Device" at bounding box center [1359, 295] width 107 height 12
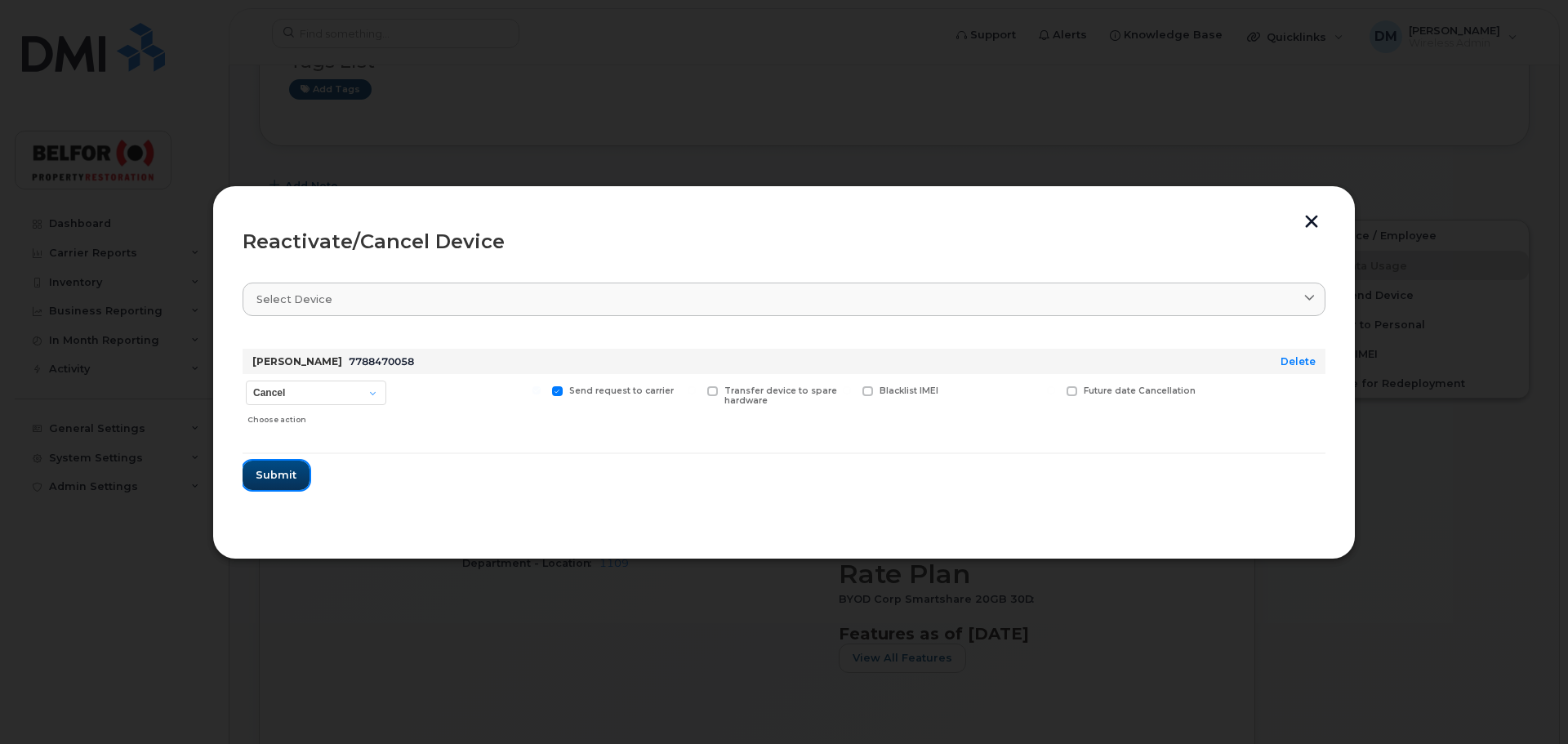
click at [264, 467] on span "Submit" at bounding box center [276, 475] width 41 height 15
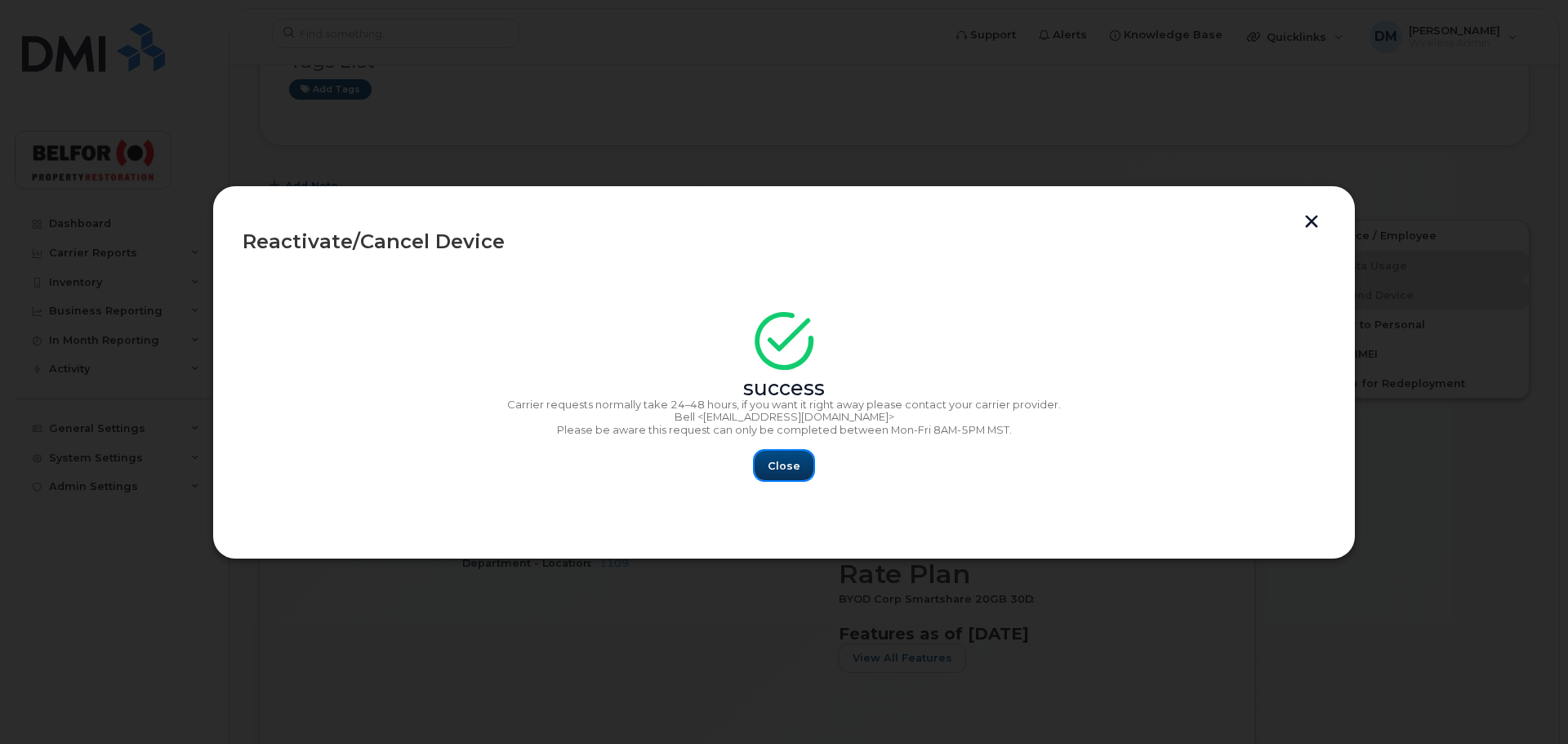
click at [794, 471] on button "Close" at bounding box center [783, 465] width 59 height 30
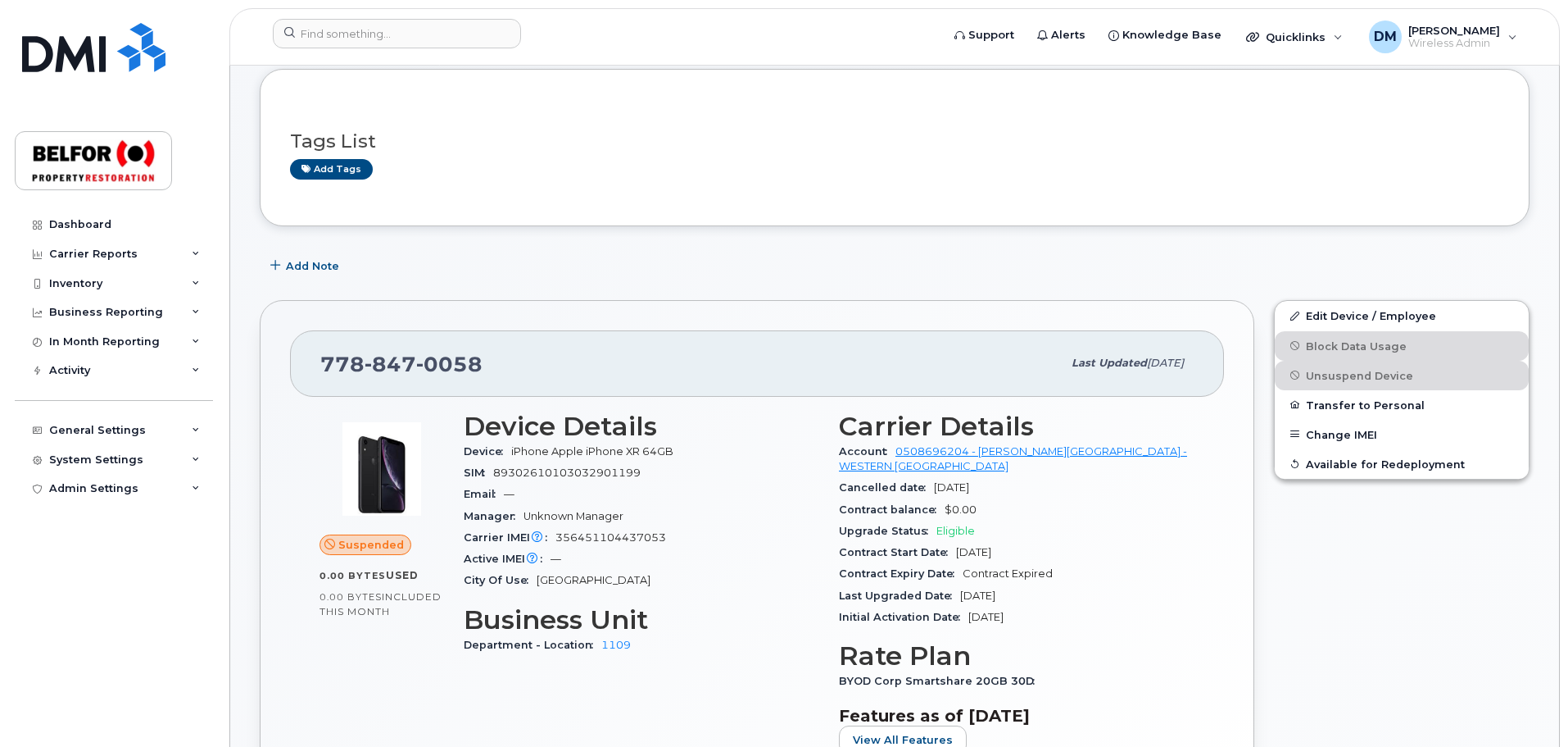
scroll to position [0, 0]
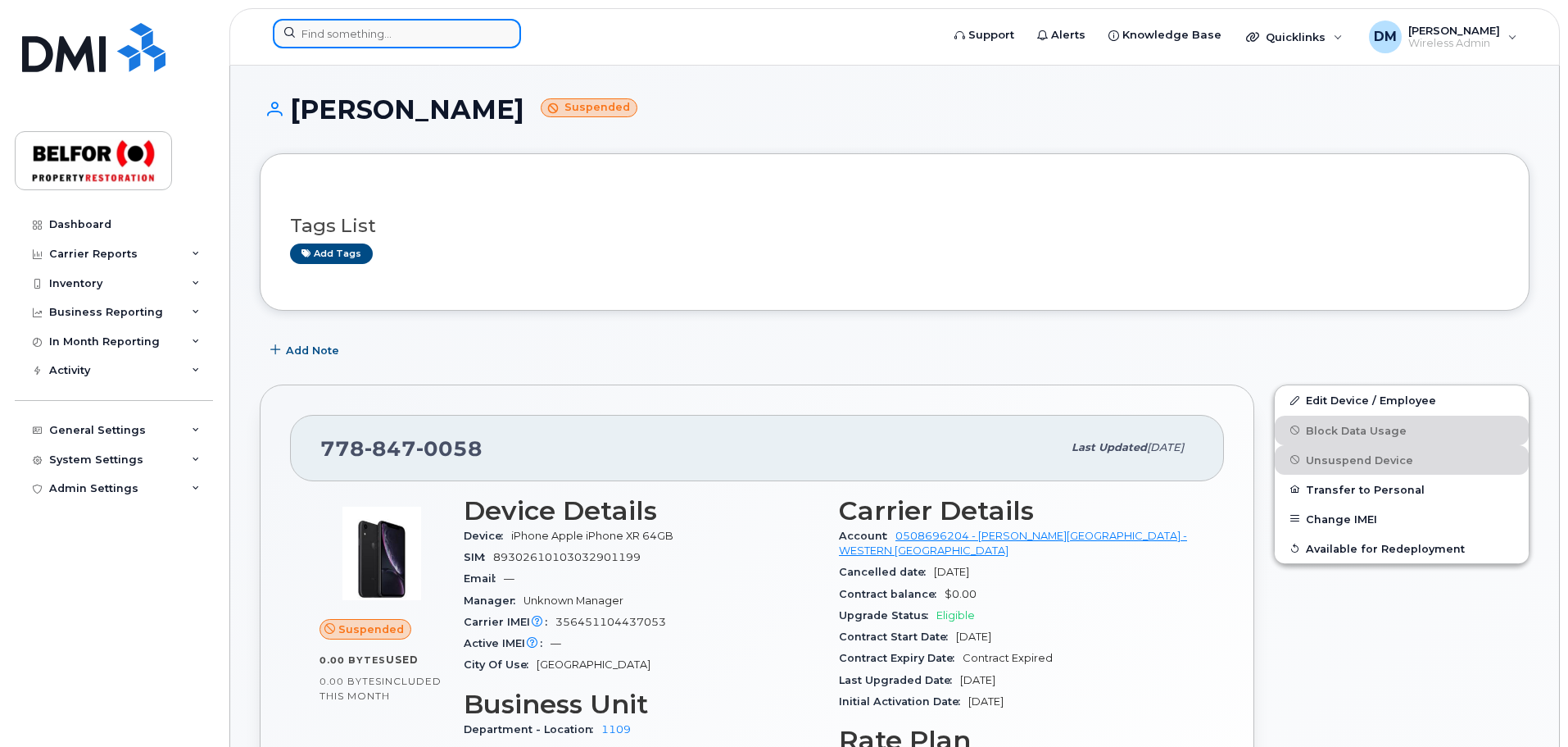
click at [317, 32] on input at bounding box center [396, 33] width 248 height 30
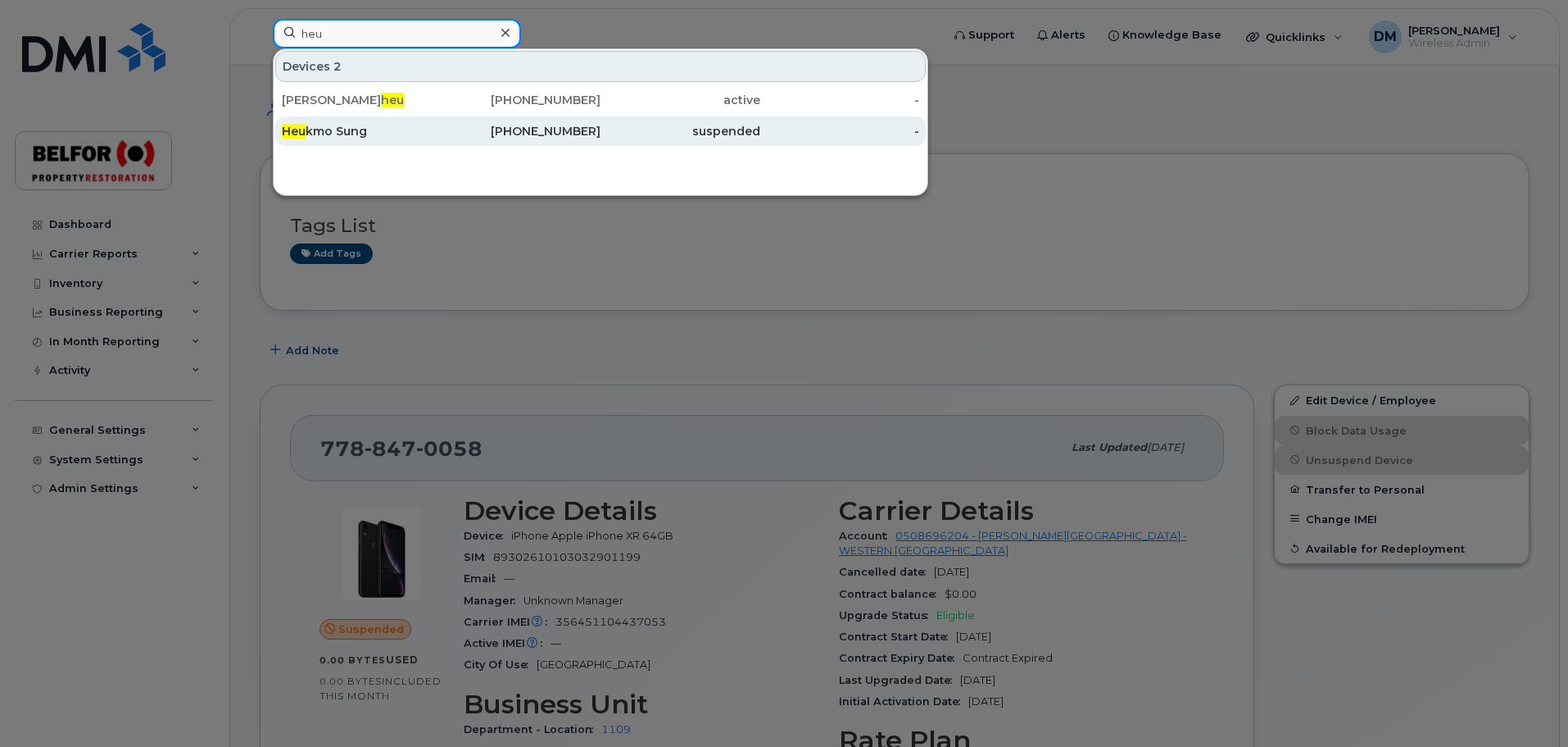
type input "heu"
click at [356, 134] on div "Heu kmo Sung" at bounding box center [361, 130] width 159 height 16
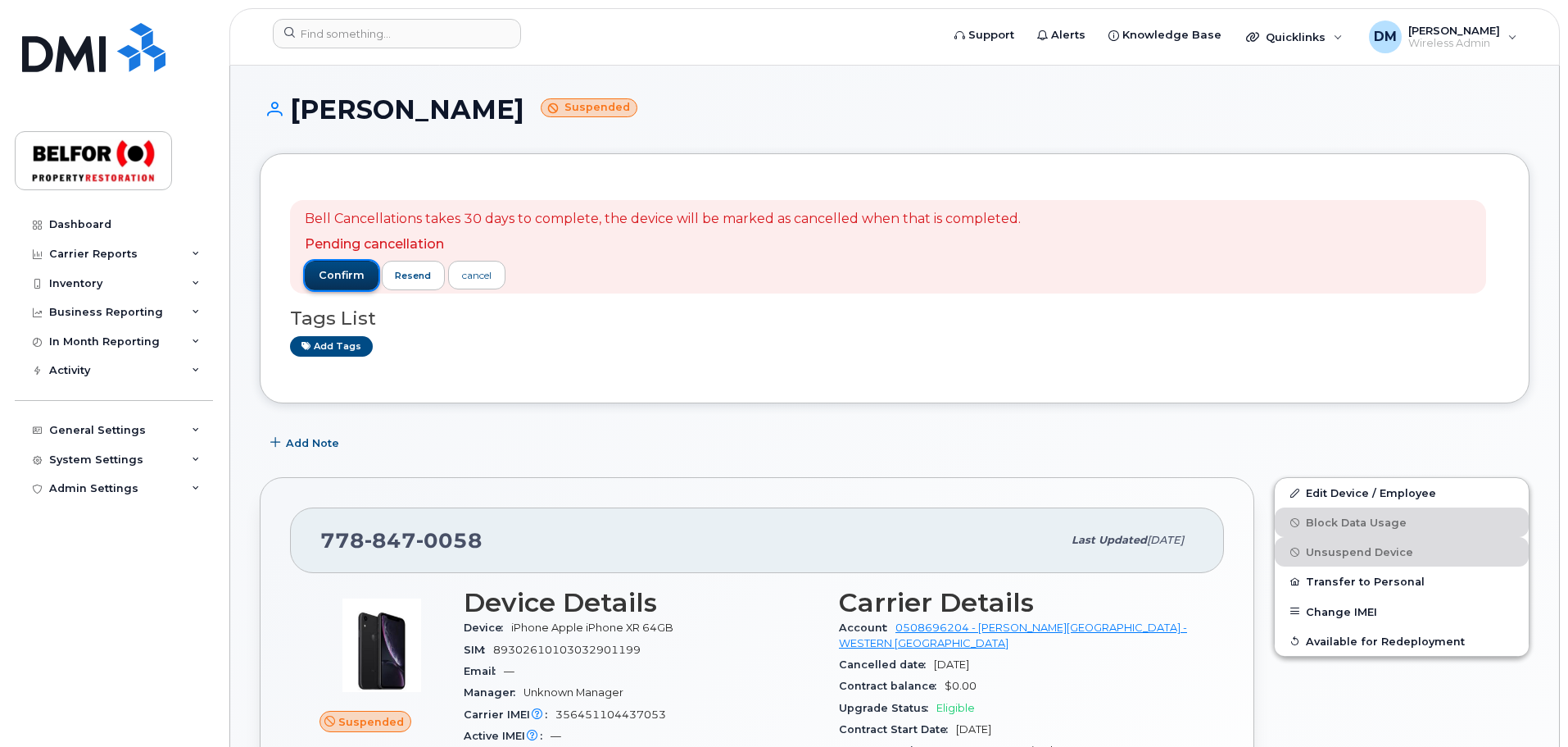
click at [336, 278] on span "confirm" at bounding box center [342, 275] width 46 height 14
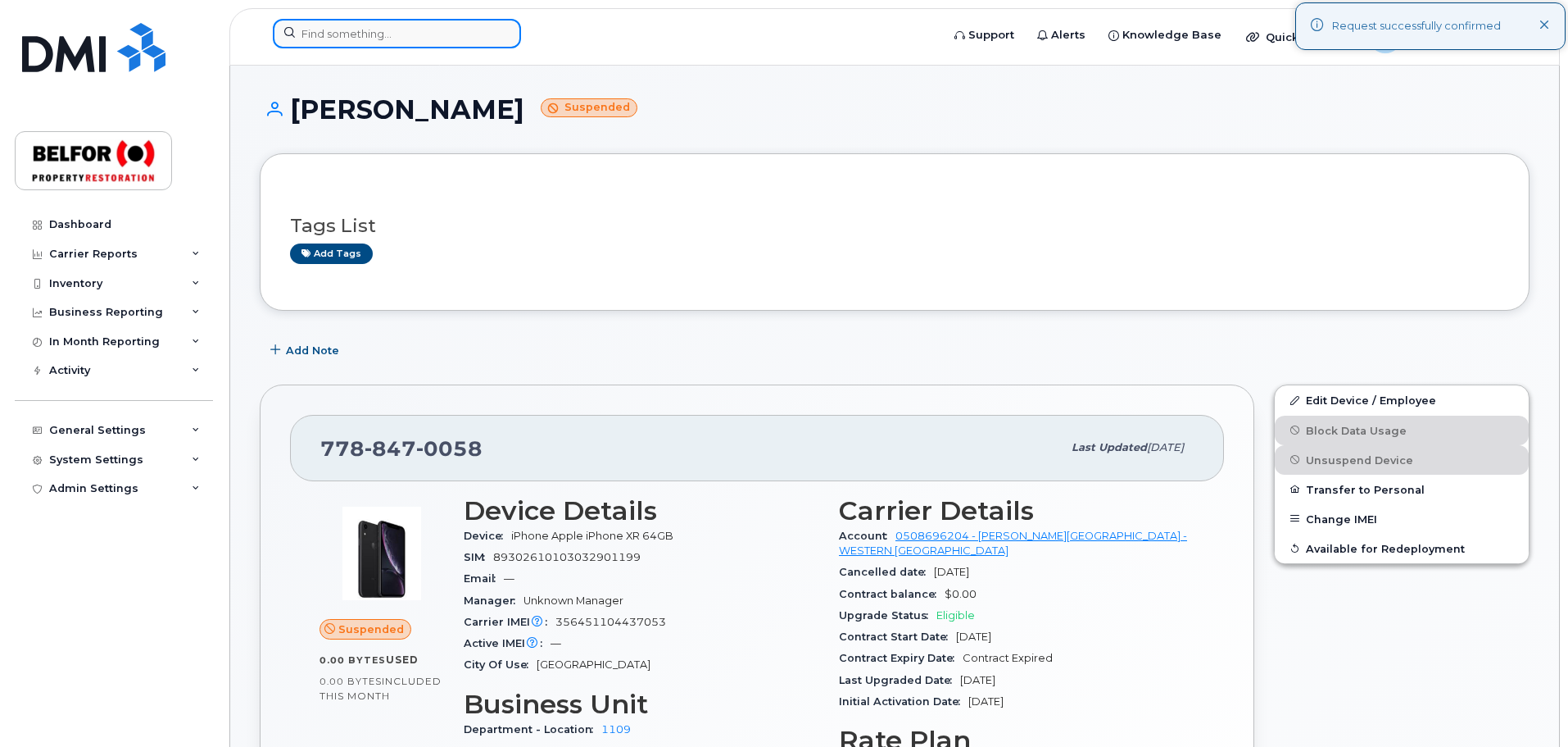
click at [328, 29] on input at bounding box center [396, 33] width 248 height 30
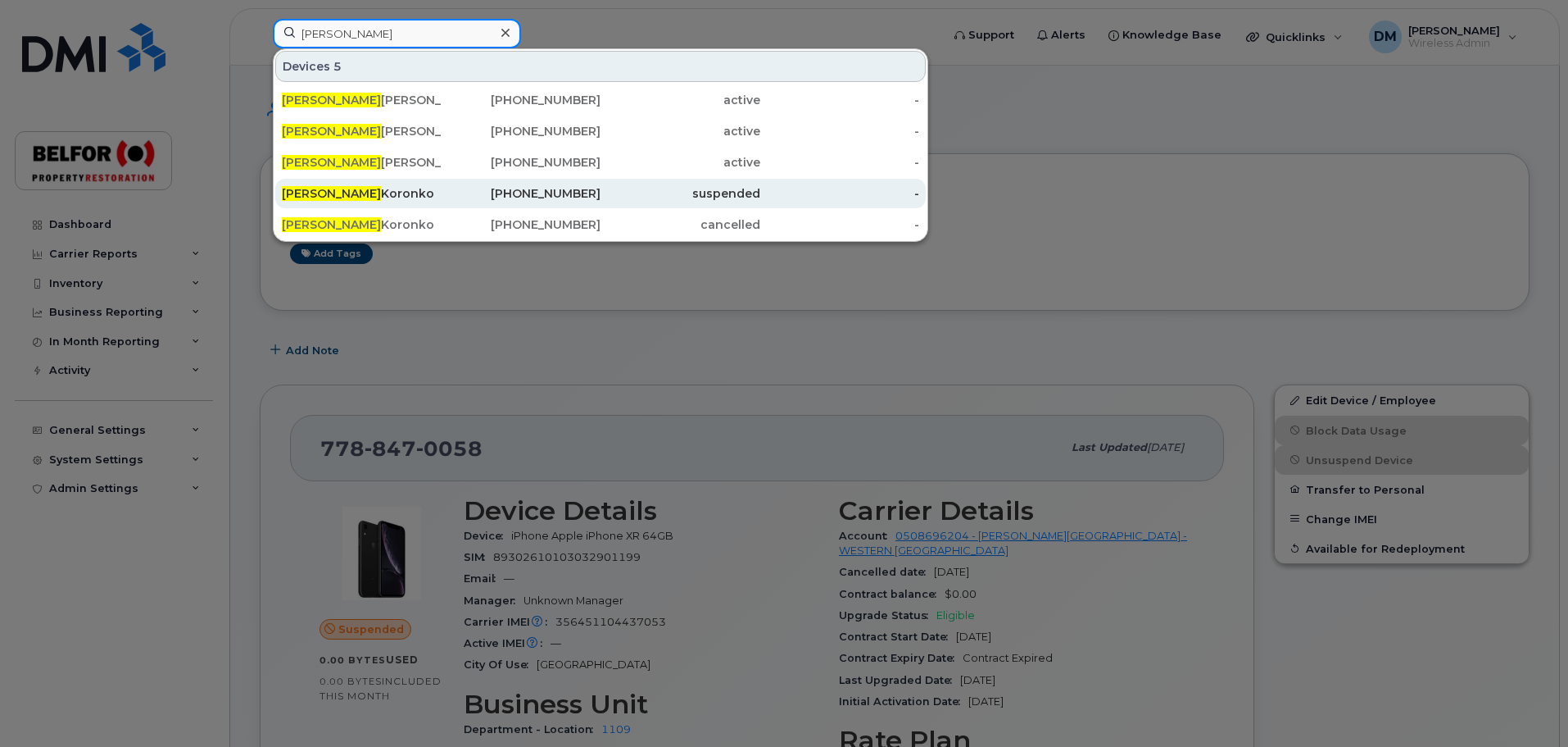
type input "cameron"
click at [360, 193] on div "Cameron Koronko" at bounding box center [361, 193] width 159 height 16
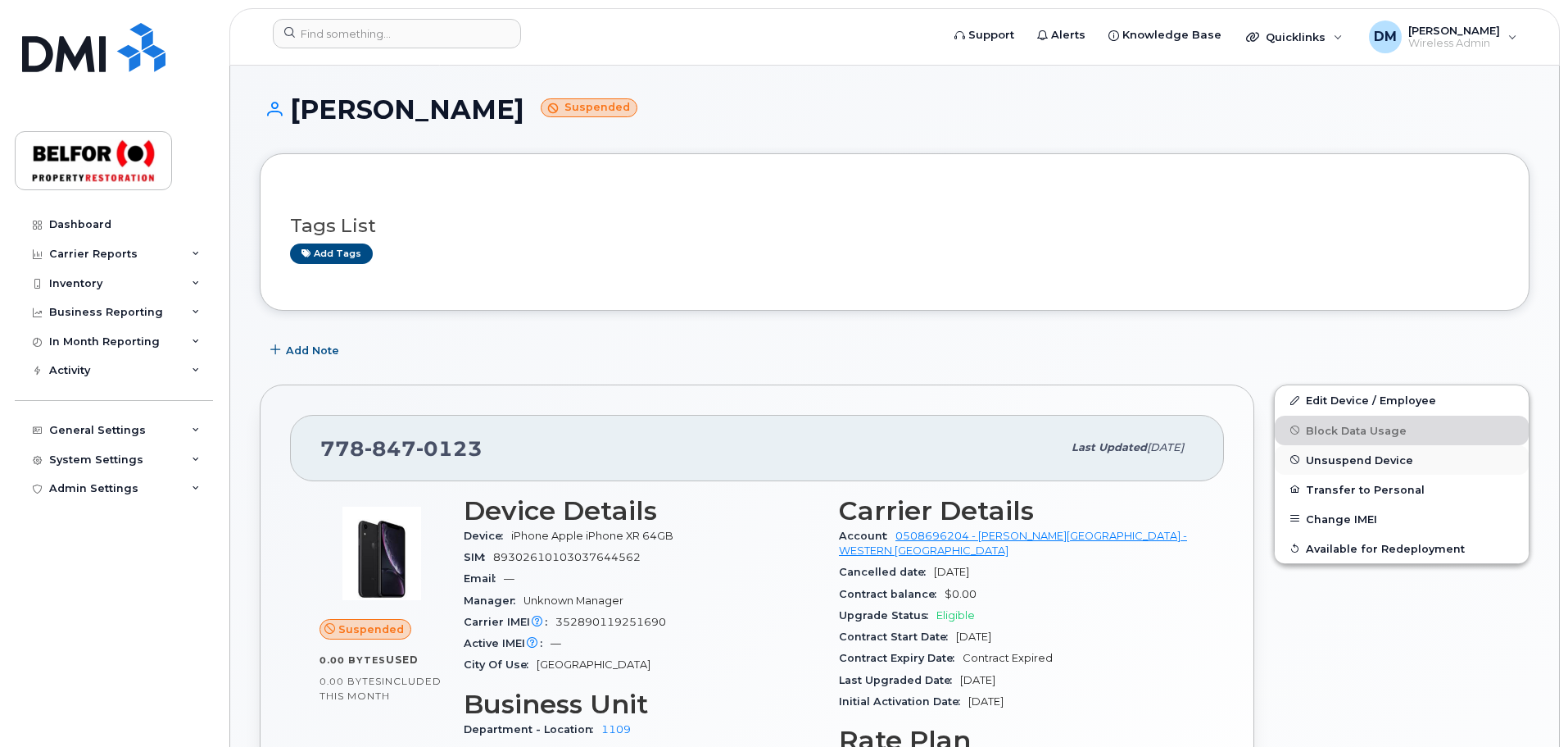
click at [1344, 460] on span "Unsuspend Device" at bounding box center [1359, 460] width 107 height 12
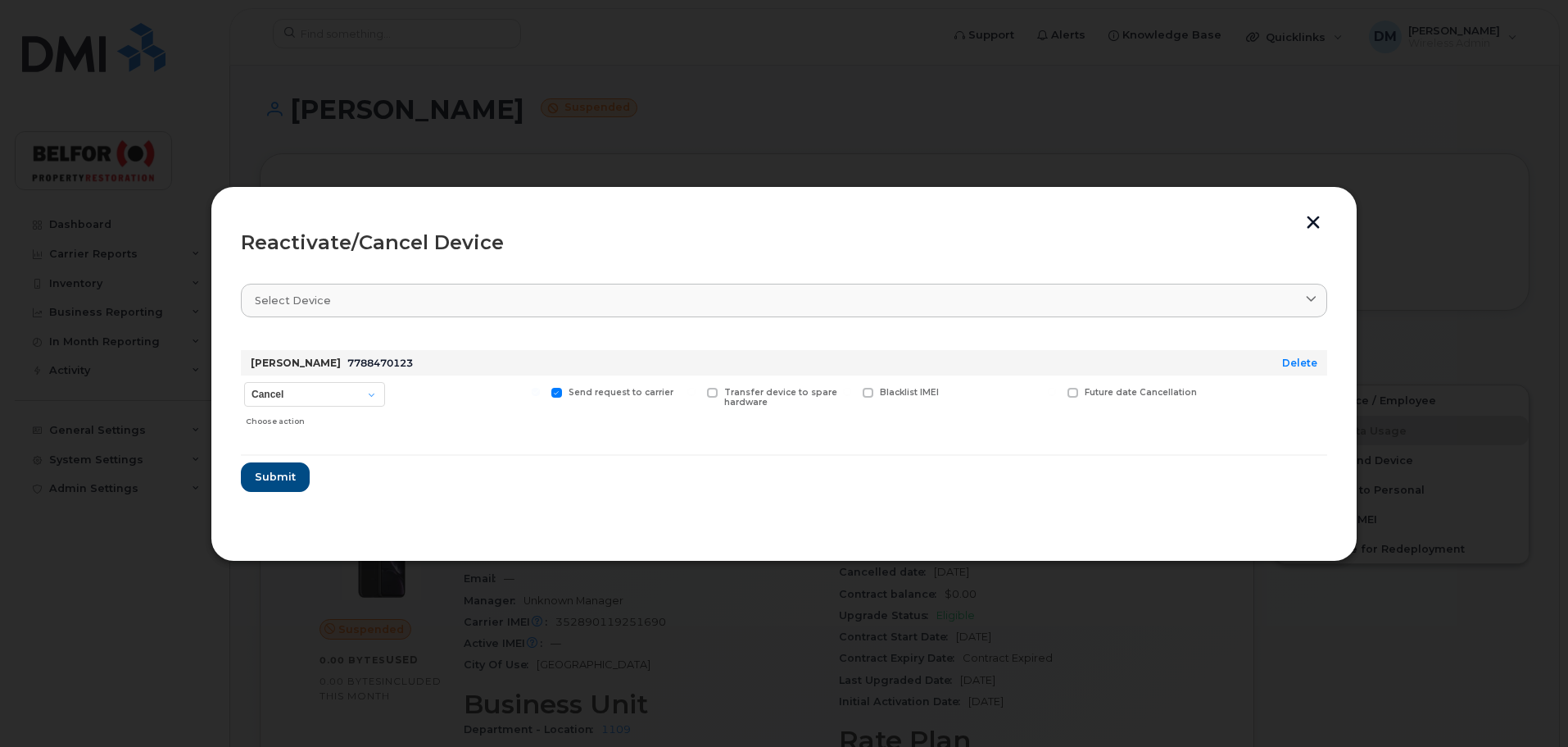
click at [1322, 224] on button "button" at bounding box center [1313, 224] width 25 height 17
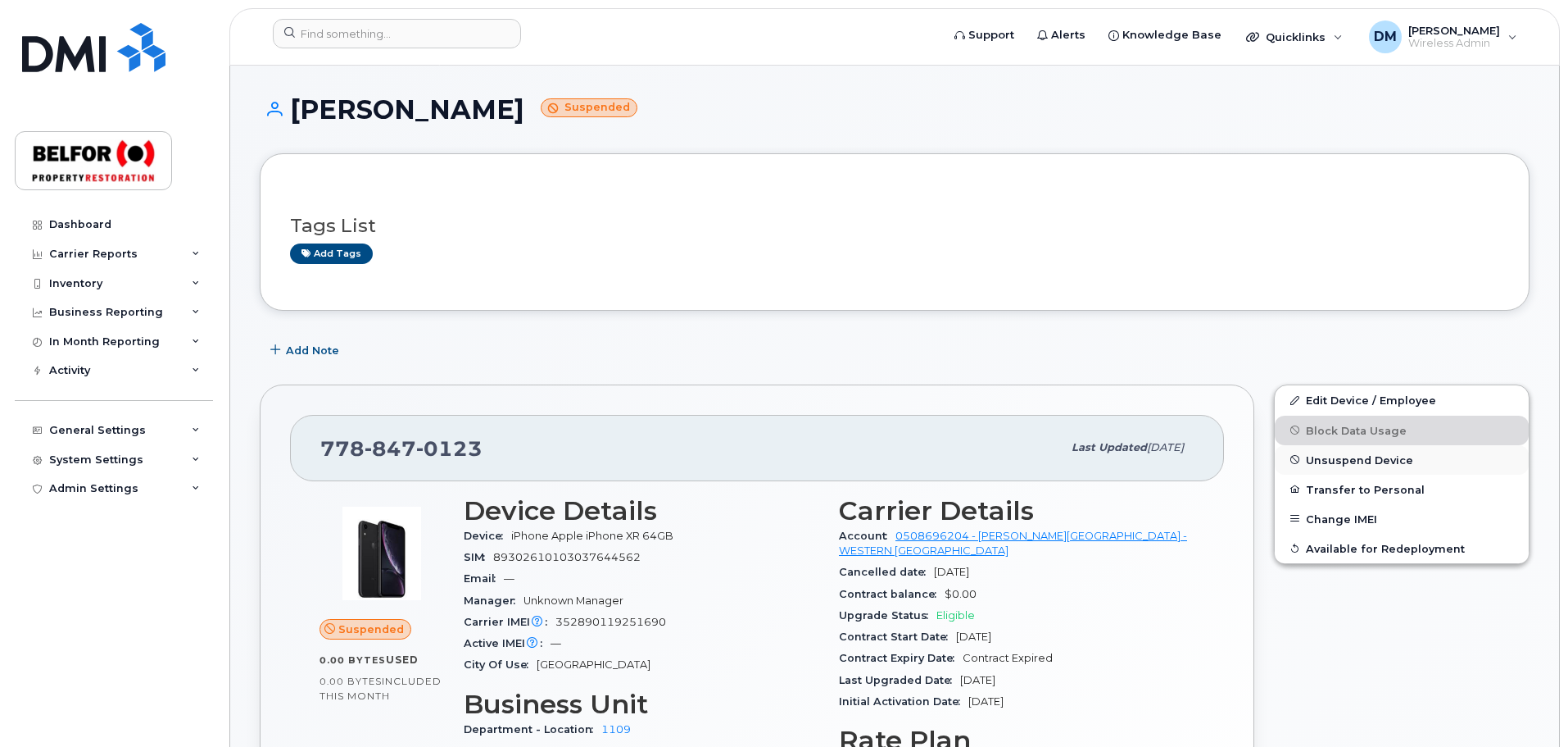
click at [1332, 455] on span "Unsuspend Device" at bounding box center [1359, 460] width 107 height 12
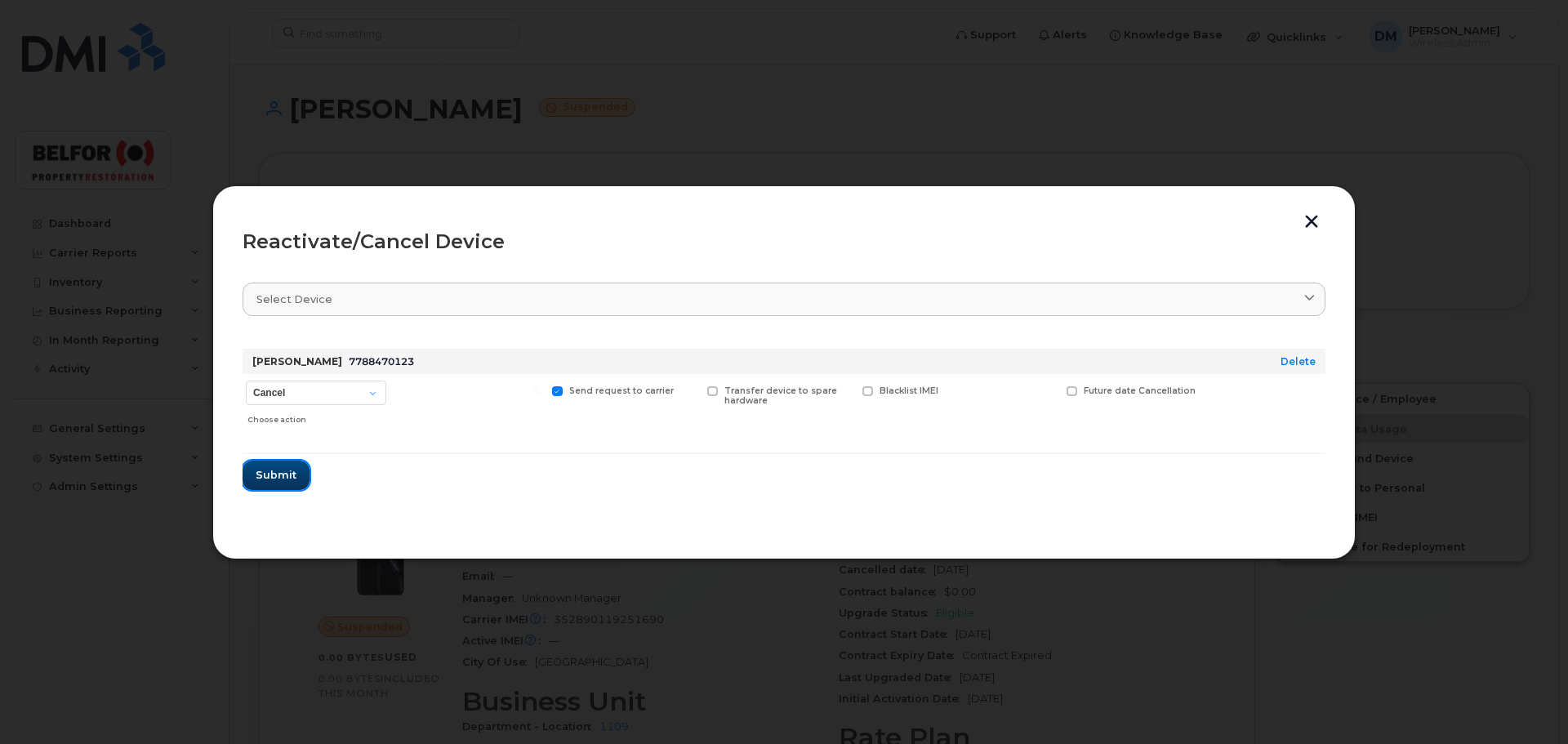
click at [274, 475] on span "Submit" at bounding box center [276, 475] width 41 height 15
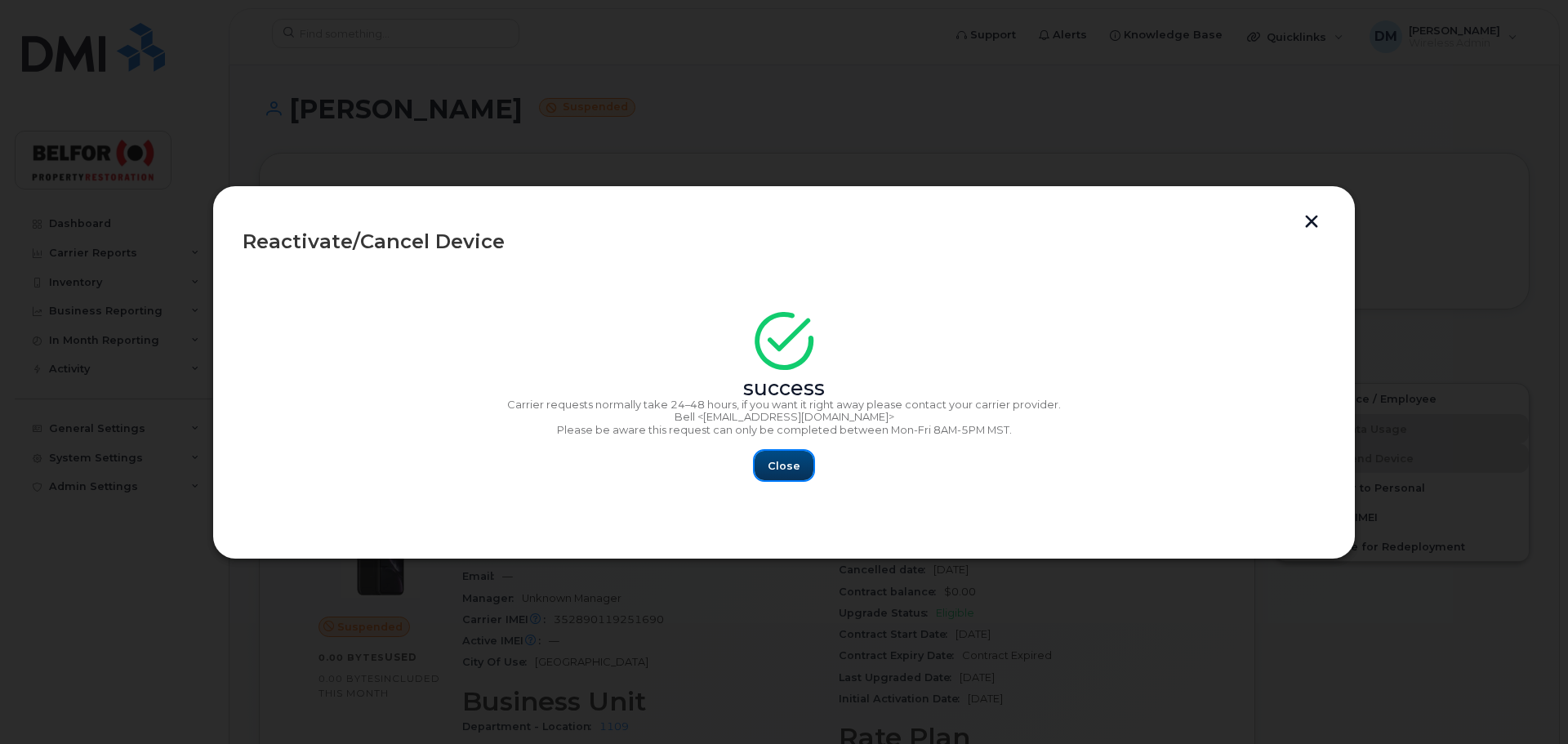
click at [782, 471] on span "Close" at bounding box center [784, 465] width 32 height 15
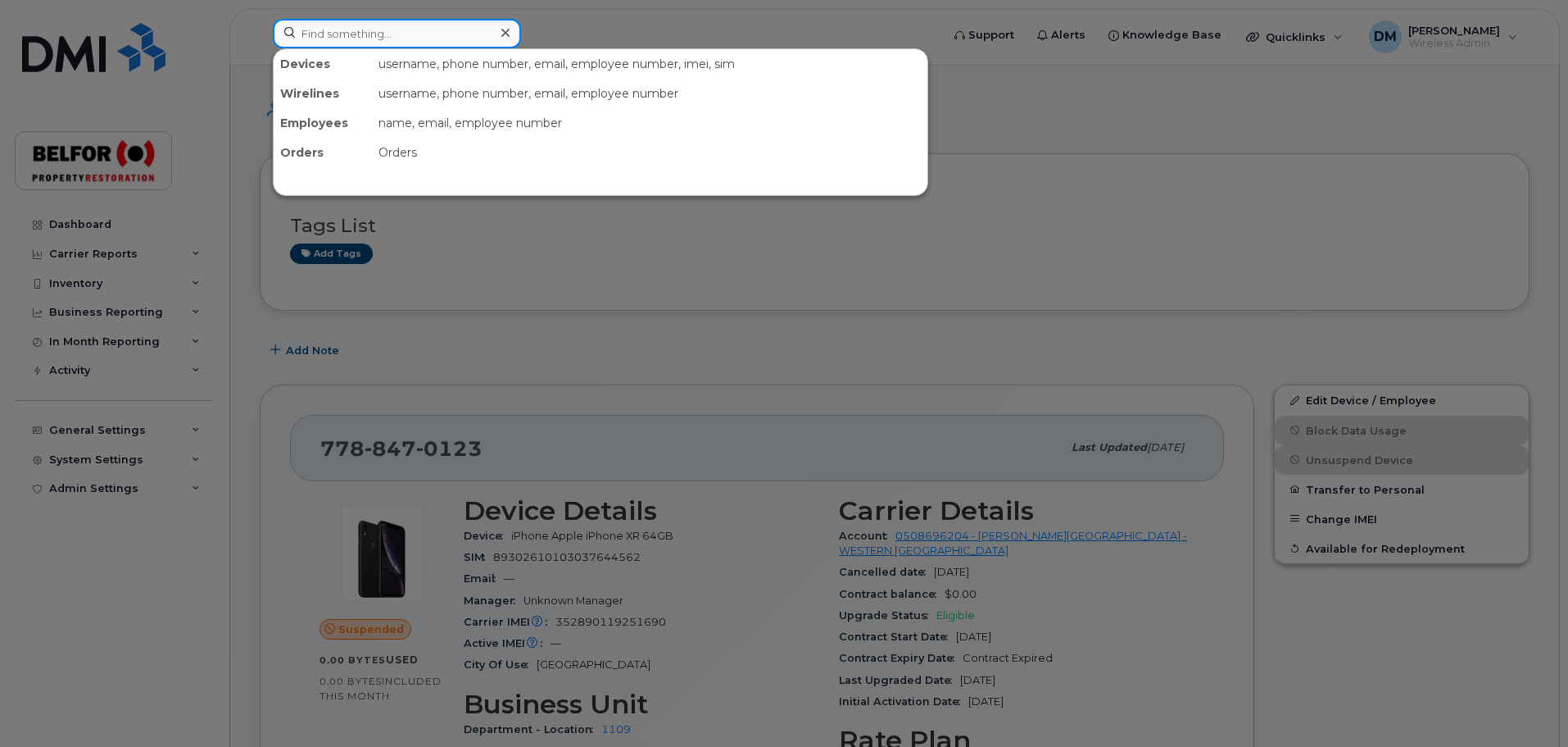
click at [341, 40] on input at bounding box center [396, 33] width 248 height 30
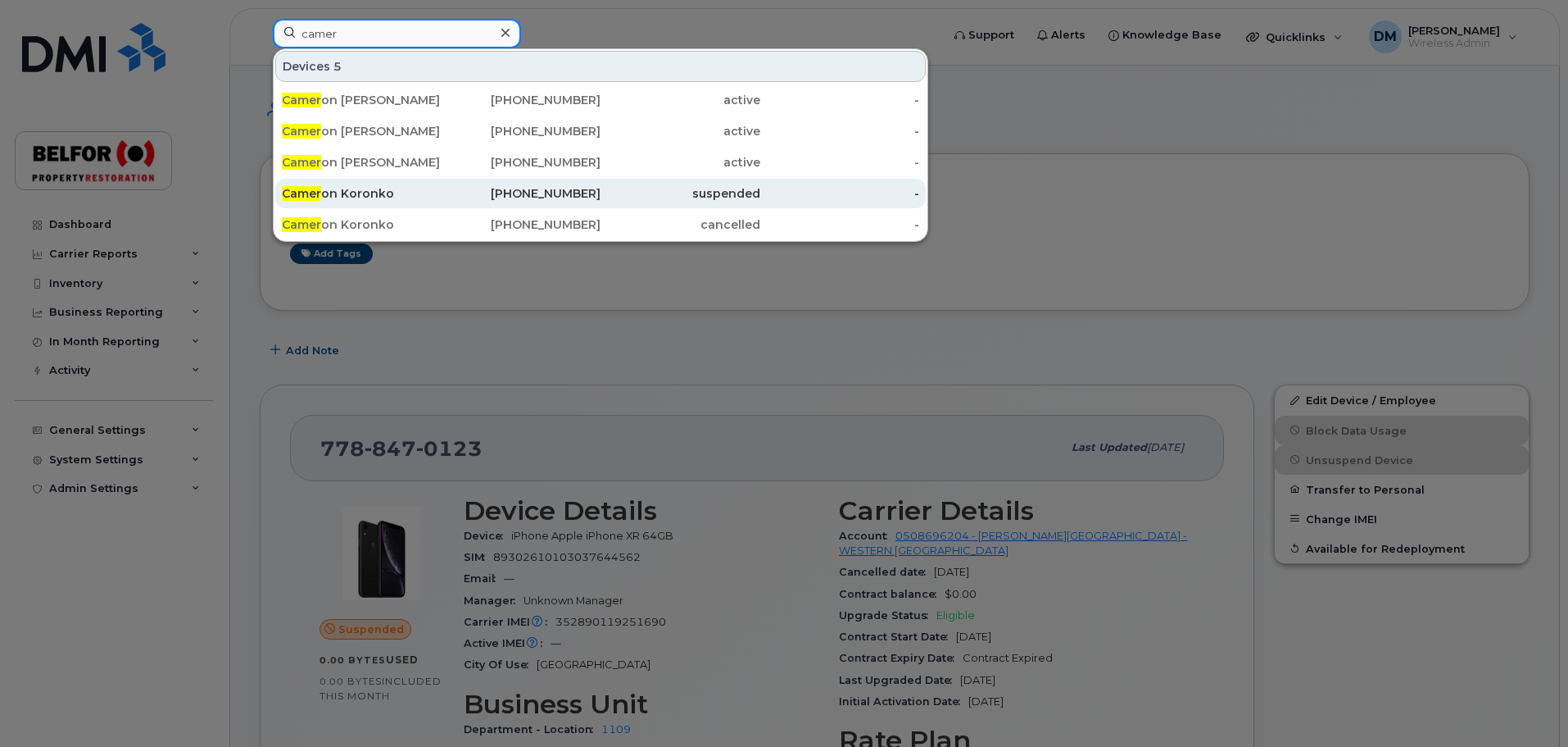
type input "camer"
click at [384, 198] on div "Camer on Koronko" at bounding box center [361, 193] width 159 height 16
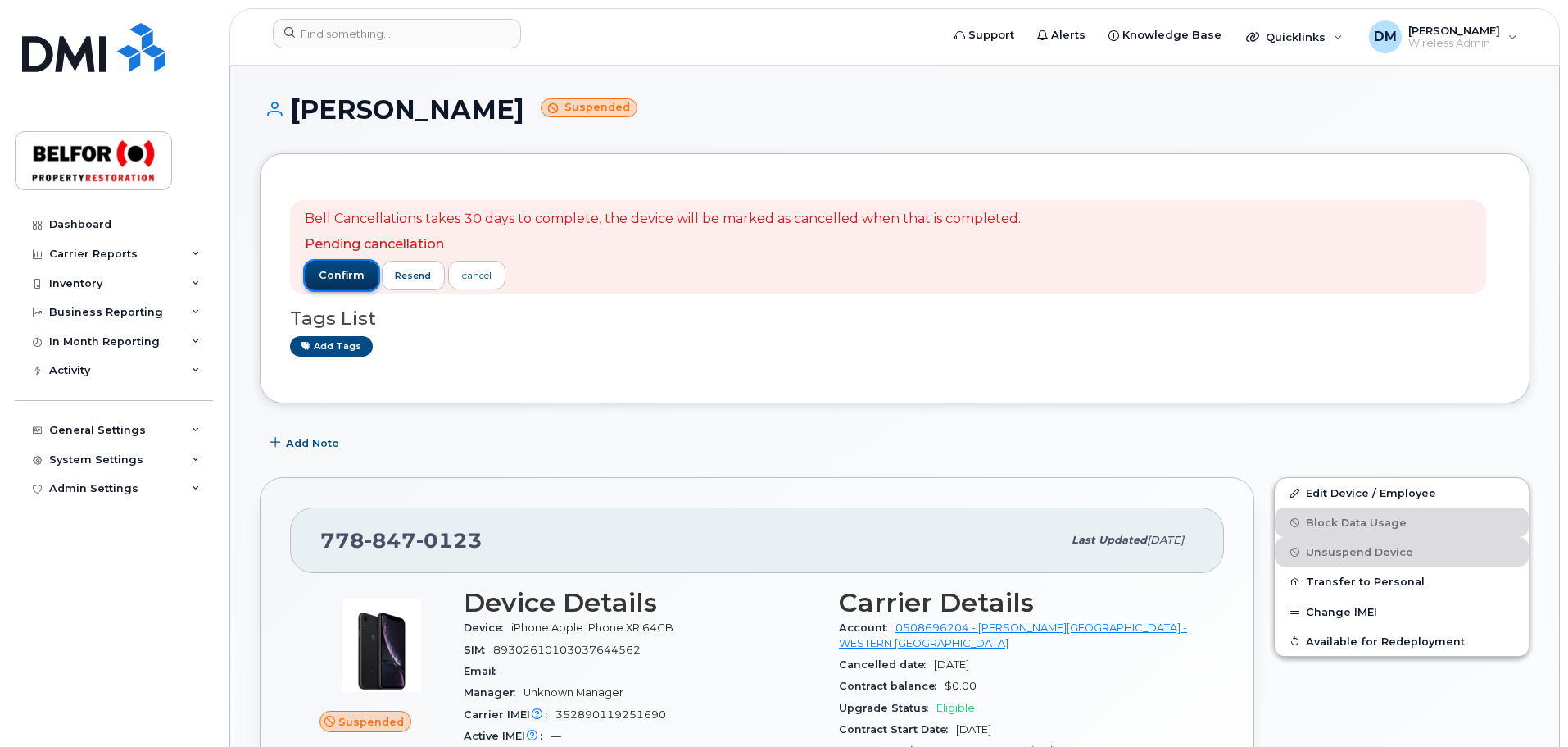
click at [346, 272] on span "confirm" at bounding box center [342, 275] width 46 height 14
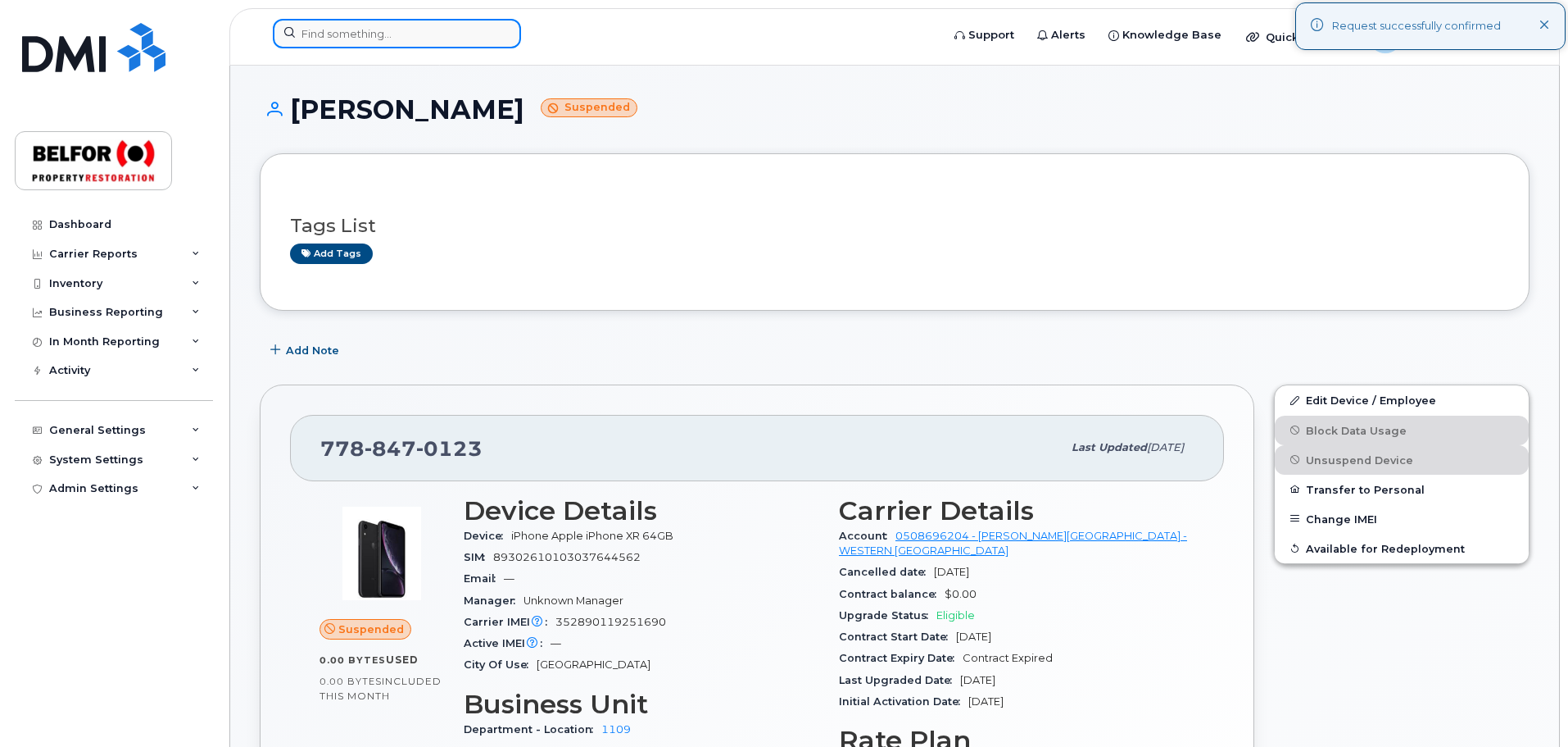
click at [328, 32] on input at bounding box center [396, 33] width 248 height 30
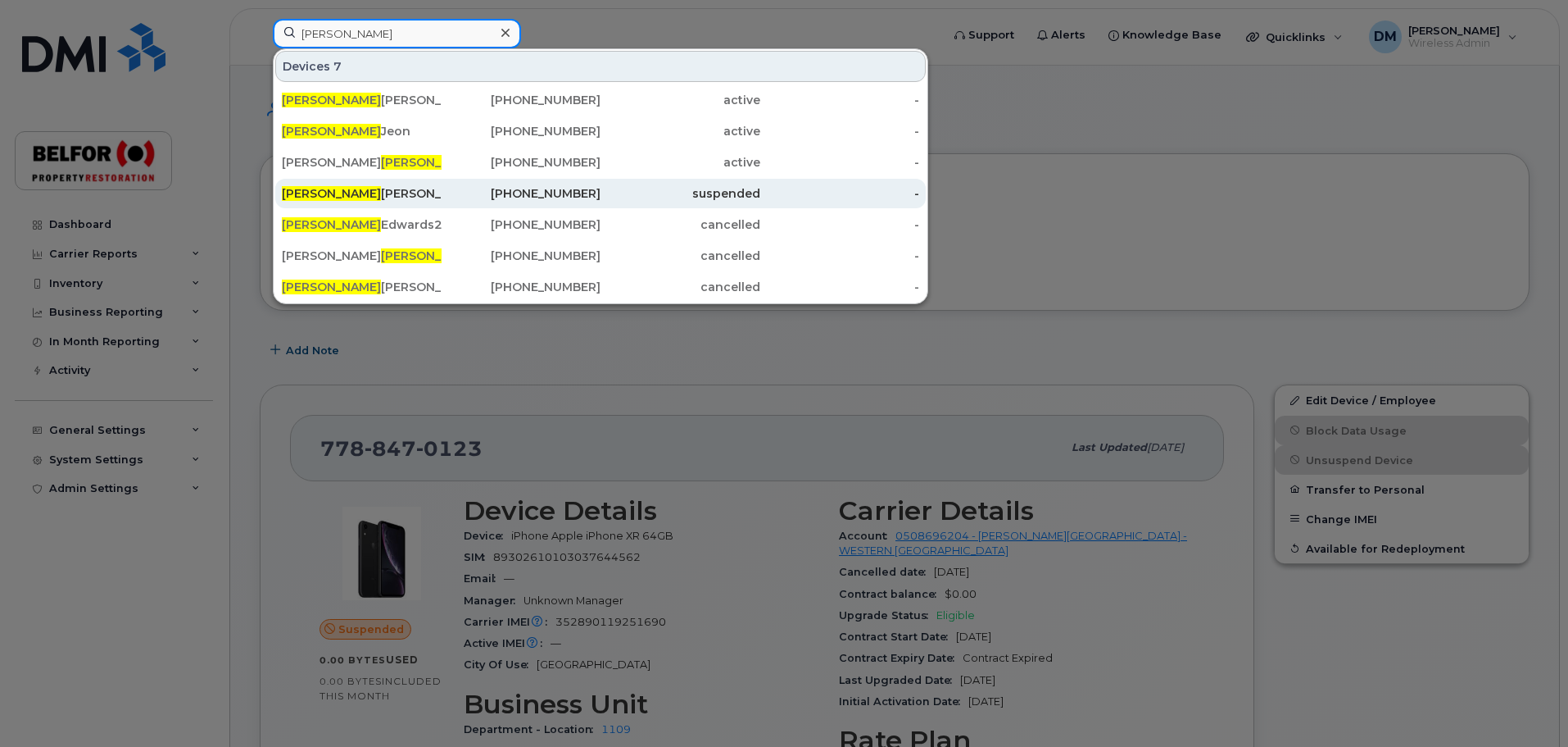
type input "[PERSON_NAME]"
click at [335, 194] on div "[PERSON_NAME]" at bounding box center [361, 193] width 159 height 16
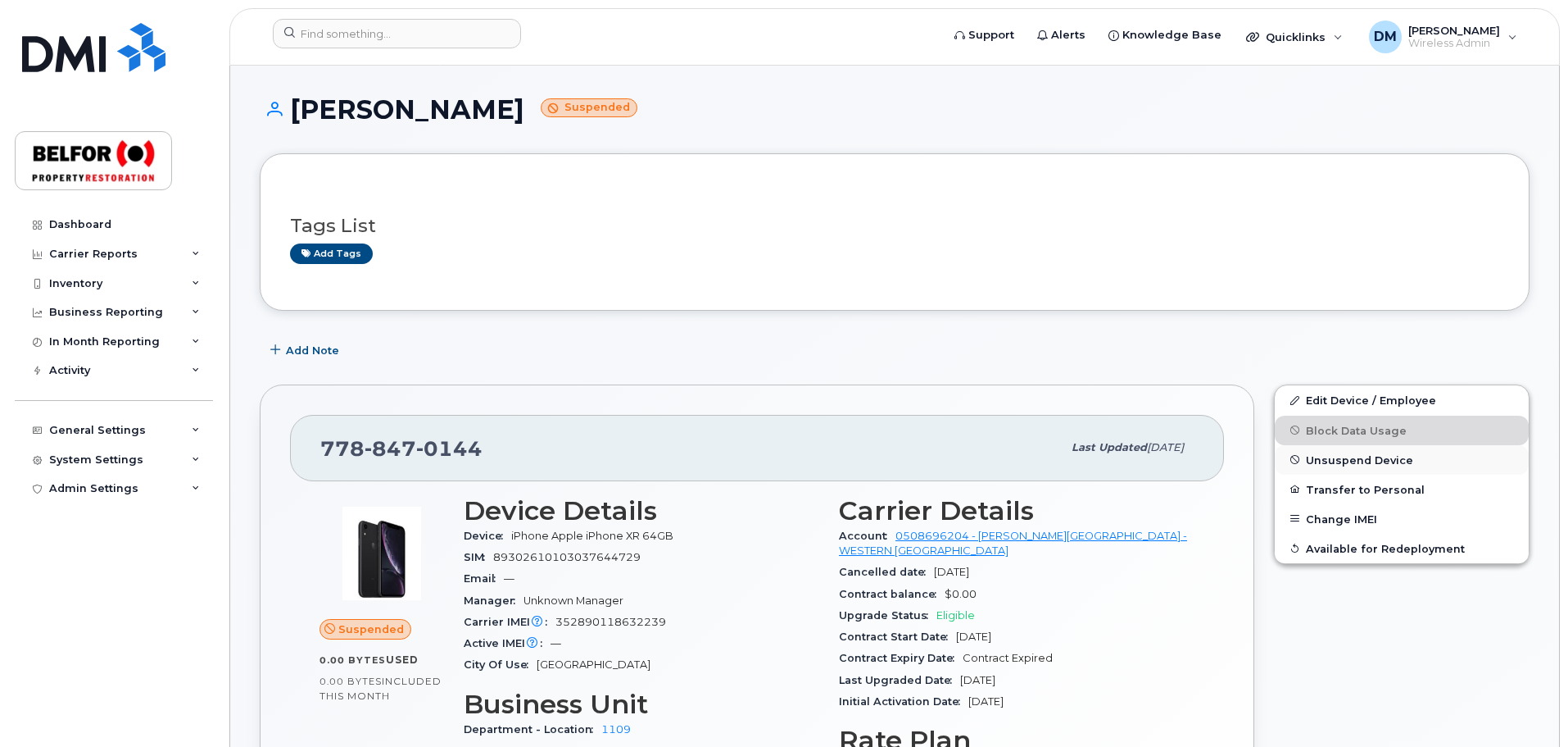
click at [1335, 457] on span "Unsuspend Device" at bounding box center [1359, 460] width 107 height 12
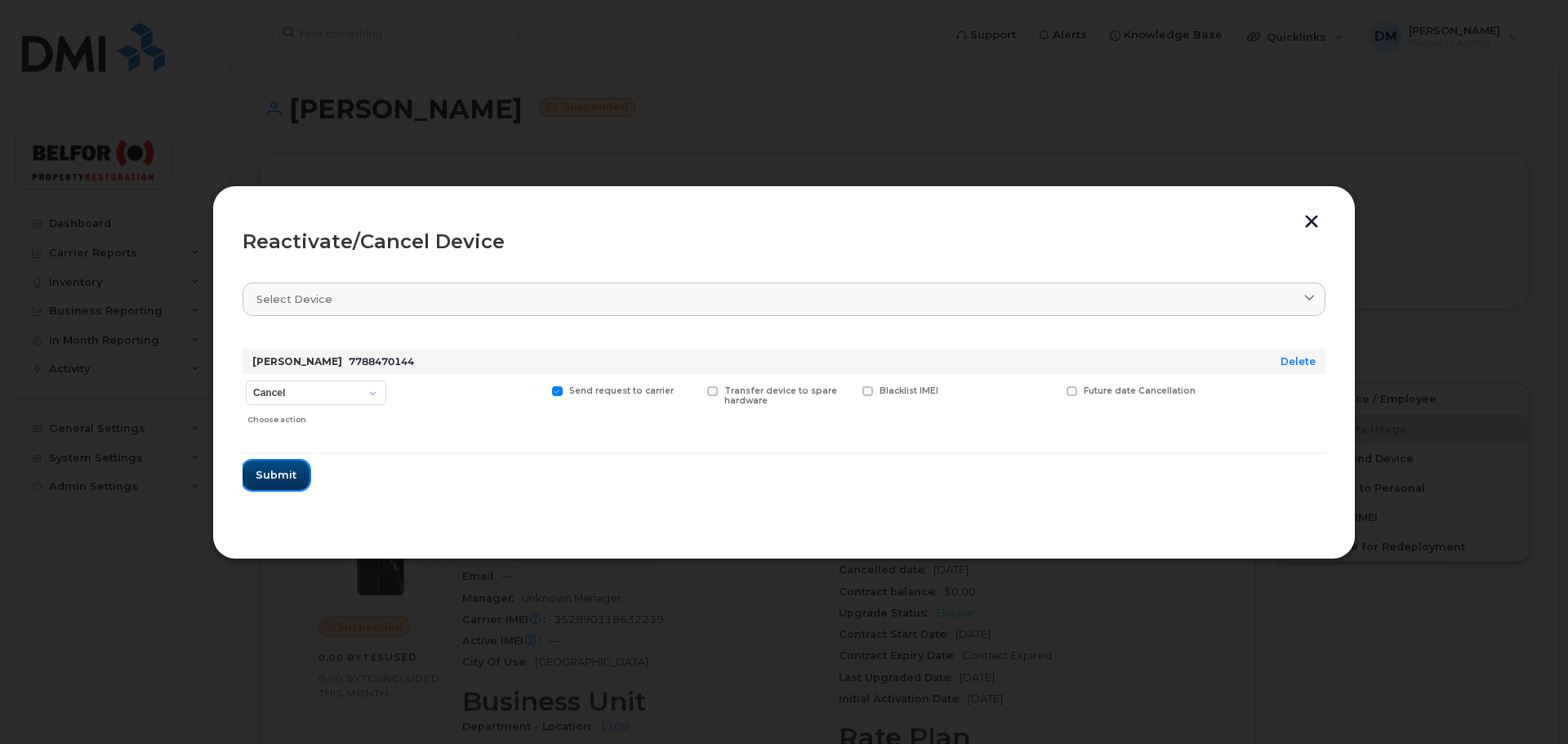
click at [272, 478] on span "Submit" at bounding box center [276, 475] width 41 height 15
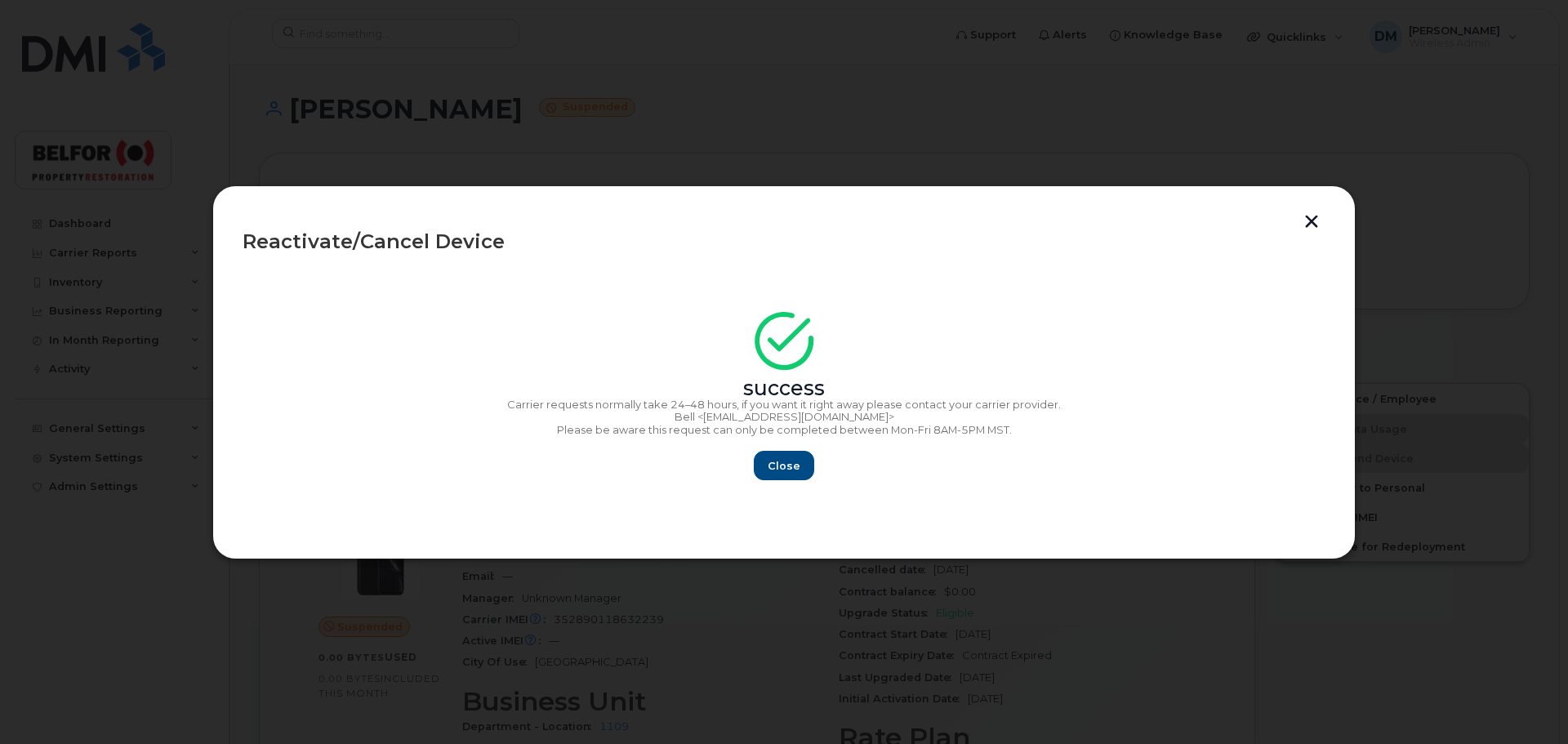
click at [812, 458] on div "Close" at bounding box center [783, 465] width 1083 height 30
click at [759, 451] on div "Close" at bounding box center [783, 465] width 1083 height 30
click at [813, 476] on div "Close" at bounding box center [783, 465] width 1083 height 30
click at [801, 466] on button "Close" at bounding box center [783, 465] width 59 height 30
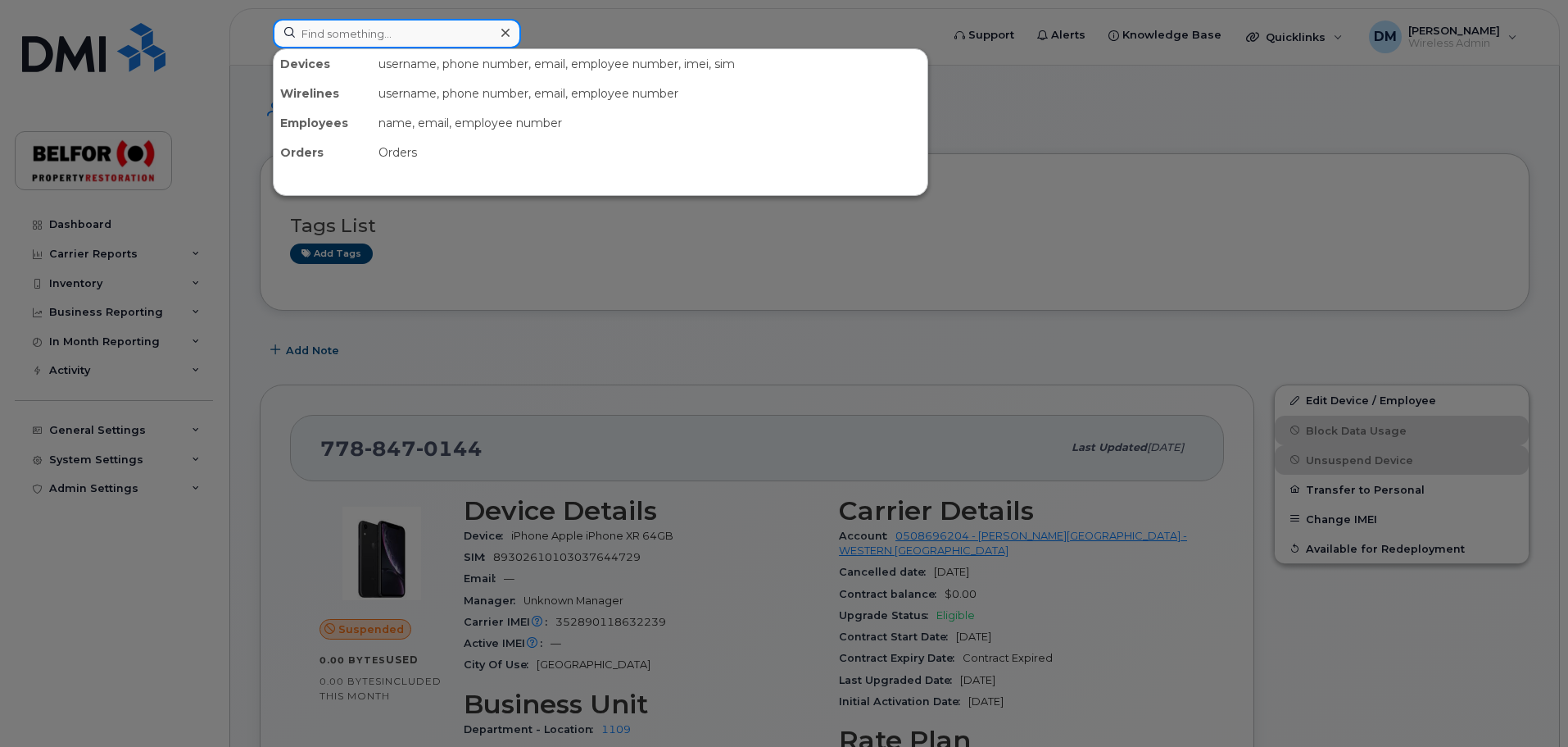
click at [342, 38] on input at bounding box center [396, 33] width 248 height 30
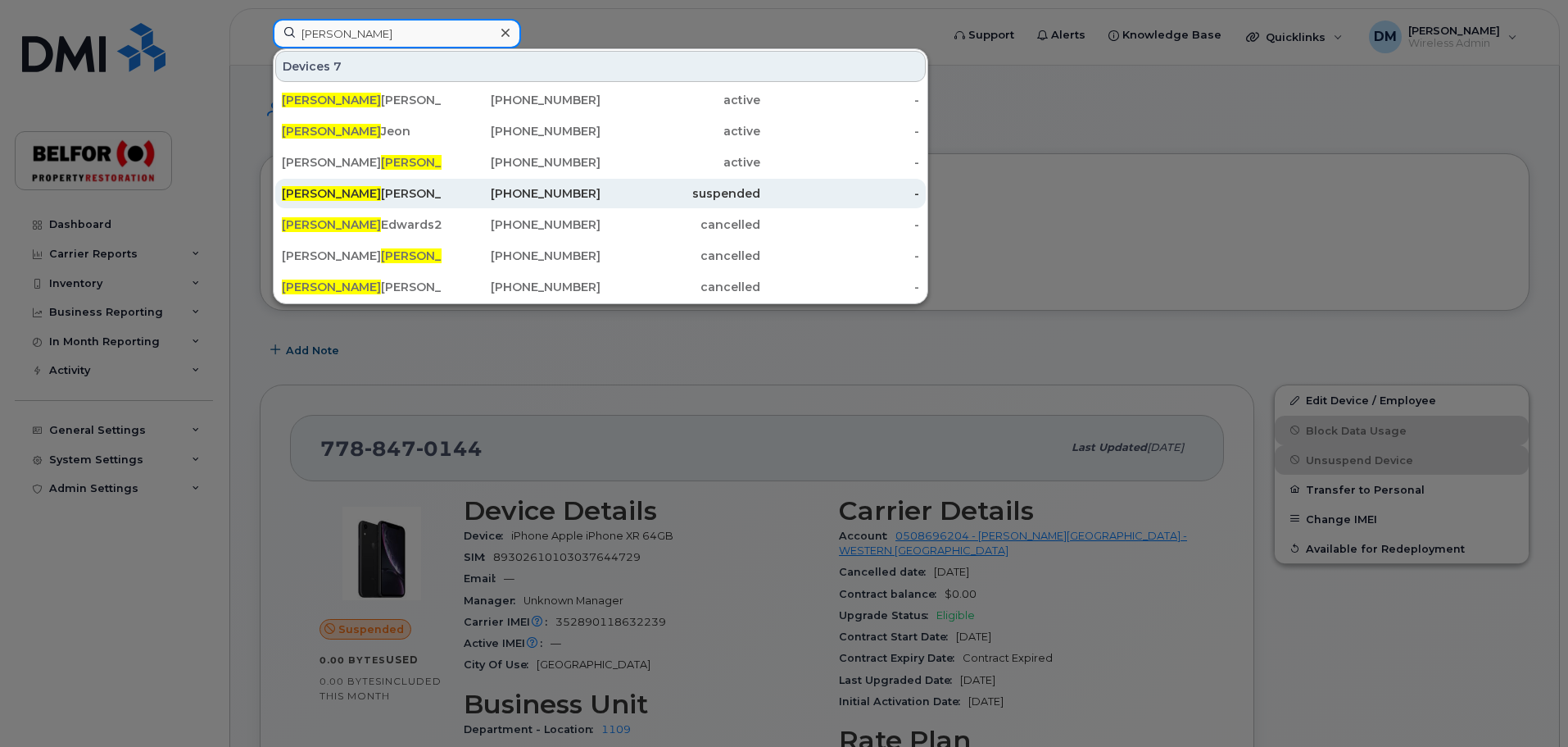
type input "david"
click at [352, 195] on div "David Gagnon" at bounding box center [361, 193] width 159 height 16
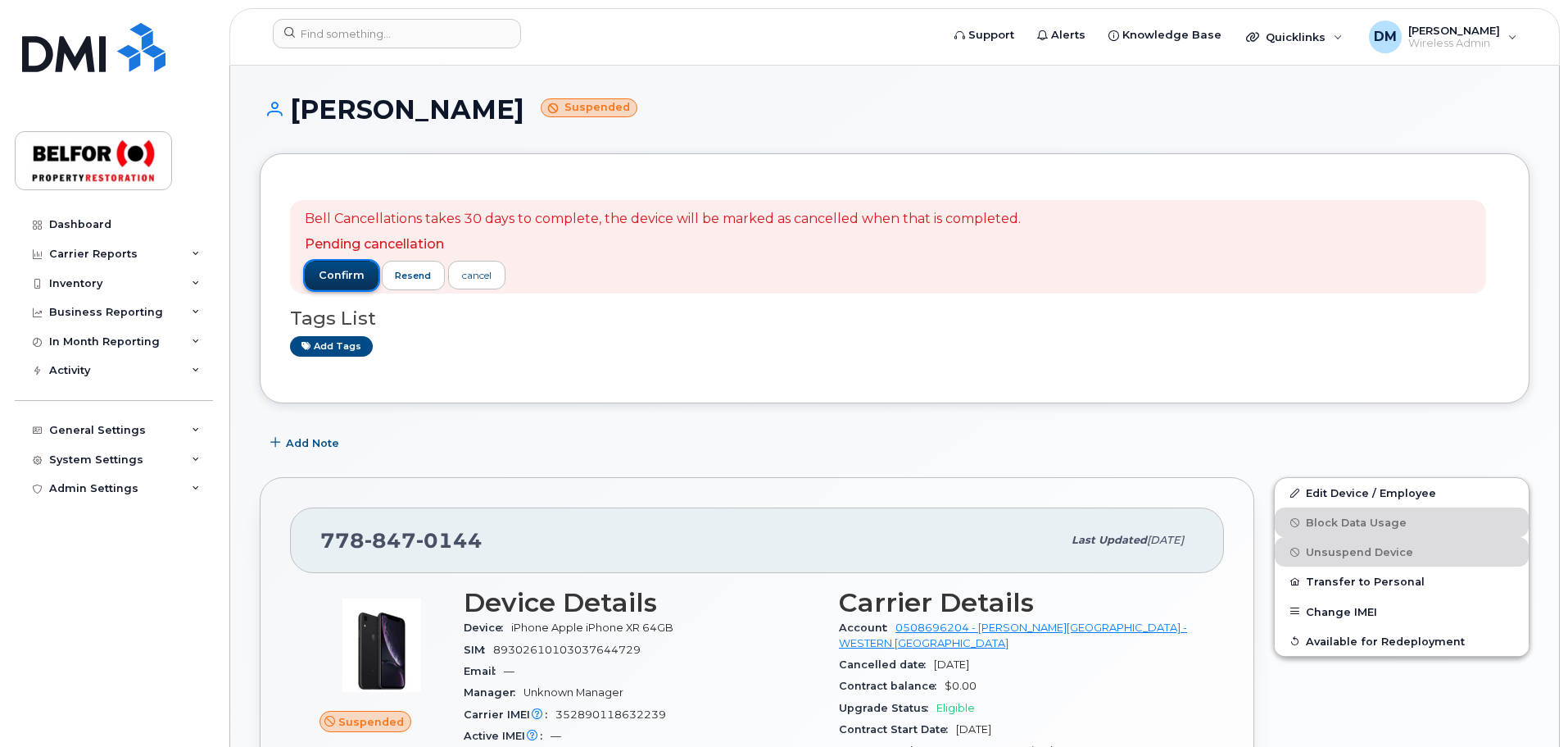
click at [340, 275] on span "confirm" at bounding box center [342, 275] width 46 height 14
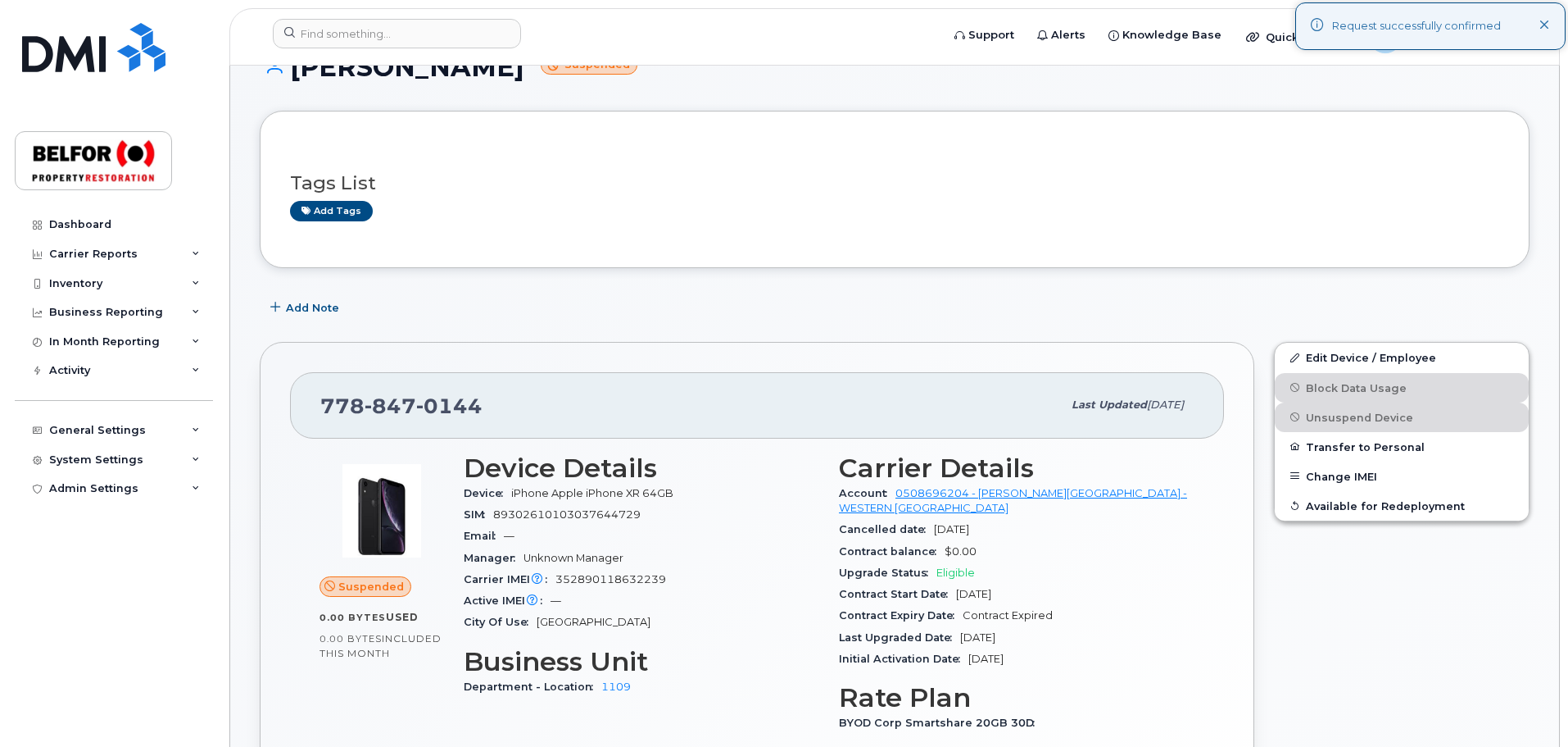
scroll to position [82, 0]
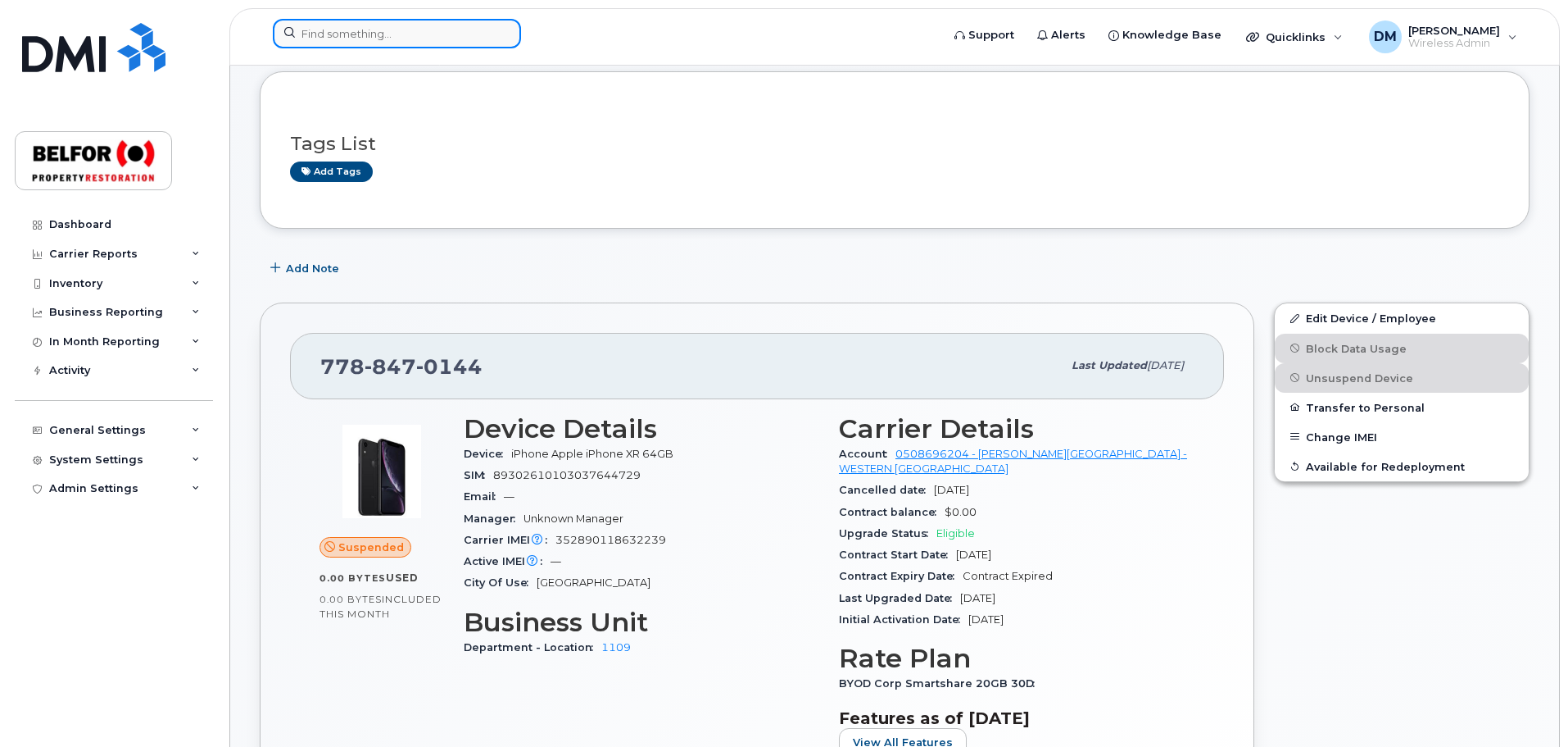
click at [307, 38] on input at bounding box center [396, 33] width 248 height 30
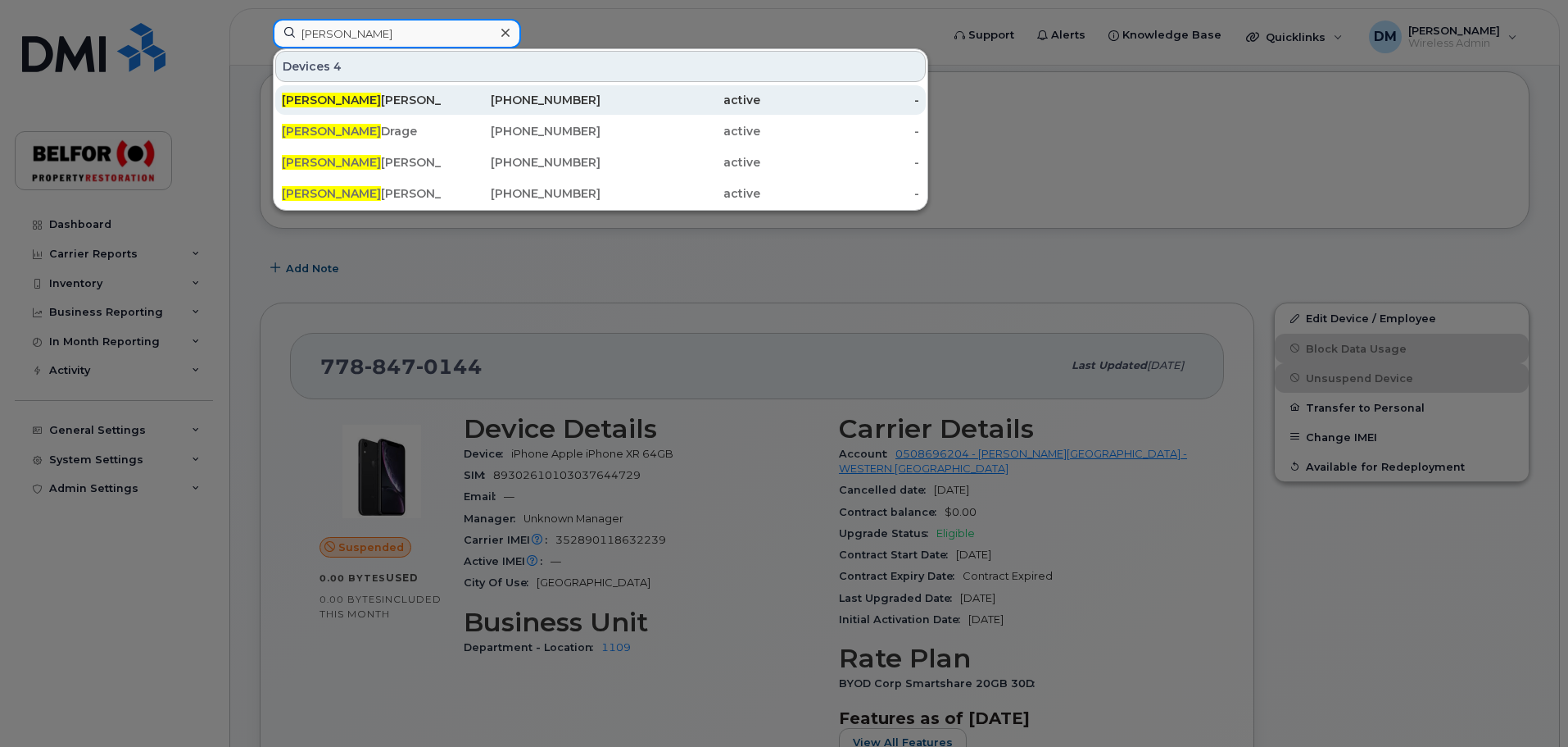
type input "[PERSON_NAME]"
click at [355, 101] on div "[PERSON_NAME]" at bounding box center [361, 100] width 159 height 16
